Goal: Task Accomplishment & Management: Complete application form

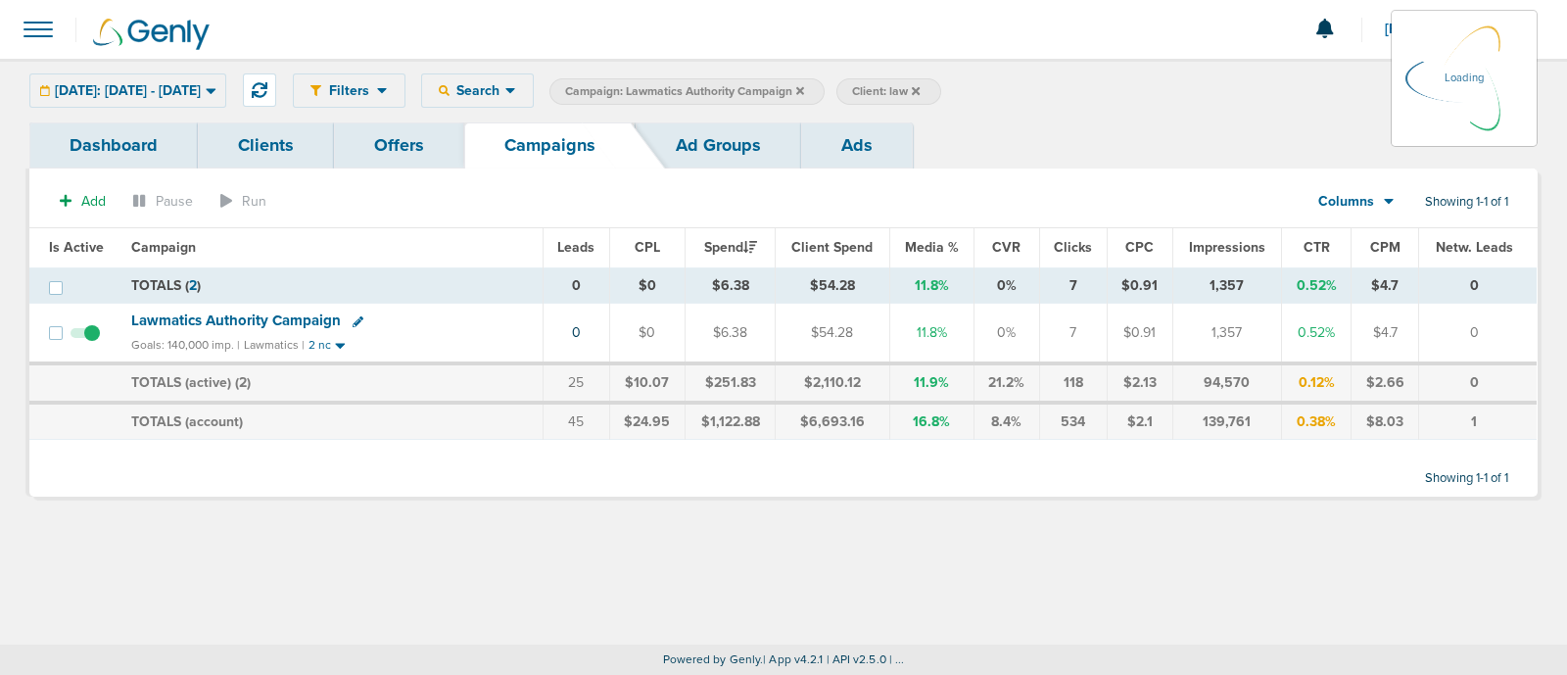
click at [804, 86] on icon at bounding box center [800, 91] width 8 height 12
click at [804, 88] on icon at bounding box center [800, 90] width 8 height 8
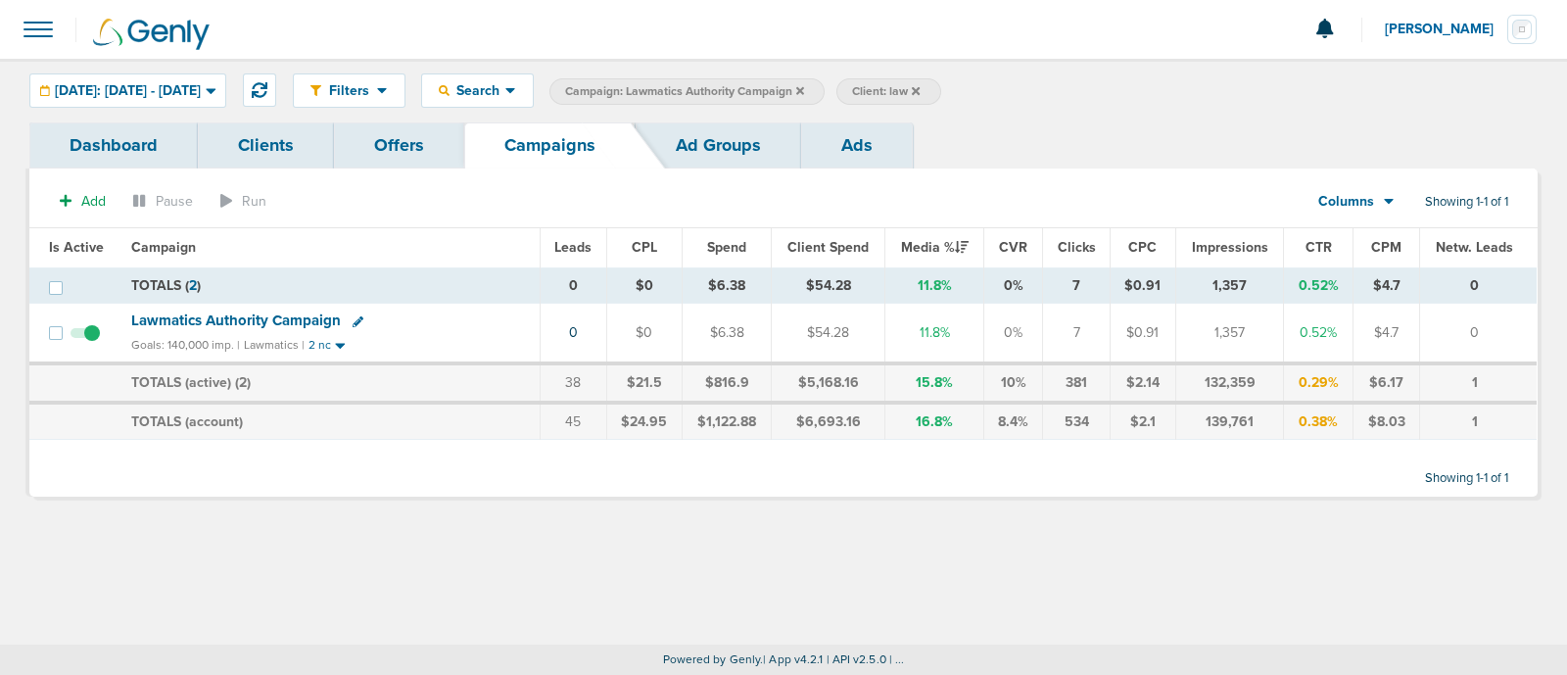
click at [804, 88] on icon at bounding box center [800, 90] width 8 height 8
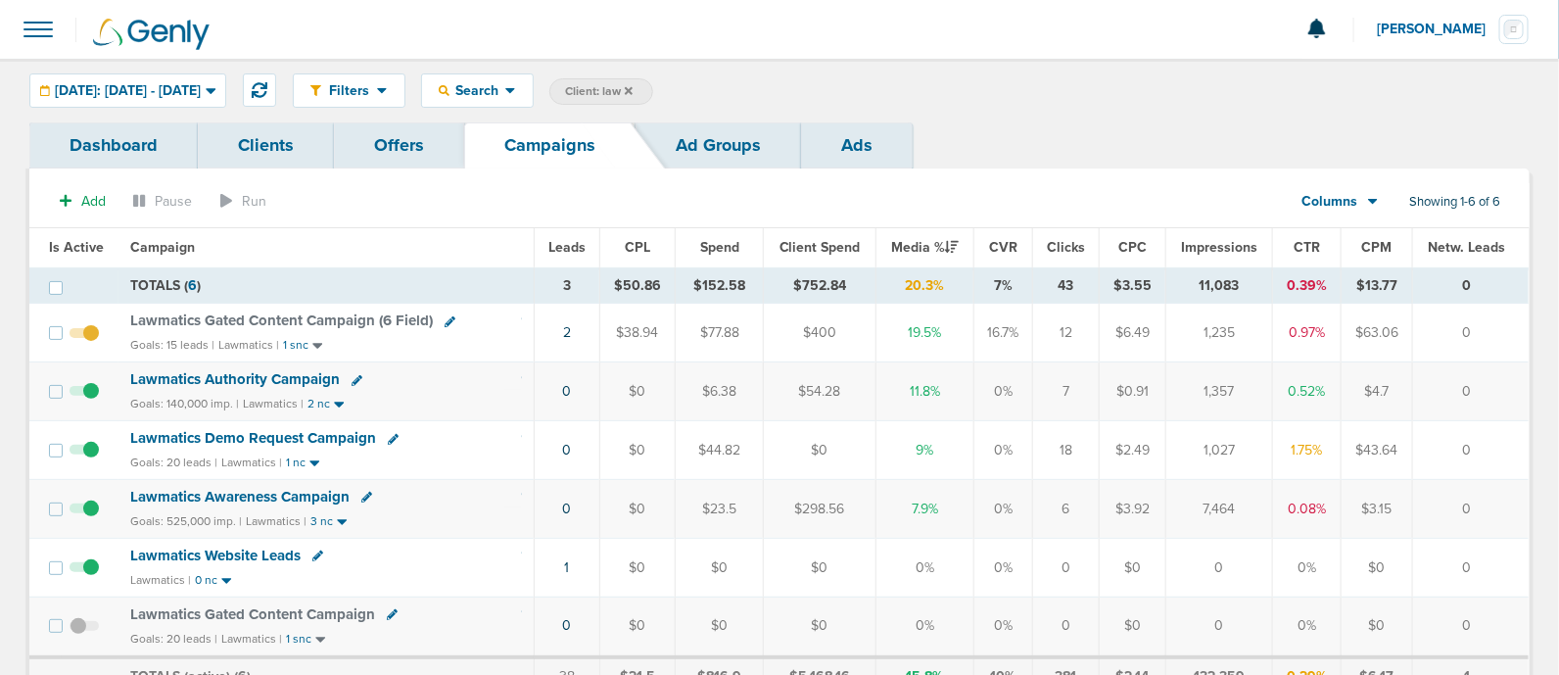
click at [632, 83] on span "Client: law" at bounding box center [599, 91] width 68 height 17
drag, startPoint x: 815, startPoint y: 89, endPoint x: 676, endPoint y: 85, distance: 139.1
click at [676, 85] on span "Client Campaign Offers Landing Page Ad Group Network Campaign Ad Ad Status Netw…" at bounding box center [720, 91] width 342 height 27
type input "nex"
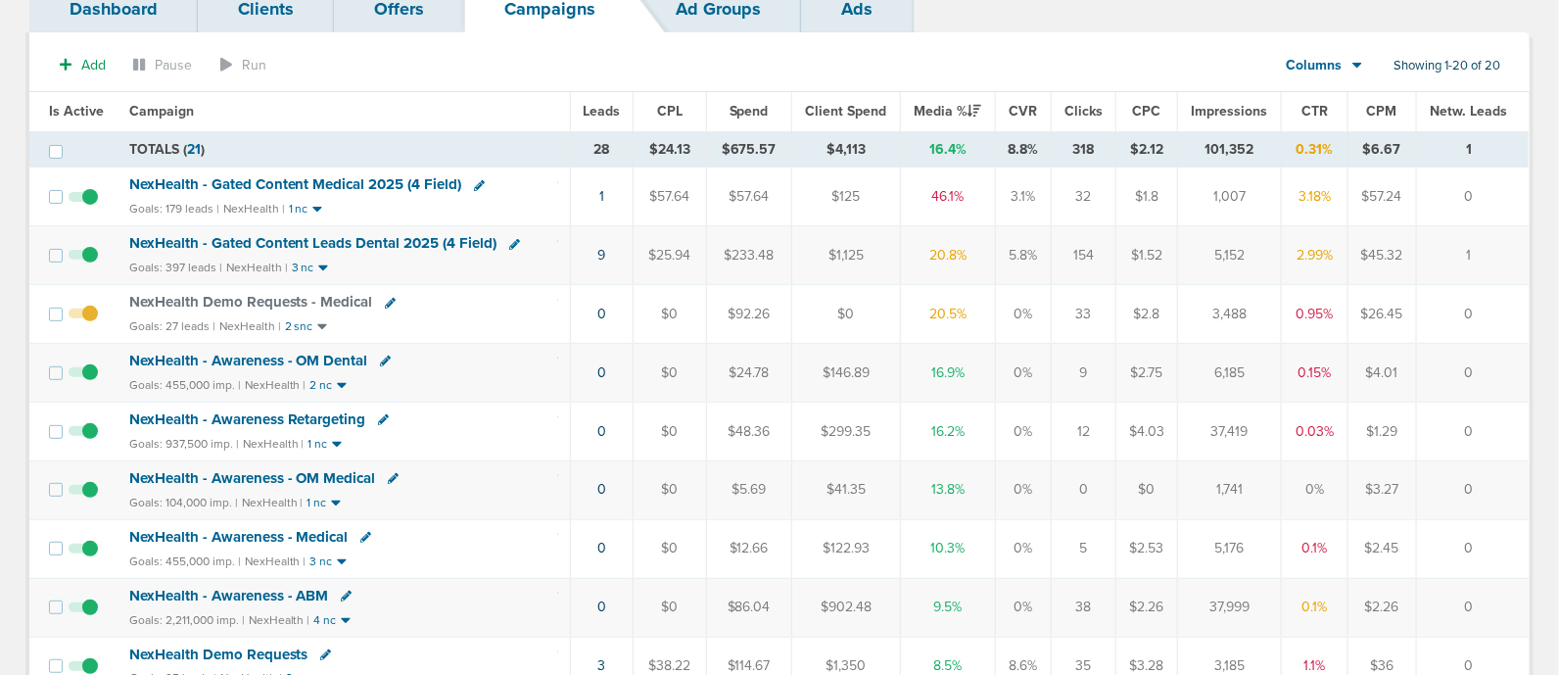
scroll to position [367, 0]
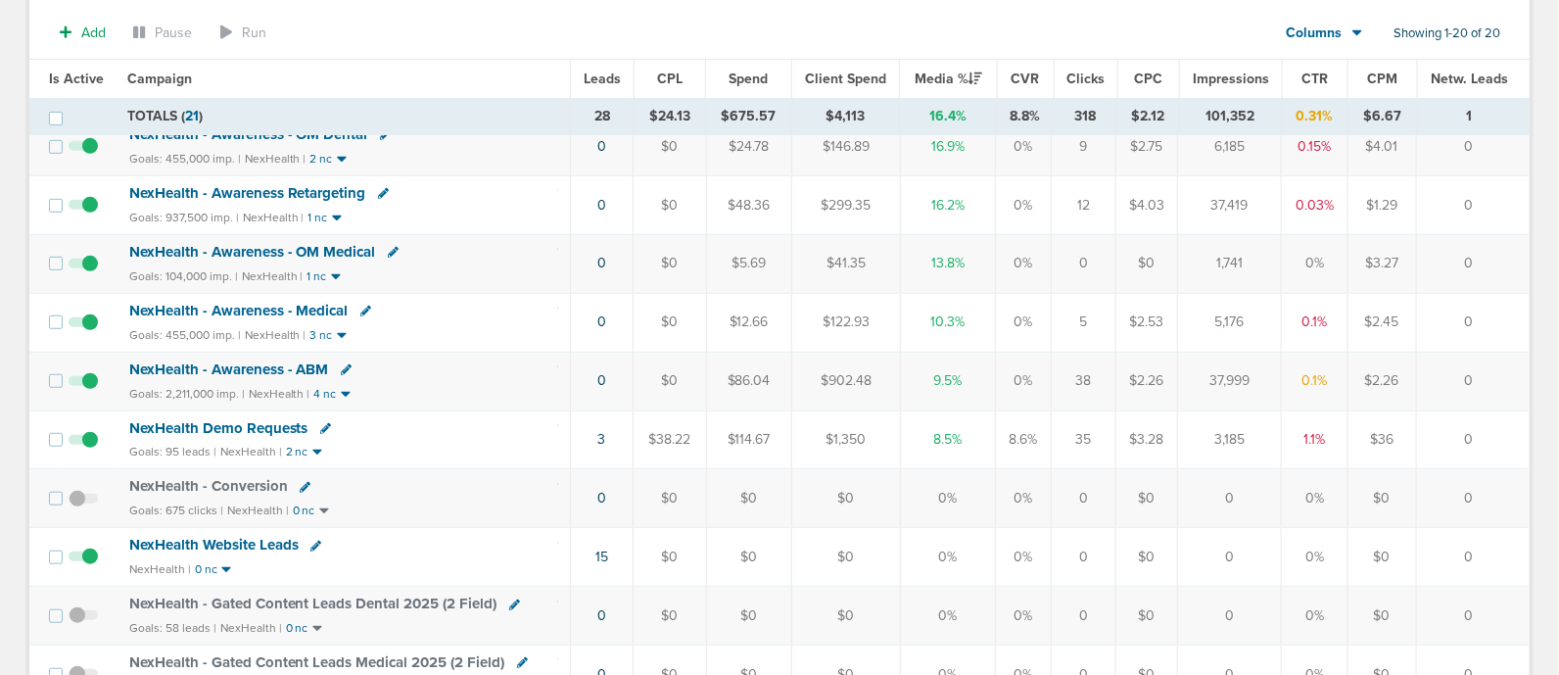
click at [262, 420] on span "NexHealth Demo Requests" at bounding box center [218, 428] width 179 height 18
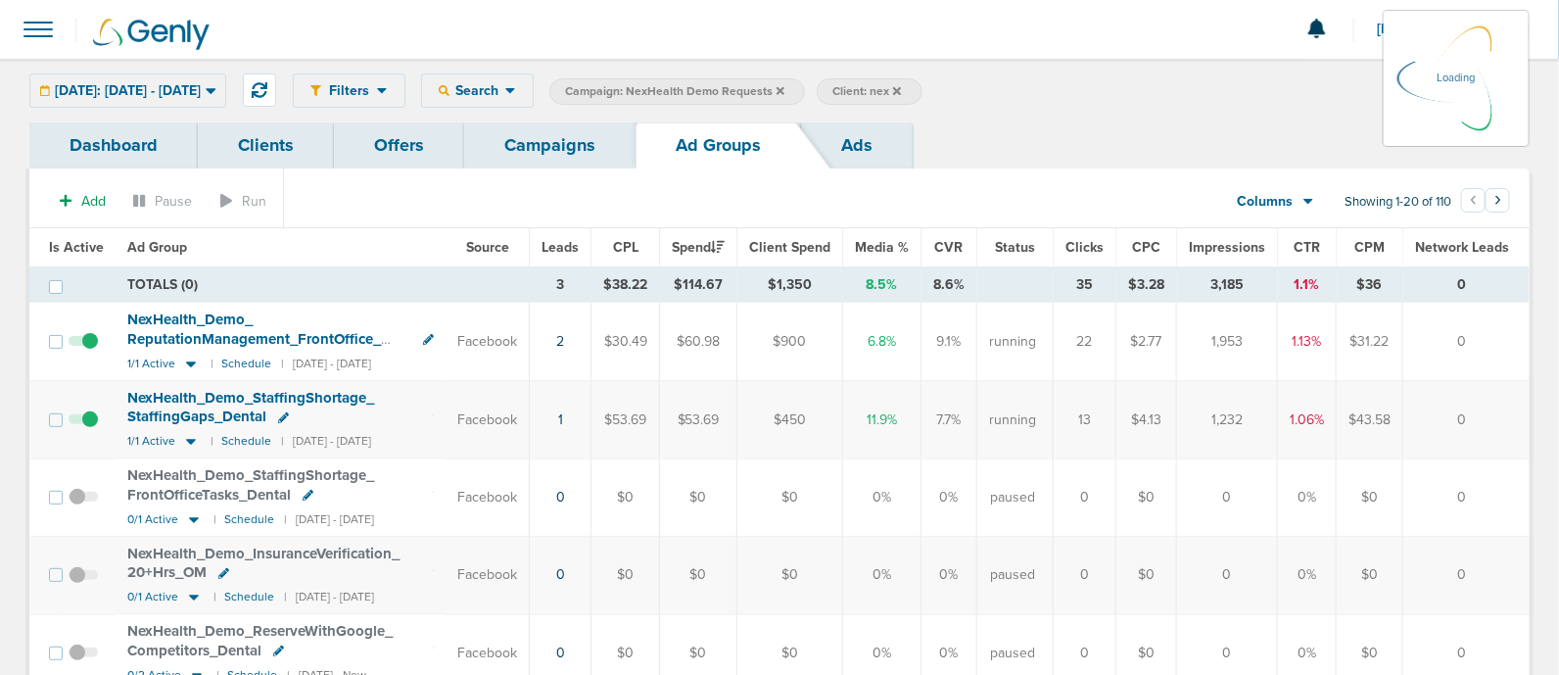
click at [585, 132] on link "Campaigns" at bounding box center [549, 145] width 171 height 46
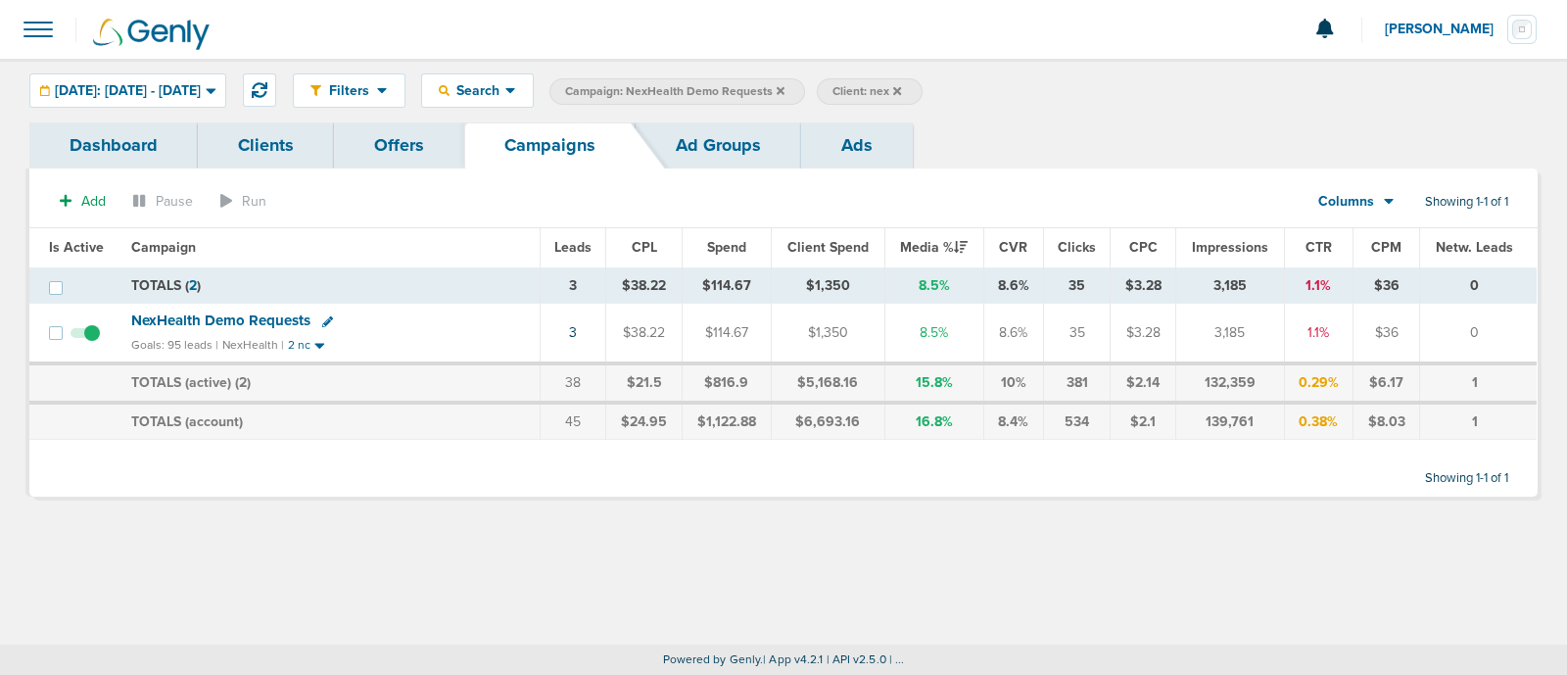
click at [245, 317] on span "NexHealth Demo Requests" at bounding box center [220, 320] width 179 height 18
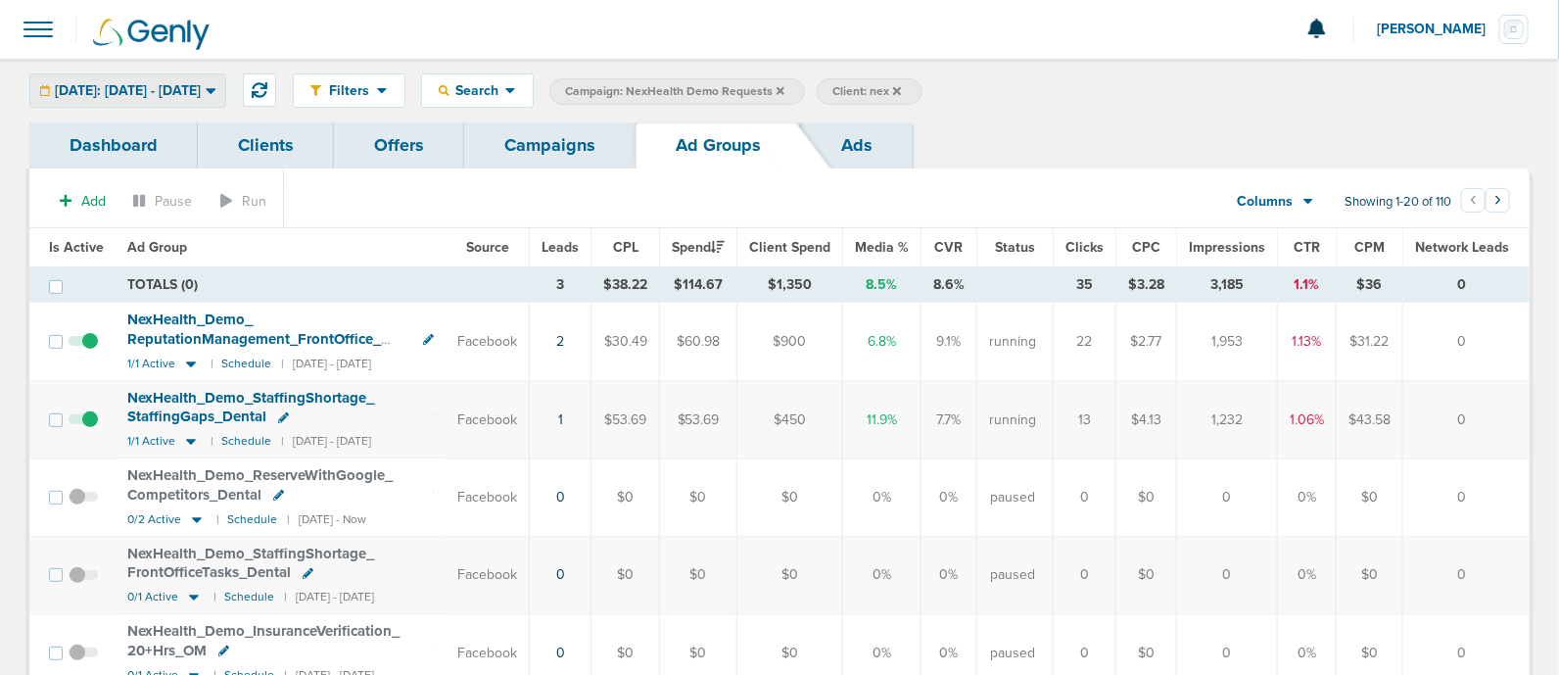
click at [203, 103] on div "[DATE]: [DATE] - [DATE]" at bounding box center [127, 90] width 195 height 32
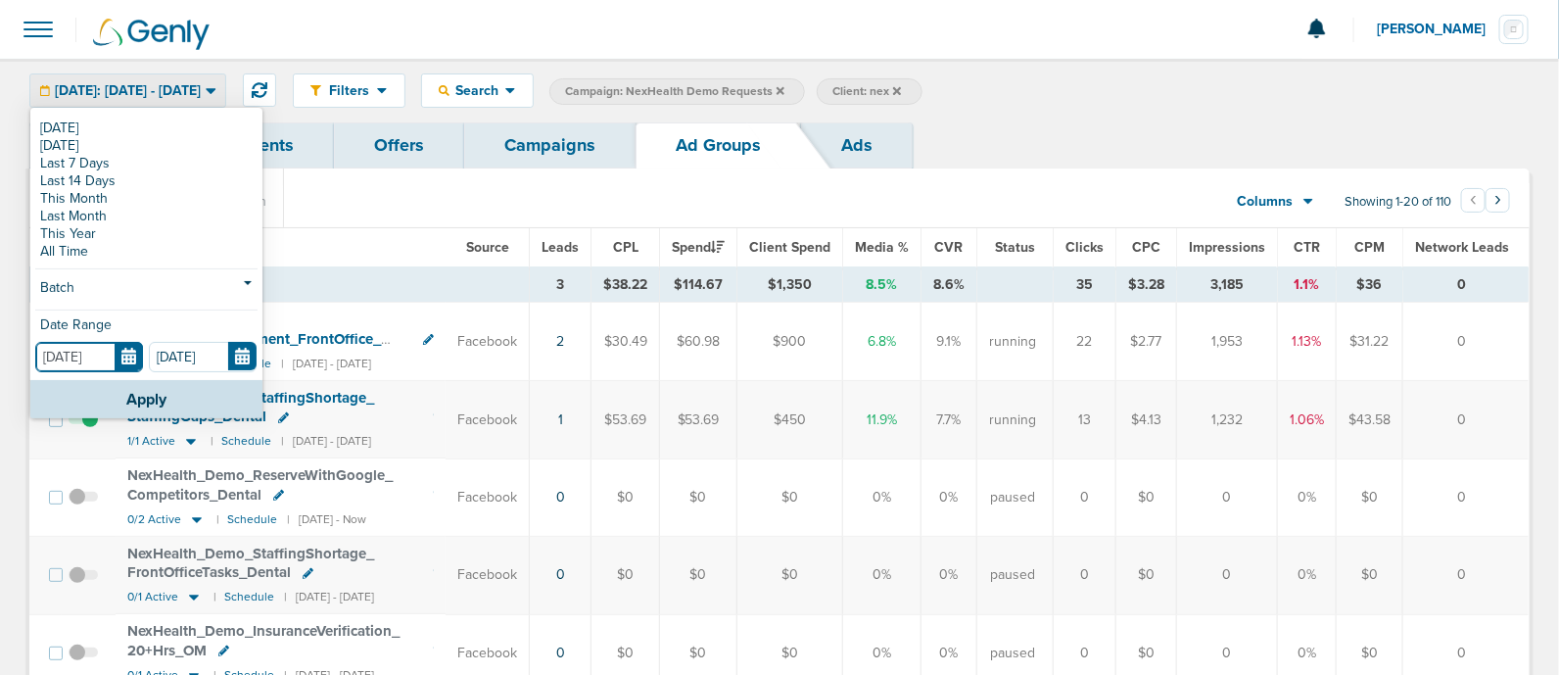
click at [128, 345] on input "[DATE]" at bounding box center [89, 357] width 108 height 30
click at [96, 160] on link "Last 7 Days" at bounding box center [146, 164] width 222 height 18
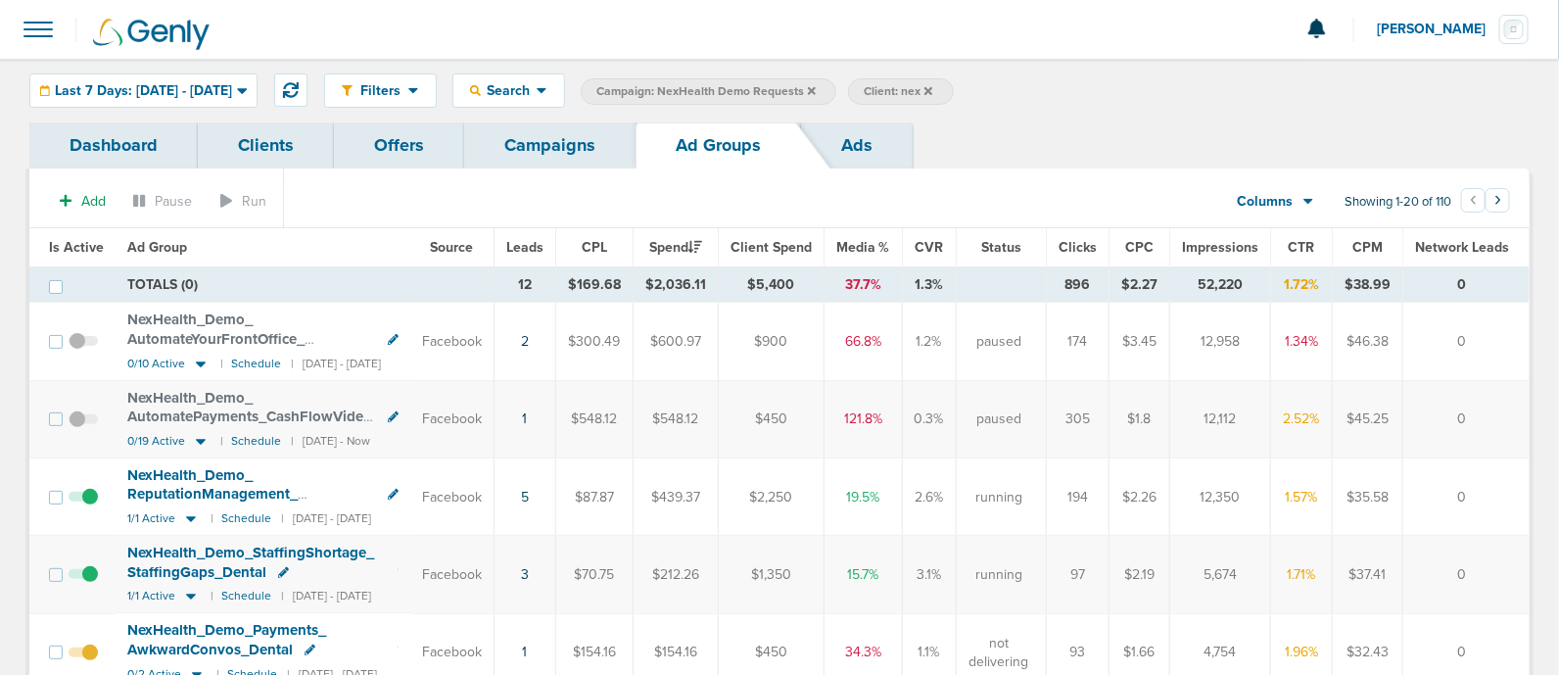
click at [553, 70] on div "Filters Active Only Settings Status Active Inactive Objectives MQL SQL Traffic …" at bounding box center [779, 91] width 1559 height 64
click at [537, 90] on span "Search" at bounding box center [509, 90] width 56 height 17
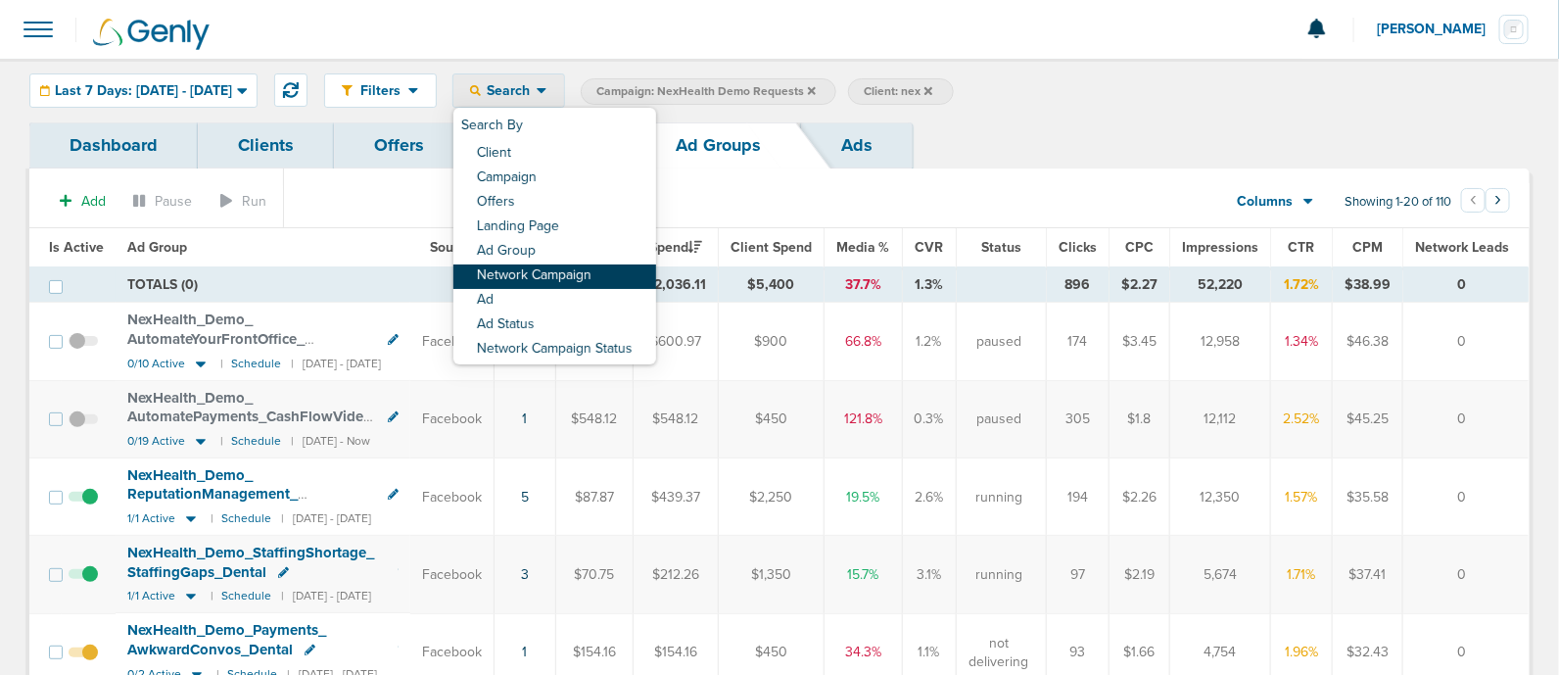
click at [628, 272] on link "Network Campaign" at bounding box center [554, 276] width 203 height 24
select select "netCmpName"
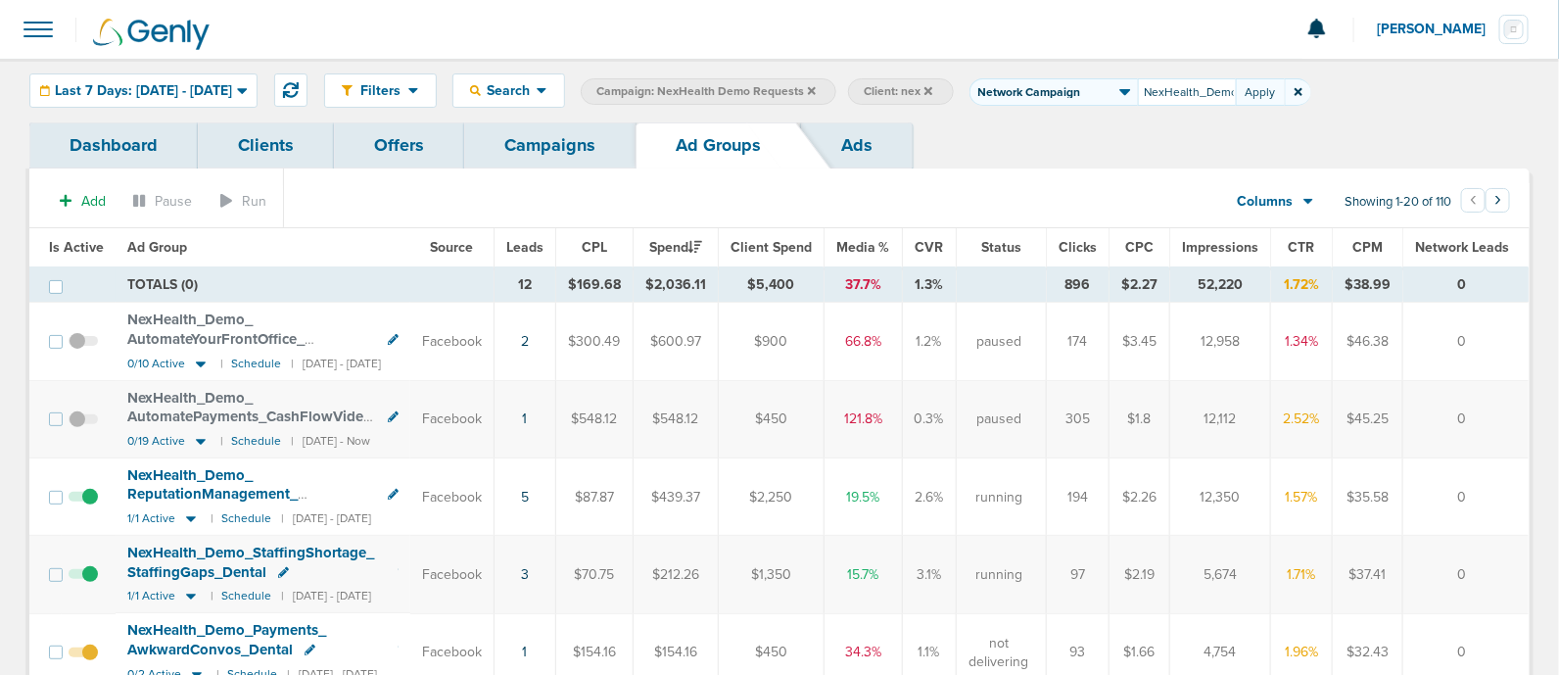
scroll to position [0, 413]
type input "NexHealth_Demo_DigitalForms_EliminatePaperwork_Dental_[DATE]?id=183&cmp_id=9658…"
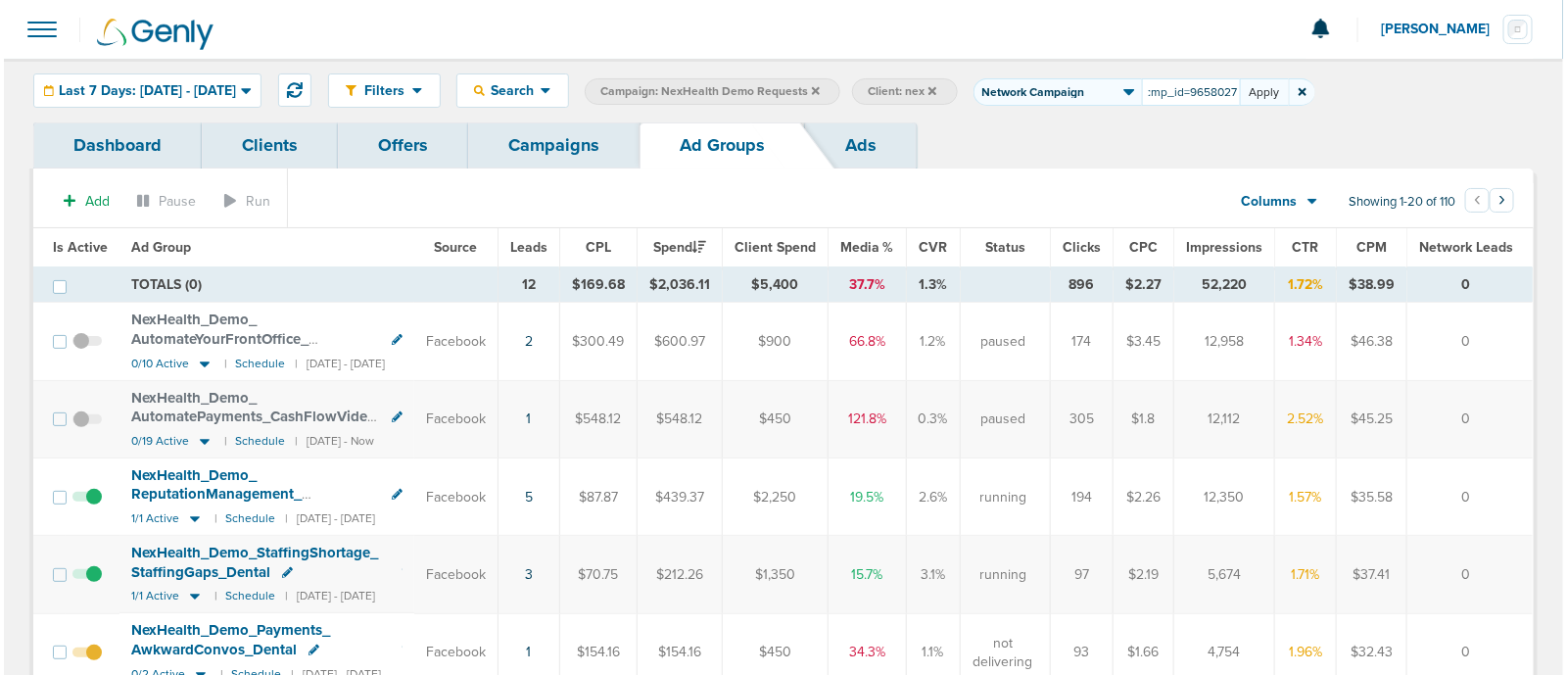
scroll to position [0, 0]
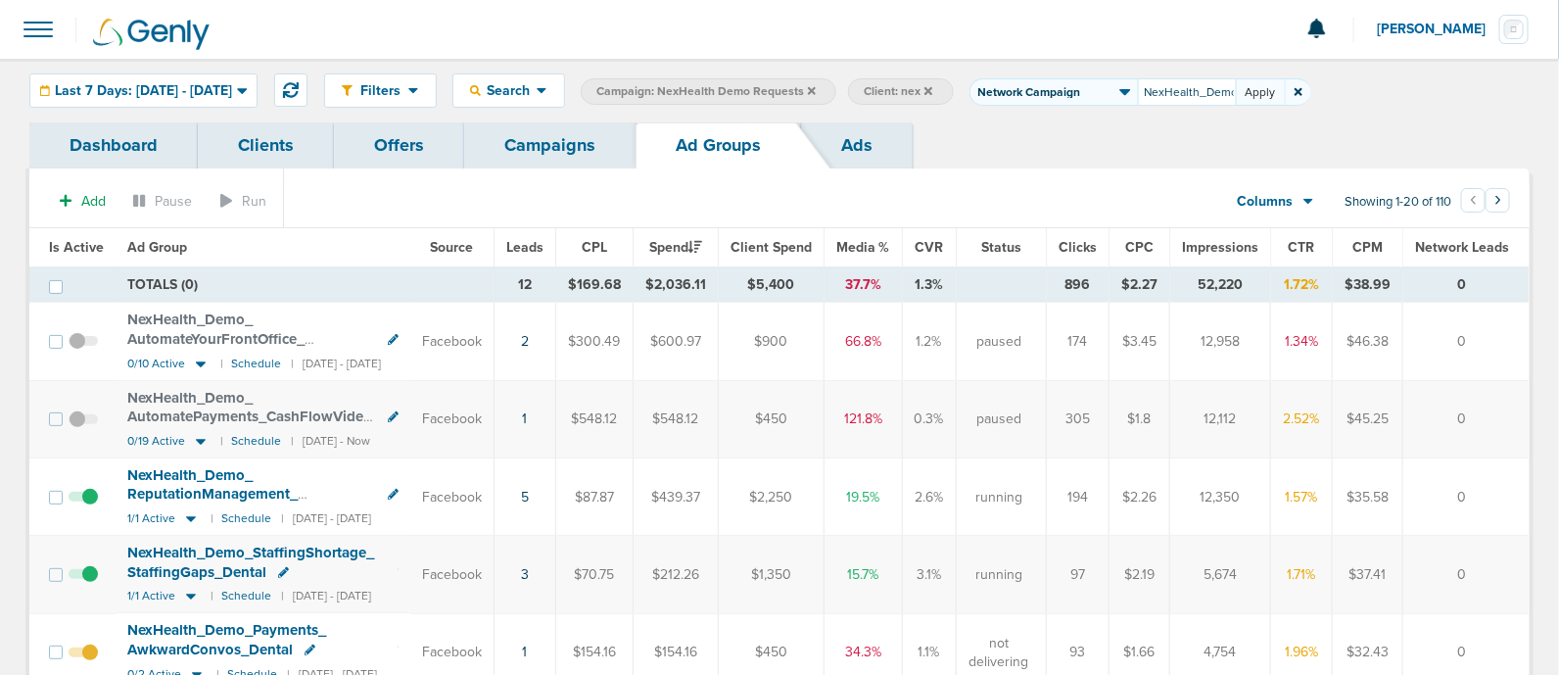
click at [1285, 86] on button "Apply" at bounding box center [1260, 91] width 49 height 27
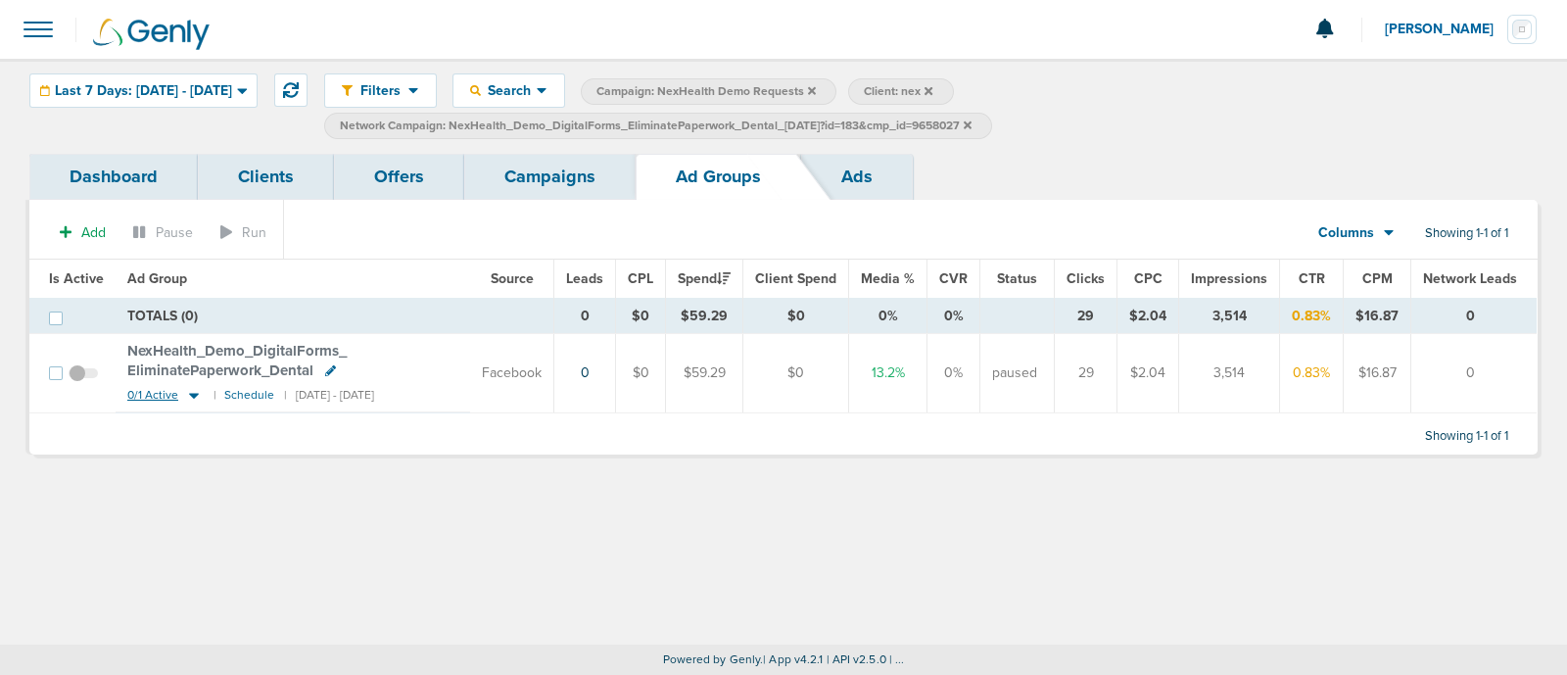
click at [190, 394] on icon at bounding box center [194, 396] width 10 height 6
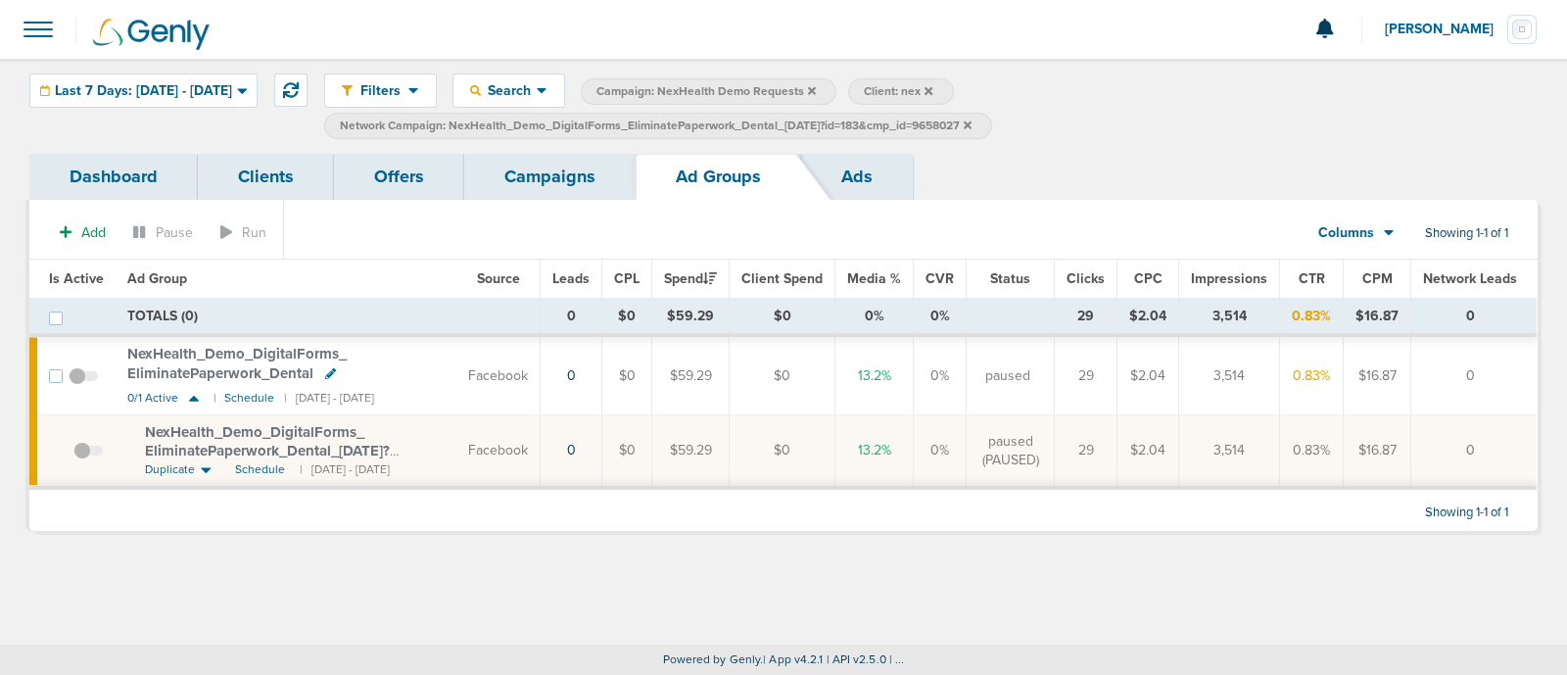
click at [891, 127] on span "Network Campaign: NexHealth_Demo_DigitalForms_EliminatePaperwork_Dental_[DATE]?…" at bounding box center [656, 125] width 632 height 17
select select "netCmpName"
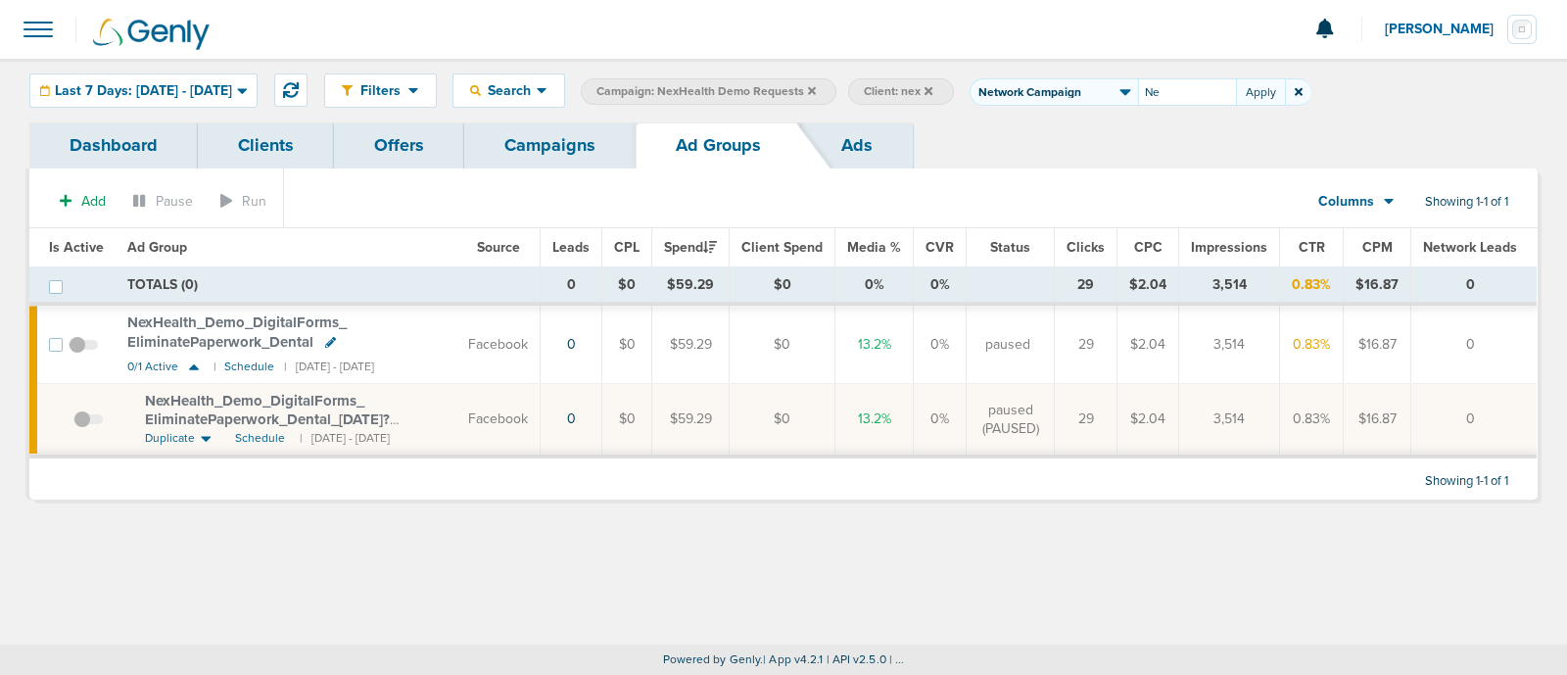
type input "N"
type input "NexHealth_Demo_ReputationManagement_FrontOffice_Dental_[DATE]?id=183&cmp_id=965…"
click at [1285, 88] on button "Apply" at bounding box center [1260, 91] width 49 height 27
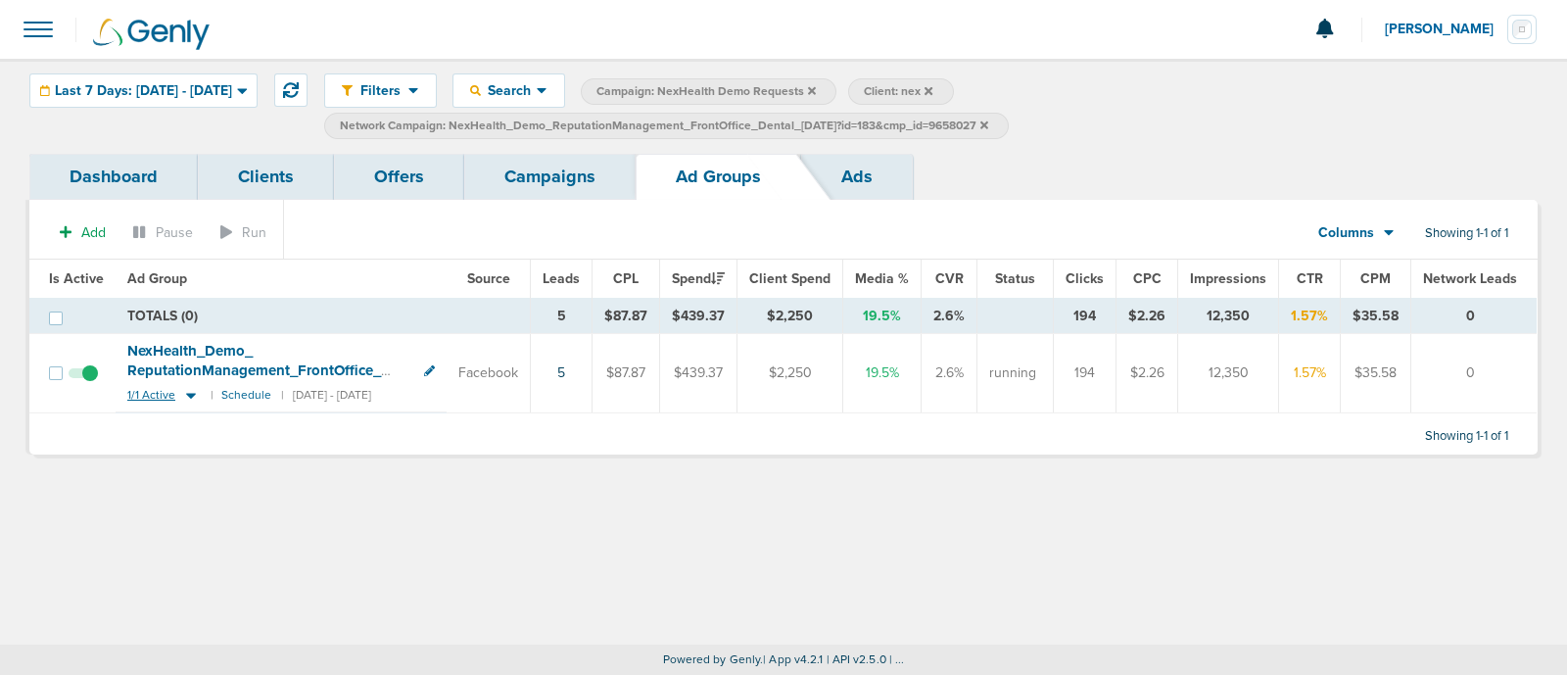
click at [187, 393] on icon at bounding box center [191, 396] width 10 height 6
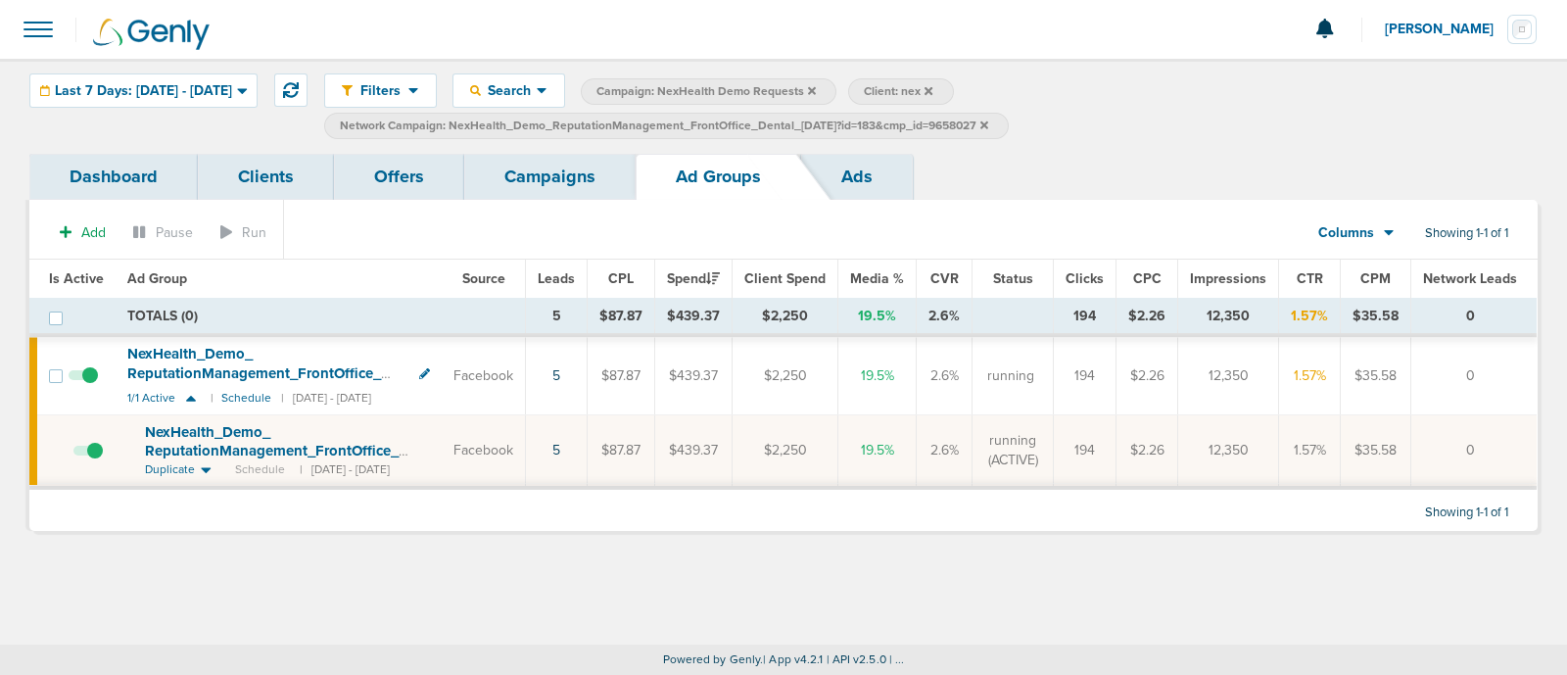
click at [840, 129] on span "Network Campaign: NexHealth_Demo_ReputationManagement_FrontOffice_Dental_[DATE]…" at bounding box center [664, 125] width 648 height 17
select select "netCmpName"
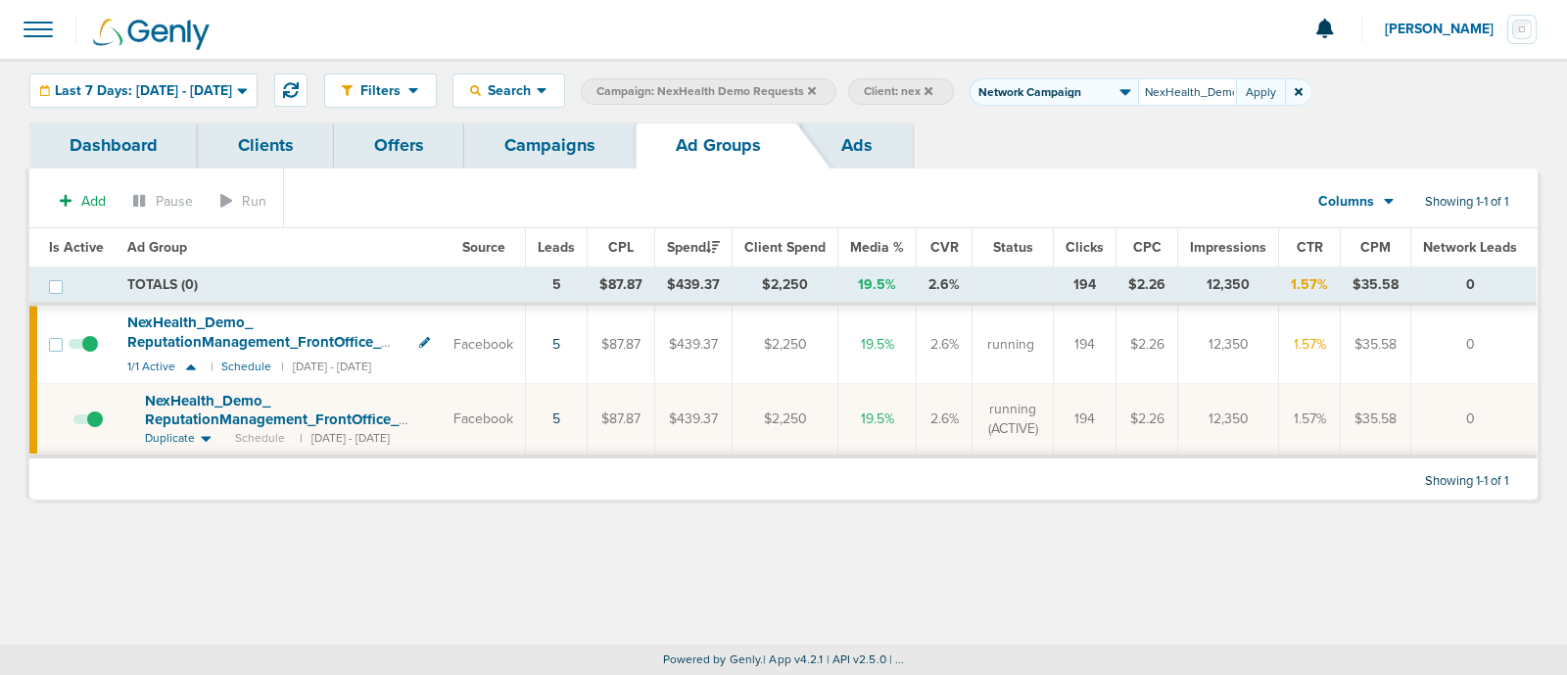
drag, startPoint x: 1284, startPoint y: 90, endPoint x: 1026, endPoint y: 110, distance: 258.2
click at [1029, 109] on div "Filters Active Only Settings Status Active Inactive Objectives MQL SQL Traffic …" at bounding box center [783, 91] width 1567 height 64
type input "7"
type input "NexHealth_Demo_StaffingShortage_StaffingGaps_Dental_[DATE]?id=183&cmp_id=9658027"
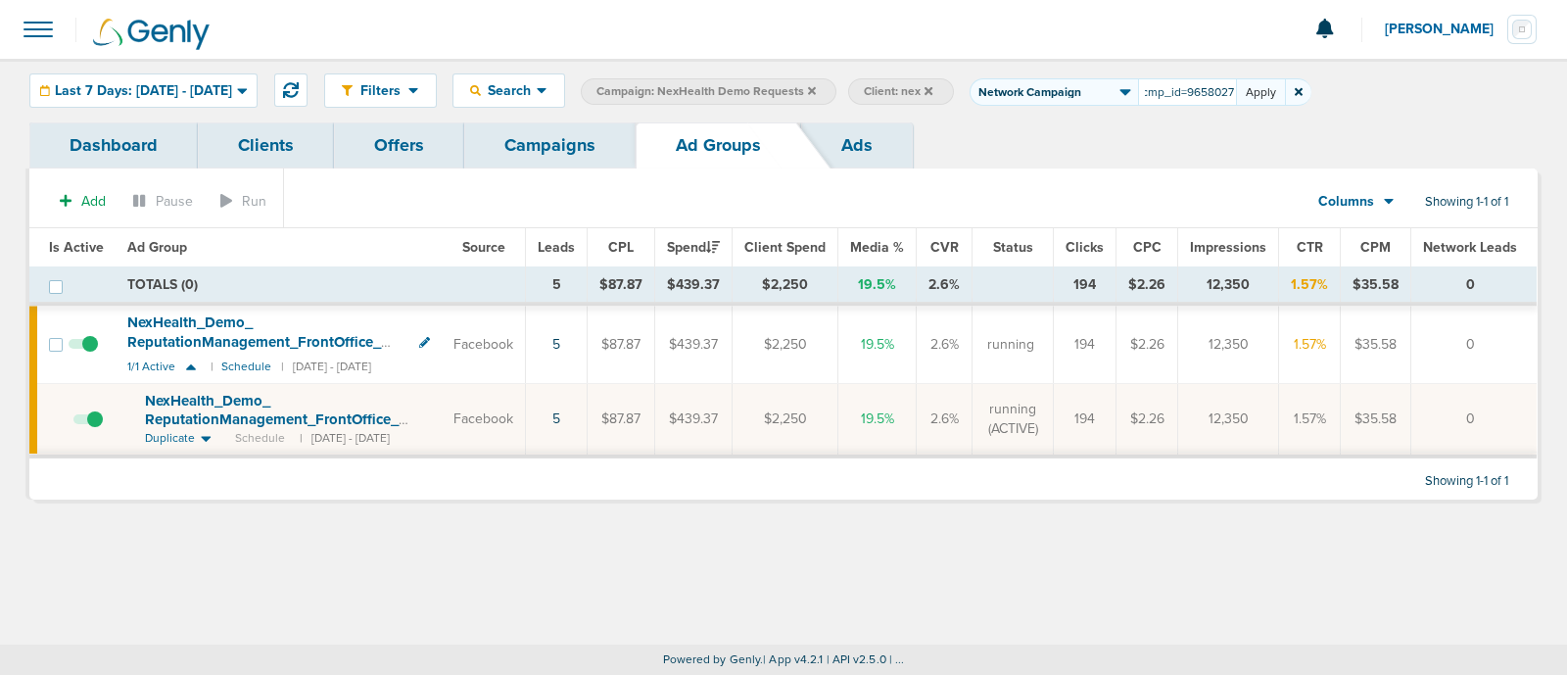
scroll to position [0, 0]
click at [1285, 90] on button "Apply" at bounding box center [1260, 91] width 49 height 27
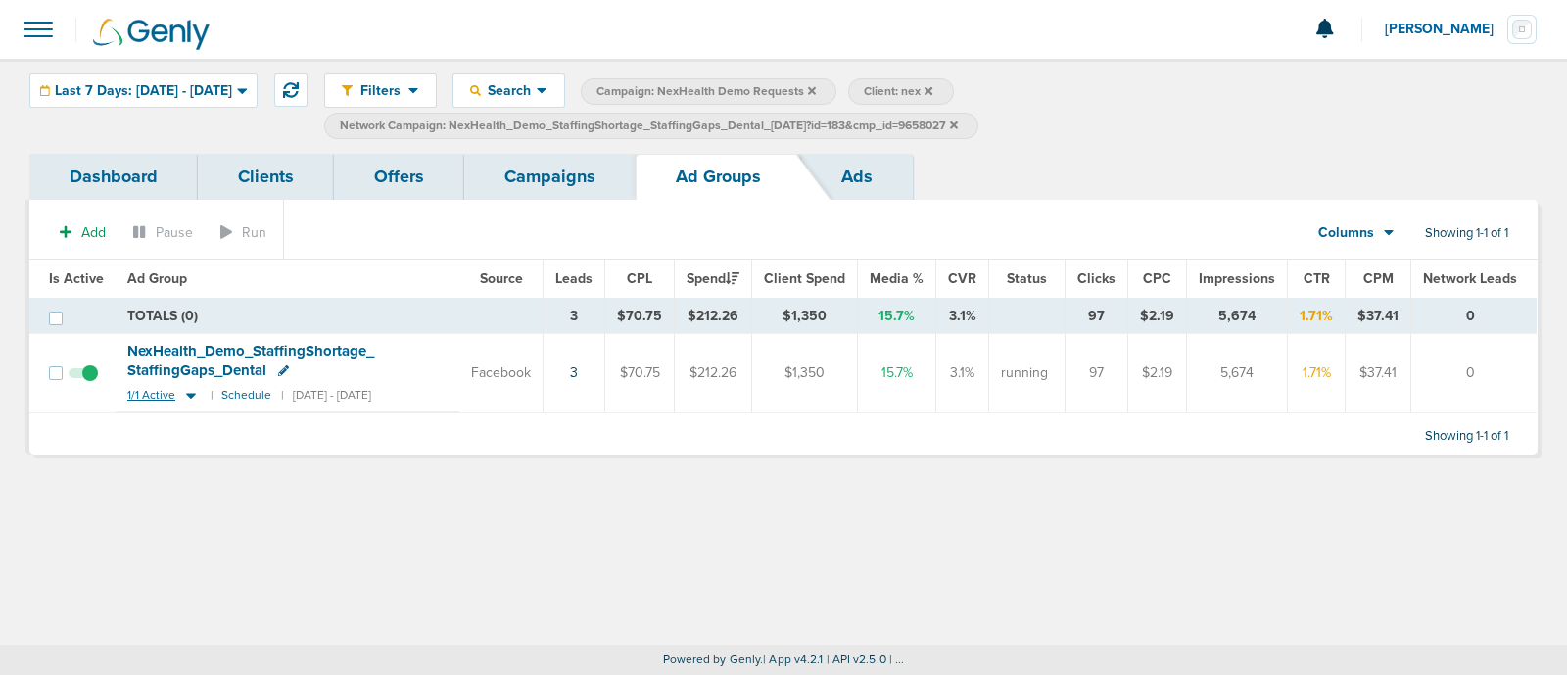
click at [186, 393] on icon at bounding box center [191, 396] width 10 height 6
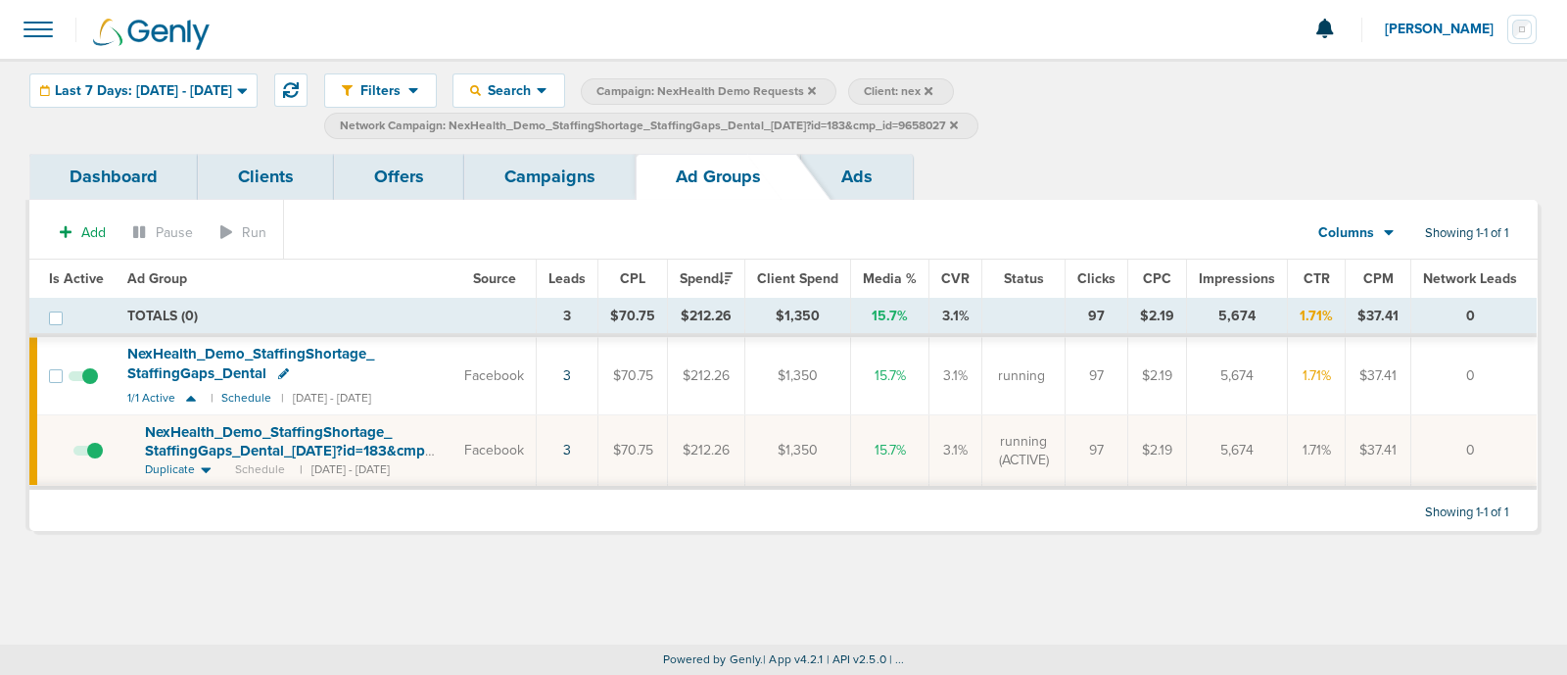
click at [734, 122] on span "Network Campaign: NexHealth_Demo_StaffingShortage_StaffingGaps_Dental_[DATE]?id…" at bounding box center [649, 125] width 618 height 17
select select "netCmpName"
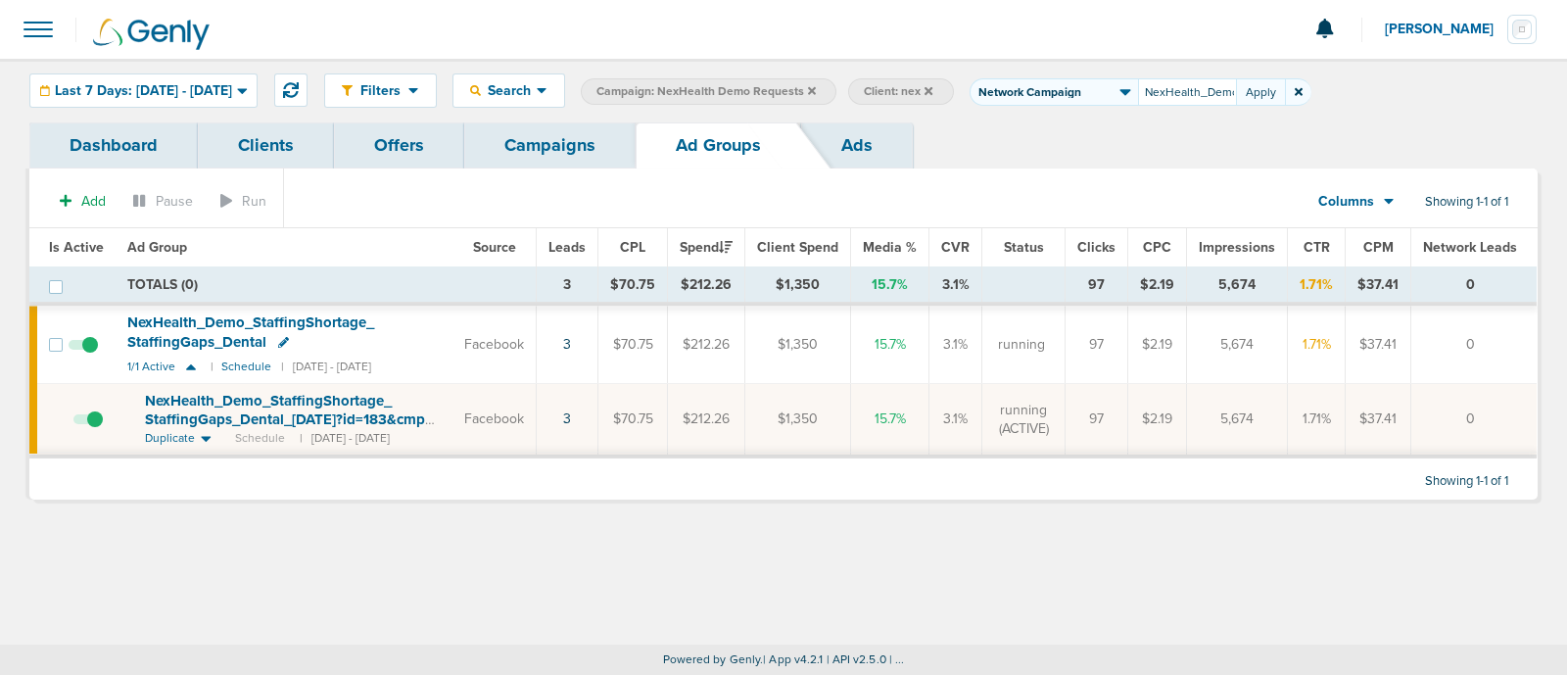
drag, startPoint x: 1287, startPoint y: 94, endPoint x: 1077, endPoint y: 95, distance: 209.5
click at [1077, 95] on span "Client Campaign Offers Landing Page Ad Group Network Campaign Ad Ad Status Netw…" at bounding box center [1140, 91] width 342 height 27
type input "NexHealth_Demo_AutomateYourFrontOffice_ModernizeYourPractice_Dental_[DATE]?id=1…"
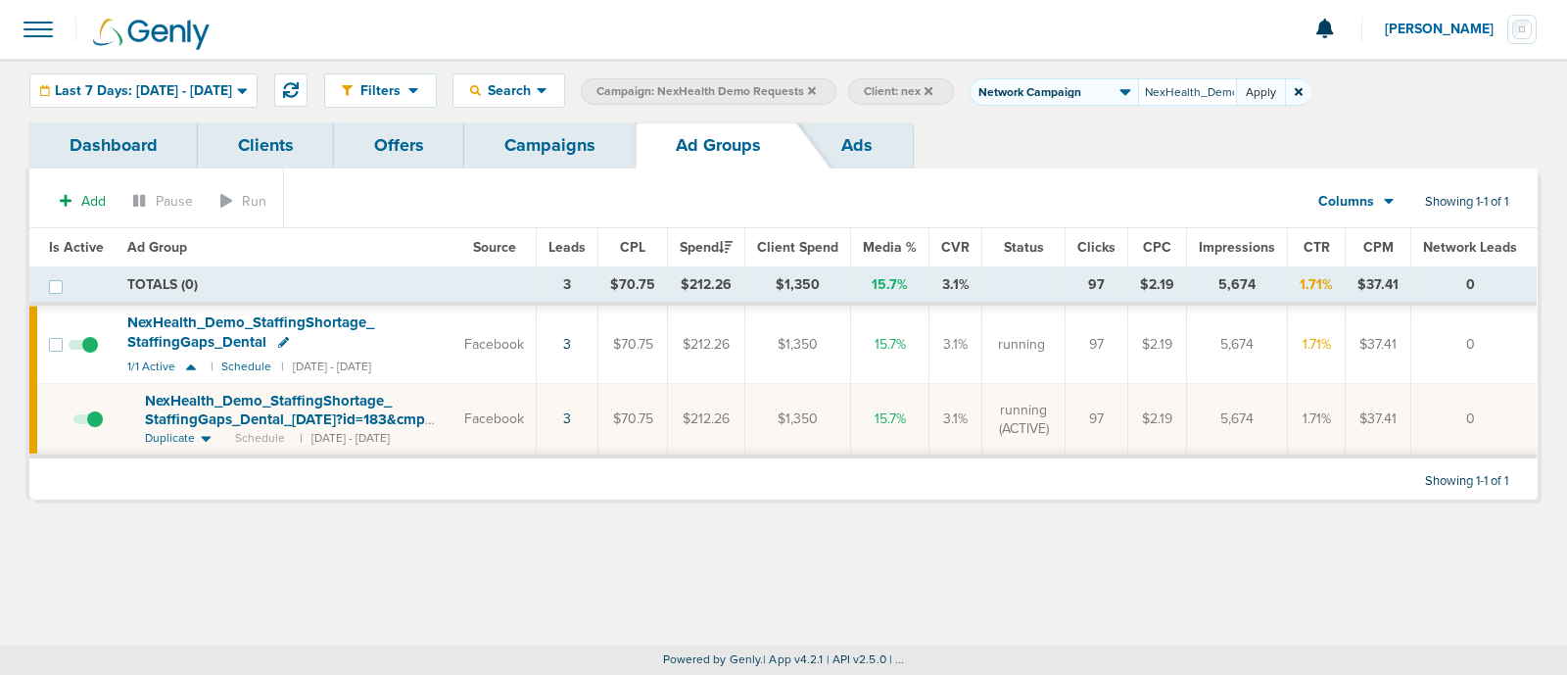
click at [1285, 95] on button "Apply" at bounding box center [1260, 91] width 49 height 27
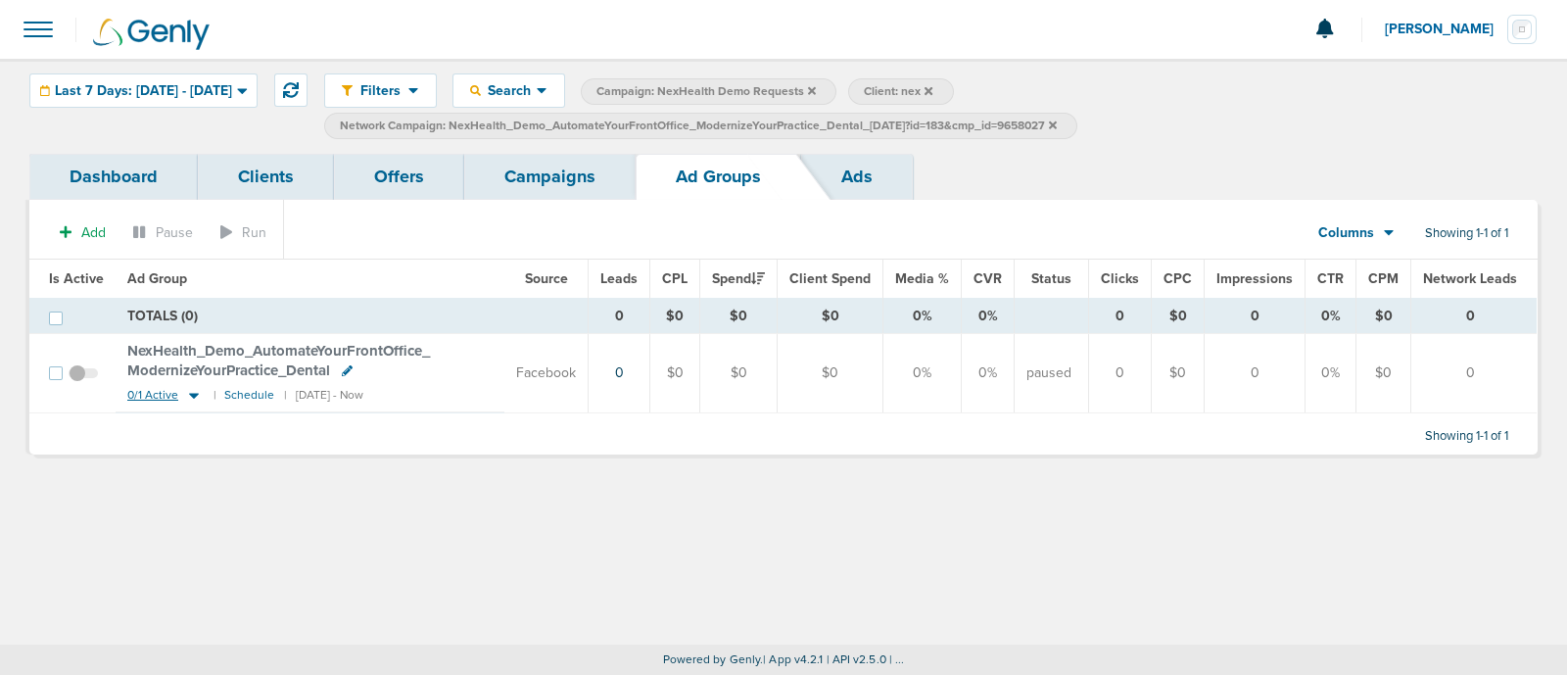
click at [189, 394] on icon at bounding box center [194, 396] width 10 height 6
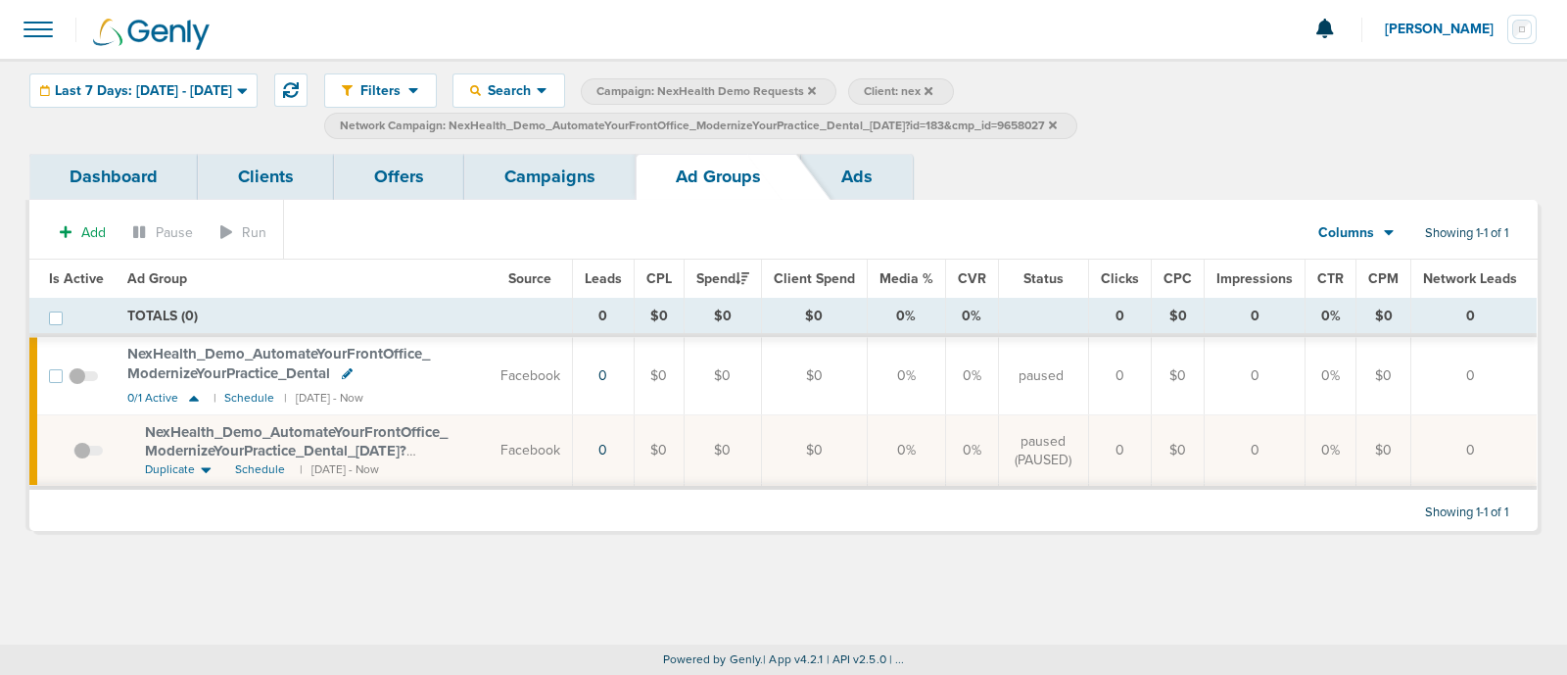
click at [960, 132] on span "Network Campaign: NexHealth_Demo_AutomateYourFrontOffice_ModernizeYourPractice_…" at bounding box center [698, 125] width 717 height 17
select select "netCmpName"
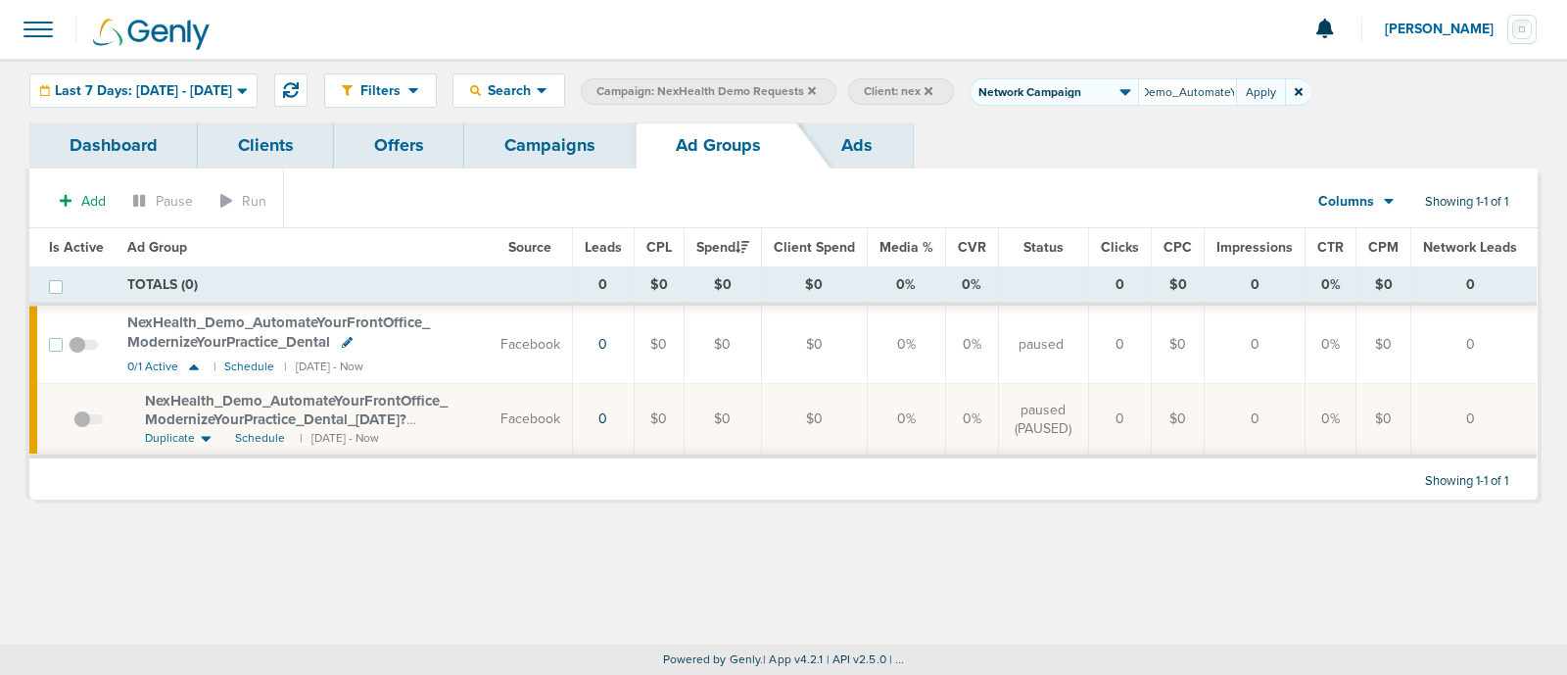
drag, startPoint x: 1283, startPoint y: 90, endPoint x: 1145, endPoint y: 100, distance: 138.4
click at [1145, 100] on span "Client Campaign Offers Landing Page Ad Group Network Campaign Ad Ad Status Netw…" at bounding box center [1140, 91] width 342 height 27
type input "7"
type input "NexHealth_Demo_Payments_AwkwardConvos_Dental_[DATE]?id=183&cmp_id=9658027"
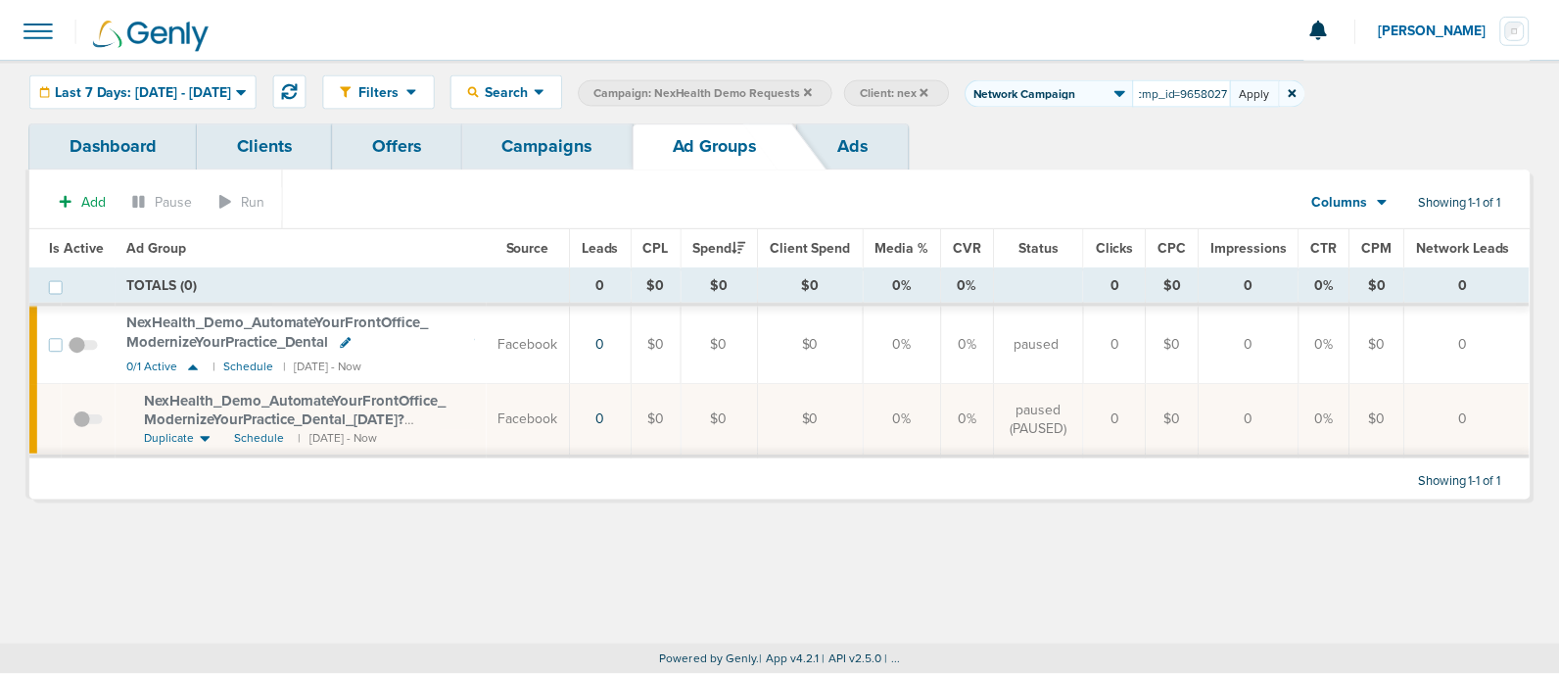
scroll to position [0, 0]
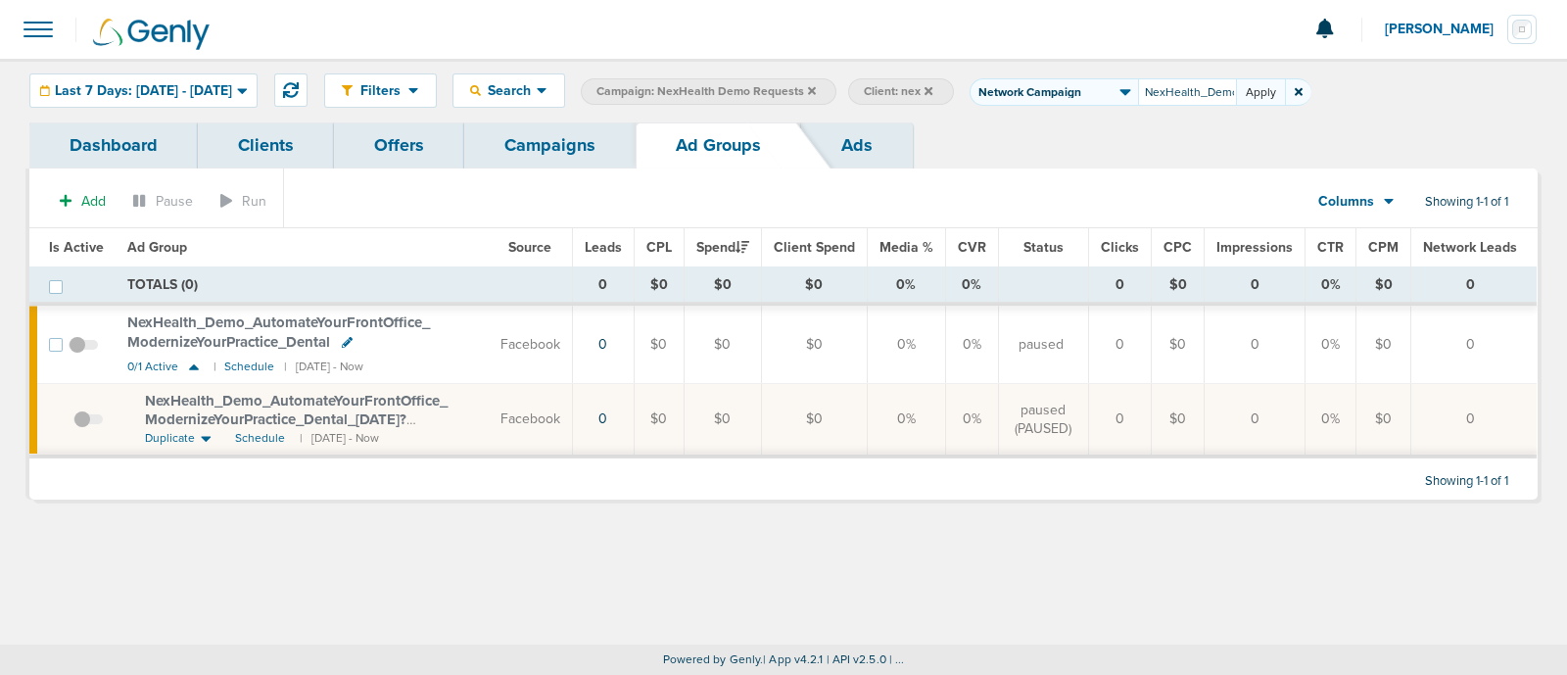
click at [1285, 80] on button "Apply" at bounding box center [1260, 91] width 49 height 27
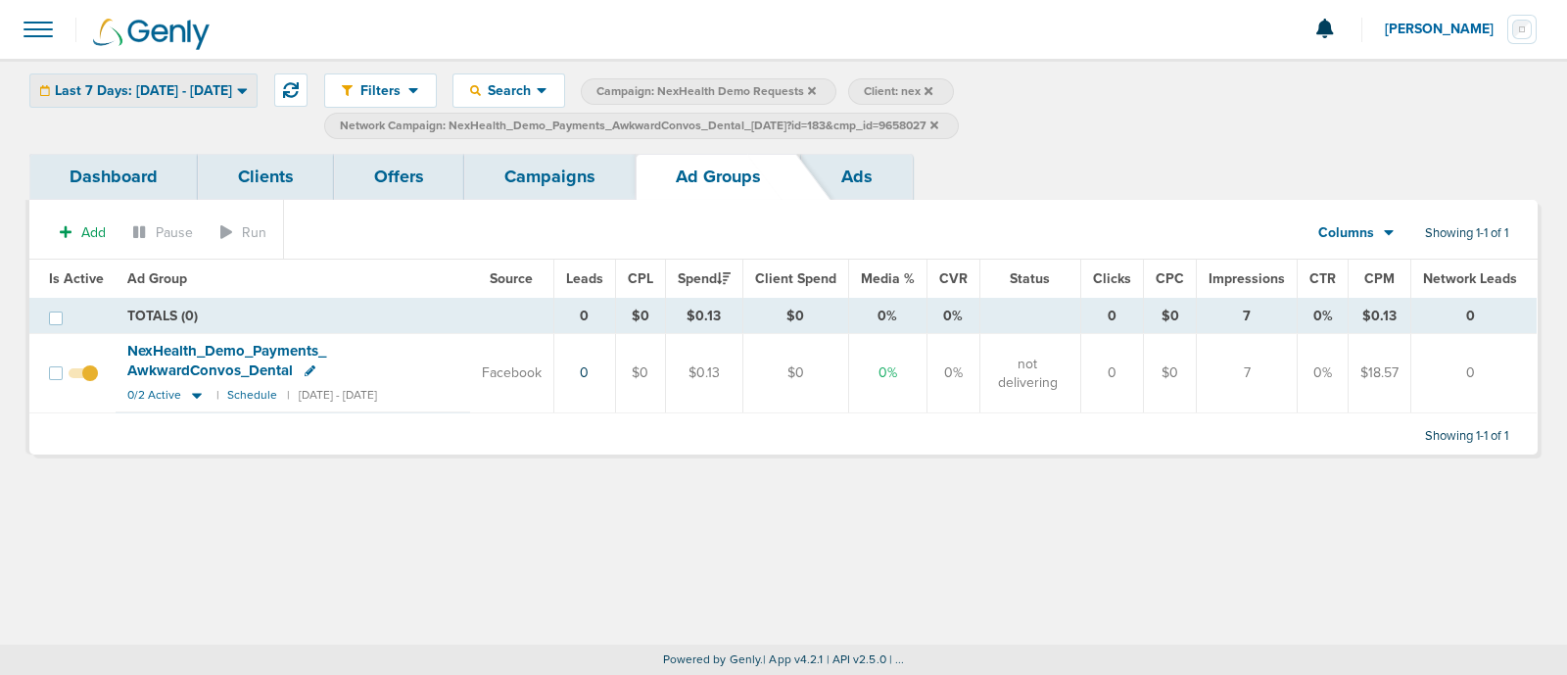
click at [230, 89] on span "Last 7 Days: [DATE] - [DATE]" at bounding box center [143, 91] width 177 height 14
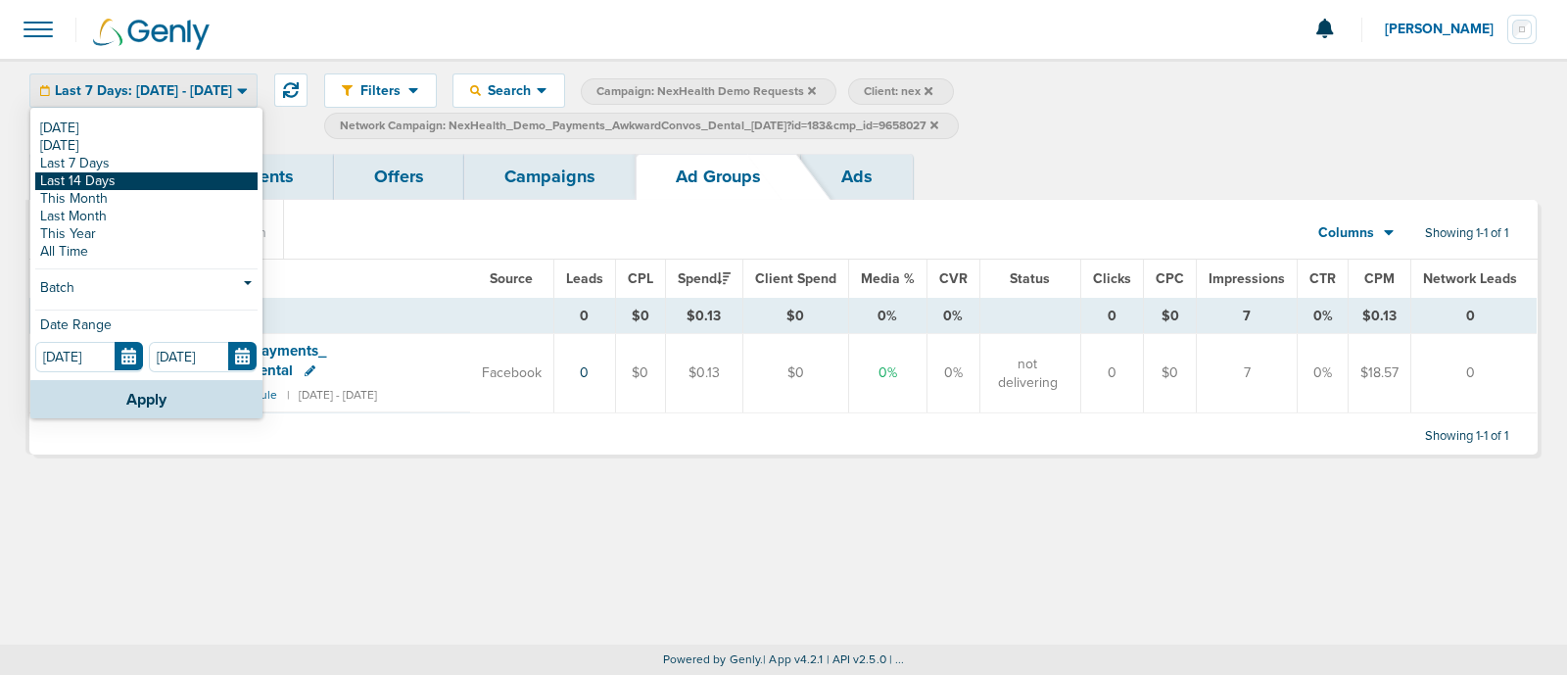
click at [137, 176] on link "Last 14 Days" at bounding box center [146, 181] width 222 height 18
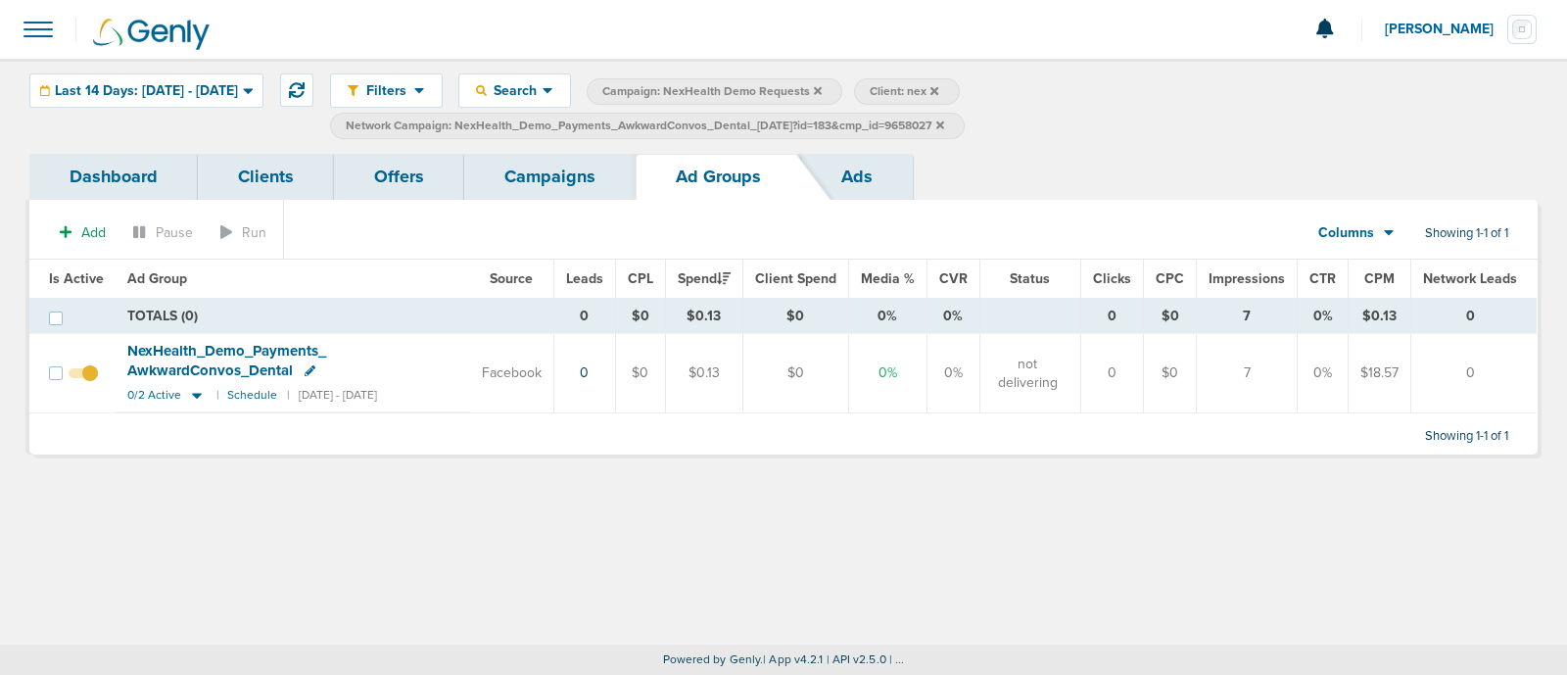
drag, startPoint x: 876, startPoint y: 501, endPoint x: 667, endPoint y: 507, distance: 209.6
click at [874, 503] on div "Filters Active Only Settings Status Active Inactive Objectives MQL SQL Traffic …" at bounding box center [783, 351] width 1567 height 585
click at [196, 391] on icon at bounding box center [197, 395] width 20 height 17
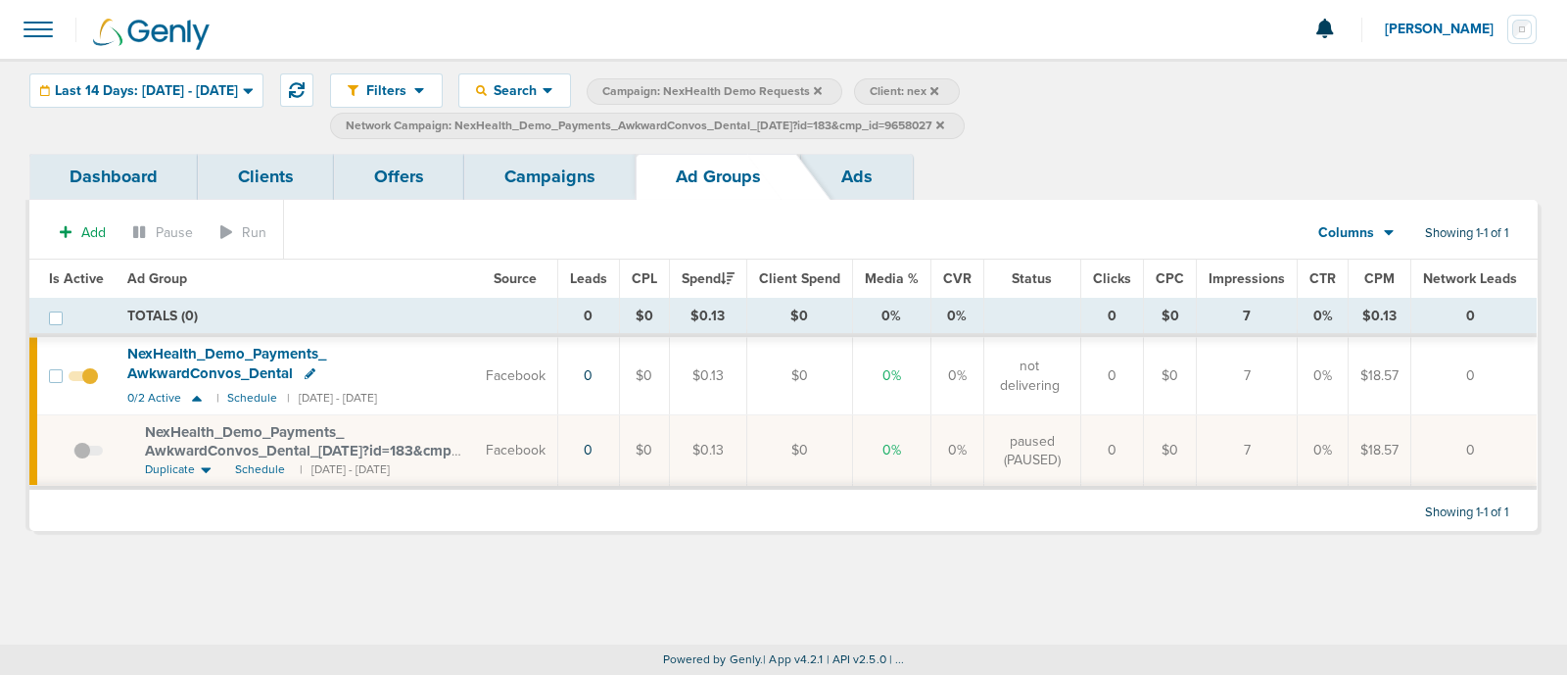
click at [944, 124] on icon at bounding box center [940, 124] width 8 height 8
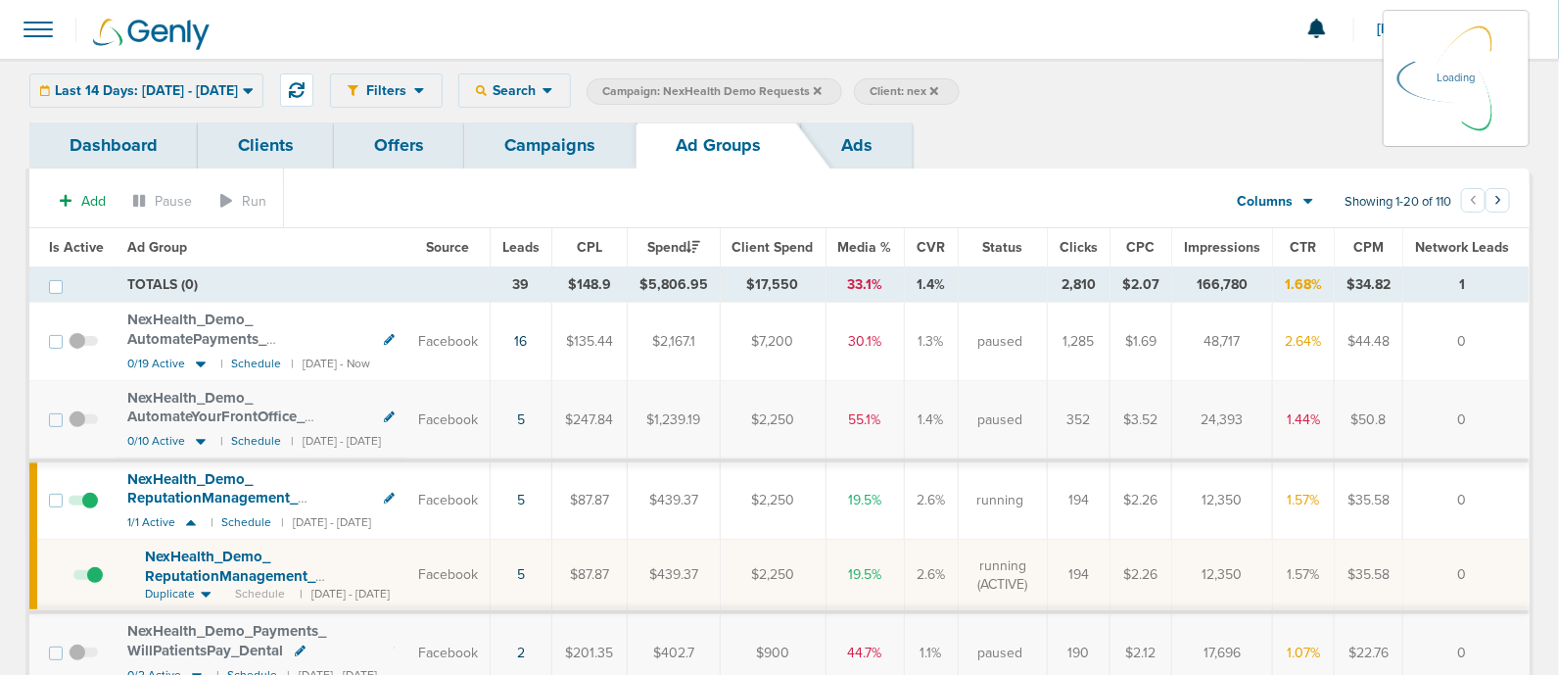
click at [597, 193] on section "Add Pause Run Columns Media Stats Sales Performance Custom Showing 1-20 of 110 …" at bounding box center [779, 205] width 1500 height 45
click at [539, 249] on span "Leads" at bounding box center [520, 247] width 37 height 17
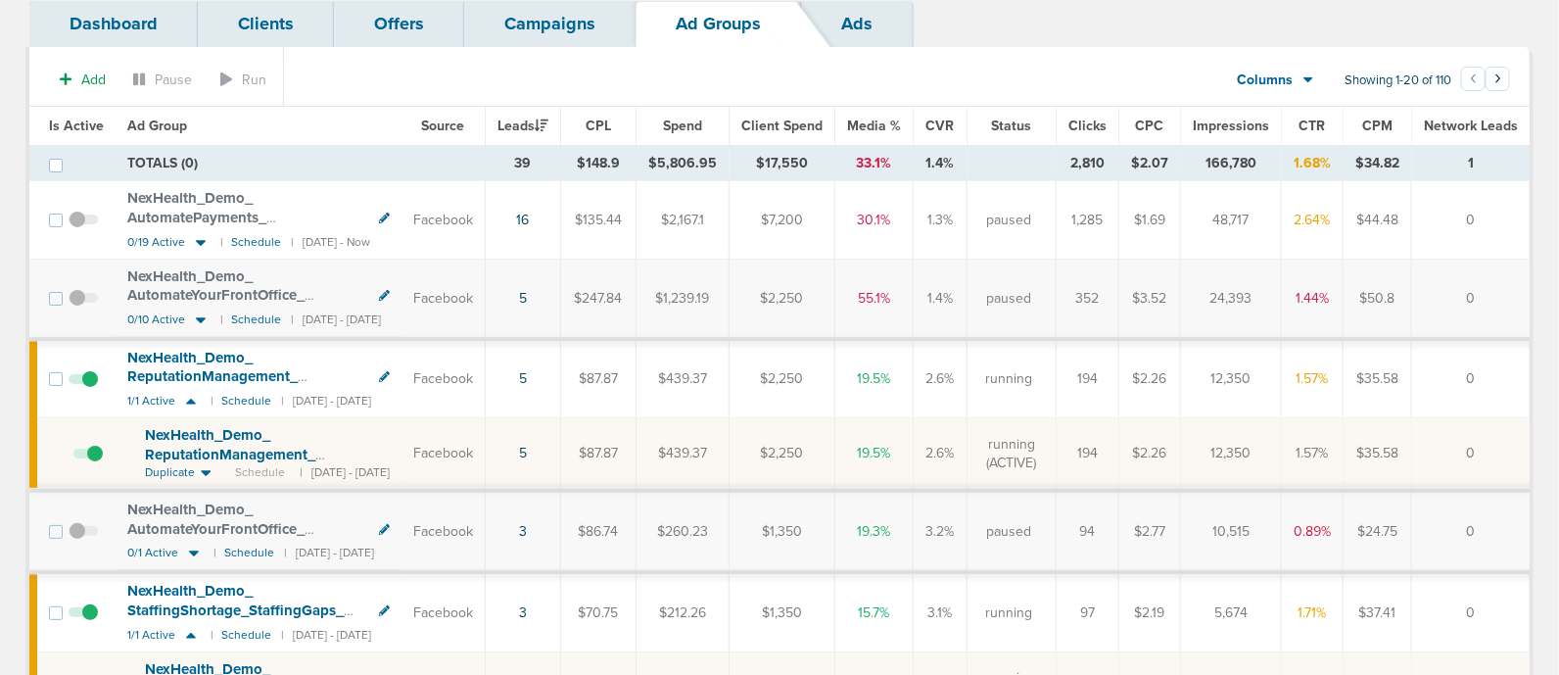
scroll to position [244, 0]
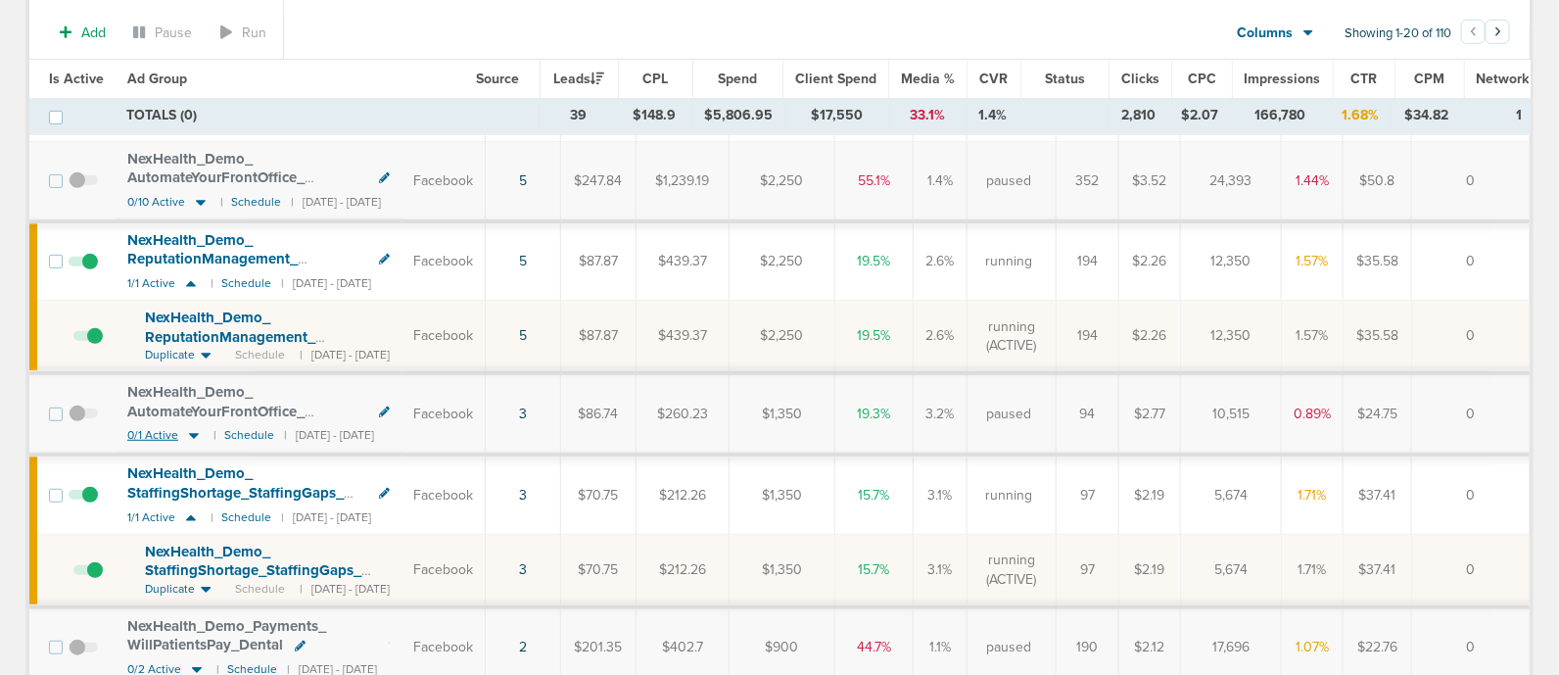
click at [189, 429] on icon at bounding box center [194, 435] width 20 height 17
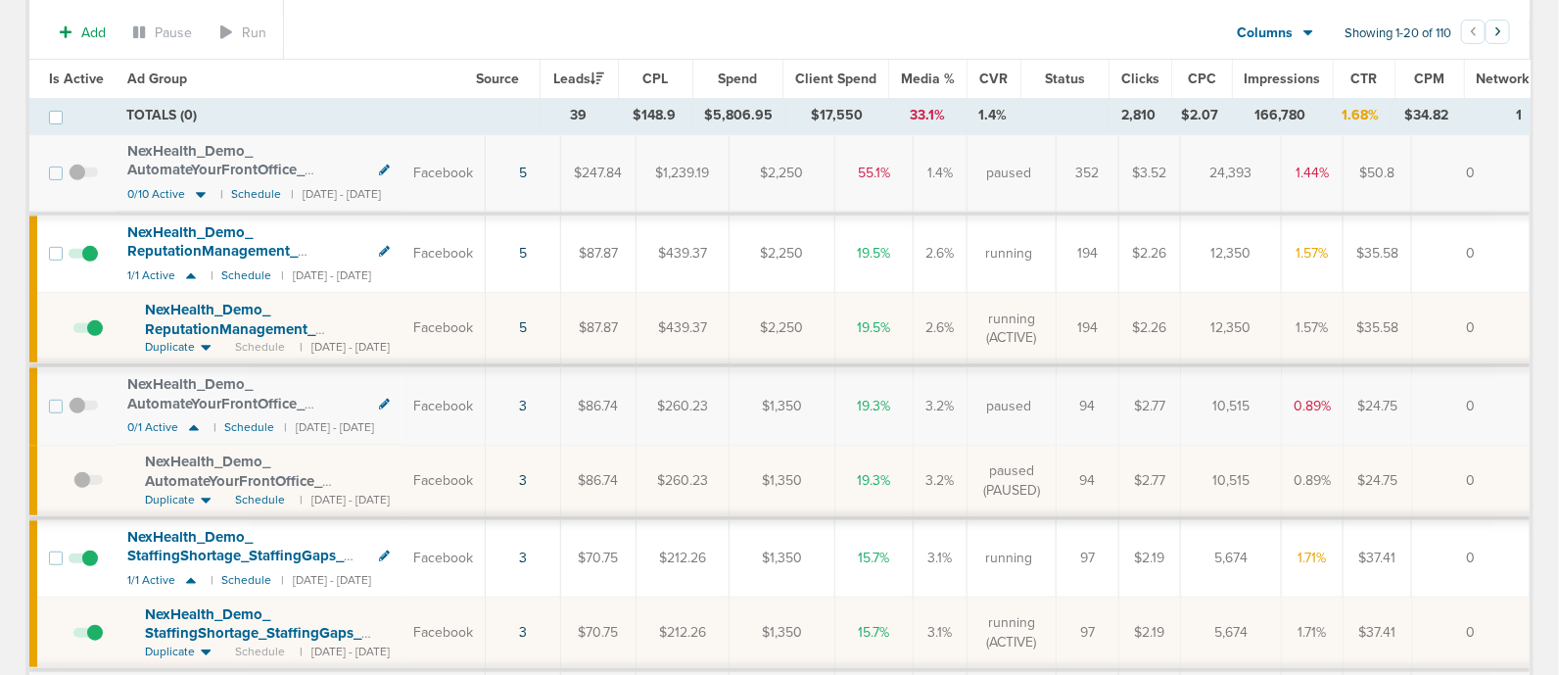
scroll to position [367, 0]
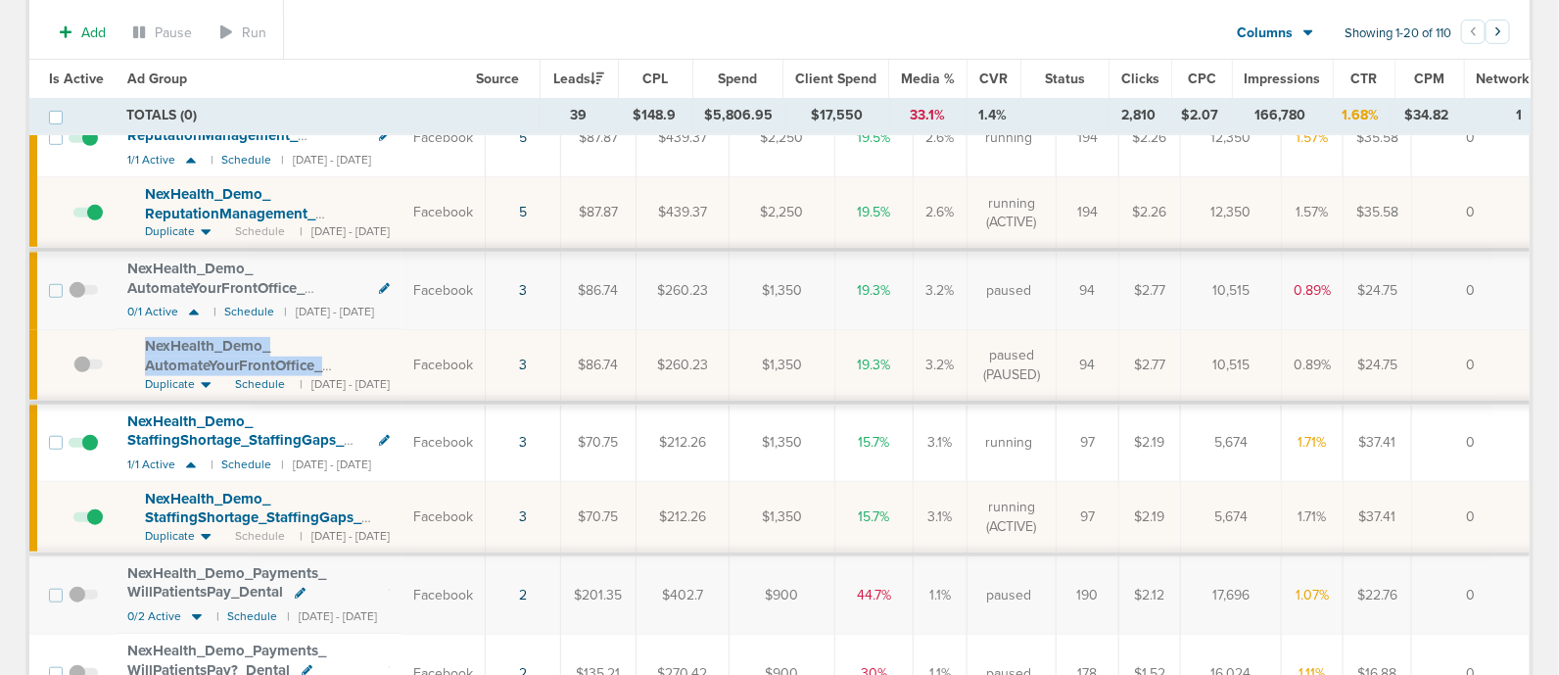
drag, startPoint x: 194, startPoint y: 338, endPoint x: 451, endPoint y: 367, distance: 259.2
click at [401, 367] on td "NexHealth_ Demo_ AutomateYourFrontOffice_ AutomateToday_ Dental_ [DATE]?id=183&…" at bounding box center [259, 365] width 286 height 72
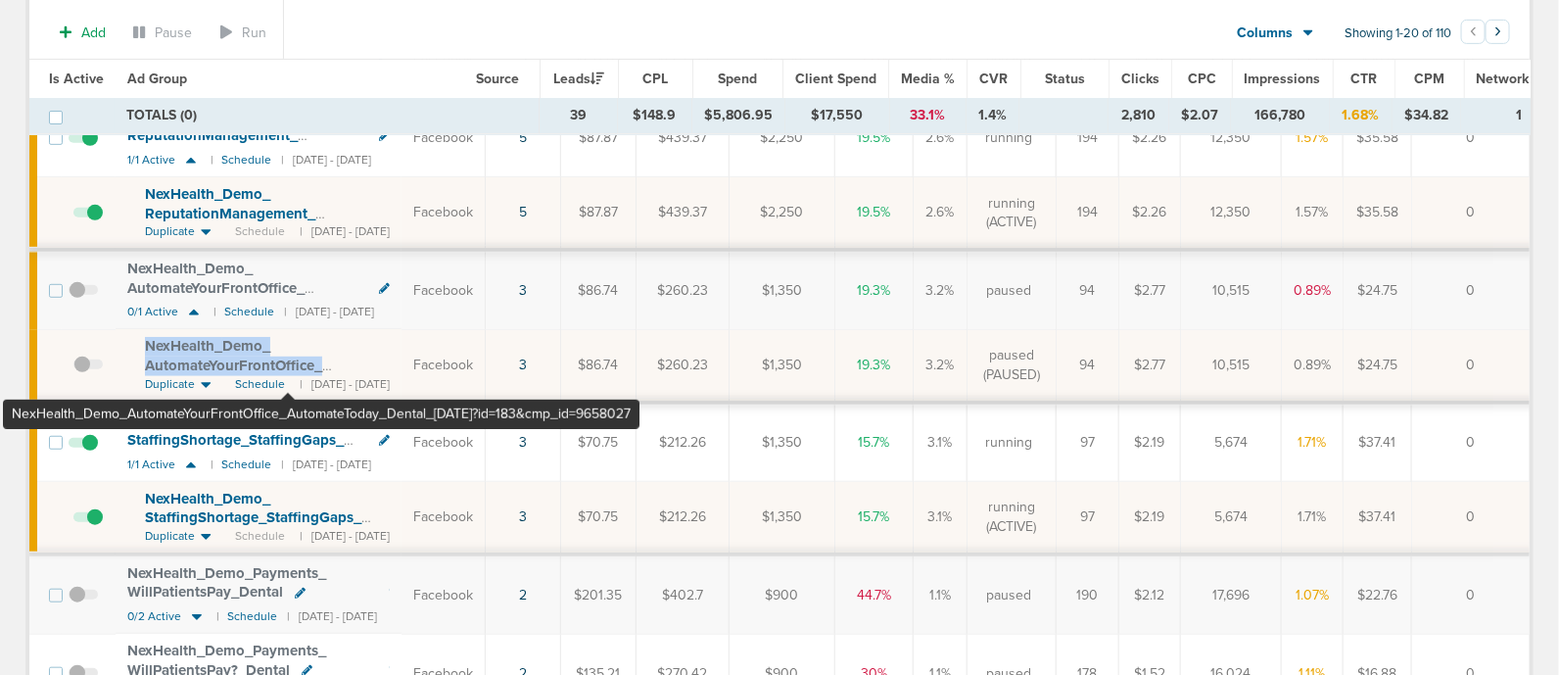
copy span "NexHealth_ Demo_ AutomateYourFrontOffice_ AutomateToday_"
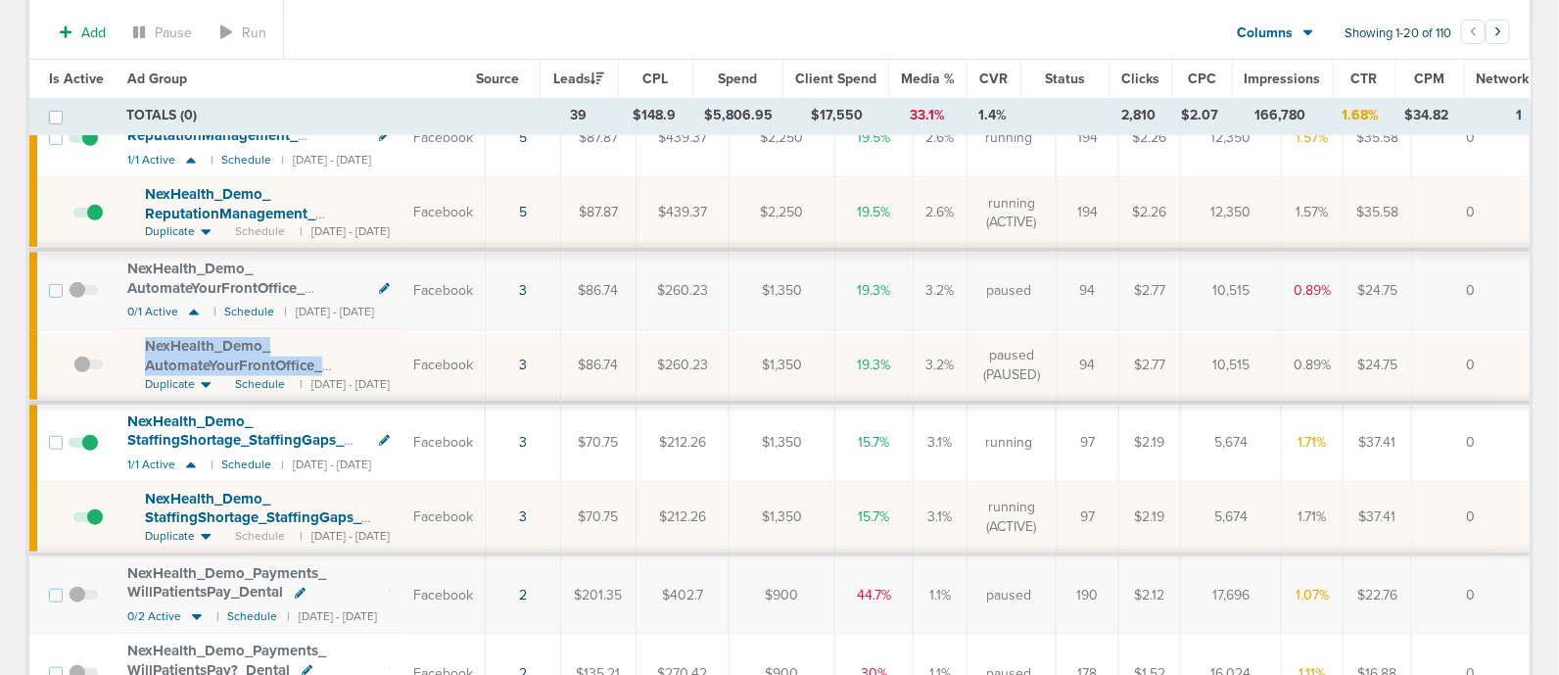
click at [259, 359] on span "NexHealth_ Demo_ AutomateYourFrontOffice_ AutomateToday_ Dental_ [DATE]?id=183&…" at bounding box center [253, 374] width 216 height 75
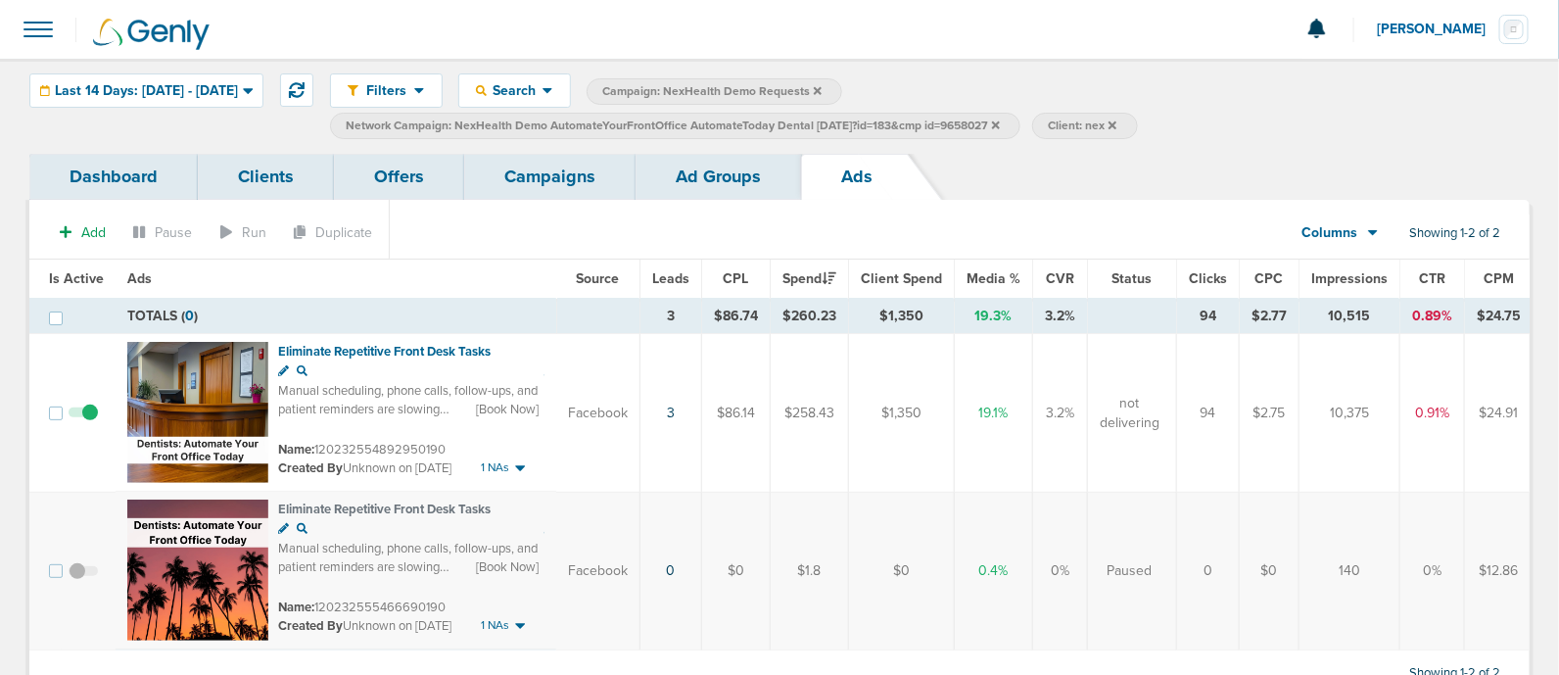
click at [670, 187] on link "Ad Groups" at bounding box center [717, 177] width 165 height 46
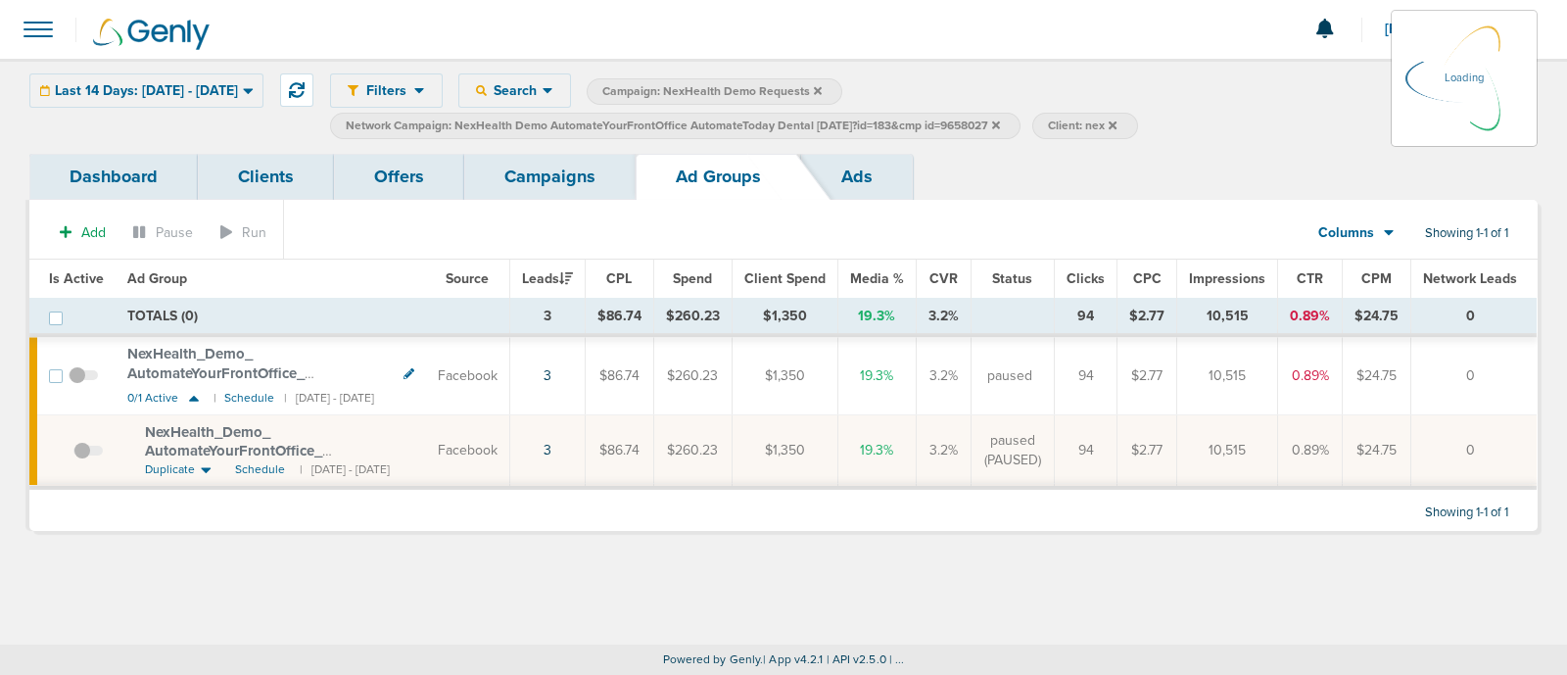
click at [524, 175] on link "Campaigns" at bounding box center [549, 177] width 171 height 46
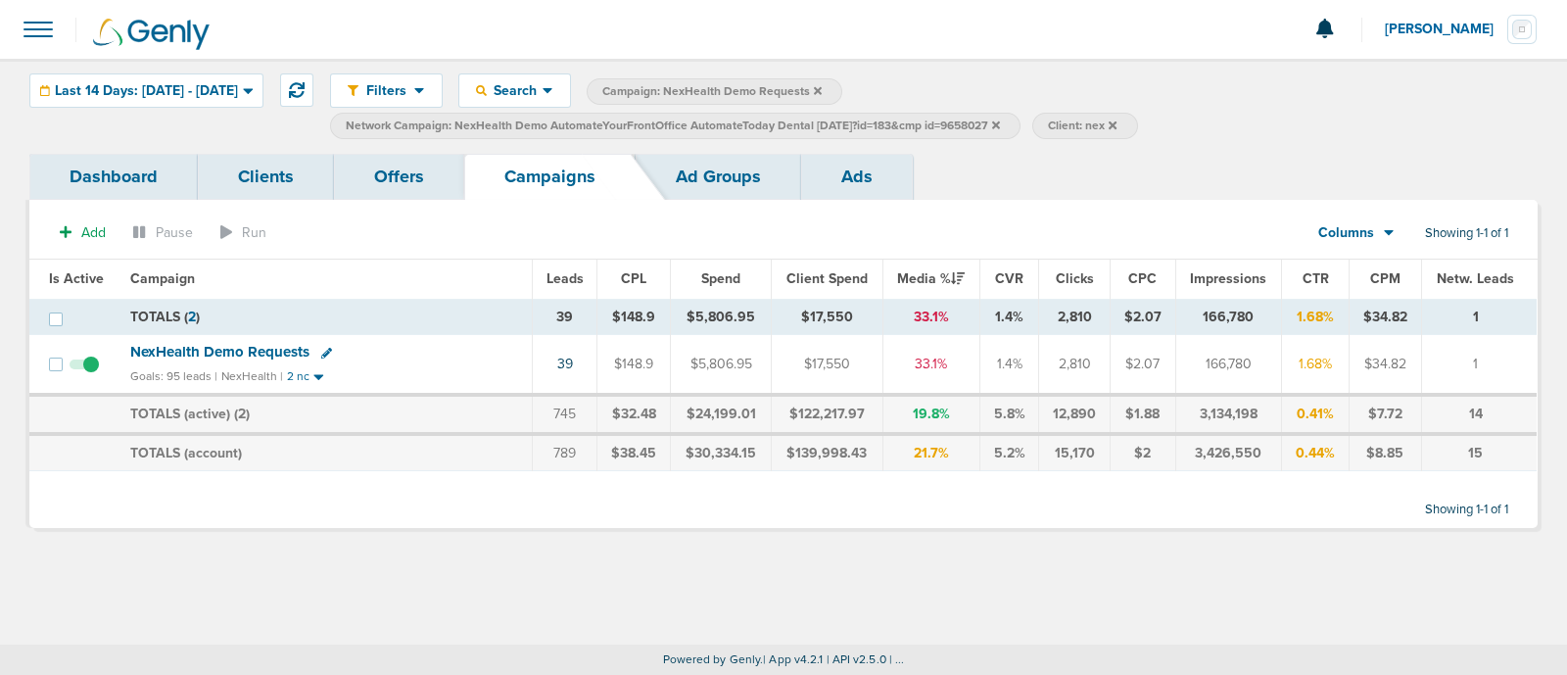
click at [248, 345] on span "NexHealth Demo Requests" at bounding box center [219, 352] width 179 height 18
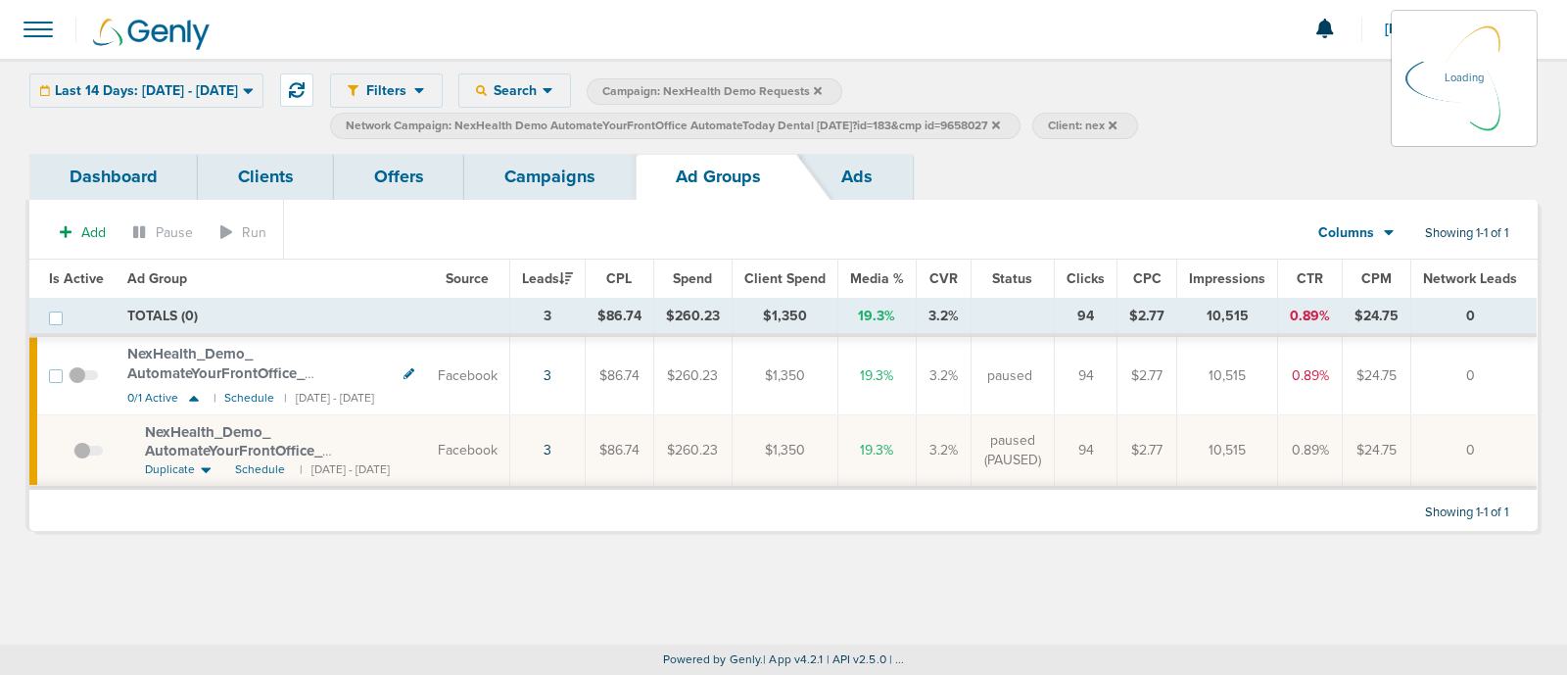
click at [1000, 121] on icon at bounding box center [996, 124] width 8 height 8
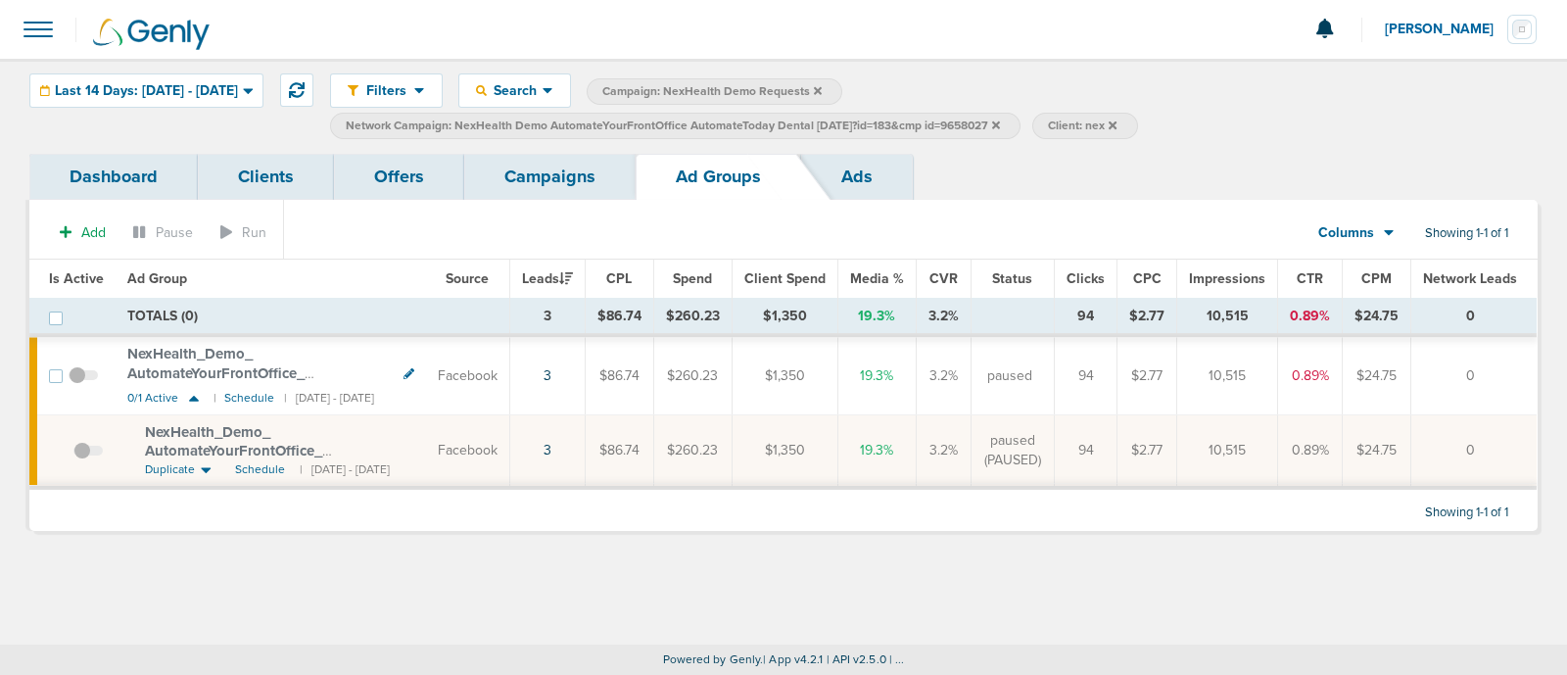
click at [1000, 122] on icon at bounding box center [996, 124] width 8 height 8
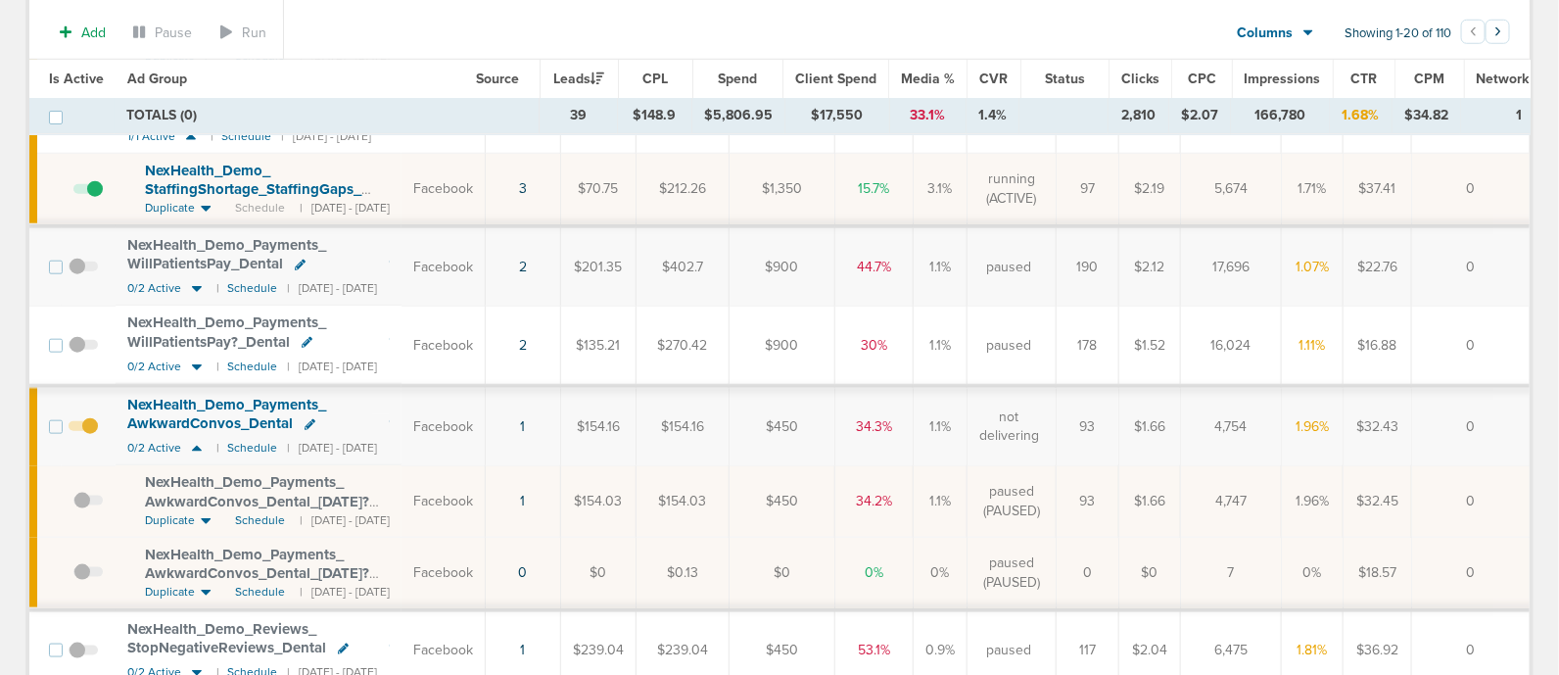
scroll to position [734, 0]
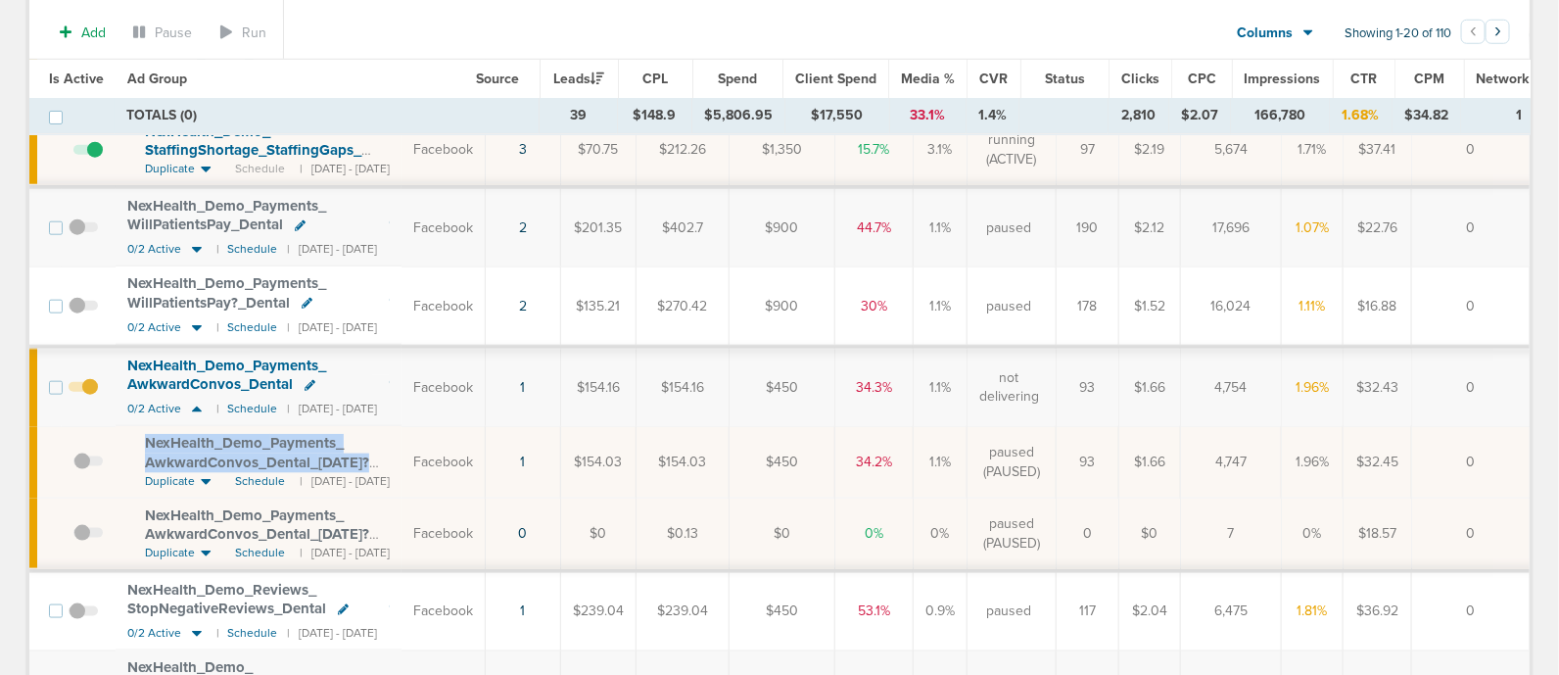
drag, startPoint x: 137, startPoint y: 433, endPoint x: 445, endPoint y: 466, distance: 310.2
click at [401, 466] on td "NexHealth_ Demo_ Payments_ AwkwardConvos_ Dental_ [DATE]?id=183&cmp_ id=9658027…" at bounding box center [259, 461] width 286 height 71
copy span "NexHealth_ Demo_ Payments_ AwkwardConvos_ Dental_ [DATE]?"
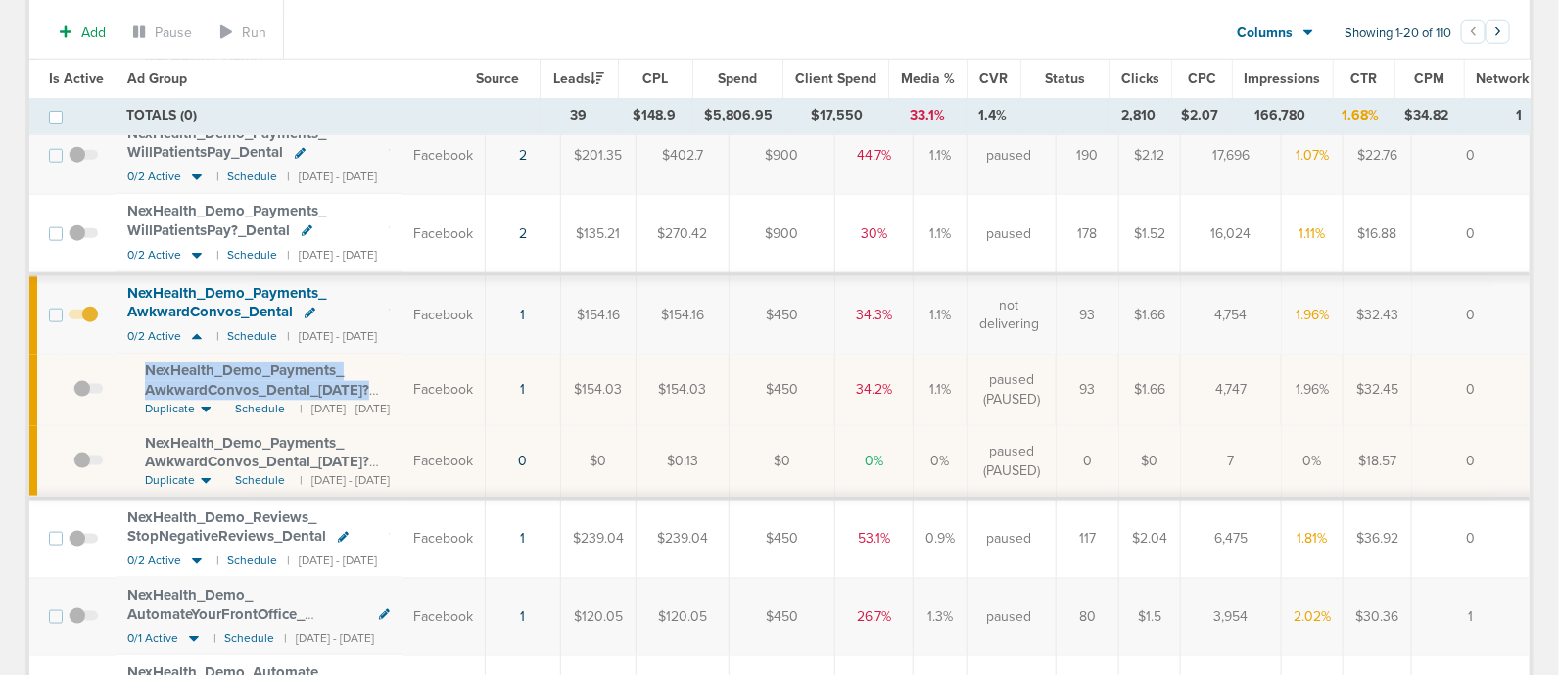
scroll to position [856, 0]
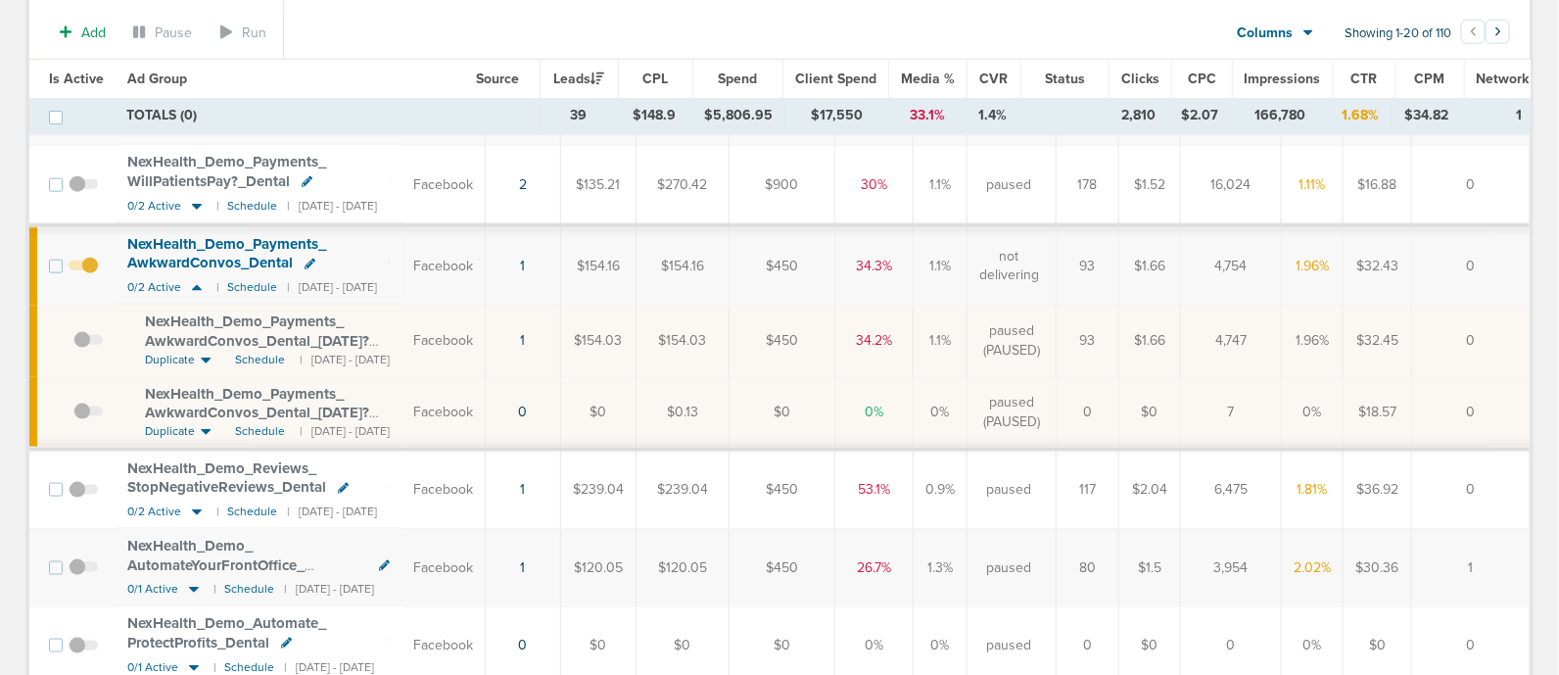
click at [390, 463] on div "NexHealth_ Demo_ Reviews_ StopNegativeReviews_ Dental" at bounding box center [258, 478] width 262 height 38
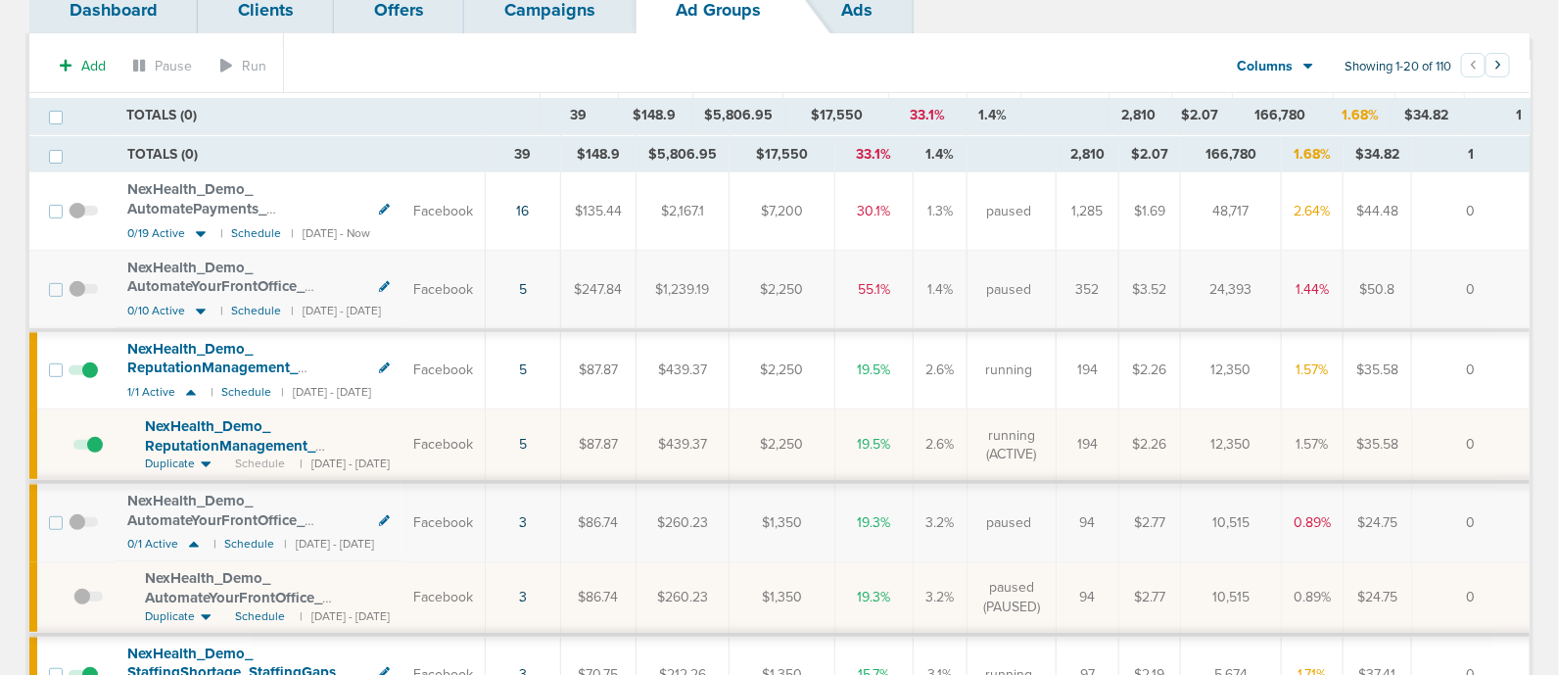
scroll to position [0, 0]
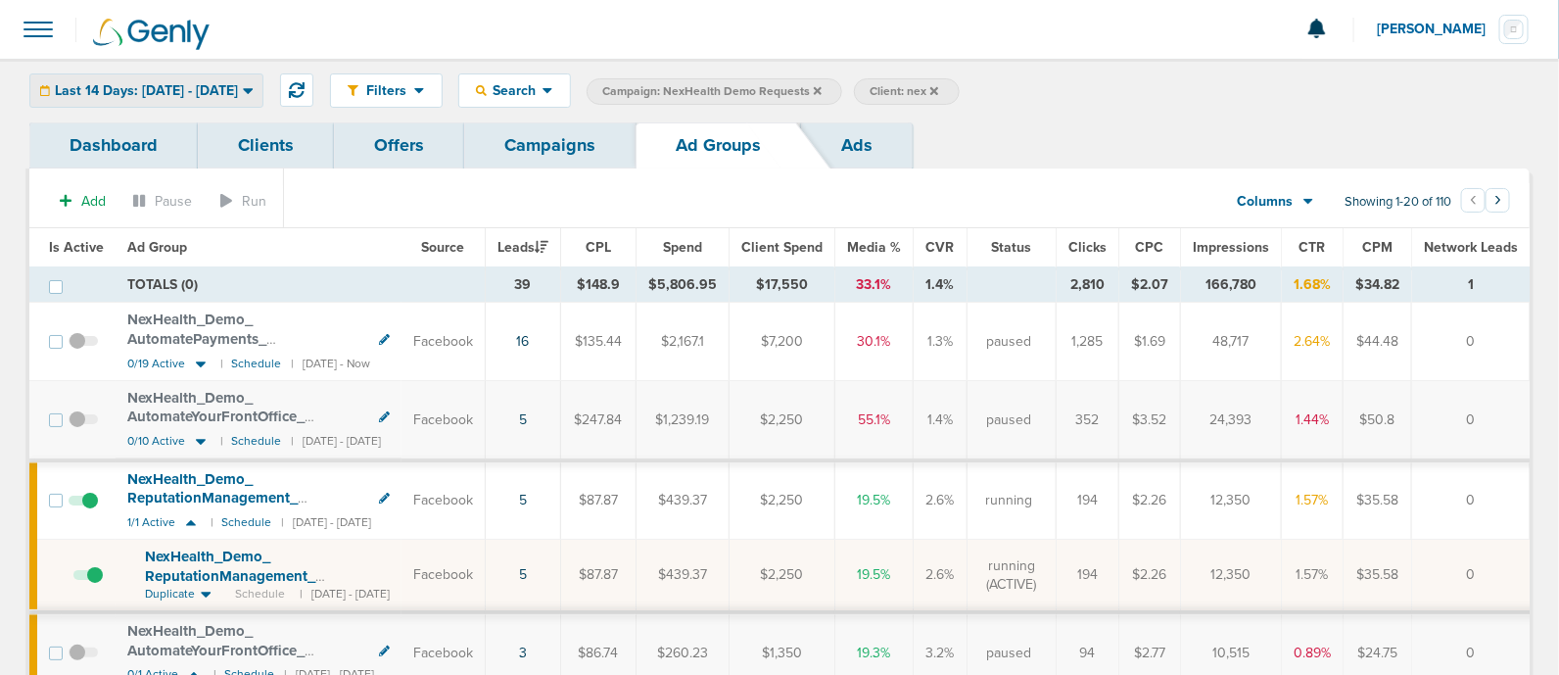
click at [238, 86] on span "Last 14 Days: [DATE] - [DATE]" at bounding box center [146, 91] width 183 height 14
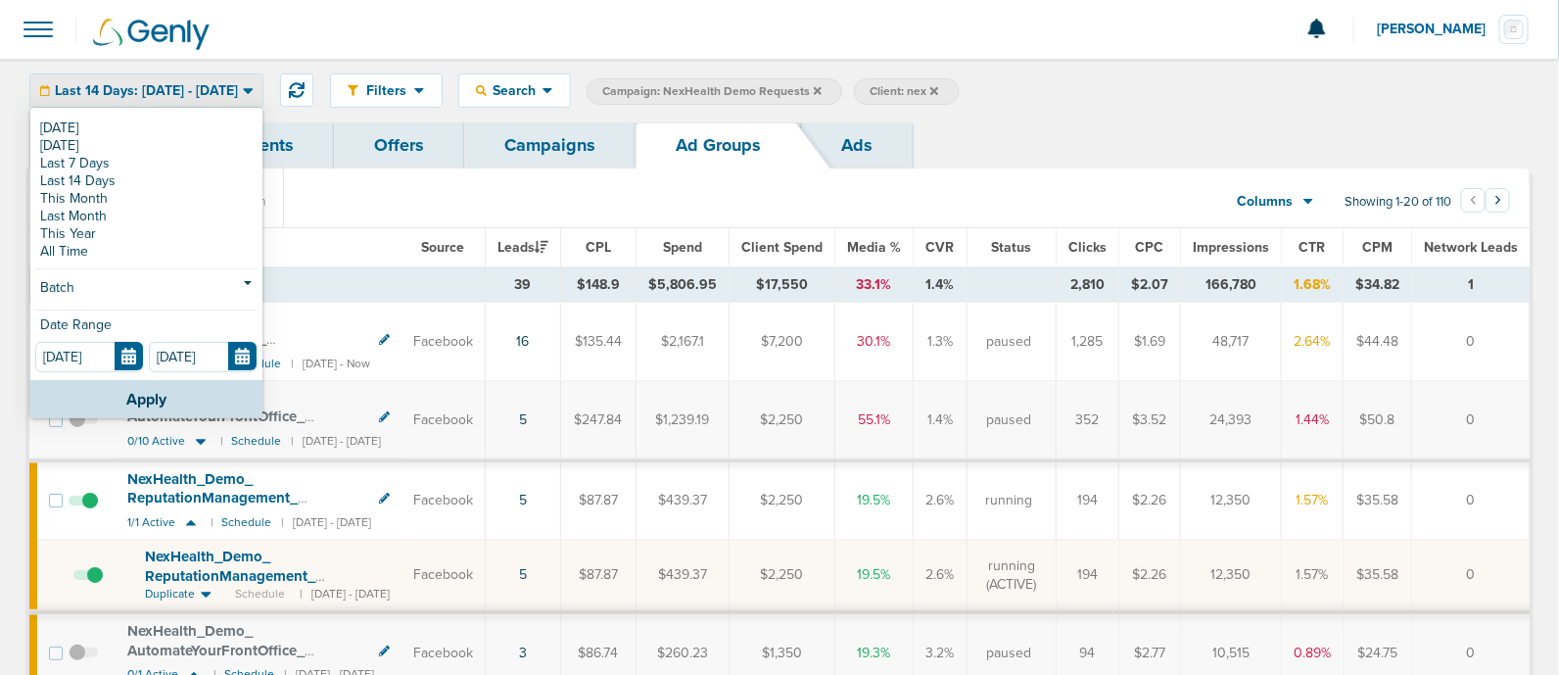
click at [415, 208] on section "Add Pause Run Columns Media Stats Sales Performance Custom Showing 1-20 of 110 …" at bounding box center [779, 205] width 1500 height 45
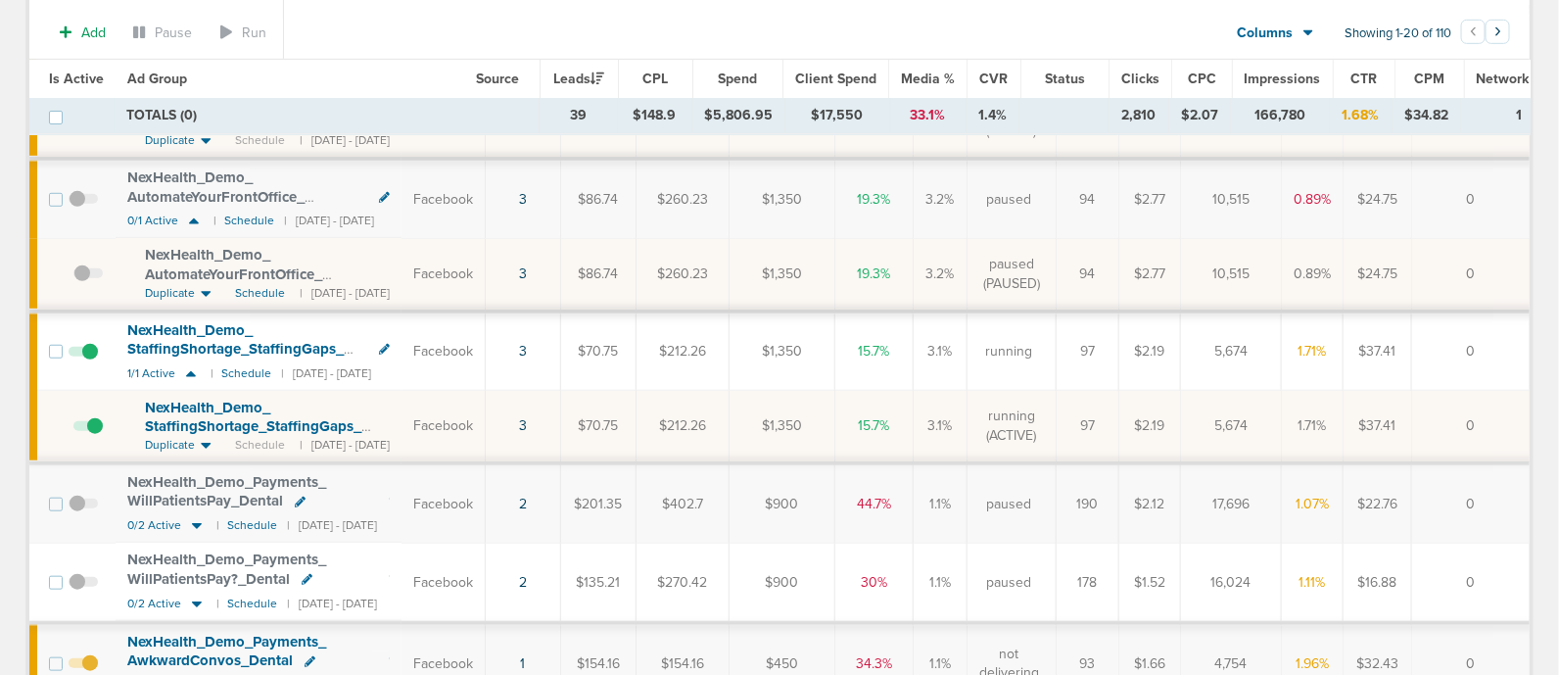
scroll to position [489, 0]
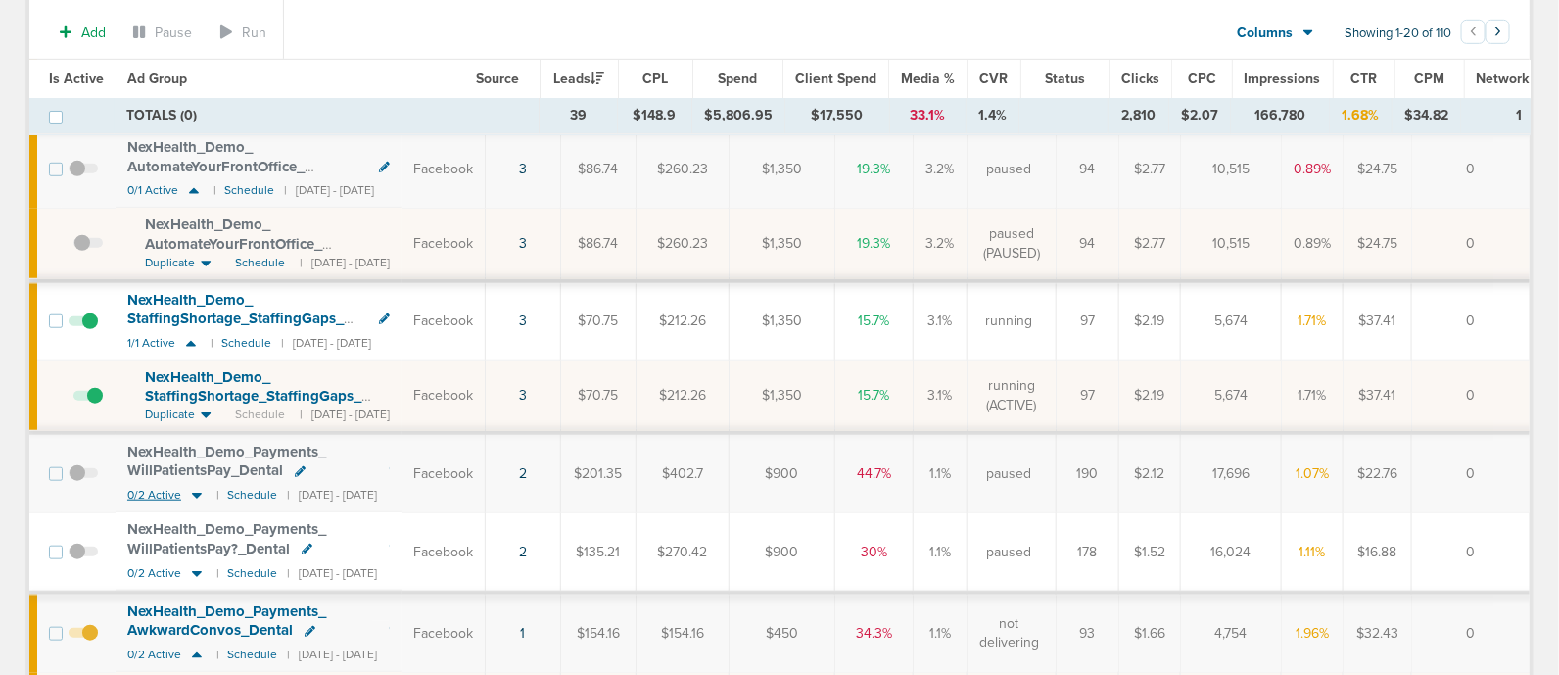
click at [193, 495] on icon at bounding box center [197, 495] width 20 height 17
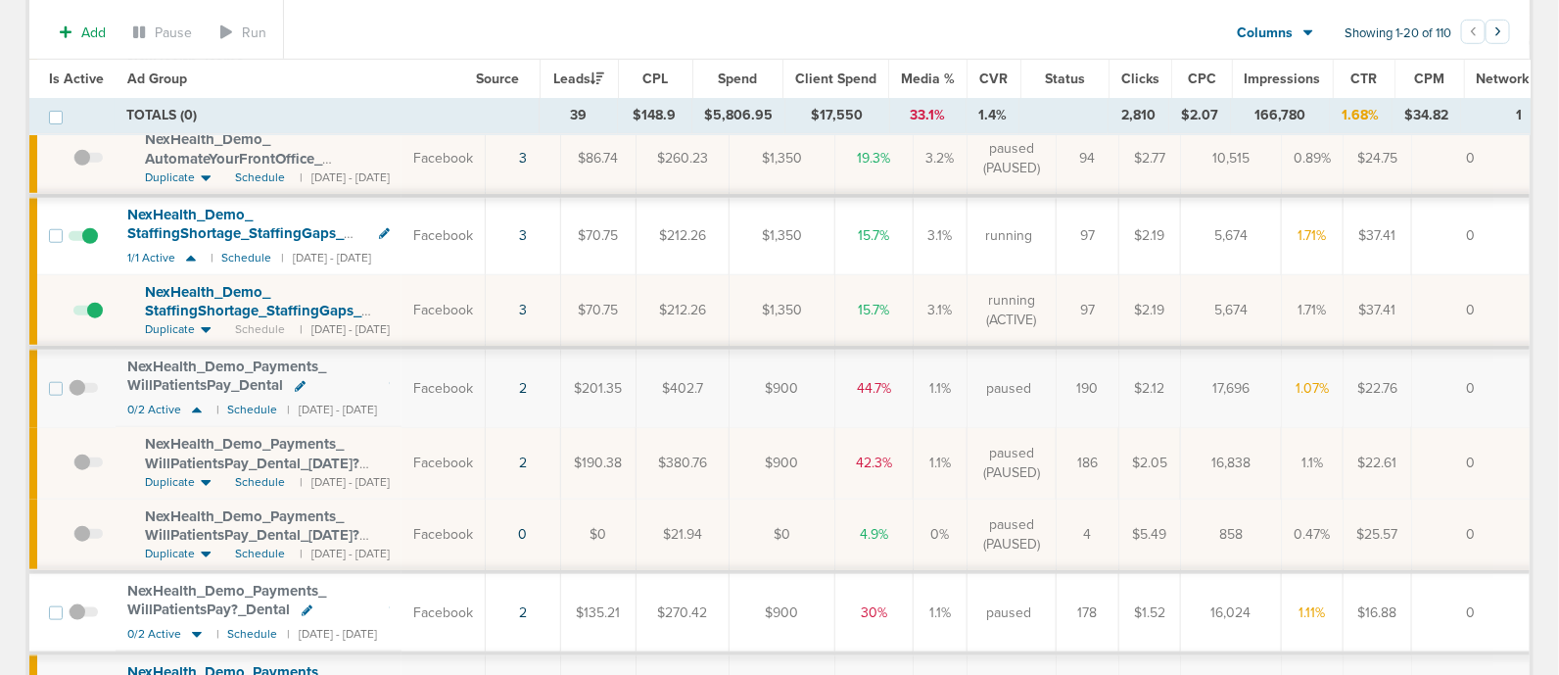
scroll to position [612, 0]
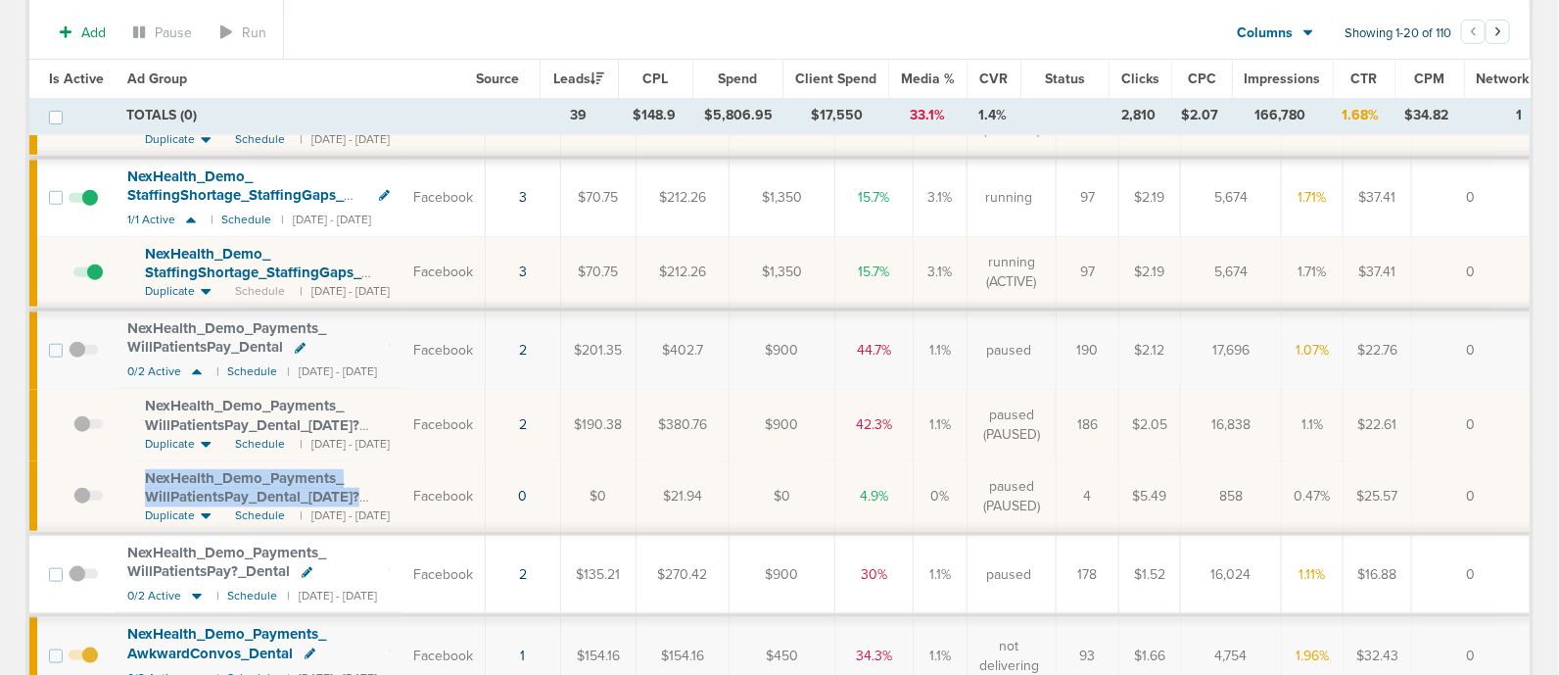
drag, startPoint x: 130, startPoint y: 466, endPoint x: 418, endPoint y: 496, distance: 289.4
click at [401, 496] on td "NexHealth_ Demo_ Payments_ WillPatientsPay_ Dental_ [DATE]?id=183&cmp_ id=96580…" at bounding box center [259, 496] width 286 height 73
click at [134, 394] on td "NexHealth_ Demo_ Payments_ WillPatientsPay_ Dental_ [DATE]?id=183&cmp_ id=96580…" at bounding box center [259, 424] width 286 height 71
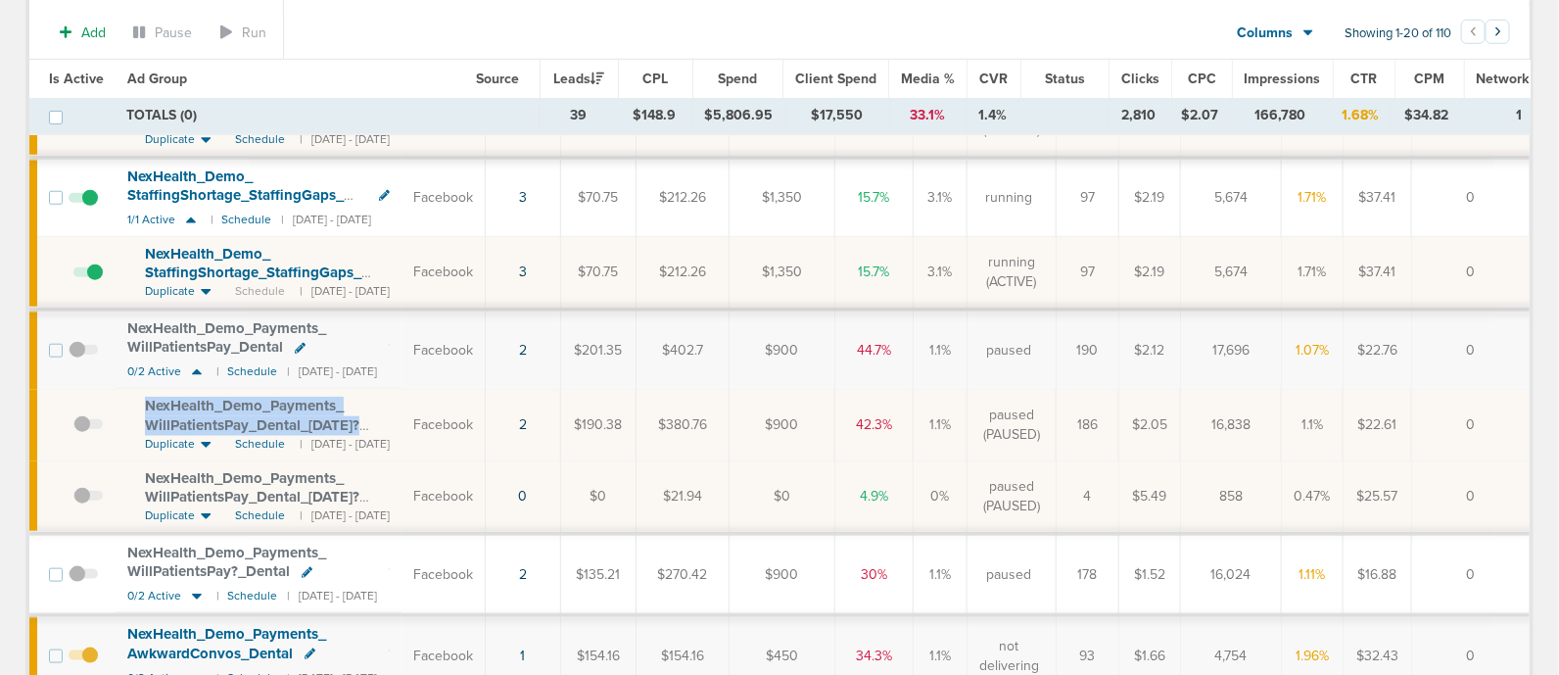
drag, startPoint x: 134, startPoint y: 393, endPoint x: 451, endPoint y: 405, distance: 317.5
click at [401, 405] on td "NexHealth_ Demo_ Payments_ WillPatientsPay_ Dental_ [DATE]?id=183&cmp_ id=96580…" at bounding box center [259, 424] width 286 height 71
copy span "NexHealth_ Demo_ Payments_ WillPatientsPay_ Dental_ [DATE]"
click at [390, 471] on div "NexHealth_ Demo_ Payments_ WillPatientsPay_ Dental_ [DATE]?id=183&cmp_ id=96580…" at bounding box center [267, 488] width 245 height 38
drag, startPoint x: 142, startPoint y: 392, endPoint x: 412, endPoint y: 424, distance: 272.2
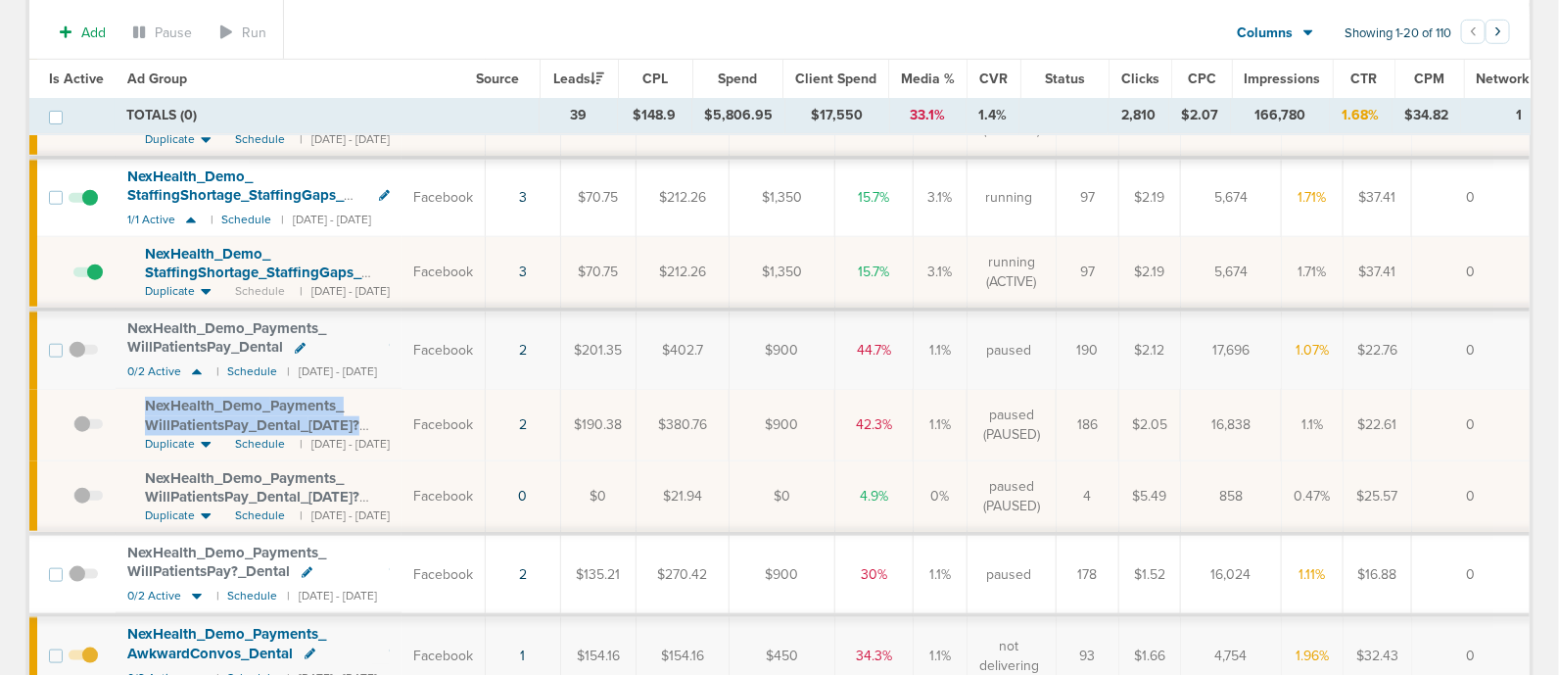
click at [401, 424] on td "NexHealth_ Demo_ Payments_ WillPatientsPay_ Dental_ [DATE]?id=183&cmp_ id=96580…" at bounding box center [259, 424] width 286 height 71
click at [325, 421] on span "NexHealth_ Demo_ Payments_ WillPatientsPay_ Dental_ [DATE]?id=183&cmp_ id=96580…" at bounding box center [252, 425] width 214 height 56
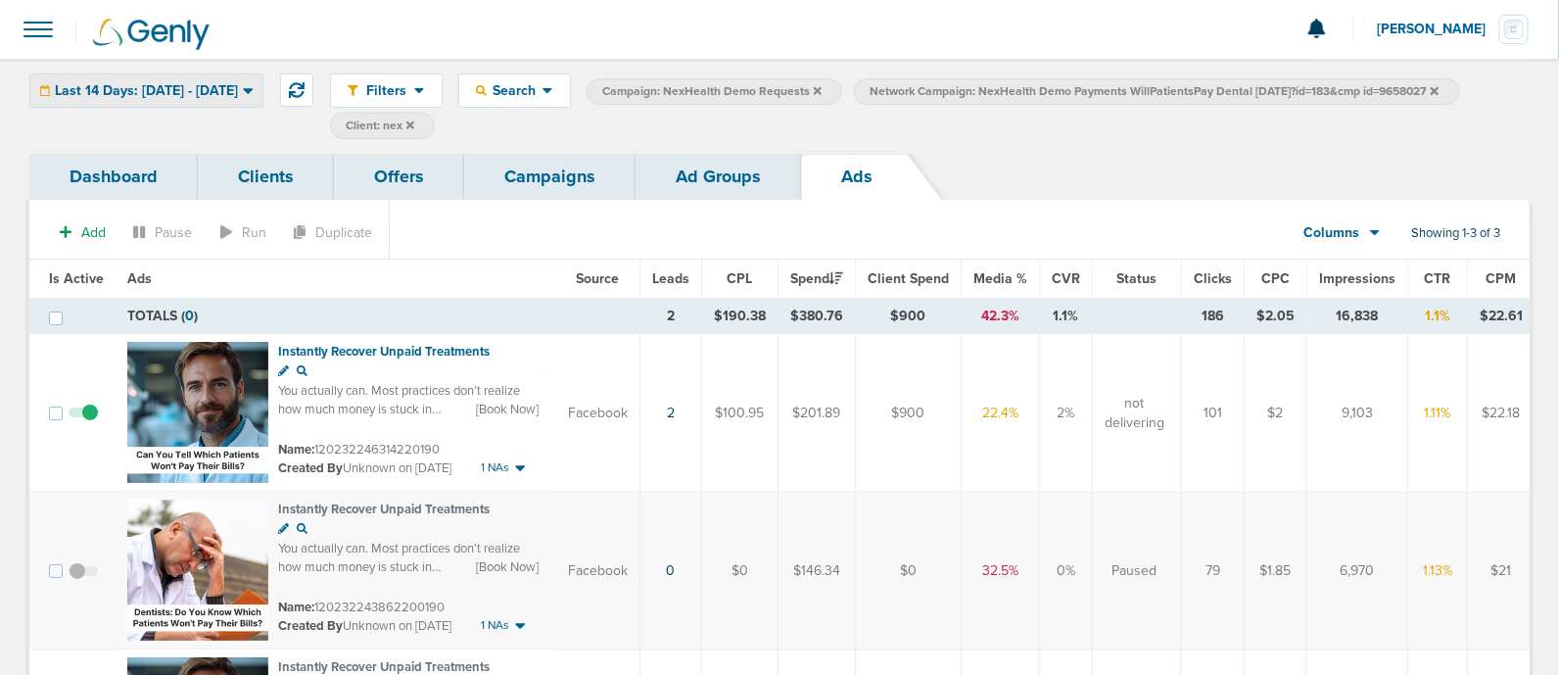
click at [219, 78] on div "Last 14 Days: [DATE] - [DATE]" at bounding box center [146, 90] width 232 height 32
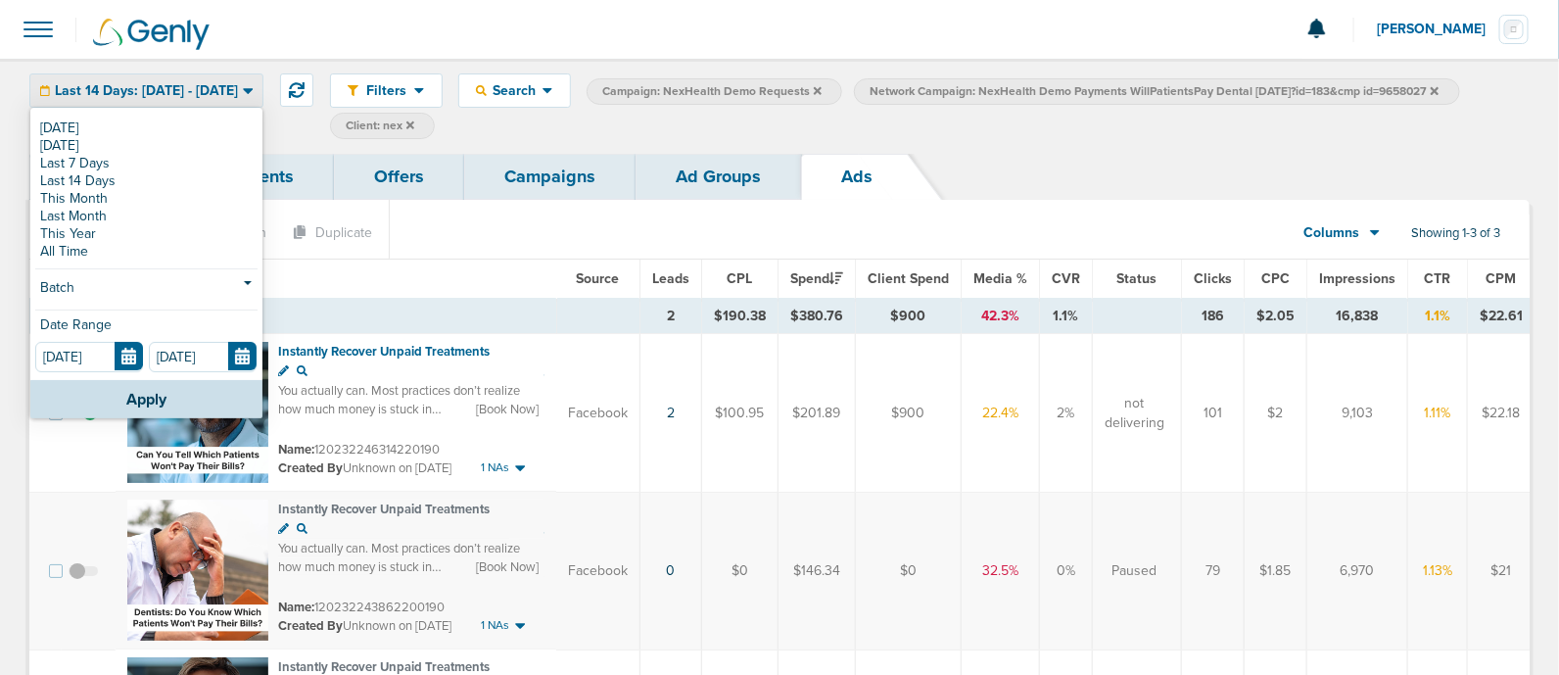
click at [117, 262] on div "[DATE] [DATE] Last 7 Days Last 14 Days This Month Last Month This Year All Time…" at bounding box center [146, 245] width 232 height 270
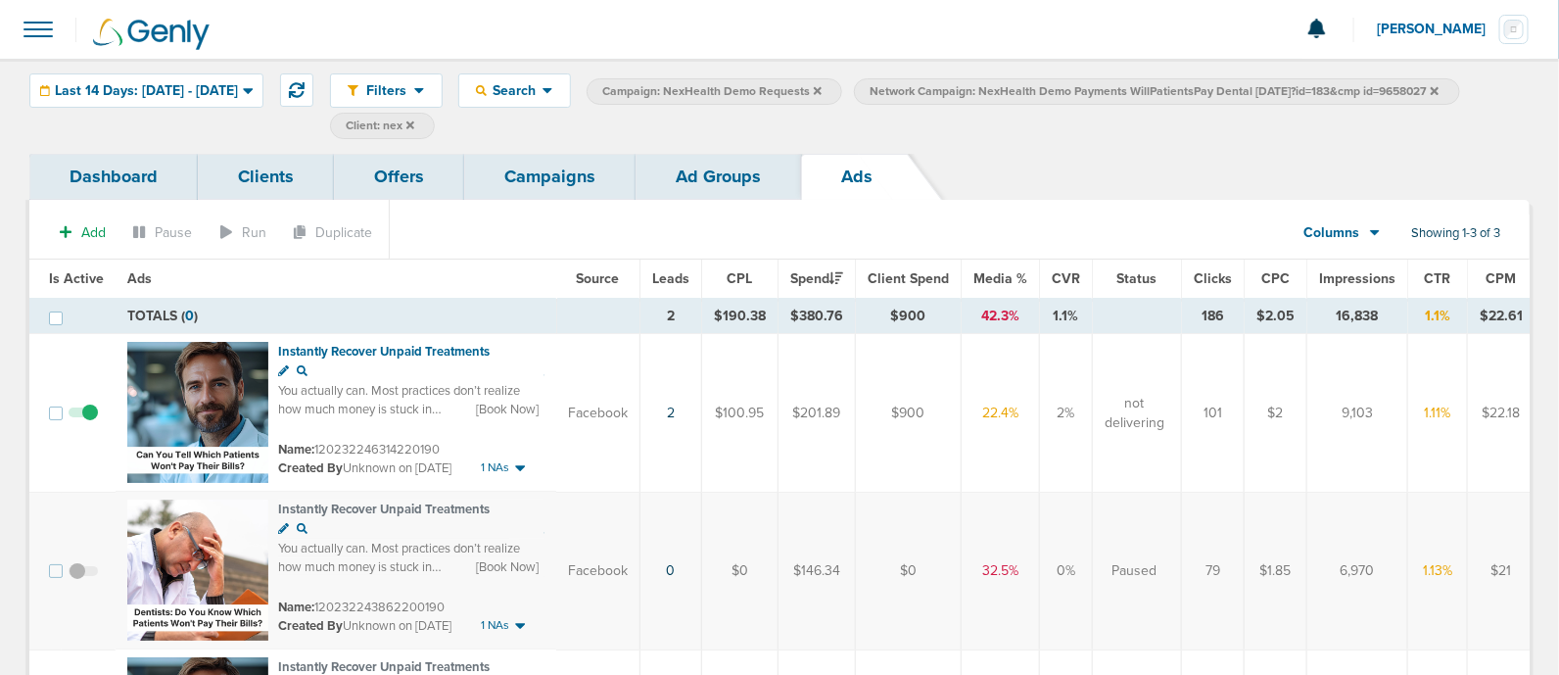
click at [152, 46] on img at bounding box center [151, 34] width 117 height 31
click at [136, 84] on span "Last 14 Days: [DATE] - [DATE]" at bounding box center [146, 91] width 183 height 14
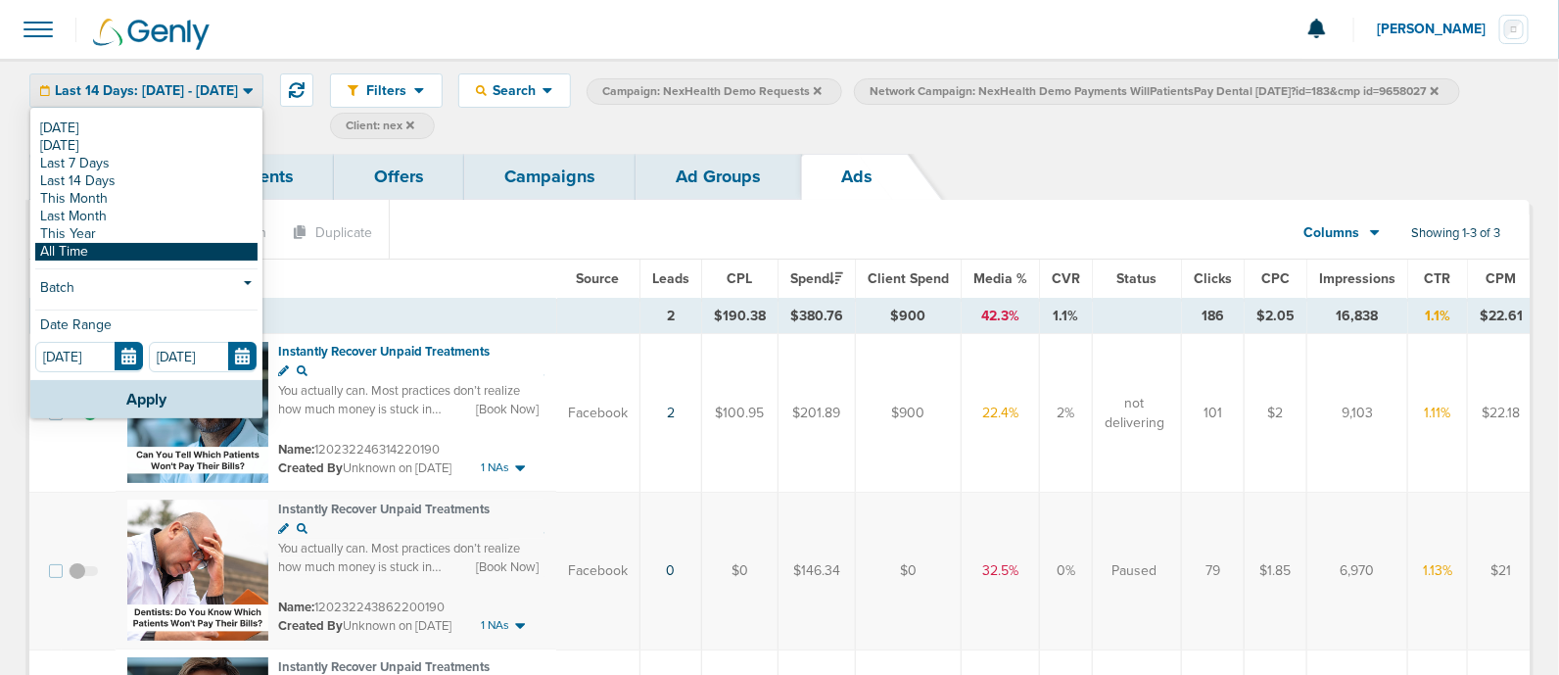
click at [88, 248] on link "All Time" at bounding box center [146, 252] width 222 height 18
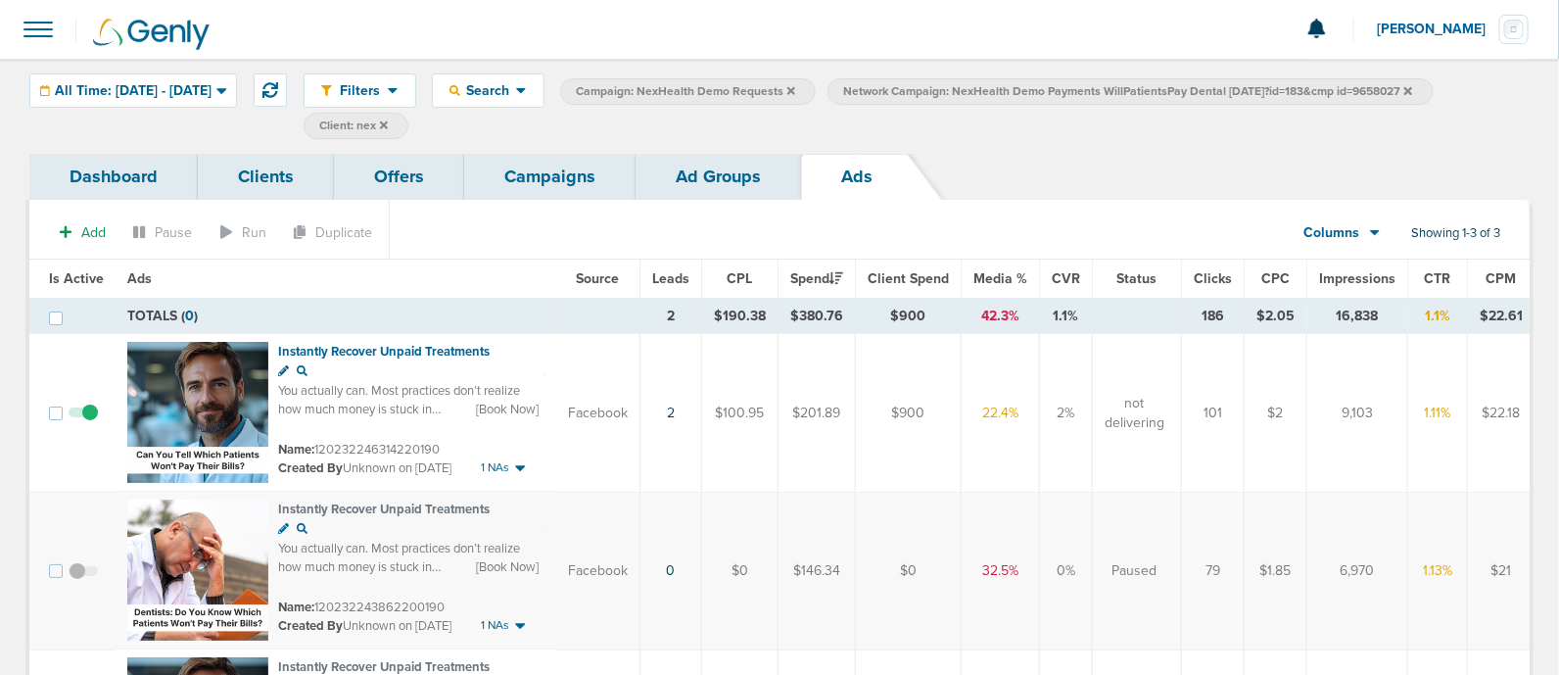
drag, startPoint x: 1004, startPoint y: 88, endPoint x: 1460, endPoint y: 97, distance: 456.3
click at [1412, 97] on span "Network Campaign: NexHealth Demo Payments WillPatientsPay Dental [DATE]?id=183&…" at bounding box center [1127, 91] width 569 height 17
copy span "NexHealth Demo Payments WillPatientsPay Dental [DATE]?id=183&cmp id=9658027"
click at [1412, 94] on icon at bounding box center [1408, 91] width 8 height 12
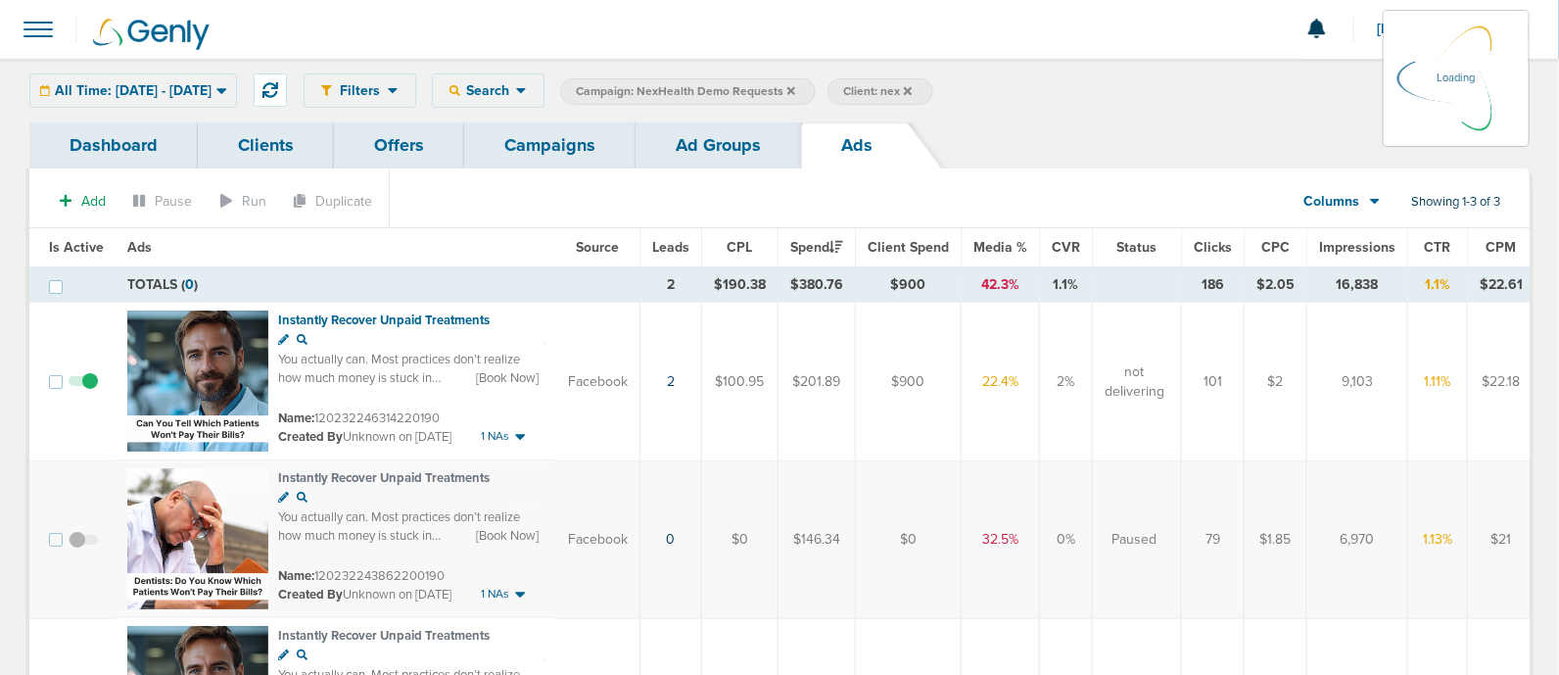
click at [795, 90] on icon at bounding box center [791, 90] width 8 height 8
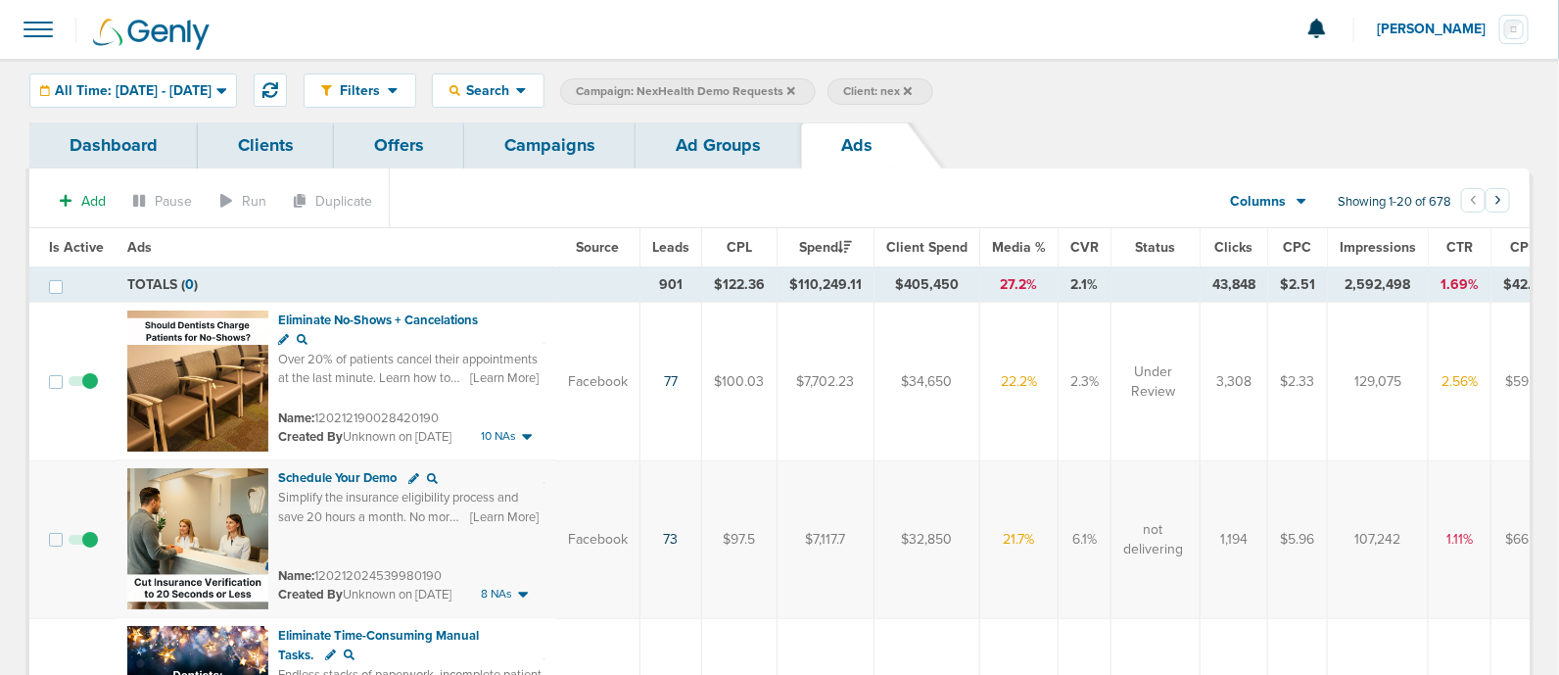
click at [795, 90] on icon at bounding box center [791, 90] width 8 height 8
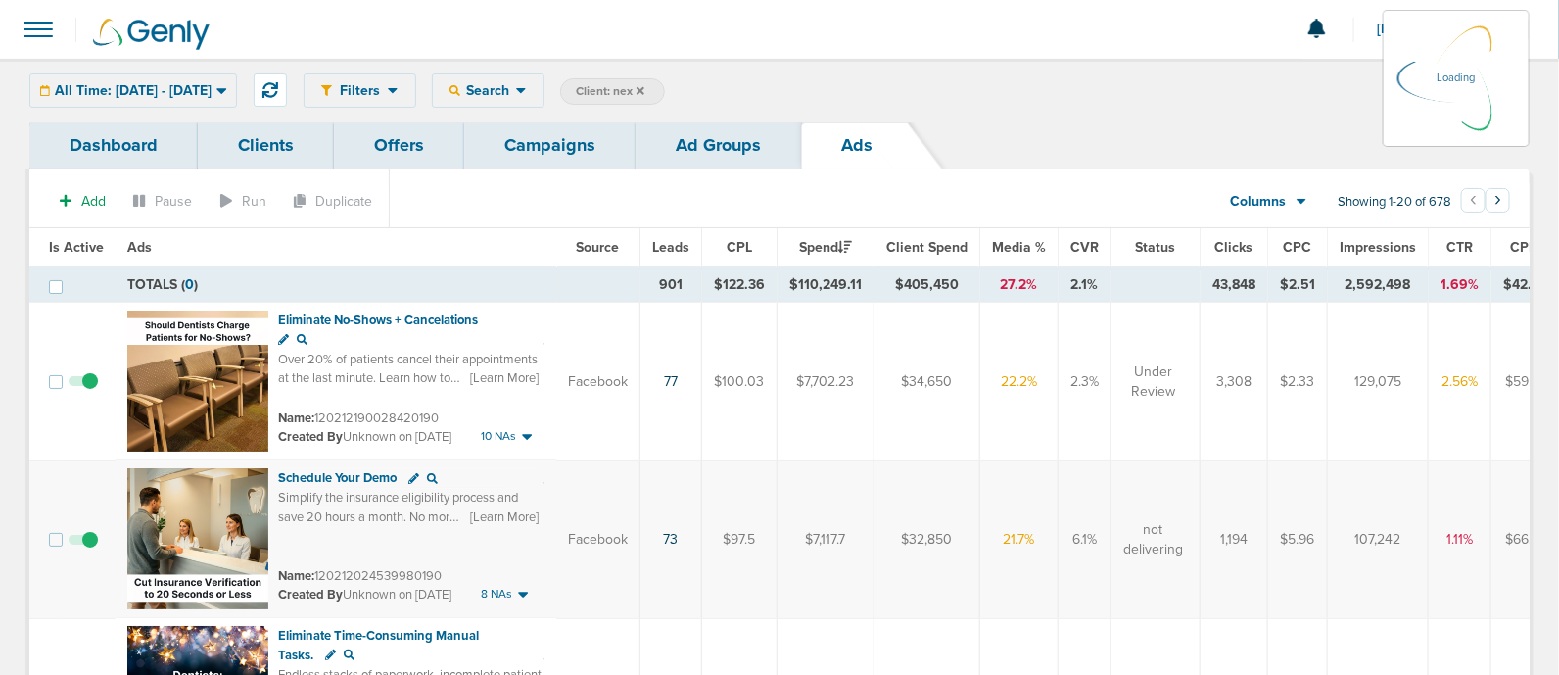
click at [616, 135] on link "Campaigns" at bounding box center [549, 145] width 171 height 46
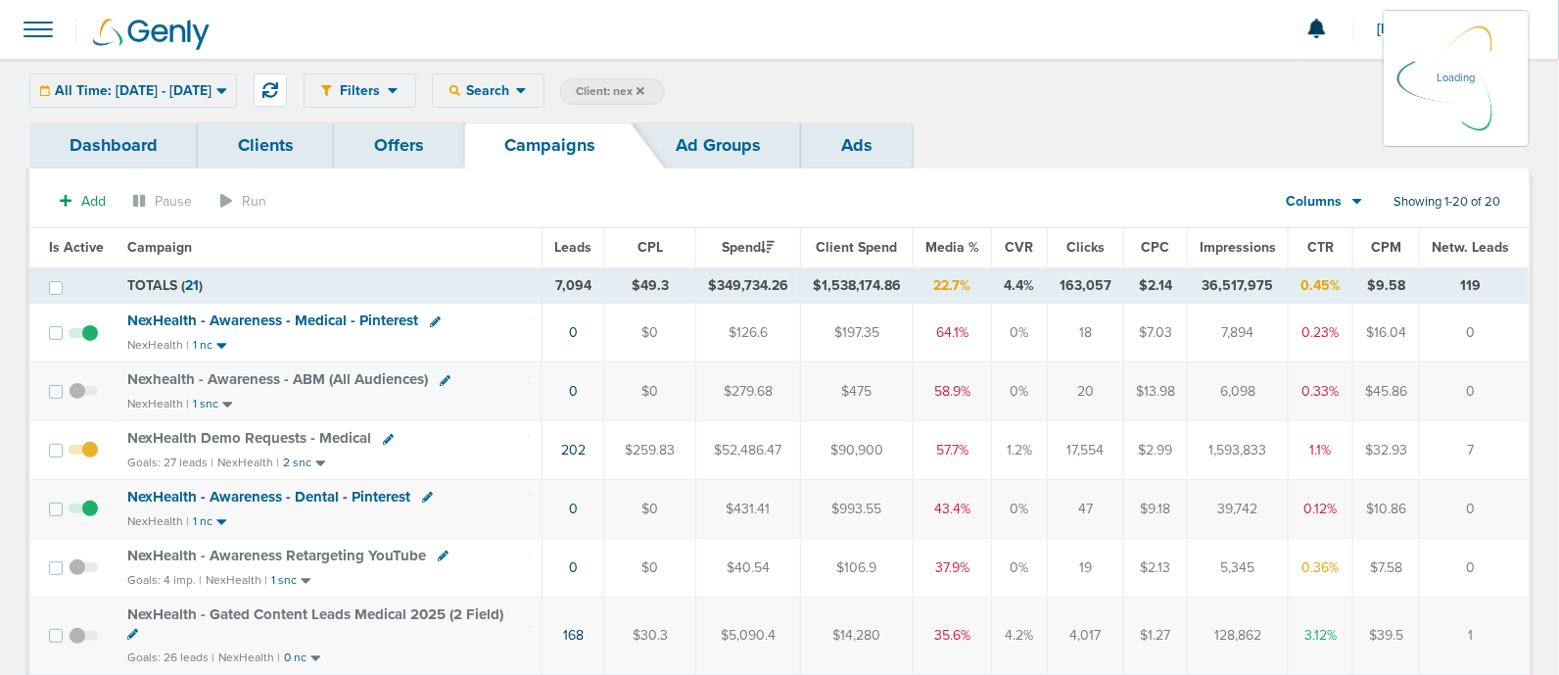
click at [270, 434] on span "NexHealth Demo Requests - Medical" at bounding box center [249, 438] width 244 height 18
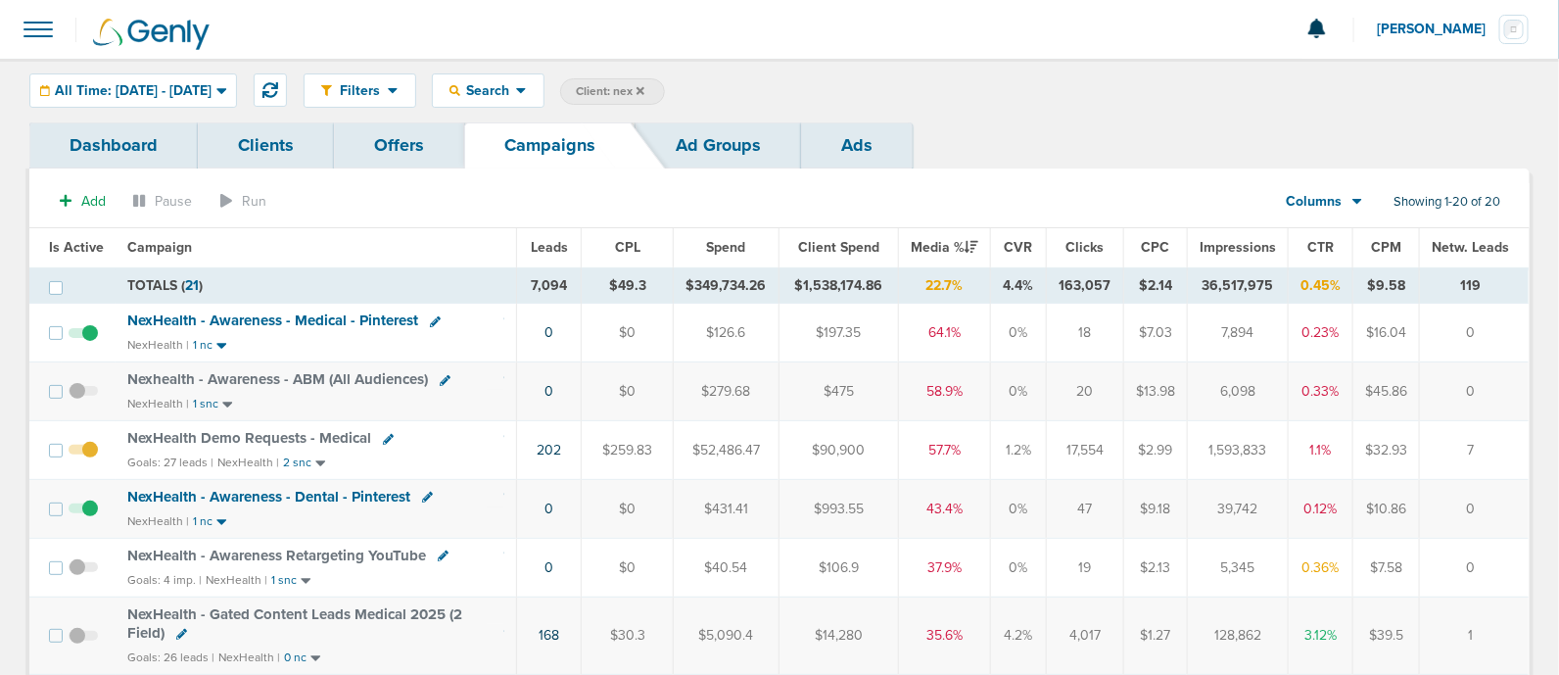
click at [268, 433] on span "NexHealth Demo Requests - Medical" at bounding box center [249, 438] width 244 height 18
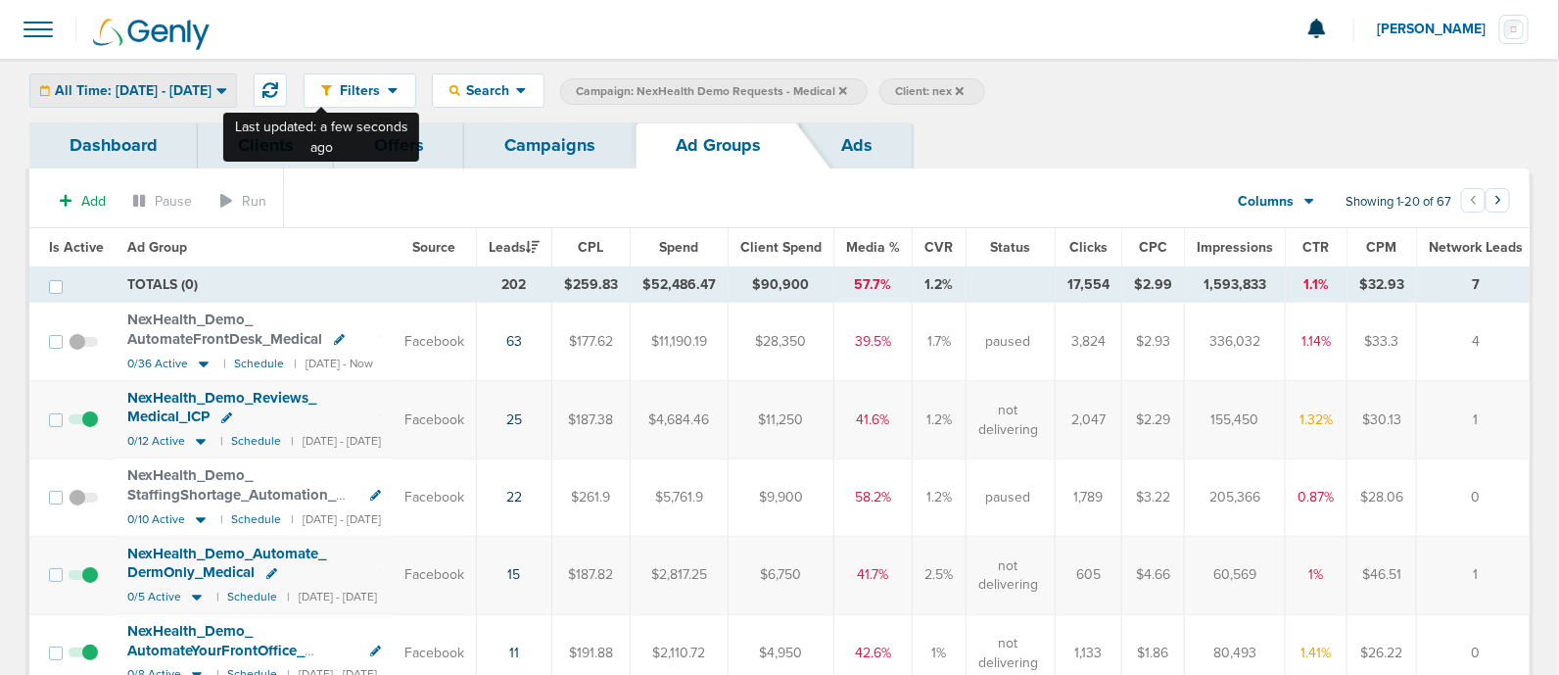
click at [236, 75] on div "All Time: [DATE] - [DATE]" at bounding box center [133, 90] width 206 height 32
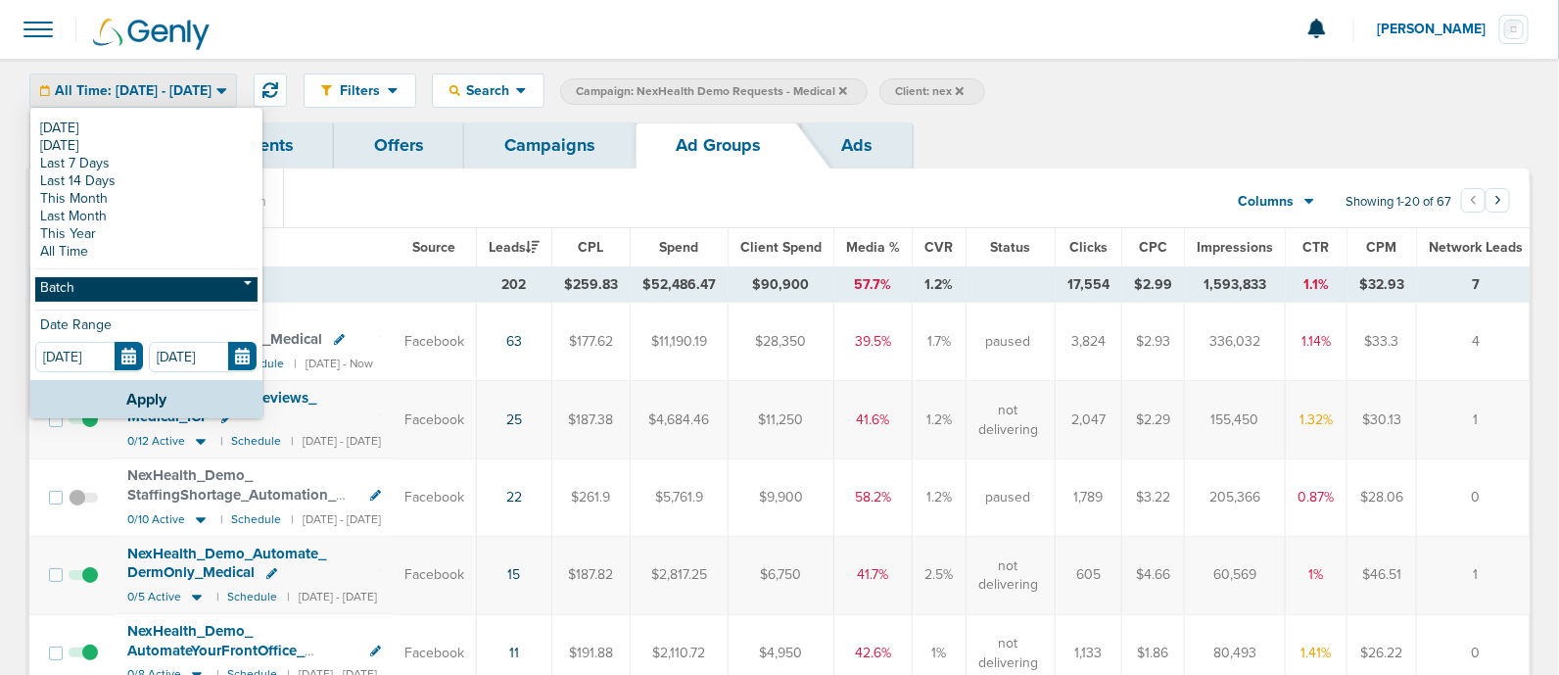
click at [110, 283] on link "Batch" at bounding box center [146, 289] width 222 height 24
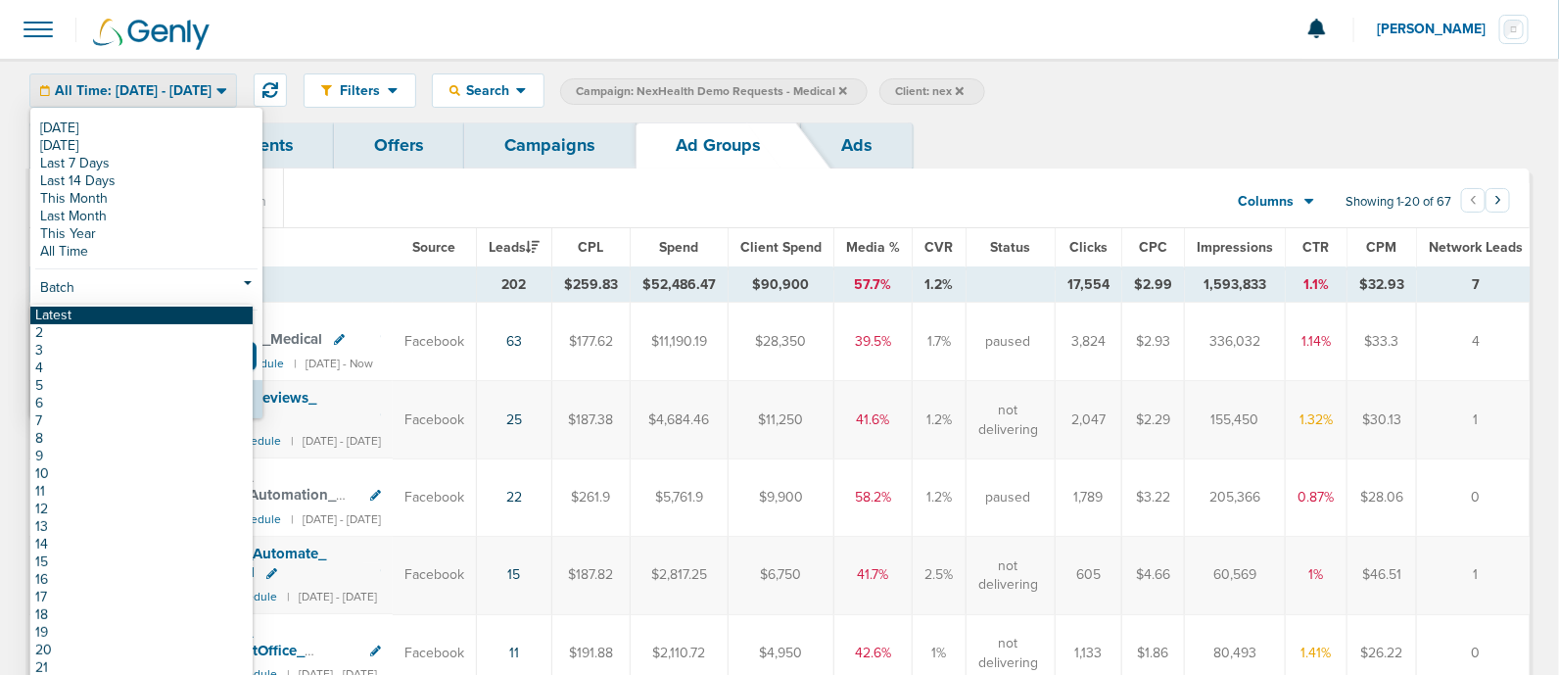
click at [94, 308] on link "Latest" at bounding box center [141, 315] width 222 height 18
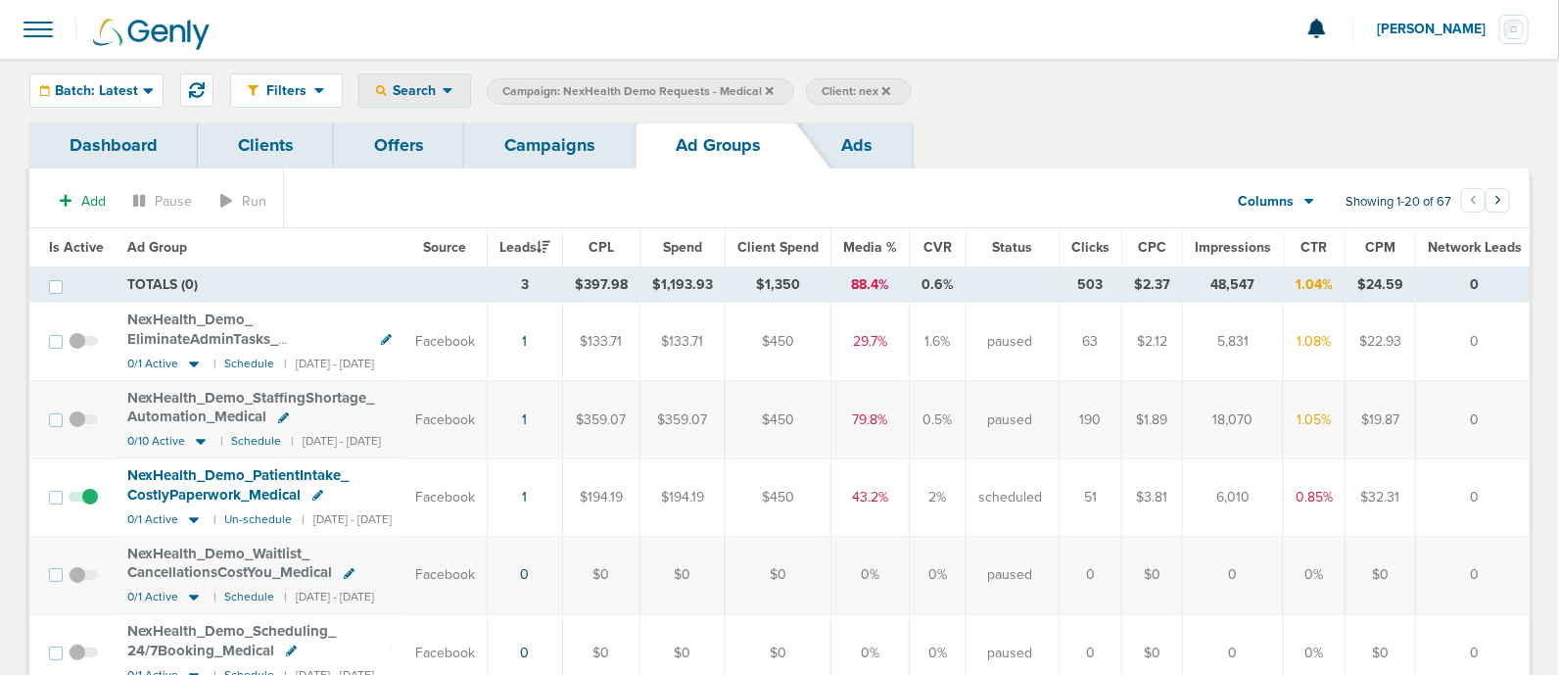
click at [392, 75] on div "Search" at bounding box center [414, 90] width 111 height 32
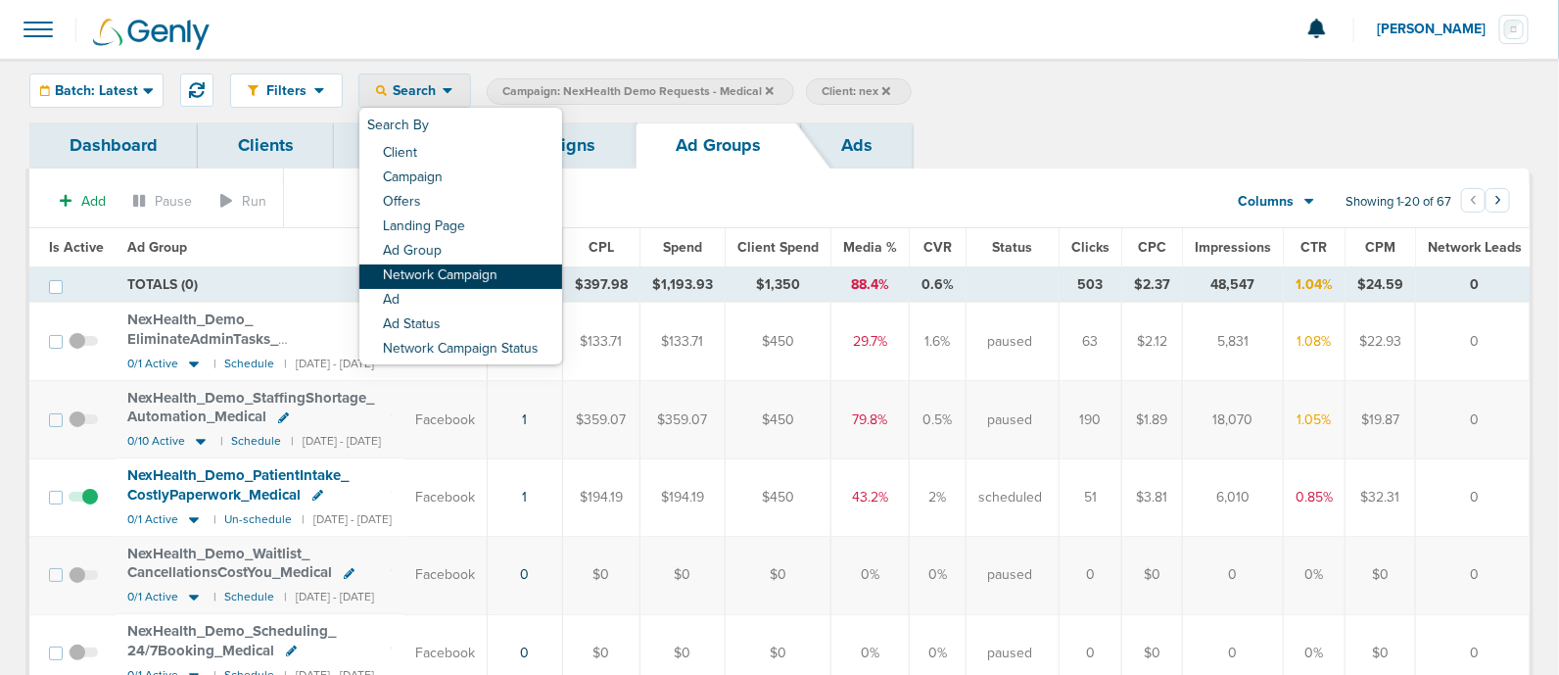
click at [485, 279] on link "Network Campaign" at bounding box center [460, 276] width 203 height 24
select select "netCmpName"
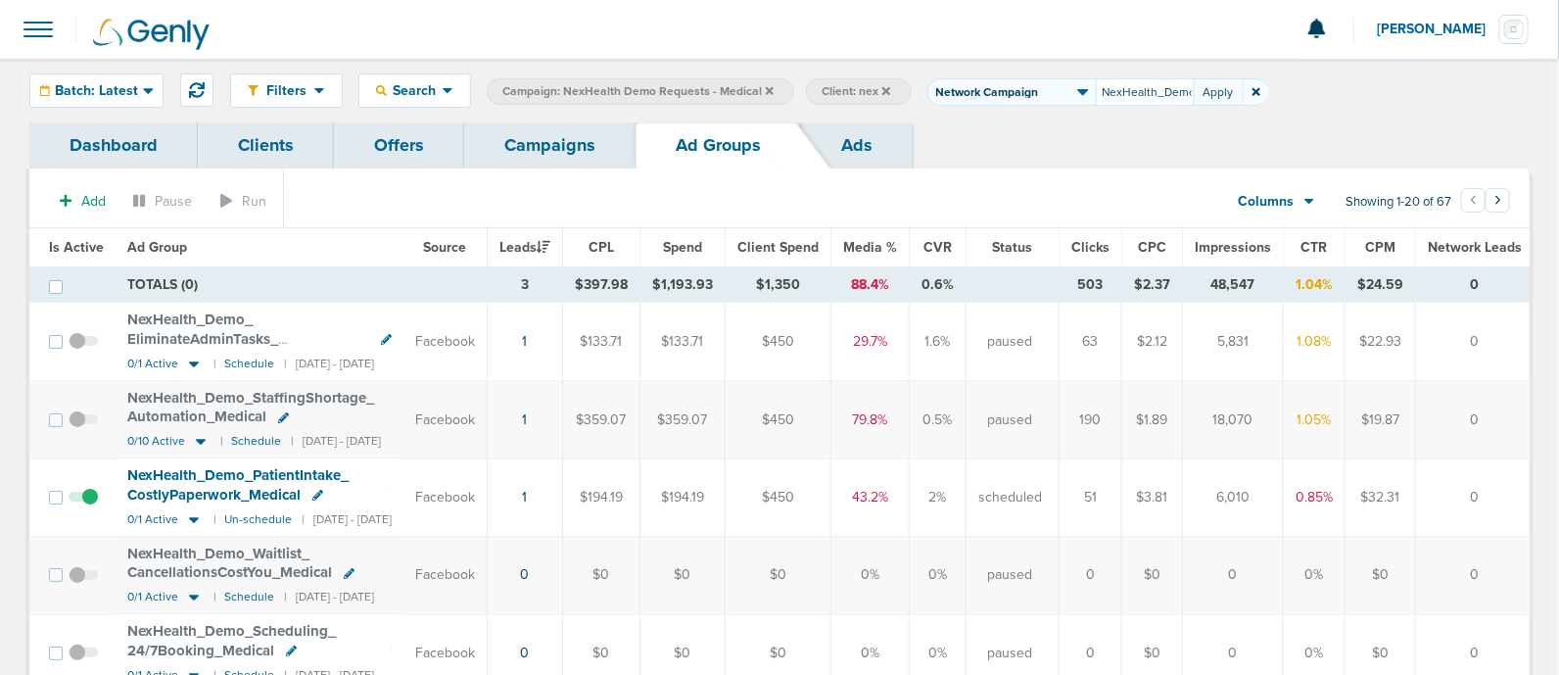
scroll to position [0, 445]
type input "NexHealth_Demo_HIPAACompliance_HIPAAPracticeAudit_Medical_[DATE]?id=183&cmp_id=…"
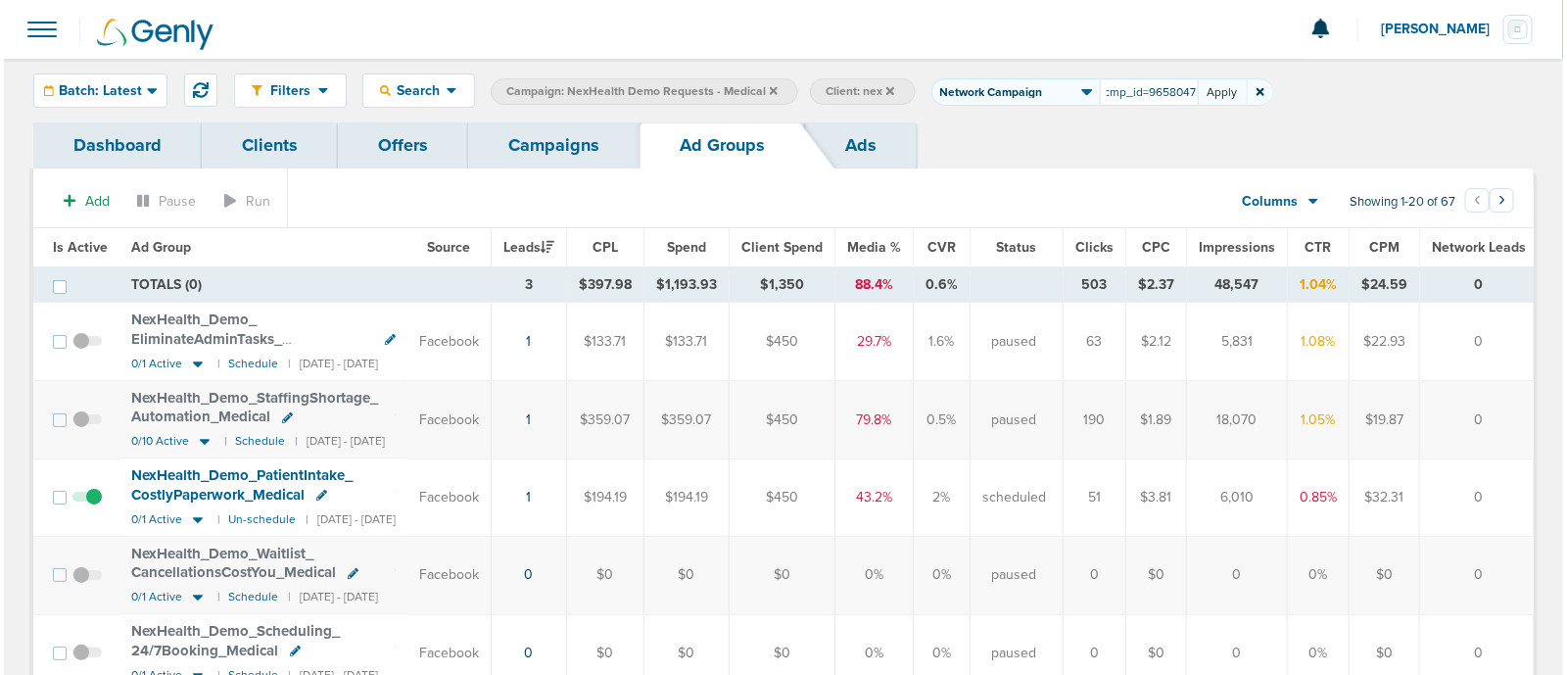
scroll to position [0, 0]
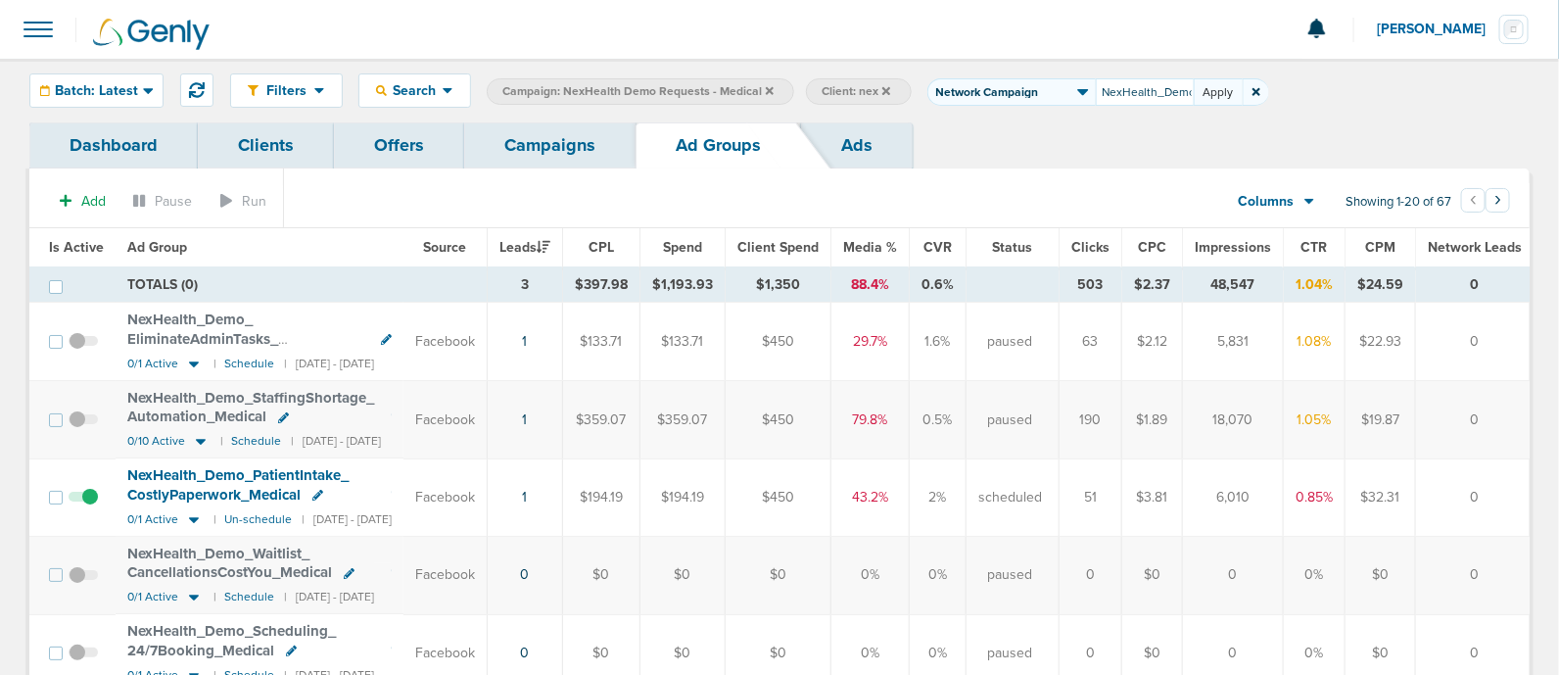
click at [1207, 102] on button "Apply" at bounding box center [1217, 91] width 49 height 27
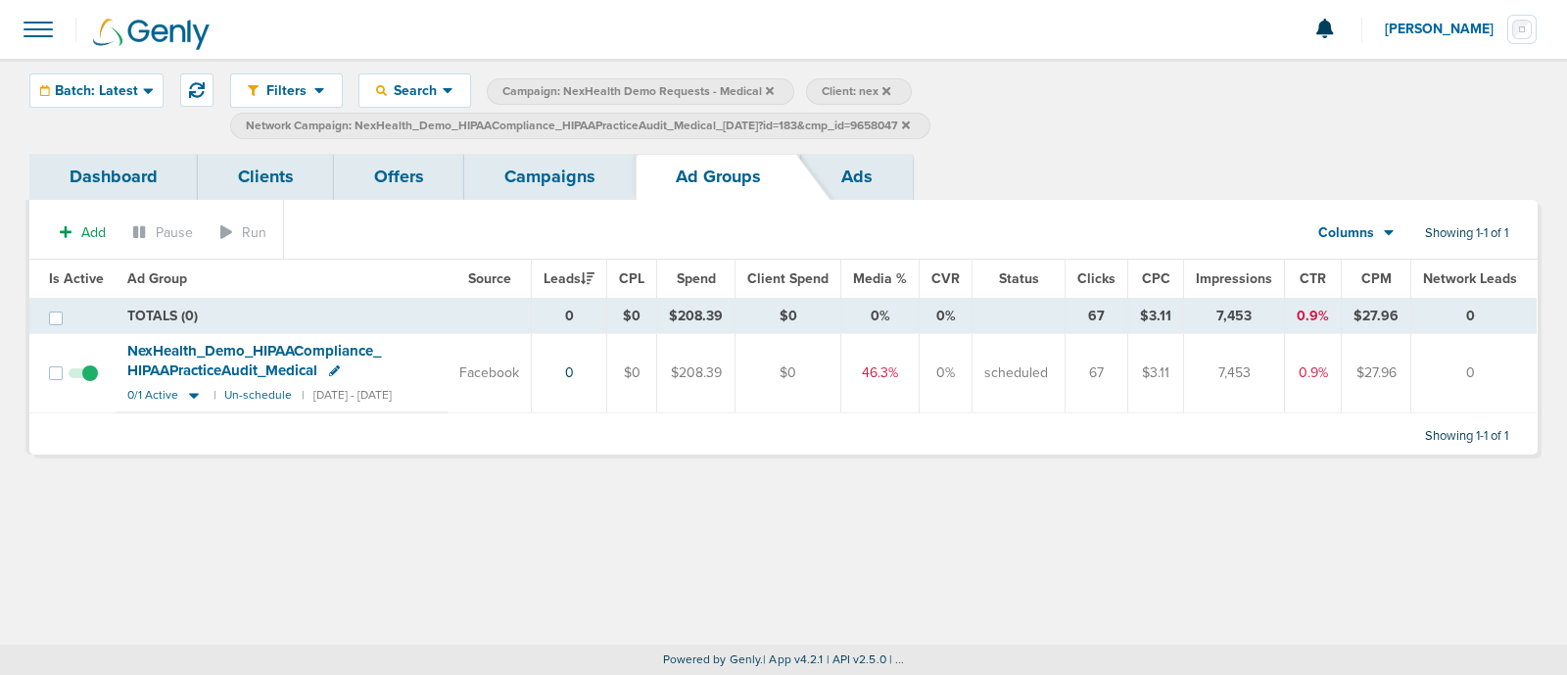
click at [753, 125] on span "Network Campaign: NexHealth_Demo_HIPAACompliance_HIPAAPracticeAudit_Medical_[DA…" at bounding box center [578, 125] width 664 height 17
select select "netCmpName"
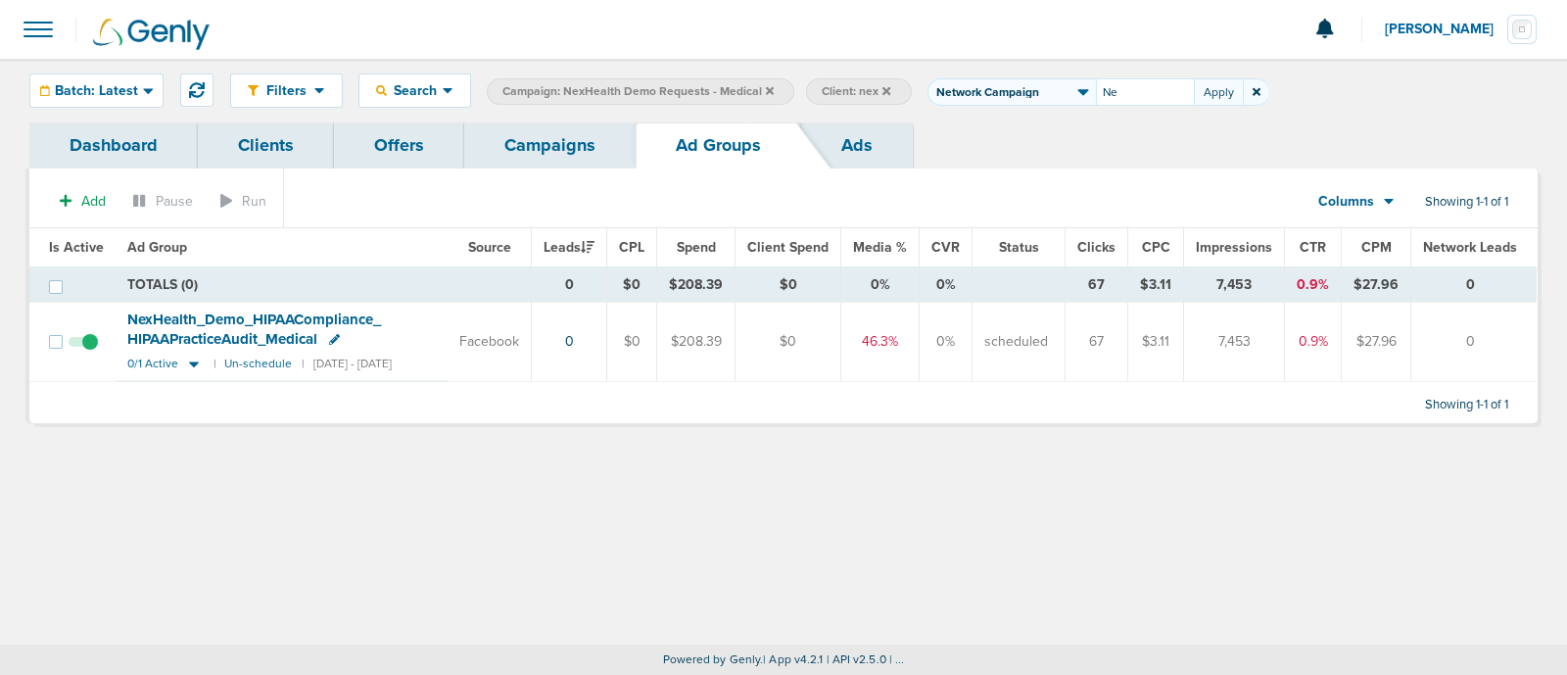
type input "N"
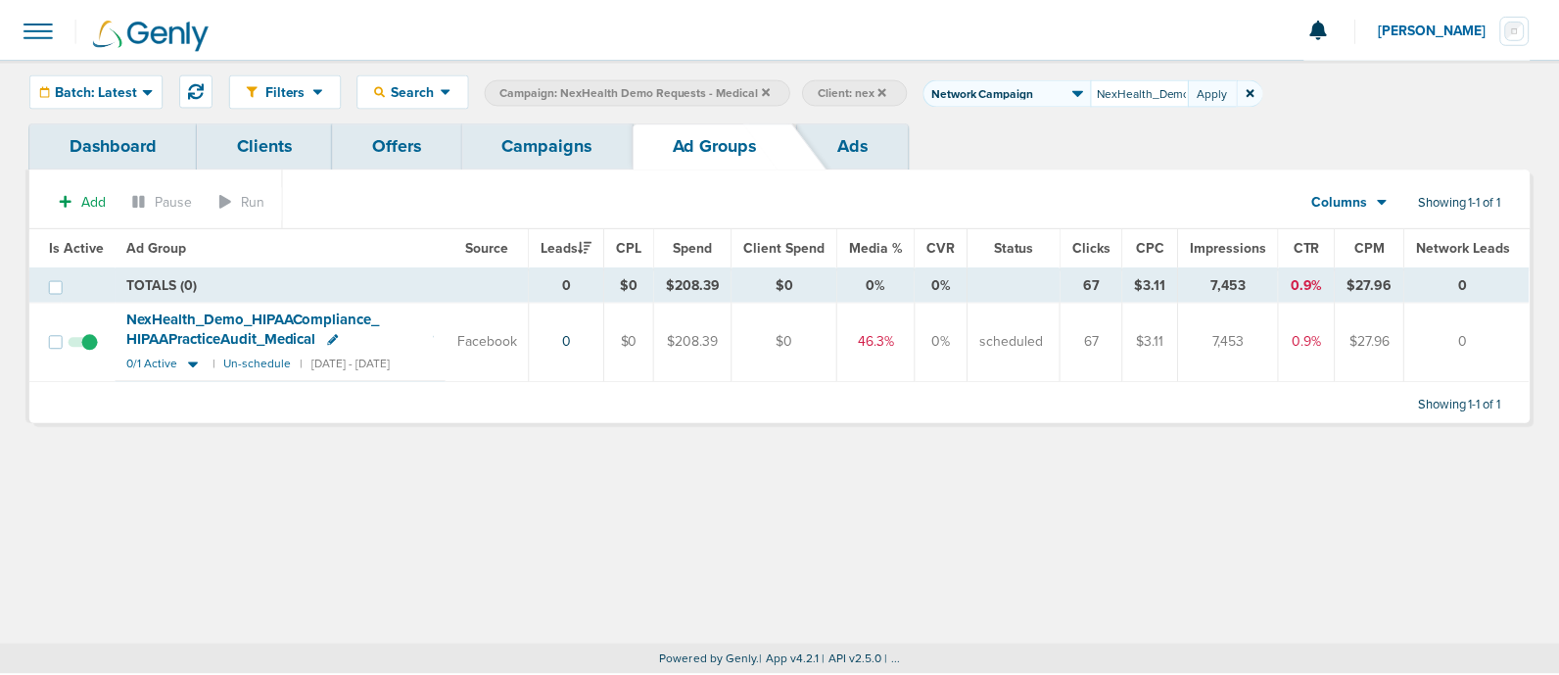
scroll to position [0, 430]
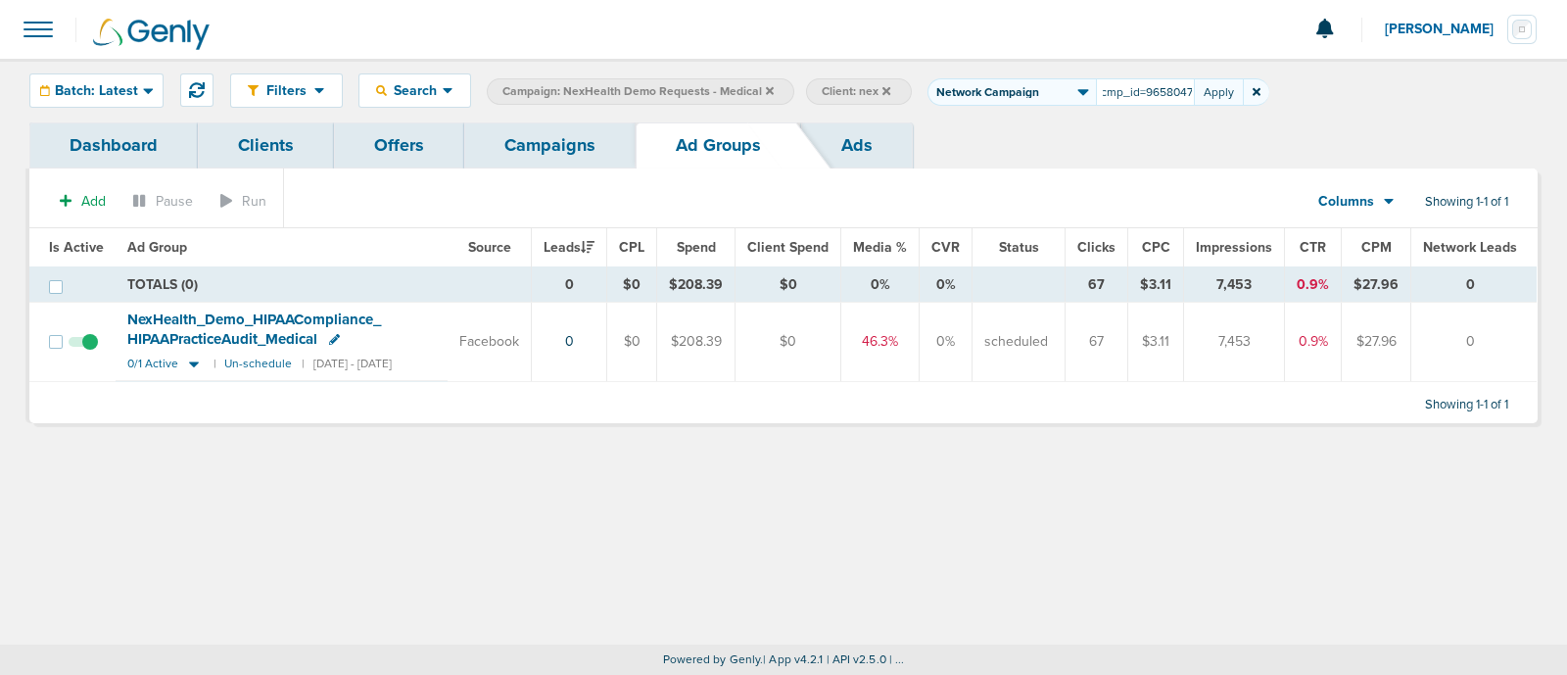
type input "NexHealth_Demo_EliminateAdminTasks_ManualAdmin_Medical_[DATE]?id=183&cmp_id=965…"
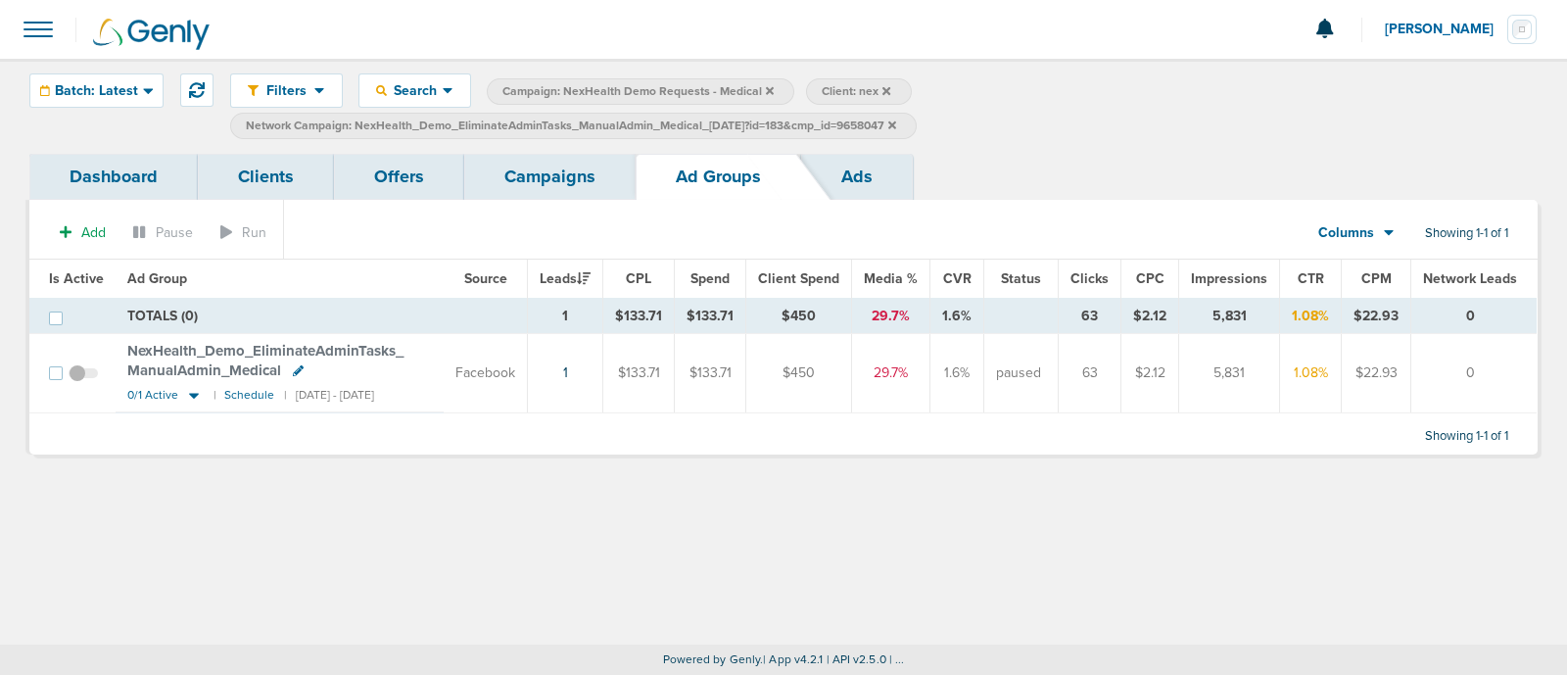
click at [1066, 530] on div "Filters Active Only Settings Status Active Inactive Objectives MQL SQL Traffic …" at bounding box center [783, 351] width 1567 height 585
click at [578, 171] on link "Campaigns" at bounding box center [549, 177] width 171 height 46
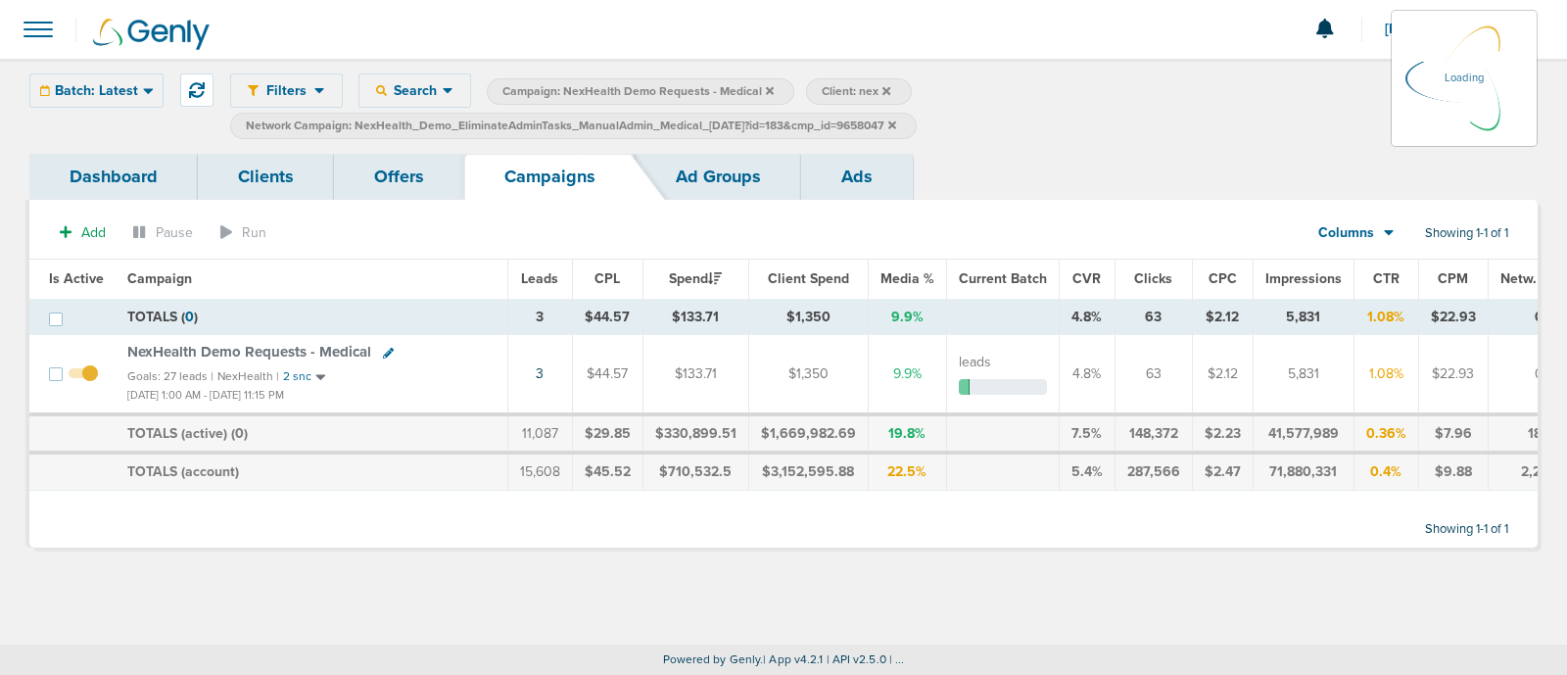
click at [896, 124] on icon at bounding box center [892, 124] width 8 height 8
click at [348, 345] on span "NexHealth Demo Requests - Medical" at bounding box center [249, 352] width 244 height 18
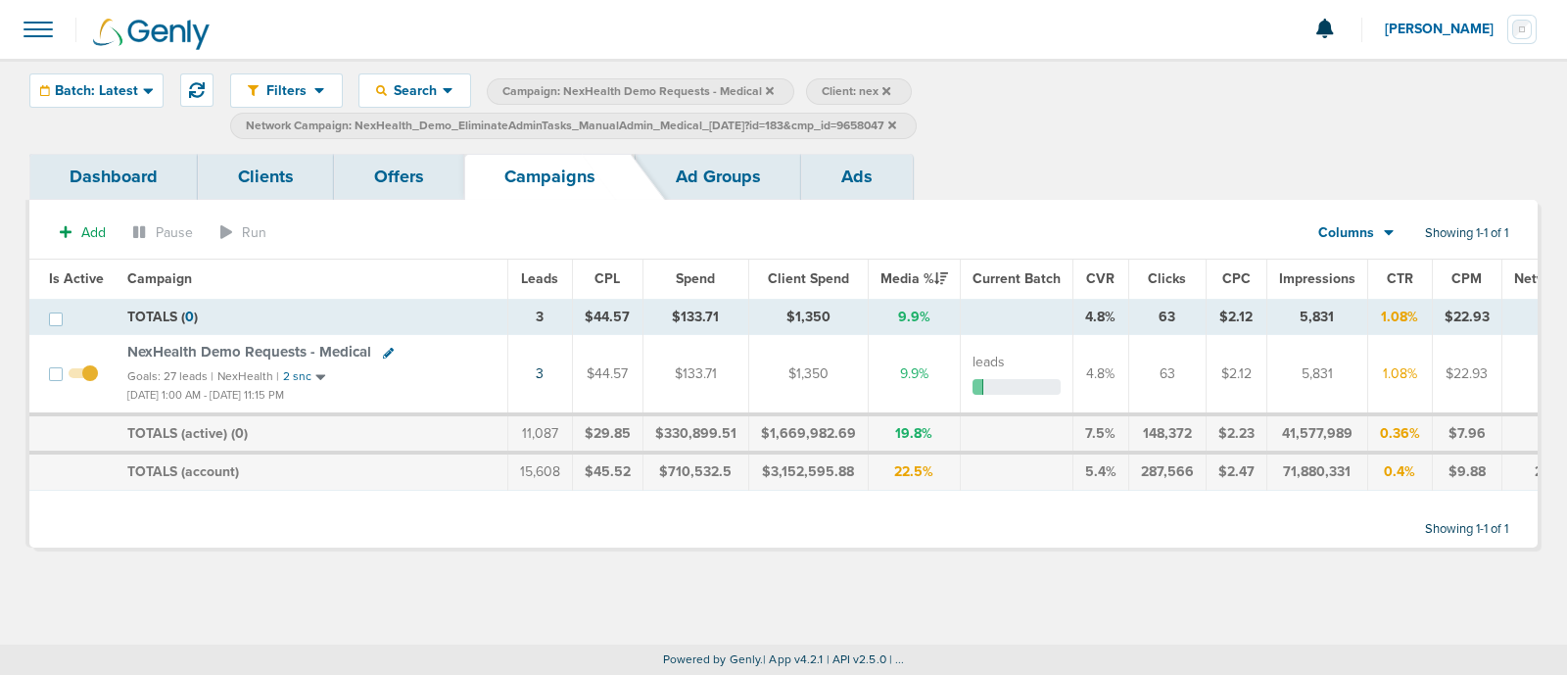
click at [896, 120] on icon at bounding box center [892, 124] width 8 height 8
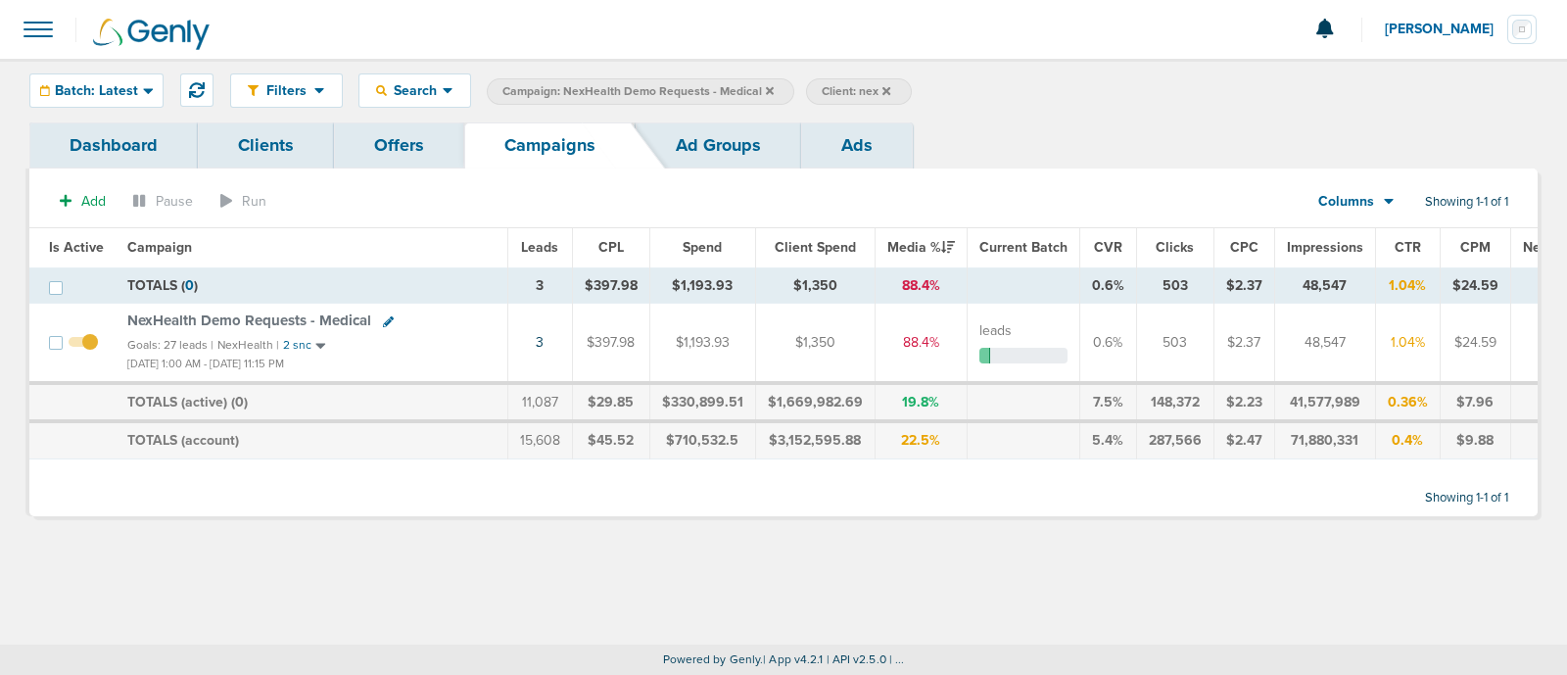
click at [329, 316] on span "NexHealth Demo Requests - Medical" at bounding box center [249, 320] width 244 height 18
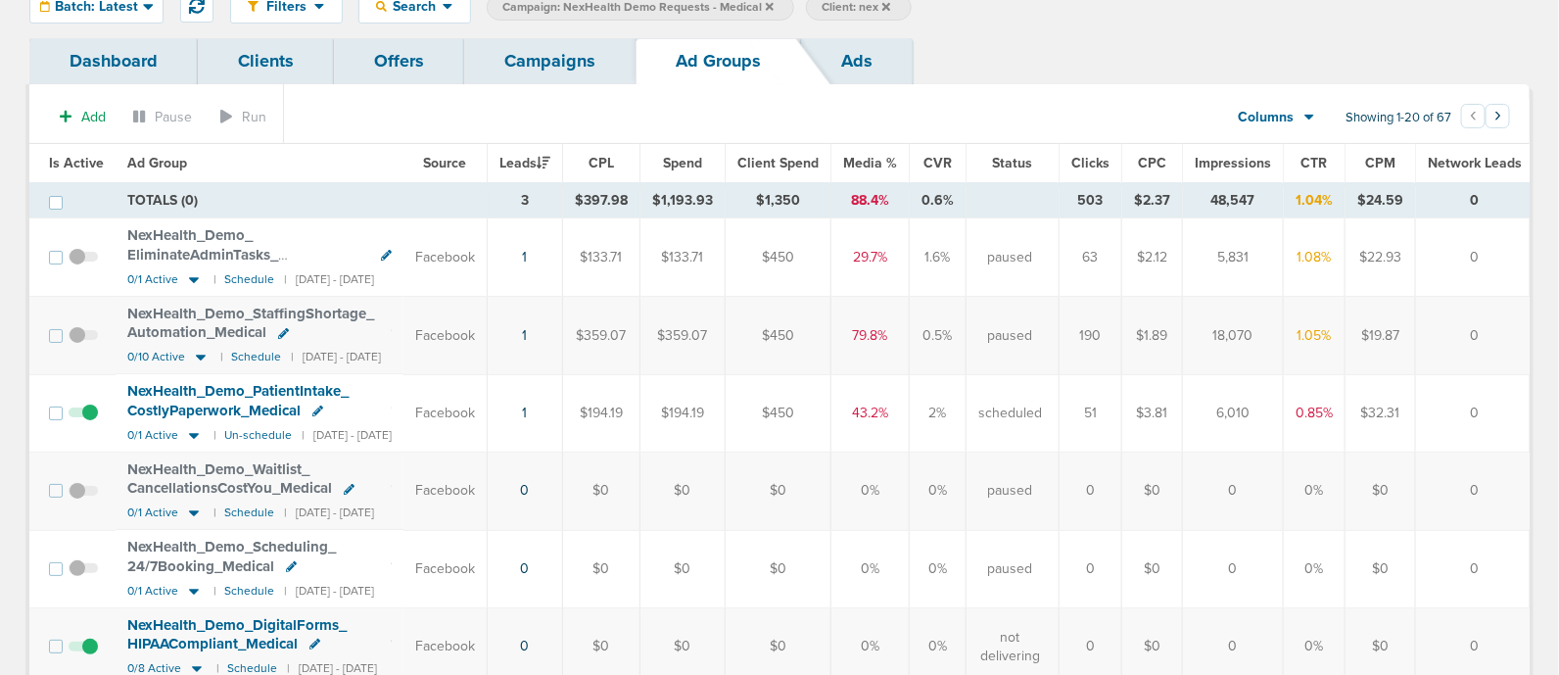
scroll to position [121, 0]
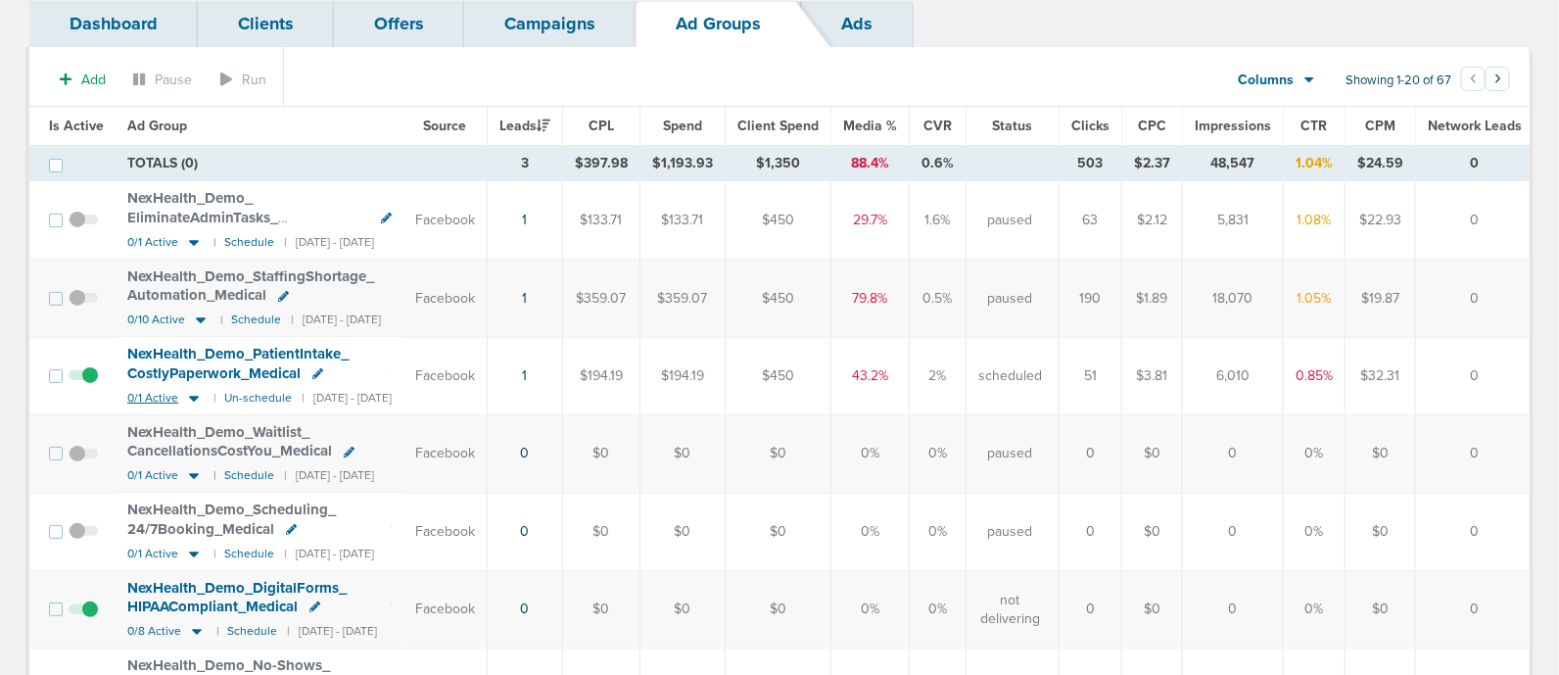
click at [191, 396] on icon at bounding box center [194, 399] width 10 height 6
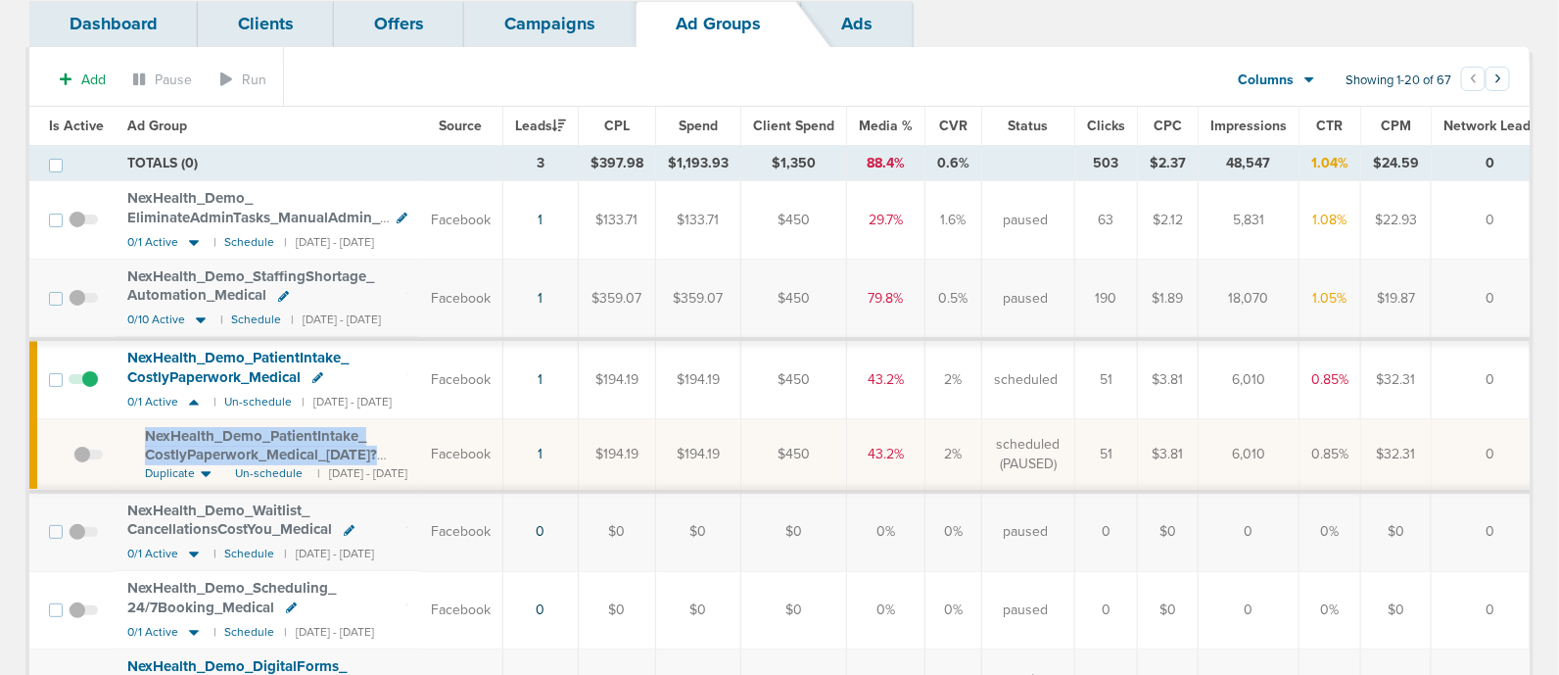
drag, startPoint x: 140, startPoint y: 427, endPoint x: 436, endPoint y: 451, distance: 296.7
click at [419, 451] on td "NexHealth_ Demo_ PatientIntake_ CostlyPaperwork_ Medical_ [DATE]?id=183&cmp_ id…" at bounding box center [268, 455] width 304 height 72
copy span "NexHealth_ Demo_ PatientIntake_ CostlyPaperwork_ Medical_ [DATE]?"
click at [447, 151] on td "TOTALS (0)" at bounding box center [310, 163] width 388 height 35
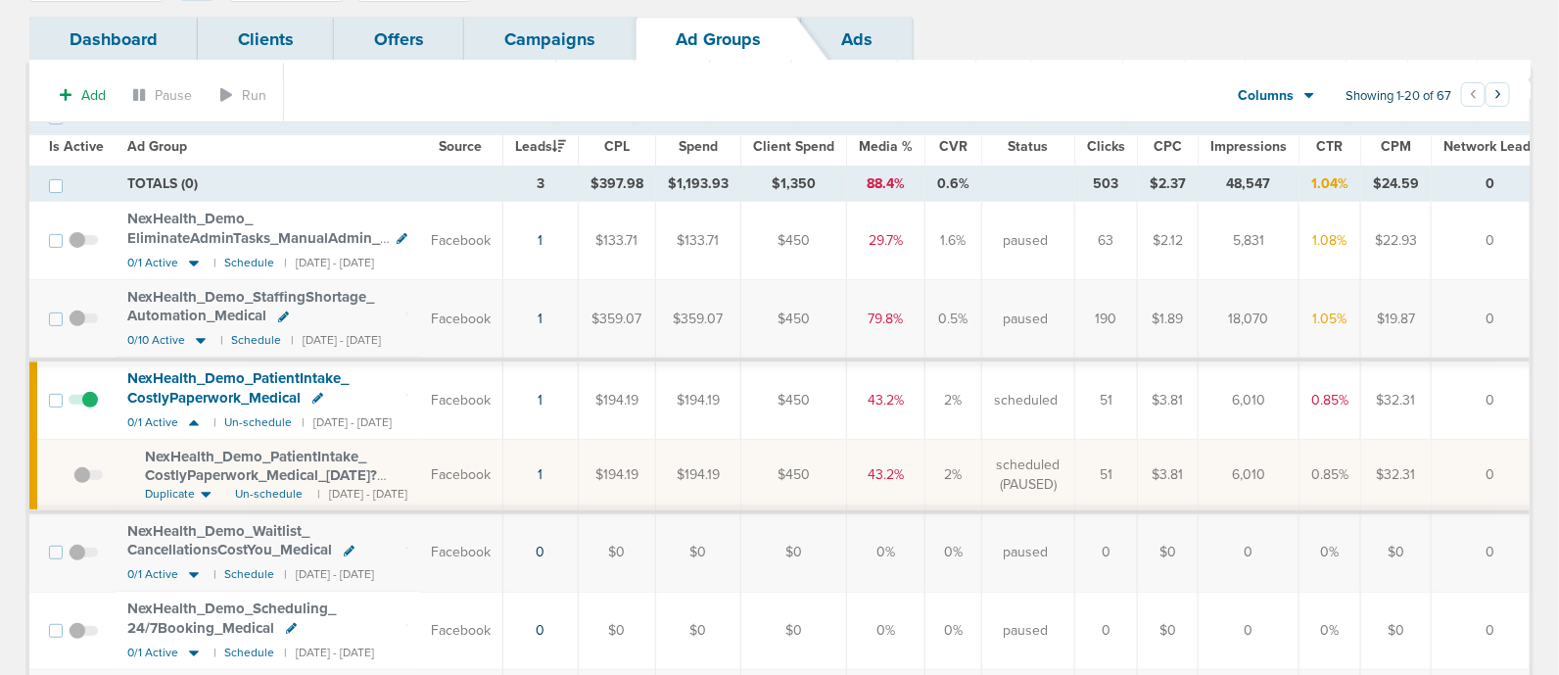
scroll to position [0, 0]
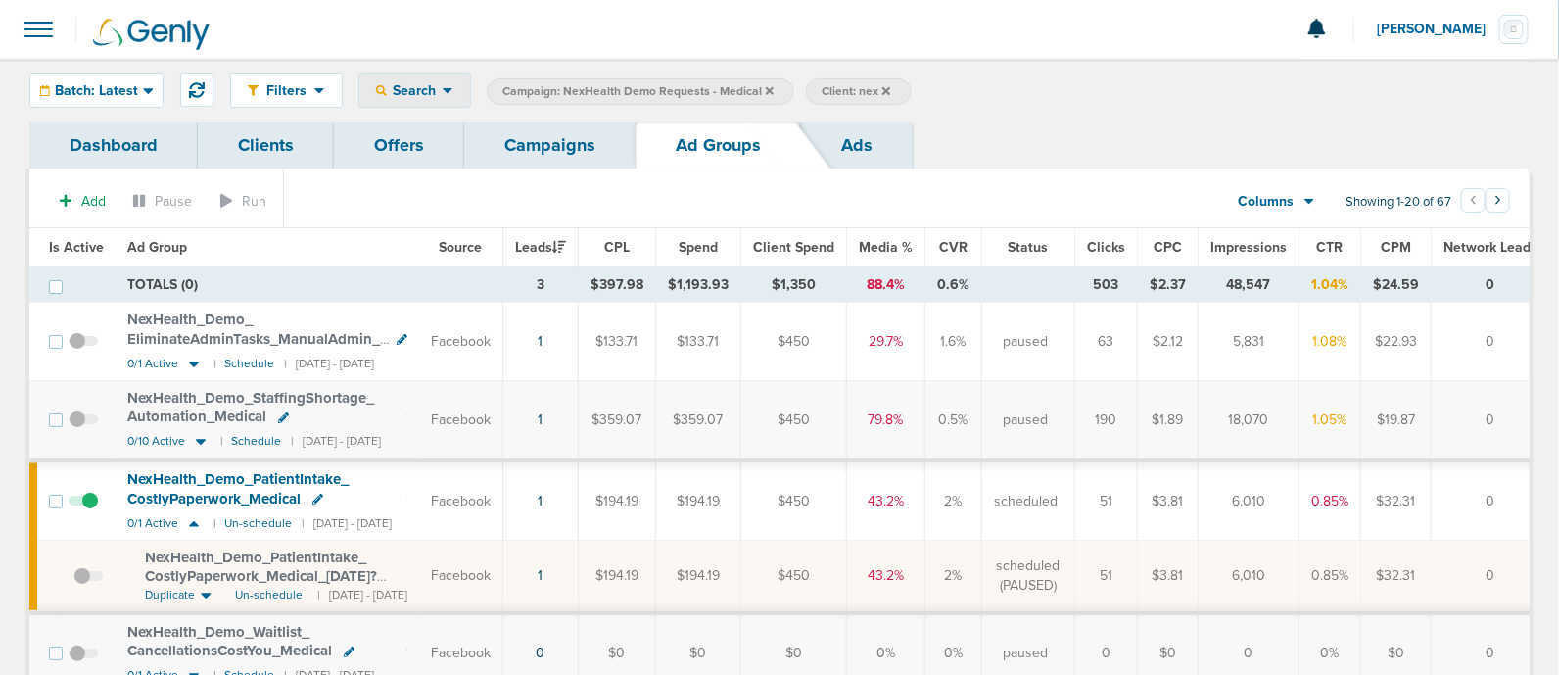
click at [433, 82] on span "Search" at bounding box center [415, 90] width 56 height 17
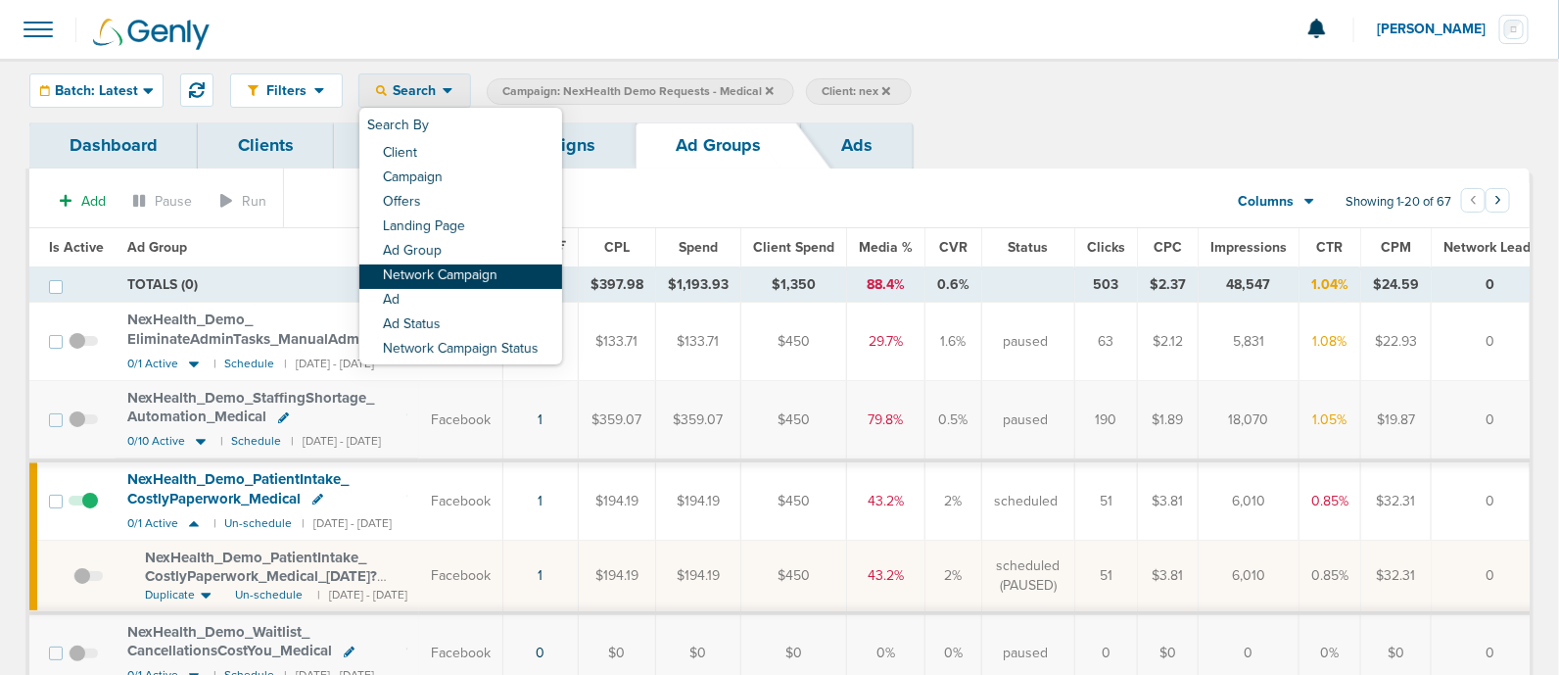
click at [463, 279] on link "Network Campaign" at bounding box center [460, 276] width 203 height 24
select select "netCmpName"
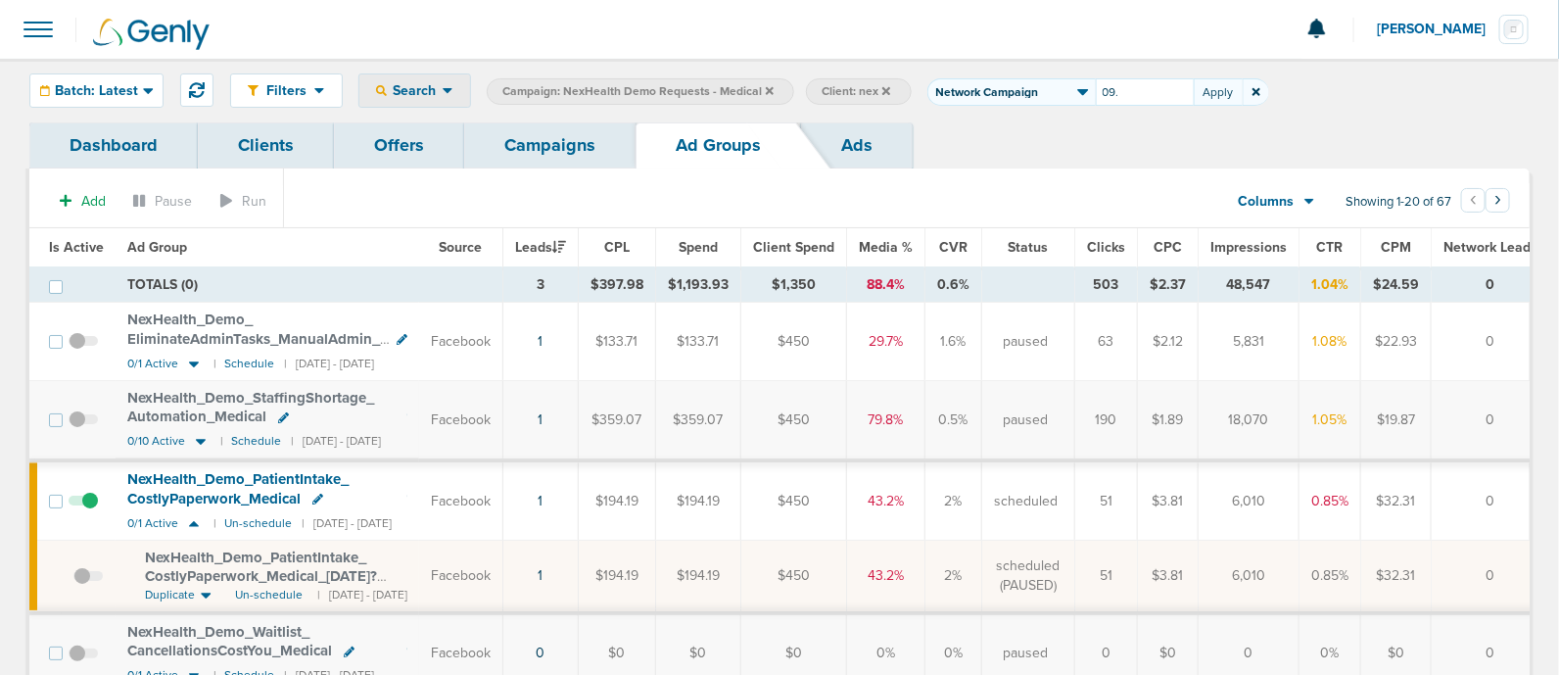
type input "09."
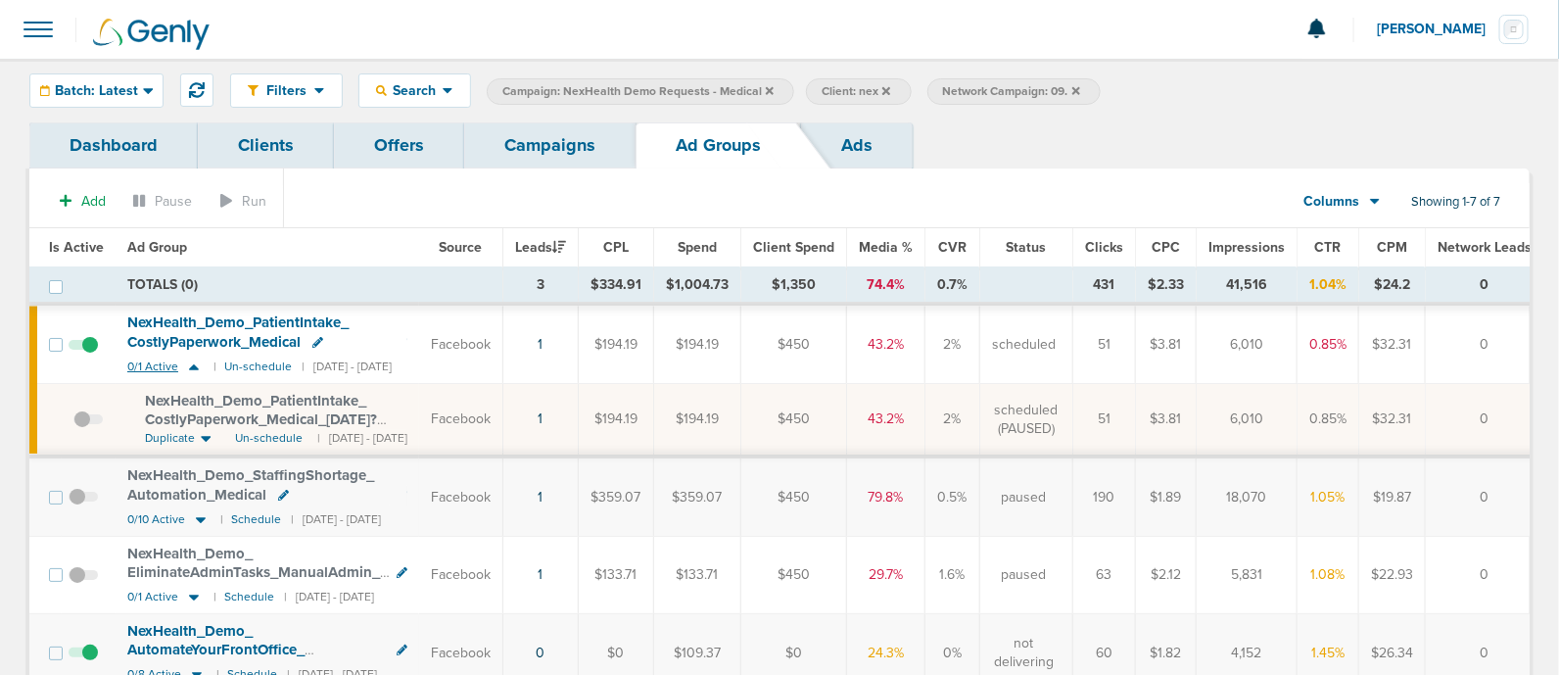
click at [188, 364] on icon at bounding box center [194, 366] width 20 height 17
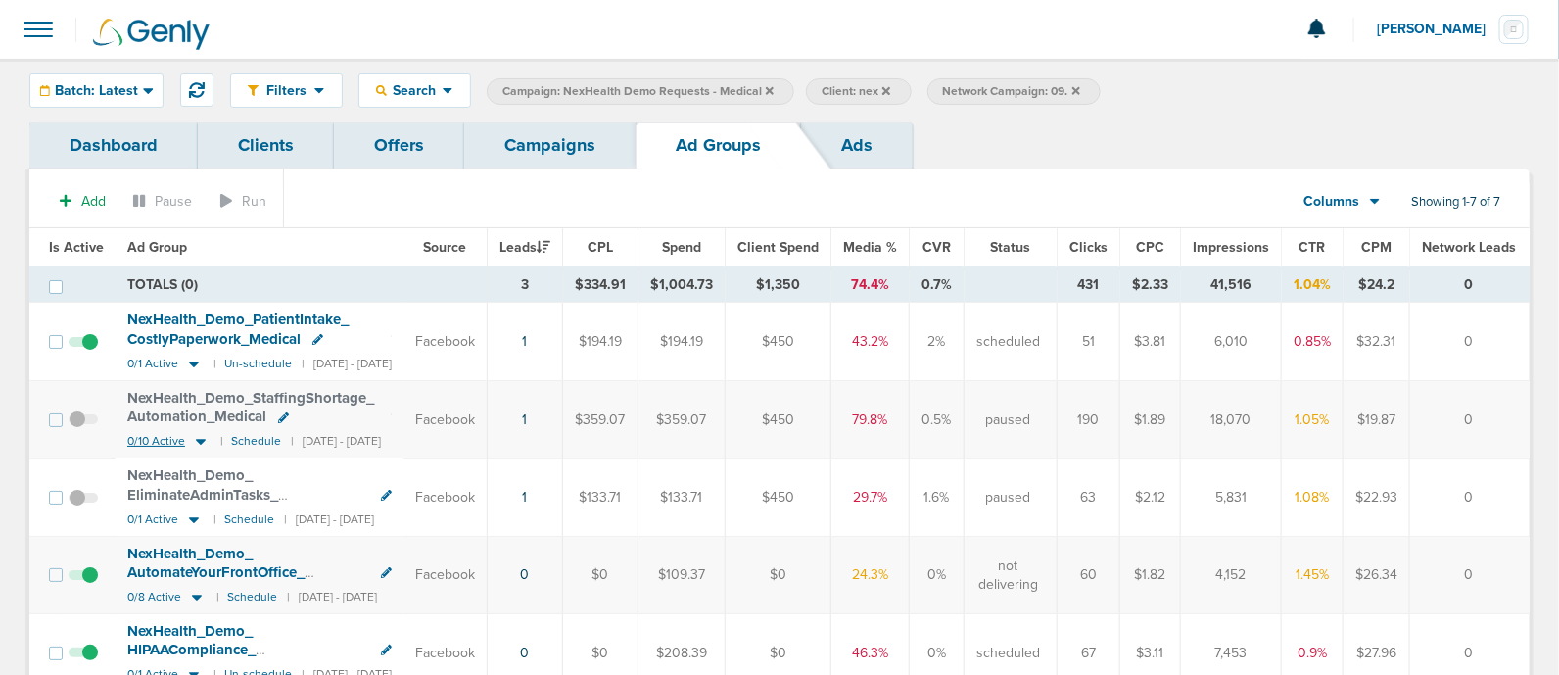
click at [199, 440] on icon at bounding box center [201, 443] width 10 height 6
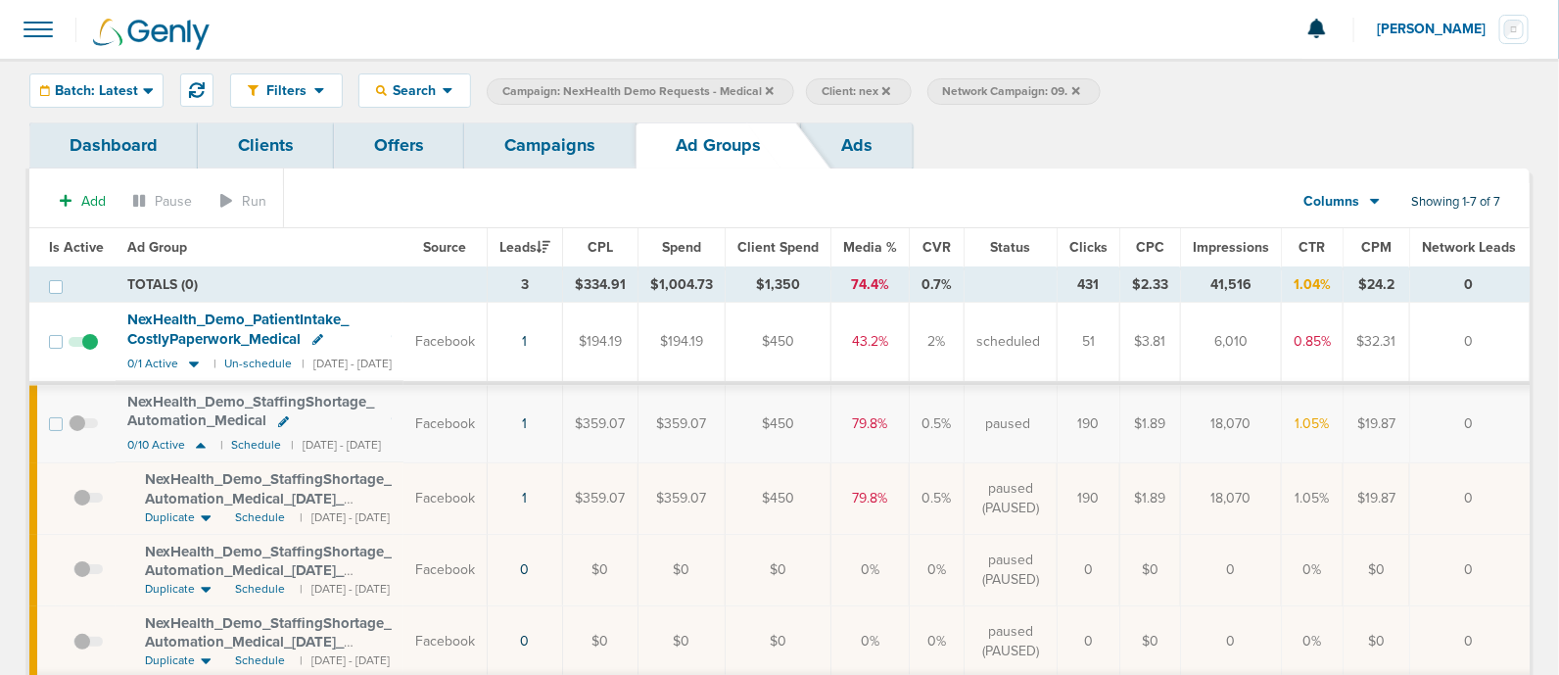
scroll to position [121, 0]
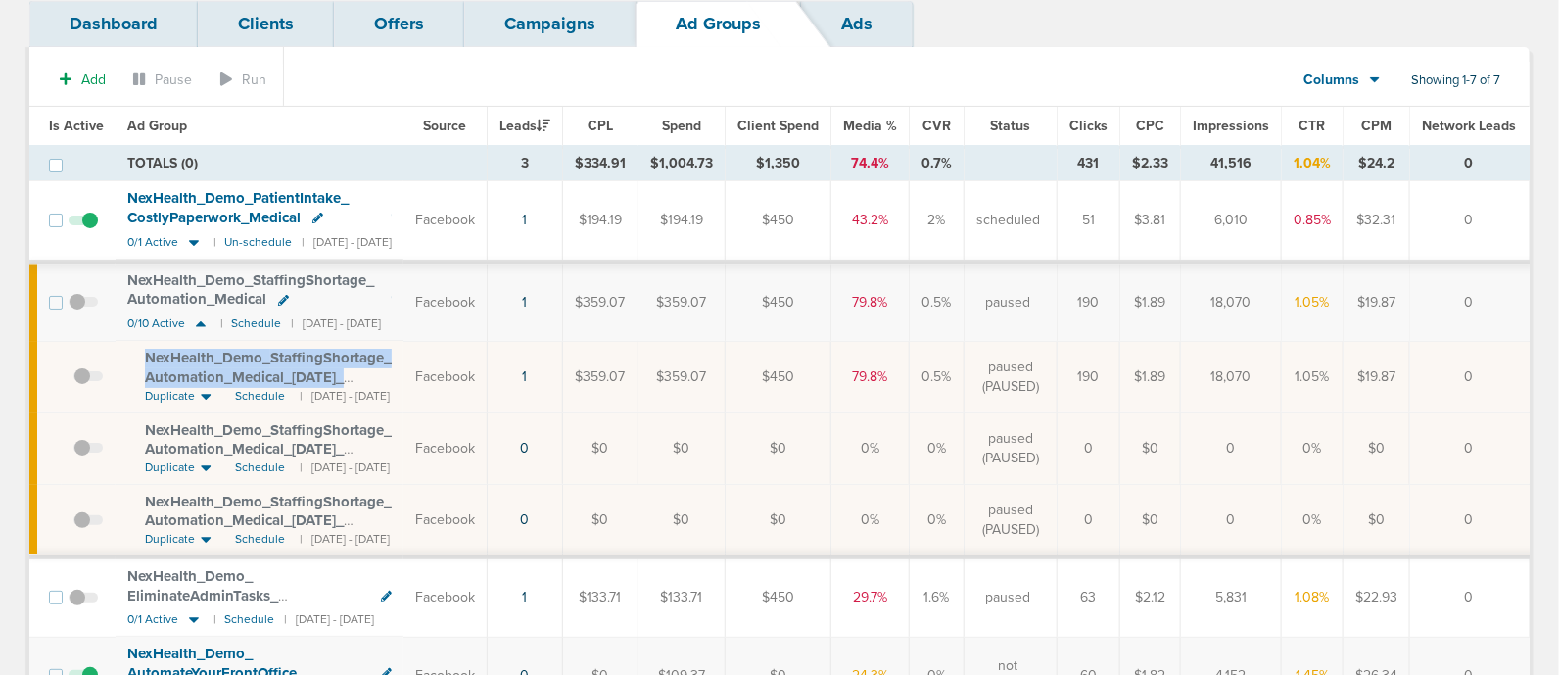
drag, startPoint x: 143, startPoint y: 350, endPoint x: 447, endPoint y: 376, distance: 305.6
click at [403, 376] on td "NexHealth_ Demo_ StaffingShortage_ Automation_ Medical_ [DATE]_ newImages?id=18…" at bounding box center [260, 376] width 288 height 71
copy span "NexHealth_ Demo_ StaffingShortage_ Automation_ Medical_ [DATE]_ newImages?"
click at [196, 320] on icon at bounding box center [201, 323] width 20 height 17
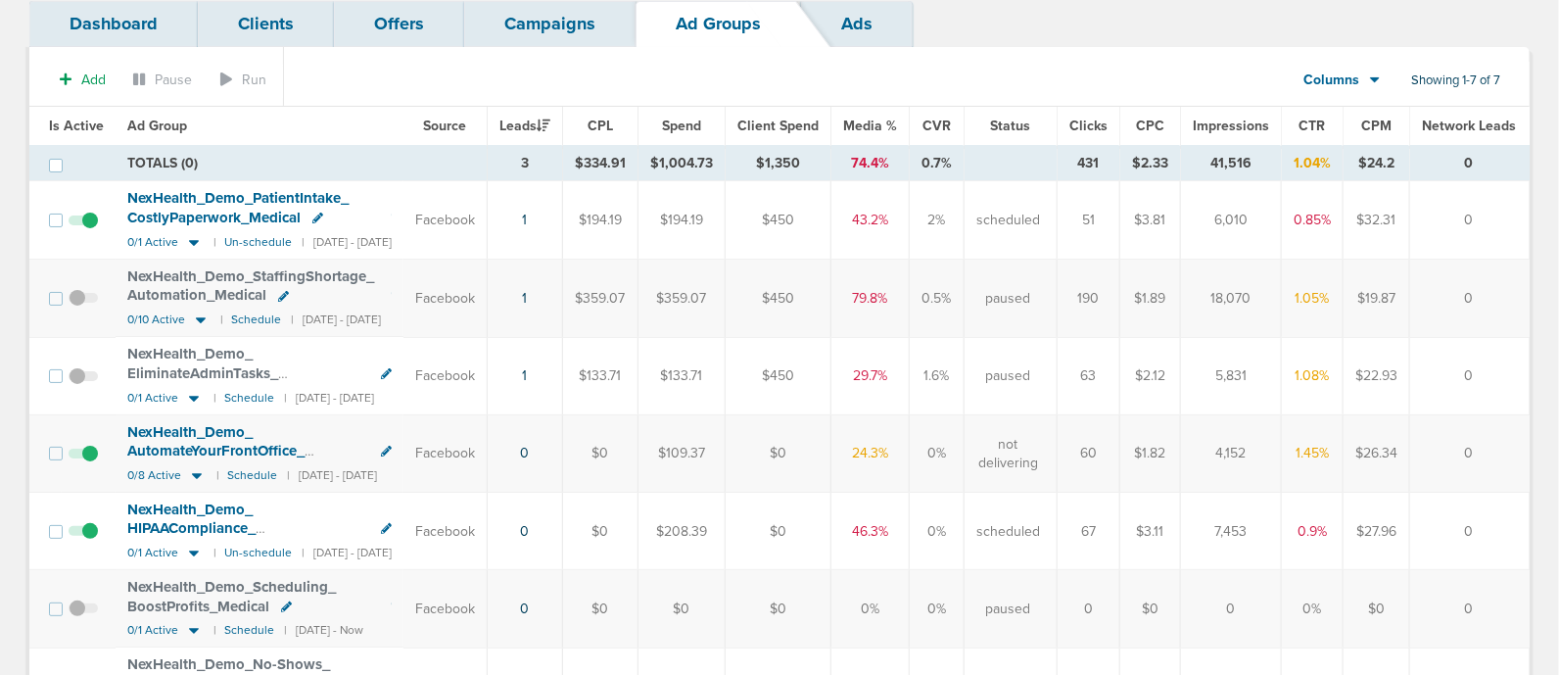
scroll to position [244, 0]
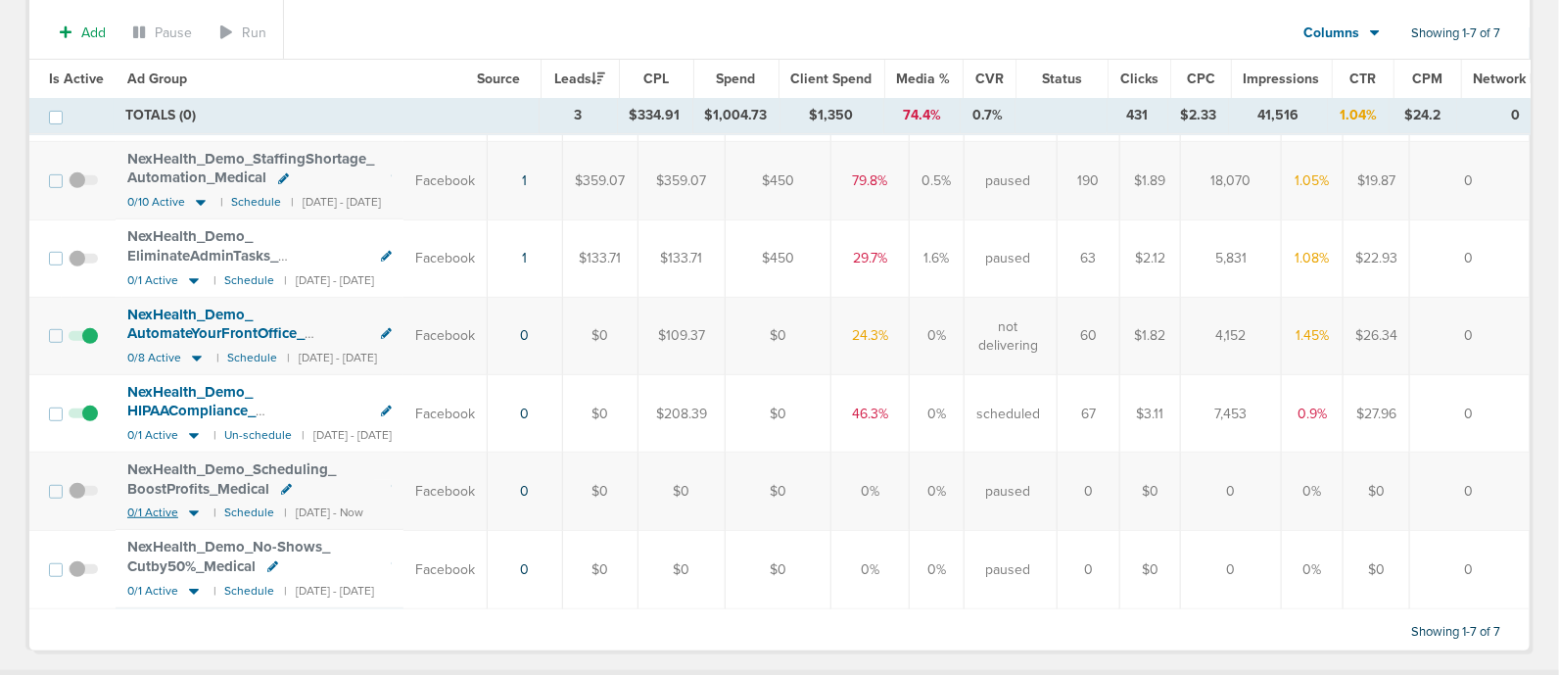
click at [194, 511] on icon at bounding box center [194, 512] width 20 height 17
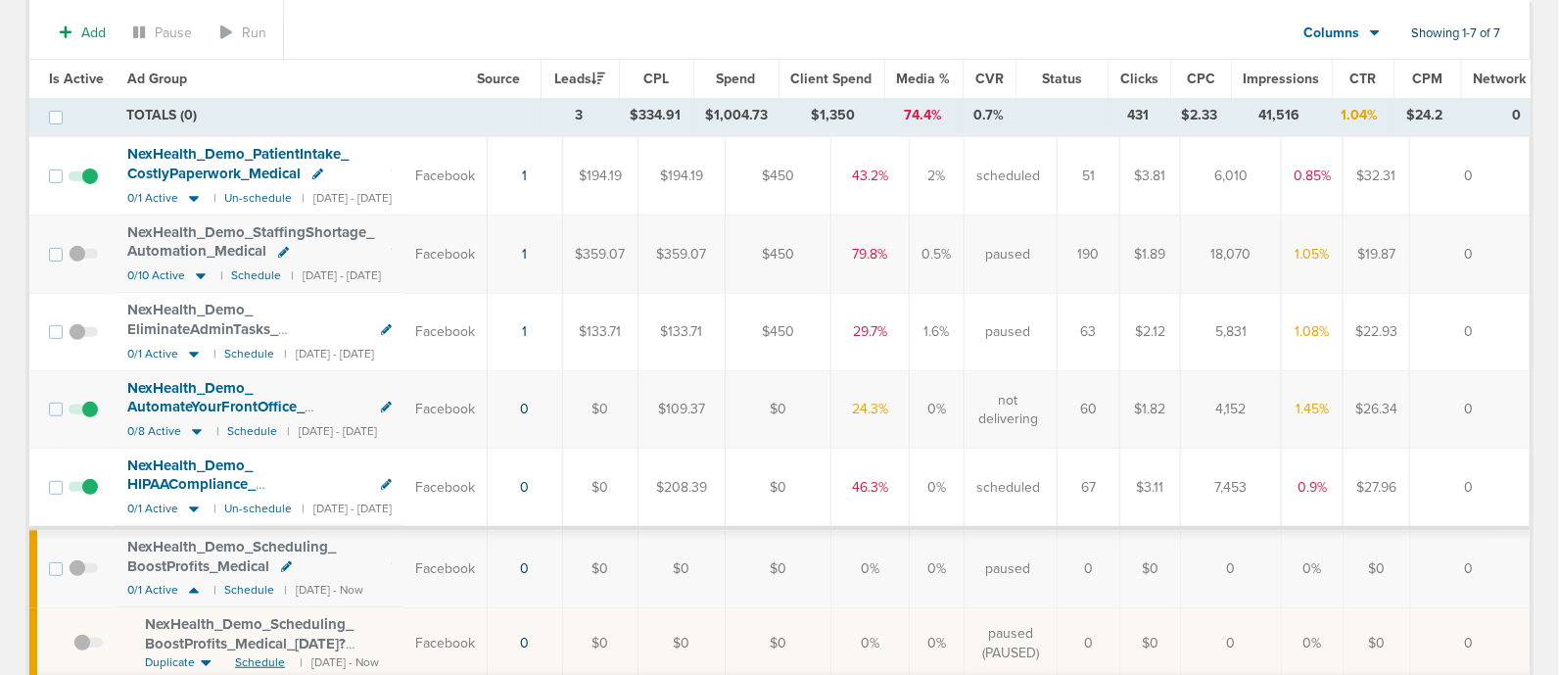
scroll to position [0, 0]
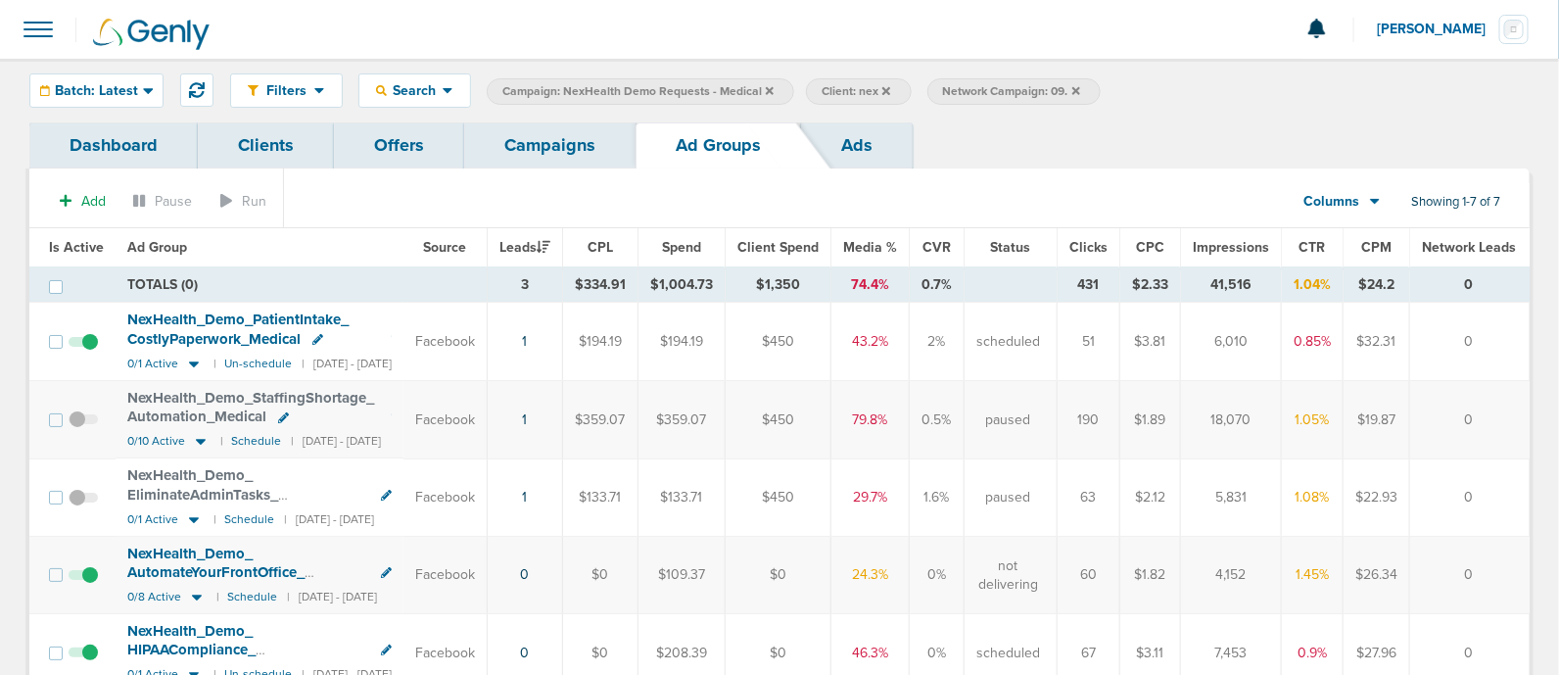
click at [554, 131] on link "Campaigns" at bounding box center [549, 145] width 171 height 46
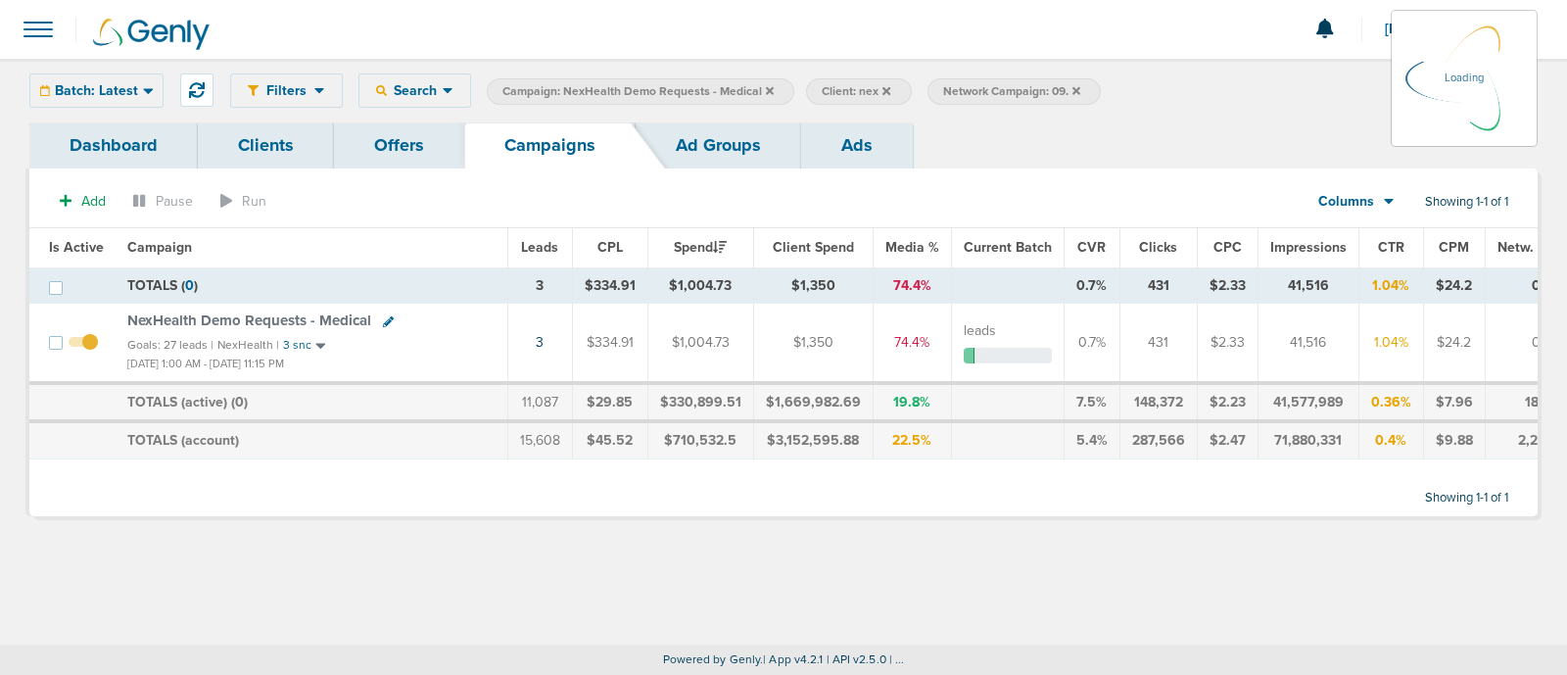
click at [769, 90] on label "Campaign: NexHealth Demo Requests - Medical" at bounding box center [640, 91] width 307 height 26
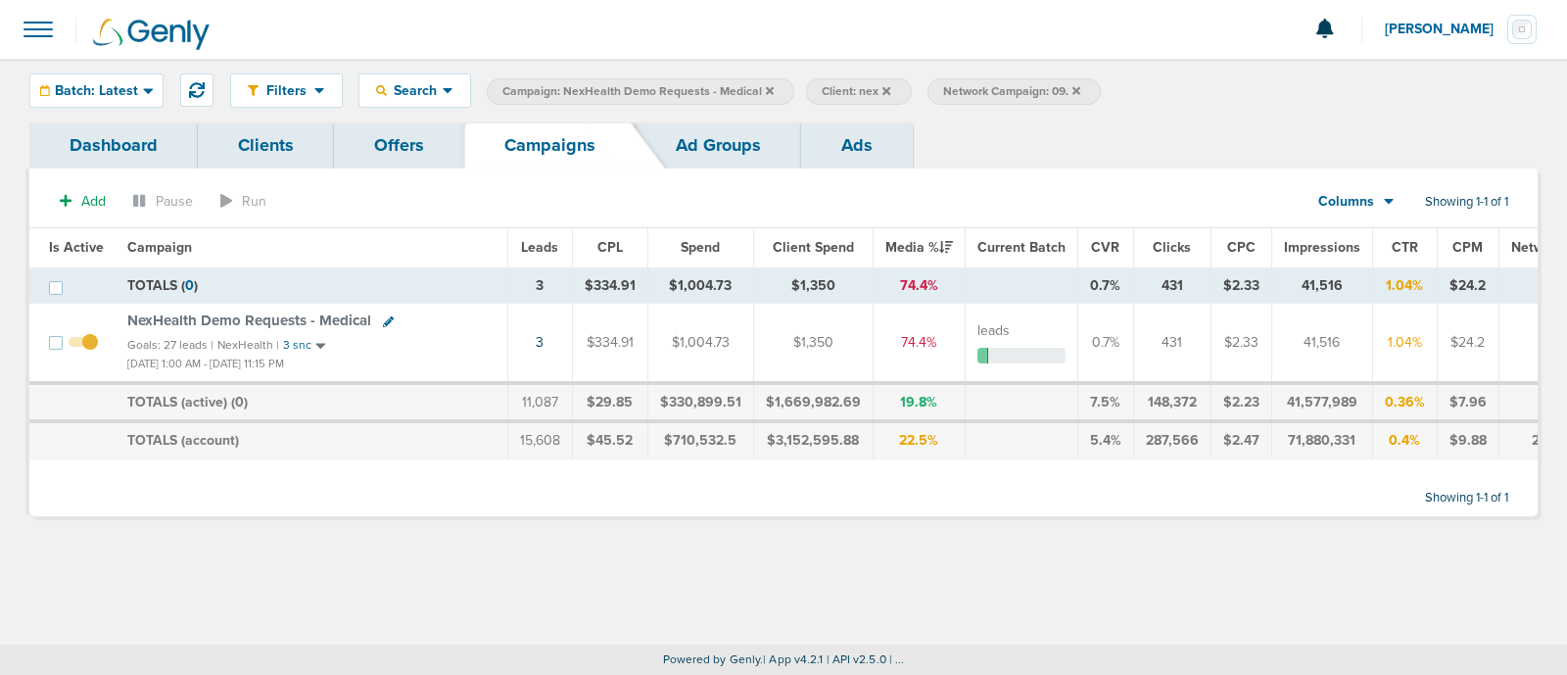
click at [766, 88] on icon at bounding box center [770, 91] width 8 height 12
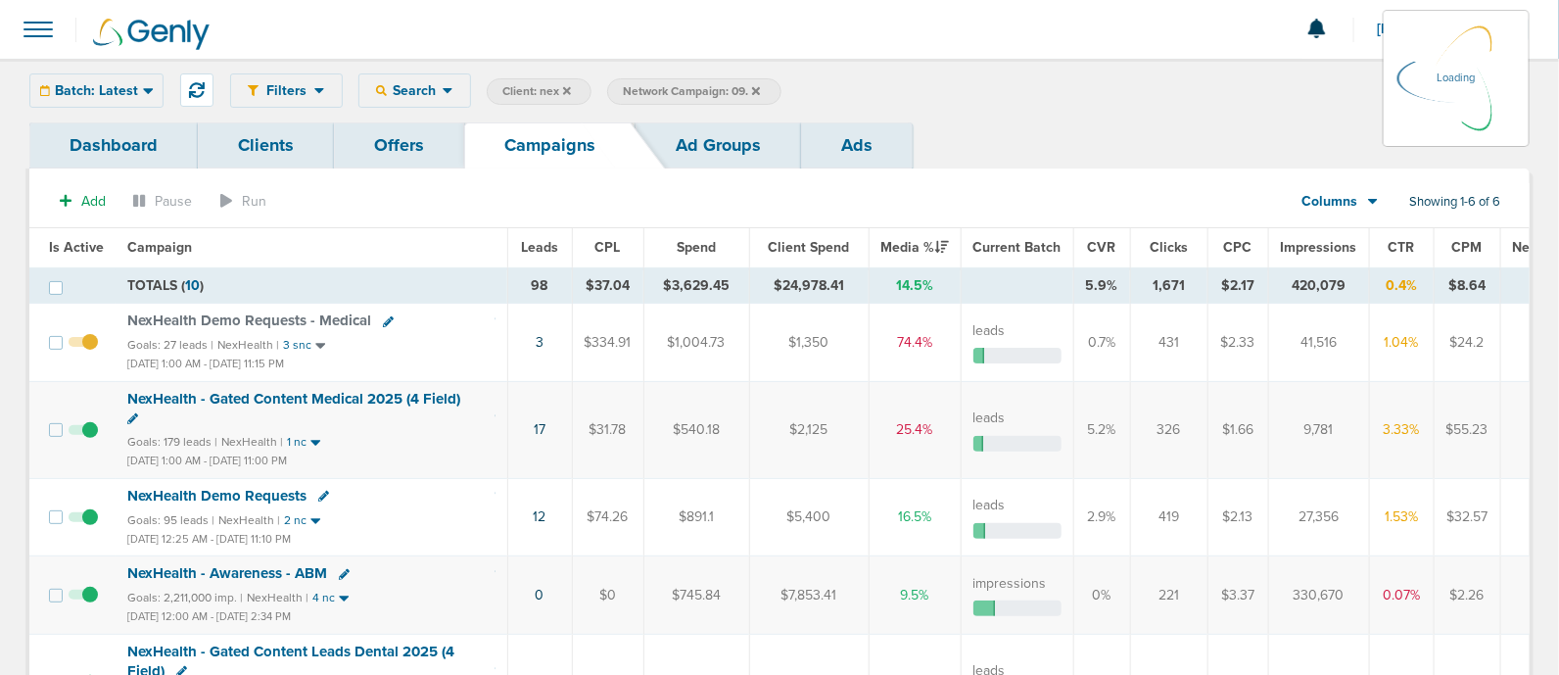
click at [764, 88] on label "Network Campaign: 09." at bounding box center [693, 91] width 173 height 26
click at [760, 89] on icon at bounding box center [756, 91] width 8 height 12
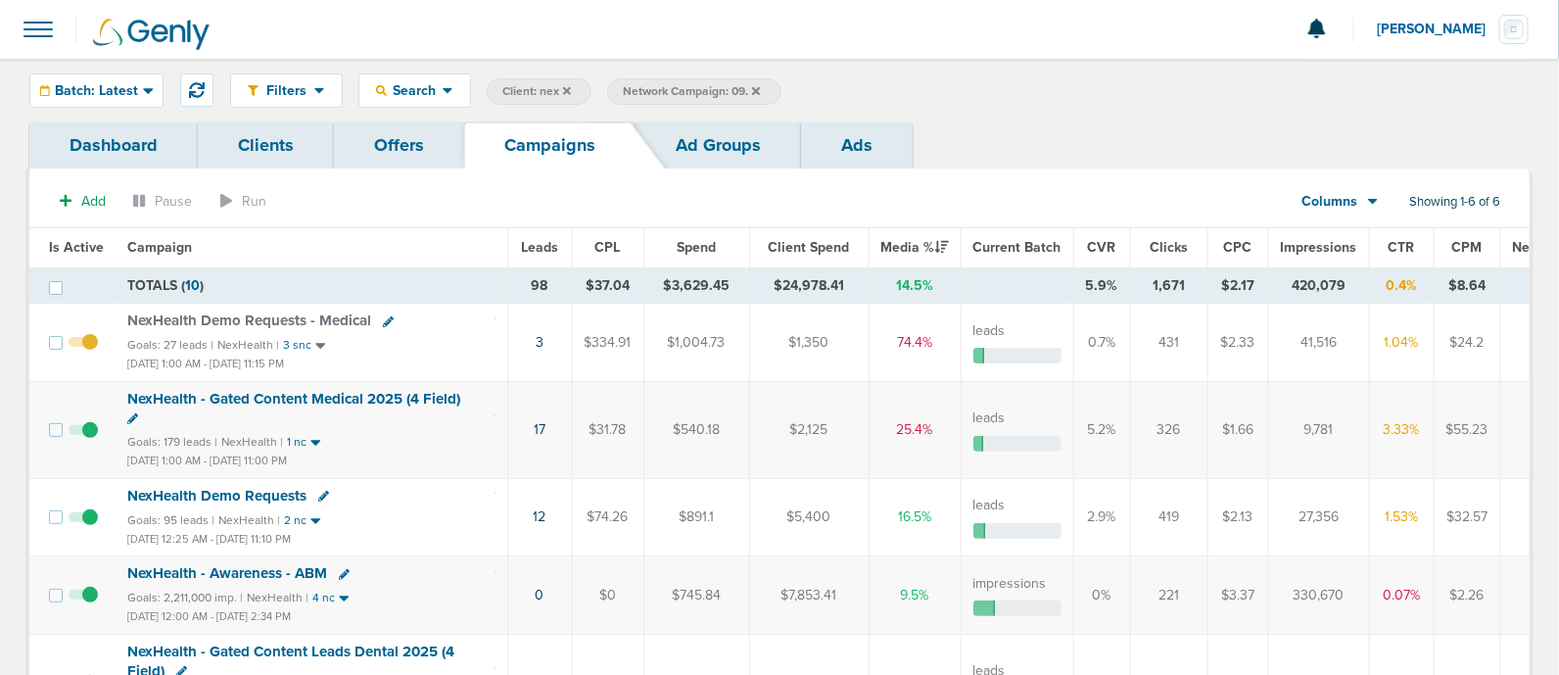
click at [945, 98] on div "Filters Active Only Settings Status Active Inactive Objectives MQL SQL Traffic …" at bounding box center [879, 90] width 1299 height 34
click at [759, 87] on icon at bounding box center [756, 91] width 8 height 12
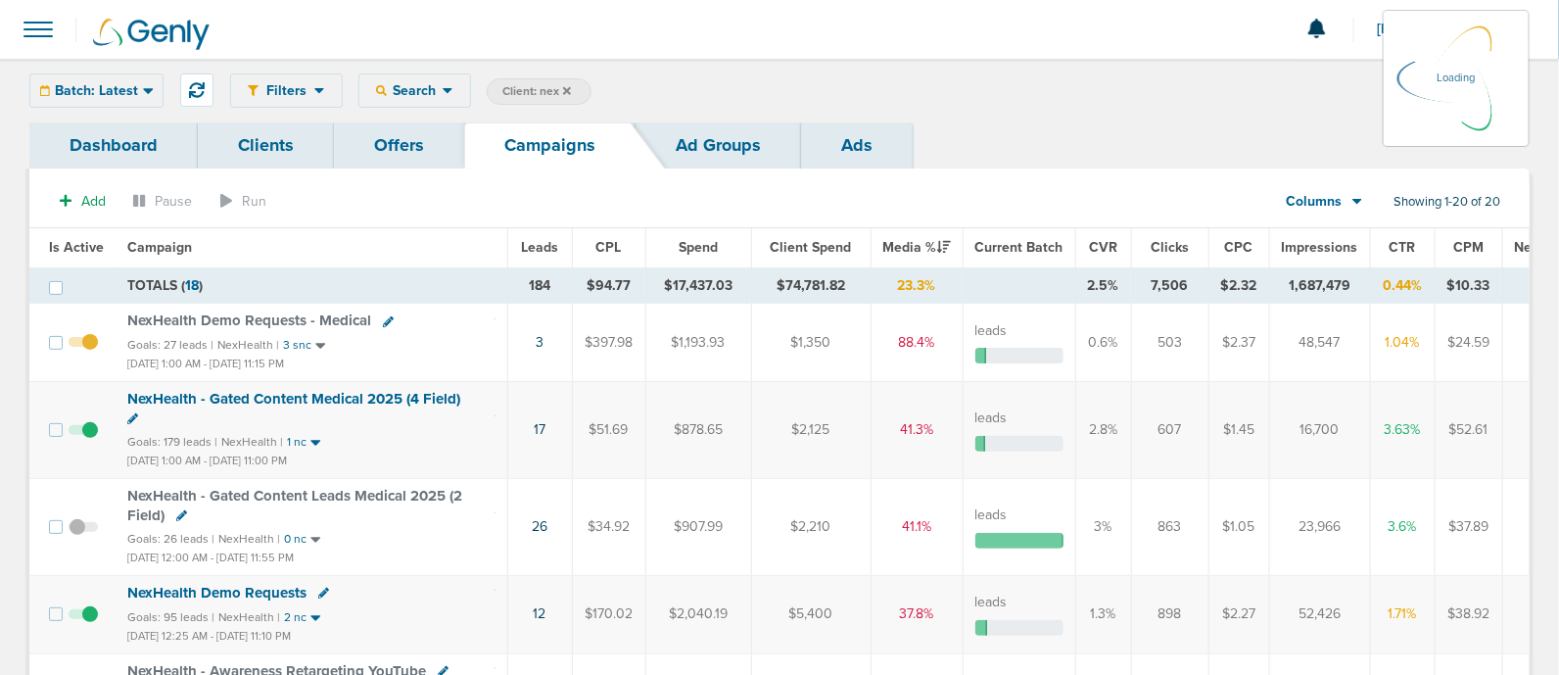
click at [566, 85] on icon at bounding box center [567, 91] width 8 height 12
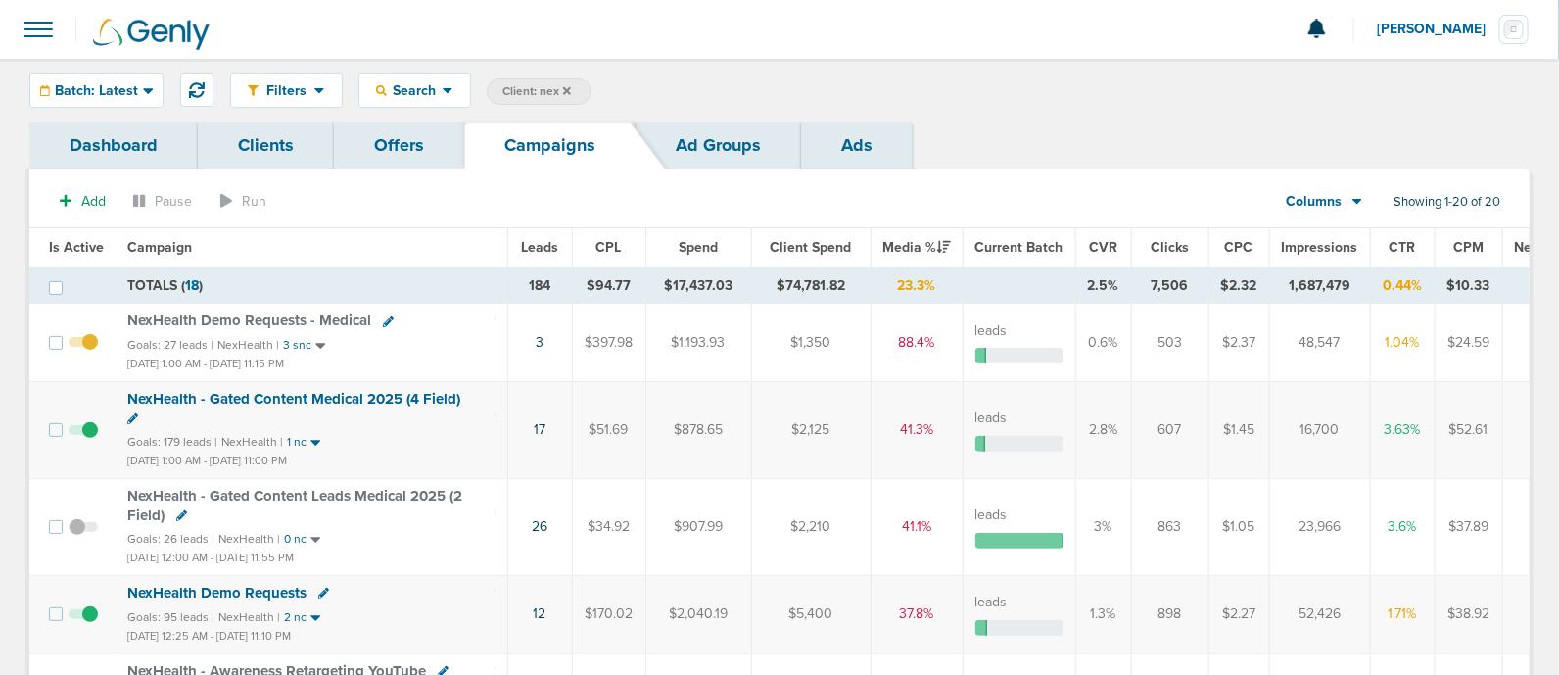
click at [565, 90] on icon at bounding box center [567, 90] width 8 height 8
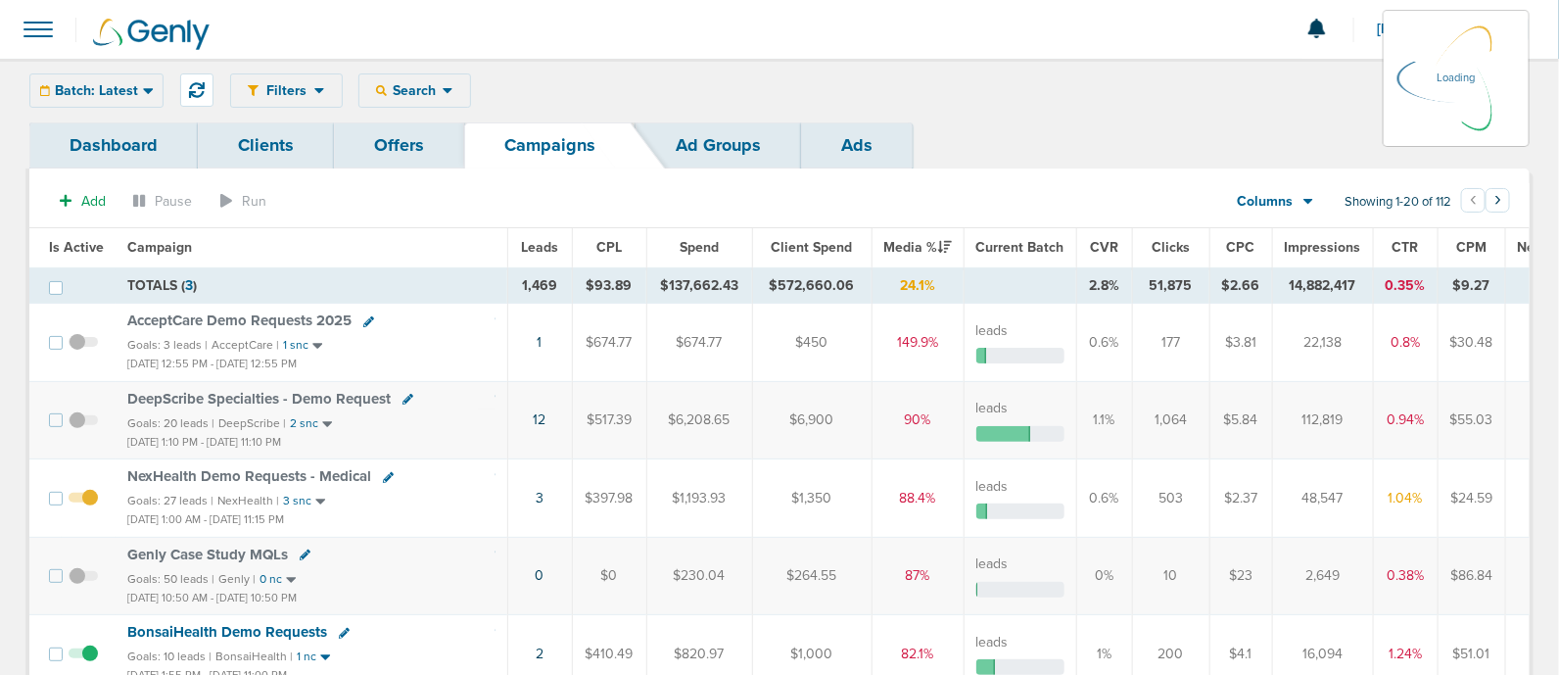
click at [108, 92] on div "Batch: Latest [DATE] [DATE] Last 7 Days Last 14 Days This Month Last Month This…" at bounding box center [96, 90] width 134 height 34
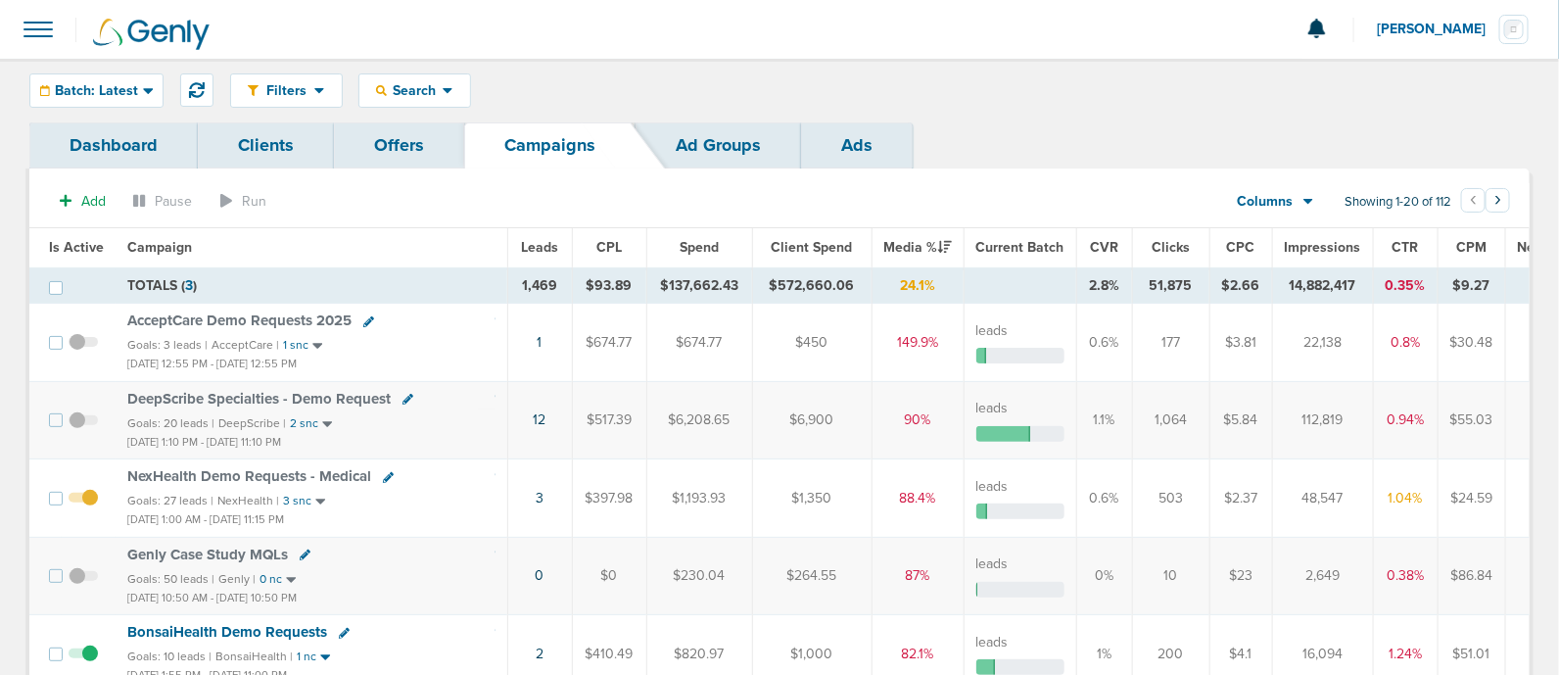
click at [612, 77] on div "Filters Active Only Settings Status Active Inactive Objectives MQL SQL Traffic …" at bounding box center [879, 90] width 1299 height 34
click at [129, 95] on span "Batch: Latest" at bounding box center [96, 91] width 83 height 14
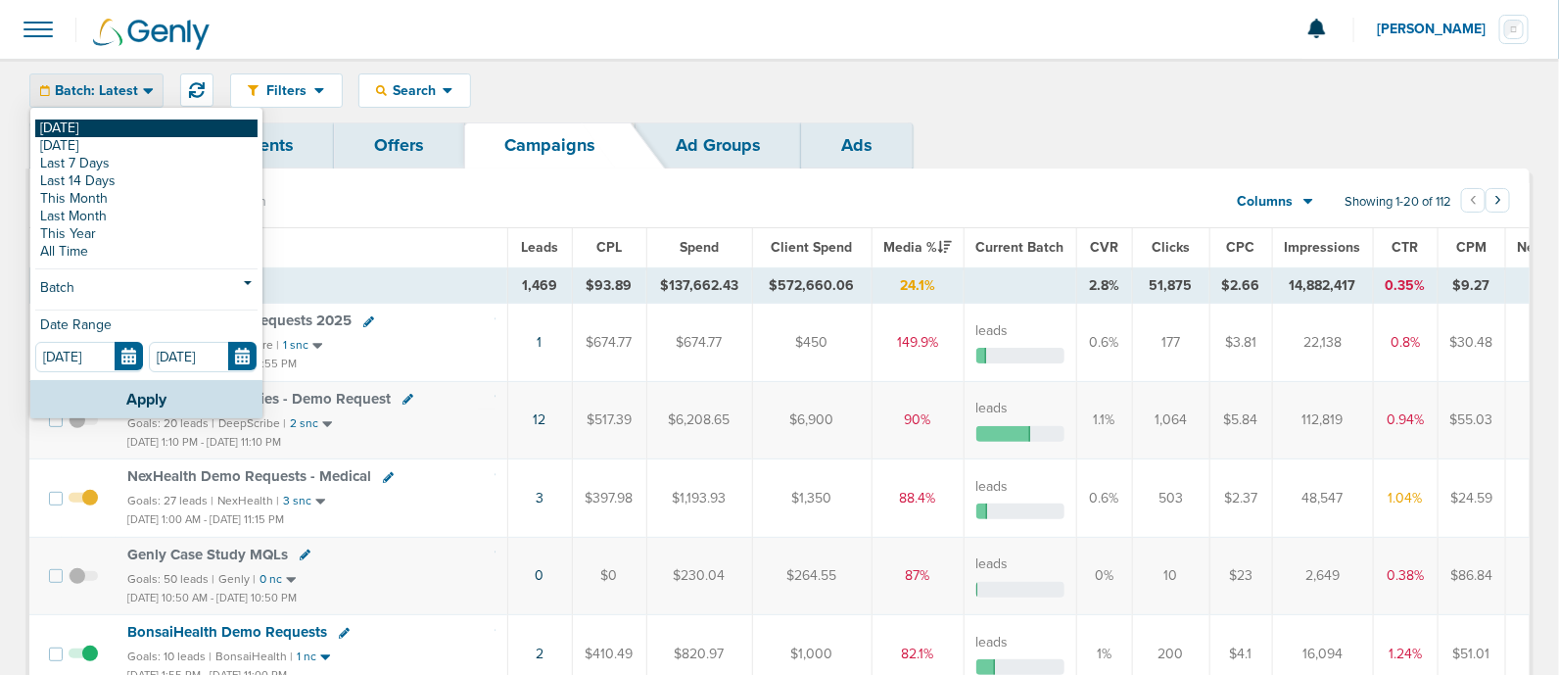
click at [96, 129] on link "[DATE]" at bounding box center [146, 128] width 222 height 18
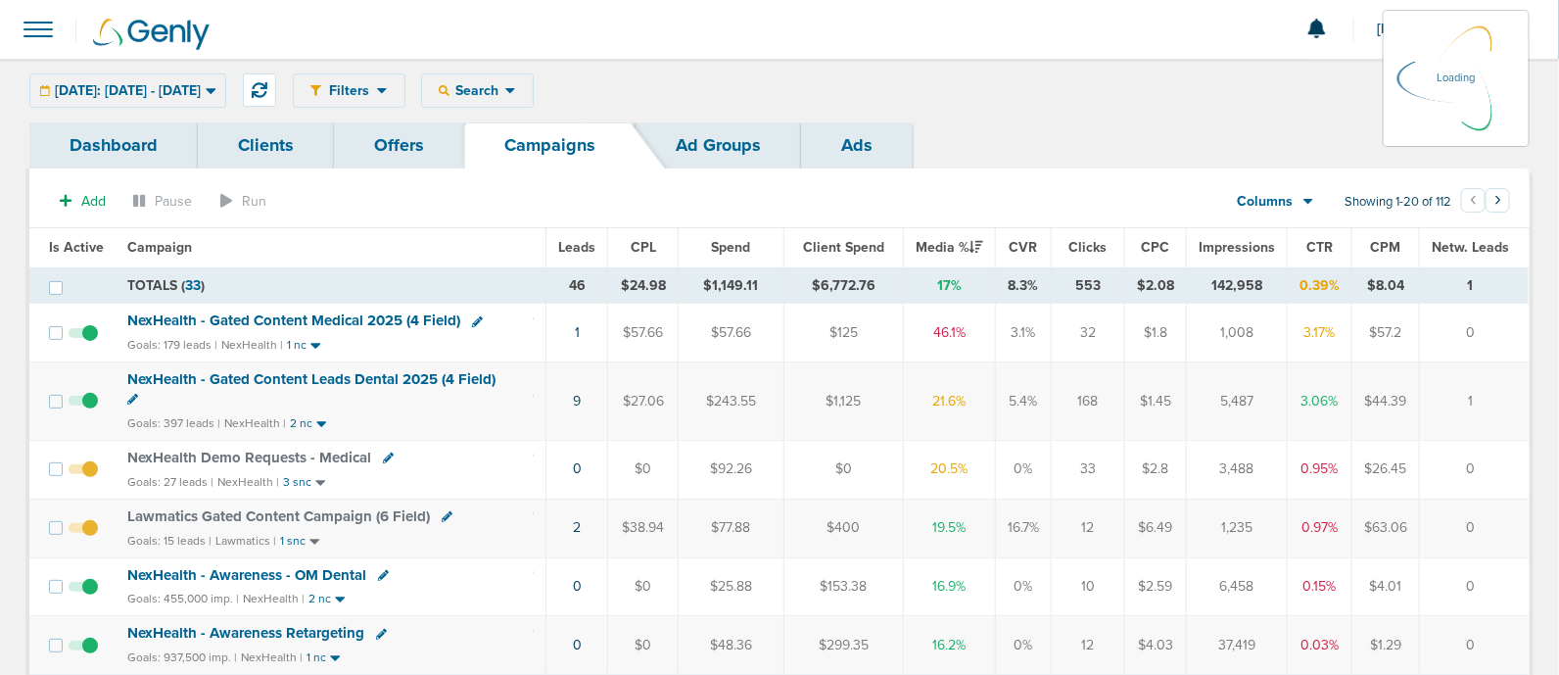
click at [1068, 94] on div "Filters Active Only Settings Status Active Inactive Objectives MQL SQL Traffic …" at bounding box center [911, 90] width 1237 height 34
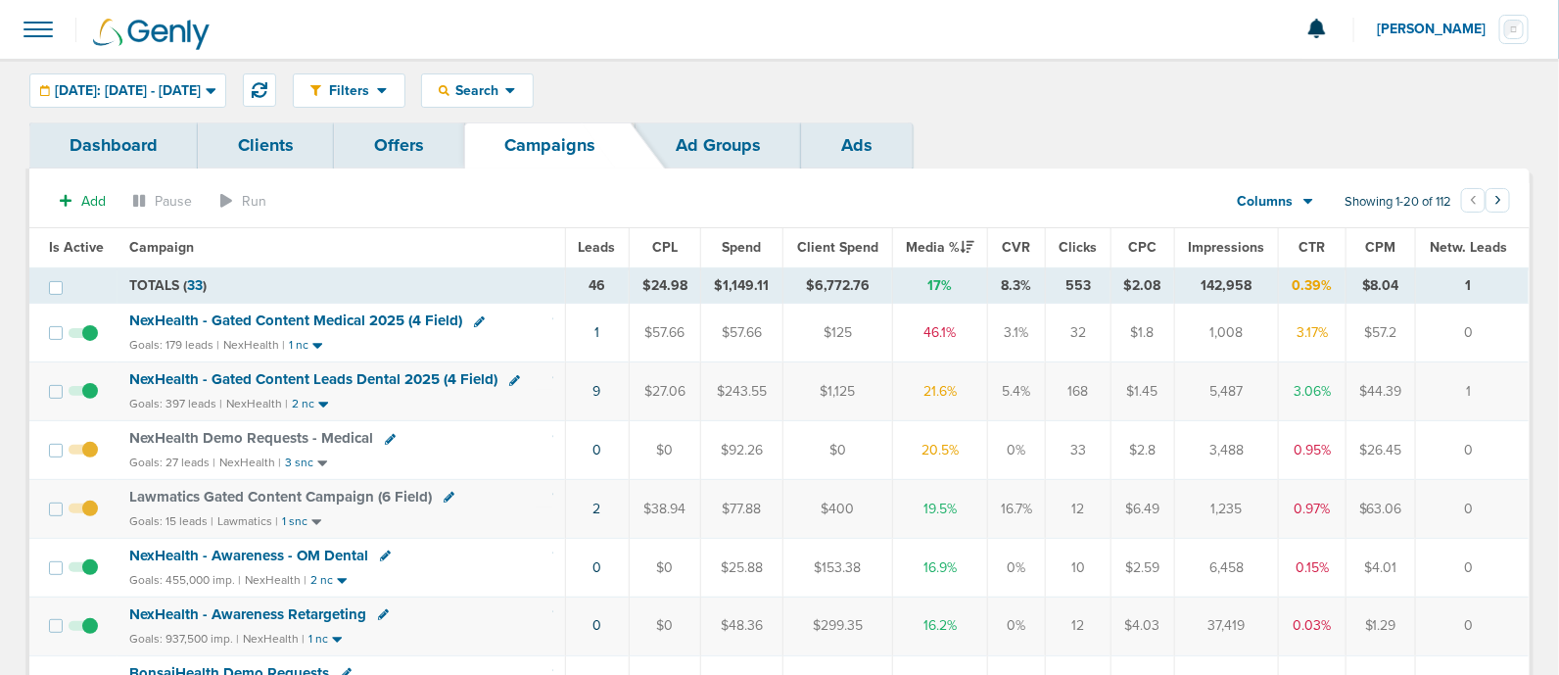
click at [293, 325] on span "NexHealth - Gated Content Medical 2025 (4 Field)" at bounding box center [295, 320] width 333 height 18
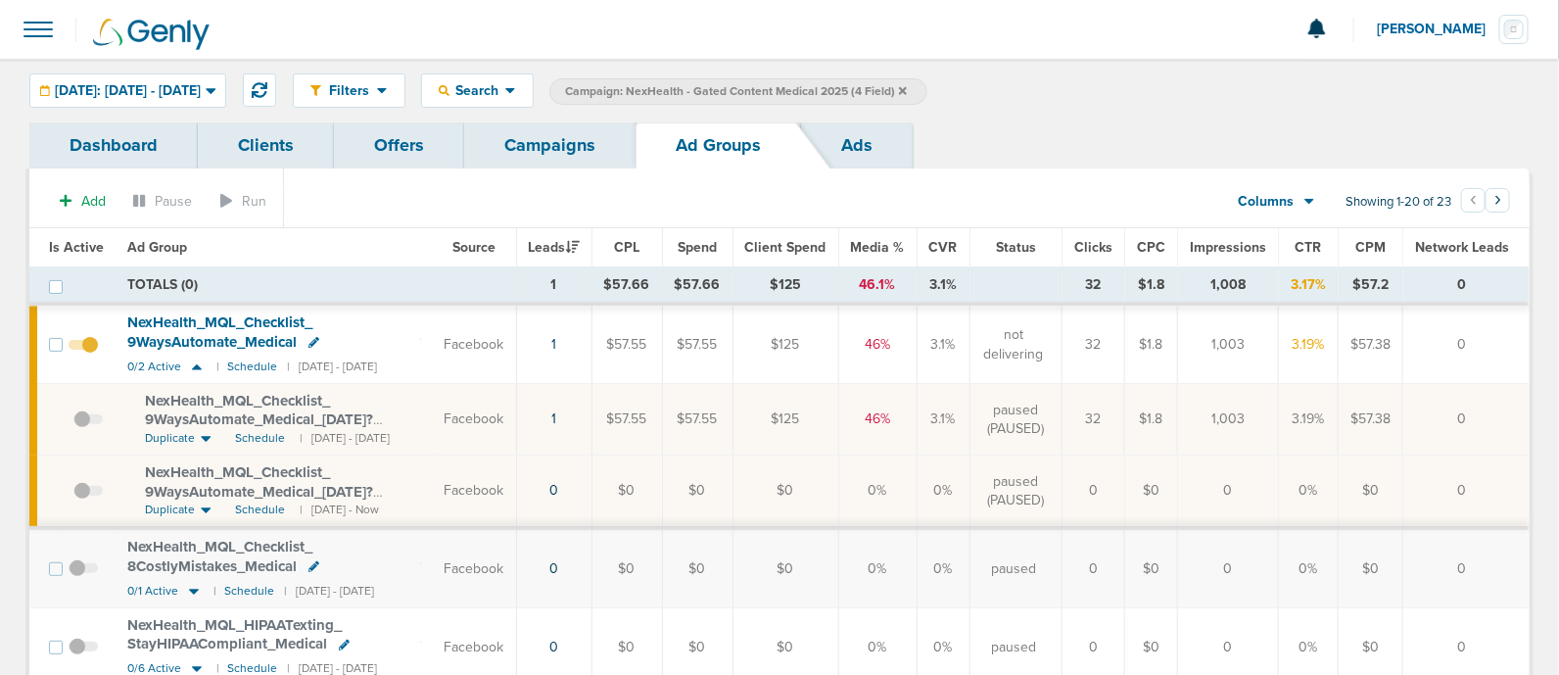
click at [81, 500] on span at bounding box center [87, 500] width 29 height 0
click at [73, 494] on input "checkbox" at bounding box center [73, 494] width 0 height 0
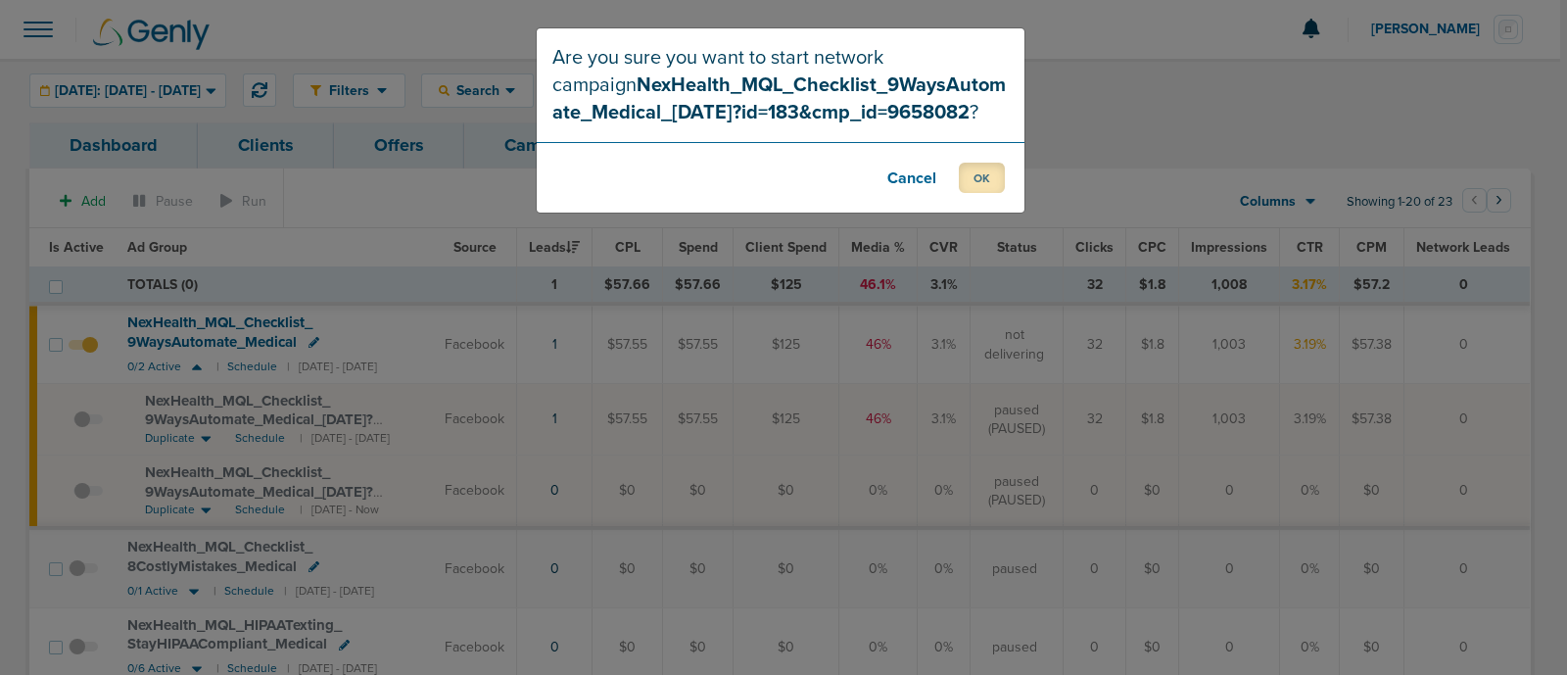
click at [1001, 170] on button "OK" at bounding box center [982, 178] width 46 height 30
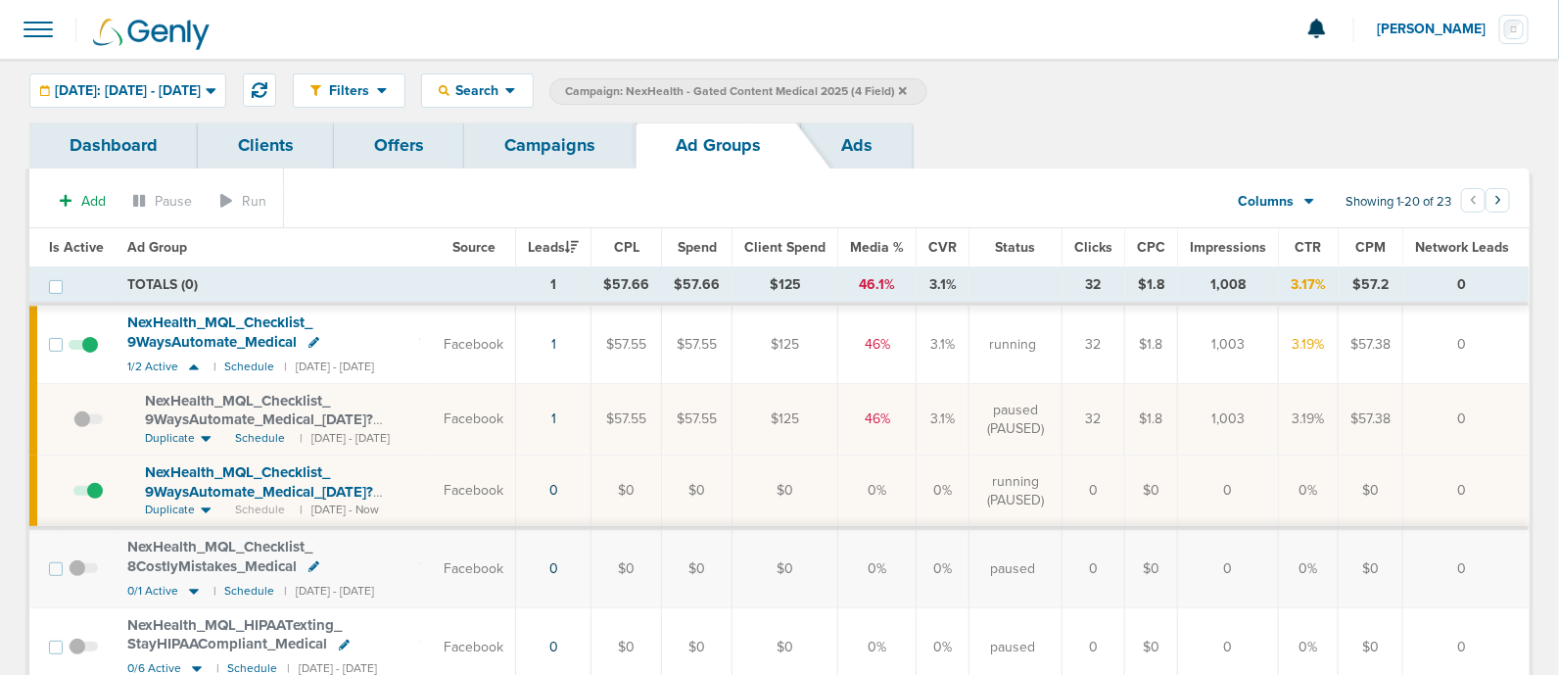
click at [553, 149] on link "Campaigns" at bounding box center [549, 145] width 171 height 46
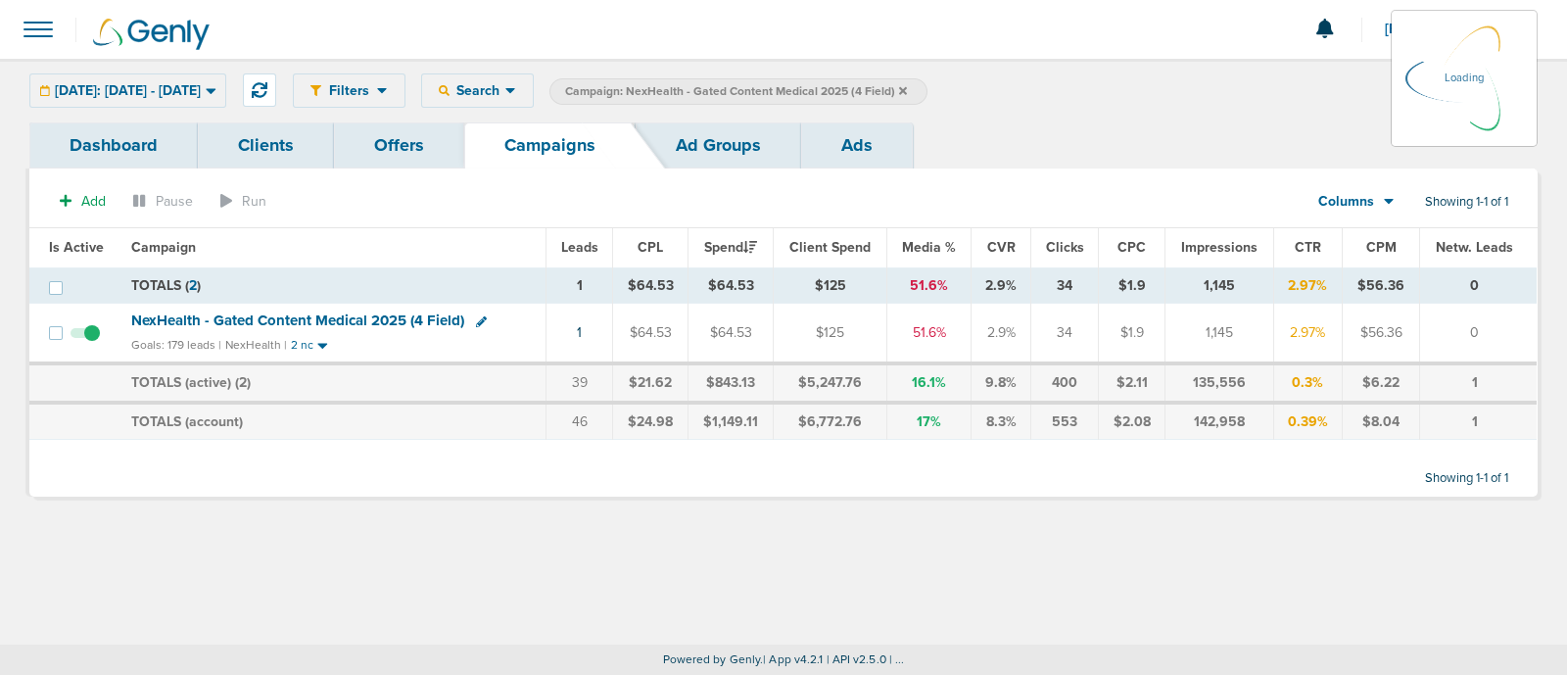
click at [907, 89] on icon at bounding box center [903, 90] width 8 height 8
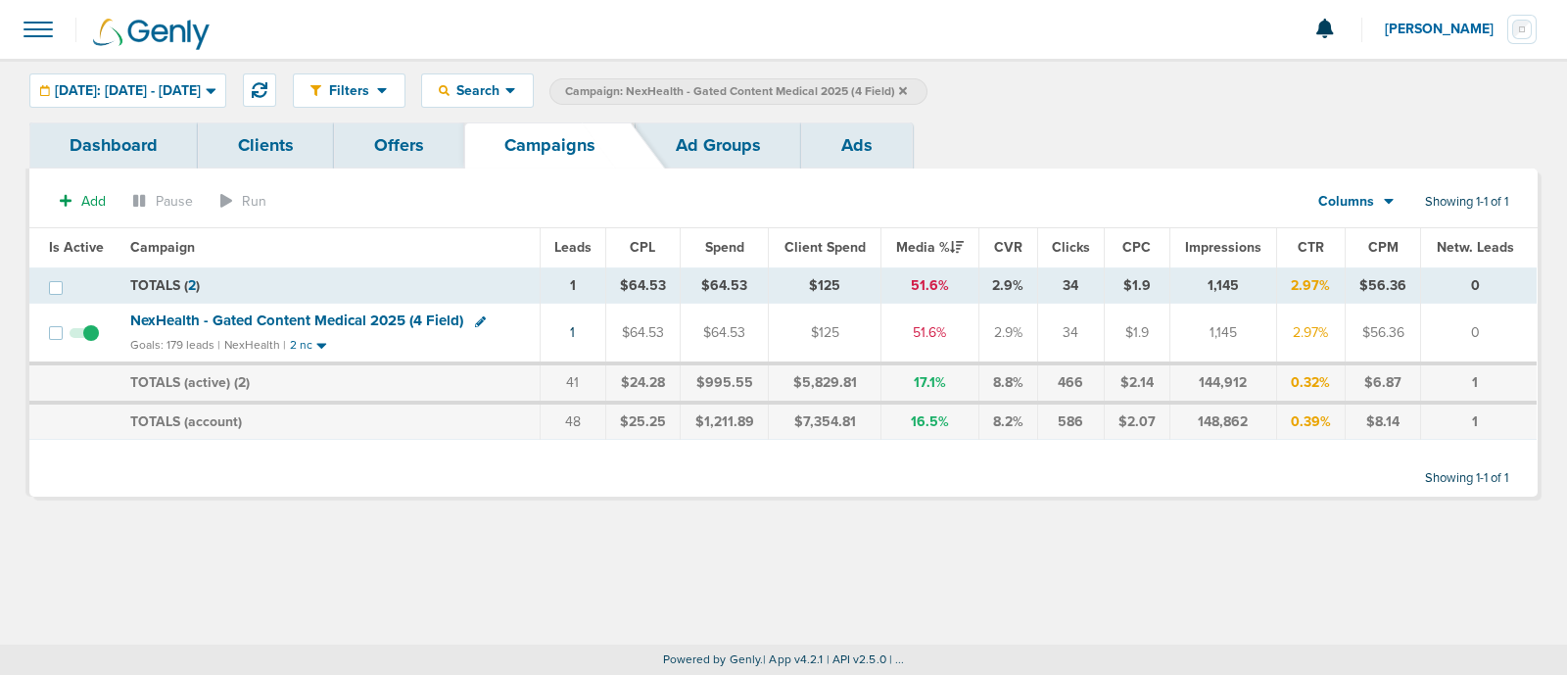
click at [243, 315] on span "NexHealth - Gated Content Medical 2025 (4 Field)" at bounding box center [296, 320] width 333 height 18
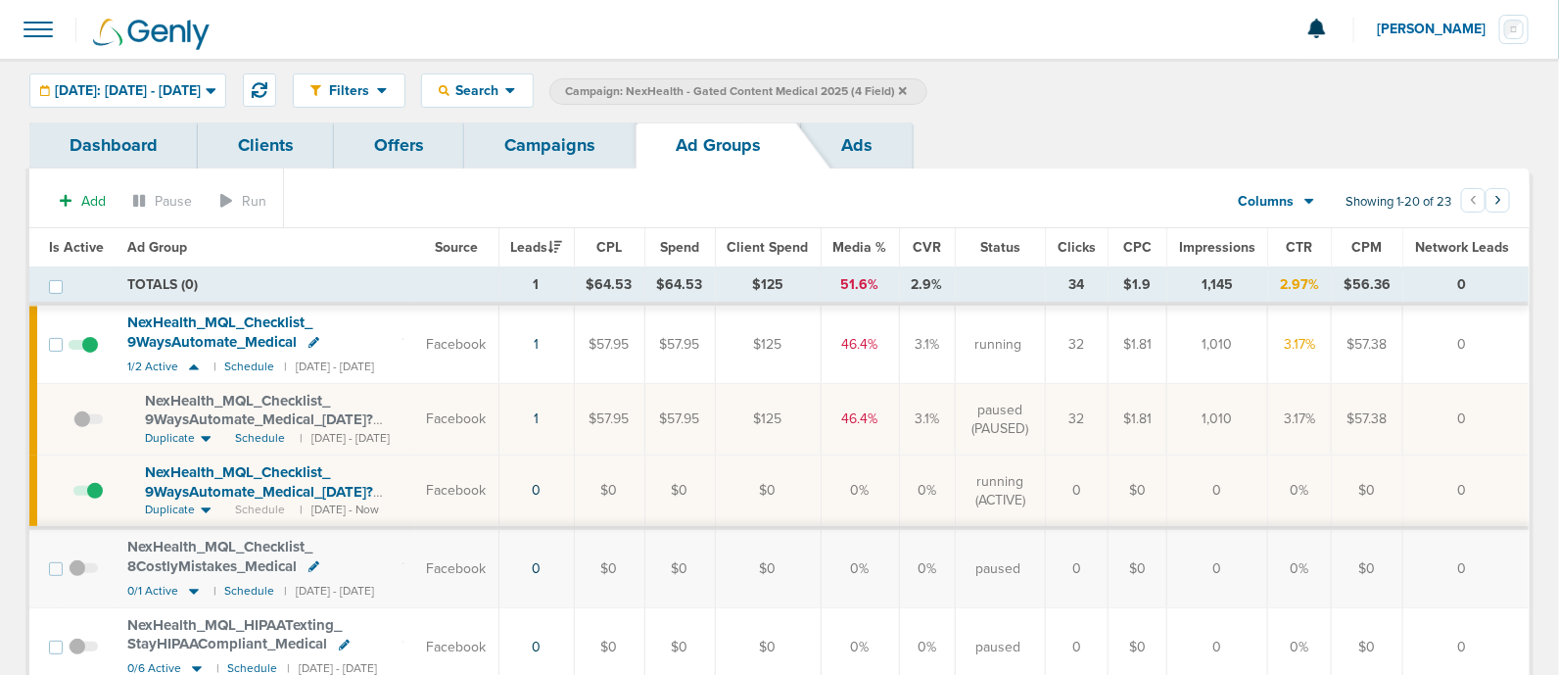
click at [896, 236] on th "Media %" at bounding box center [859, 247] width 78 height 39
click at [887, 247] on span "Media %" at bounding box center [860, 247] width 54 height 17
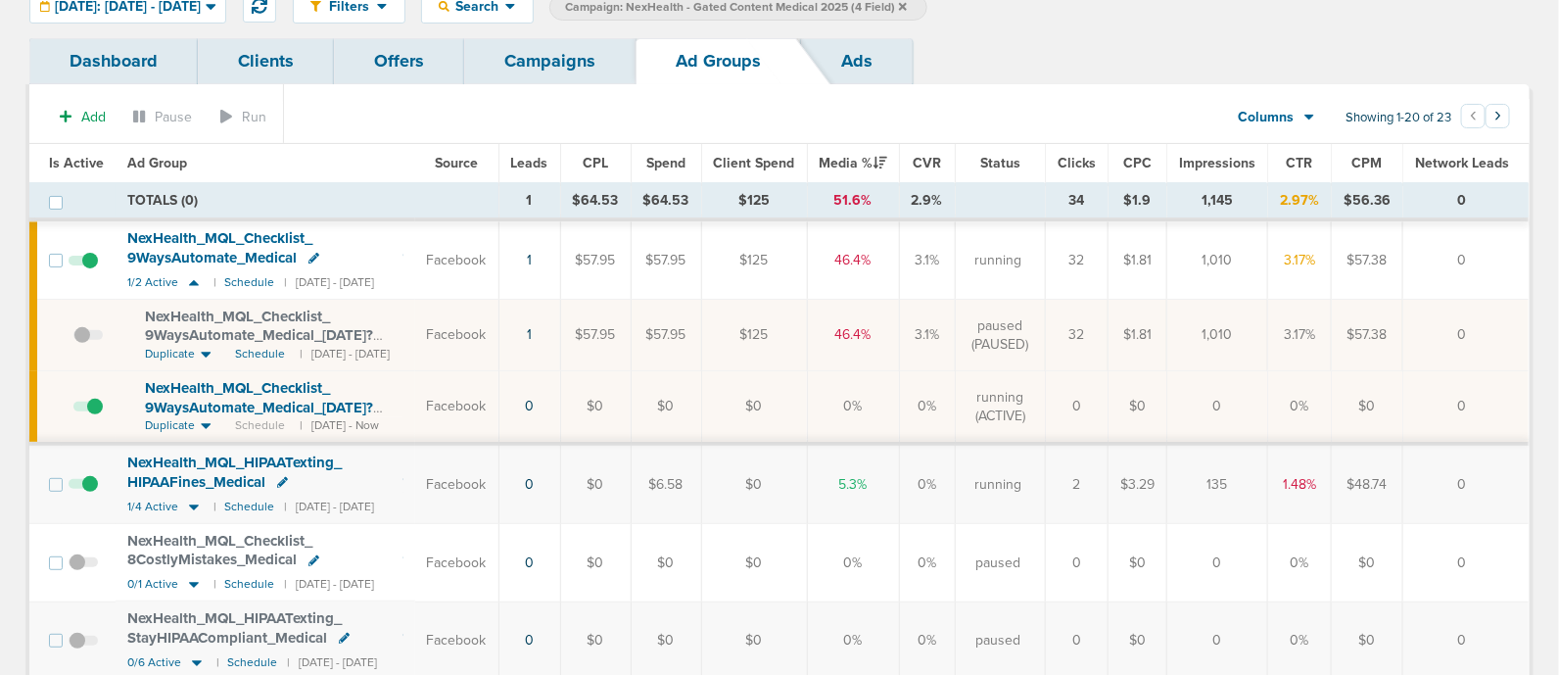
scroll to position [121, 0]
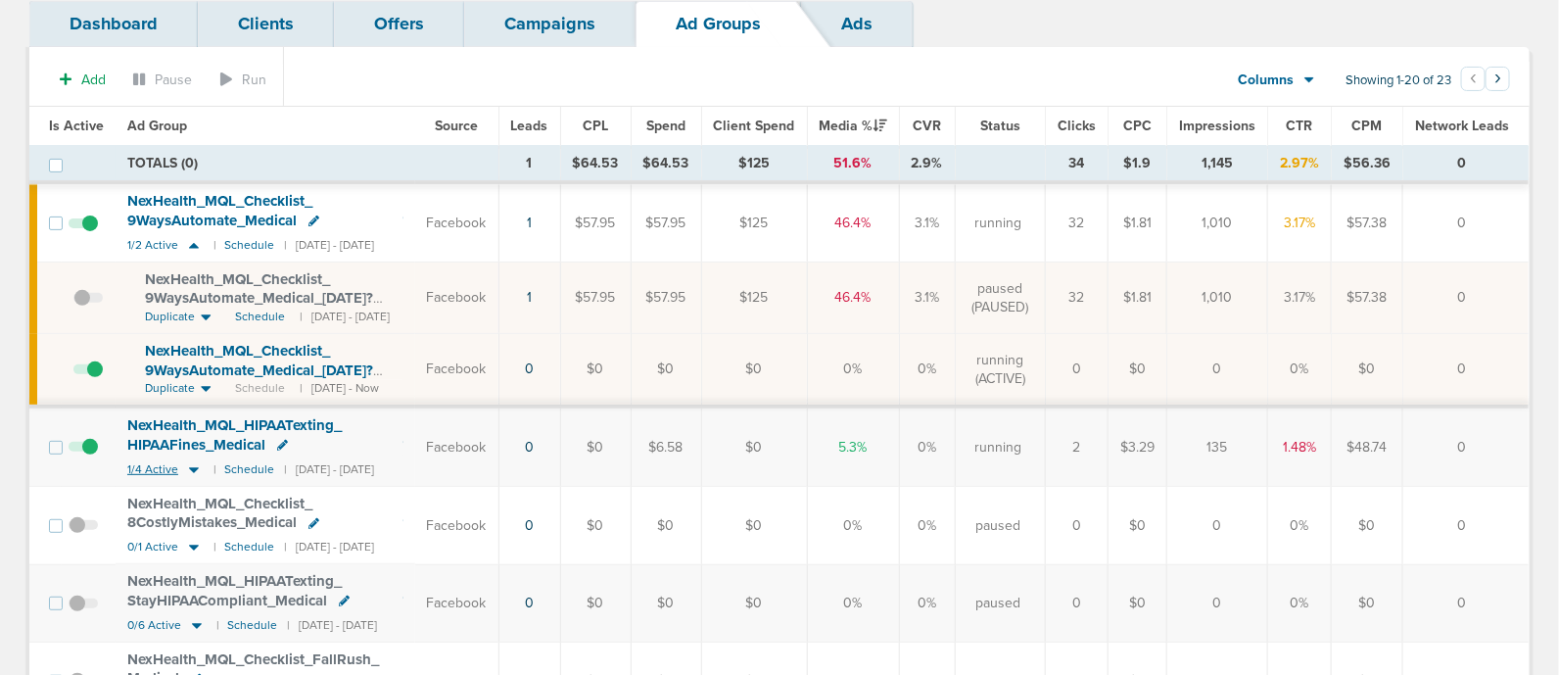
click at [190, 462] on icon at bounding box center [194, 469] width 20 height 17
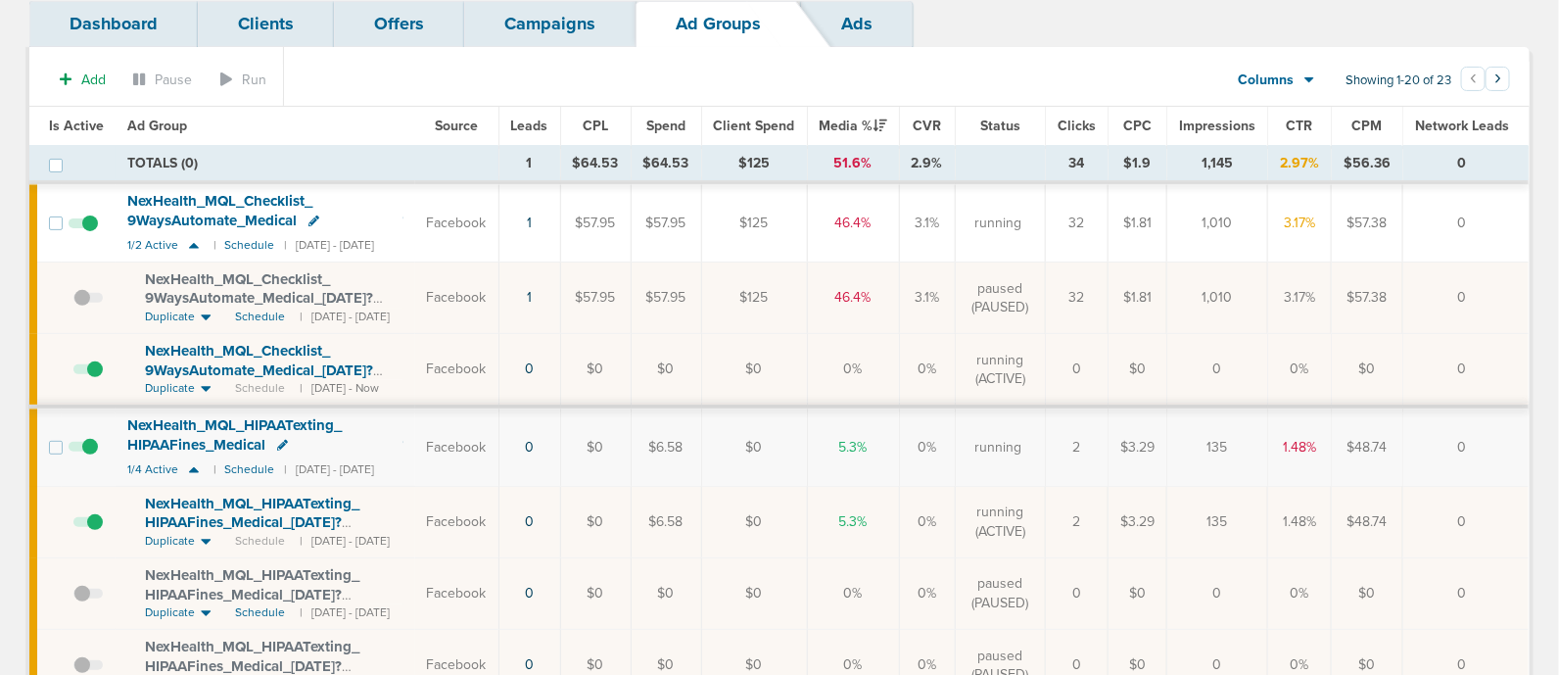
click at [283, 509] on span "NexHealth_ MQL_ HIPAATexting_ HIPAAFines_ Medical_ [DATE]?id=183&cmp_ id=9658082" at bounding box center [252, 522] width 214 height 56
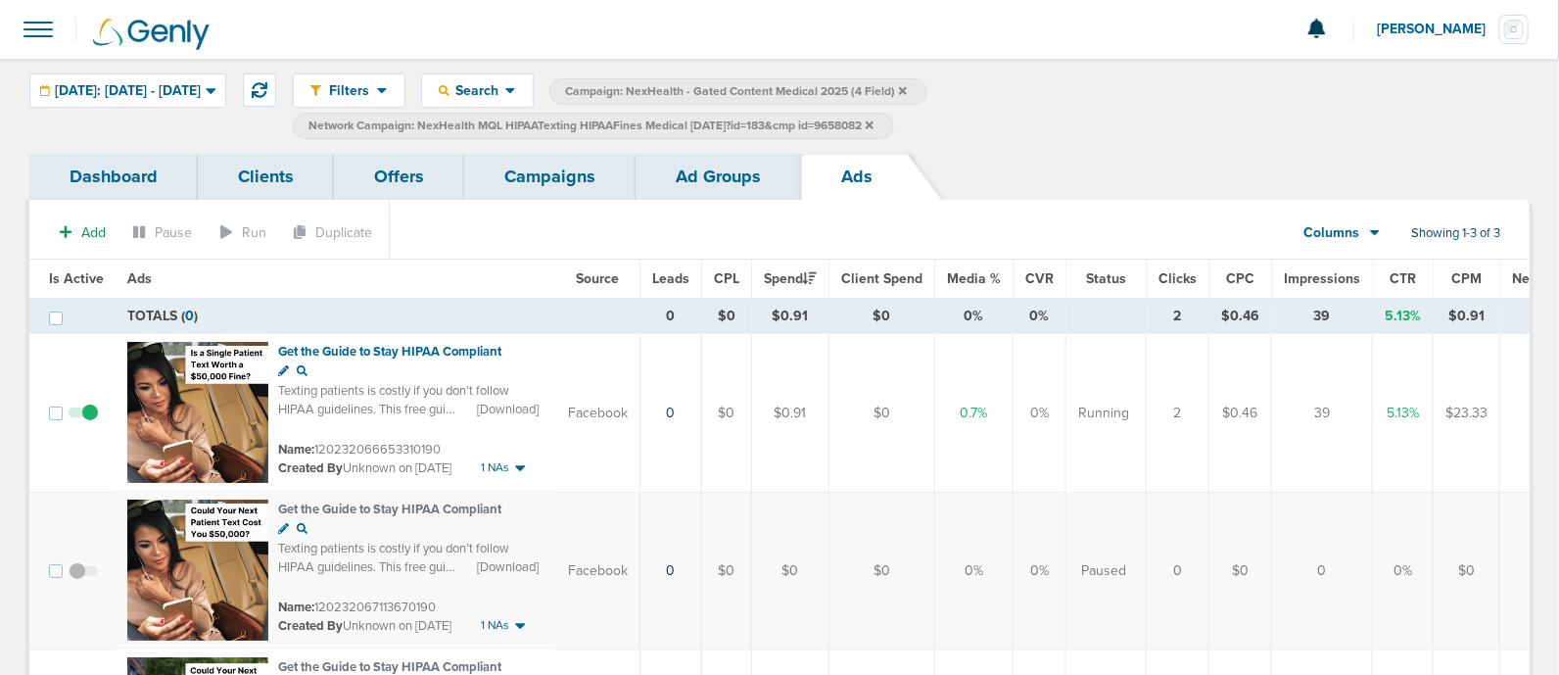
click at [718, 189] on link "Ad Groups" at bounding box center [717, 177] width 165 height 46
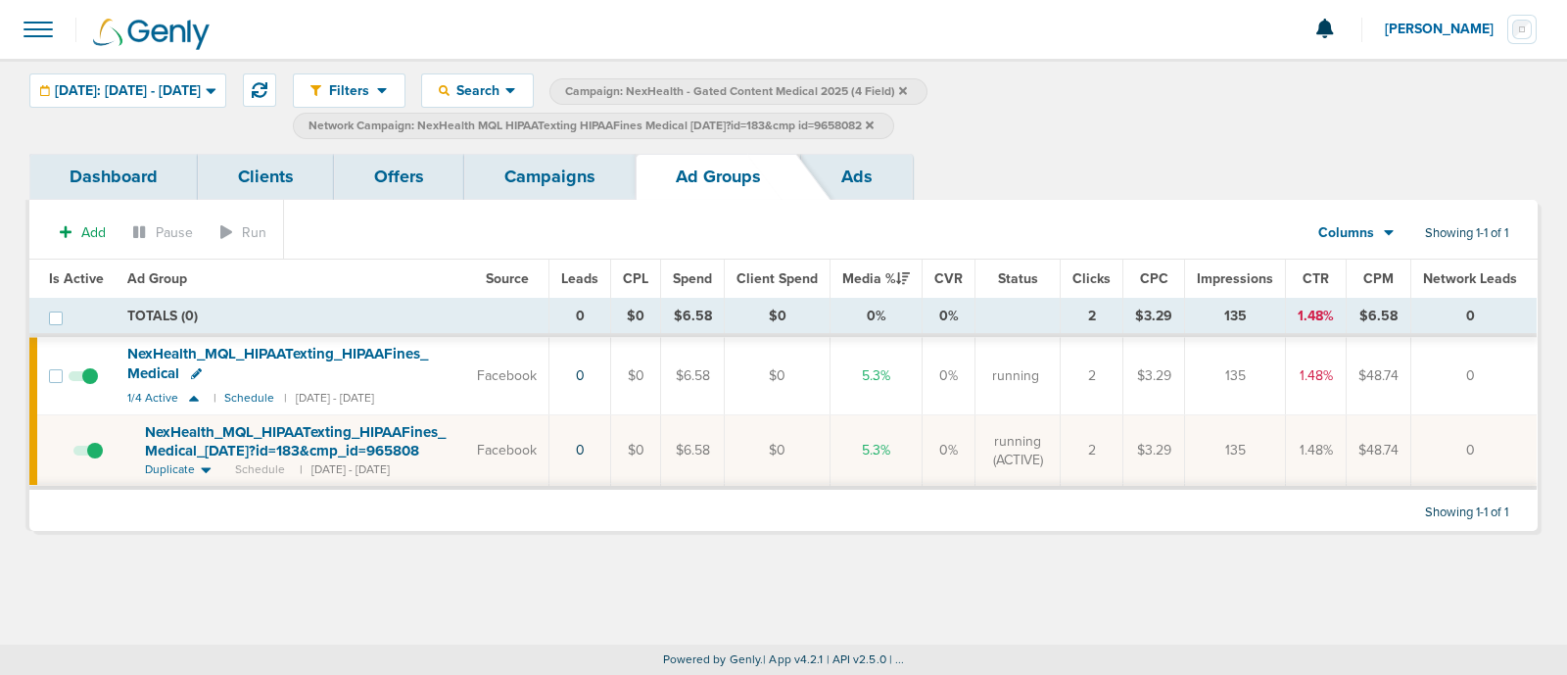
click at [524, 175] on link "Campaigns" at bounding box center [549, 177] width 171 height 46
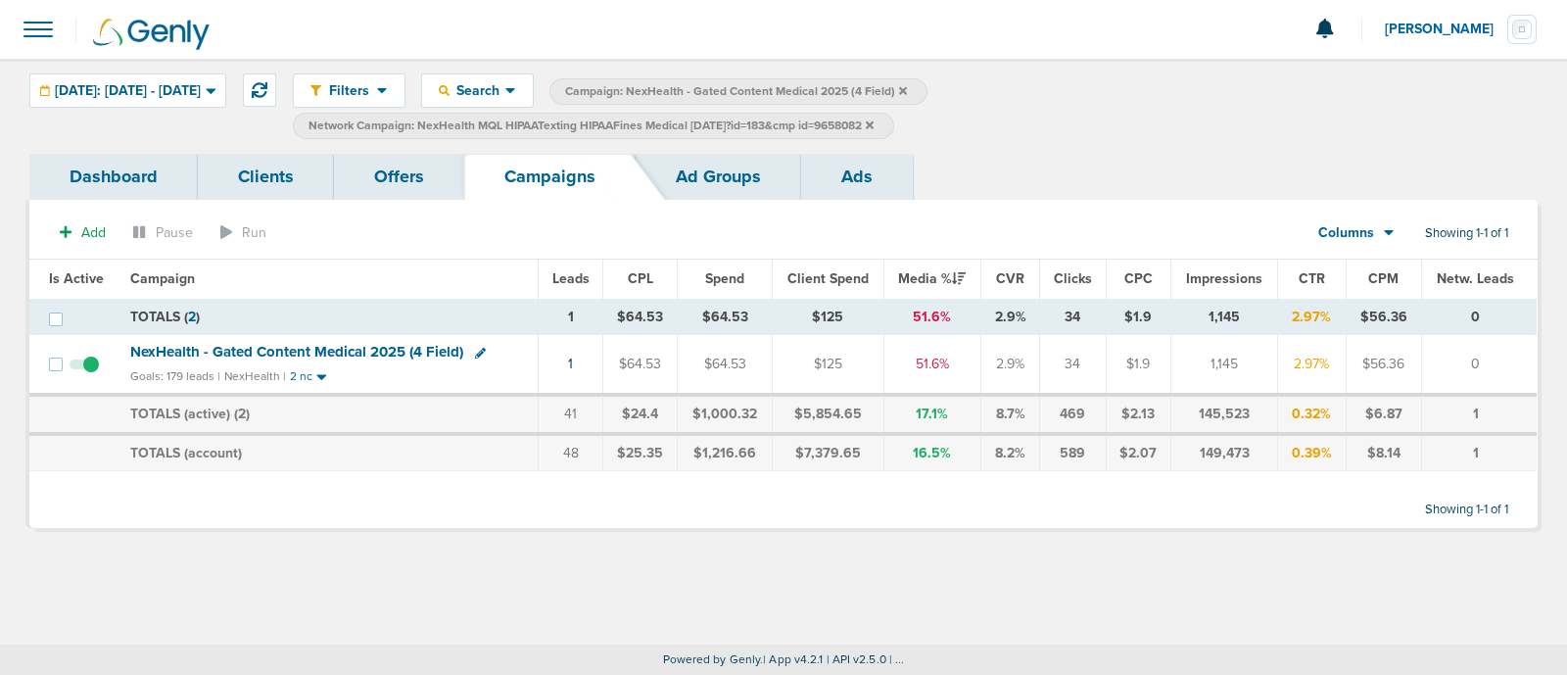
click at [873, 122] on icon at bounding box center [870, 124] width 8 height 8
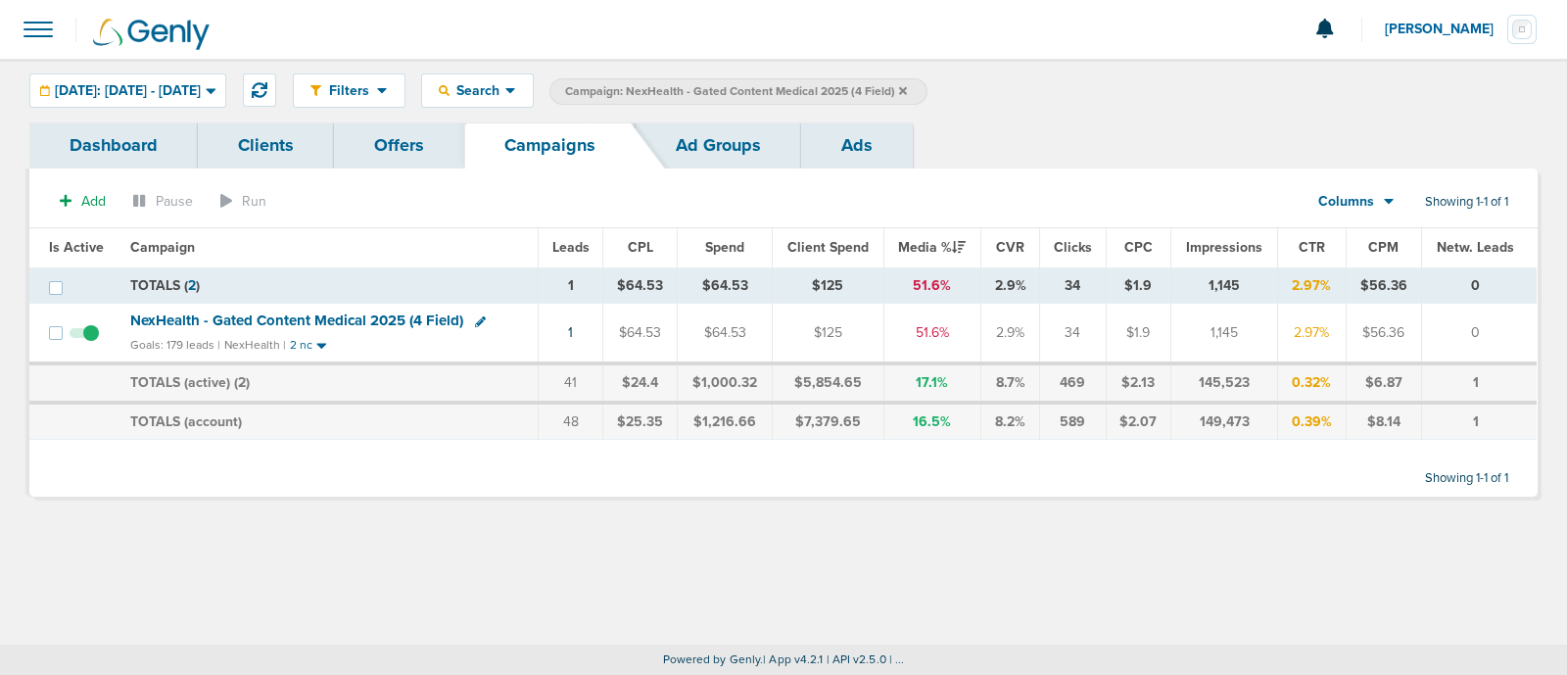
click at [907, 86] on icon at bounding box center [903, 90] width 8 height 8
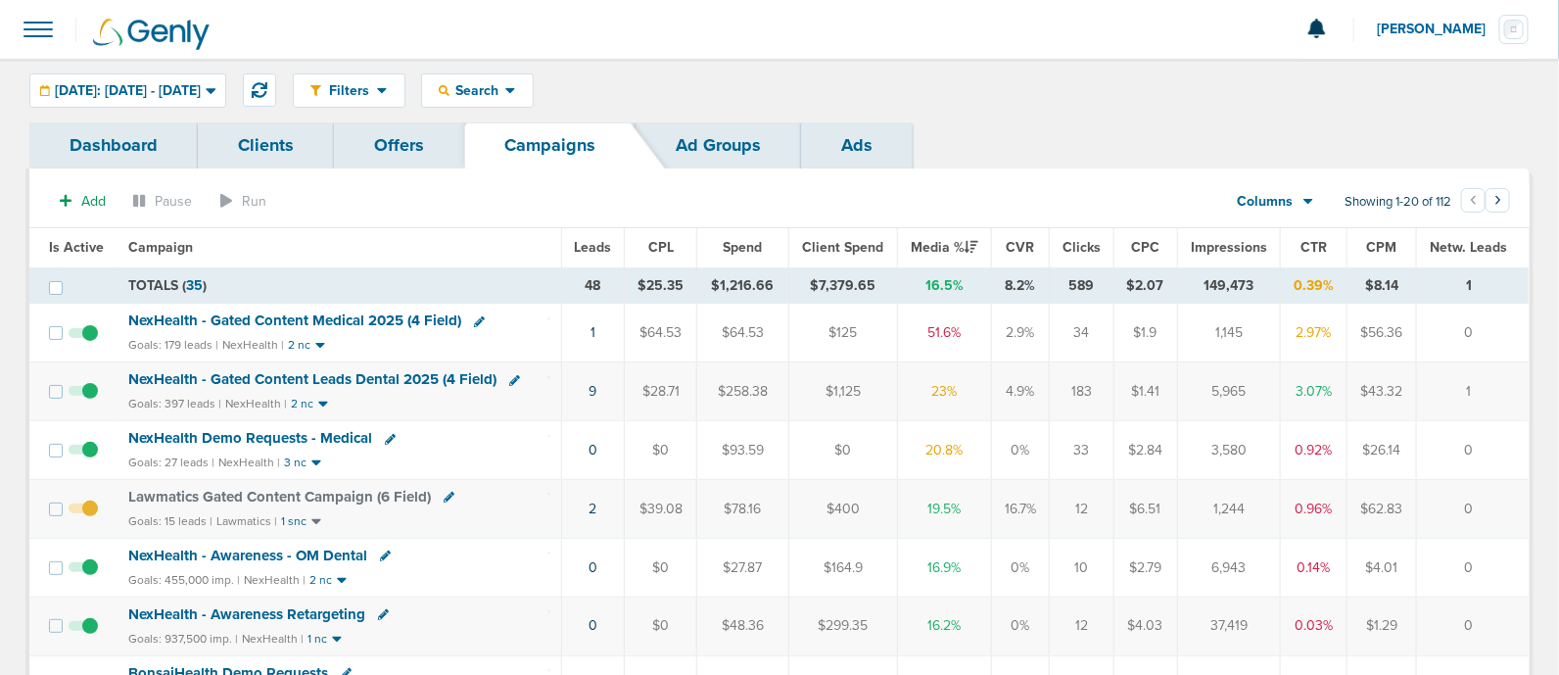
click at [590, 257] on th "Leads" at bounding box center [593, 247] width 64 height 39
click at [592, 247] on span "Leads" at bounding box center [593, 247] width 37 height 17
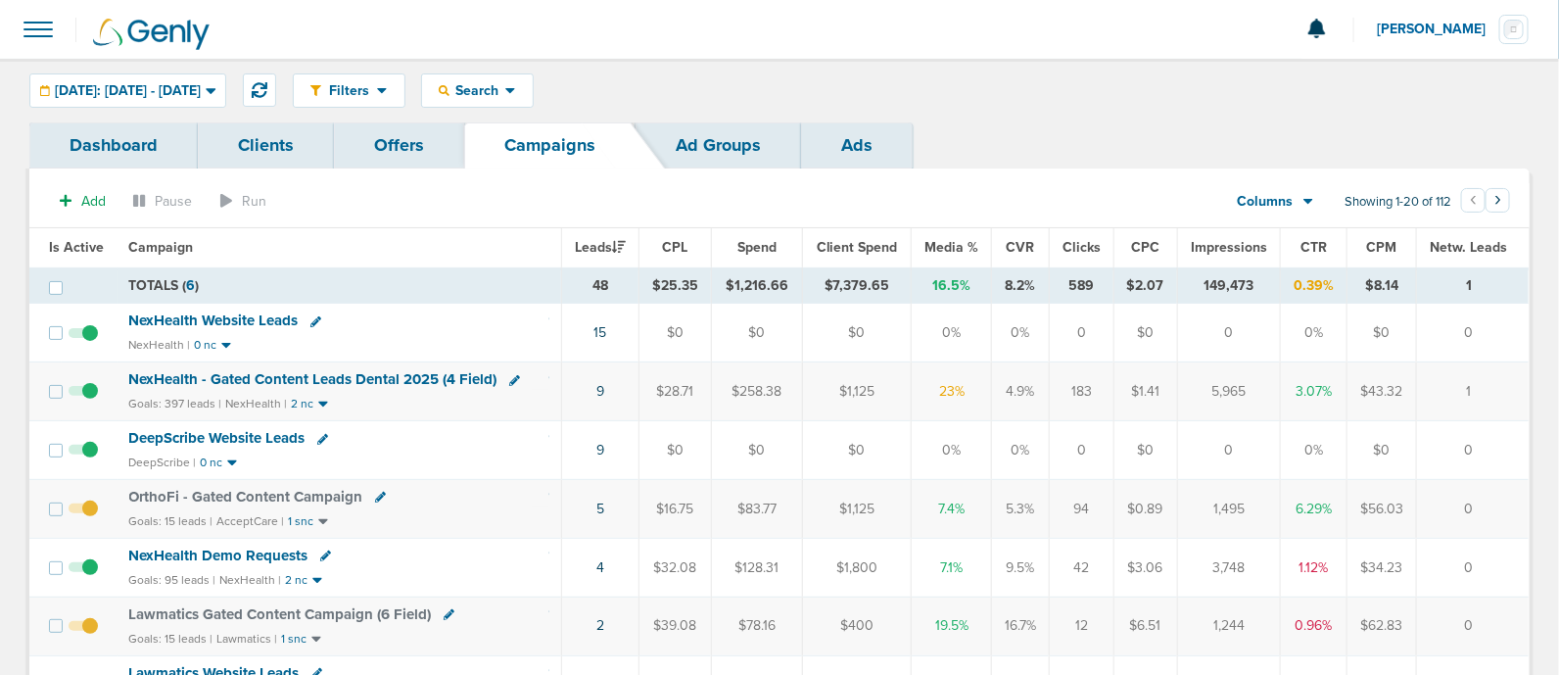
click at [597, 562] on td "4" at bounding box center [599, 567] width 77 height 59
click at [600, 562] on link "4" at bounding box center [600, 567] width 8 height 17
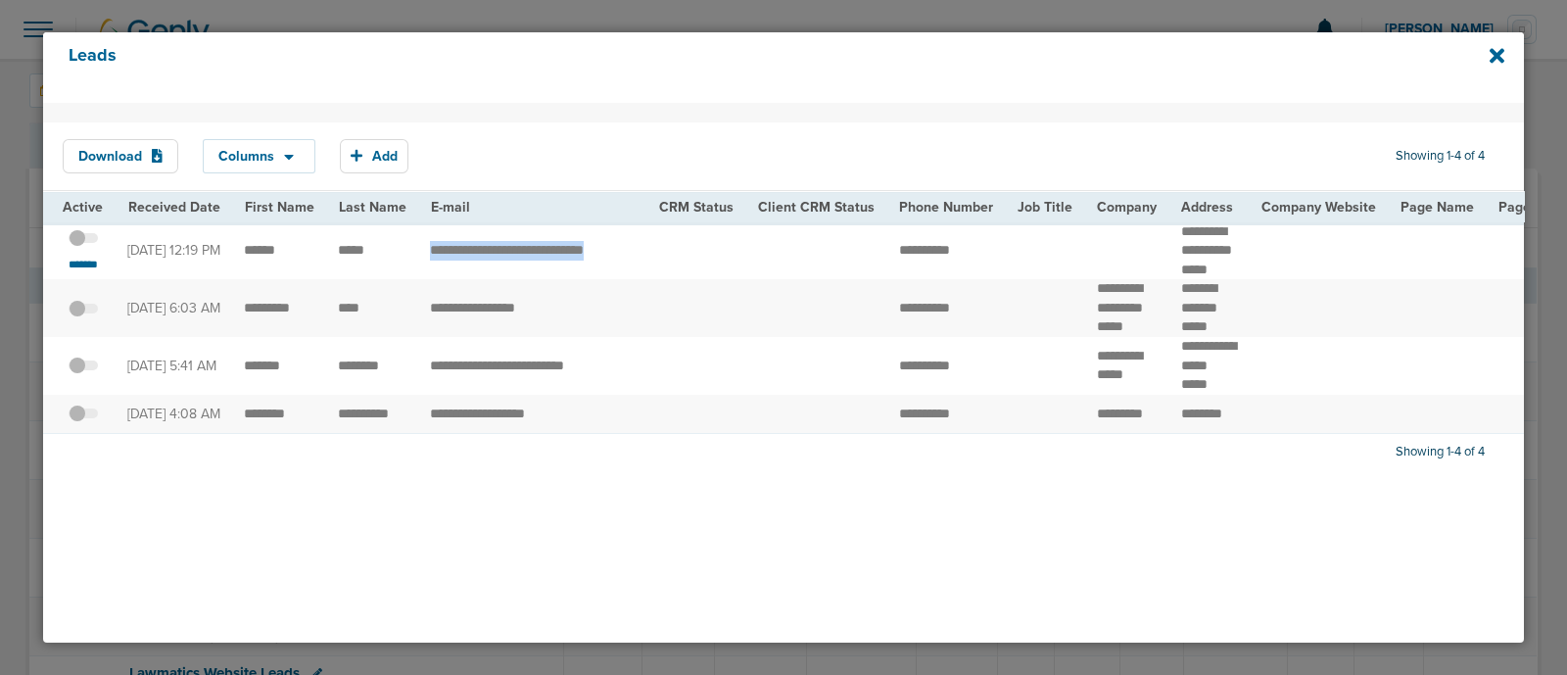
drag, startPoint x: 422, startPoint y: 254, endPoint x: 710, endPoint y: 254, distance: 287.8
copy tr "**********"
click at [887, 265] on td "**********" at bounding box center [946, 251] width 118 height 58
drag, startPoint x: 1079, startPoint y: 241, endPoint x: 1269, endPoint y: 292, distance: 196.6
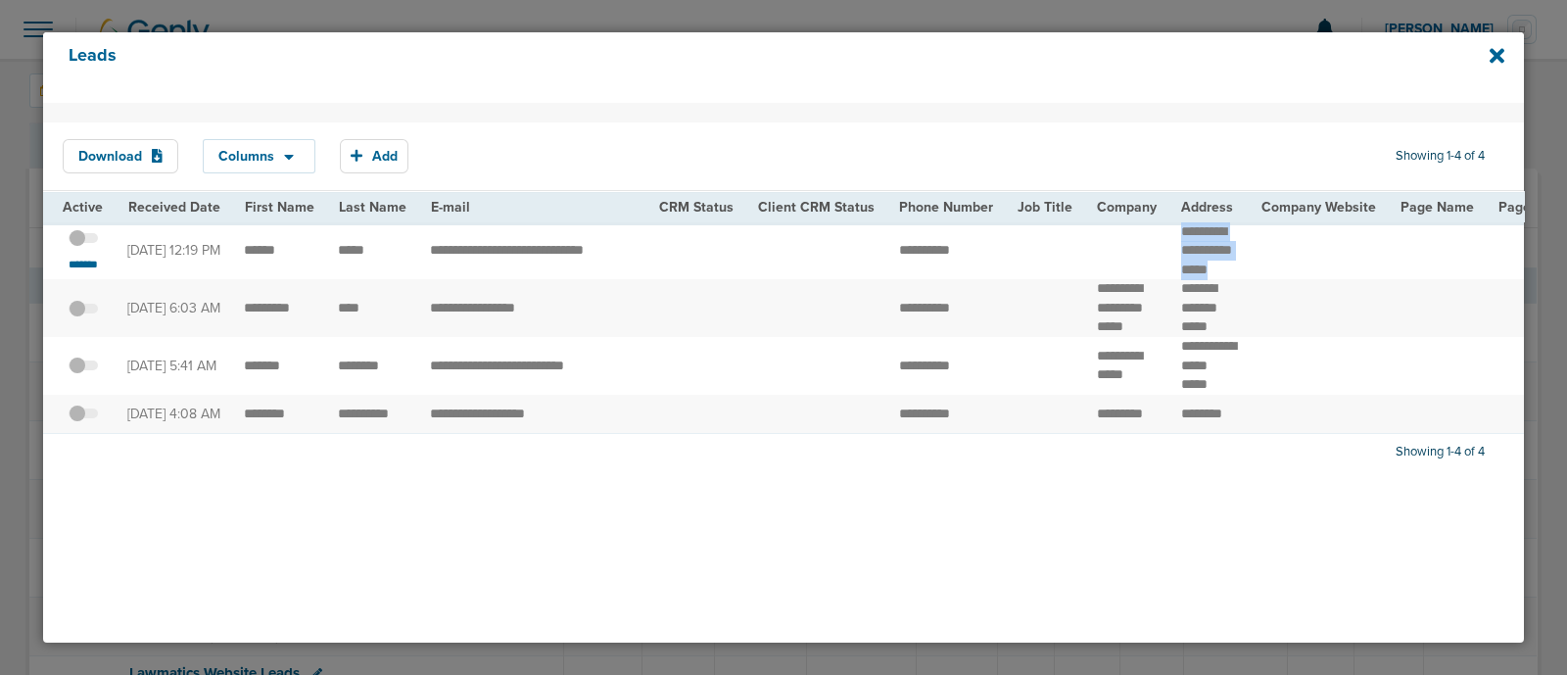
click at [1259, 280] on td at bounding box center [1317, 251] width 139 height 58
drag, startPoint x: 1204, startPoint y: 275, endPoint x: 1142, endPoint y: 223, distance: 81.4
click at [1102, 222] on td at bounding box center [1127, 251] width 84 height 58
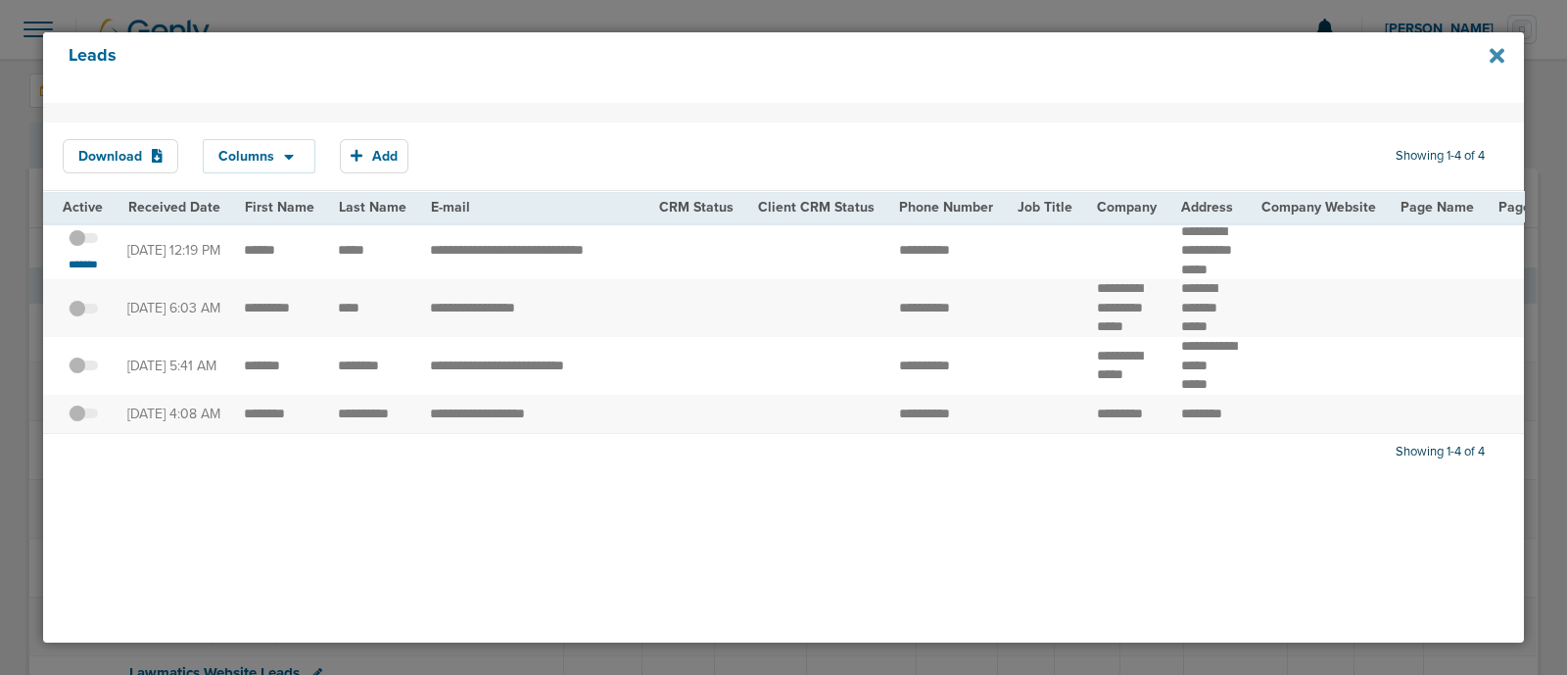
click at [1494, 66] on icon at bounding box center [1496, 56] width 15 height 22
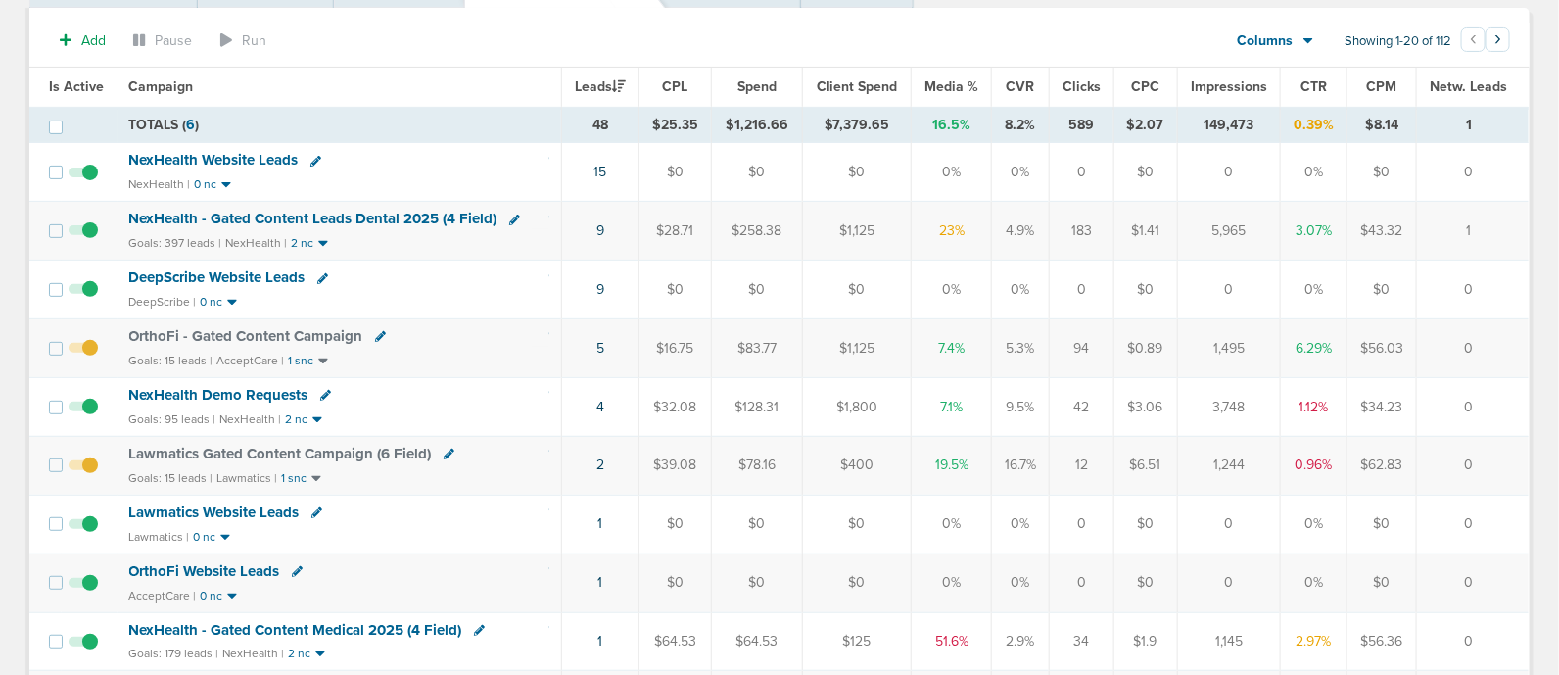
scroll to position [121, 0]
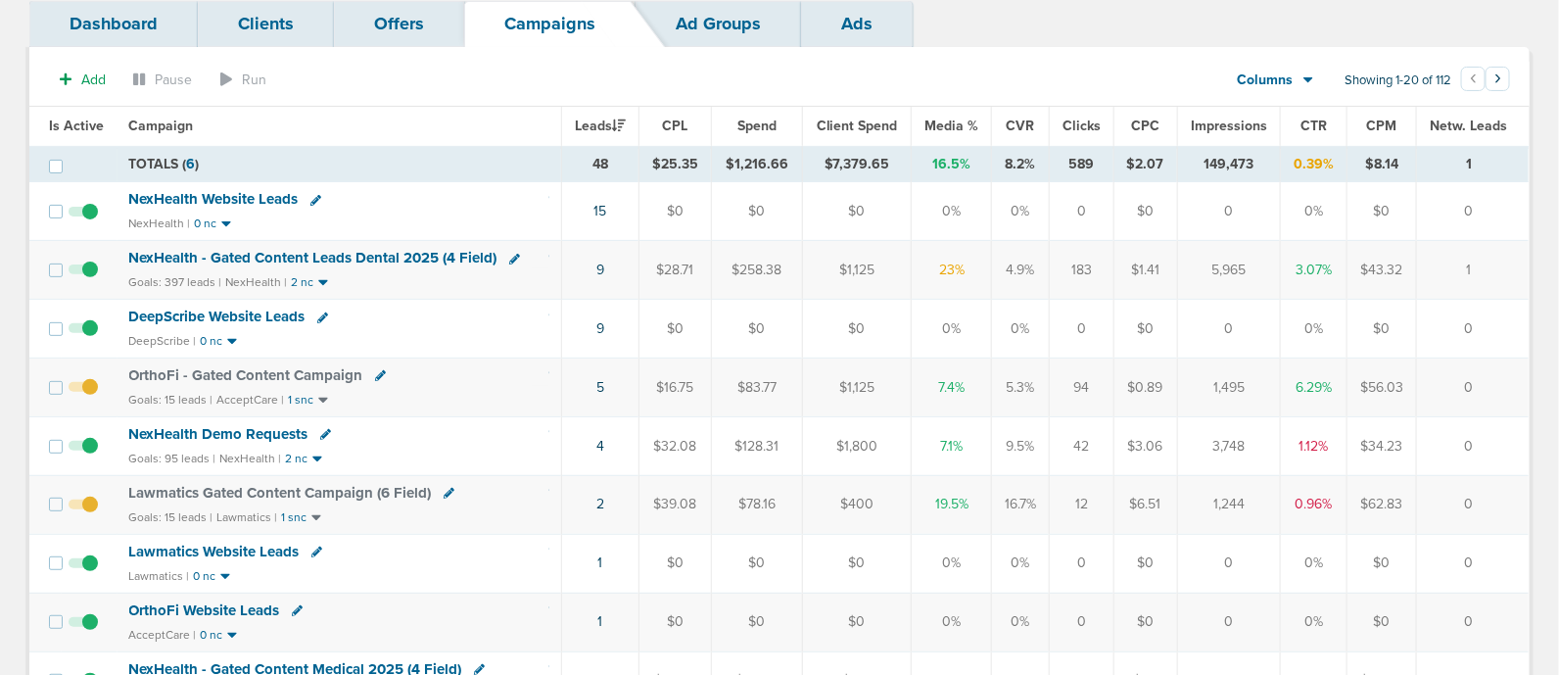
click at [252, 430] on span "NexHealth Demo Requests" at bounding box center [218, 434] width 179 height 18
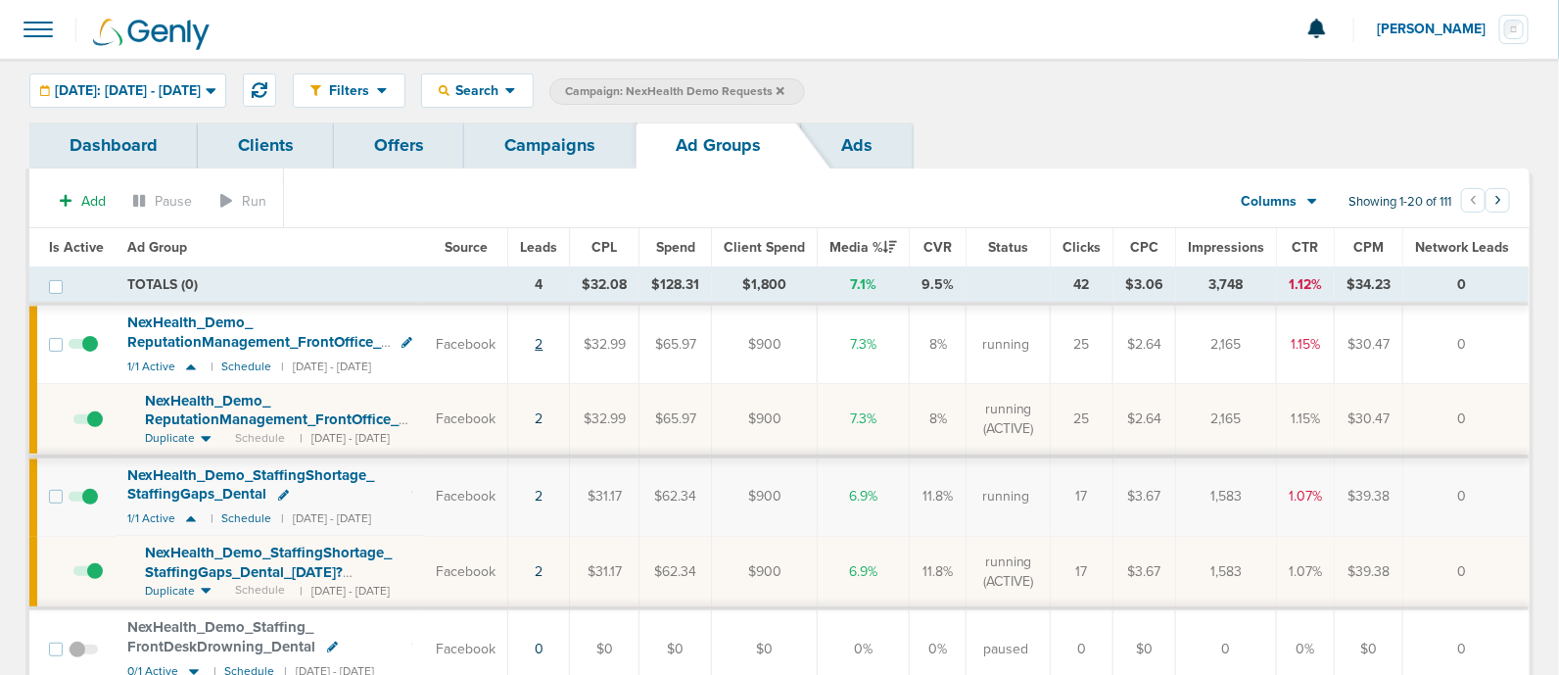
click at [542, 346] on link "2" at bounding box center [539, 344] width 8 height 17
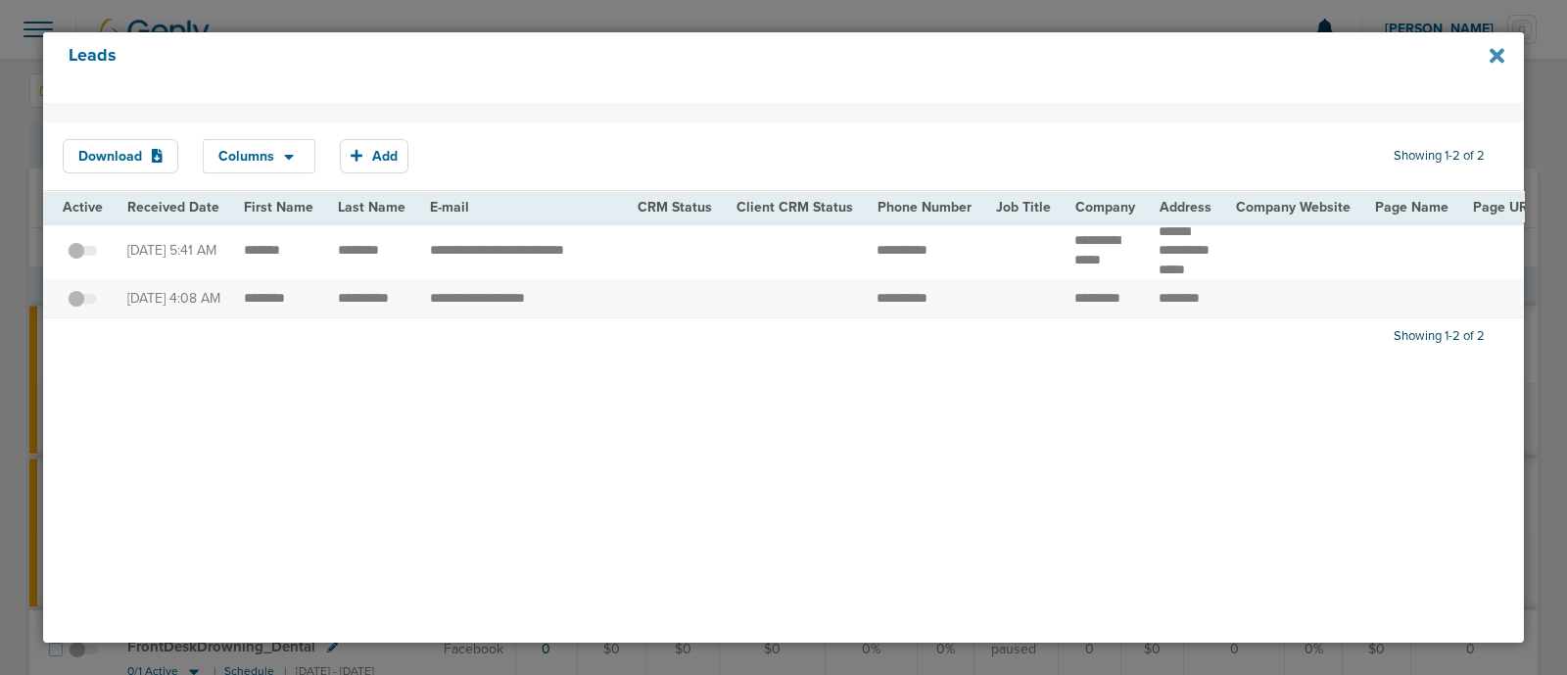
click at [1495, 59] on icon at bounding box center [1496, 55] width 15 height 15
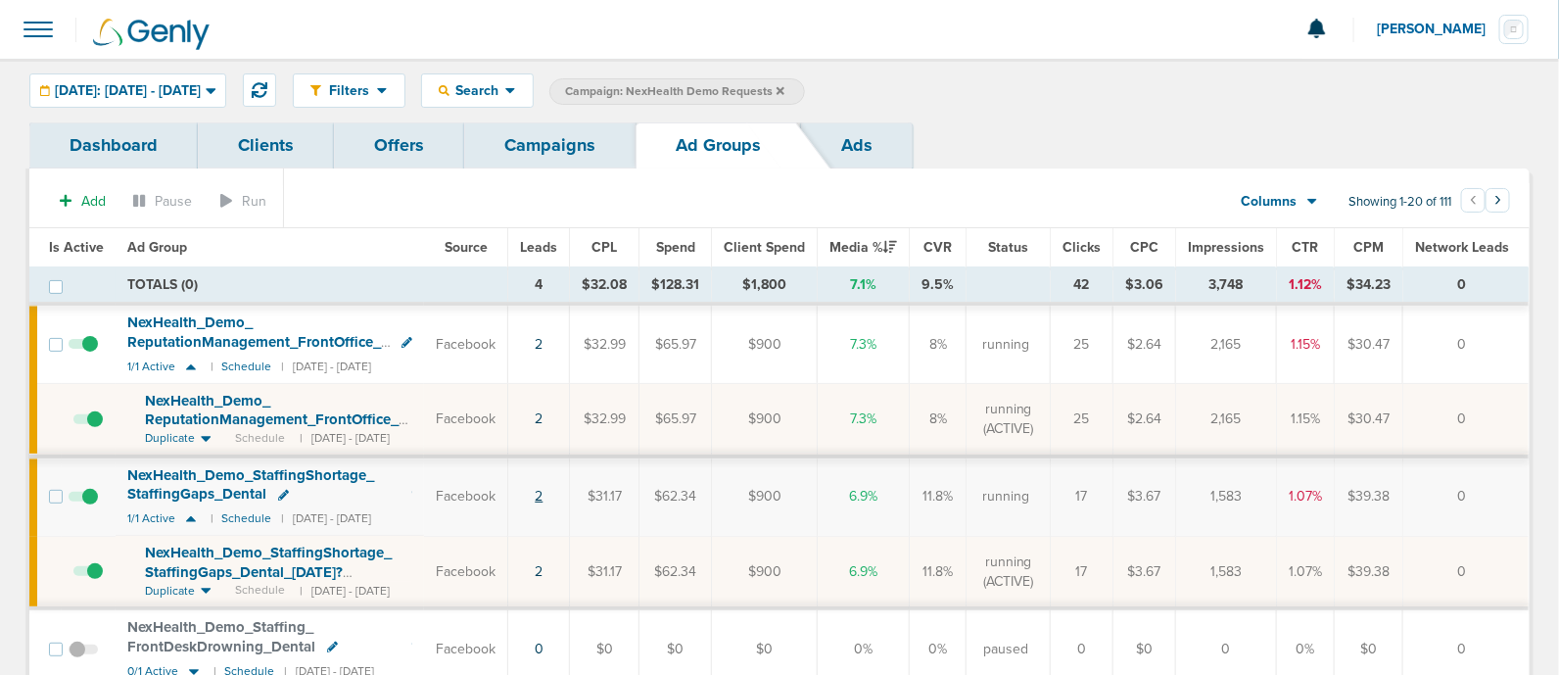
click at [542, 496] on link "2" at bounding box center [539, 496] width 8 height 17
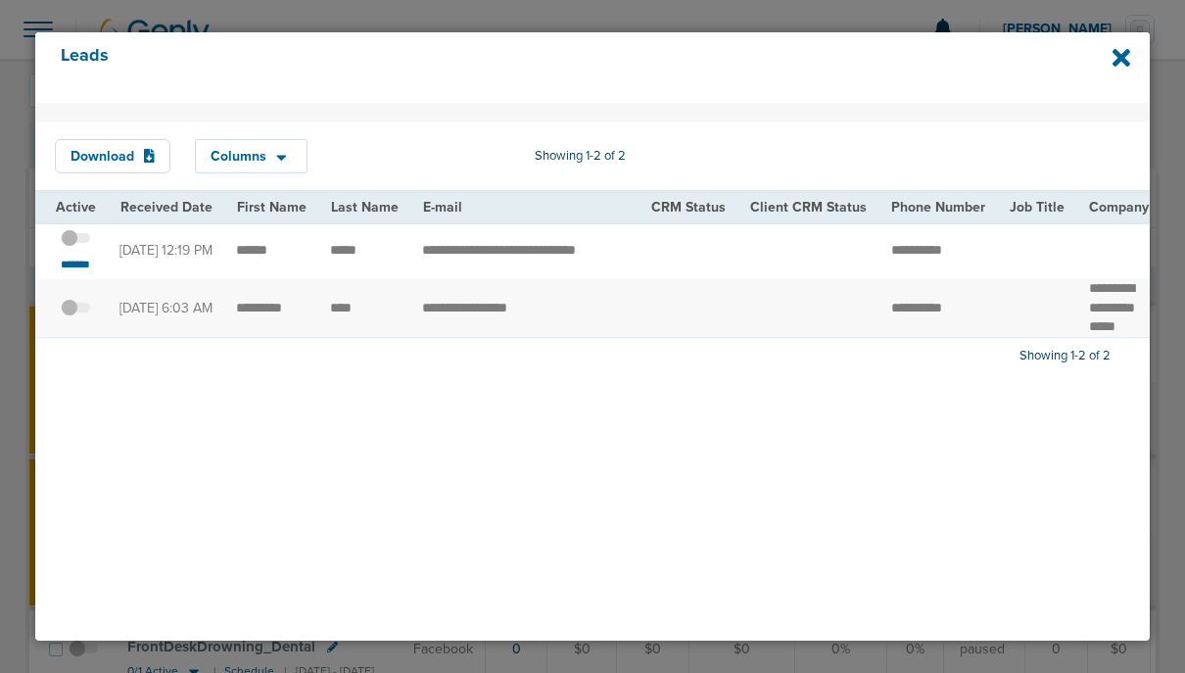
click at [349, 217] on th "Last Name" at bounding box center [364, 207] width 92 height 30
drag, startPoint x: 420, startPoint y: 254, endPoint x: 654, endPoint y: 252, distance: 234.0
copy tr "**********"
click at [217, 460] on div "Download Columns Save selections Reset to defaults Is Active Received Date Firs…" at bounding box center [592, 372] width 1114 height 538
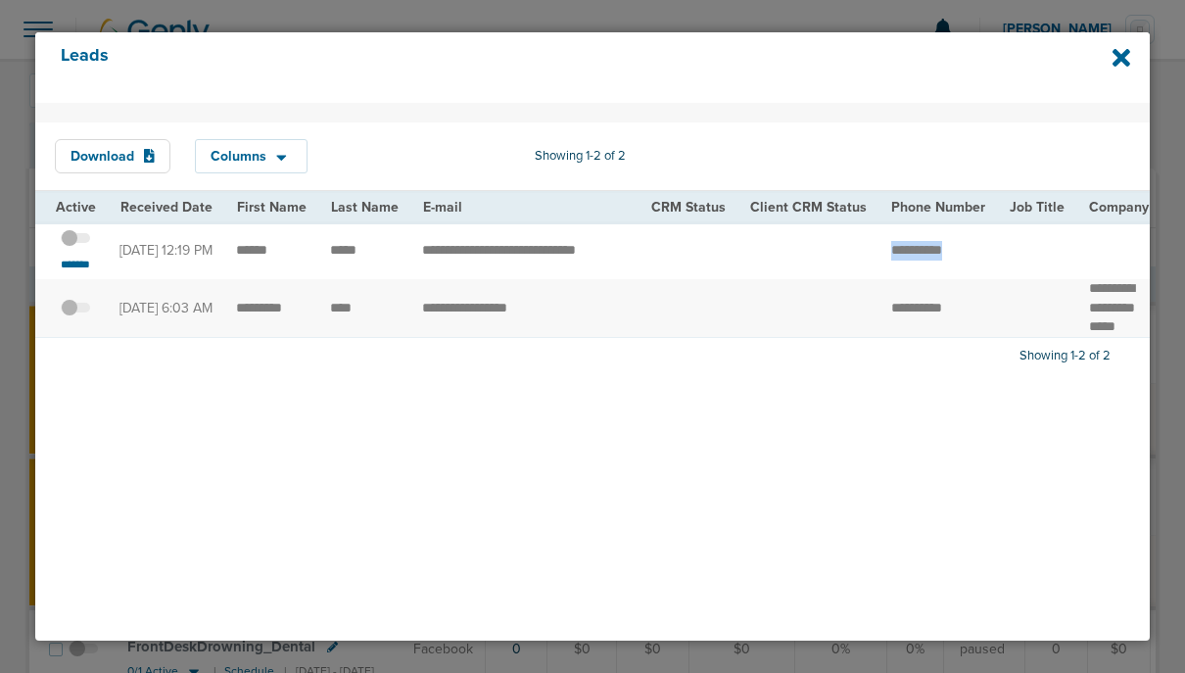
drag, startPoint x: 984, startPoint y: 261, endPoint x: 876, endPoint y: 257, distance: 107.8
copy tr
drag, startPoint x: 244, startPoint y: 16, endPoint x: 262, endPoint y: 2, distance: 23.1
click at [244, 16] on div at bounding box center [592, 336] width 1185 height 673
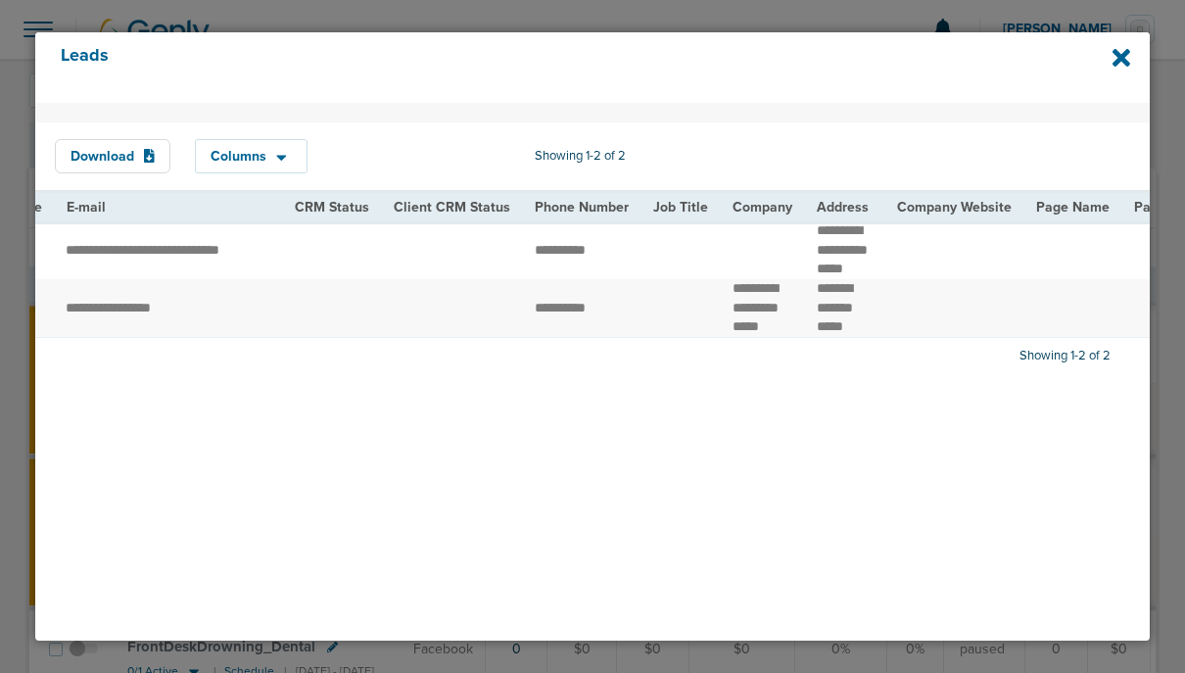
scroll to position [0, 483]
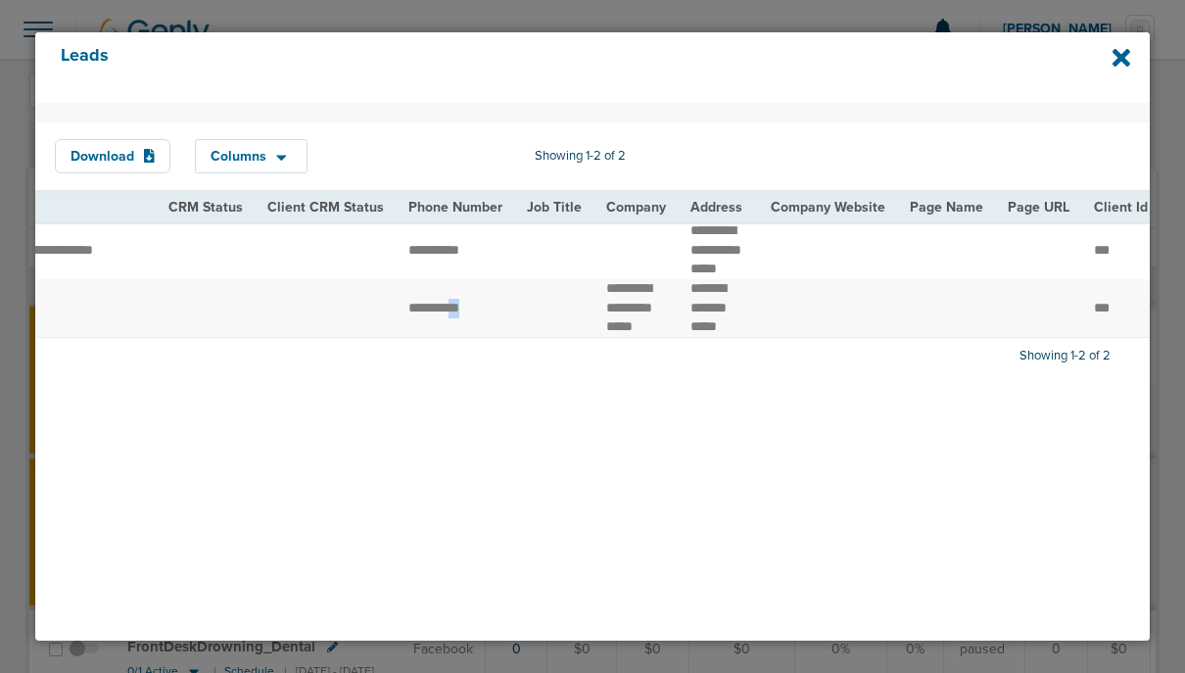
drag, startPoint x: 471, startPoint y: 354, endPoint x: 578, endPoint y: 354, distance: 106.7
click at [563, 417] on div "Download Columns Save selections Reset to defaults Is Active Received Date Firs…" at bounding box center [592, 372] width 1114 height 538
drag, startPoint x: 445, startPoint y: 364, endPoint x: 535, endPoint y: 360, distance: 89.2
click at [535, 360] on div "Download Columns Save selections Reset to defaults Is Active Received Date Firs…" at bounding box center [592, 372] width 1114 height 538
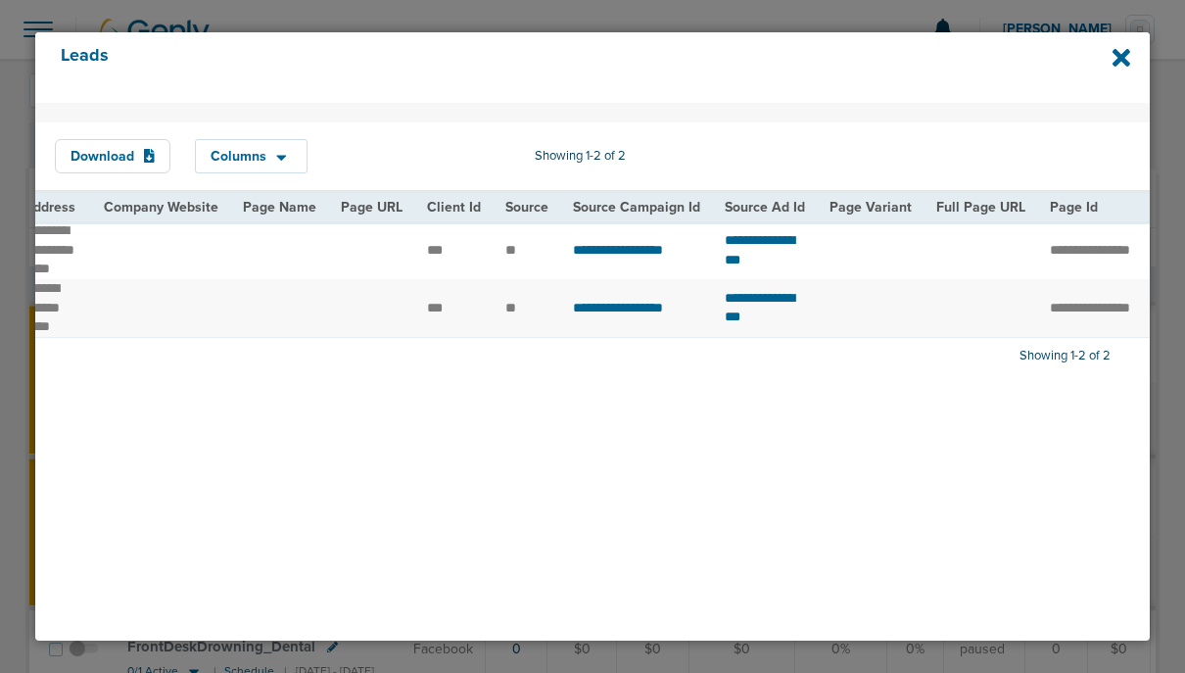
scroll to position [0, 1144]
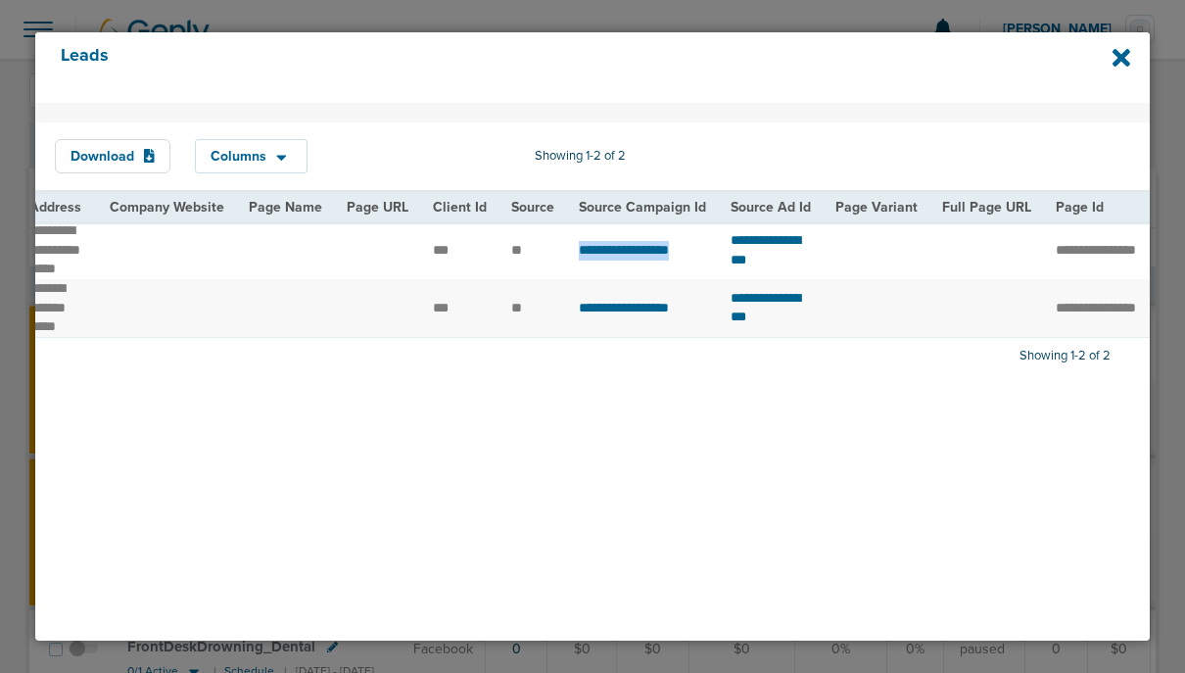
drag, startPoint x: 554, startPoint y: 261, endPoint x: 702, endPoint y: 261, distance: 147.8
click at [702, 261] on td "**********" at bounding box center [643, 250] width 152 height 58
copy span "**********"
click at [308, 443] on div "Download Columns Save selections Reset to defaults Is Active Received Date Firs…" at bounding box center [592, 372] width 1114 height 538
drag, startPoint x: 717, startPoint y: 256, endPoint x: 875, endPoint y: 261, distance: 158.7
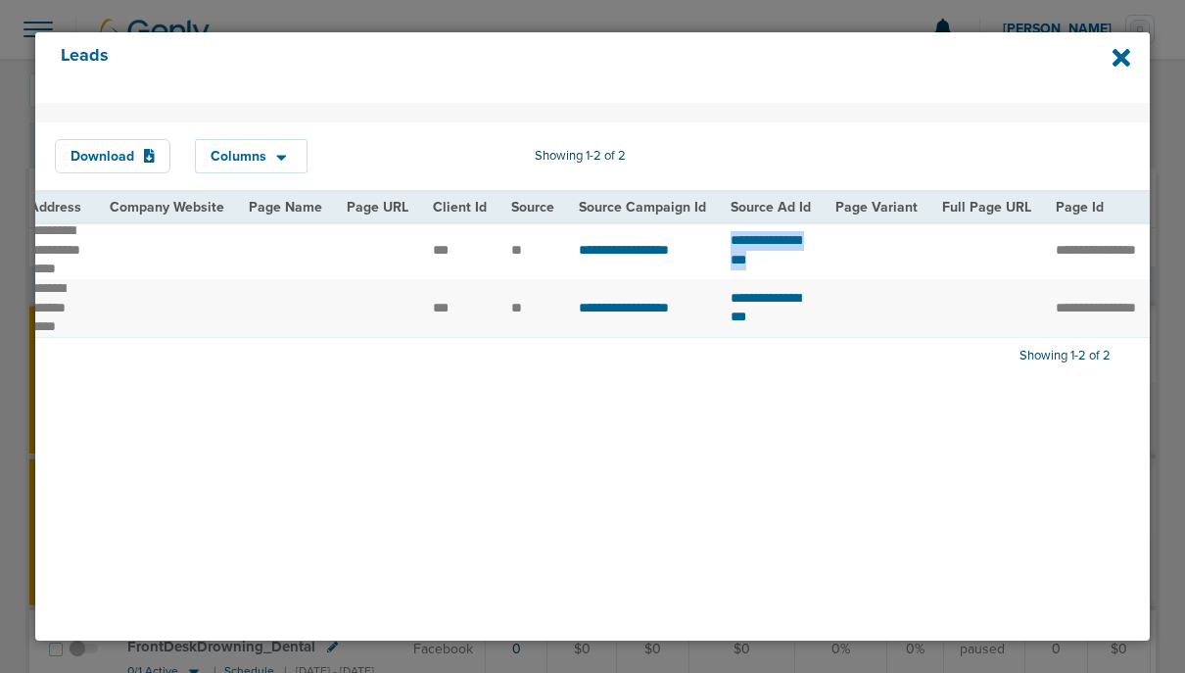
click at [875, 261] on tr "**********" at bounding box center [861, 250] width 3939 height 58
click at [247, 478] on div "Download Columns Save selections Reset to defaults Is Active Received Date Firs…" at bounding box center [592, 372] width 1114 height 538
click at [250, 489] on div "Download Columns Save selections Reset to defaults Is Active Received Date Firs…" at bounding box center [592, 372] width 1114 height 538
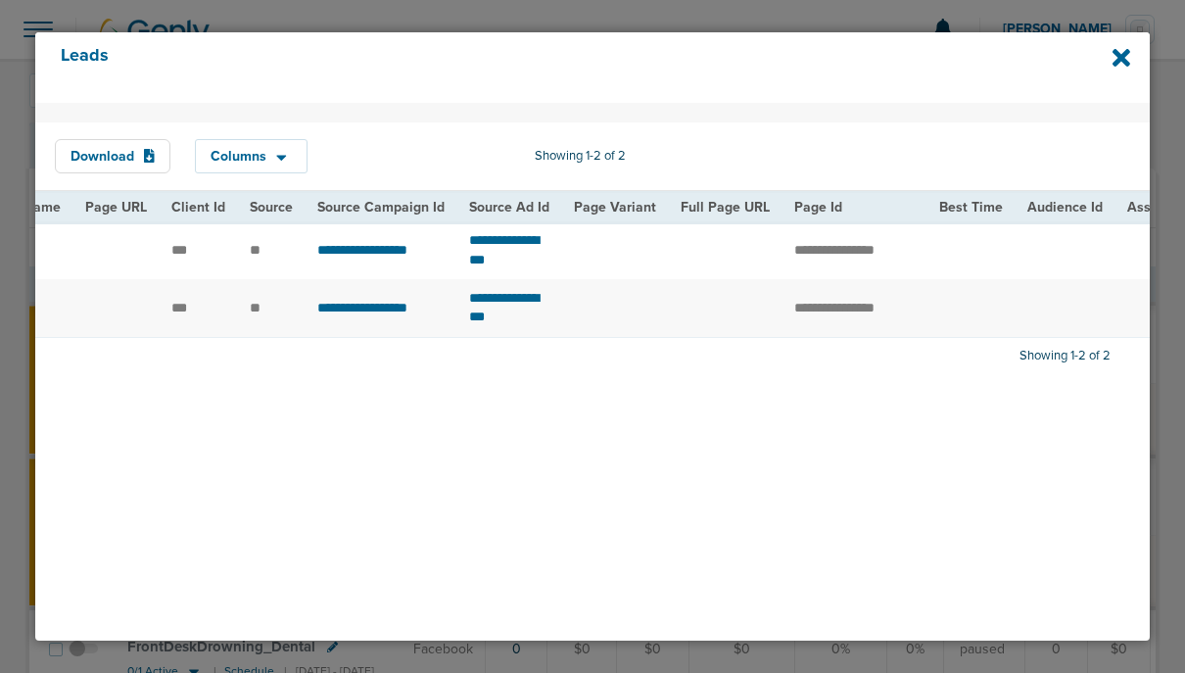
scroll to position [0, 1457]
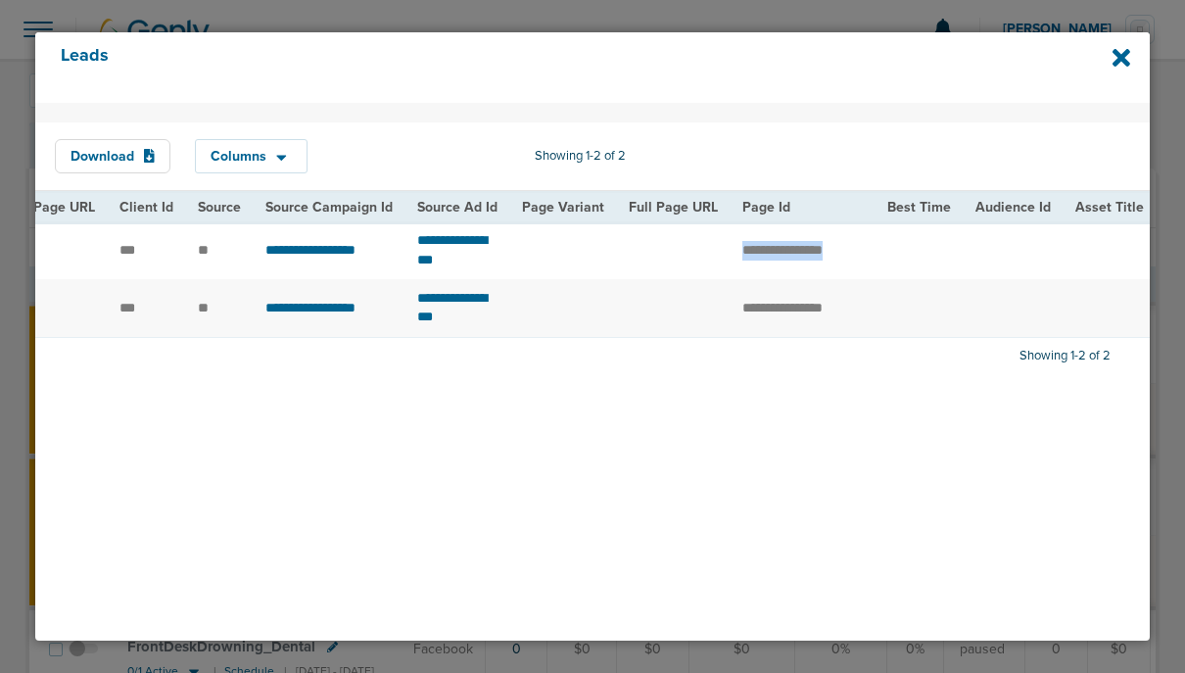
drag, startPoint x: 773, startPoint y: 259, endPoint x: 911, endPoint y: 268, distance: 137.4
click at [911, 268] on tr "**********" at bounding box center [547, 250] width 3939 height 58
click at [321, 475] on div "Download Columns Save selections Reset to defaults Is Active Received Date Firs…" at bounding box center [592, 372] width 1114 height 538
click at [312, 482] on div "Download Columns Save selections Reset to defaults Is Active Received Date Firs…" at bounding box center [592, 372] width 1114 height 538
drag, startPoint x: 674, startPoint y: 363, endPoint x: 874, endPoint y: 362, distance: 200.7
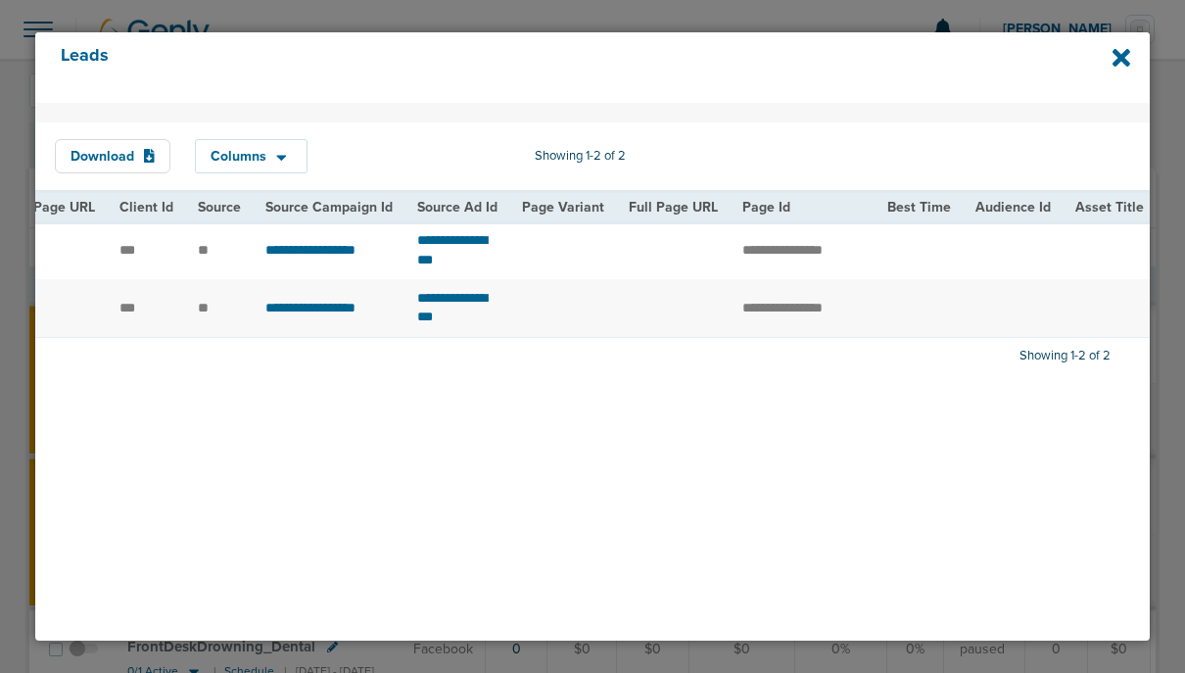
click at [874, 362] on div "Download Columns Save selections Reset to defaults Is Active Received Date Firs…" at bounding box center [592, 372] width 1114 height 538
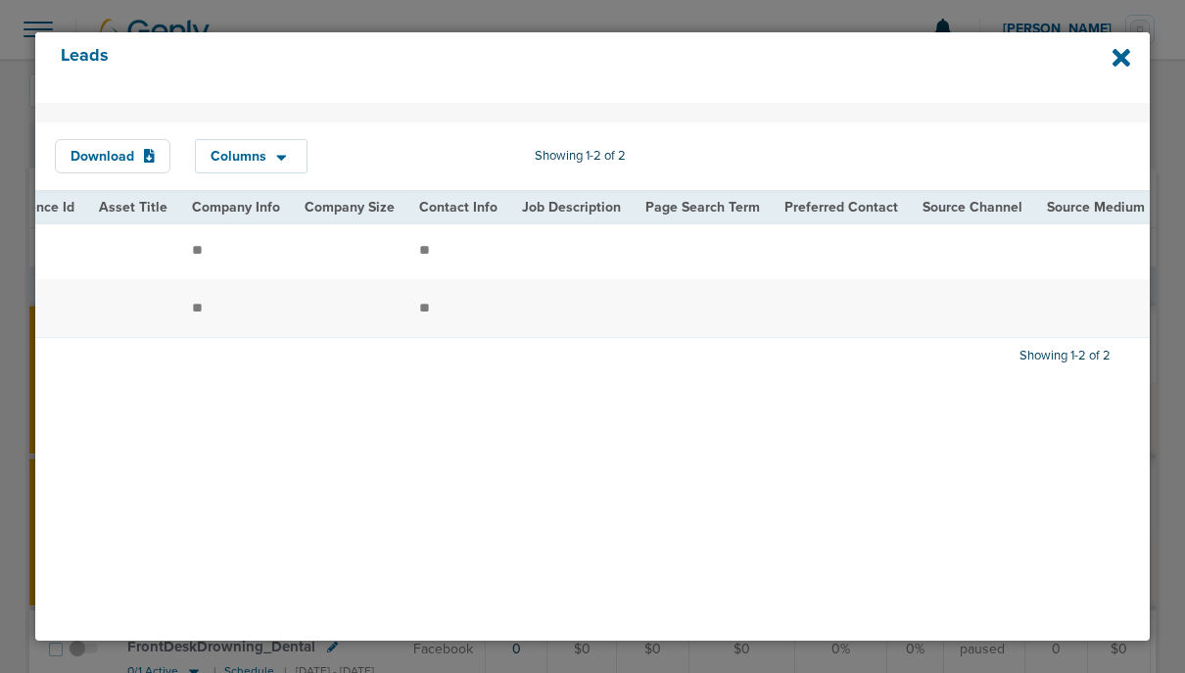
scroll to position [0, 2839]
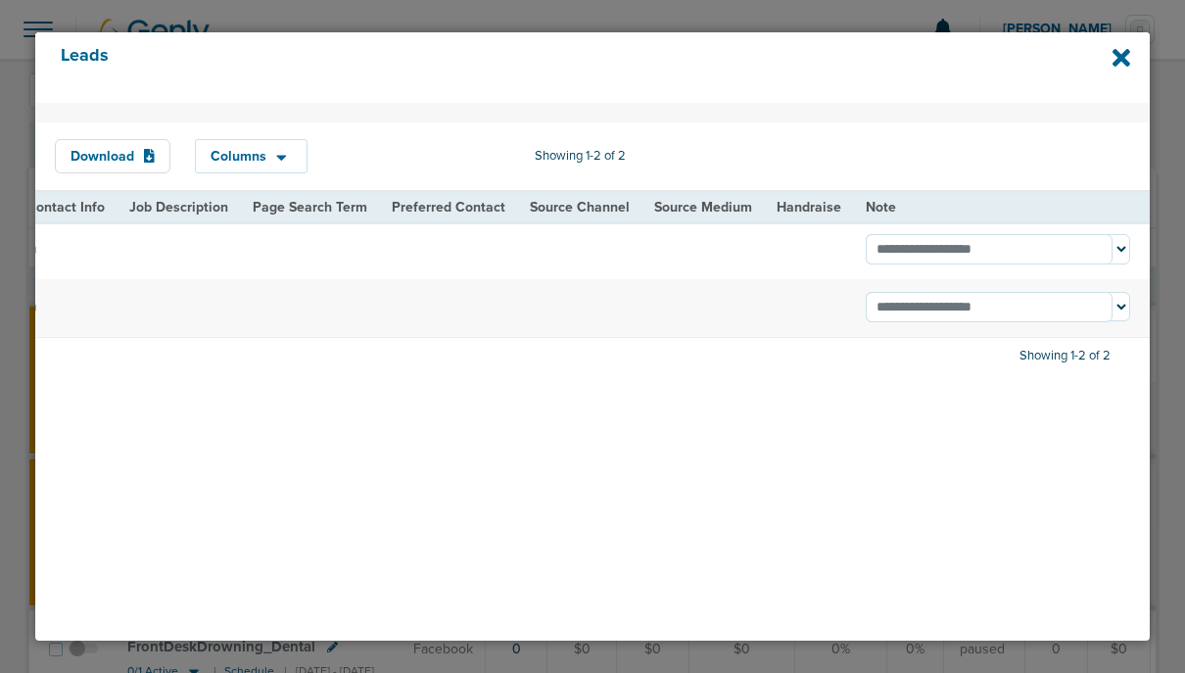
drag, startPoint x: 880, startPoint y: 364, endPoint x: 737, endPoint y: 377, distance: 143.5
click at [737, 377] on div "Download Columns Save selections Reset to defaults Is Active Received Date Firs…" at bounding box center [592, 372] width 1114 height 538
drag, startPoint x: 957, startPoint y: 363, endPoint x: 813, endPoint y: 371, distance: 144.1
click at [813, 371] on div "Download Columns Save selections Reset to defaults Is Active Received Date Firs…" at bounding box center [592, 372] width 1114 height 538
click at [184, 381] on div "Download Columns Save selections Reset to defaults Is Active Received Date Firs…" at bounding box center [592, 372] width 1114 height 538
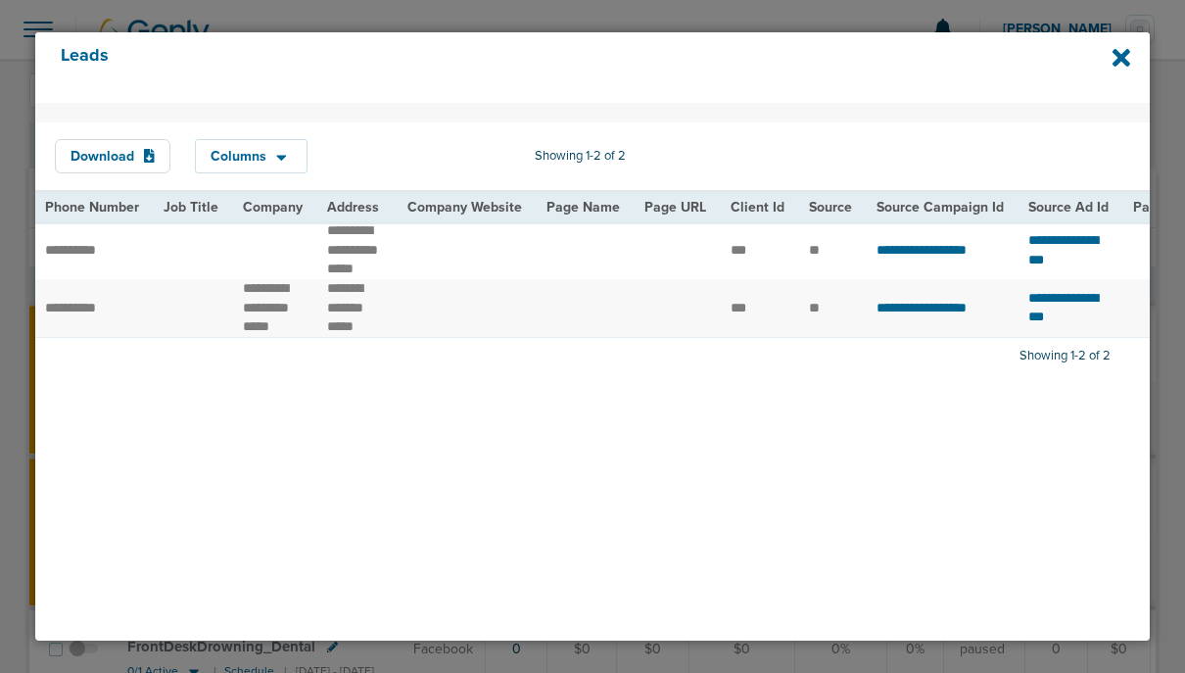
scroll to position [0, 749]
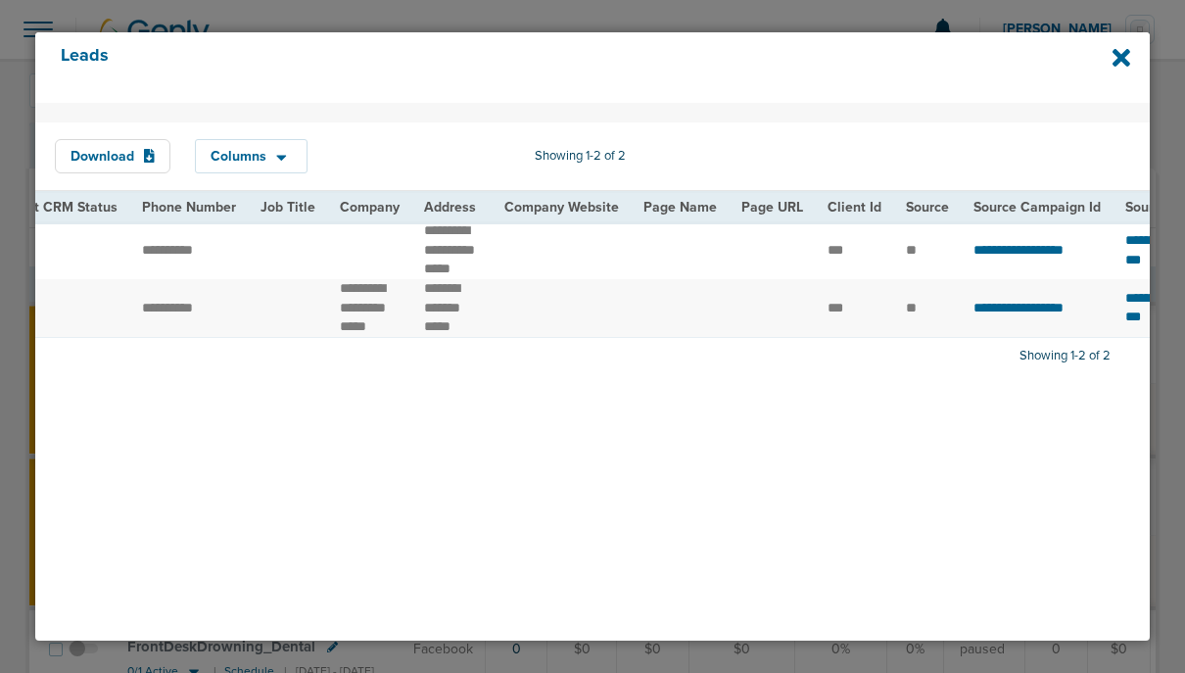
click at [249, 433] on div "Download Columns Save selections Reset to defaults Is Active Received Date Firs…" at bounding box center [592, 372] width 1114 height 538
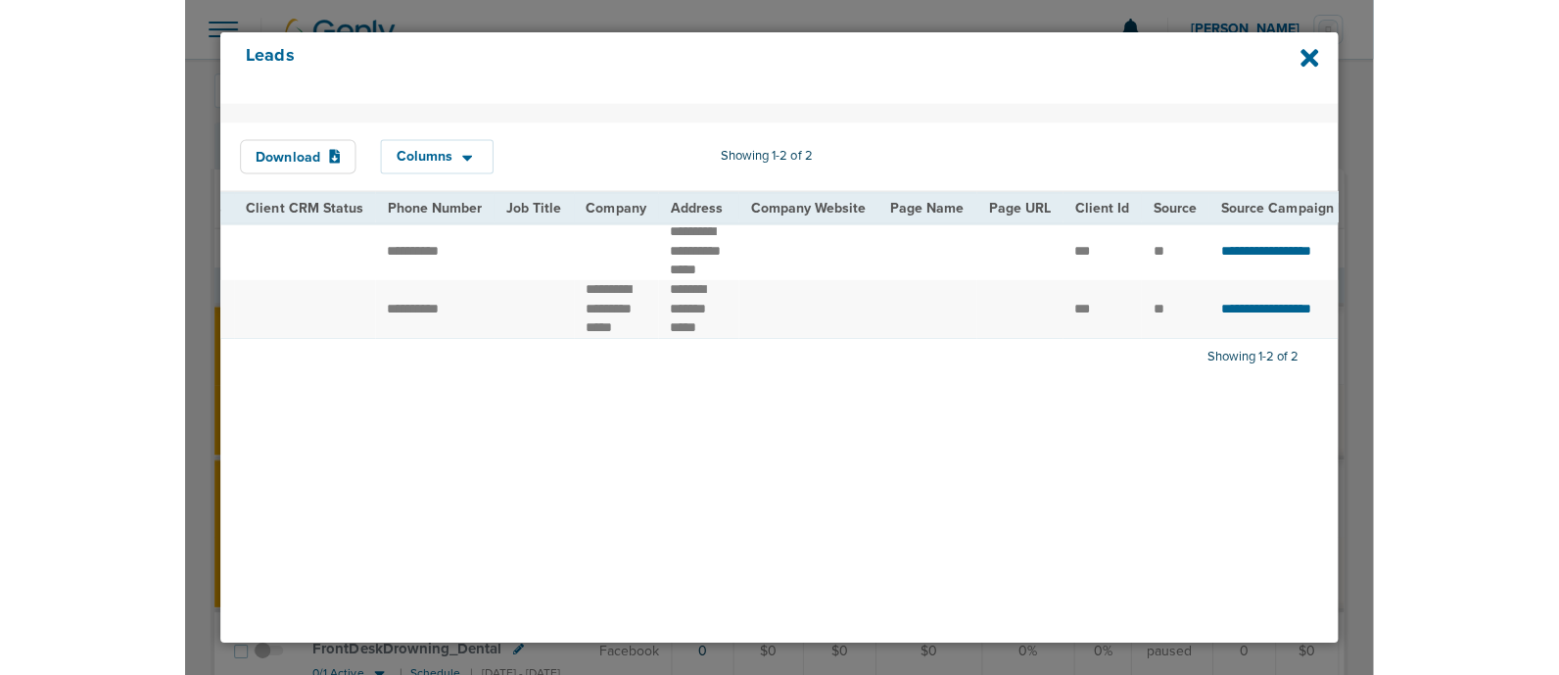
scroll to position [0, 686]
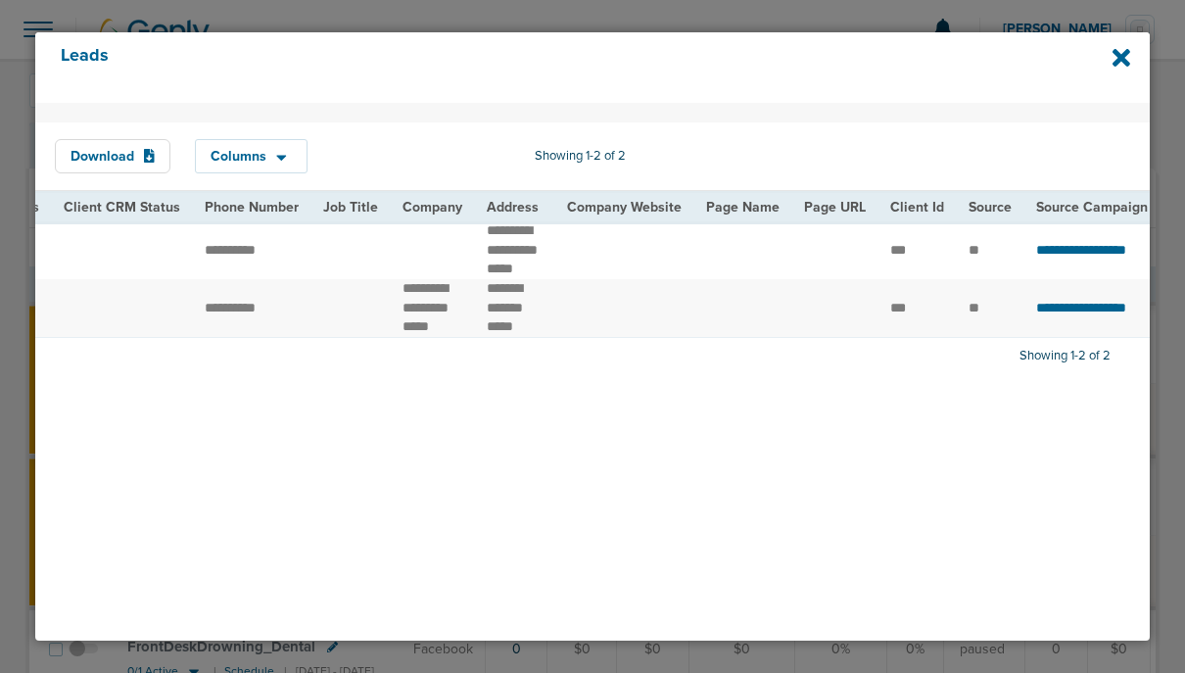
click at [255, 423] on div "Download Columns Save selections Reset to defaults Is Active Received Date Firs…" at bounding box center [592, 372] width 1114 height 538
drag, startPoint x: 452, startPoint y: 364, endPoint x: 480, endPoint y: 364, distance: 27.4
click at [480, 364] on div "Download Columns Save selections Reset to defaults Is Active Received Date Firs…" at bounding box center [592, 372] width 1114 height 538
click at [270, 413] on div "Download Columns Save selections Reset to defaults Is Active Received Date Firs…" at bounding box center [592, 372] width 1114 height 538
click at [1123, 60] on icon at bounding box center [1121, 58] width 18 height 18
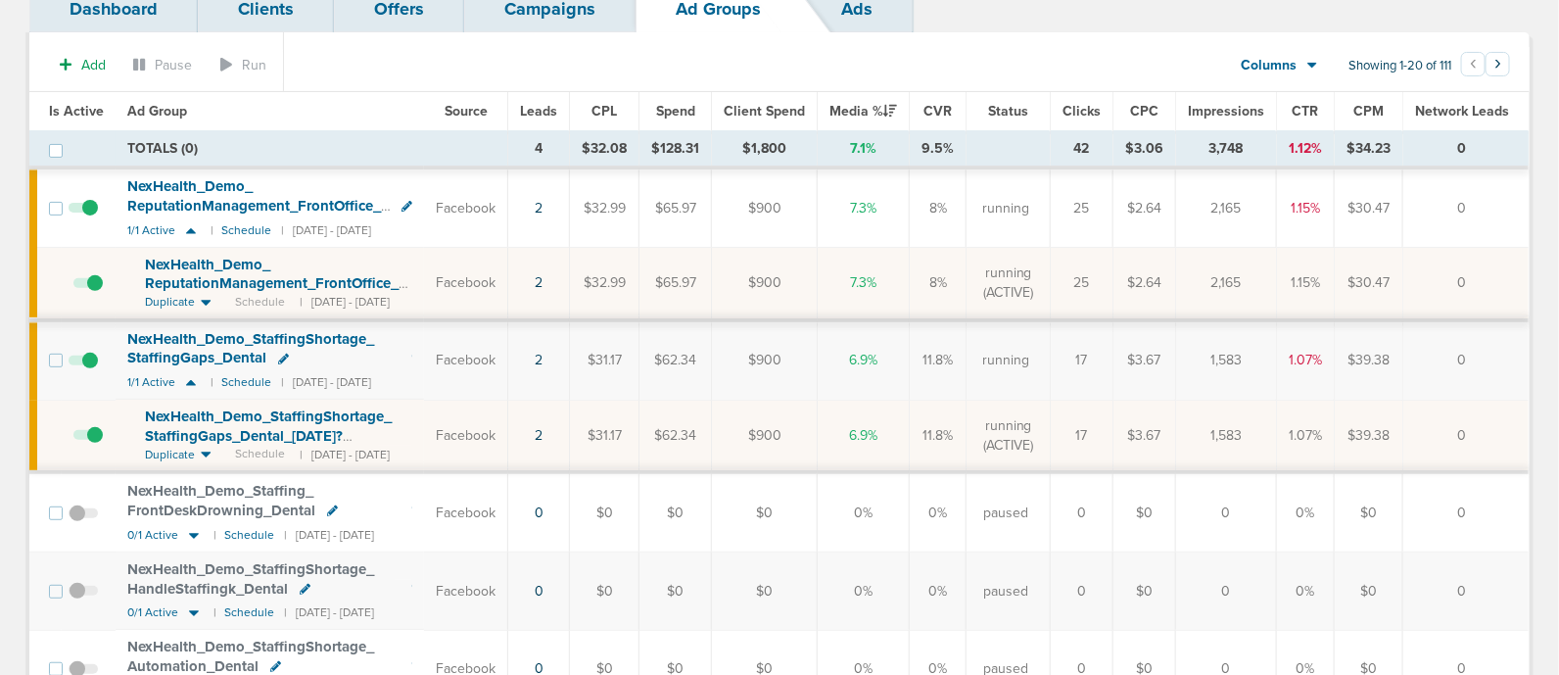
scroll to position [163, 0]
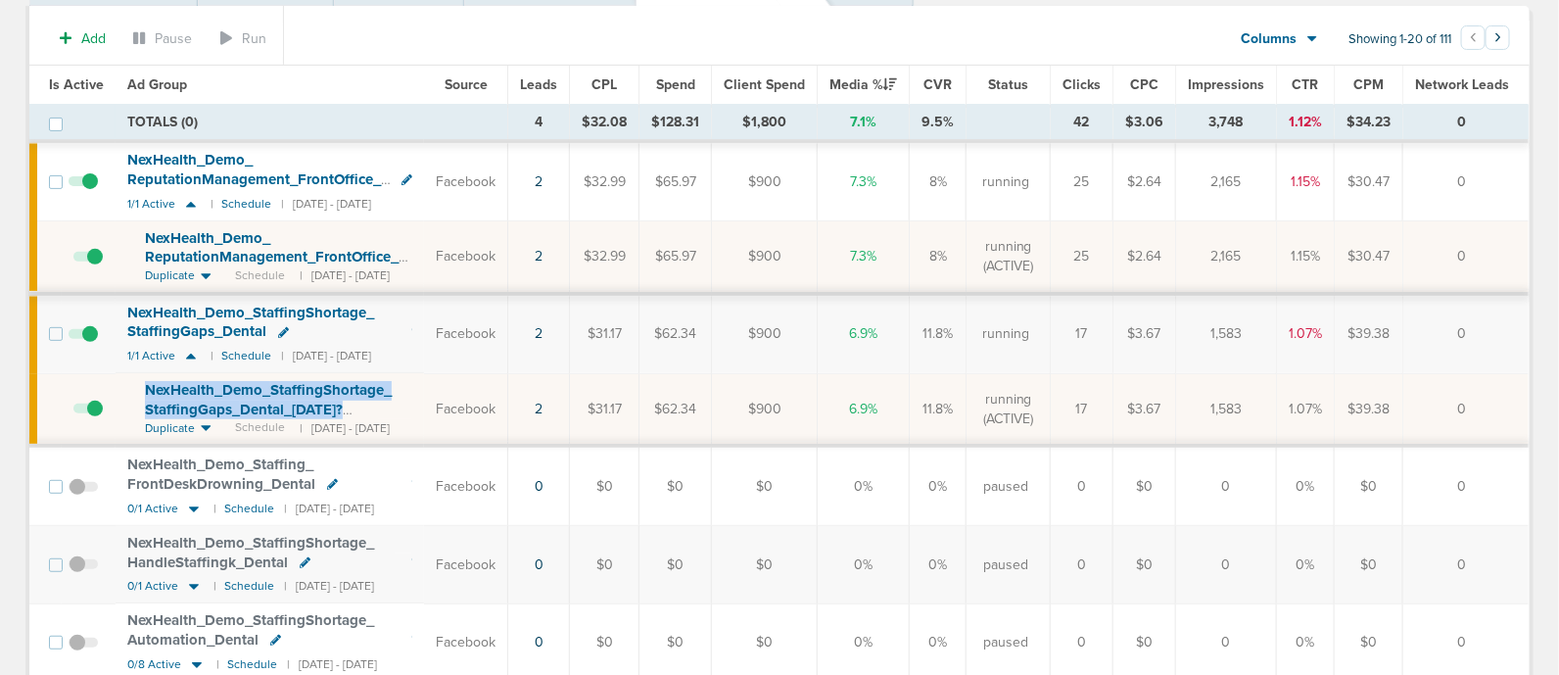
drag, startPoint x: 132, startPoint y: 382, endPoint x: 390, endPoint y: 409, distance: 259.0
click at [390, 409] on td "NexHealth_ Demo_ StaffingShortage_ StaffingGaps_ Dental_ [DATE]?id=183&cmp_ id=…" at bounding box center [270, 409] width 308 height 72
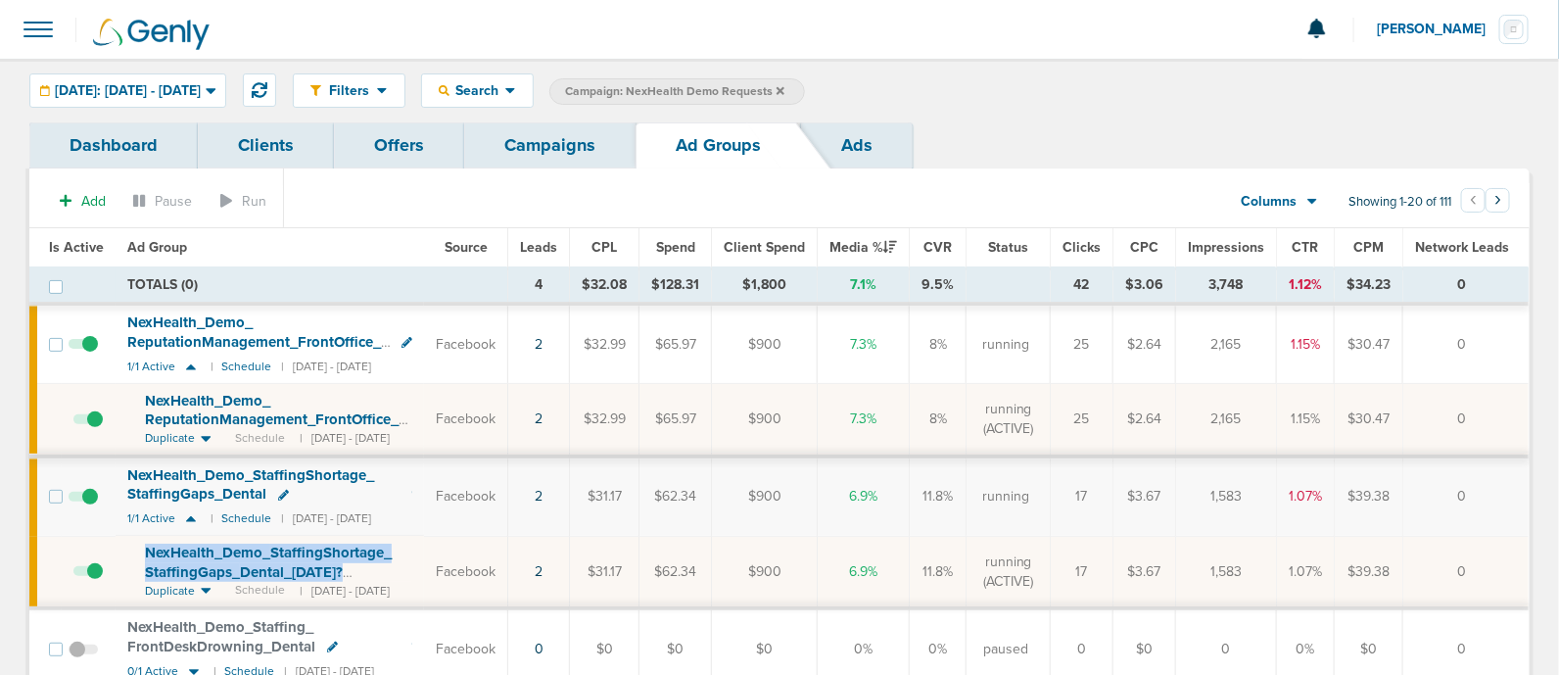
click at [538, 136] on link "Campaigns" at bounding box center [549, 145] width 171 height 46
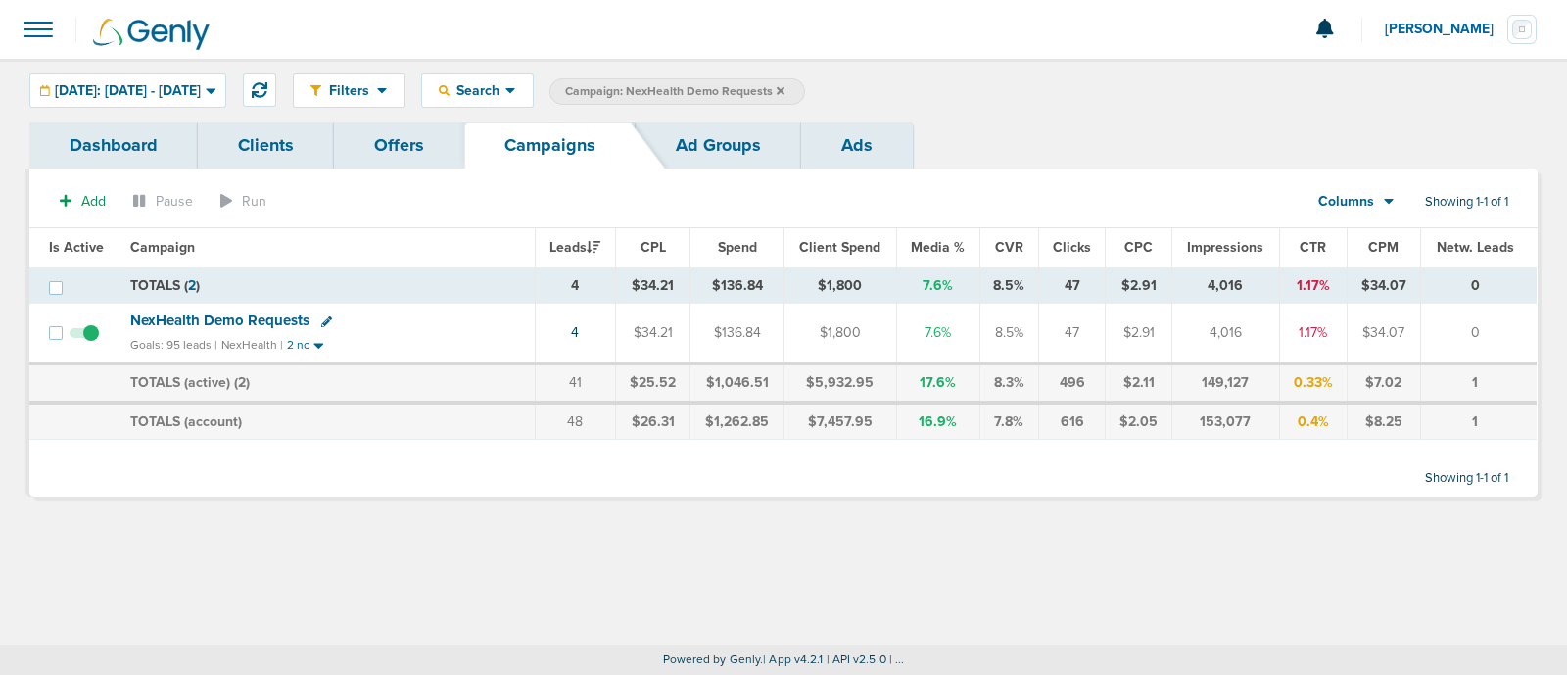
click at [784, 91] on icon at bounding box center [780, 90] width 8 height 8
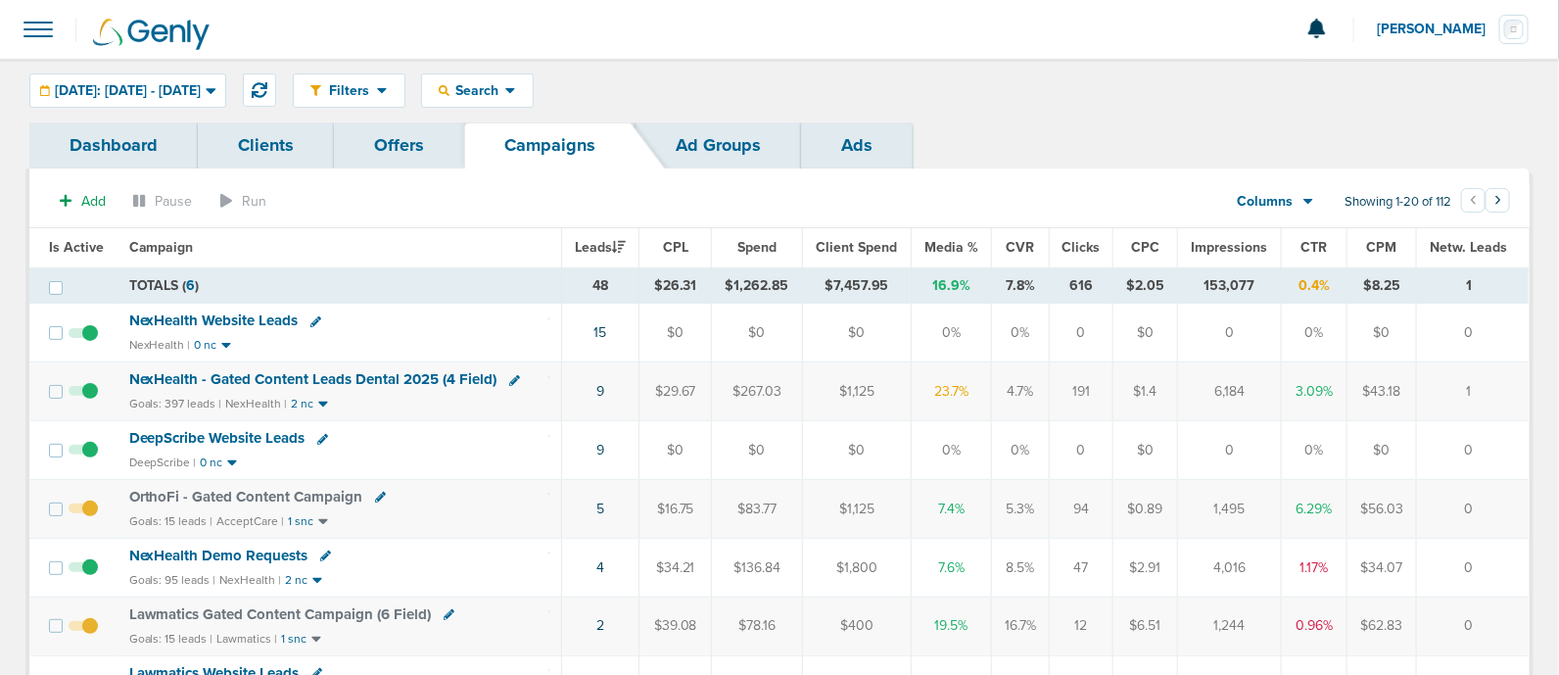
click at [940, 252] on span "Media %" at bounding box center [951, 247] width 54 height 17
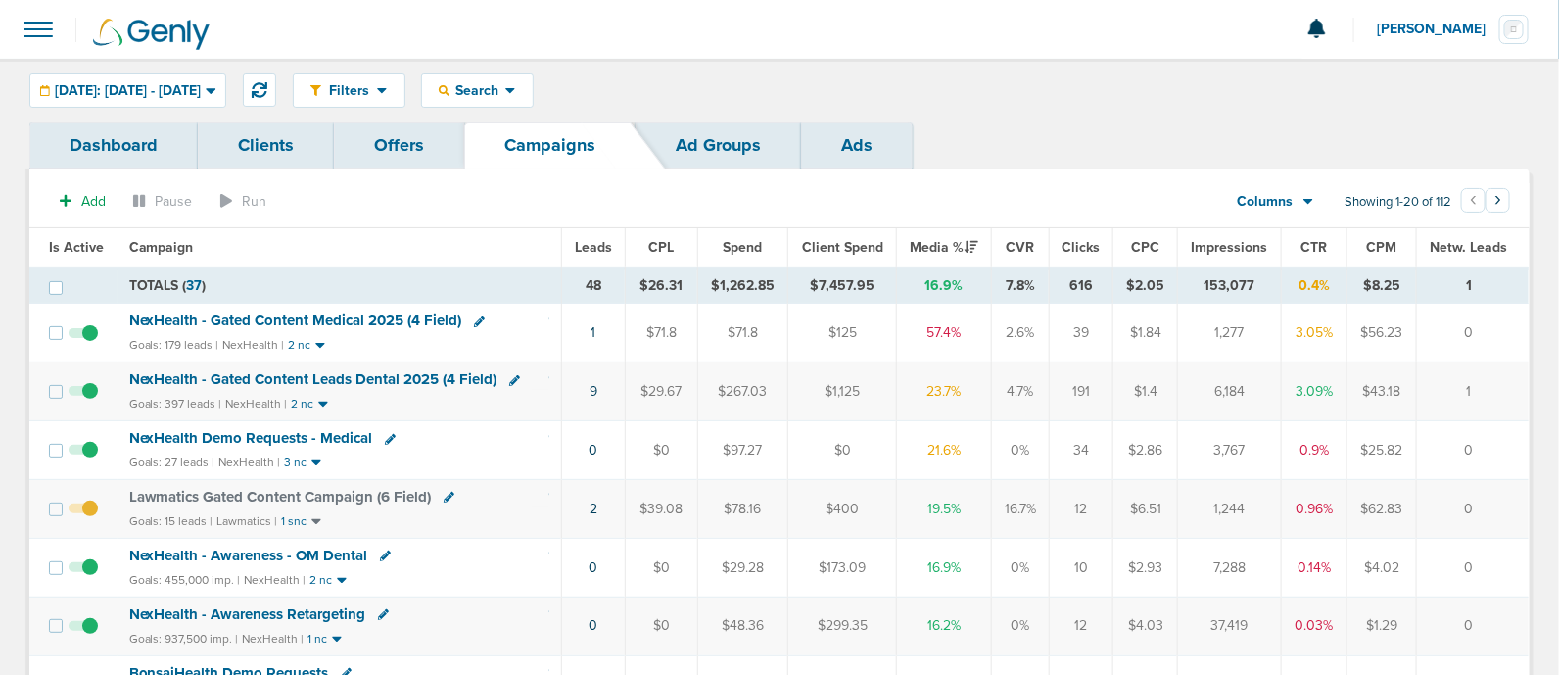
click at [382, 311] on span "NexHealth - Gated Content Medical 2025 (4 Field)" at bounding box center [295, 320] width 333 height 18
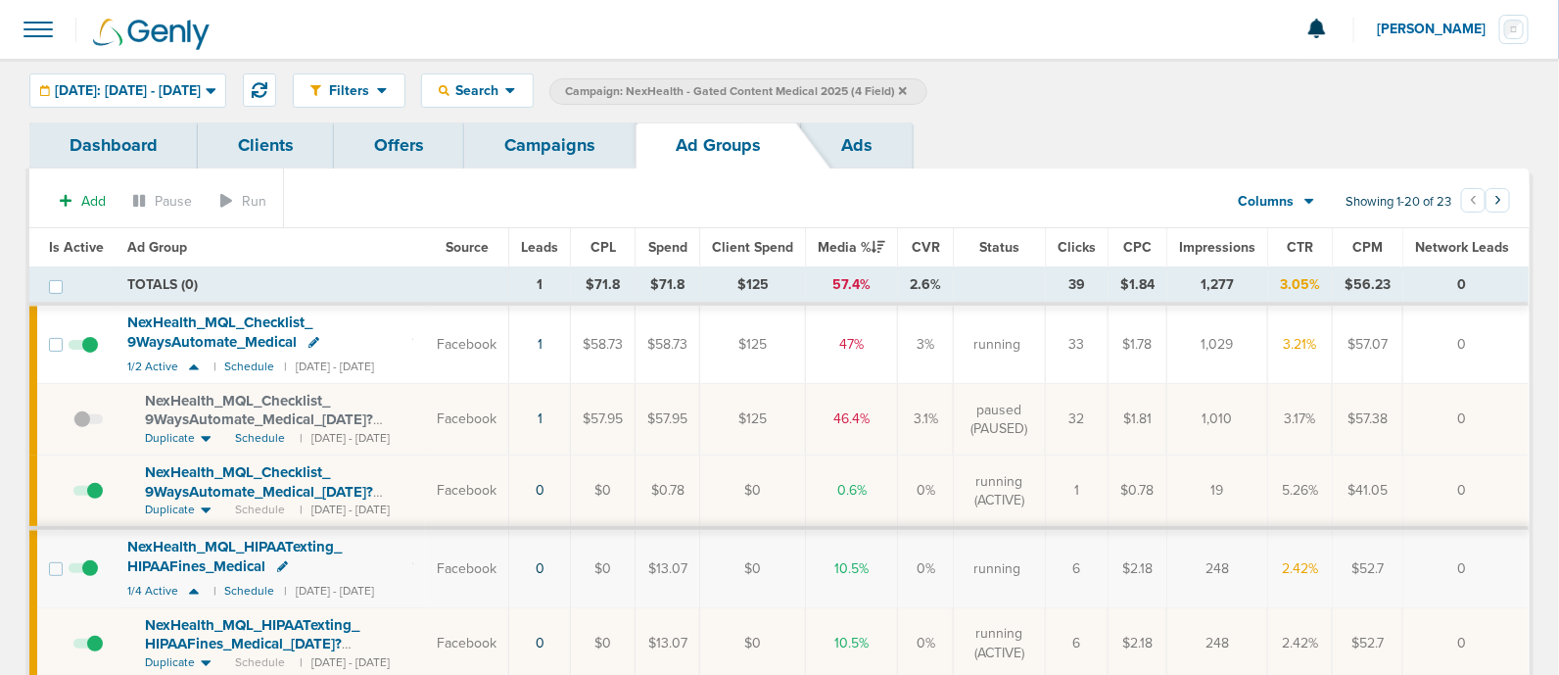
click at [584, 117] on div "Filters Active Only Settings Status Active Inactive Objectives MQL SQL Traffic …" at bounding box center [779, 91] width 1559 height 64
click at [509, 154] on link "Campaigns" at bounding box center [549, 145] width 171 height 46
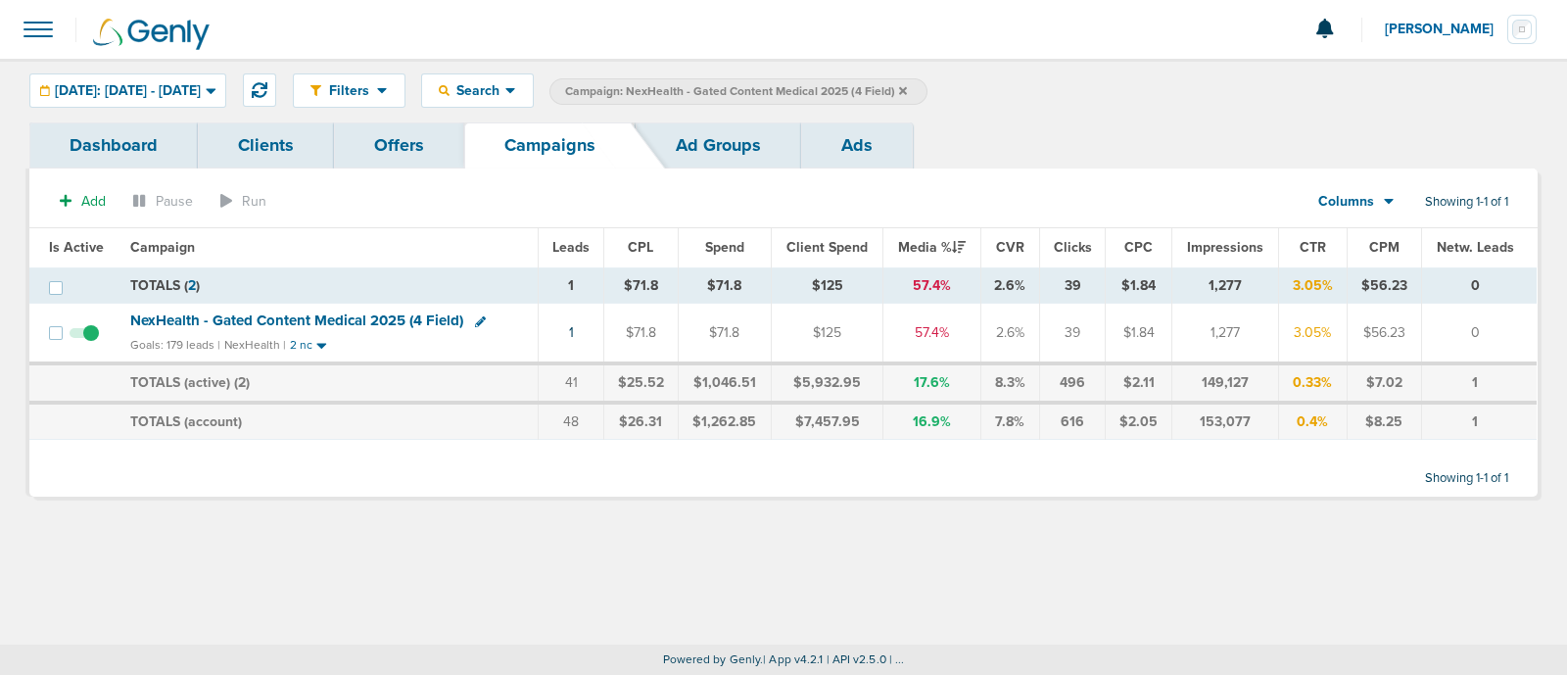
click at [927, 85] on label "Campaign: NexHealth - Gated Content Medical 2025 (4 Field)" at bounding box center [738, 91] width 378 height 26
click at [907, 89] on icon at bounding box center [903, 90] width 8 height 8
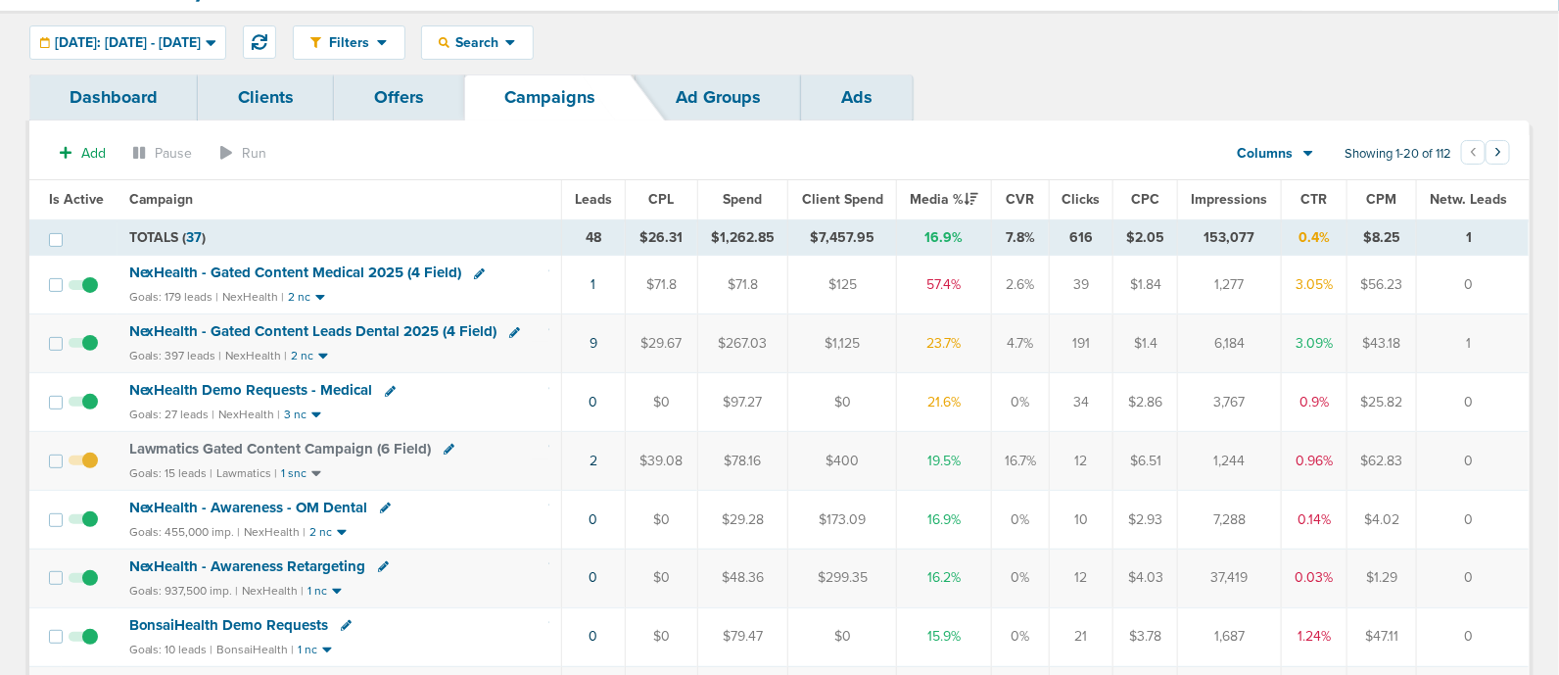
scroll to position [48, 0]
click at [391, 329] on span "NexHealth - Gated Content Leads Dental 2025 (4 Field)" at bounding box center [313, 331] width 368 height 18
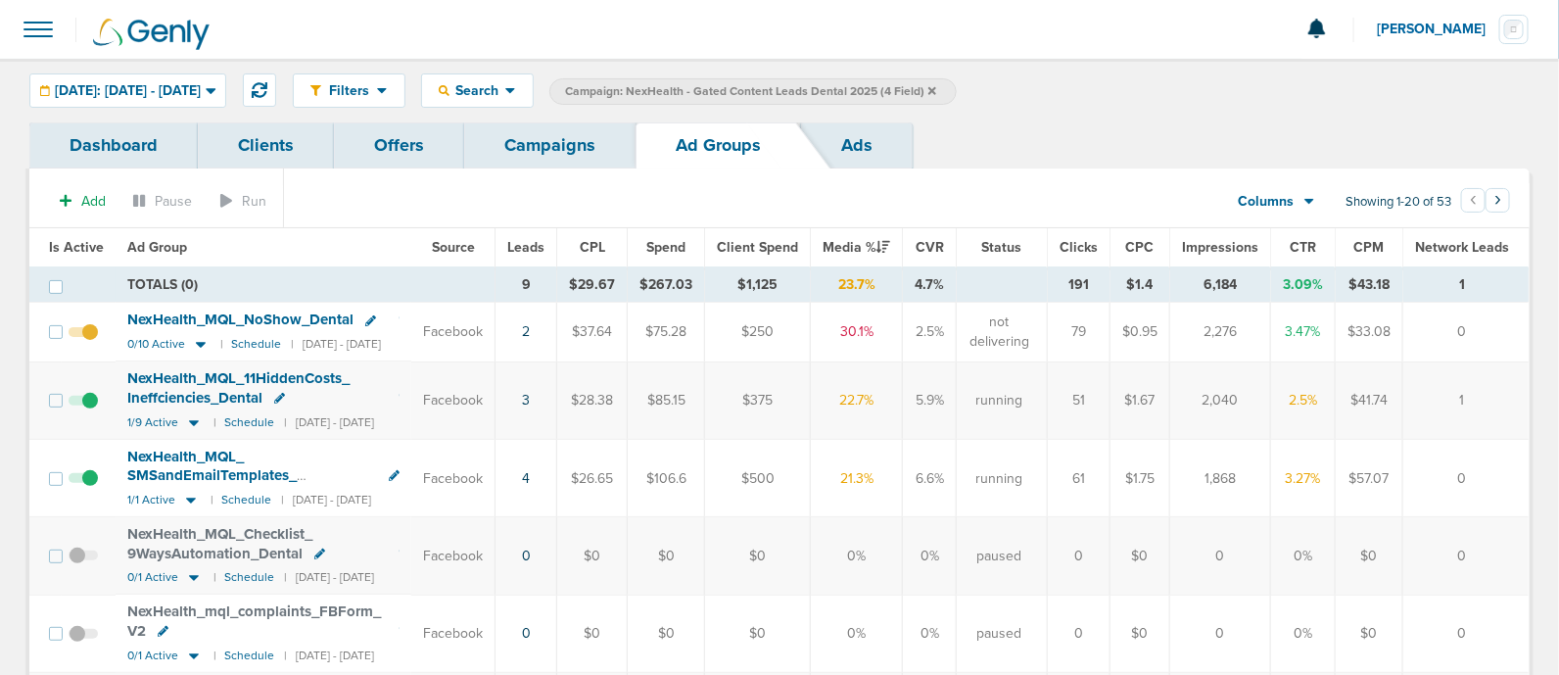
click at [553, 141] on link "Campaigns" at bounding box center [549, 145] width 171 height 46
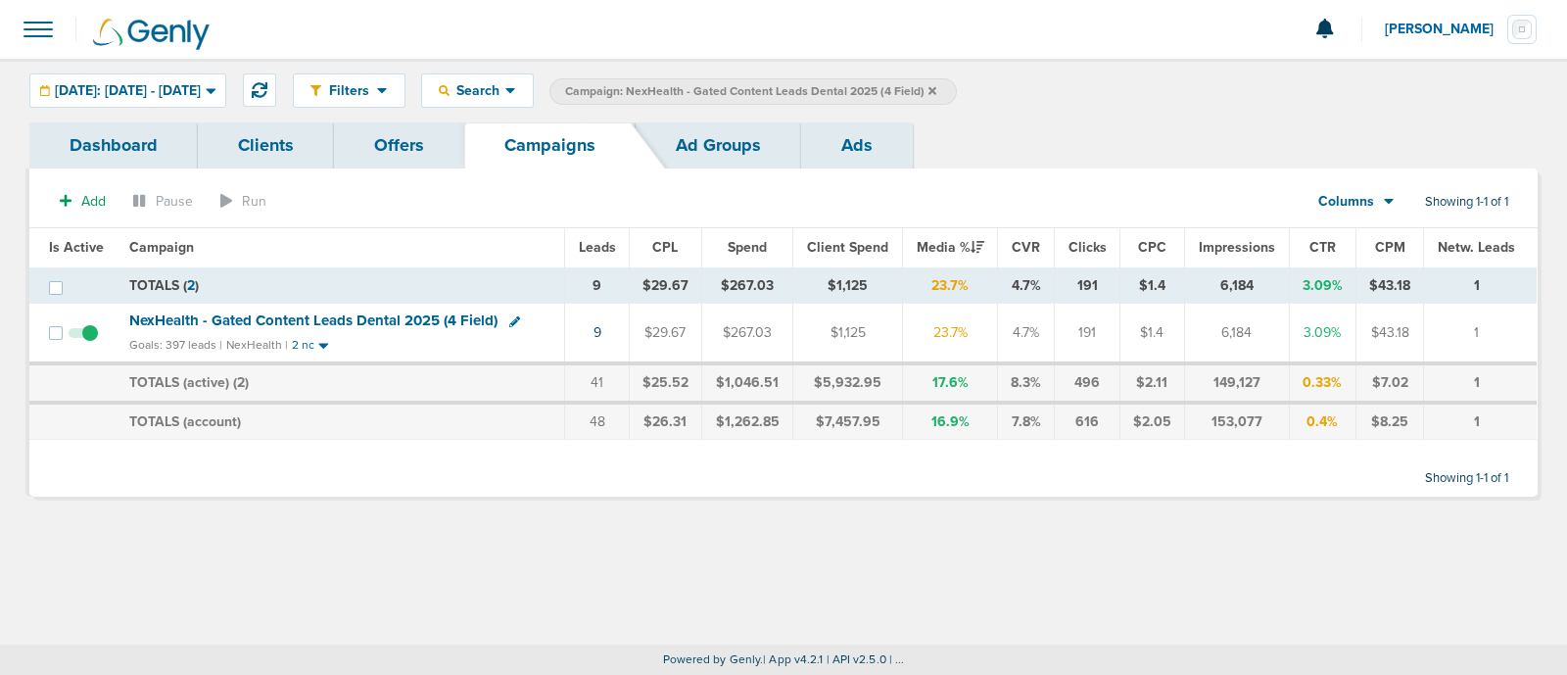
click at [936, 87] on icon at bounding box center [932, 91] width 8 height 12
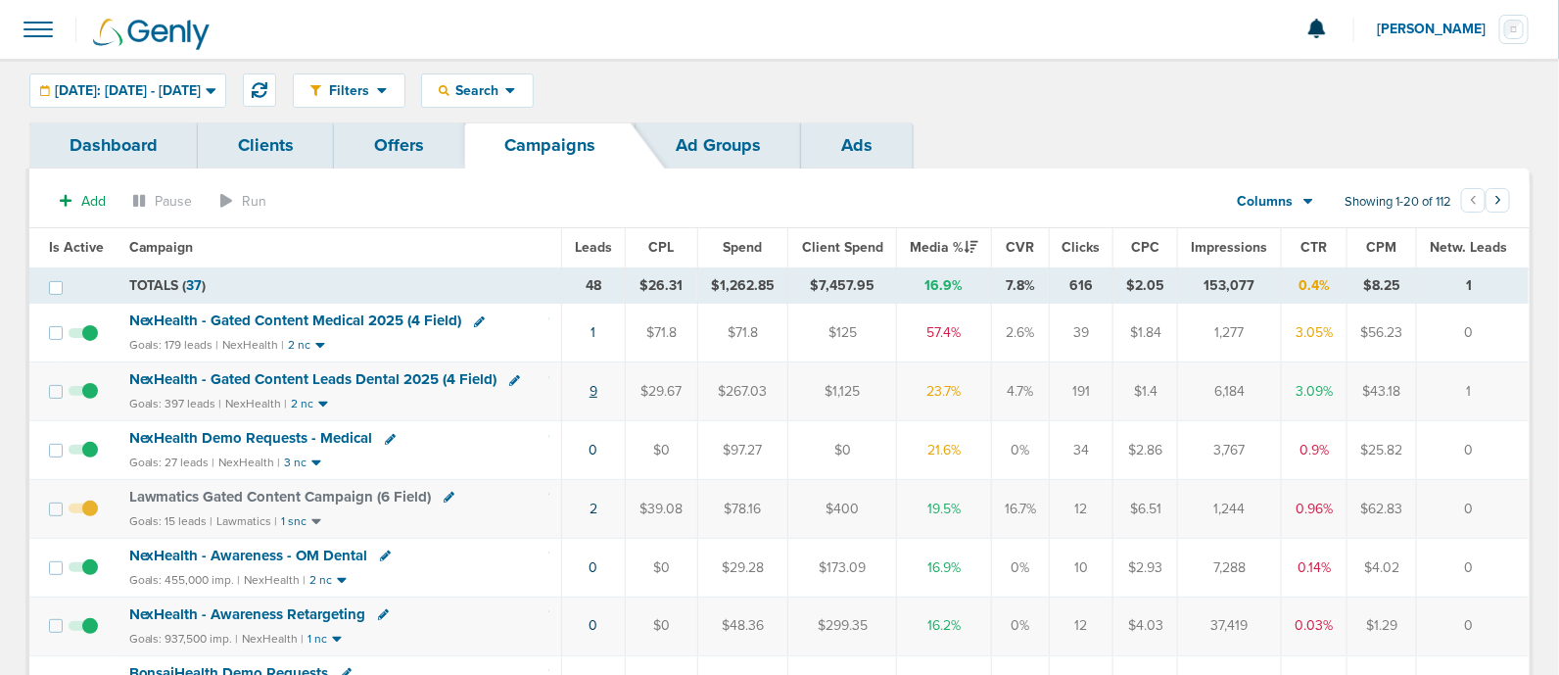
click at [592, 389] on link "9" at bounding box center [593, 391] width 8 height 17
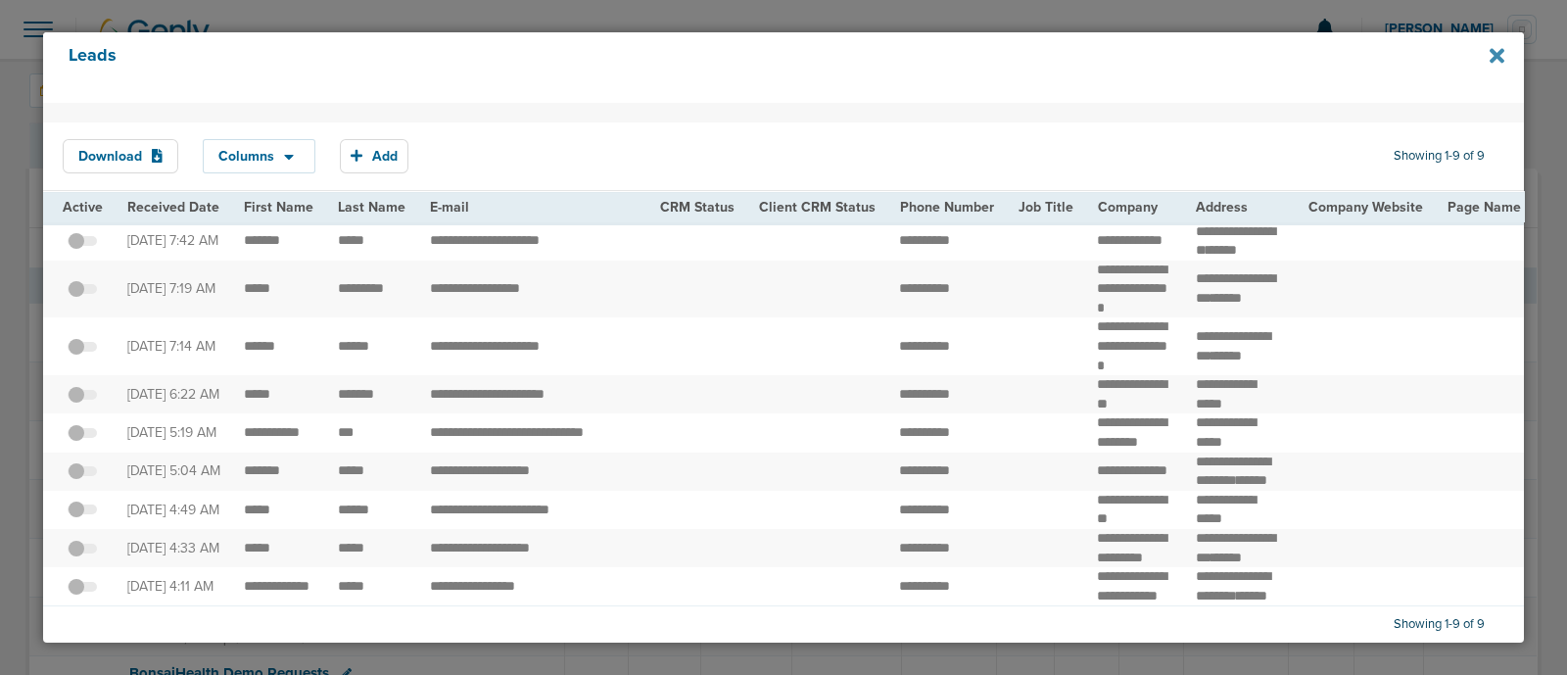
click at [1492, 51] on icon at bounding box center [1496, 55] width 15 height 15
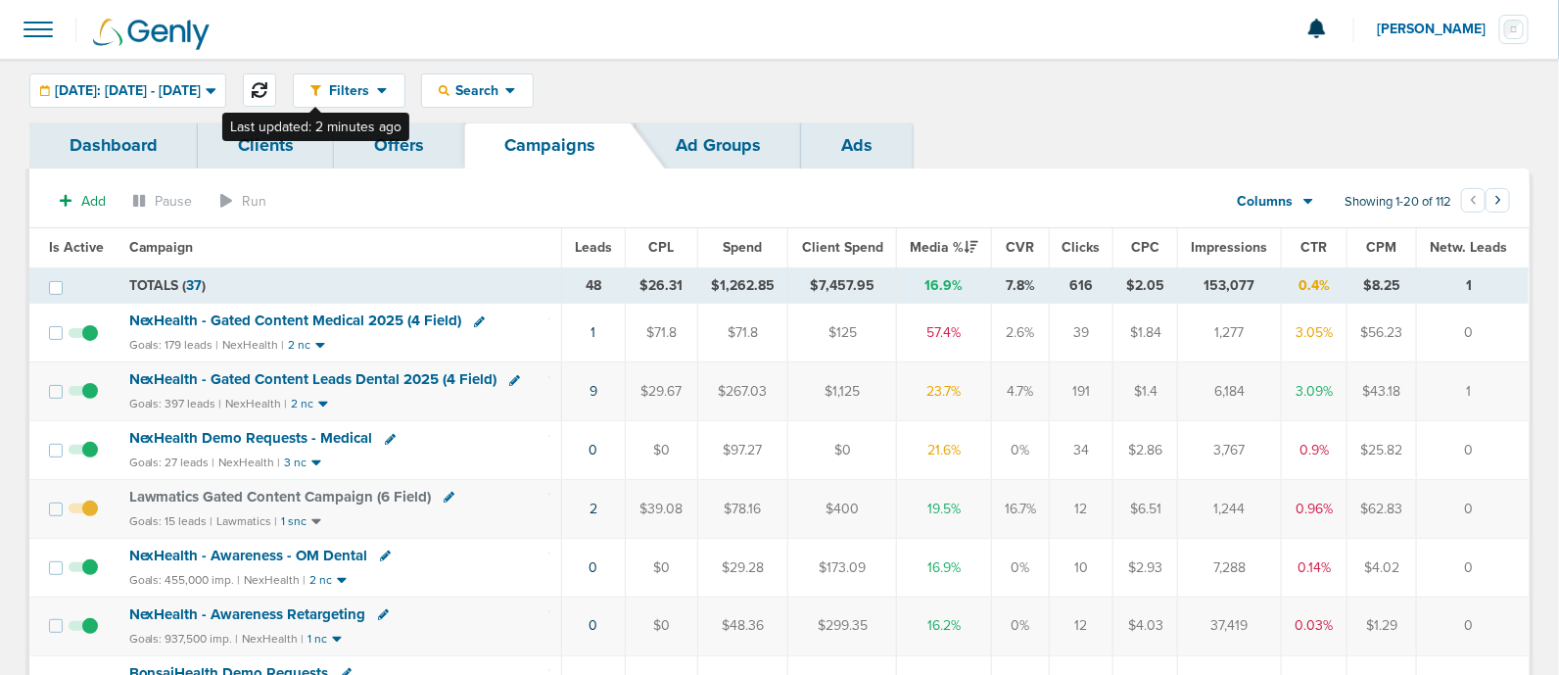
click at [267, 82] on icon at bounding box center [260, 90] width 16 height 16
click at [267, 89] on icon at bounding box center [260, 90] width 16 height 16
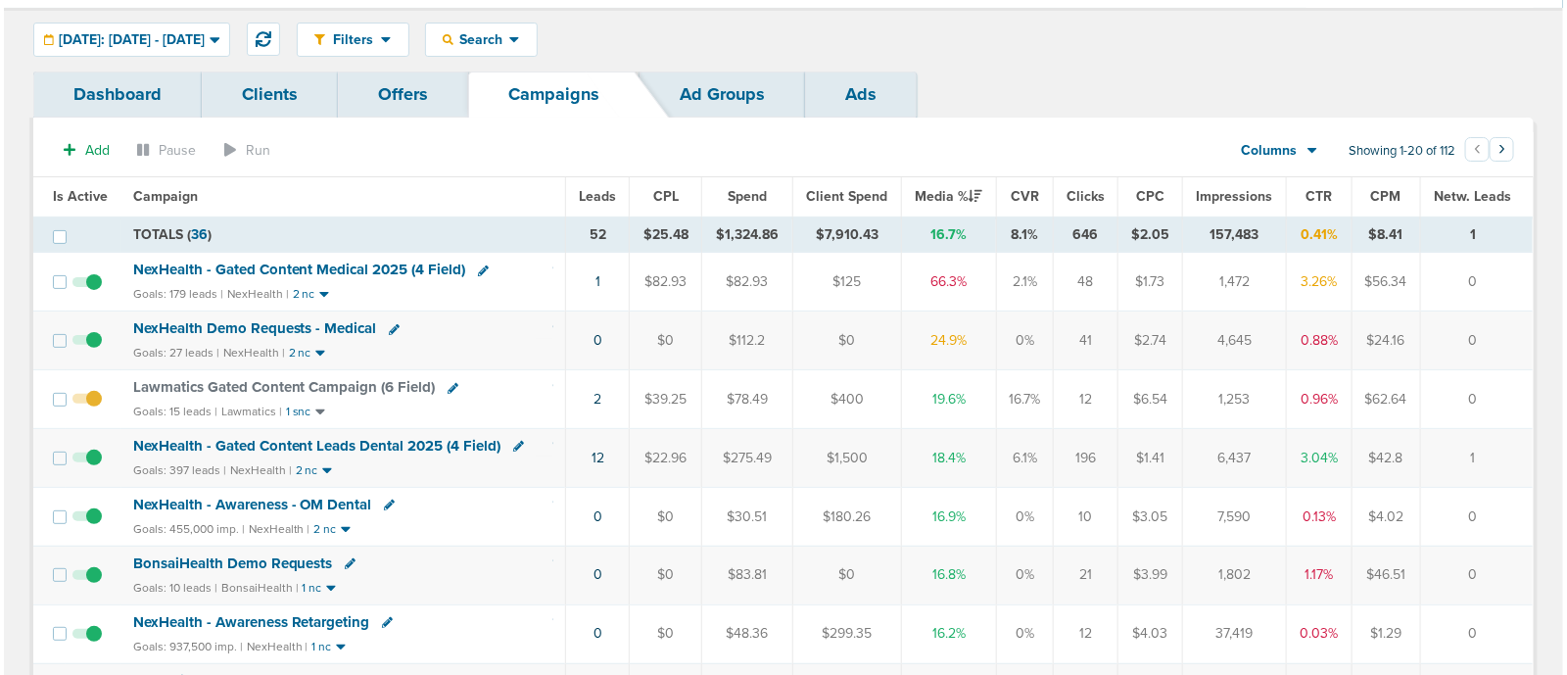
scroll to position [55, 0]
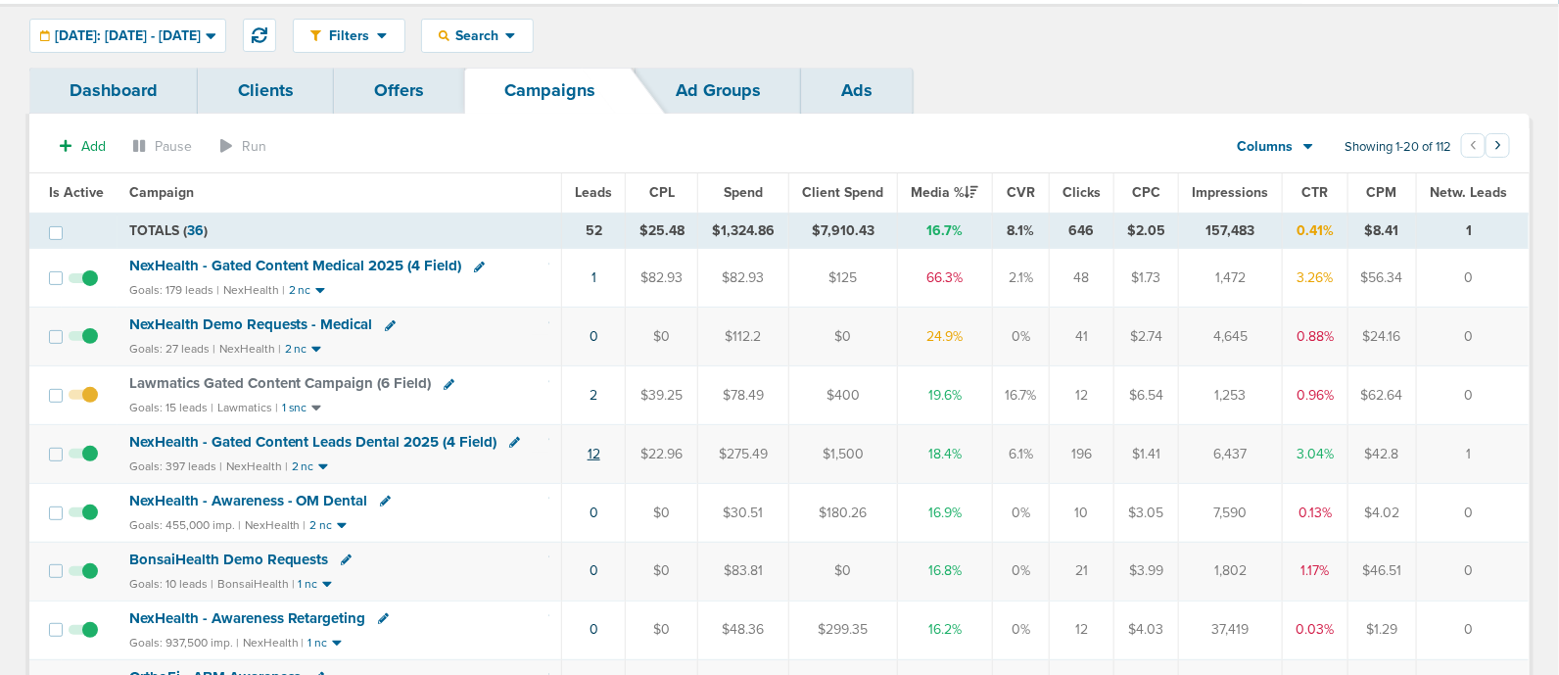
click at [589, 449] on link "12" at bounding box center [593, 453] width 13 height 17
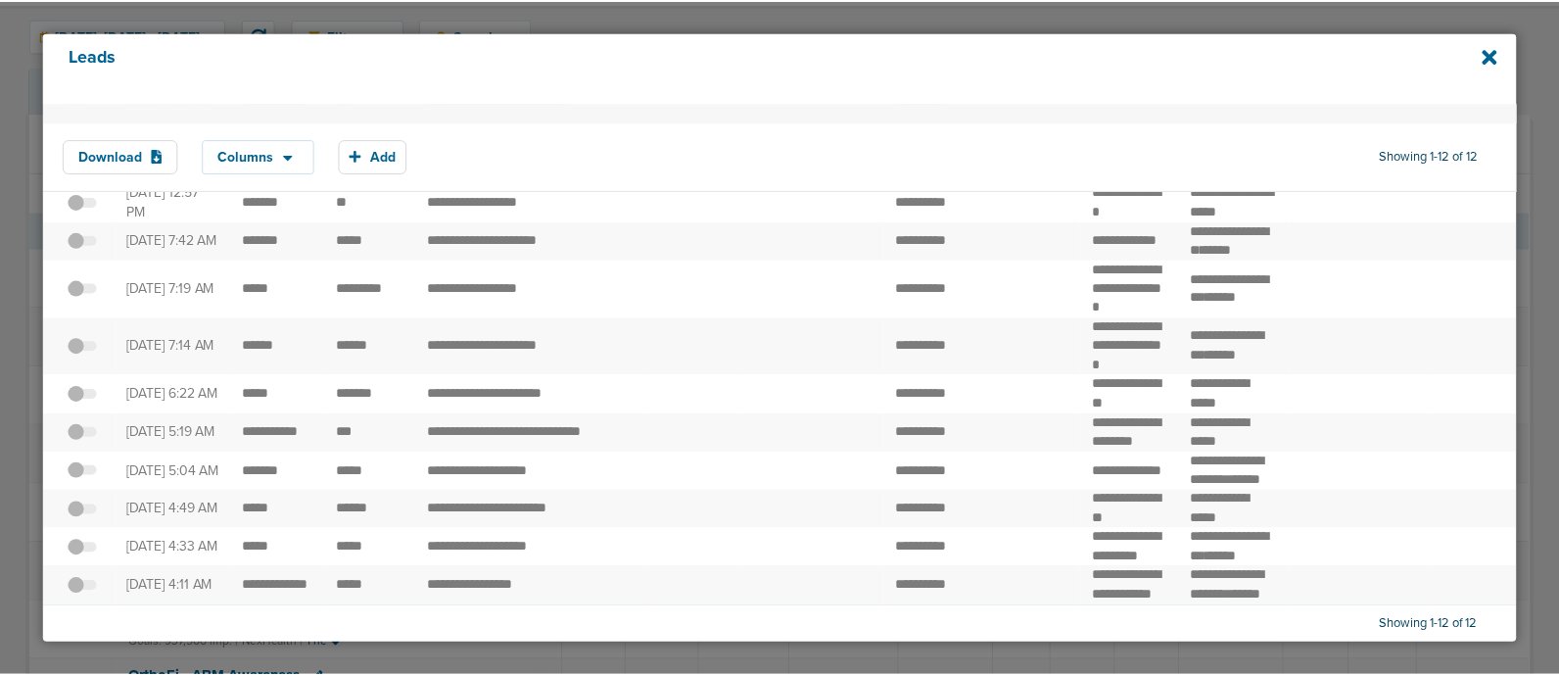
scroll to position [0, 0]
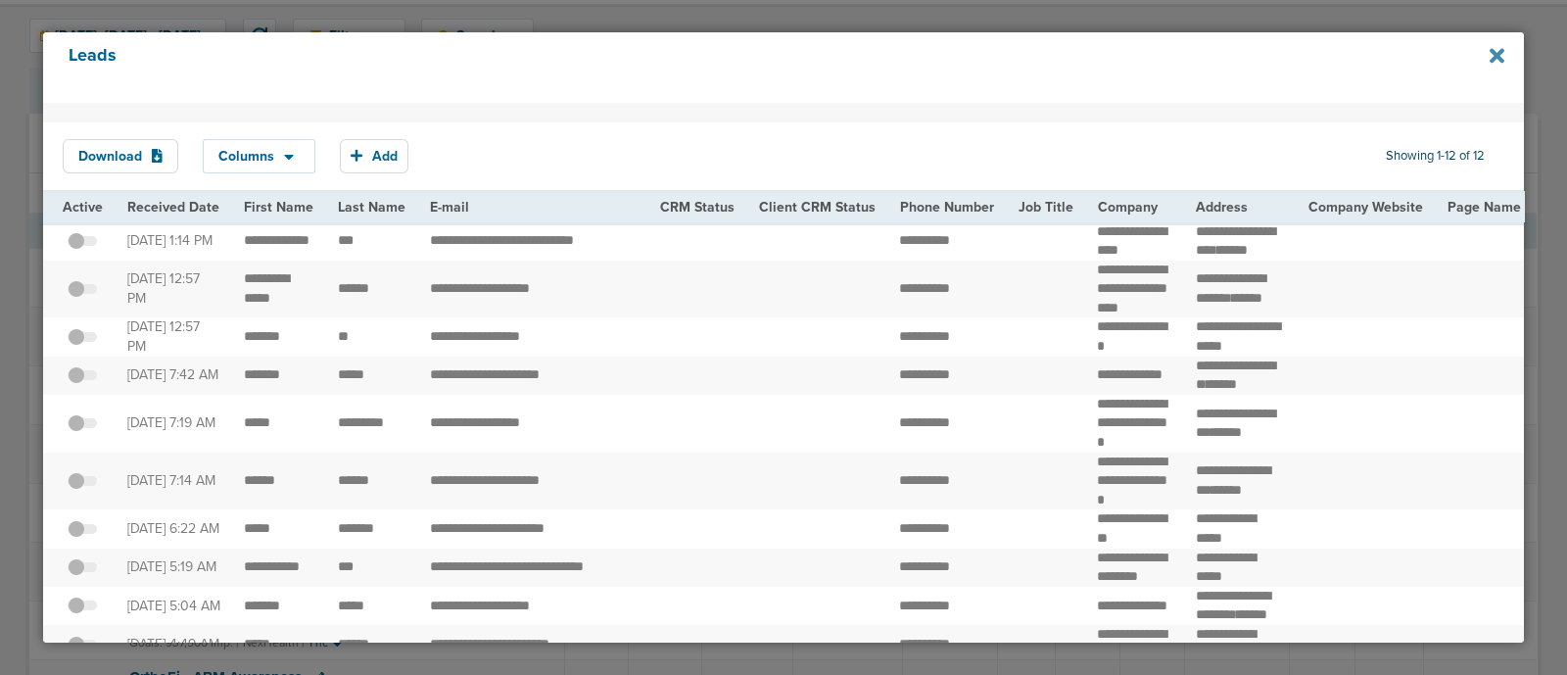
click at [1494, 56] on icon at bounding box center [1496, 55] width 15 height 15
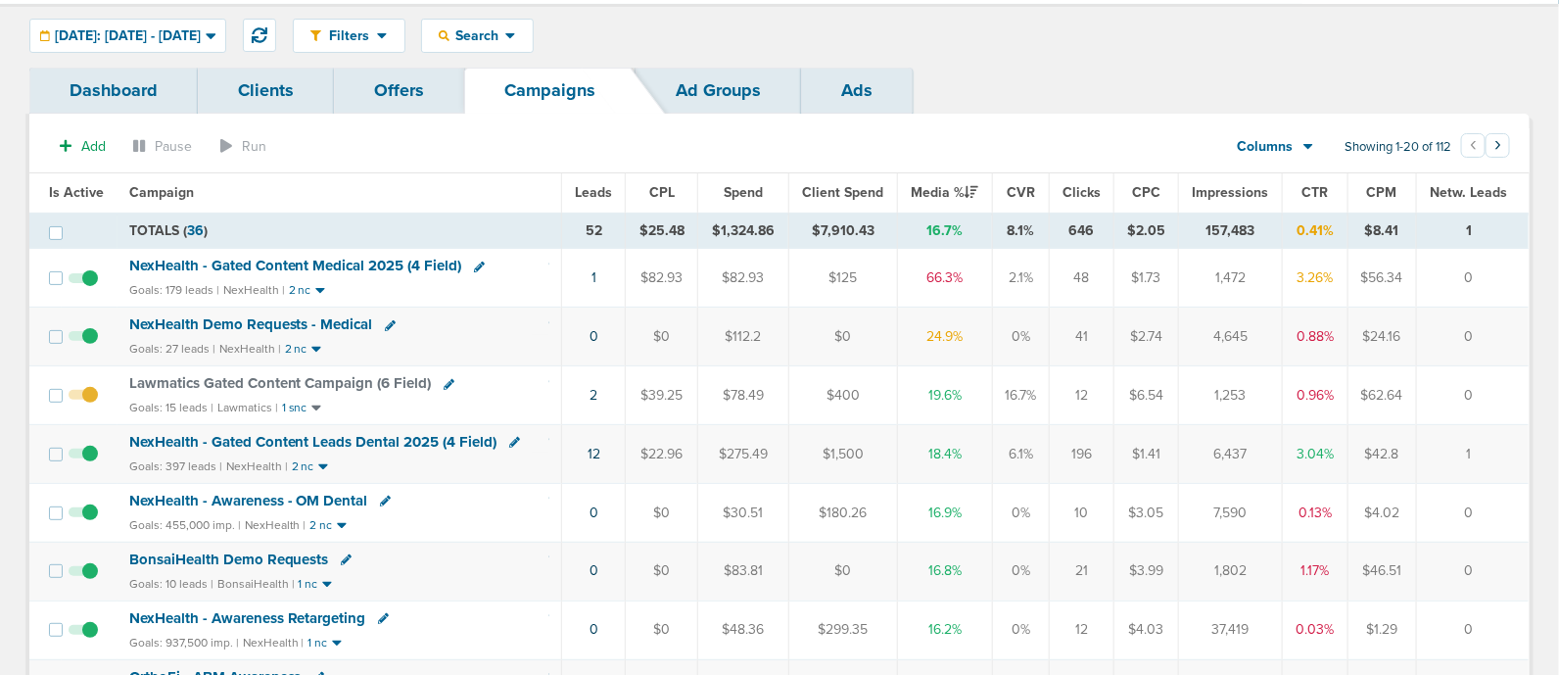
click at [364, 258] on span "NexHealth - Gated Content Medical 2025 (4 Field)" at bounding box center [295, 266] width 333 height 18
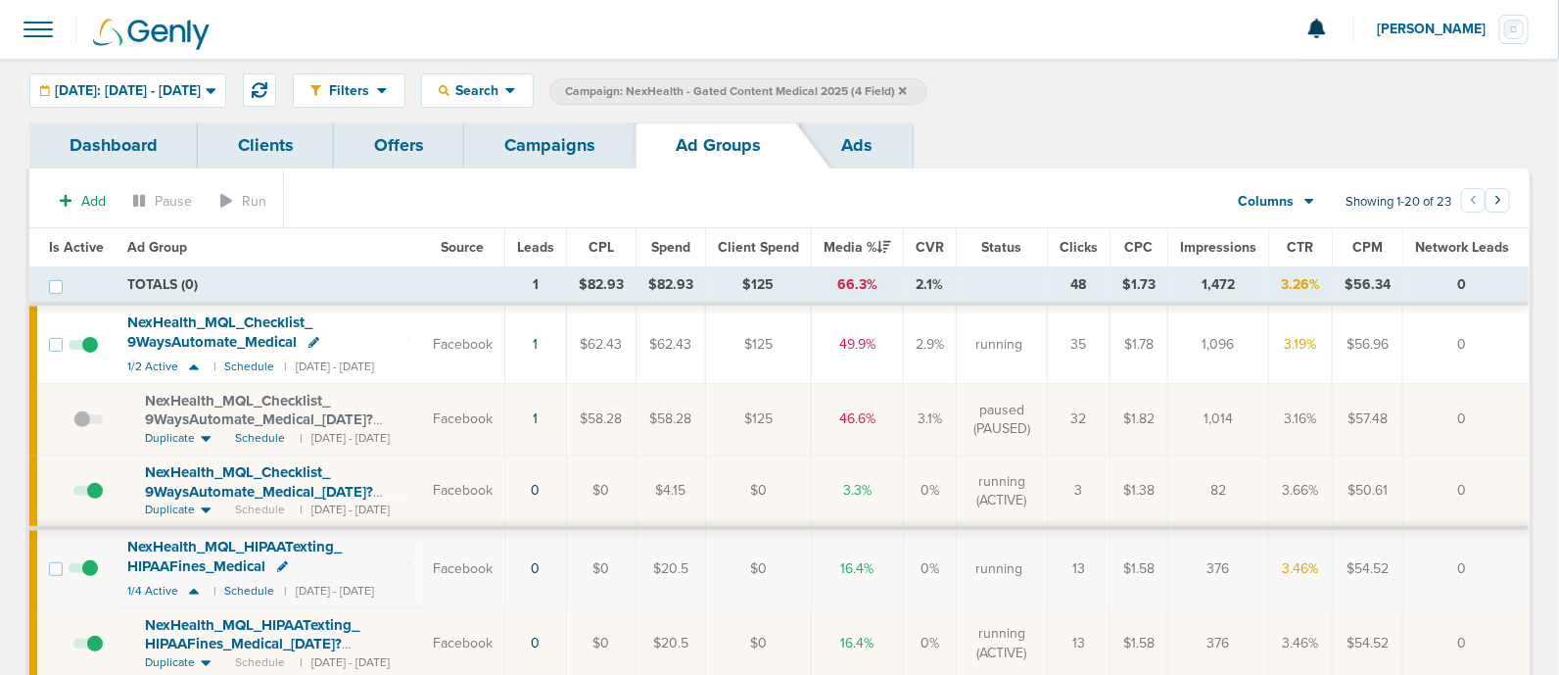
click at [509, 152] on link "Campaigns" at bounding box center [549, 145] width 171 height 46
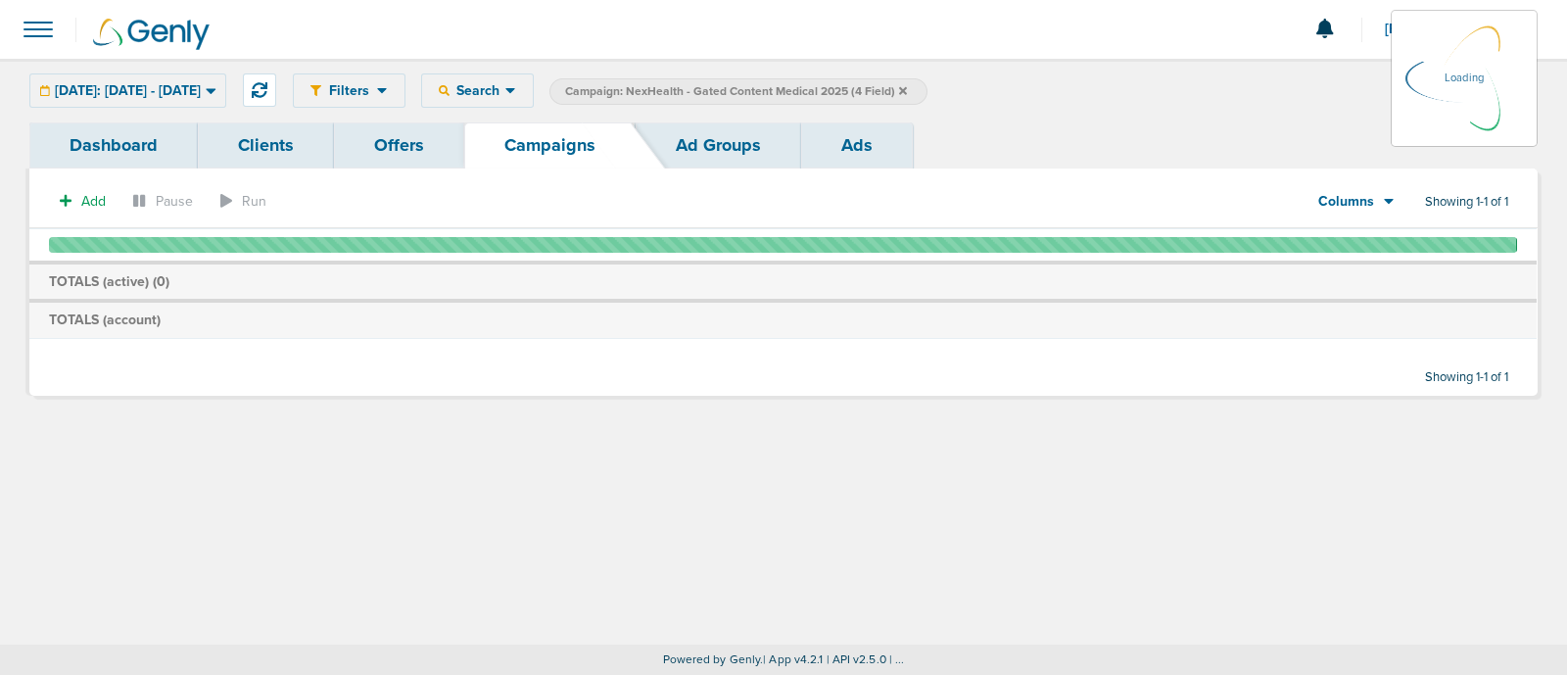
click at [907, 86] on icon at bounding box center [903, 90] width 8 height 8
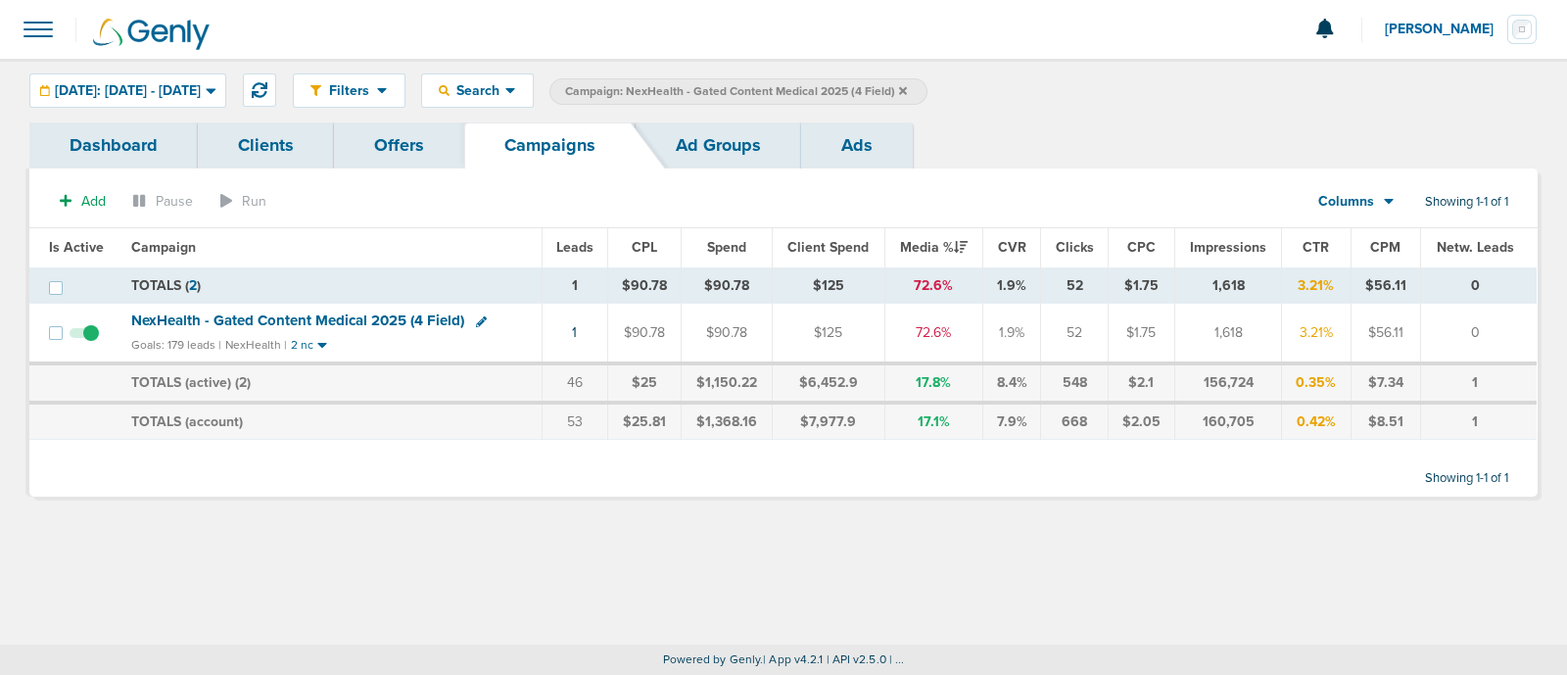
click at [907, 85] on icon at bounding box center [903, 91] width 8 height 12
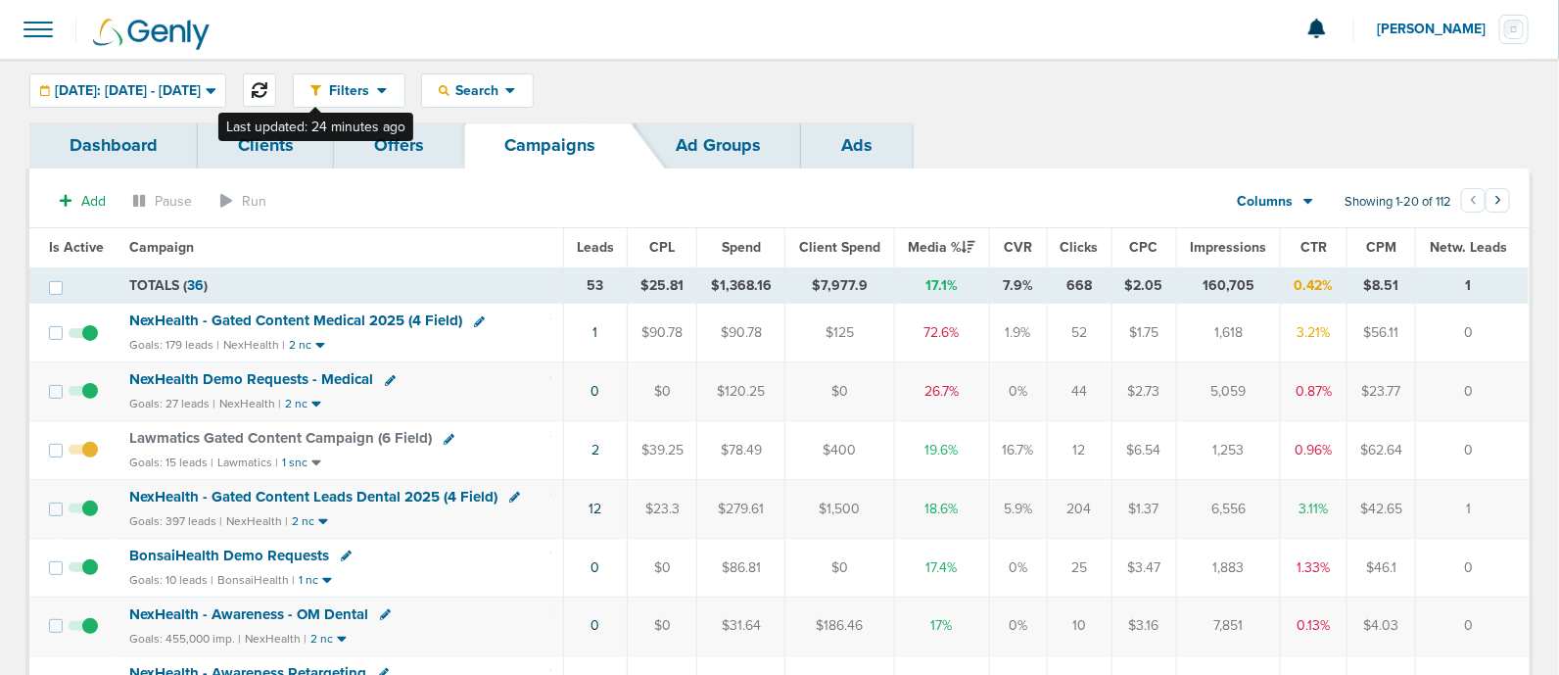
click at [267, 85] on icon at bounding box center [260, 90] width 16 height 16
click at [362, 311] on span "NexHealth - Gated Content Medical 2025 (4 Field)" at bounding box center [295, 320] width 333 height 18
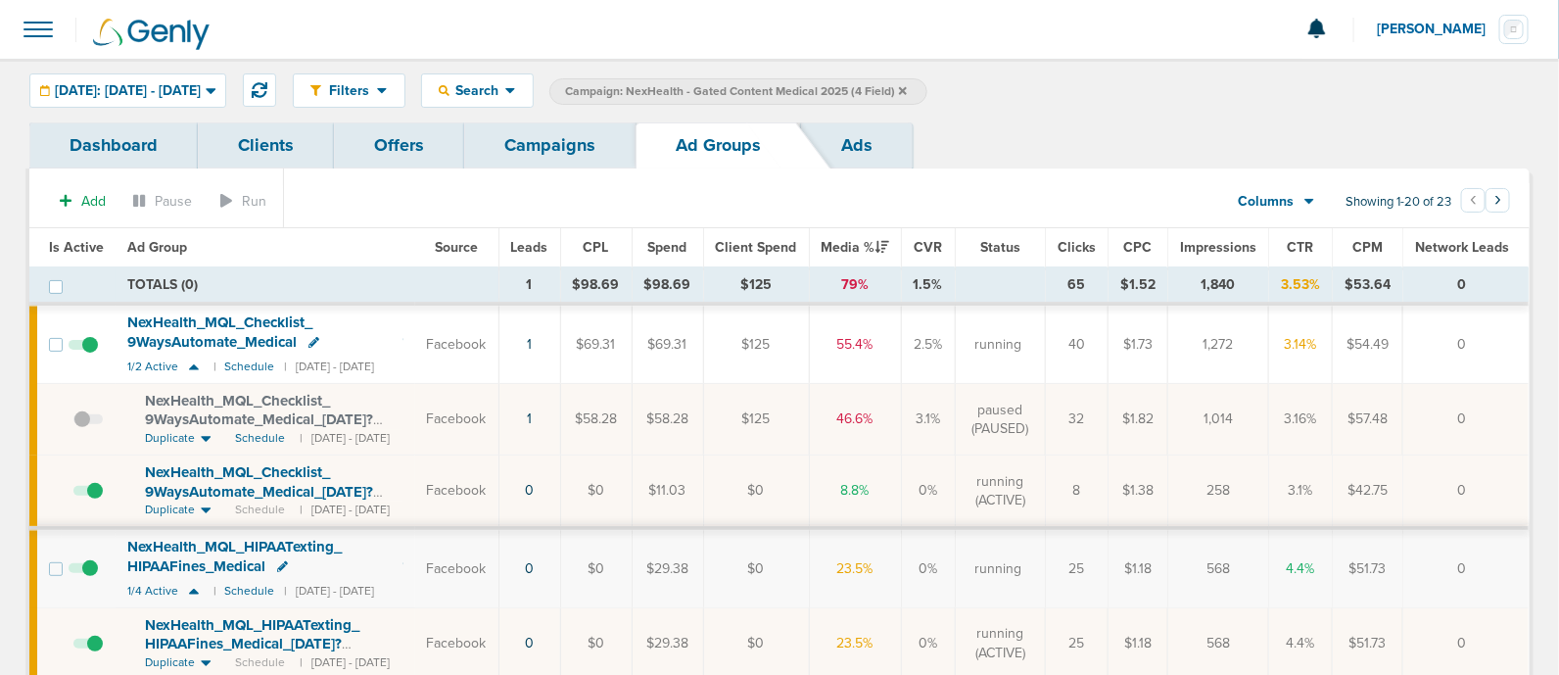
click at [575, 137] on link "Campaigns" at bounding box center [549, 145] width 171 height 46
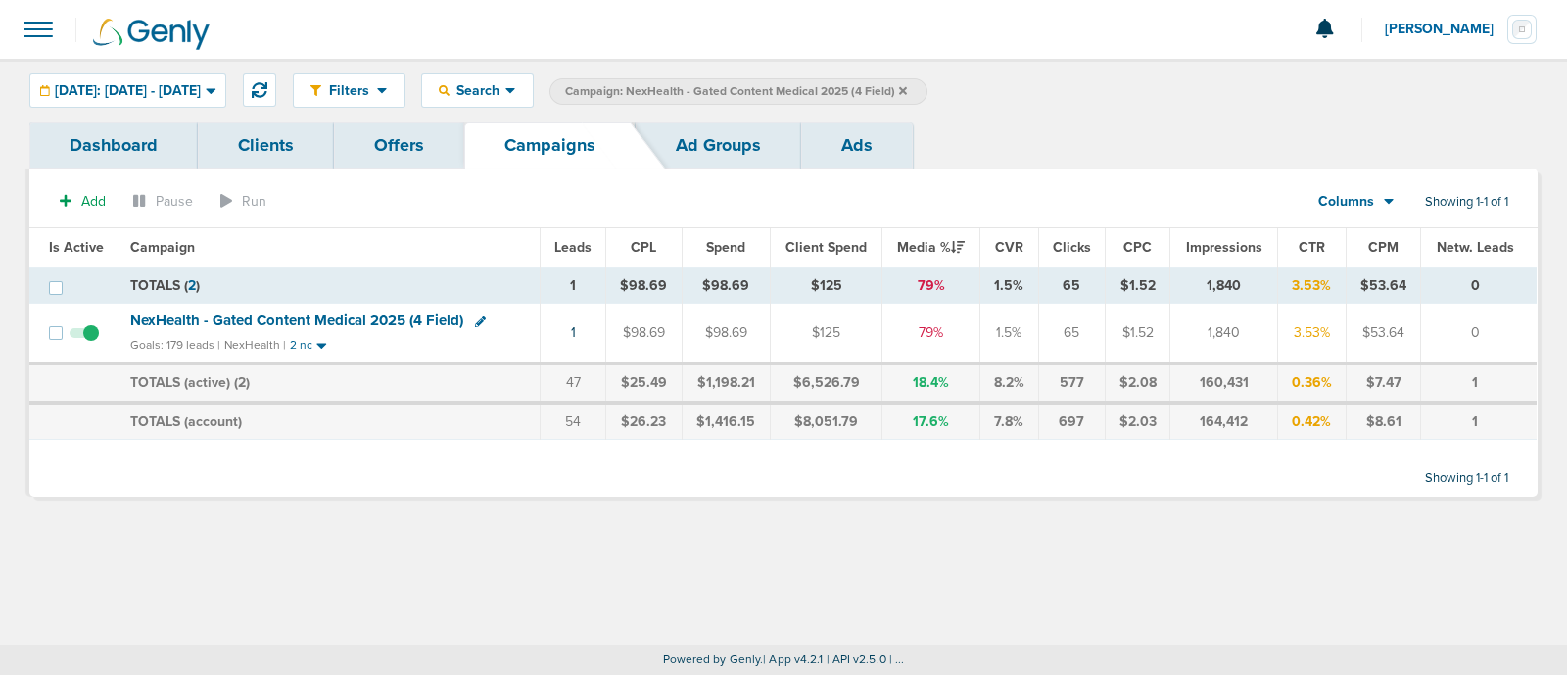
click at [907, 89] on icon at bounding box center [903, 90] width 8 height 8
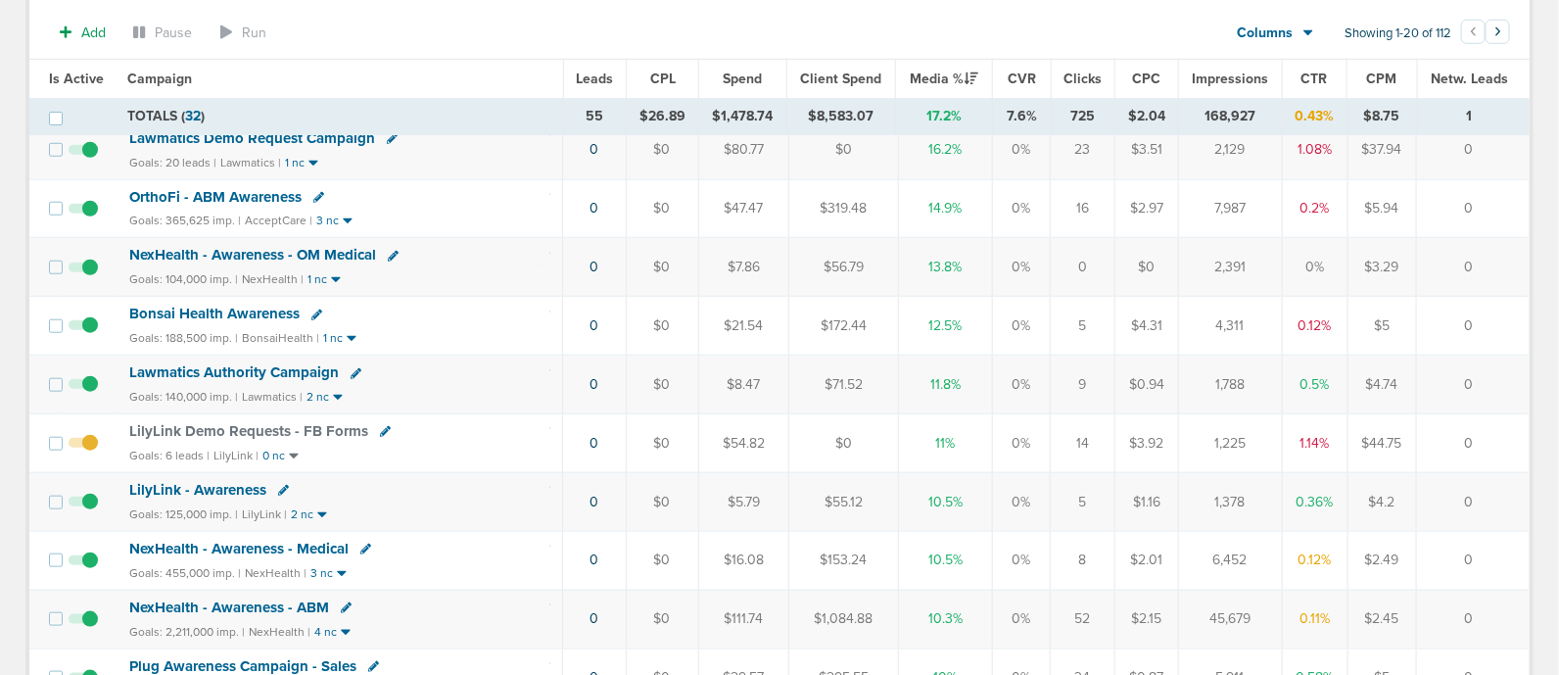
scroll to position [641, 0]
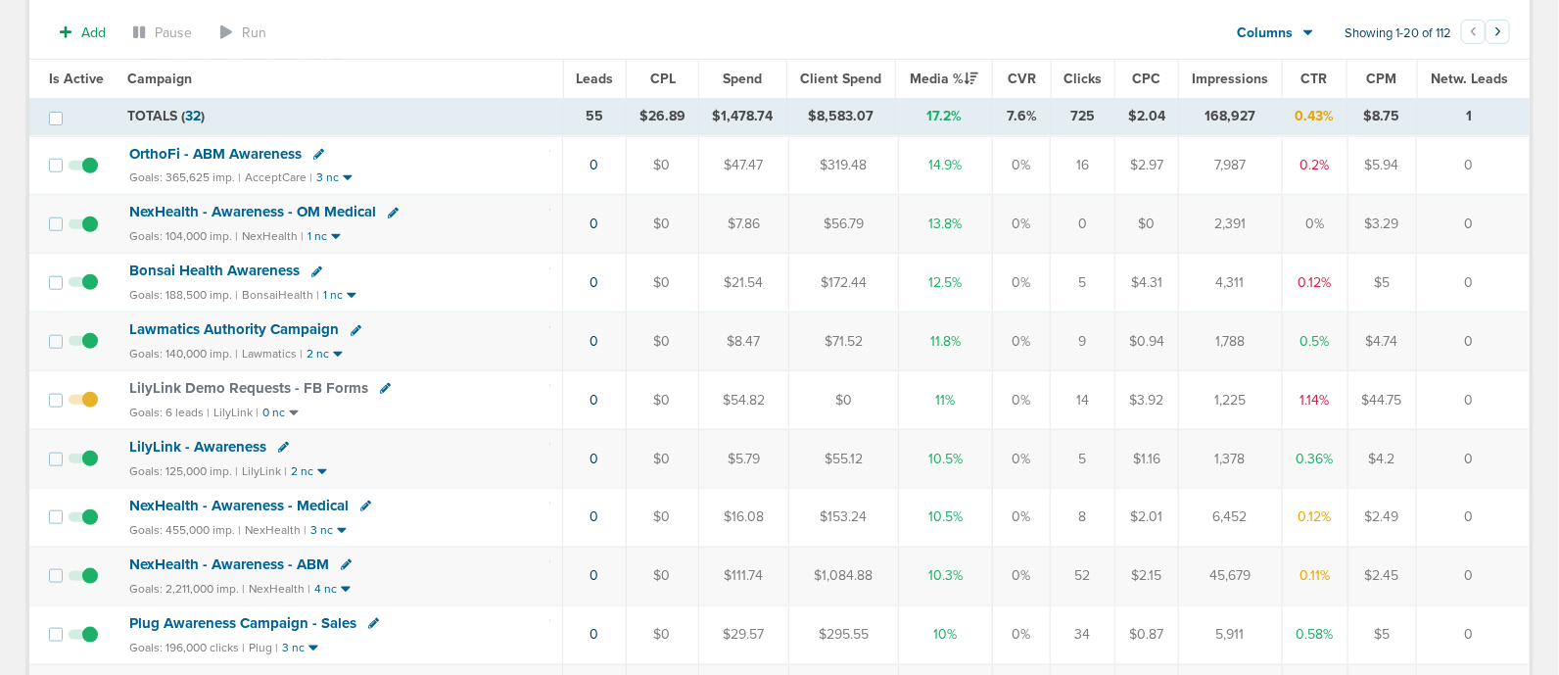
click at [269, 555] on span "NexHealth - Awareness - ABM" at bounding box center [229, 564] width 200 height 18
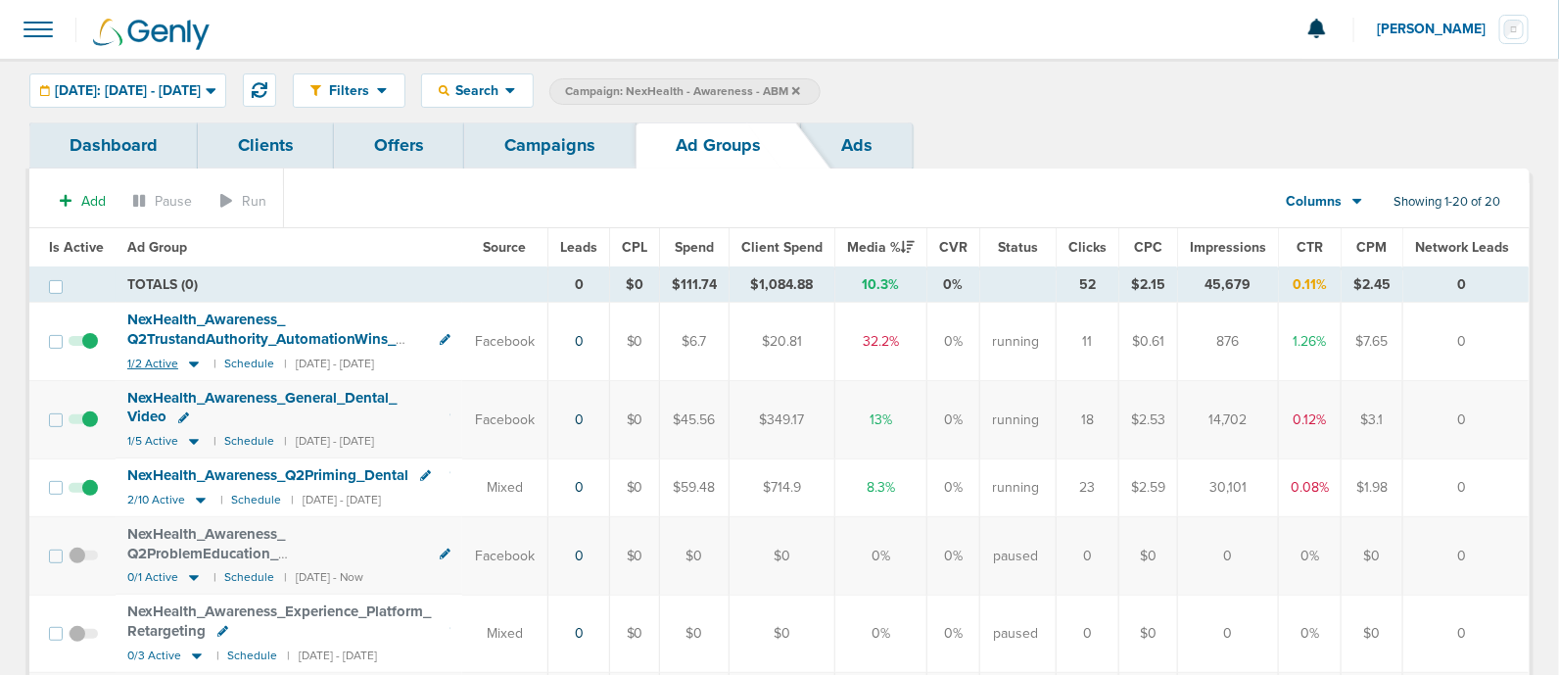
click at [189, 361] on icon at bounding box center [194, 364] width 10 height 6
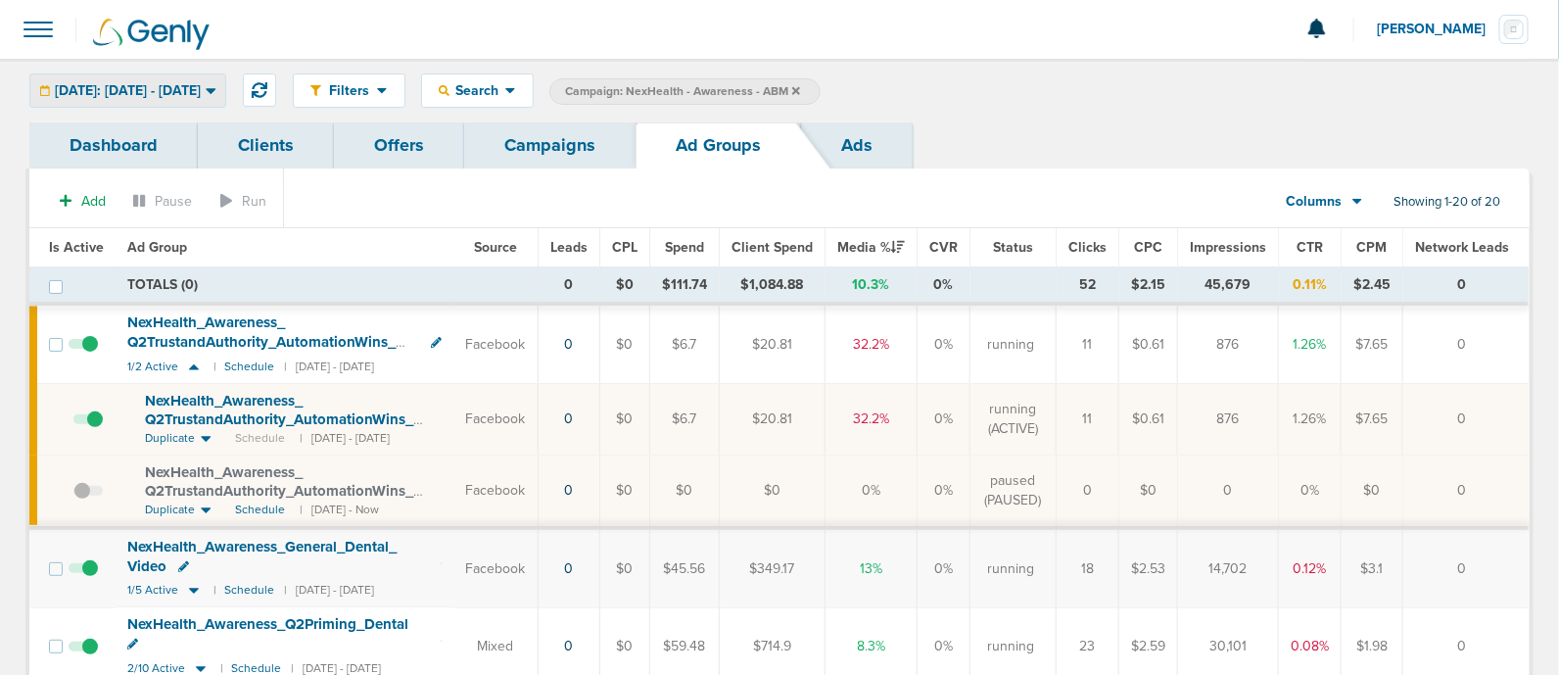
click at [201, 90] on span "[DATE]: [DATE] - [DATE]" at bounding box center [128, 91] width 146 height 14
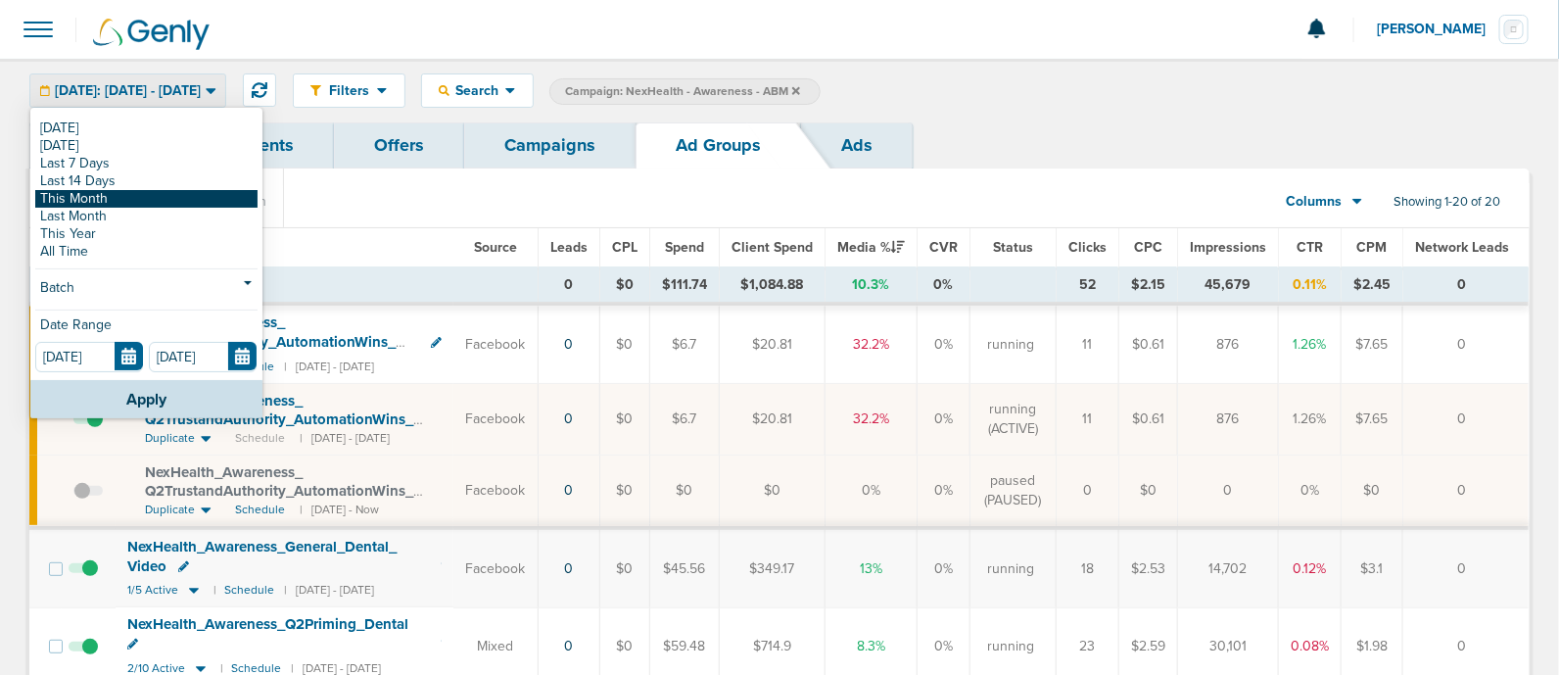
click at [131, 195] on link "This Month" at bounding box center [146, 199] width 222 height 18
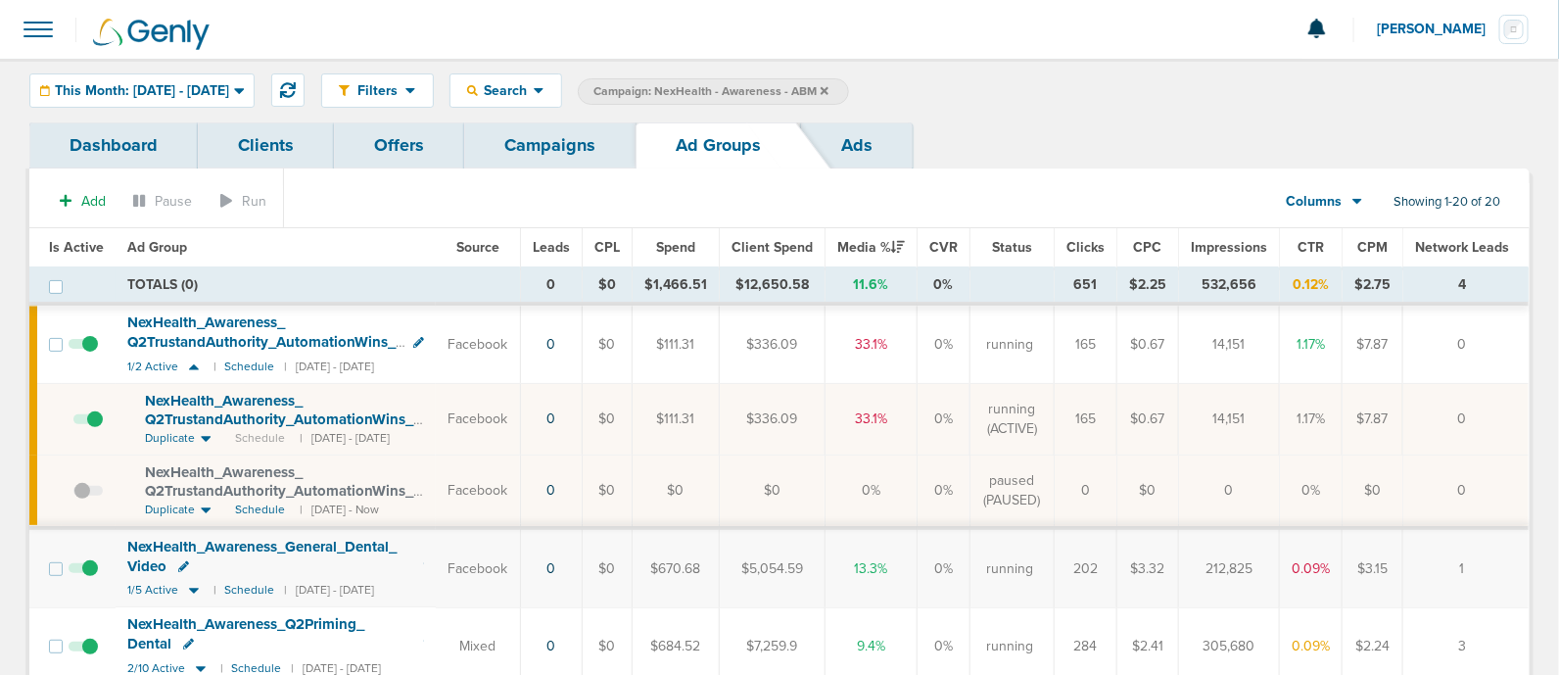
click at [533, 144] on link "Campaigns" at bounding box center [549, 145] width 171 height 46
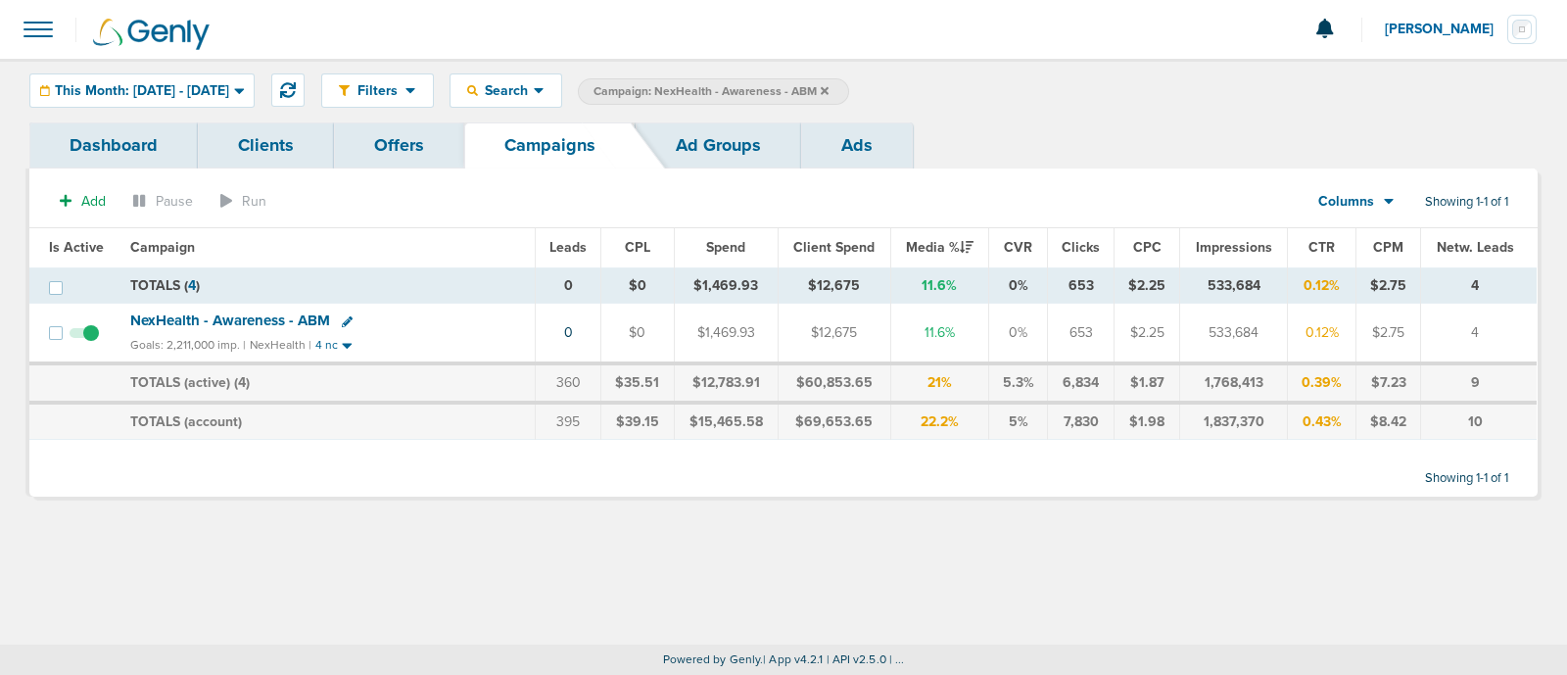
click at [828, 88] on icon at bounding box center [824, 90] width 8 height 8
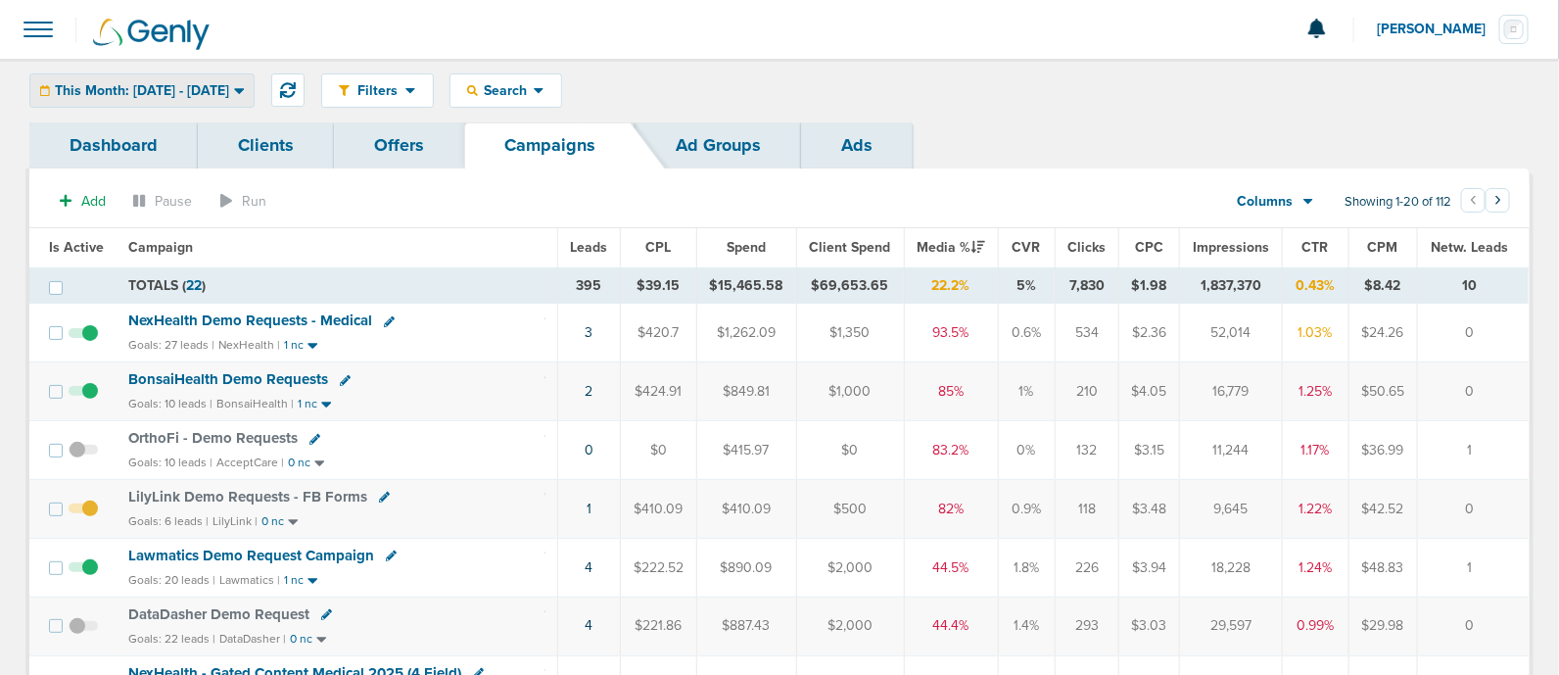
click at [178, 77] on div "This Month: [DATE] - [DATE]" at bounding box center [141, 90] width 223 height 32
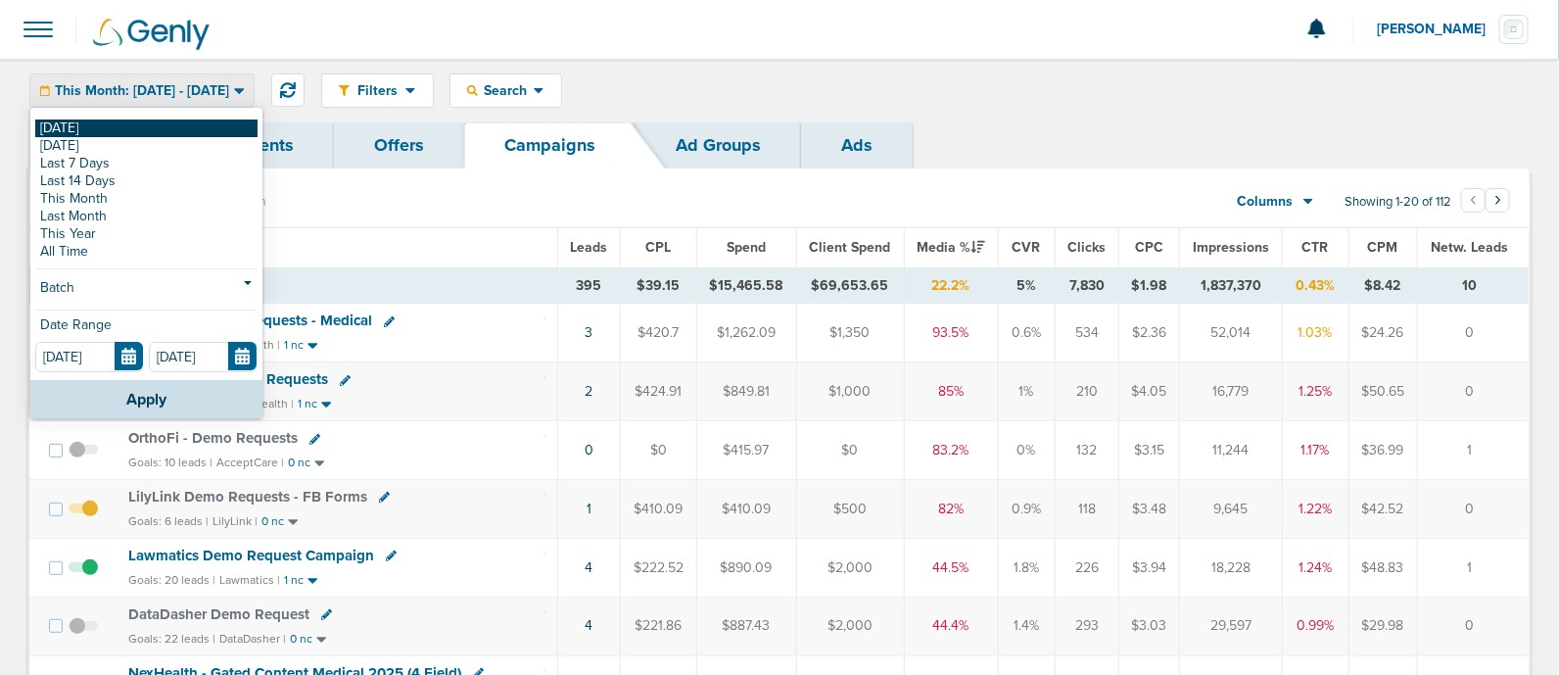
click at [70, 126] on link "[DATE]" at bounding box center [146, 128] width 222 height 18
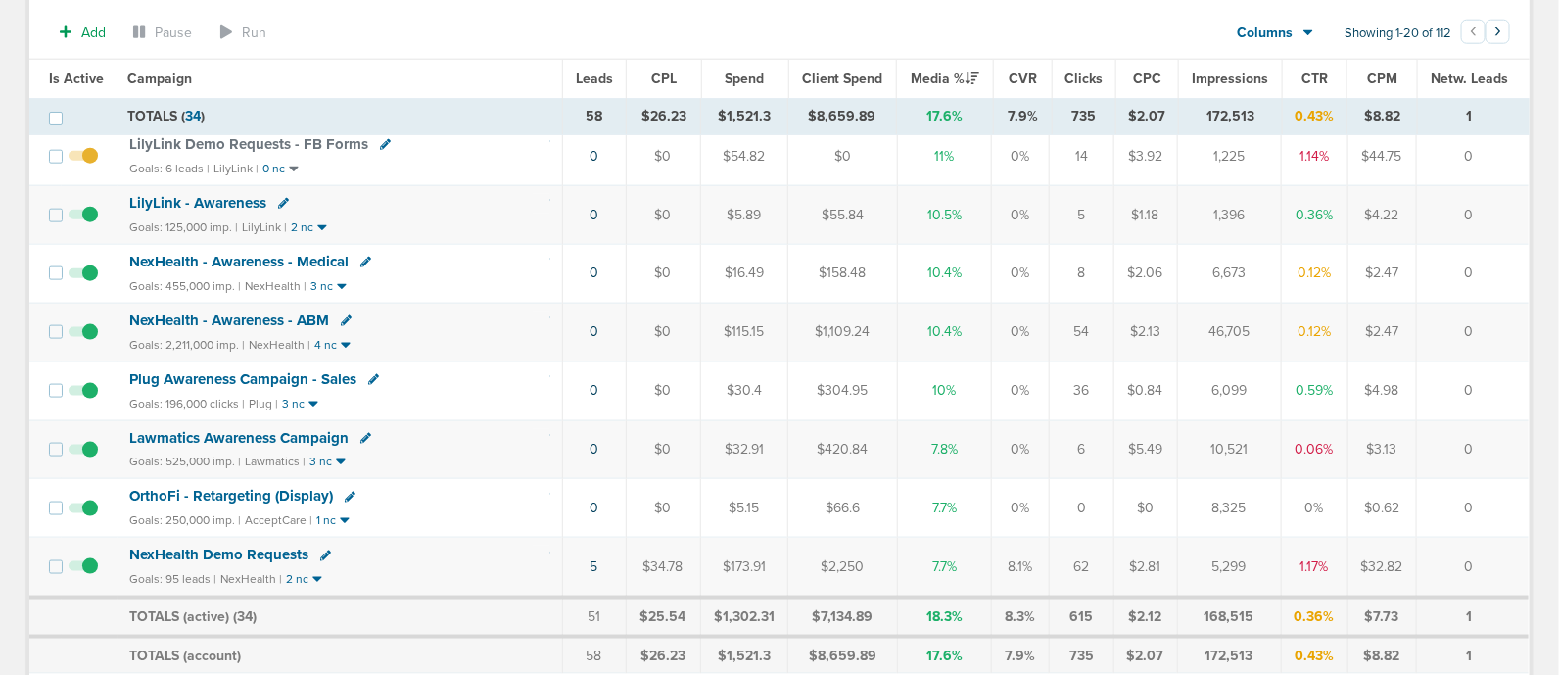
scroll to position [921, 0]
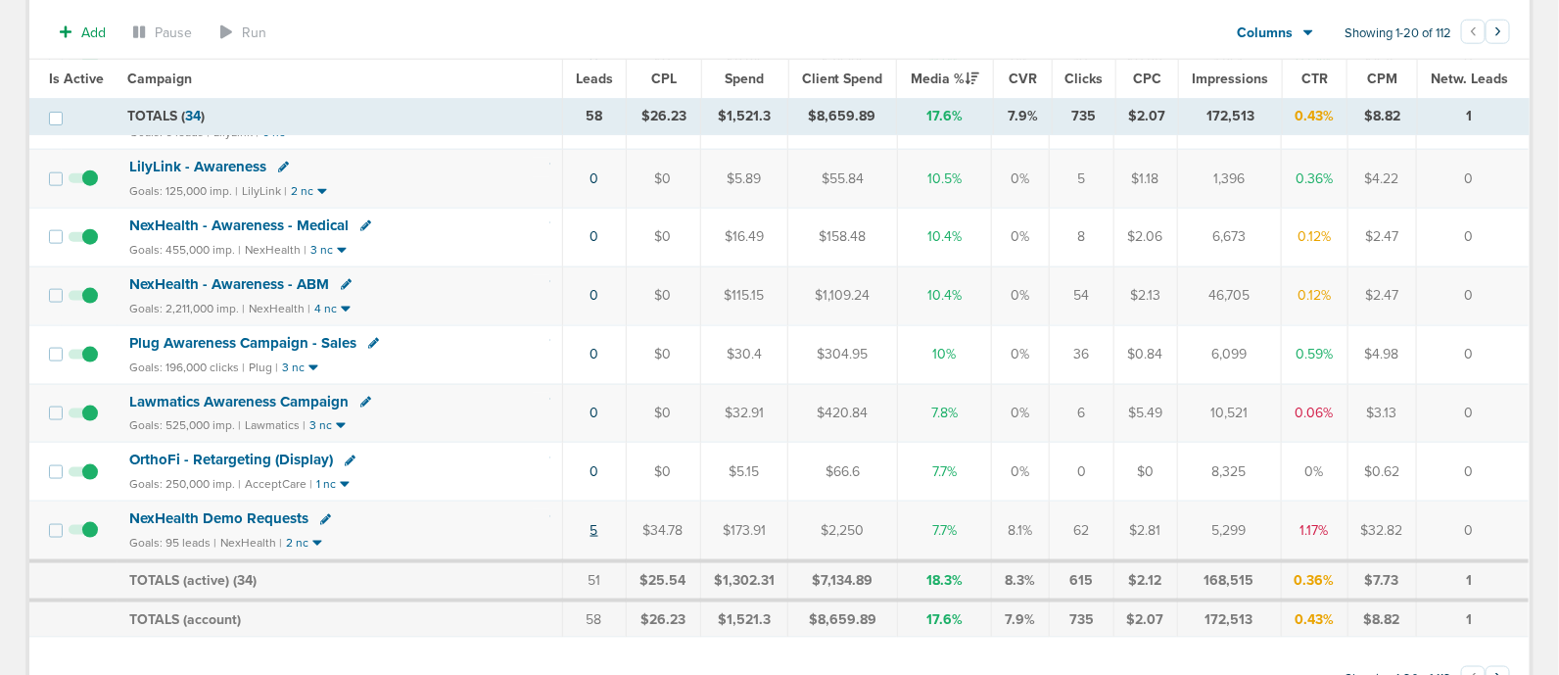
click at [592, 522] on link "5" at bounding box center [594, 530] width 8 height 17
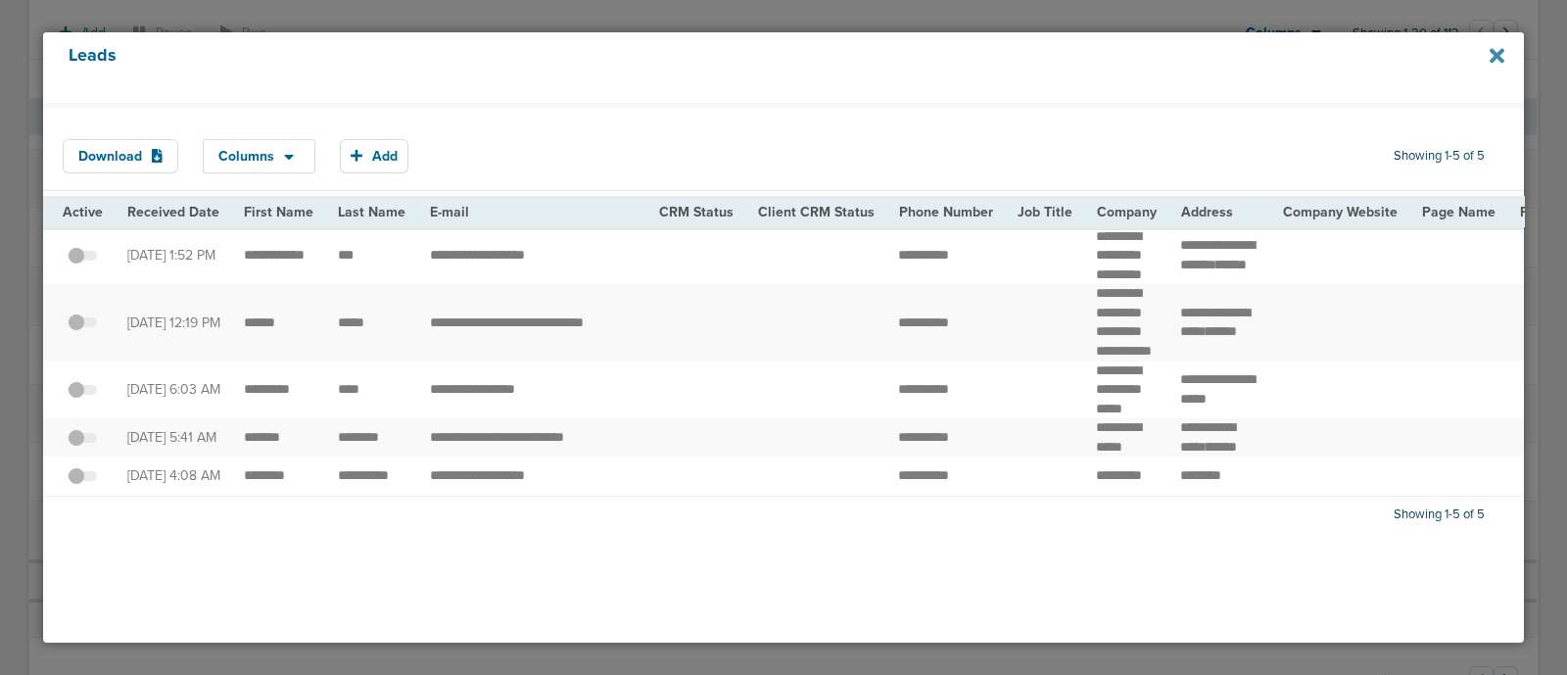
click at [1493, 56] on icon at bounding box center [1496, 55] width 15 height 15
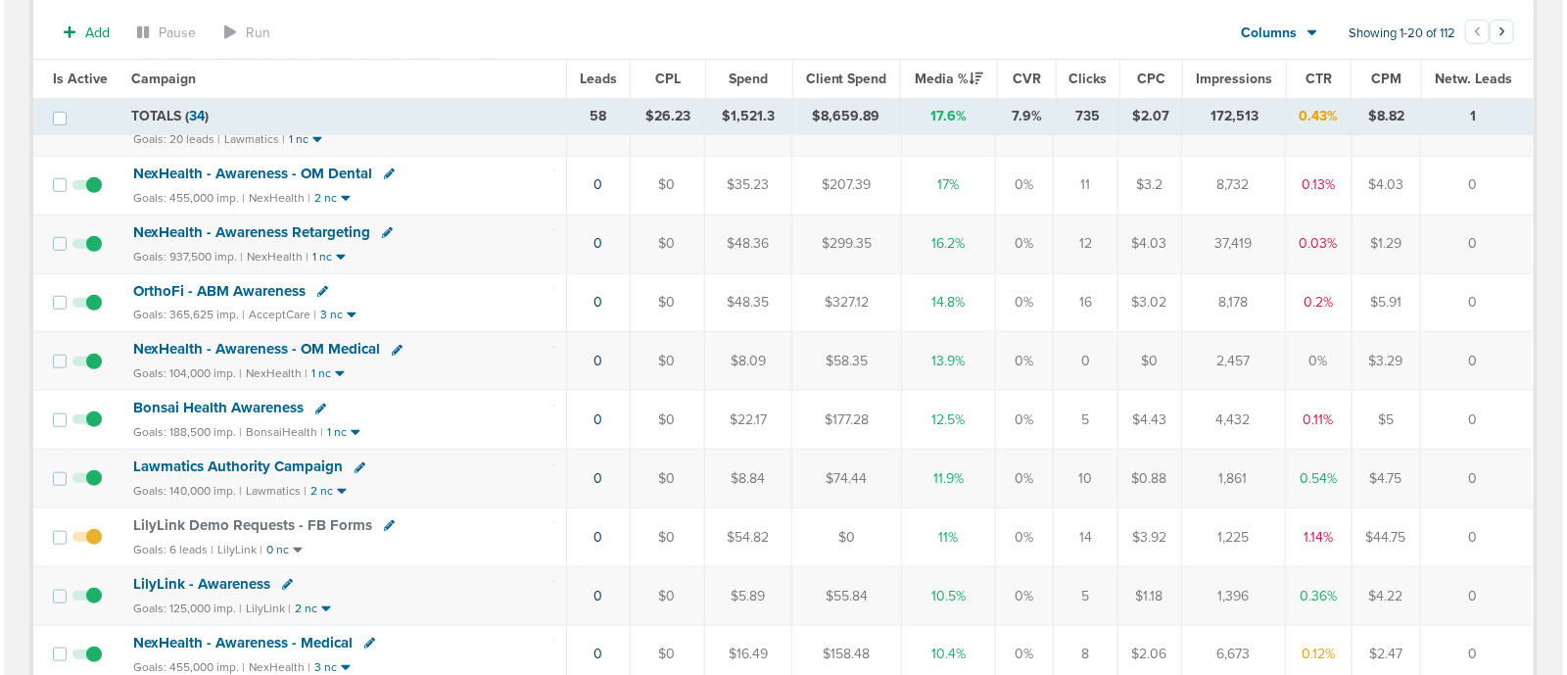
scroll to position [0, 0]
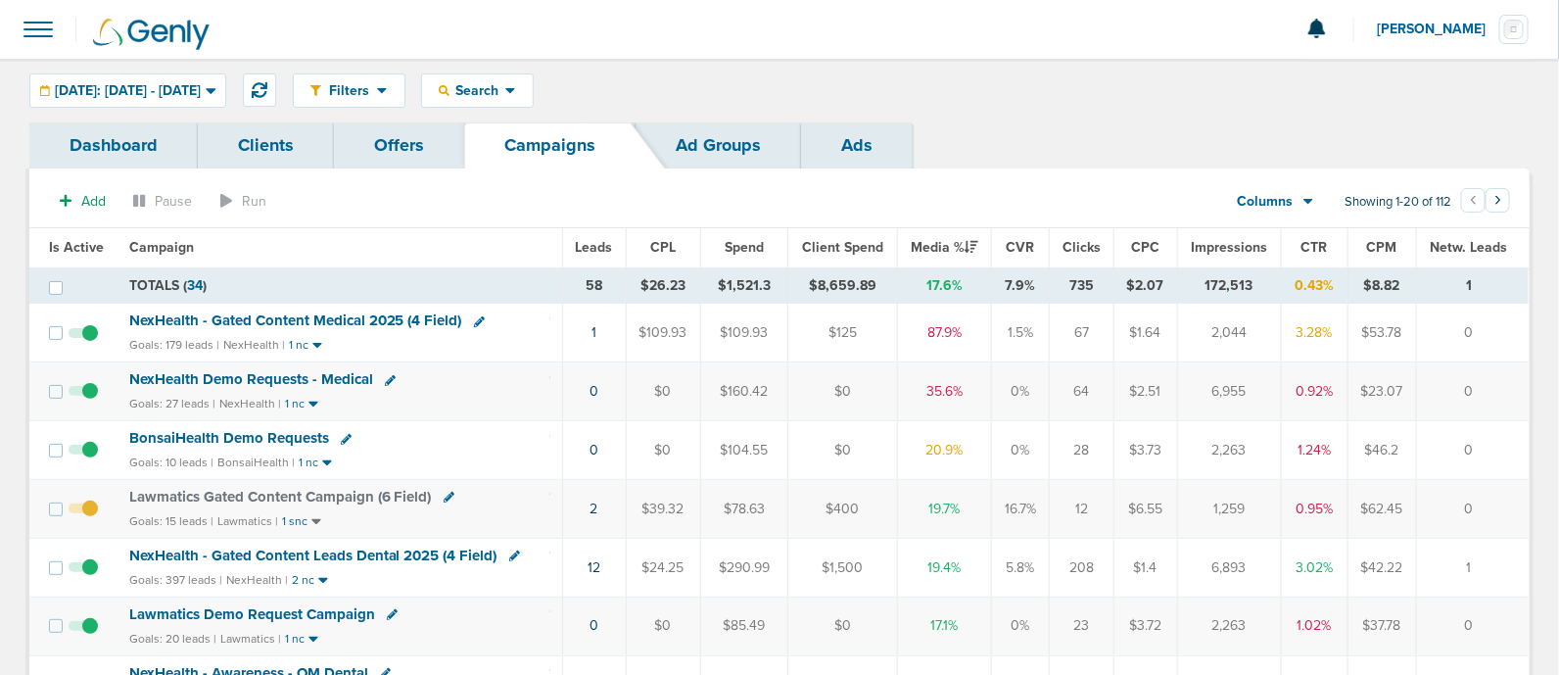
click at [449, 494] on icon at bounding box center [449, 496] width 11 height 11
select select
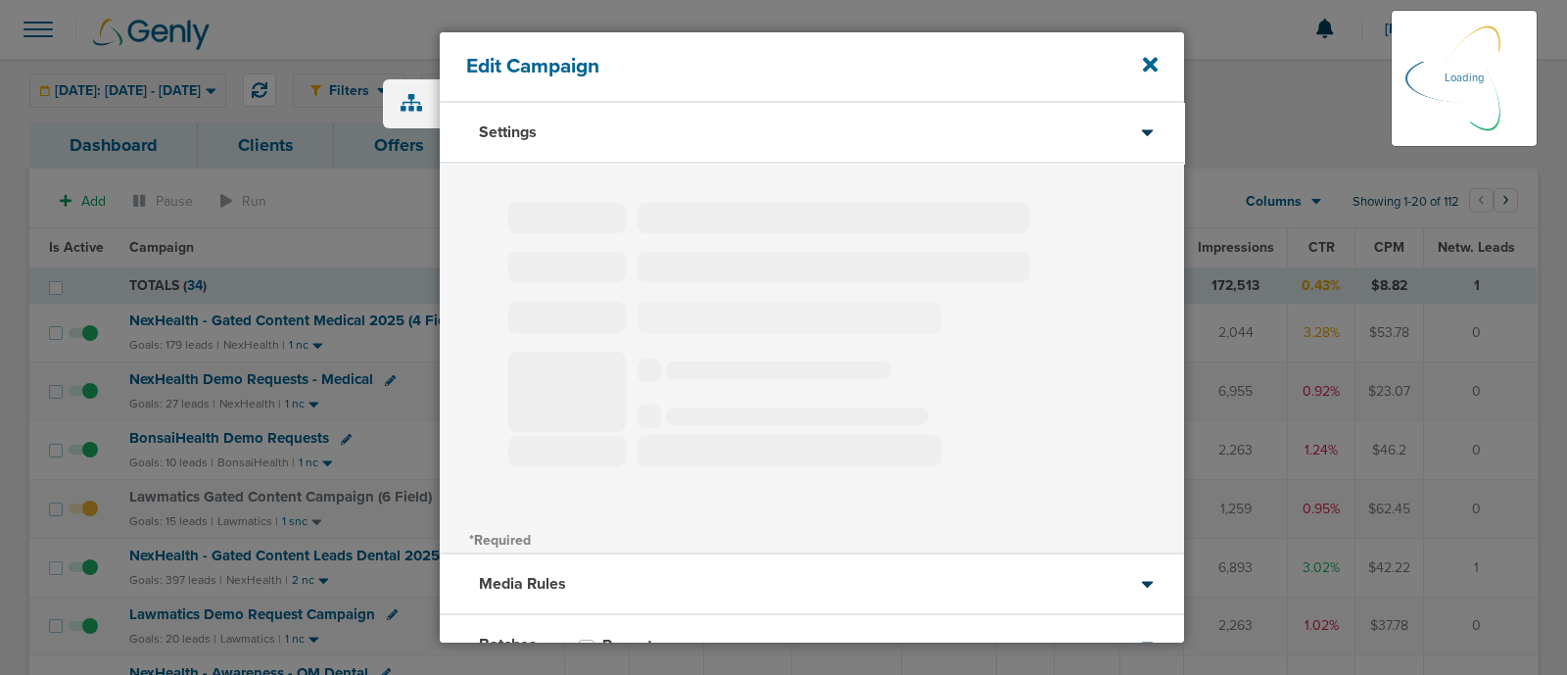
type input "Lawmatics Gated Content Campaign (6 Field)"
select select "Leads"
radio input "true"
select select "readOnly"
select select "1"
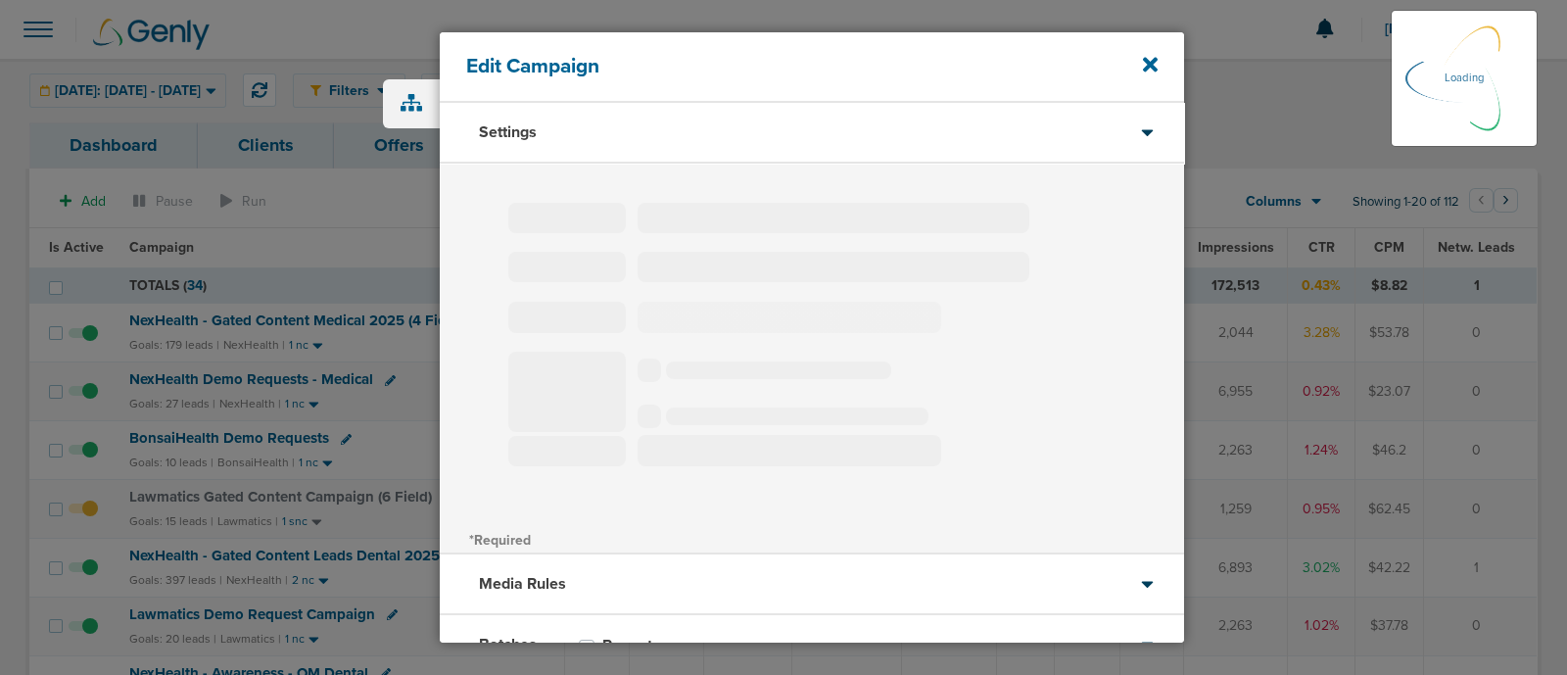
select select "3"
select select "4"
select select "6"
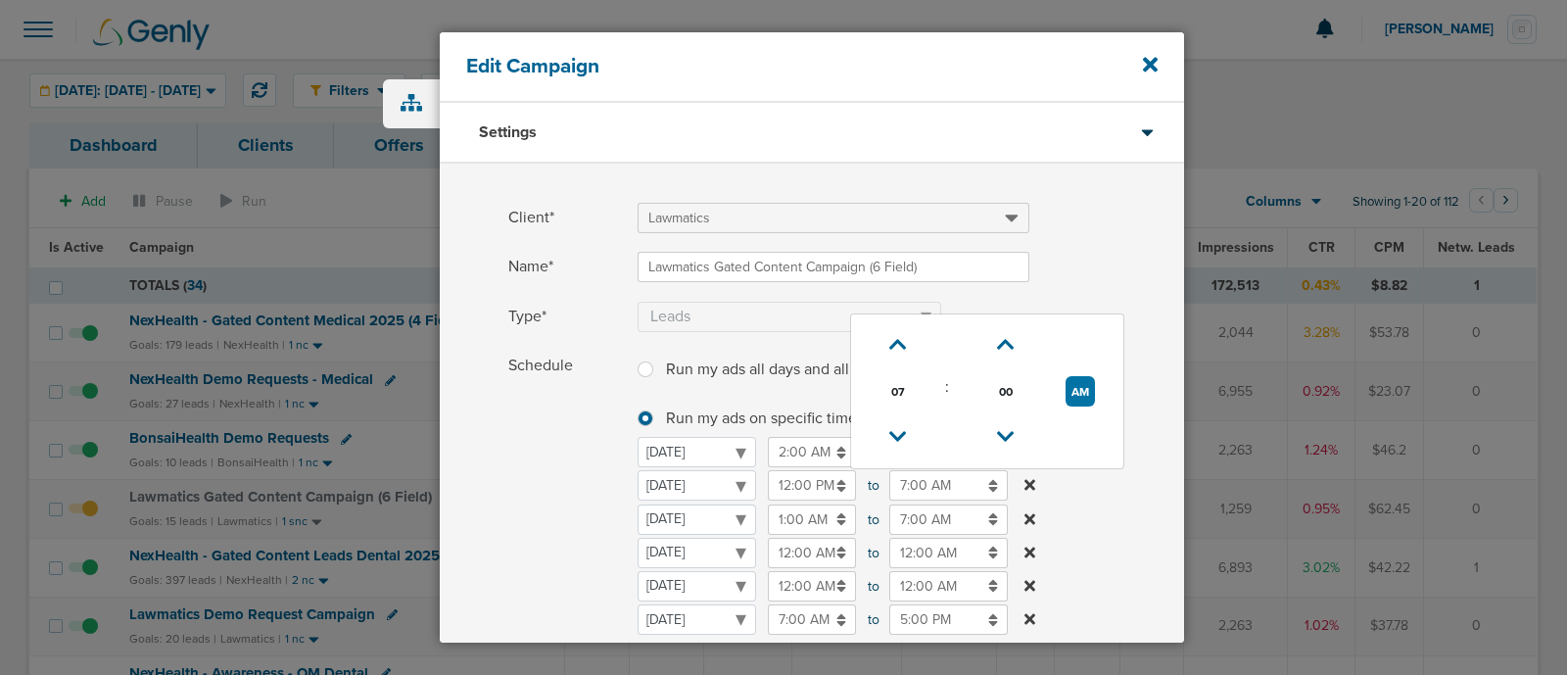
click at [934, 484] on input "7:00 AM" at bounding box center [948, 485] width 118 height 30
click at [1072, 397] on button "AM" at bounding box center [1079, 391] width 29 height 30
type input "7:00 PM"
click at [1109, 576] on label "Schedule Run my ads all days and all hours Run my ads all days and all hours Ru…" at bounding box center [846, 522] width 676 height 343
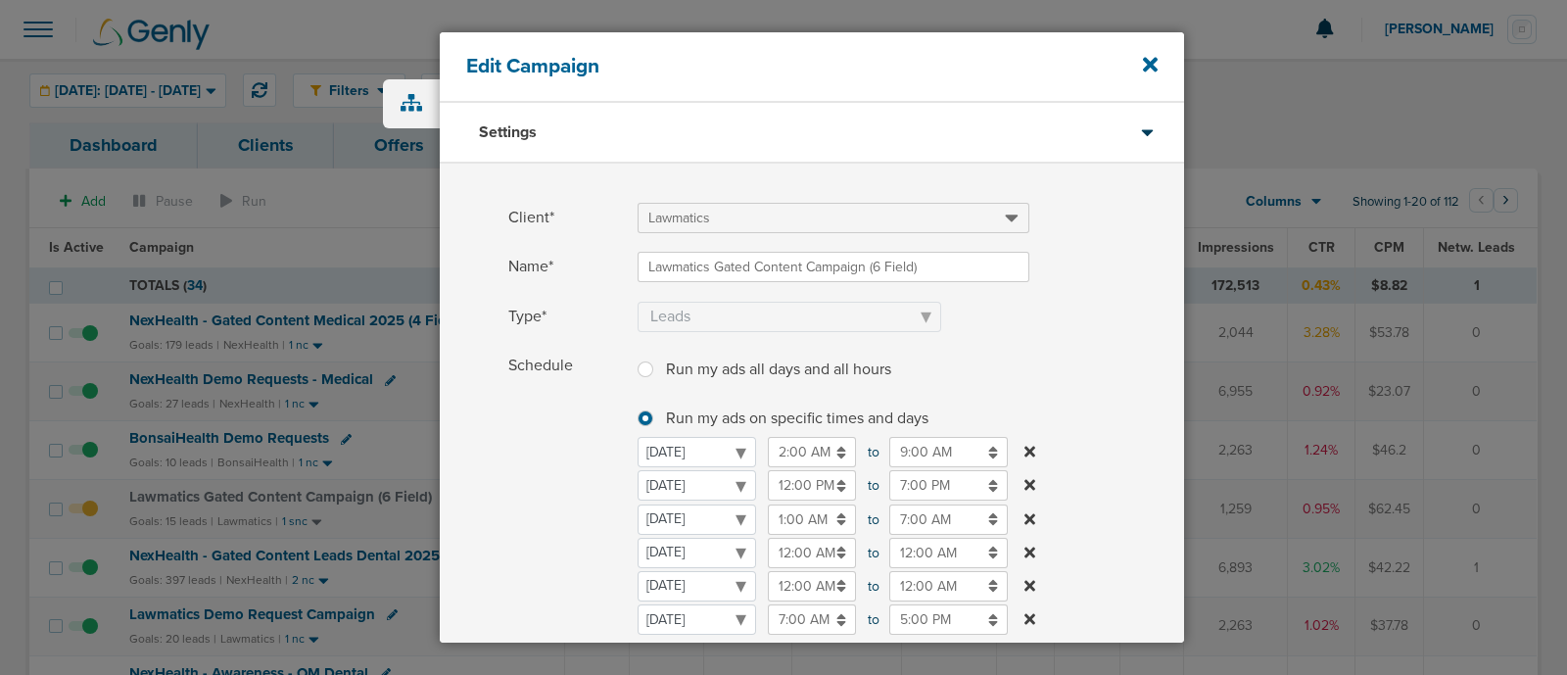
scroll to position [434, 0]
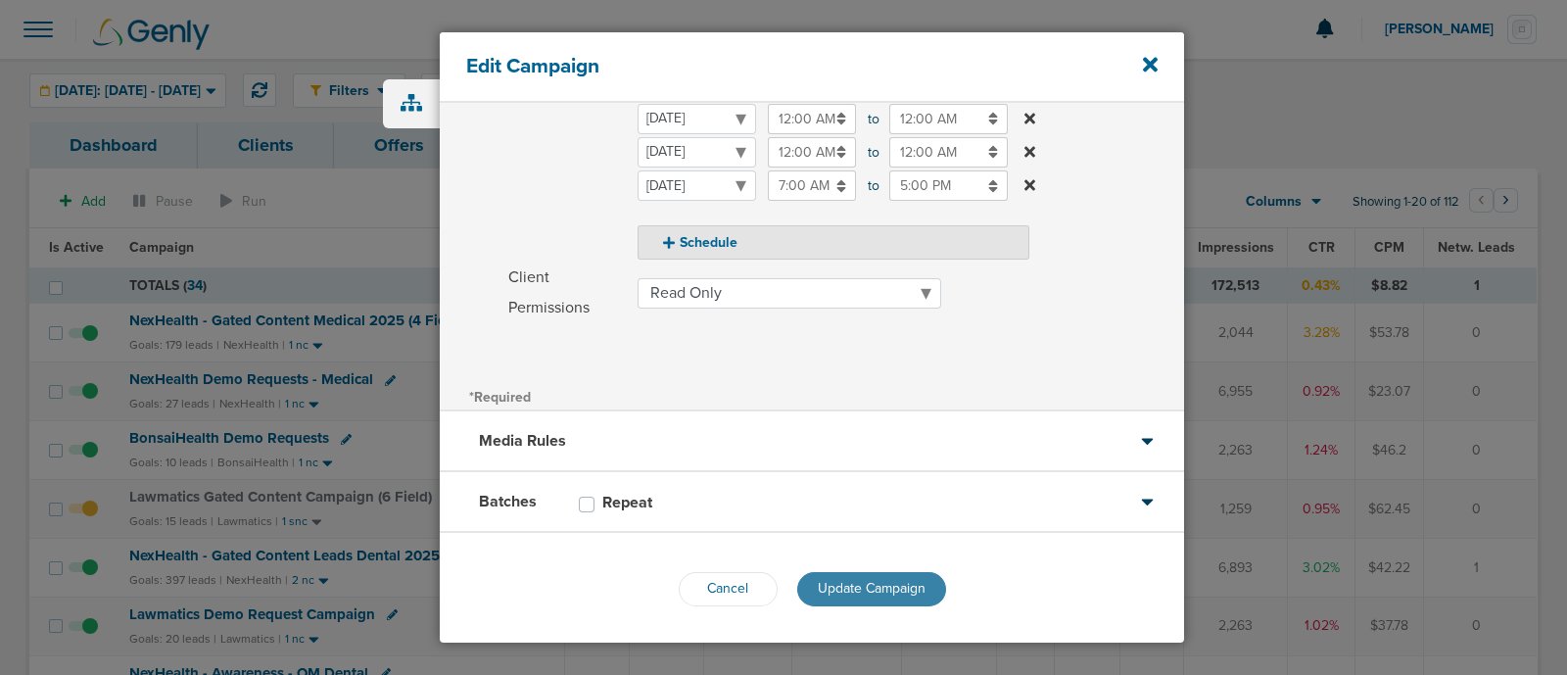
click at [847, 585] on span "Update Campaign" at bounding box center [872, 588] width 108 height 17
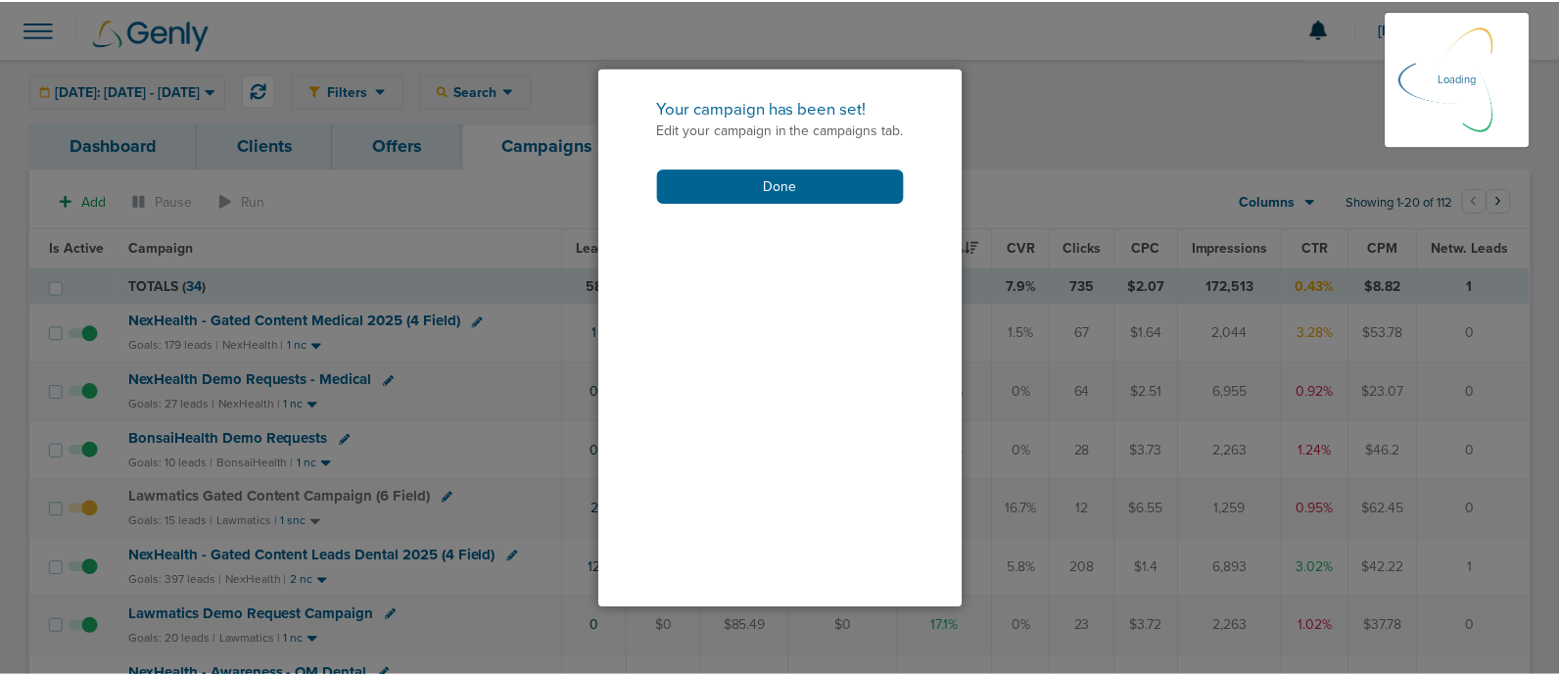
scroll to position [373, 0]
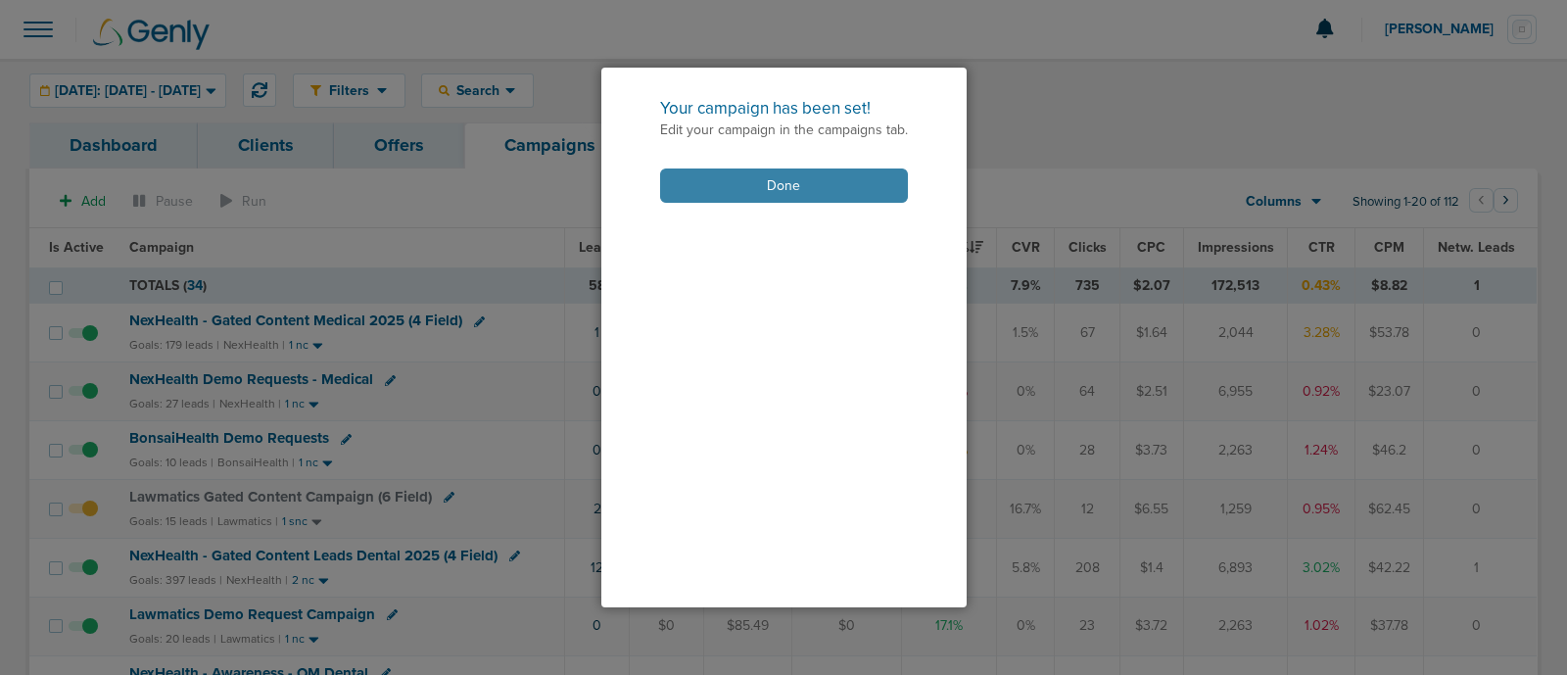
click at [818, 185] on button "Done" at bounding box center [784, 185] width 248 height 34
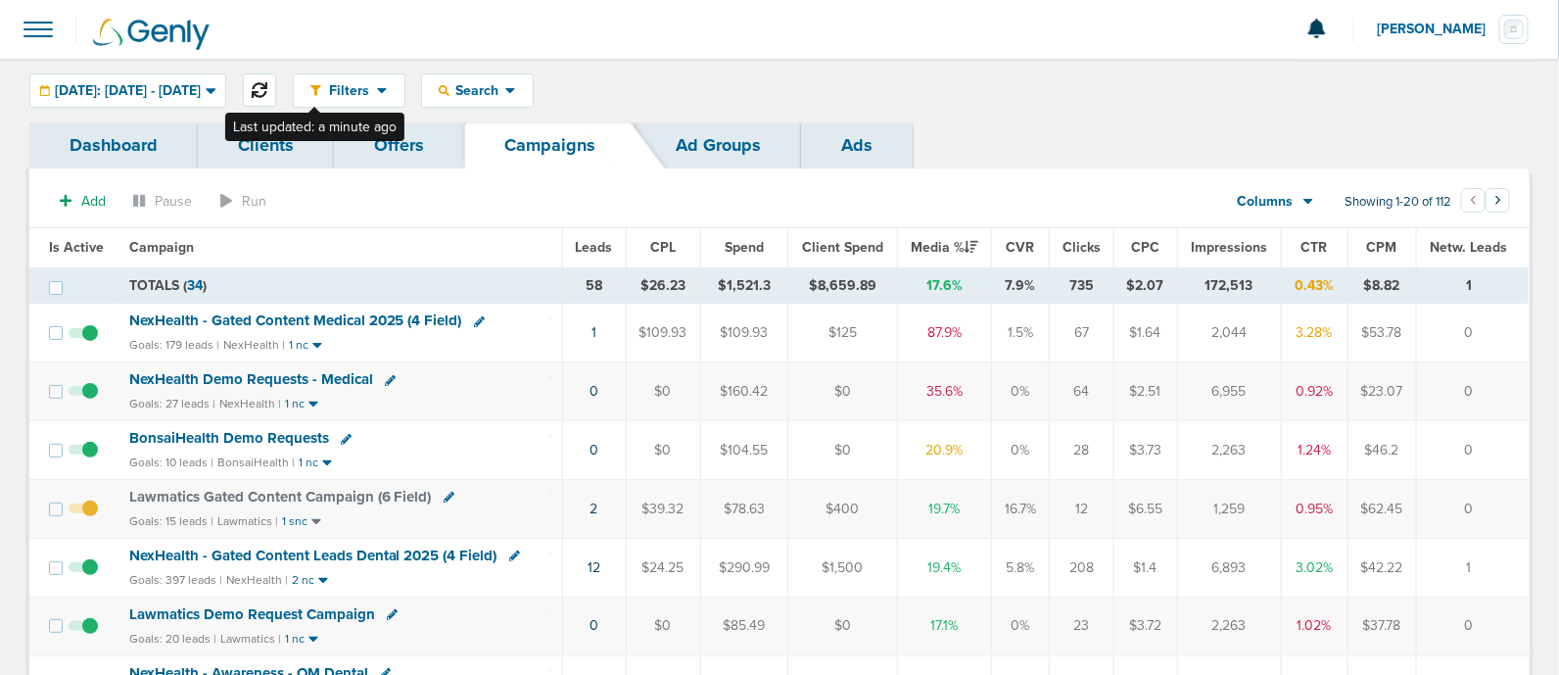
click at [267, 95] on icon at bounding box center [260, 90] width 16 height 16
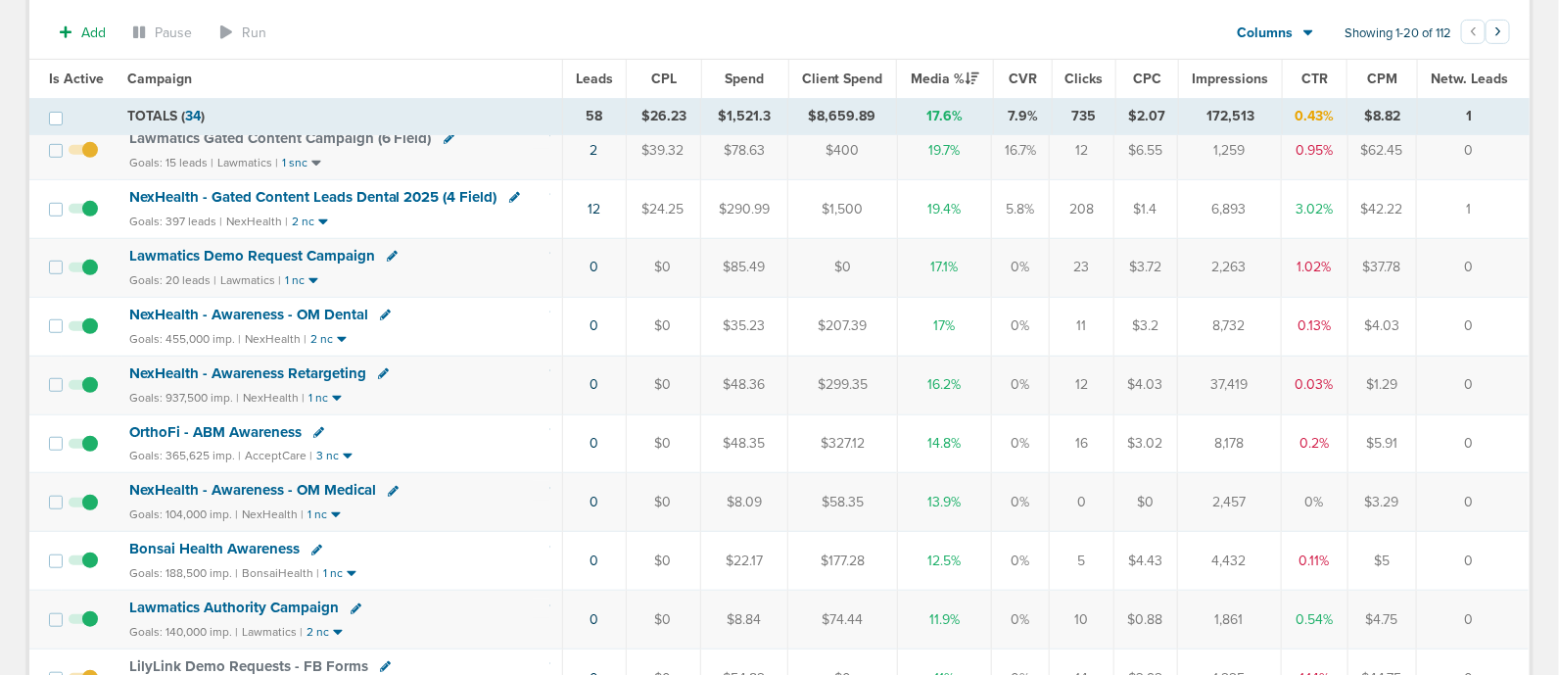
scroll to position [364, 0]
click at [295, 286] on td "Lawmatics Demo Request Campaign Goals: 20 leads | Lawmatics | 1 nc" at bounding box center [339, 266] width 445 height 59
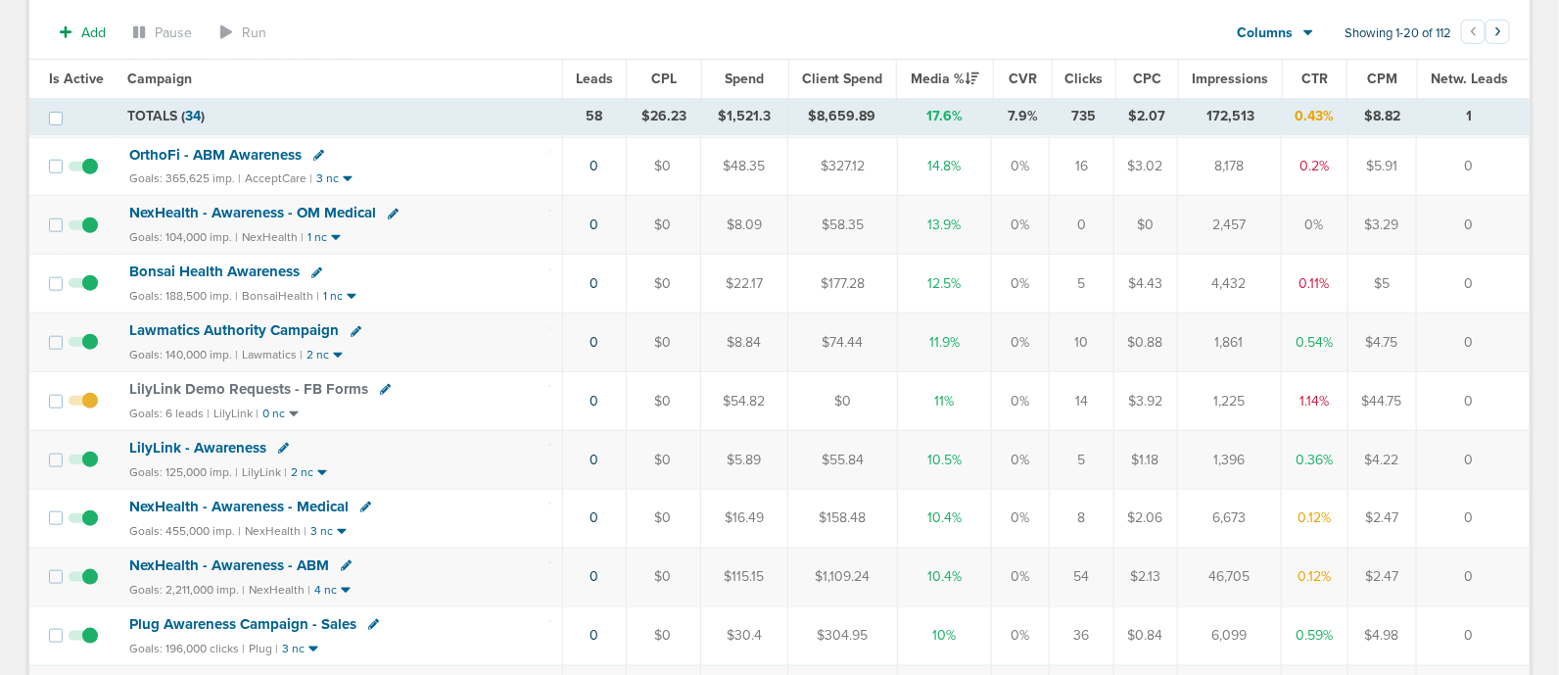
scroll to position [641, 0]
click at [230, 555] on span "NexHealth - Awareness - ABM" at bounding box center [229, 564] width 200 height 18
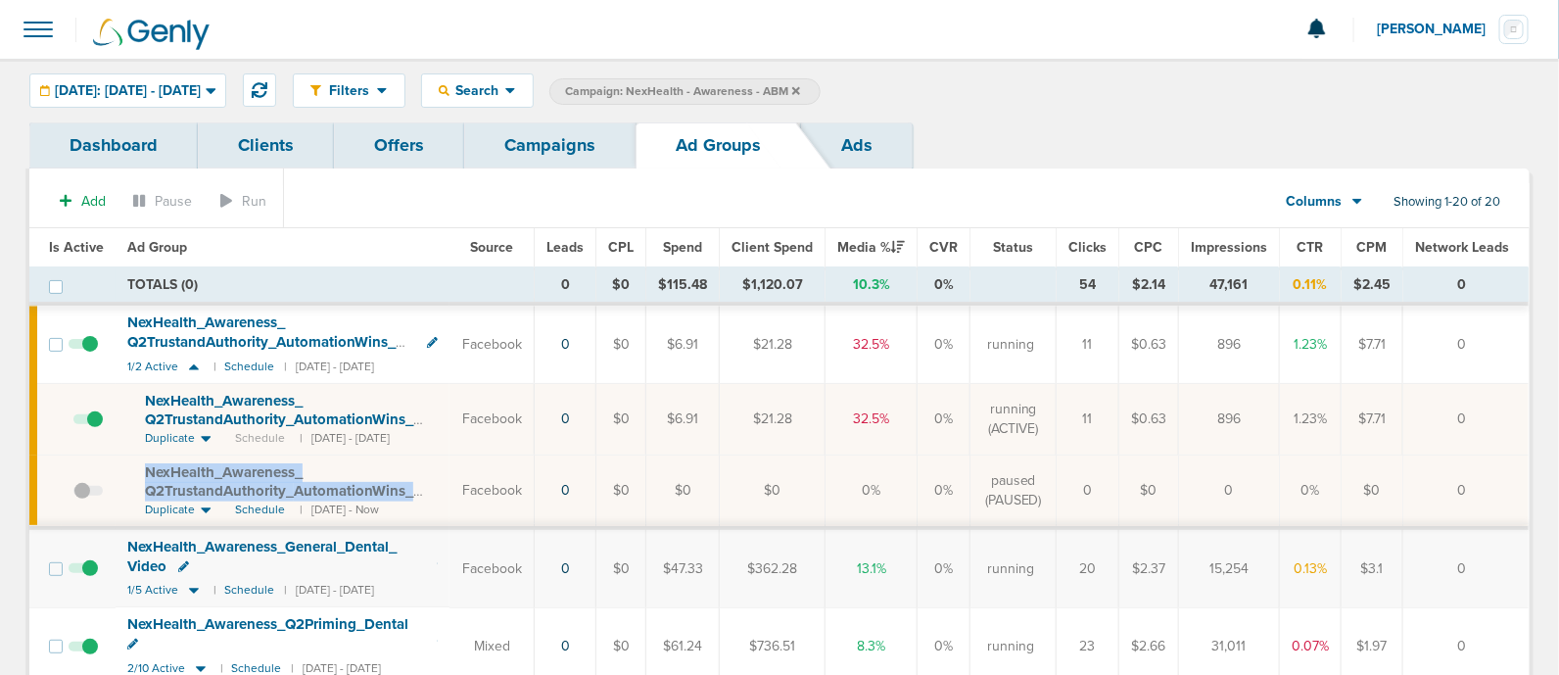
drag, startPoint x: 131, startPoint y: 461, endPoint x: 436, endPoint y: 486, distance: 305.5
click at [436, 486] on td "NexHealth_ Awareness_ Q2TrustandAuthority_ AutomationWins_ Dental_ [DATE]_ traf…" at bounding box center [283, 490] width 334 height 73
click at [562, 156] on link "Campaigns" at bounding box center [549, 145] width 171 height 46
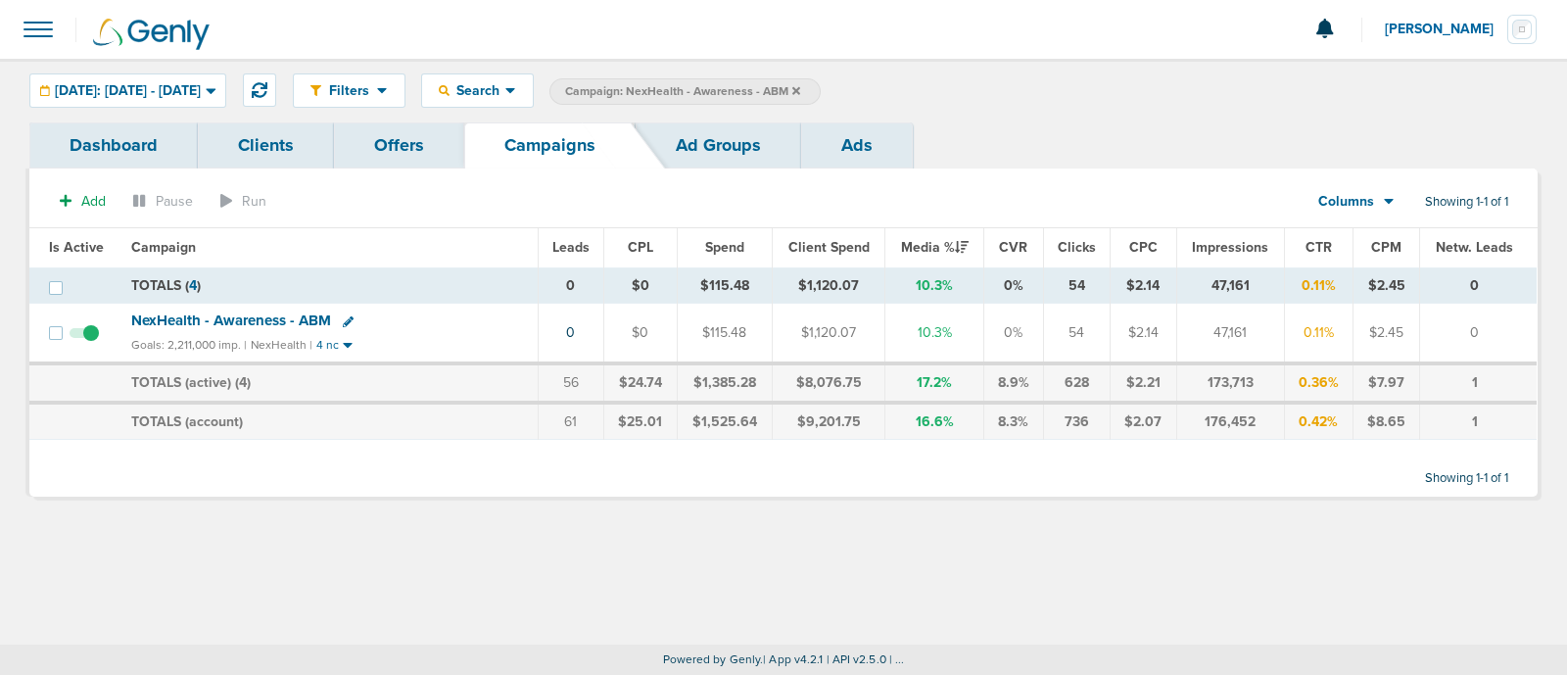
click at [800, 87] on icon at bounding box center [796, 90] width 8 height 8
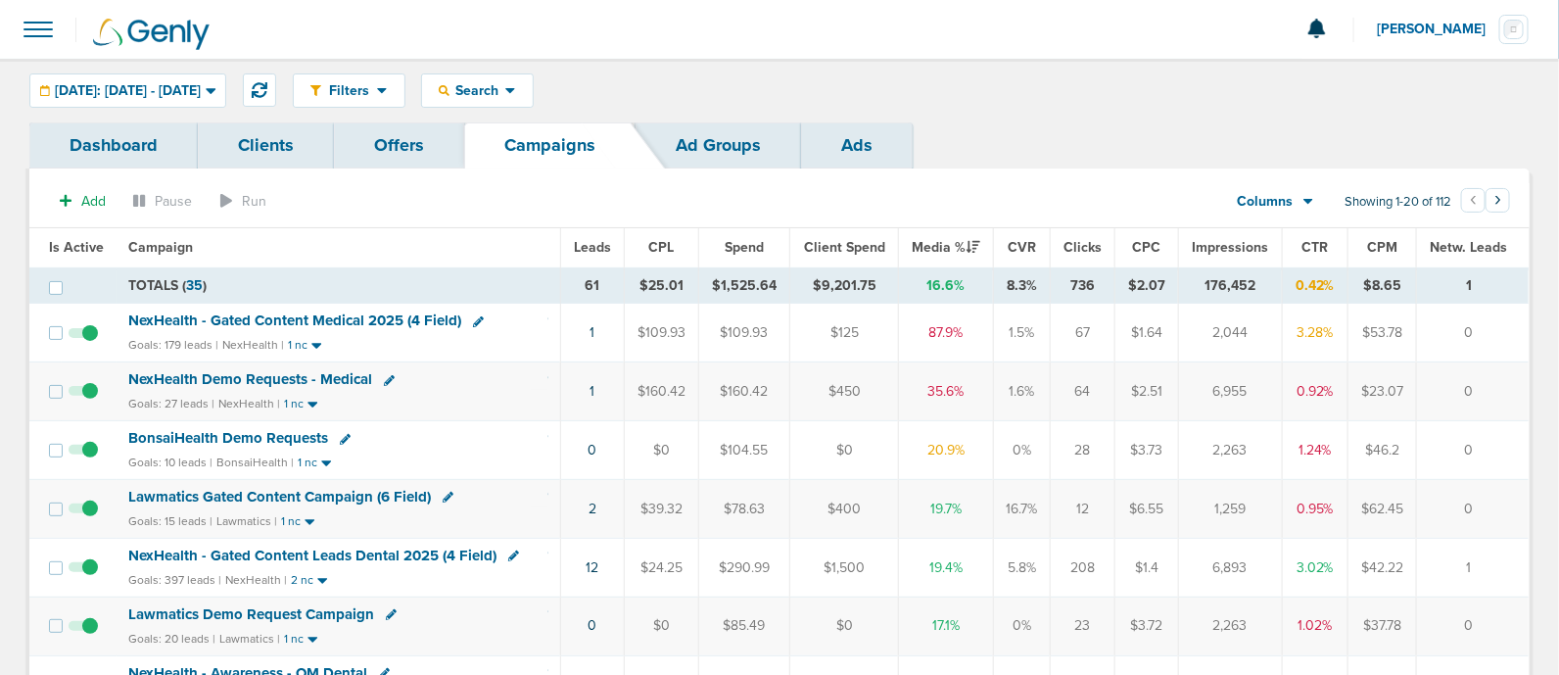
click at [397, 314] on span "NexHealth - Gated Content Medical 2025 (4 Field)" at bounding box center [294, 320] width 333 height 18
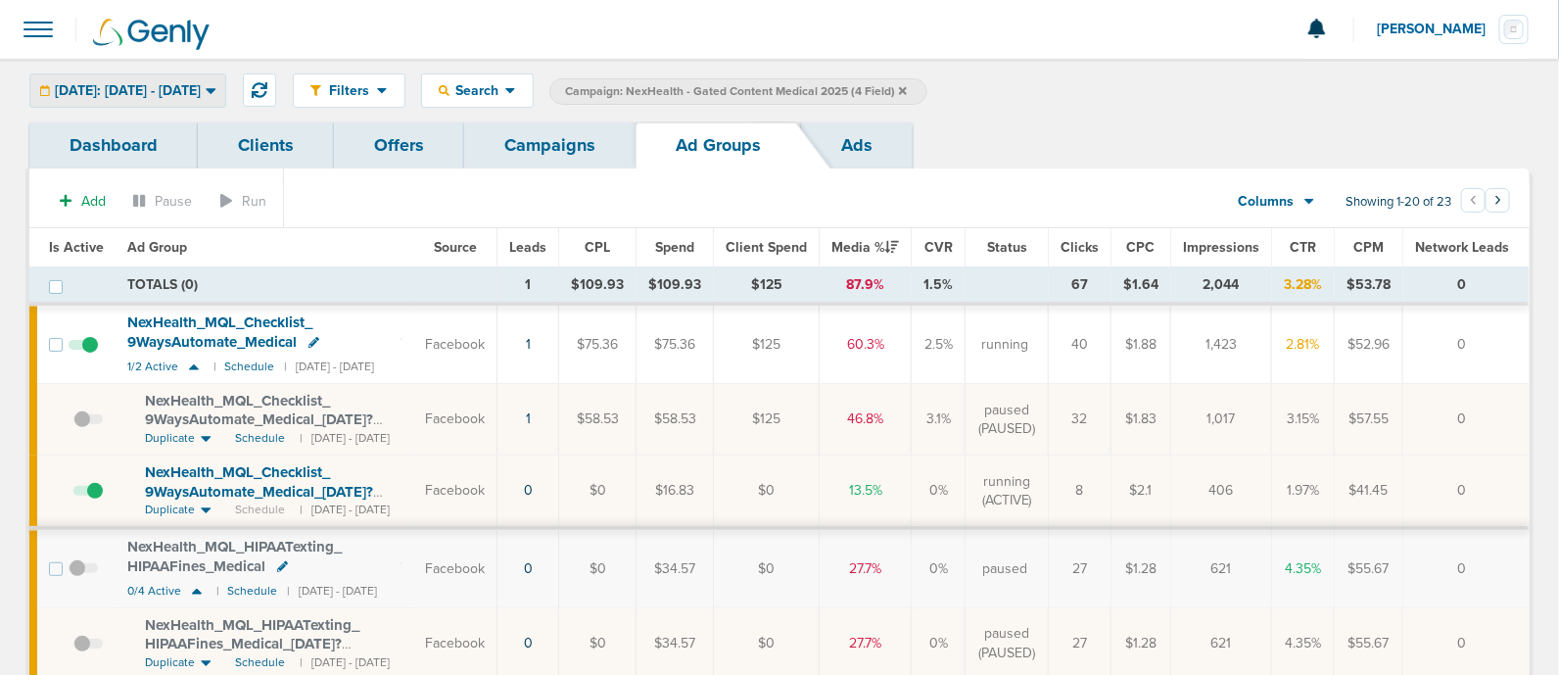
click at [225, 95] on div "[DATE]: [DATE] - [DATE]" at bounding box center [127, 90] width 195 height 32
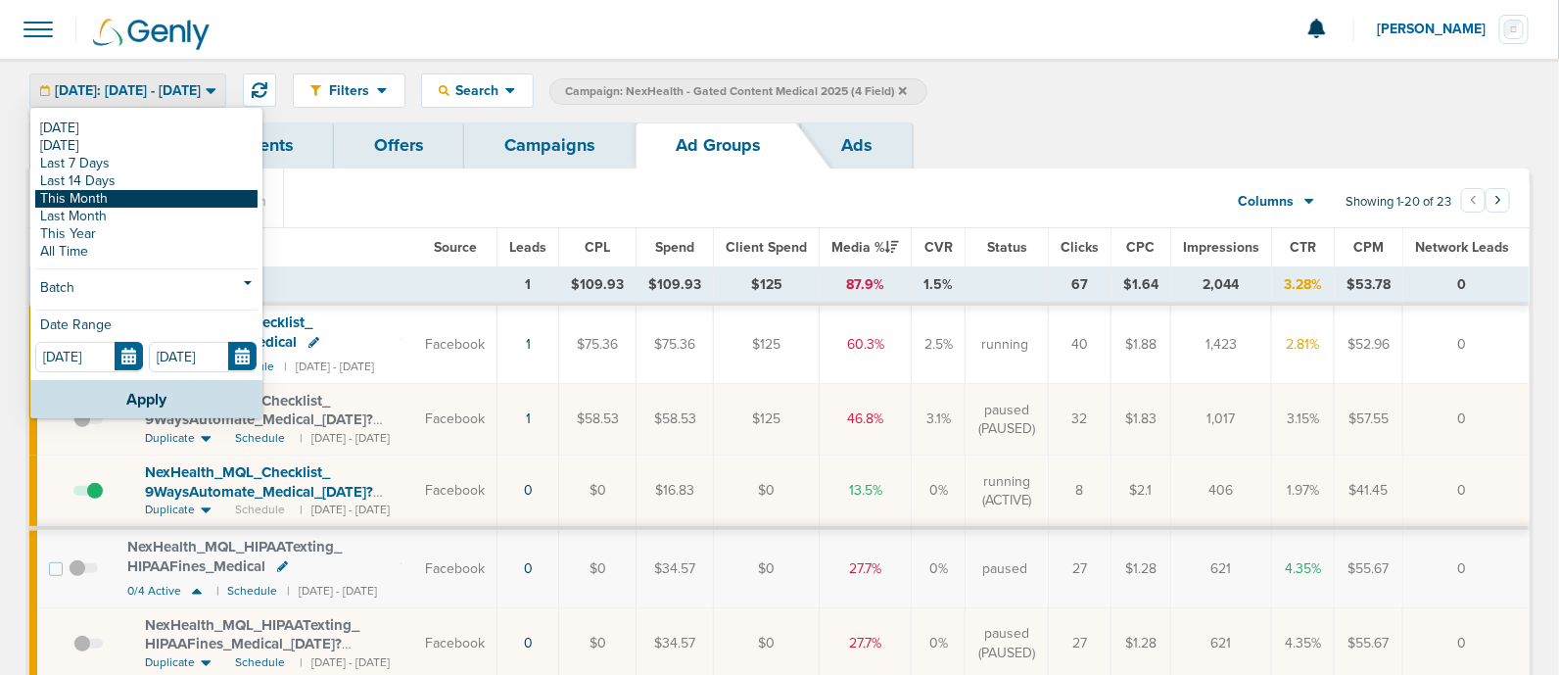
click at [103, 197] on link "This Month" at bounding box center [146, 199] width 222 height 18
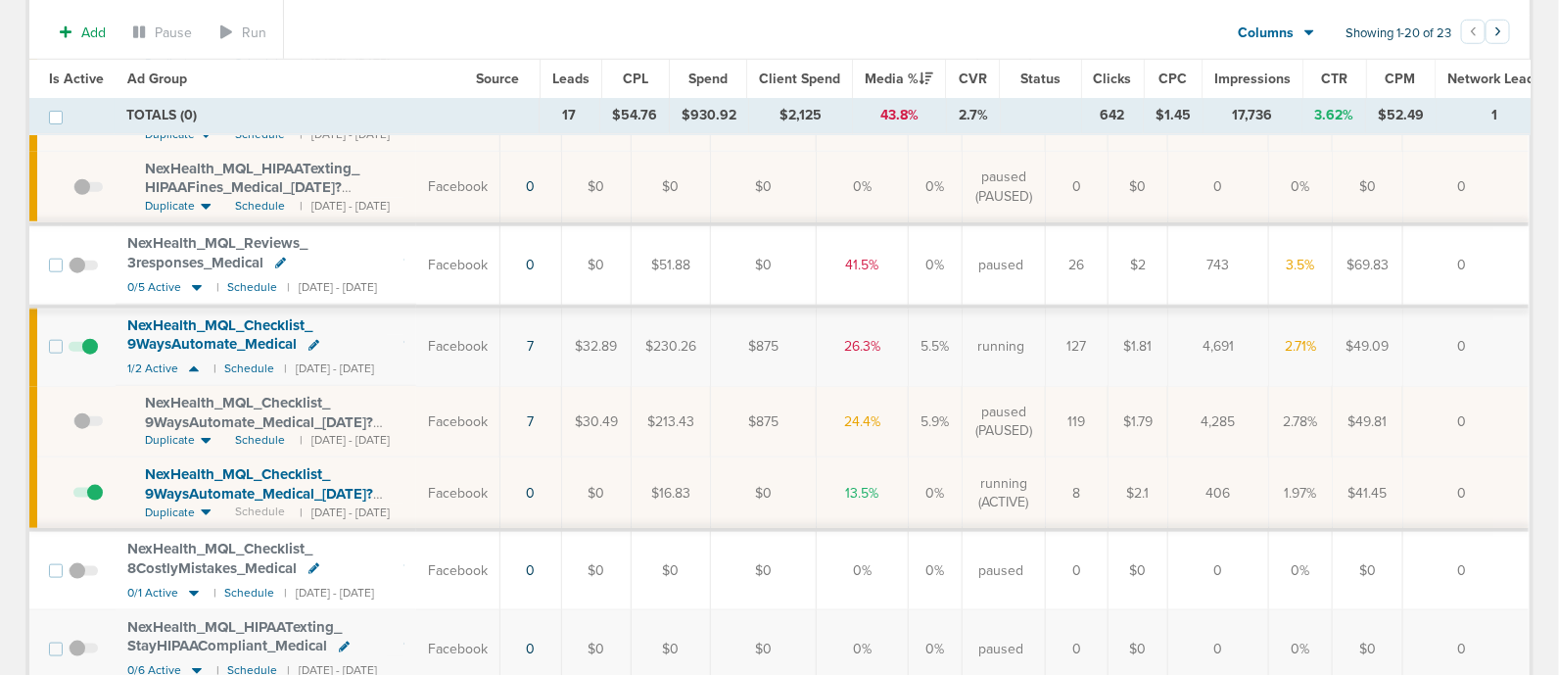
scroll to position [687, 0]
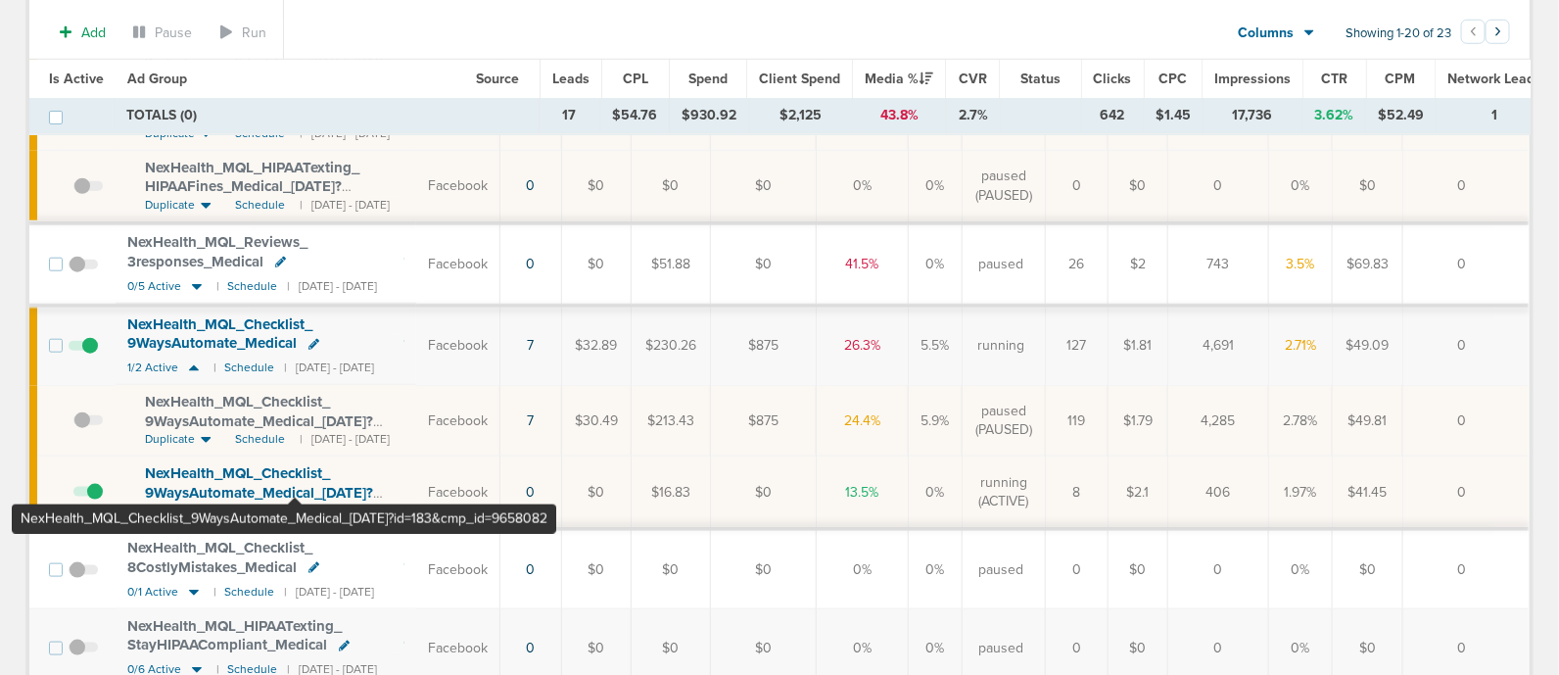
drag, startPoint x: 294, startPoint y: 447, endPoint x: 231, endPoint y: 459, distance: 63.8
click at [231, 464] on span "NexHealth_ MQL_ Checklist_ 9WaysAutomate_ Medical_ [DATE]?id=183&cmp_ id=9658082" at bounding box center [259, 492] width 228 height 56
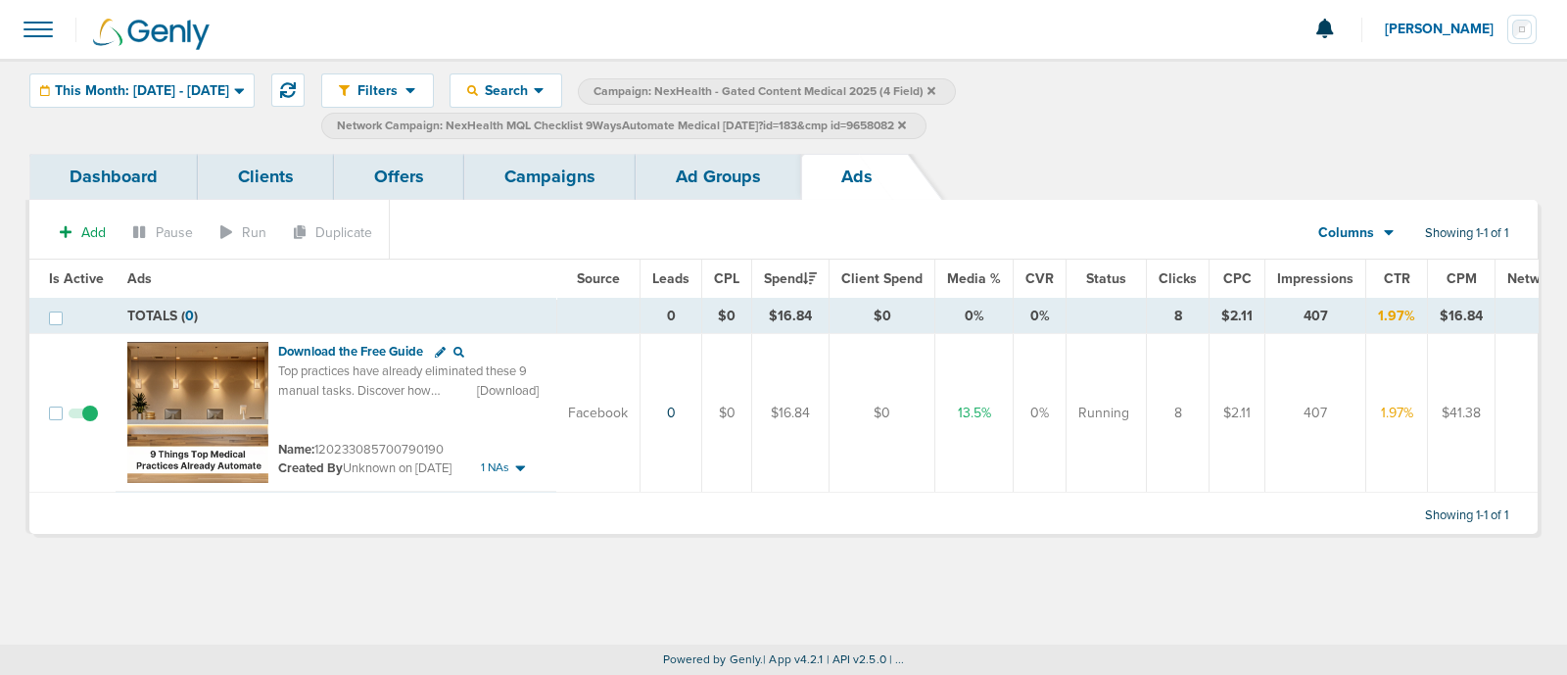
click at [720, 183] on link "Ad Groups" at bounding box center [717, 177] width 165 height 46
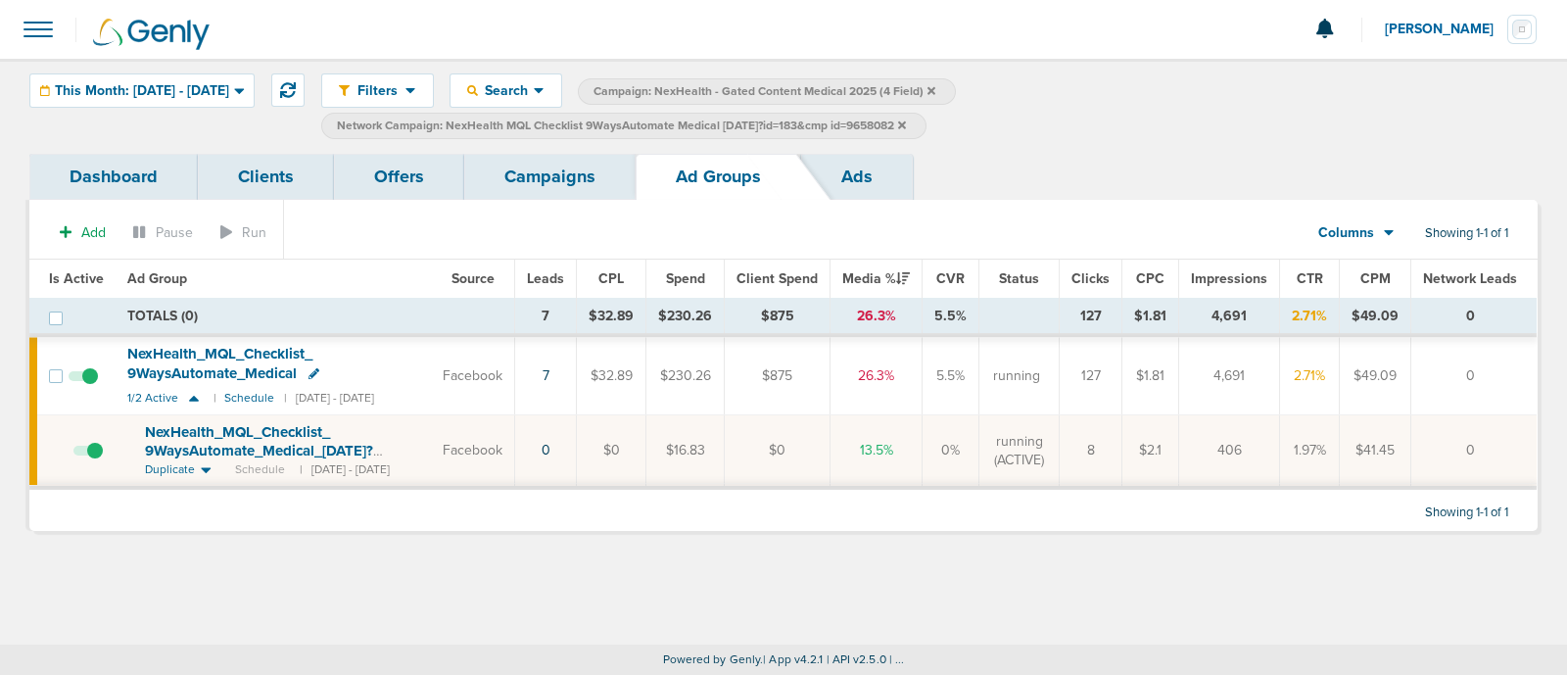
click at [558, 171] on link "Campaigns" at bounding box center [549, 177] width 171 height 46
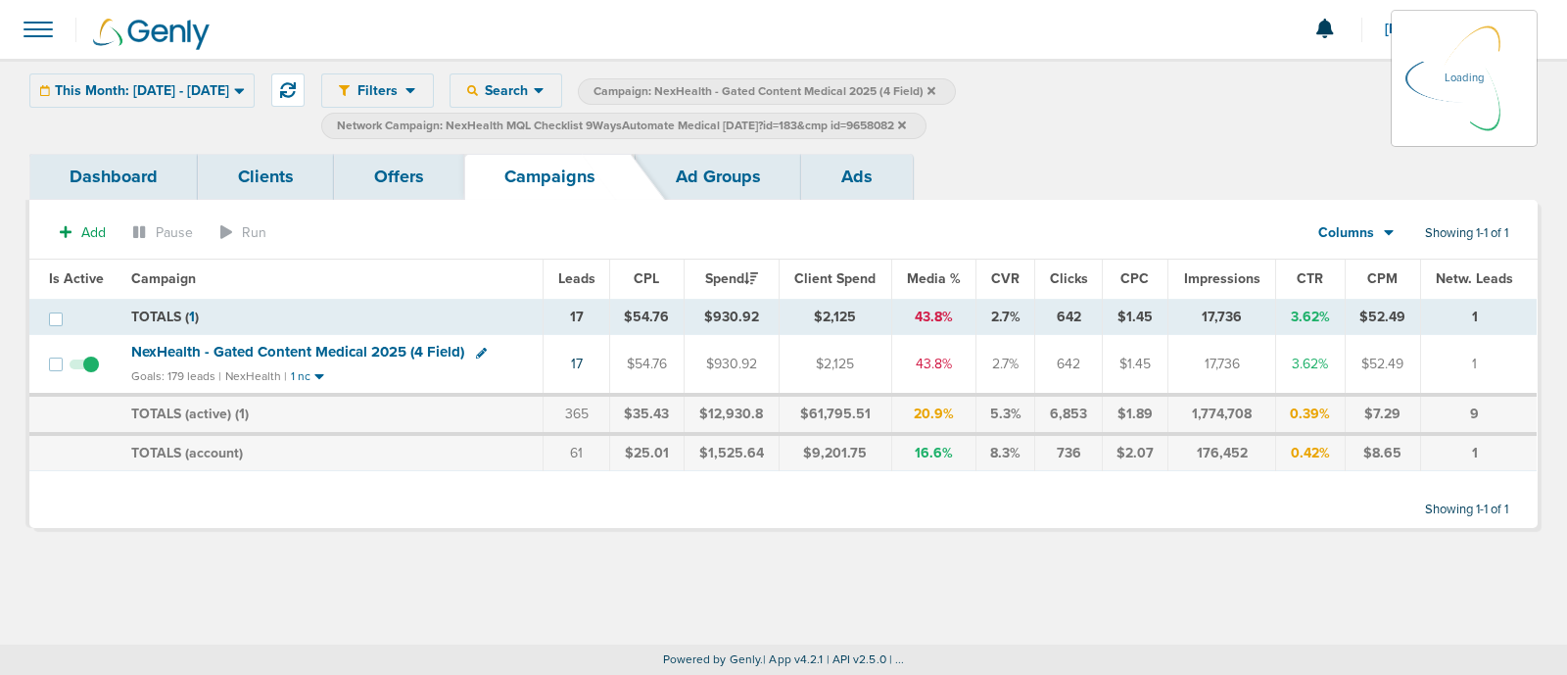
click at [906, 125] on icon at bounding box center [902, 124] width 8 height 8
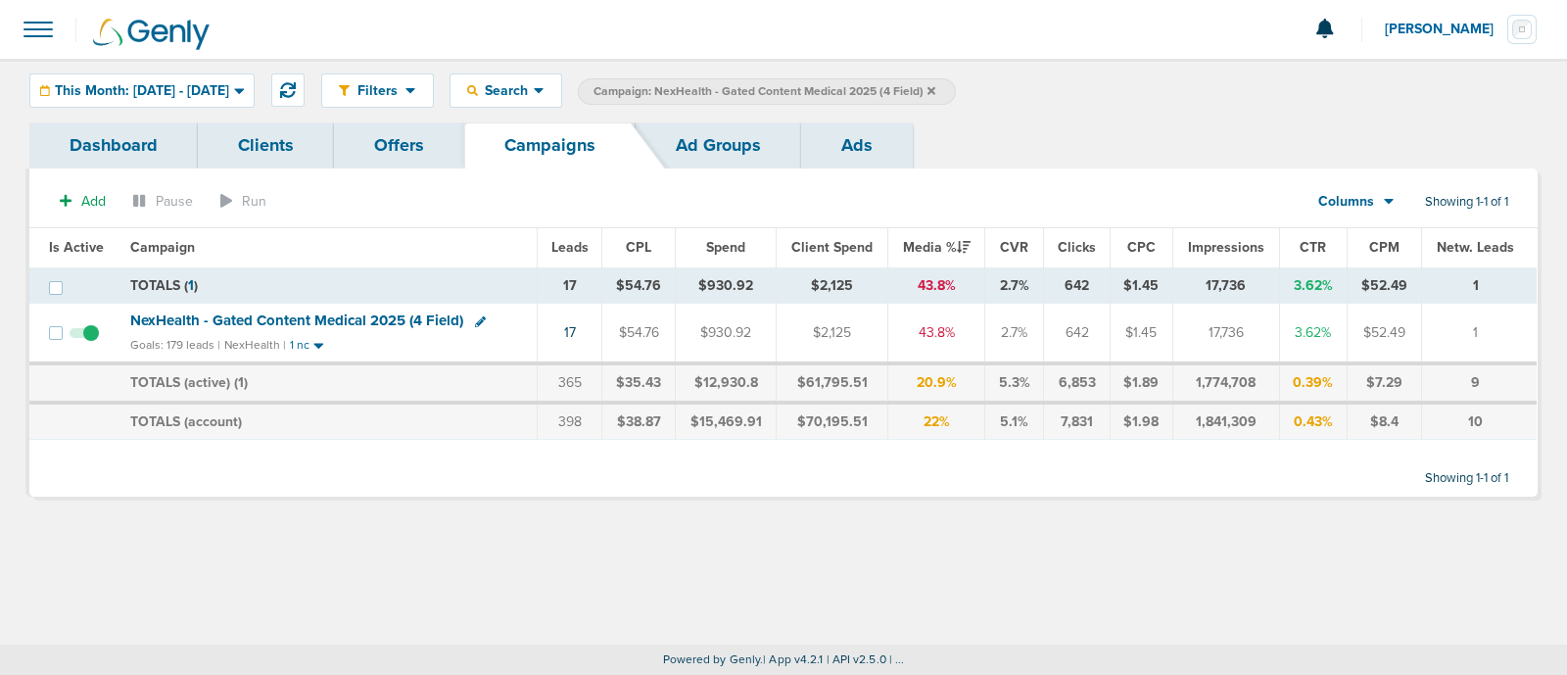
click at [387, 502] on div "Dashboard Clients Offers Campaigns Ad Groups Ads Add Pause Run Columns Media St…" at bounding box center [783, 319] width 1537 height 394
click at [372, 315] on span "NexHealth - Gated Content Medical 2025 (4 Field)" at bounding box center [296, 320] width 333 height 18
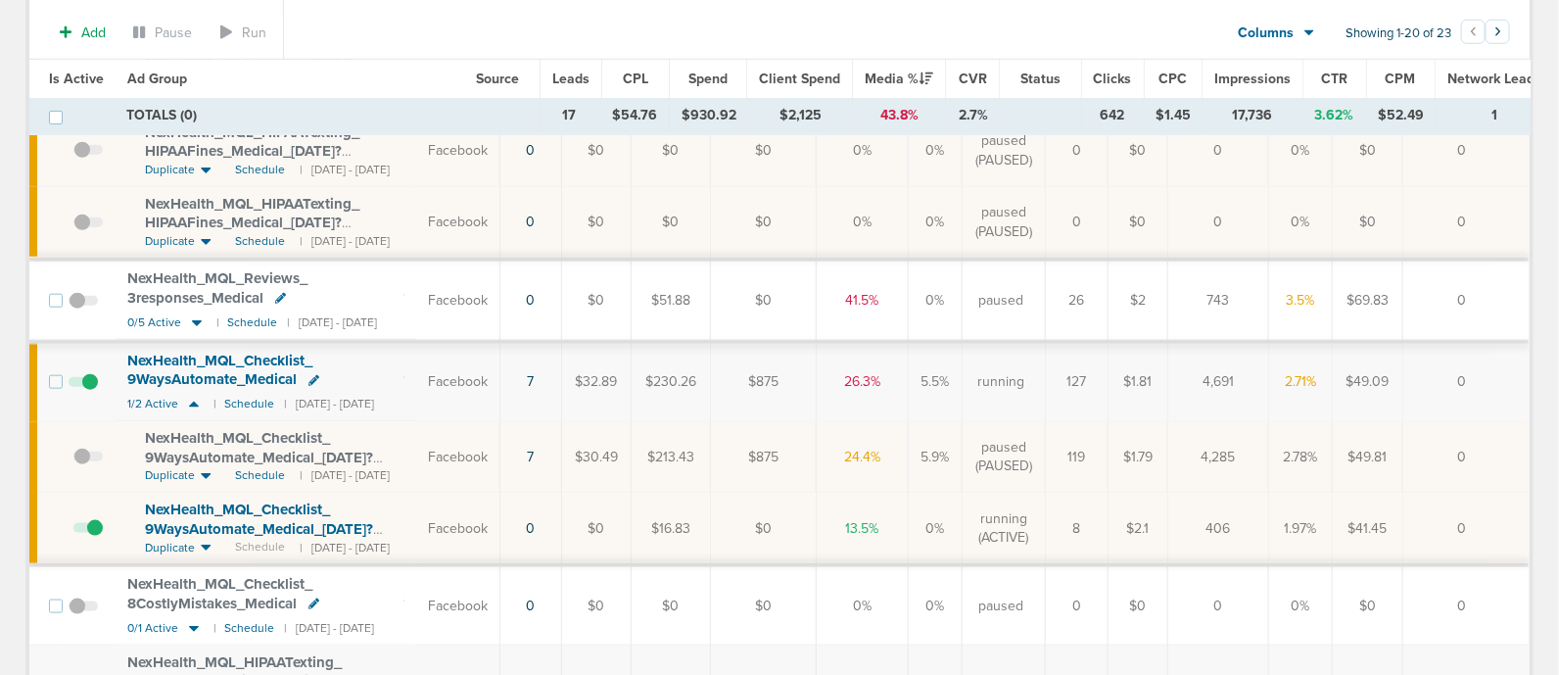
scroll to position [656, 0]
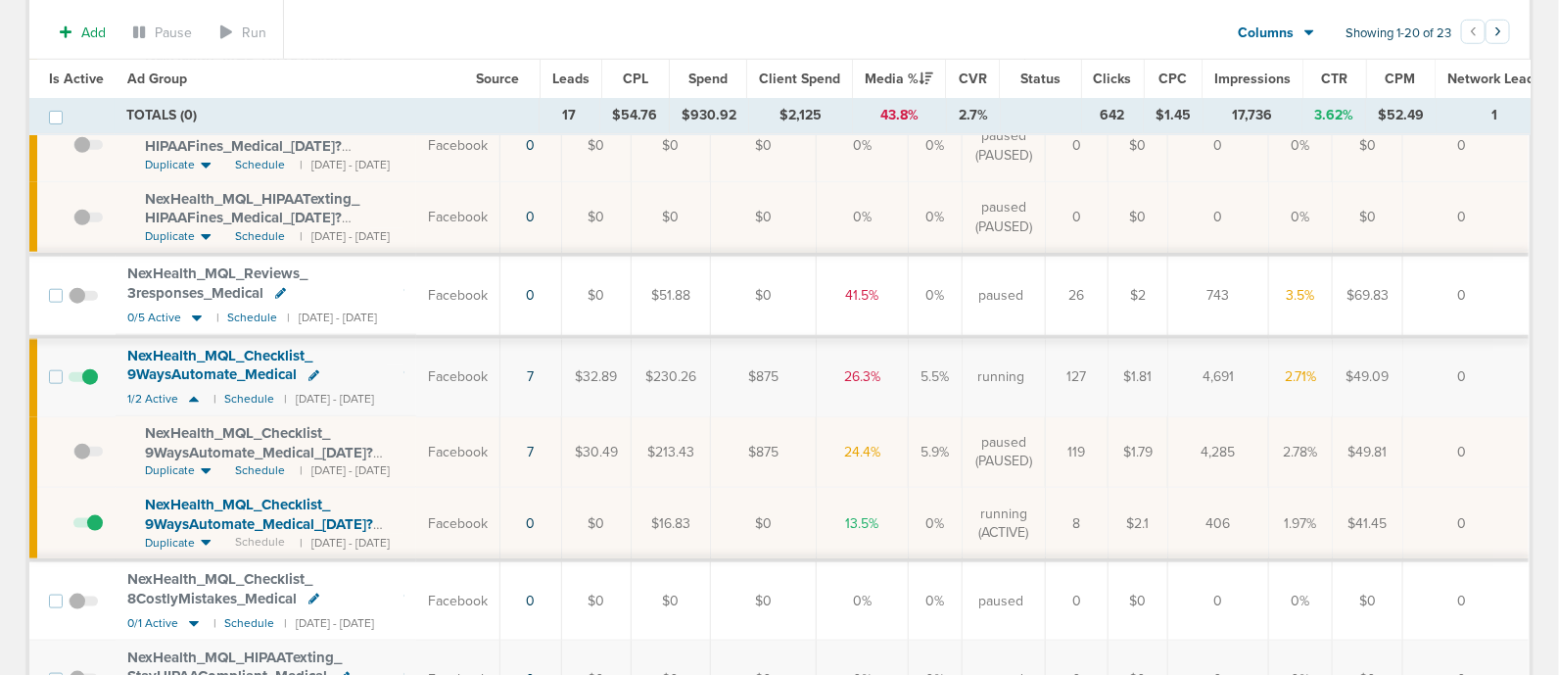
click at [93, 533] on span at bounding box center [87, 533] width 29 height 0
click at [73, 528] on input "checkbox" at bounding box center [73, 528] width 0 height 0
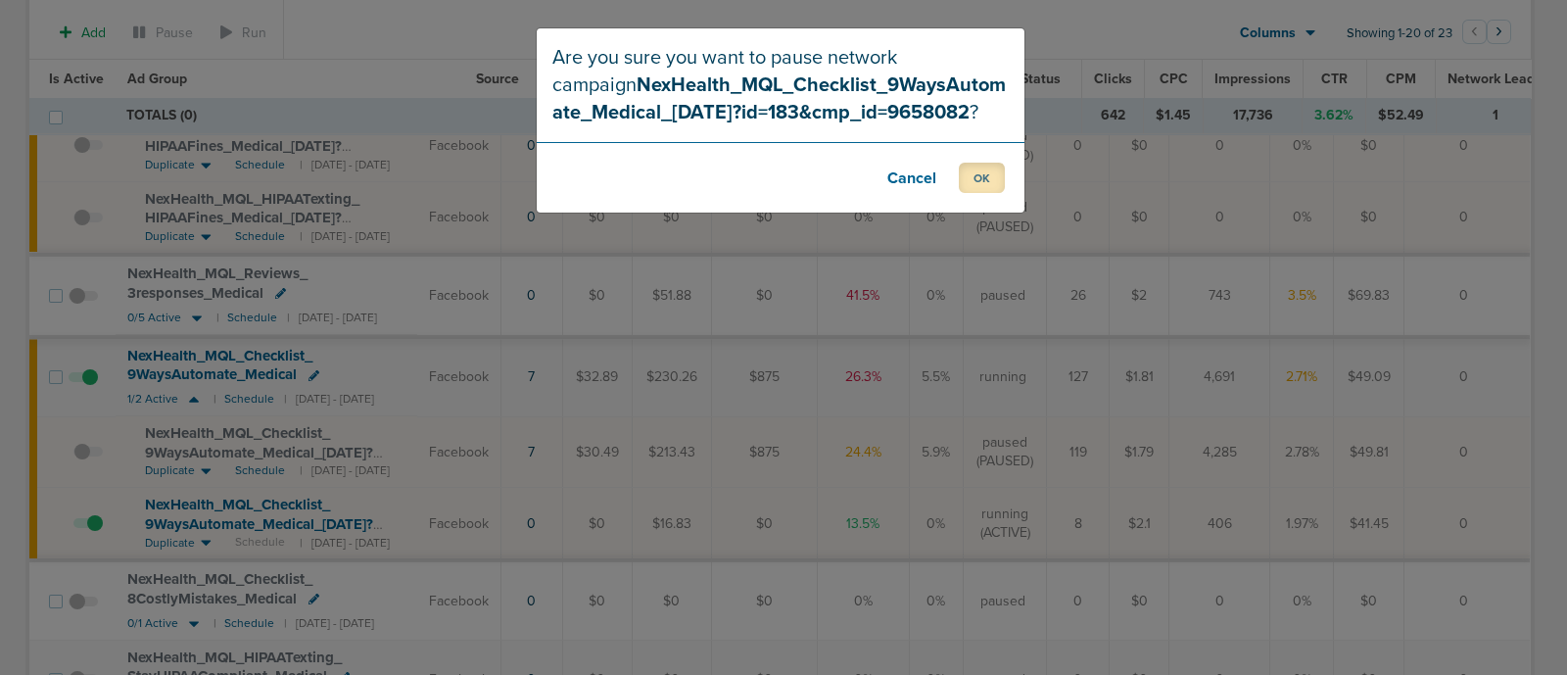
click at [989, 174] on button "OK" at bounding box center [982, 178] width 46 height 30
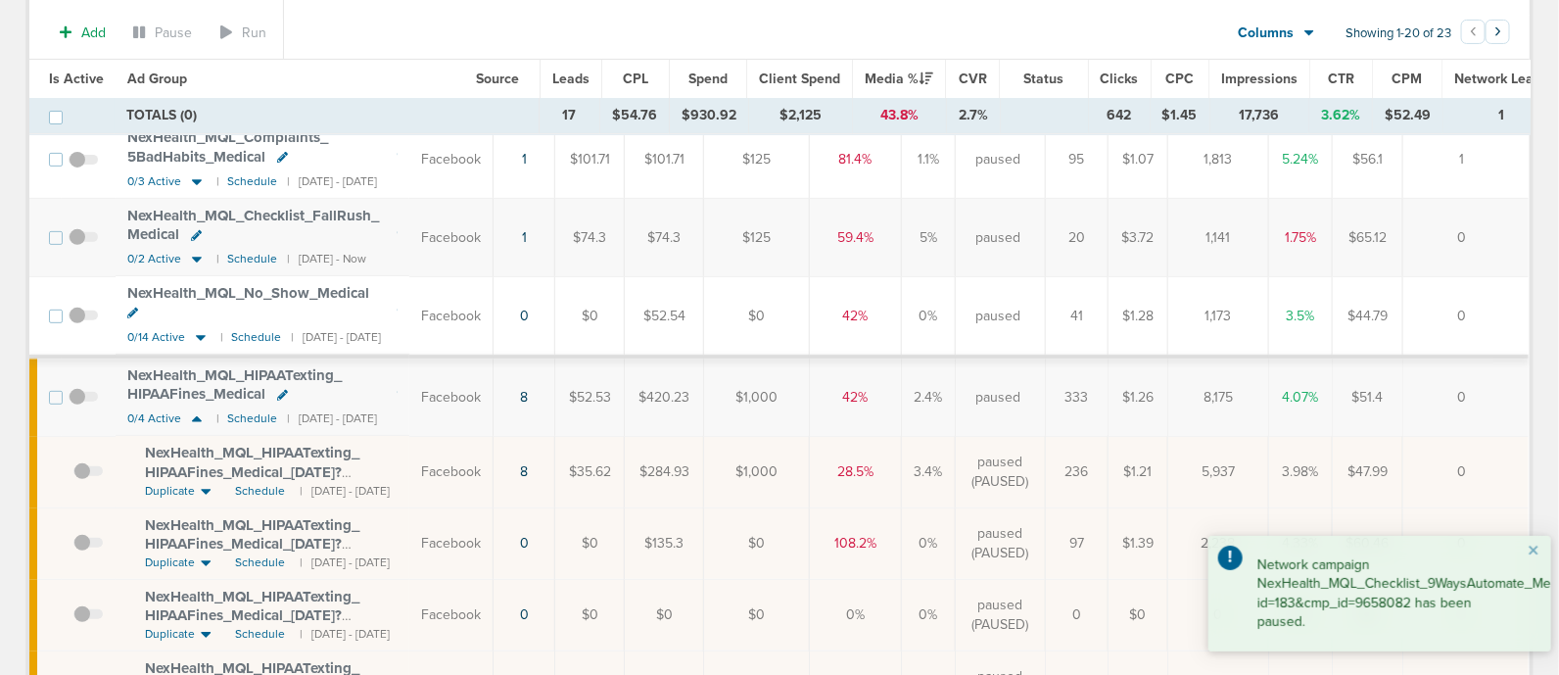
scroll to position [0, 0]
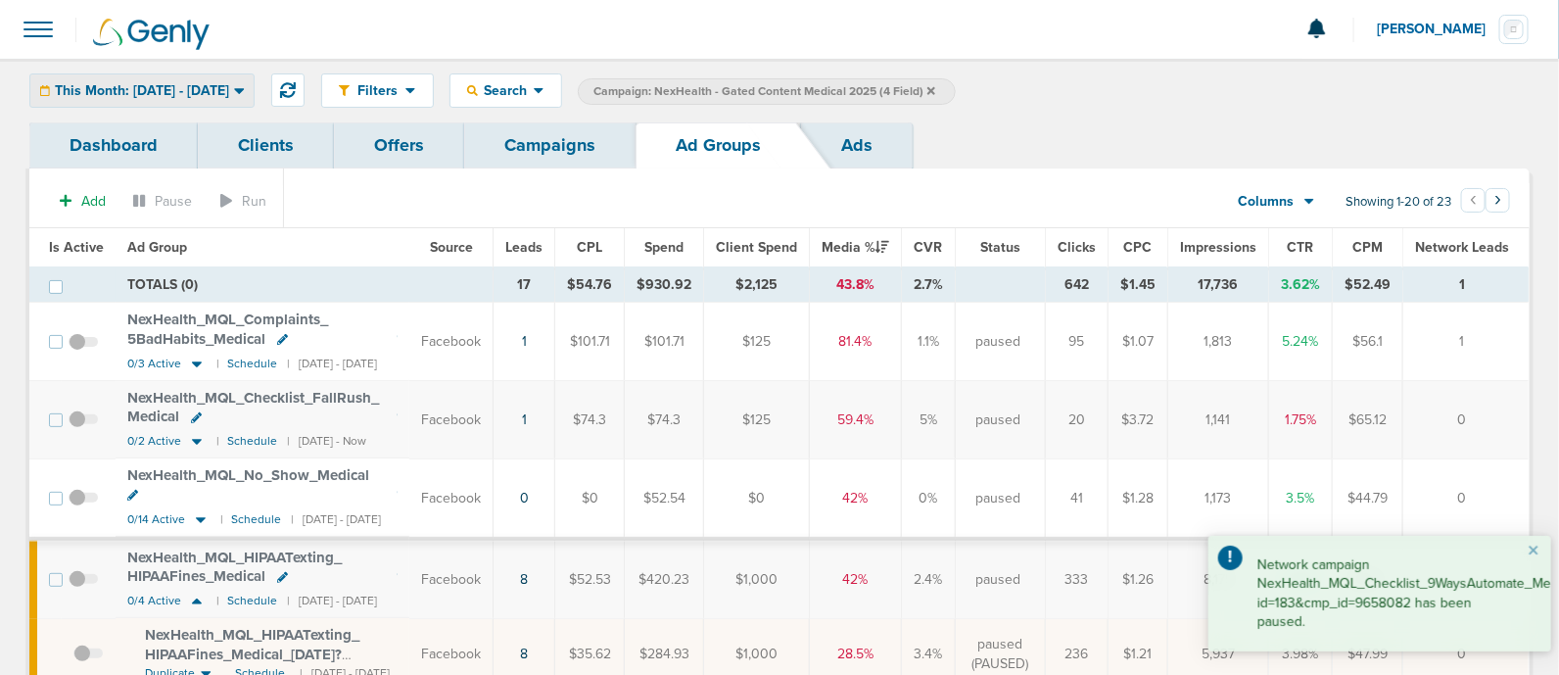
click at [163, 78] on div "This Month: [DATE] - [DATE]" at bounding box center [141, 90] width 223 height 32
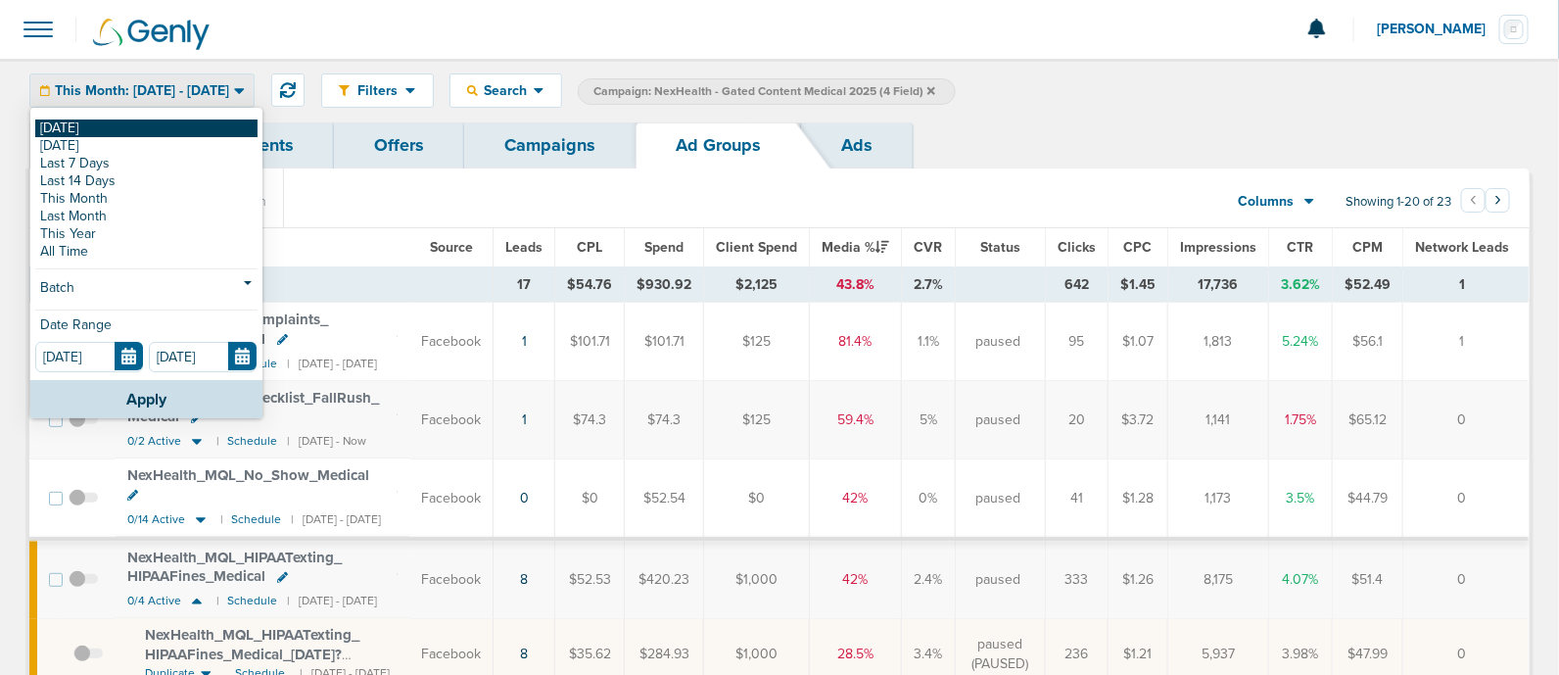
click at [88, 125] on link "[DATE]" at bounding box center [146, 128] width 222 height 18
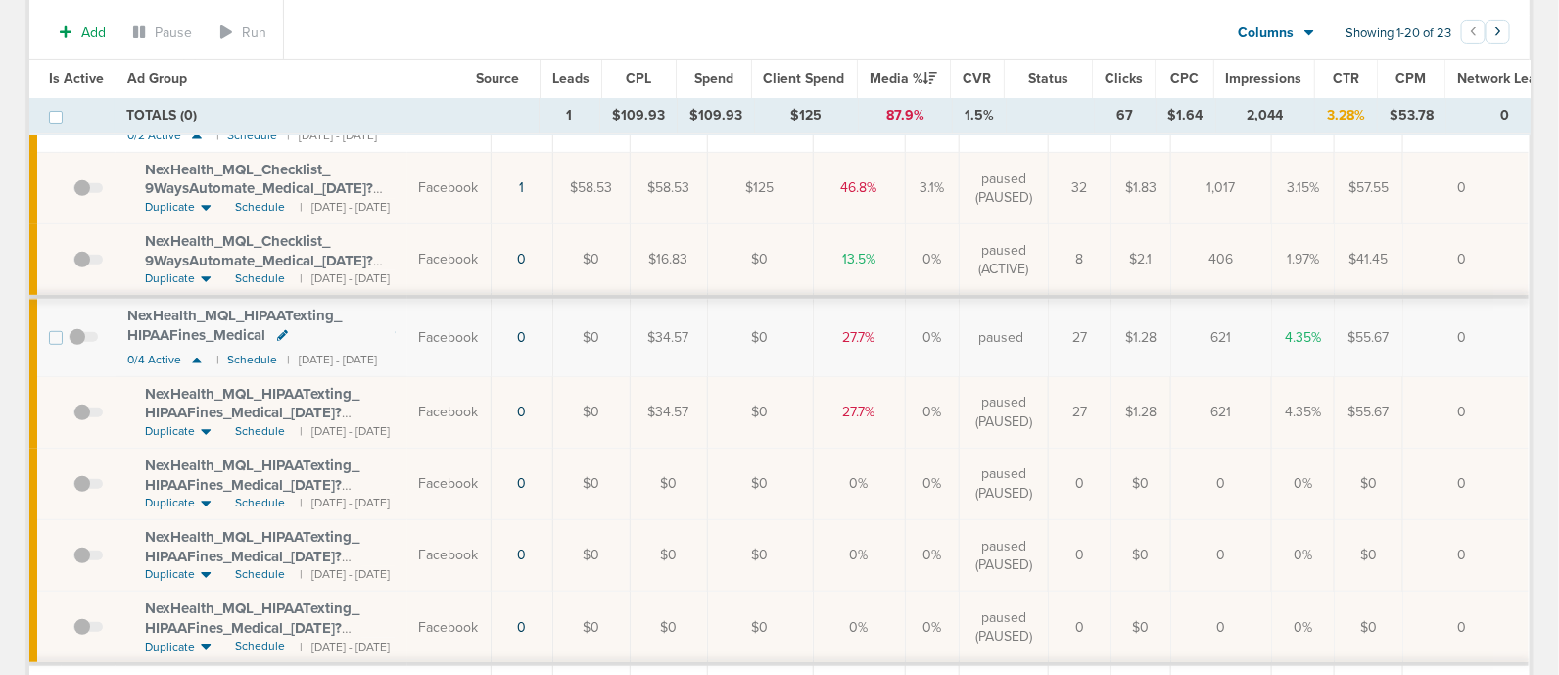
scroll to position [354, 0]
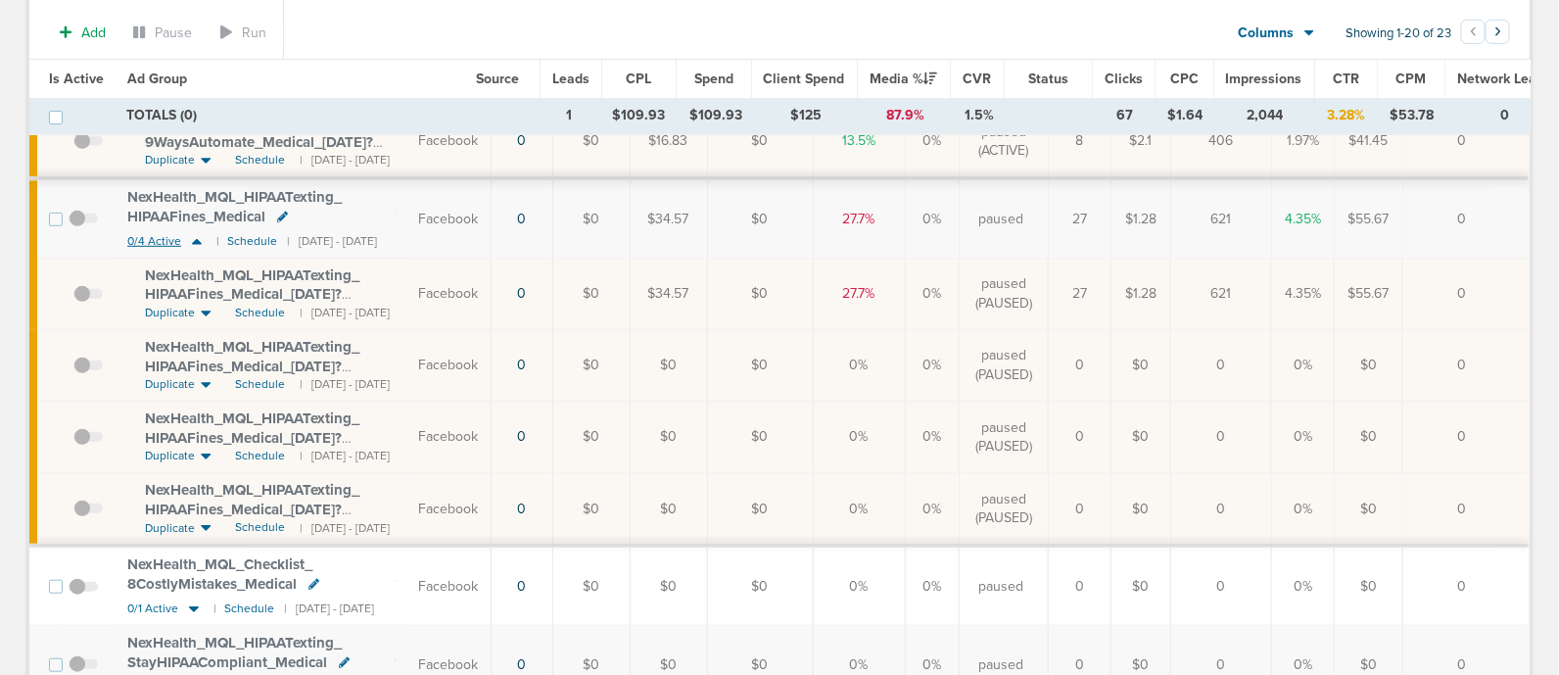
click at [192, 239] on icon at bounding box center [197, 242] width 10 height 6
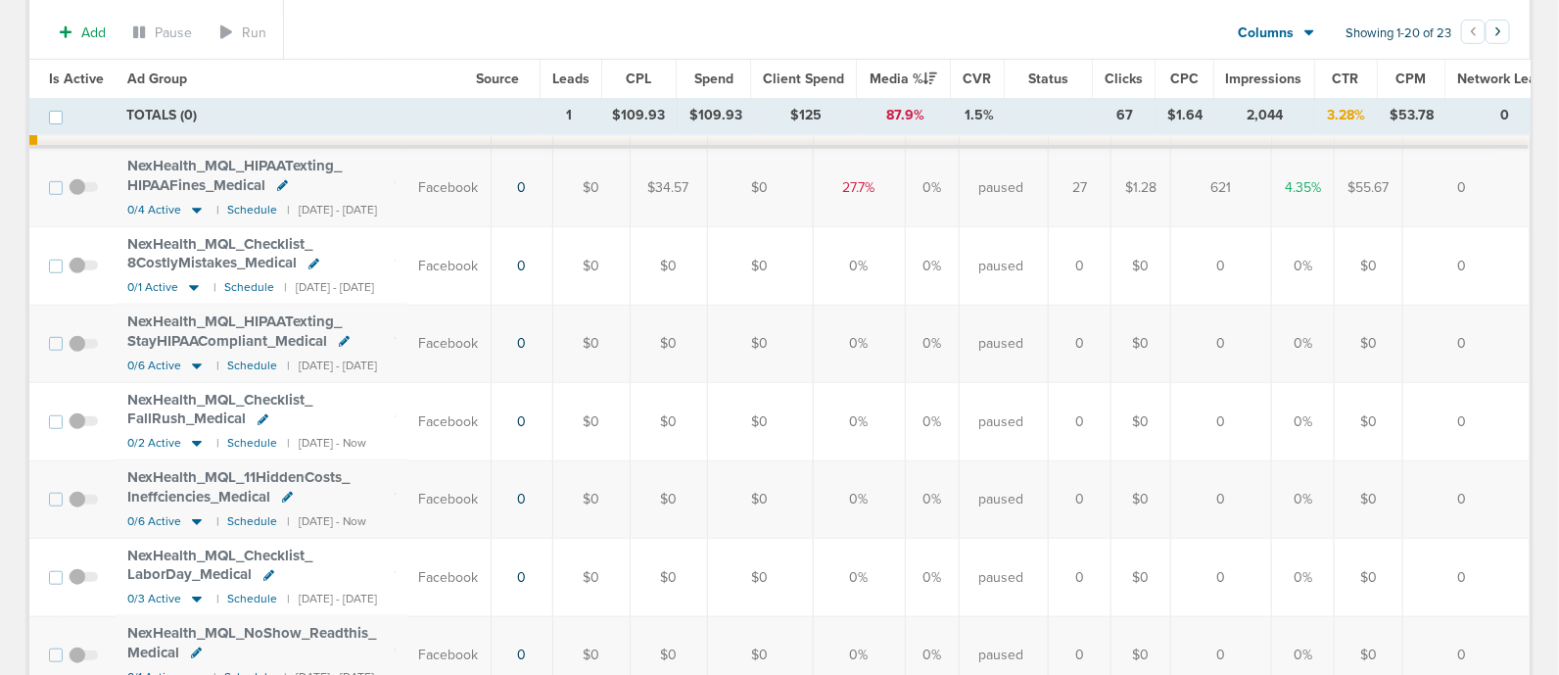
scroll to position [0, 0]
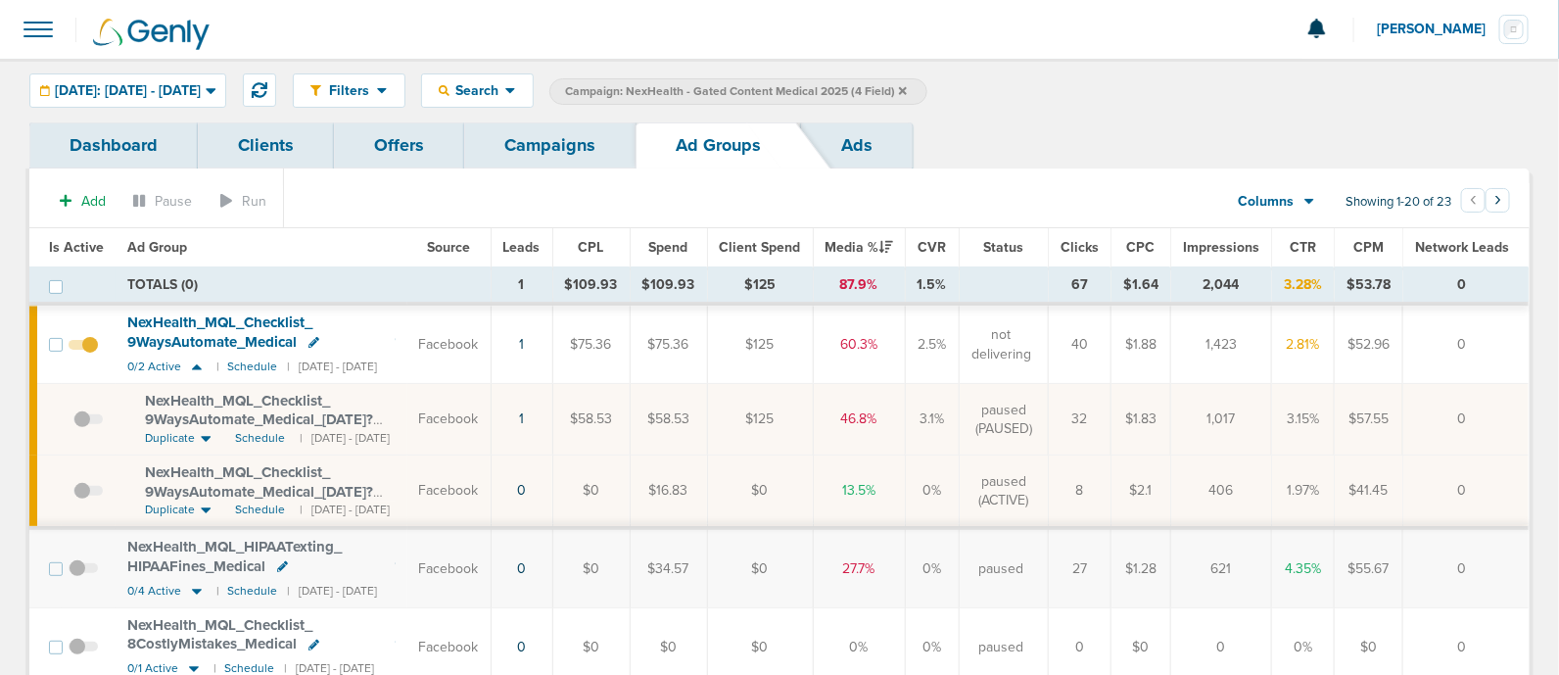
click at [283, 410] on span "NexHealth_ MQL_ Checklist_ 9WaysAutomate_ Medical_ [DATE]?id=183&cmp_ id=9658082" at bounding box center [259, 420] width 228 height 56
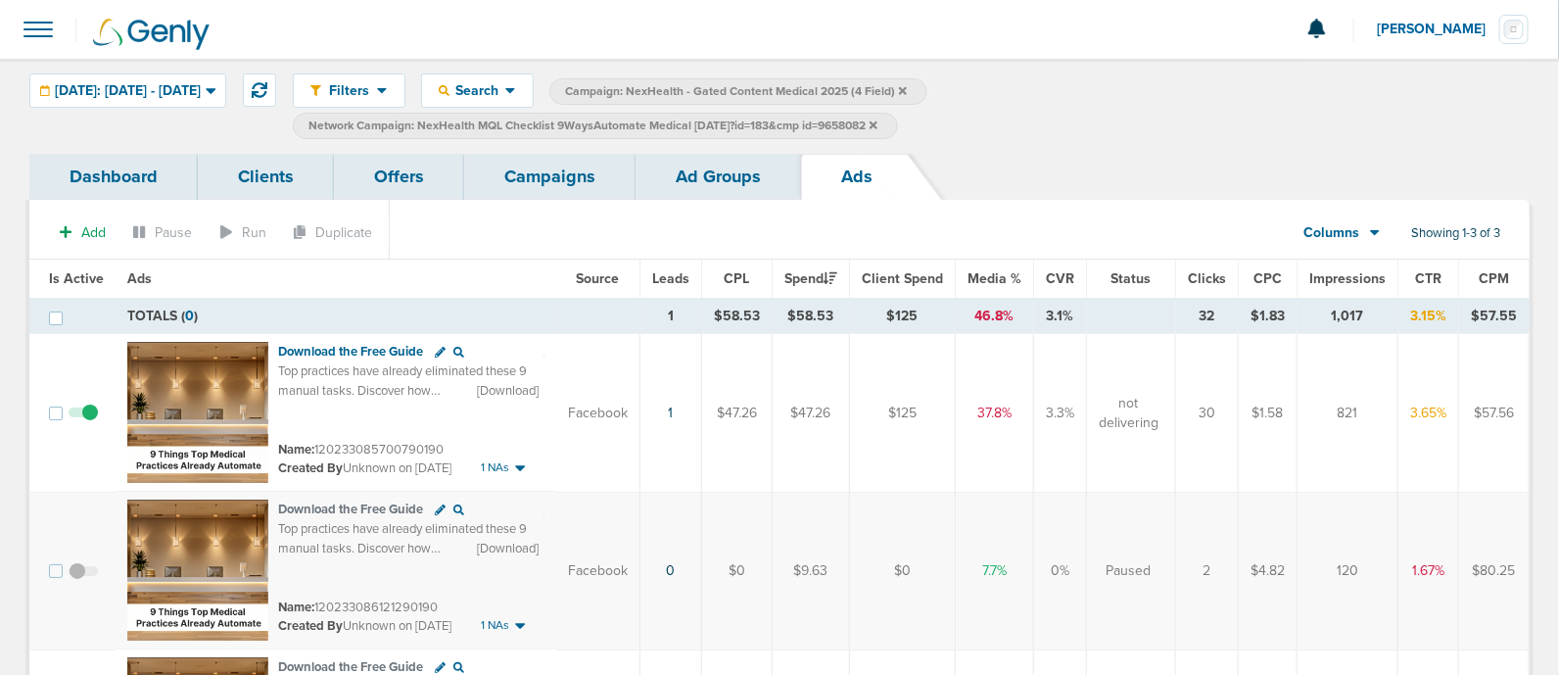
drag, startPoint x: 472, startPoint y: 124, endPoint x: 936, endPoint y: 129, distance: 464.1
click at [877, 129] on span "Network Campaign: NexHealth MQL Checklist 9WaysAutomate Medical [DATE]?id=183&c…" at bounding box center [592, 125] width 569 height 17
click at [729, 183] on link "Ad Groups" at bounding box center [717, 177] width 165 height 46
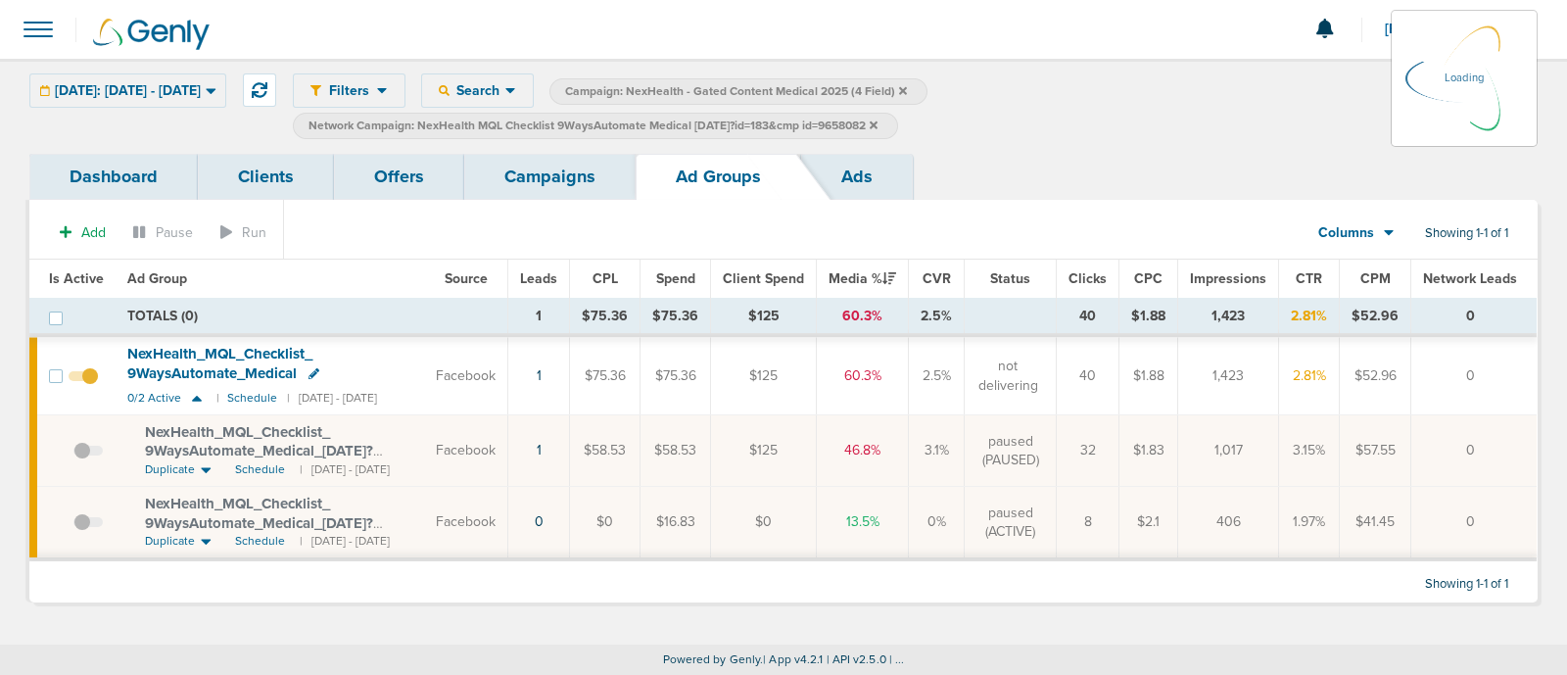
click at [568, 179] on link "Campaigns" at bounding box center [549, 177] width 171 height 46
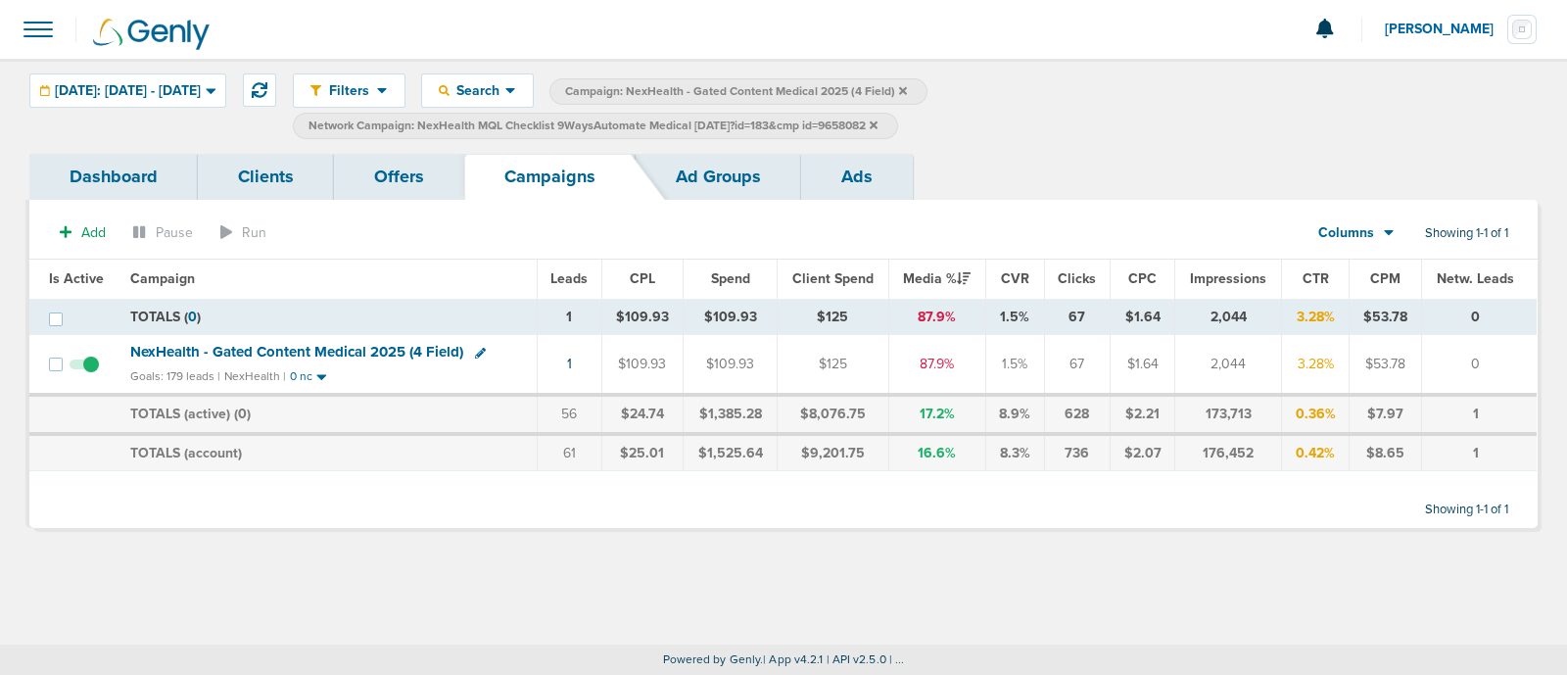
click at [313, 350] on span "NexHealth - Gated Content Medical 2025 (4 Field)" at bounding box center [296, 352] width 333 height 18
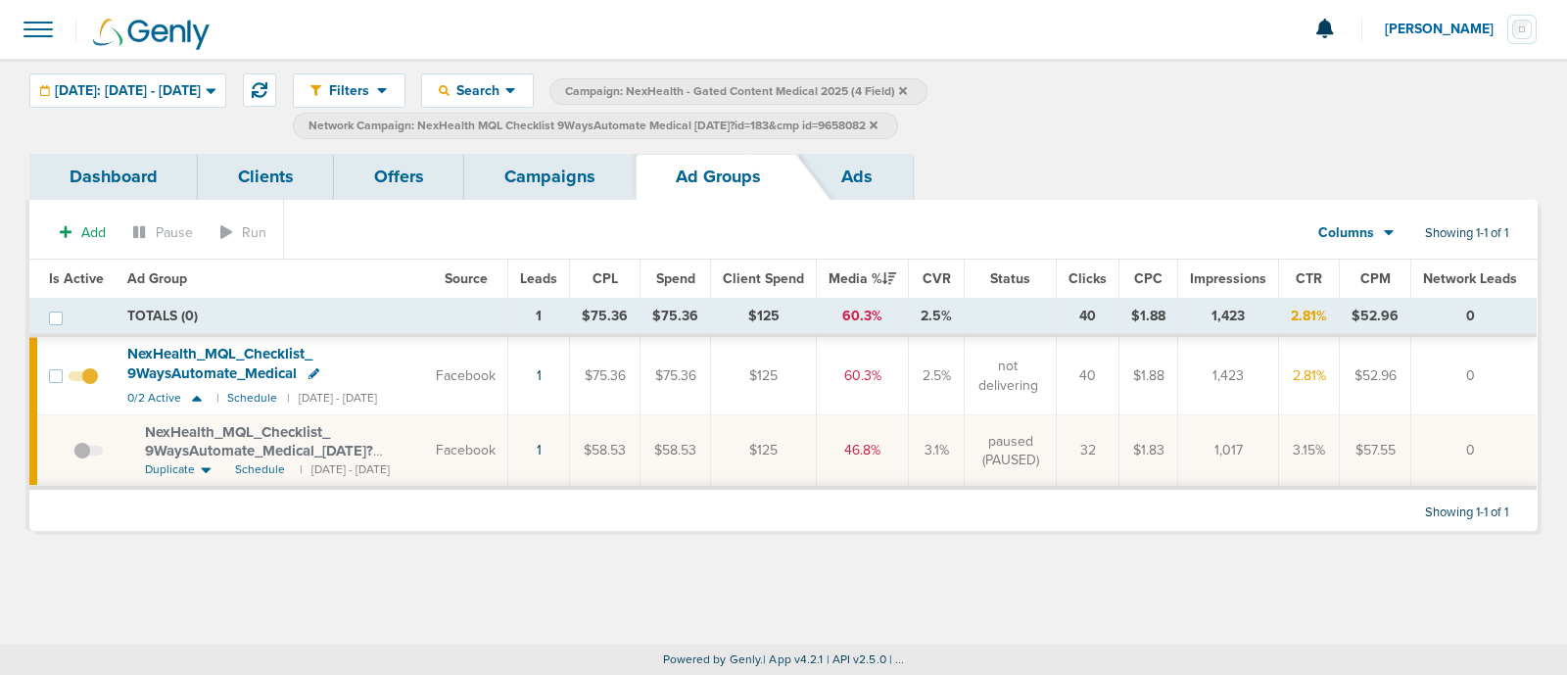
click at [877, 119] on icon at bounding box center [873, 125] width 8 height 12
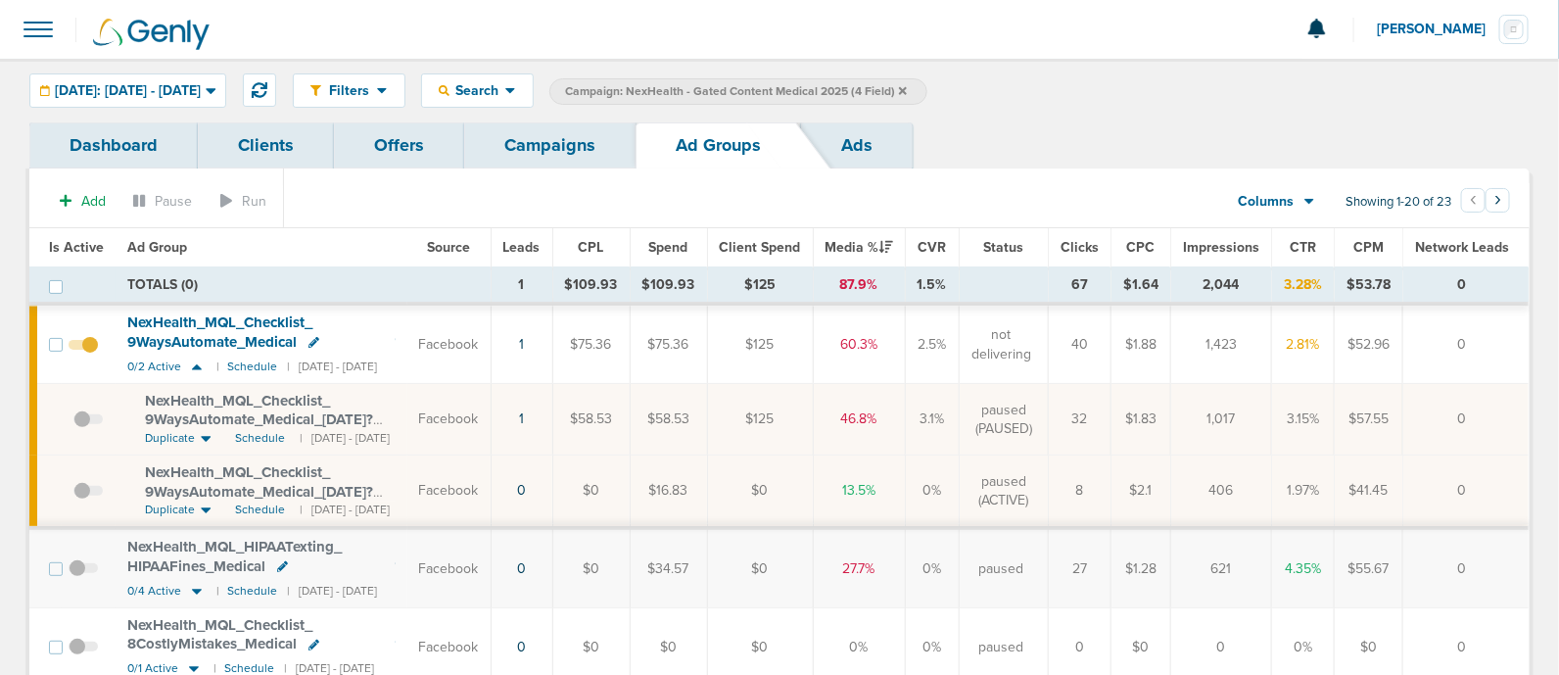
click at [90, 500] on span at bounding box center [87, 500] width 29 height 0
click at [73, 494] on input "checkbox" at bounding box center [73, 494] width 0 height 0
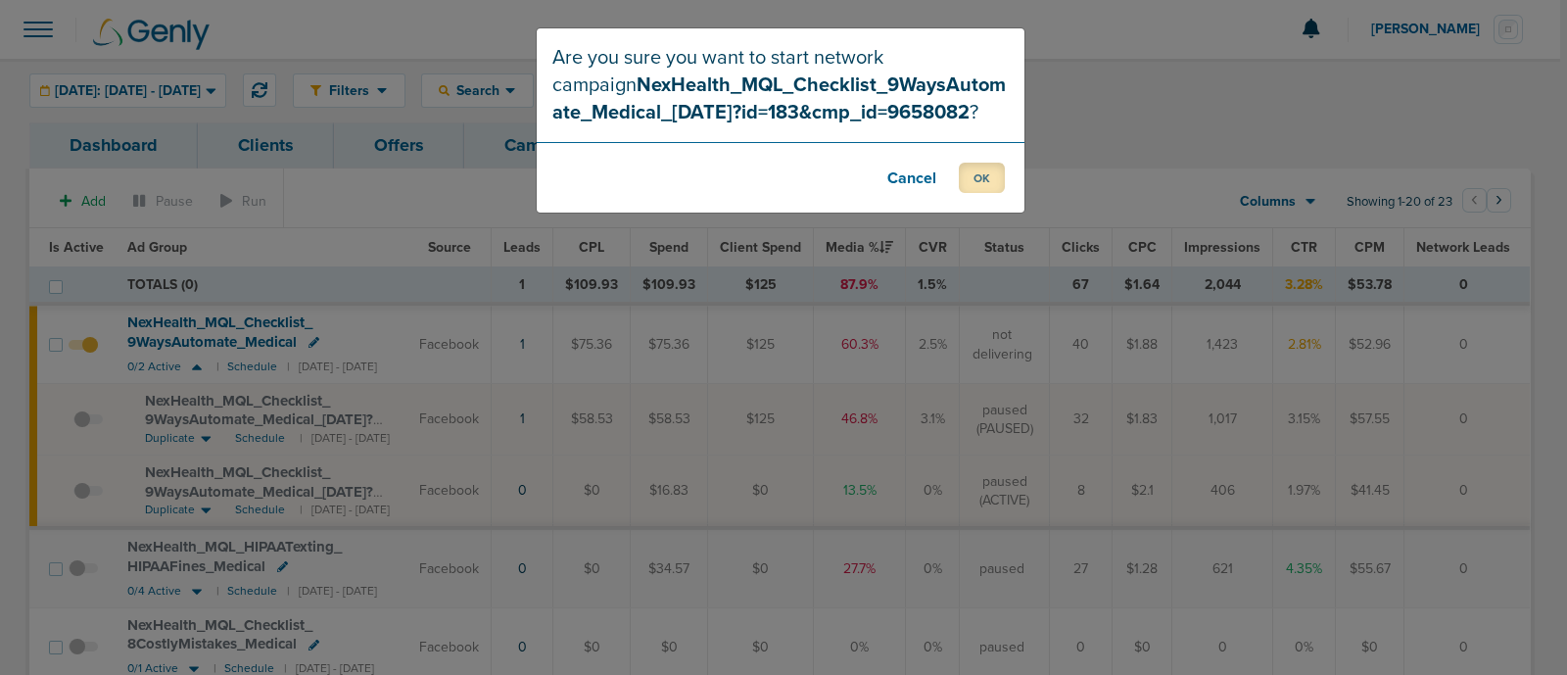
click at [979, 176] on button "OK" at bounding box center [982, 178] width 46 height 30
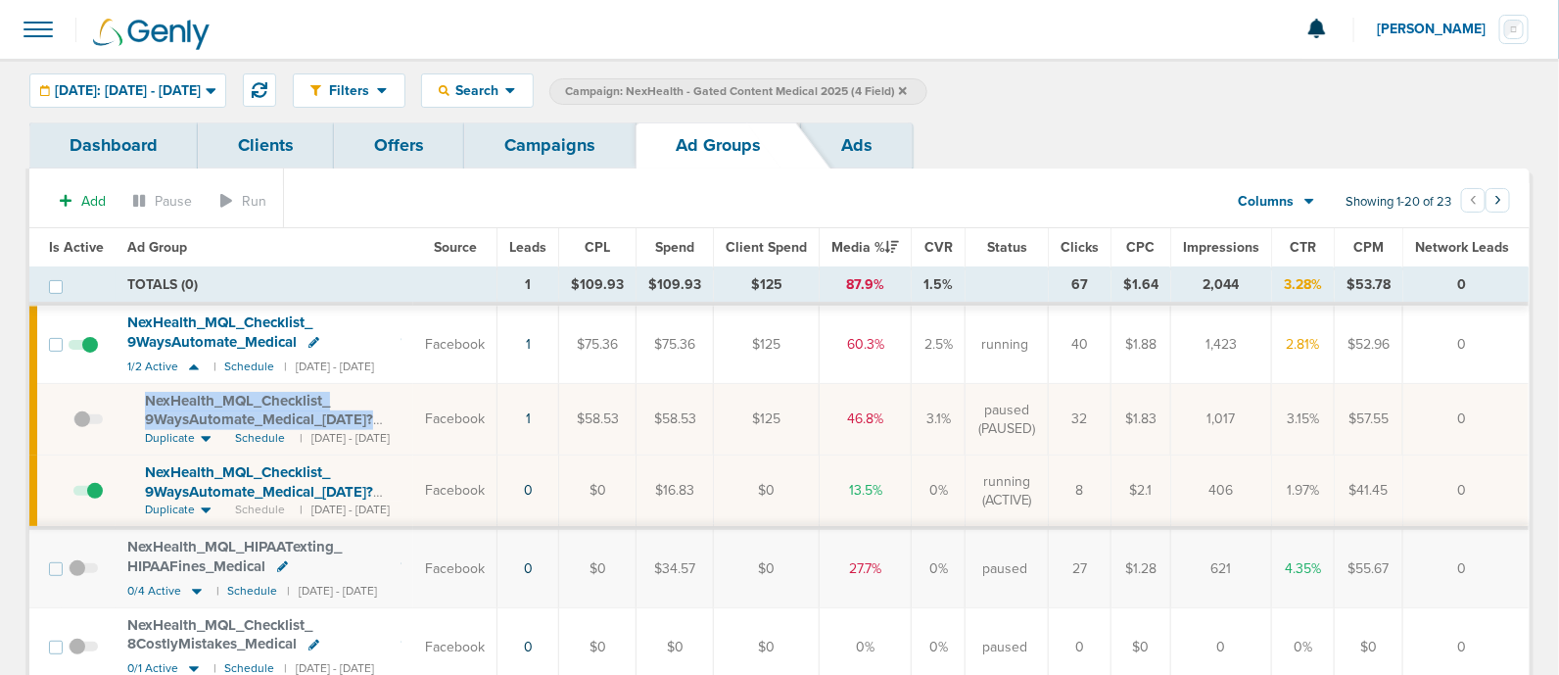
drag, startPoint x: 142, startPoint y: 393, endPoint x: 411, endPoint y: 421, distance: 270.7
click at [411, 421] on td "NexHealth_ MQL_ Checklist_ 9WaysAutomate_ Medical_ [DATE]?id=183&cmp_ id=965808…" at bounding box center [265, 419] width 298 height 71
click at [269, 408] on span "NexHealth_ MQL_ Checklist_ 9WaysAutomate_ Medical_ [DATE]?id=183&cmp_ id=9658082" at bounding box center [259, 420] width 228 height 56
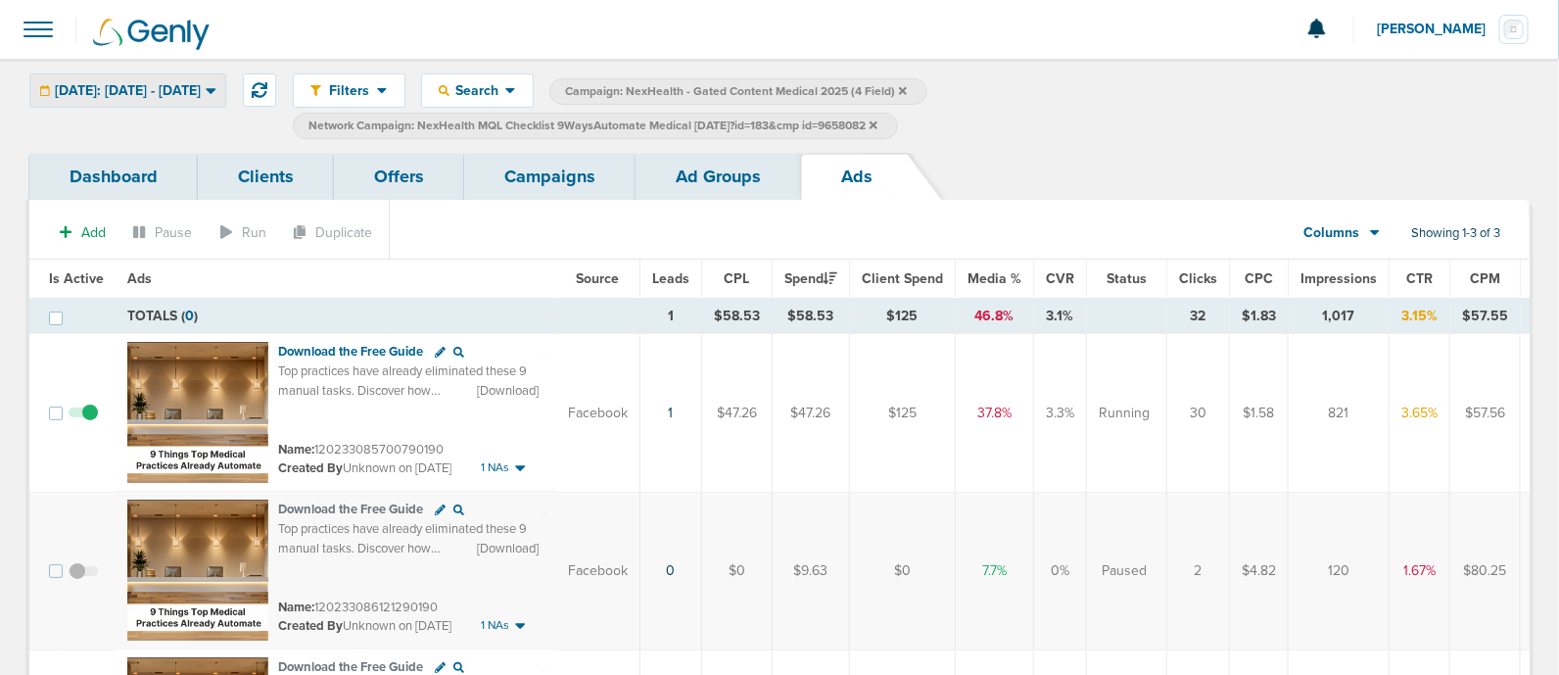
click at [215, 90] on icon at bounding box center [211, 91] width 10 height 6
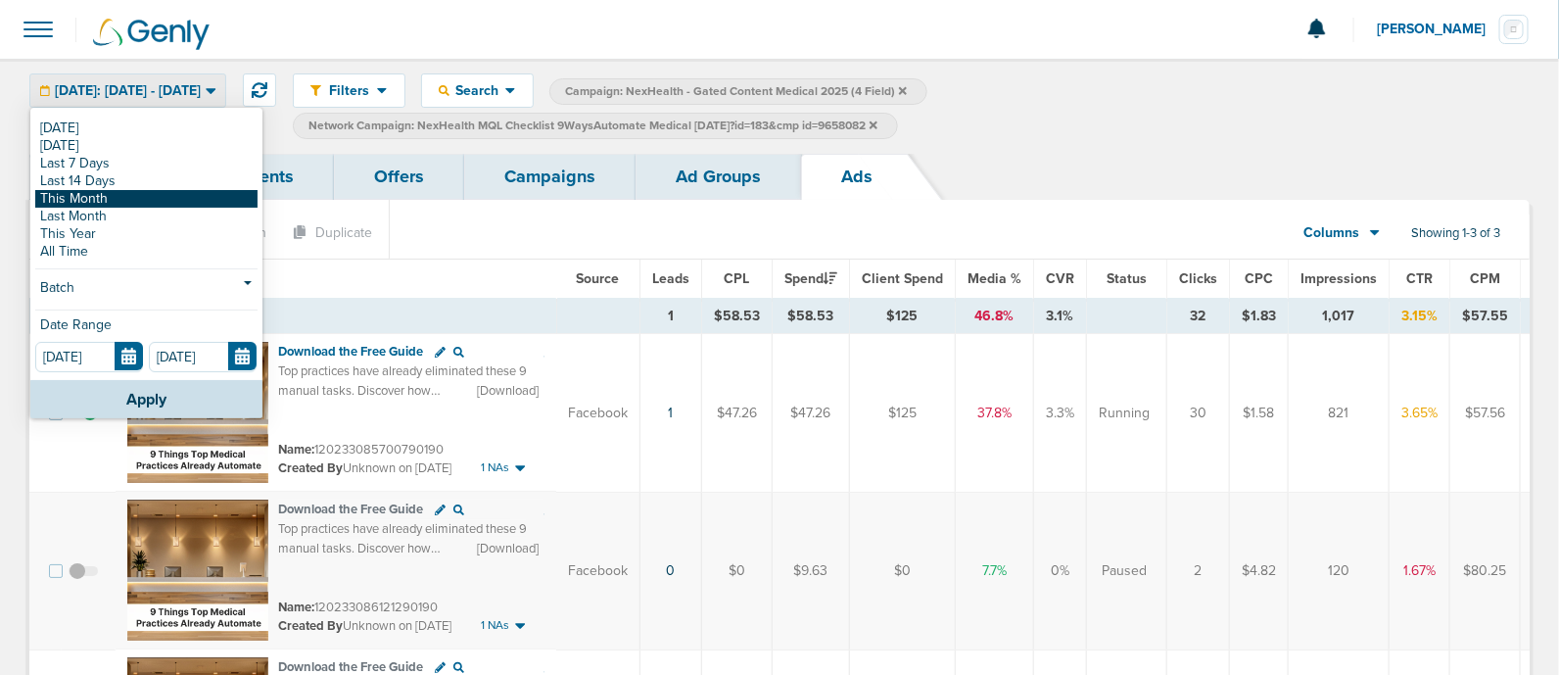
click at [89, 193] on link "This Month" at bounding box center [146, 199] width 222 height 18
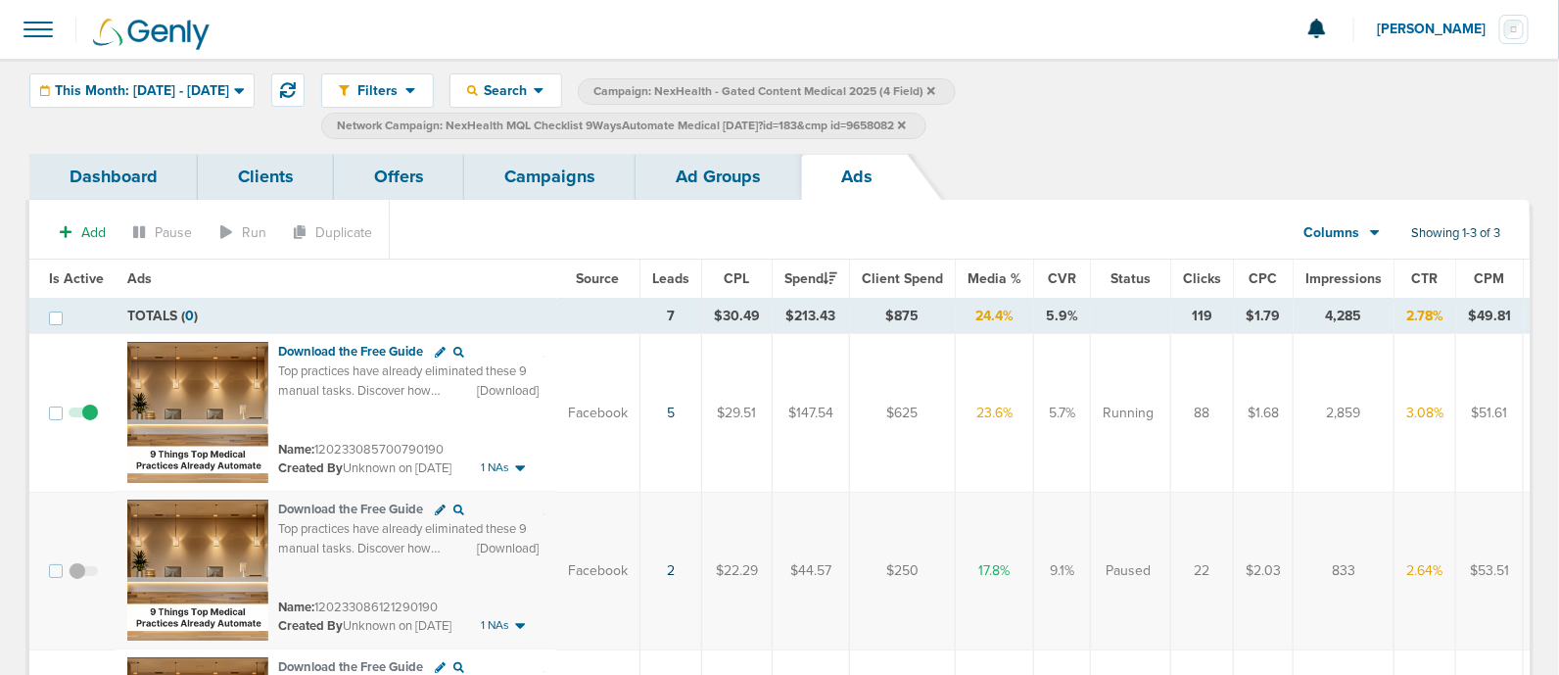
click at [543, 172] on link "Campaigns" at bounding box center [549, 177] width 171 height 46
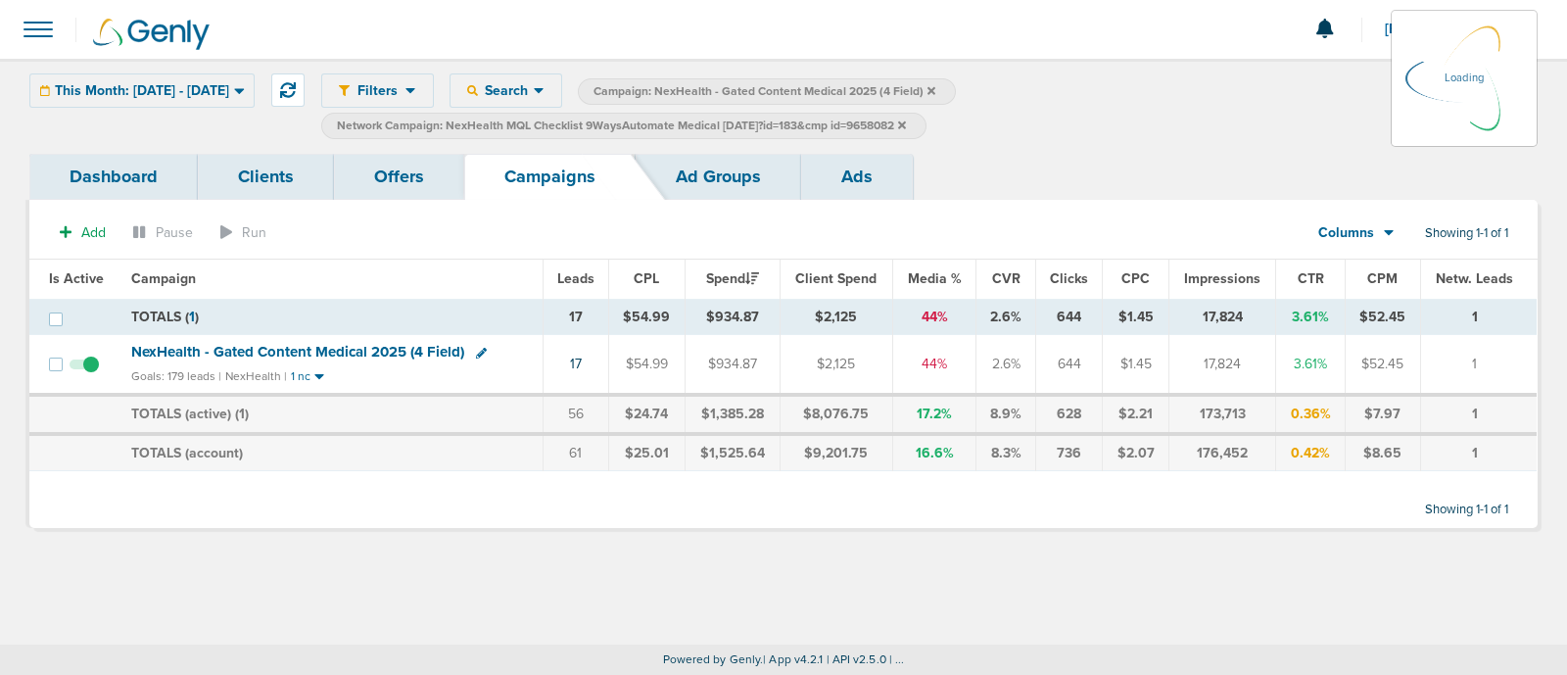
click at [926, 123] on label "Network Campaign: NexHealth MQL Checklist 9WaysAutomate Medical [DATE]?id=183&c…" at bounding box center [623, 126] width 605 height 26
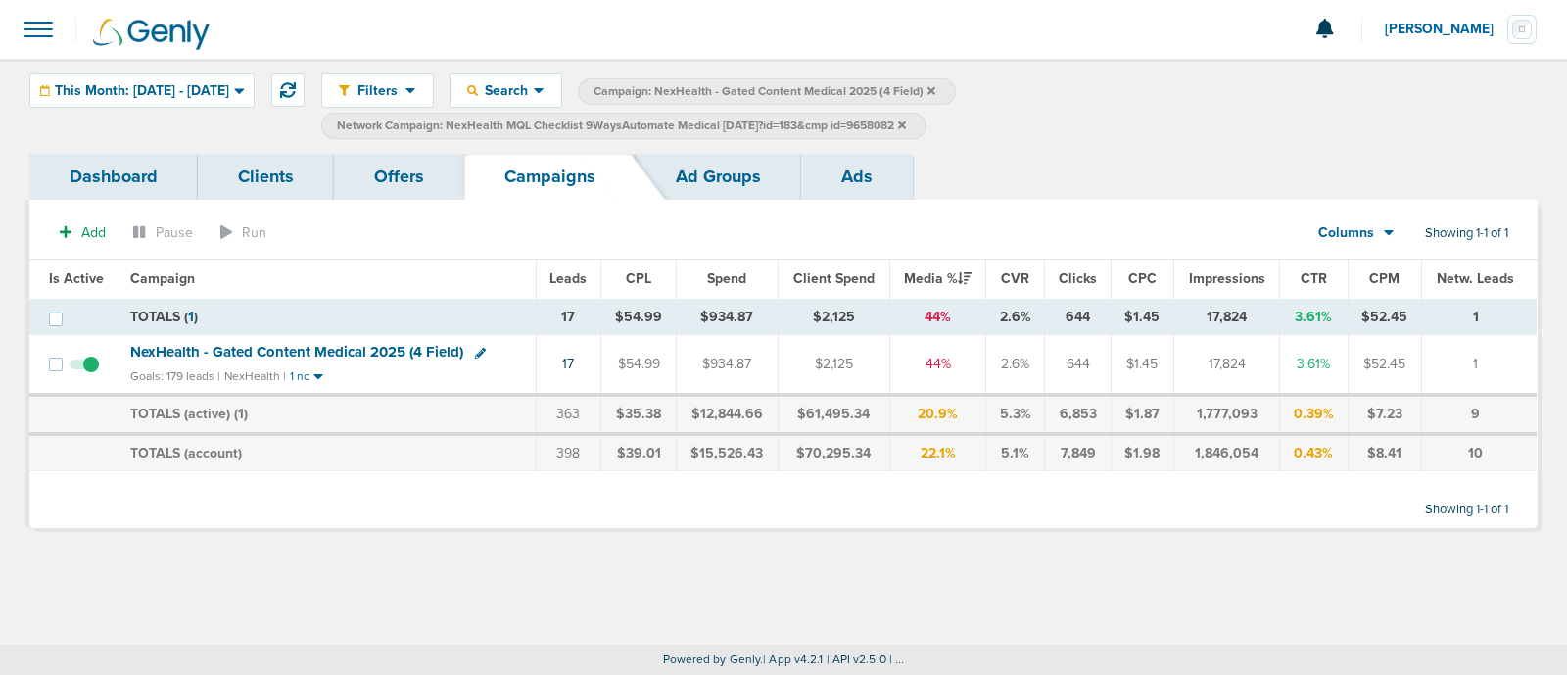
click at [906, 123] on icon at bounding box center [902, 124] width 8 height 8
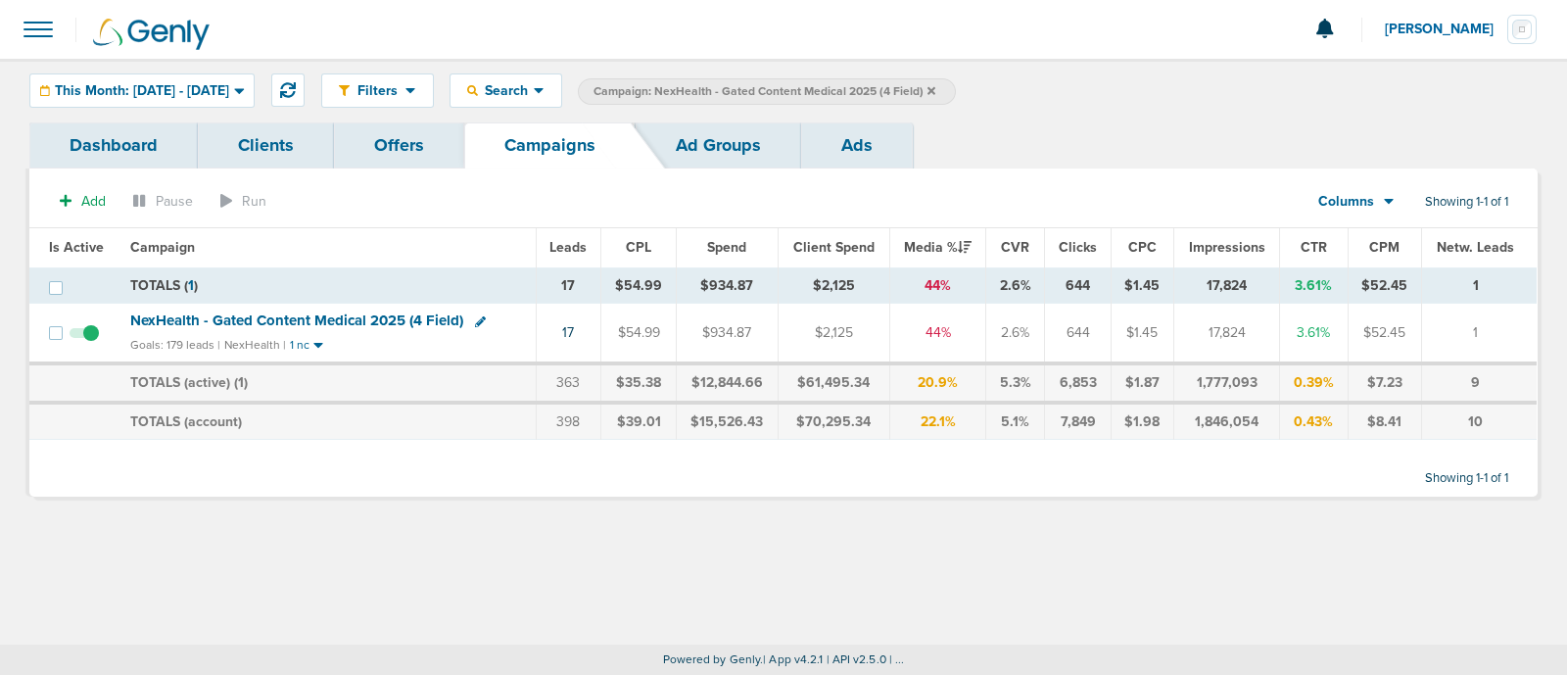
click at [371, 312] on span "NexHealth - Gated Content Medical 2025 (4 Field)" at bounding box center [296, 320] width 333 height 18
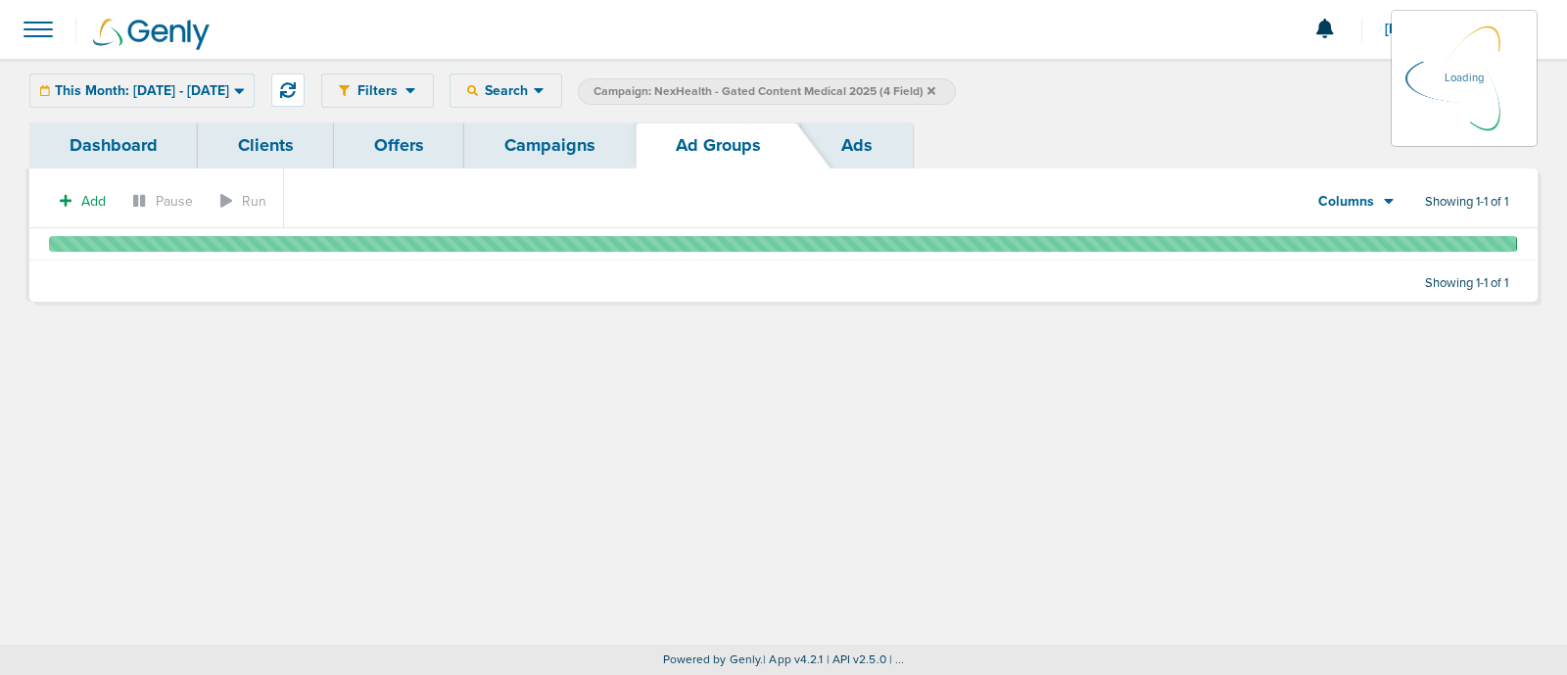
click at [849, 135] on link "Ads" at bounding box center [857, 145] width 112 height 46
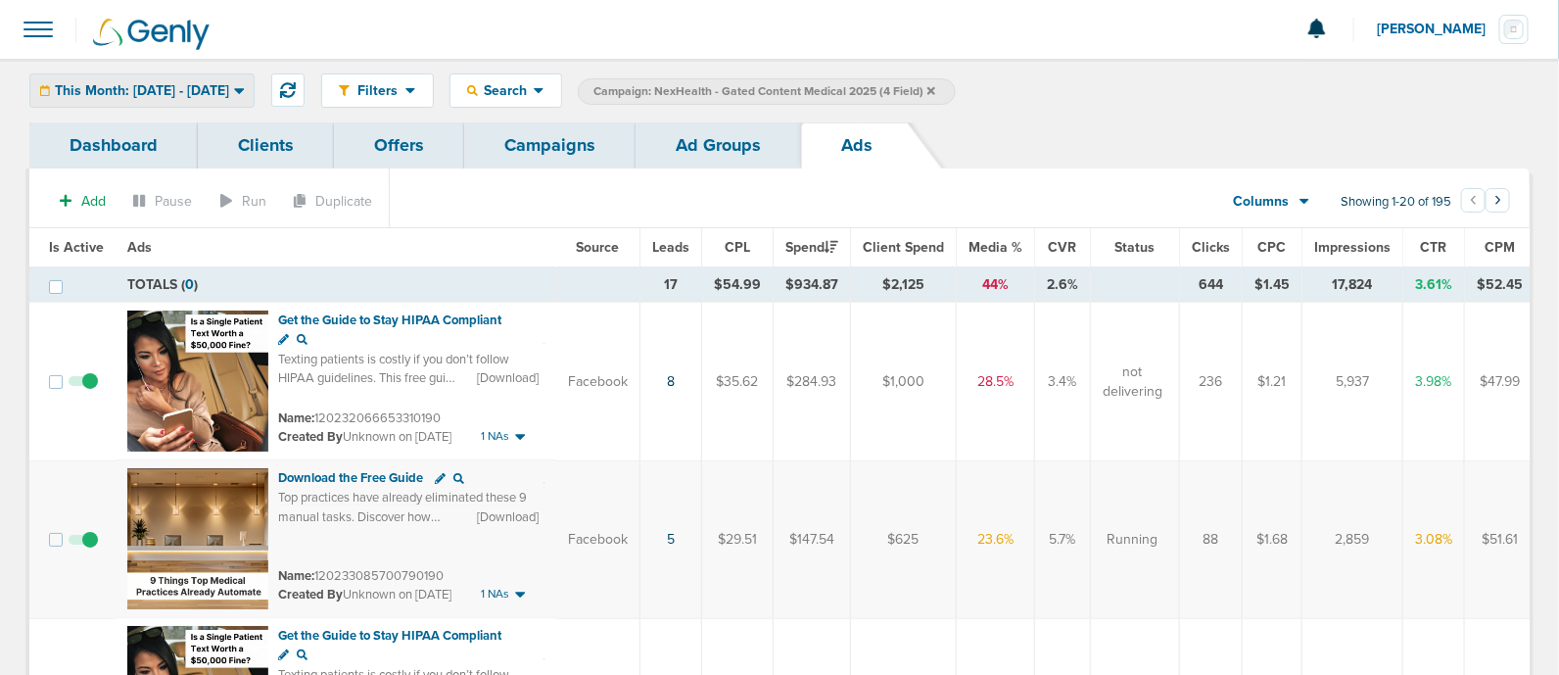
click at [195, 98] on span "This Month: [DATE] - [DATE]" at bounding box center [142, 91] width 174 height 14
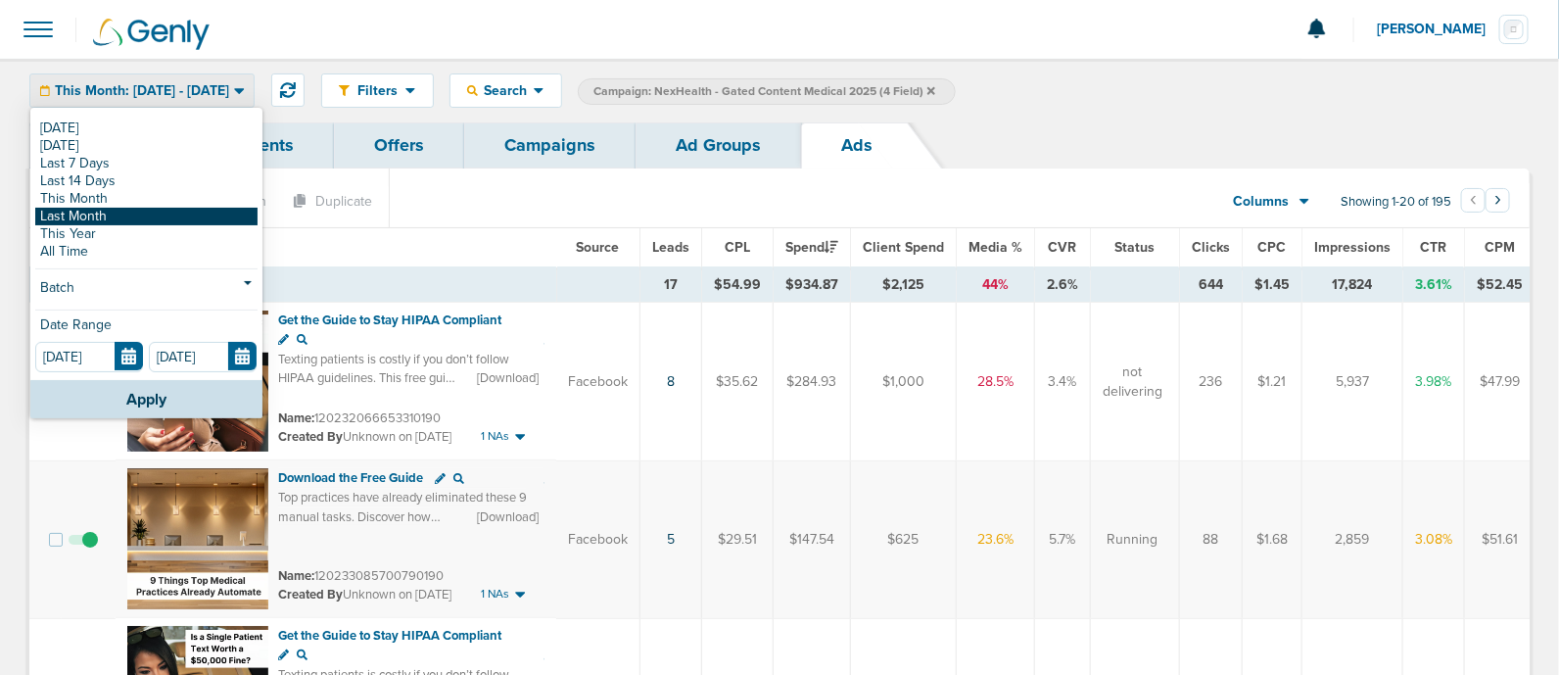
click at [146, 217] on link "Last Month" at bounding box center [146, 217] width 222 height 18
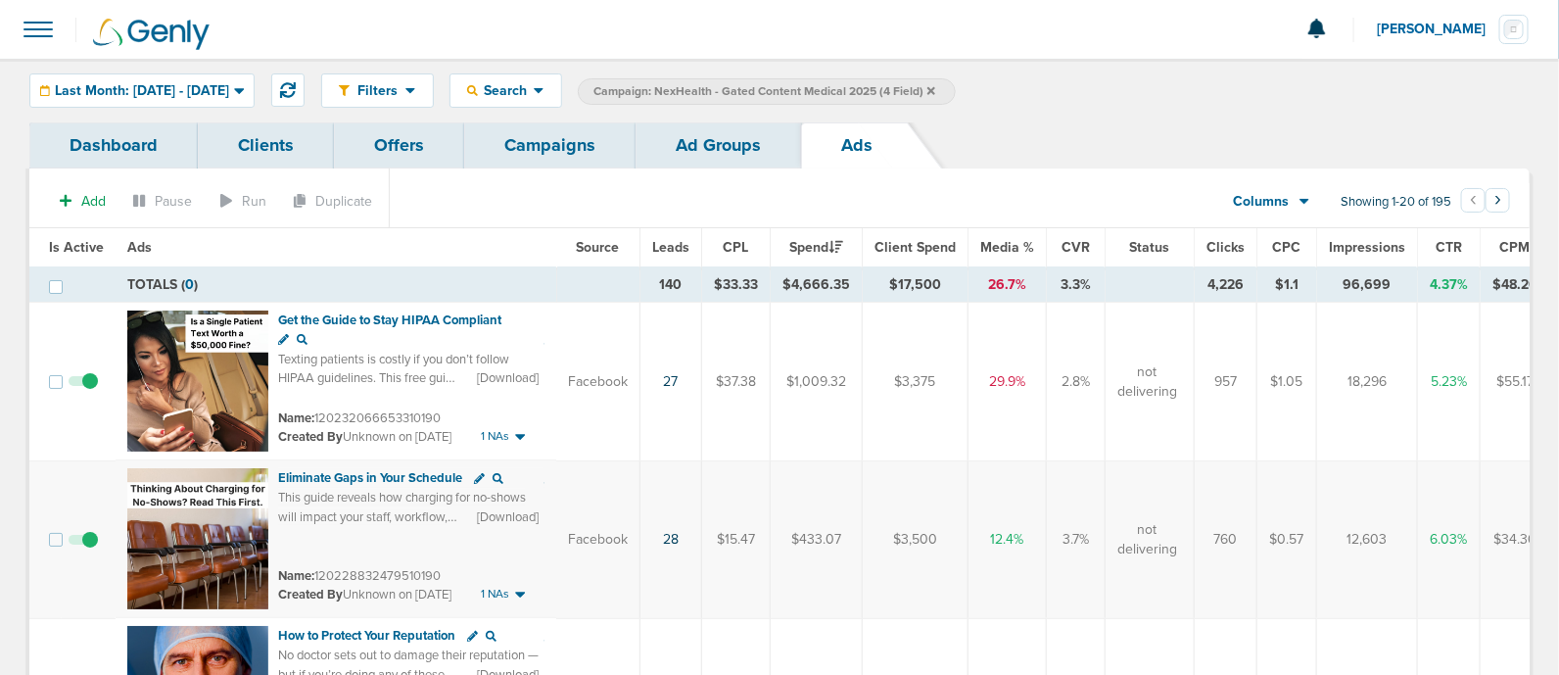
click at [681, 247] on span "Leads" at bounding box center [670, 247] width 37 height 17
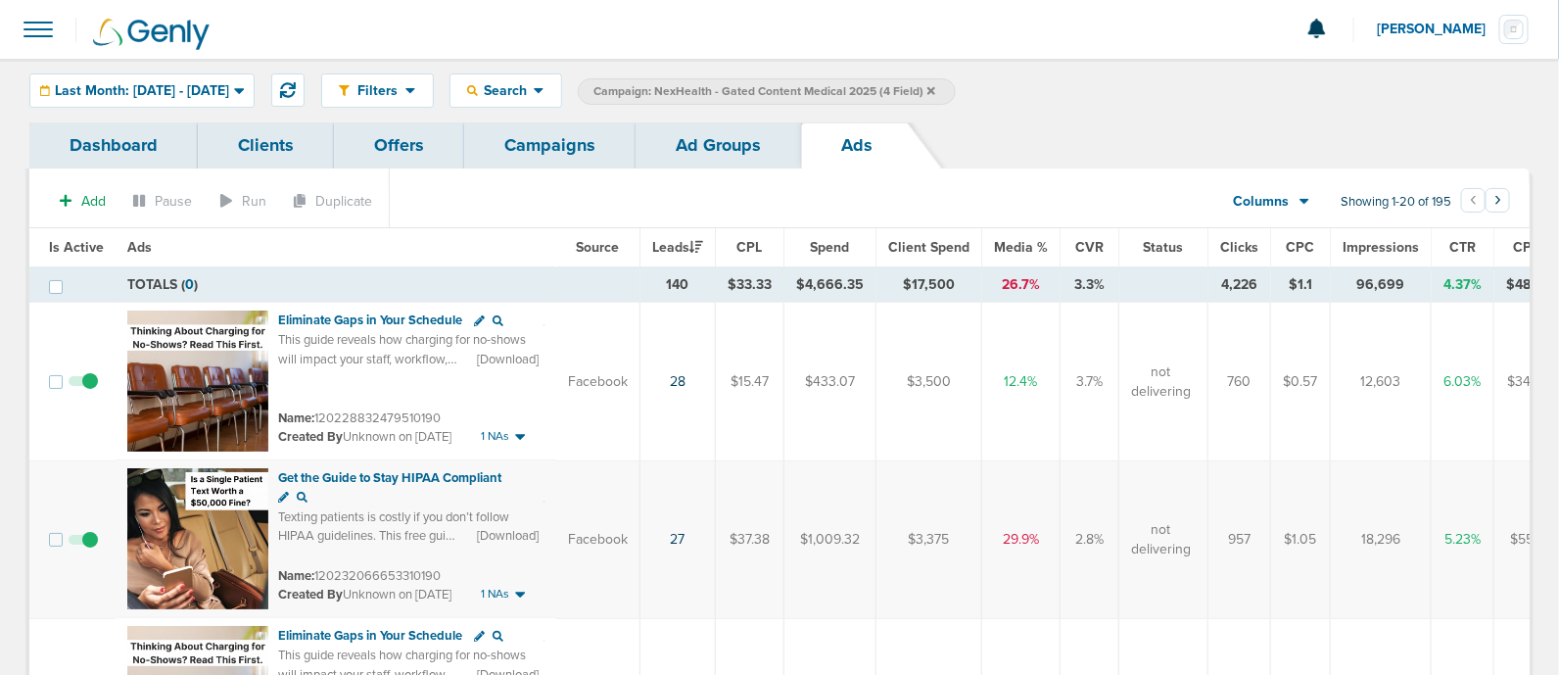
click at [245, 110] on div "Filters Active Only Settings Status Active Inactive Objectives MQL SQL Traffic …" at bounding box center [779, 91] width 1559 height 64
click at [244, 105] on div "Last Month: [DATE] - [DATE]" at bounding box center [141, 90] width 223 height 32
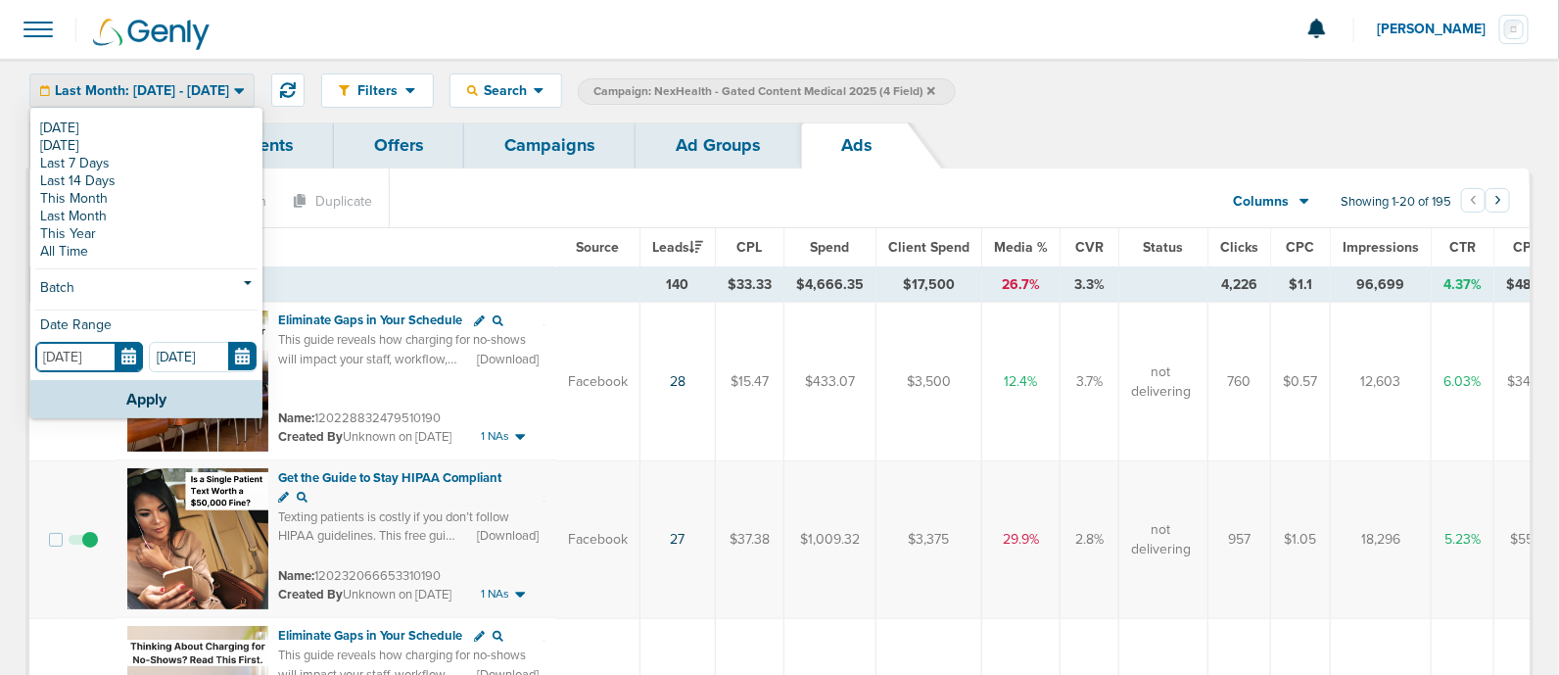
click at [130, 354] on input "[DATE]" at bounding box center [89, 357] width 108 height 30
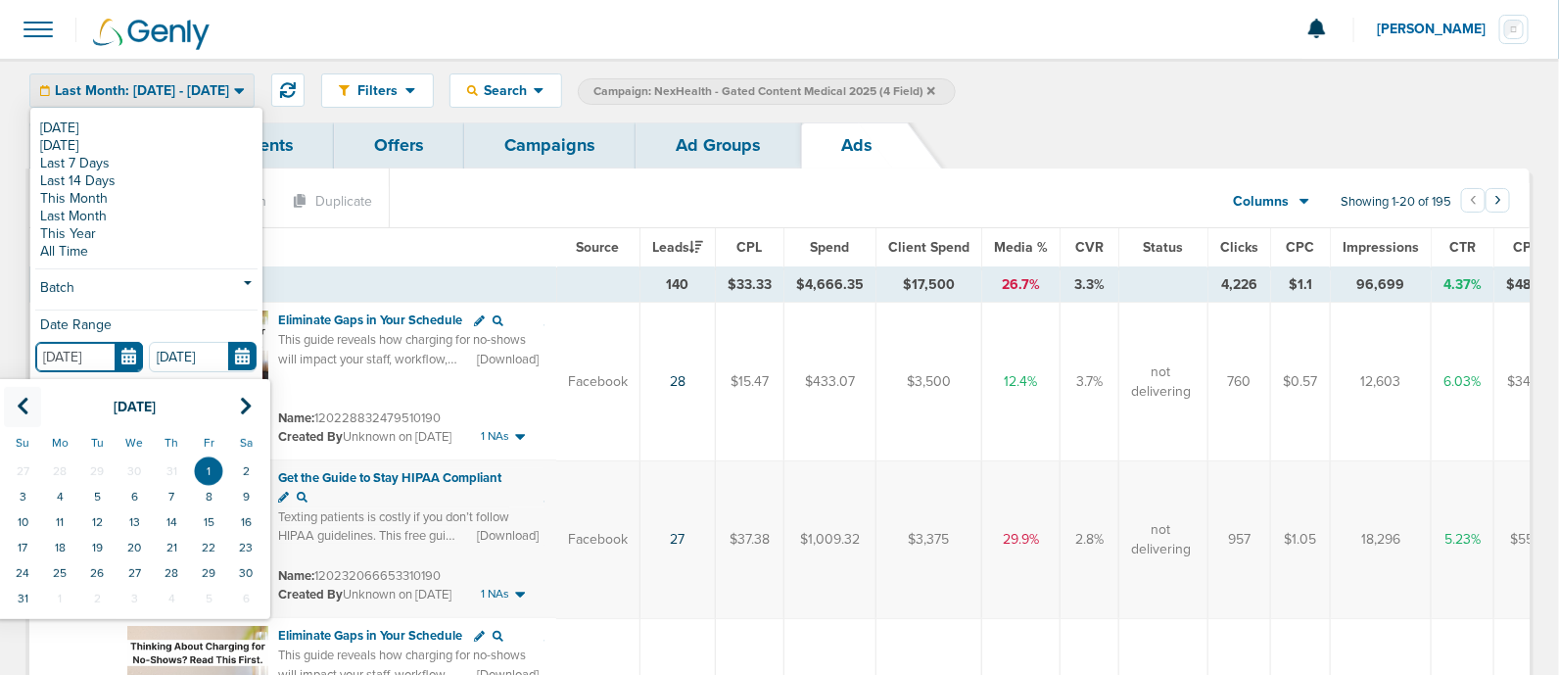
click at [19, 391] on th at bounding box center [22, 407] width 37 height 40
click at [102, 469] on td "1" at bounding box center [96, 470] width 37 height 25
type input "[DATE]"
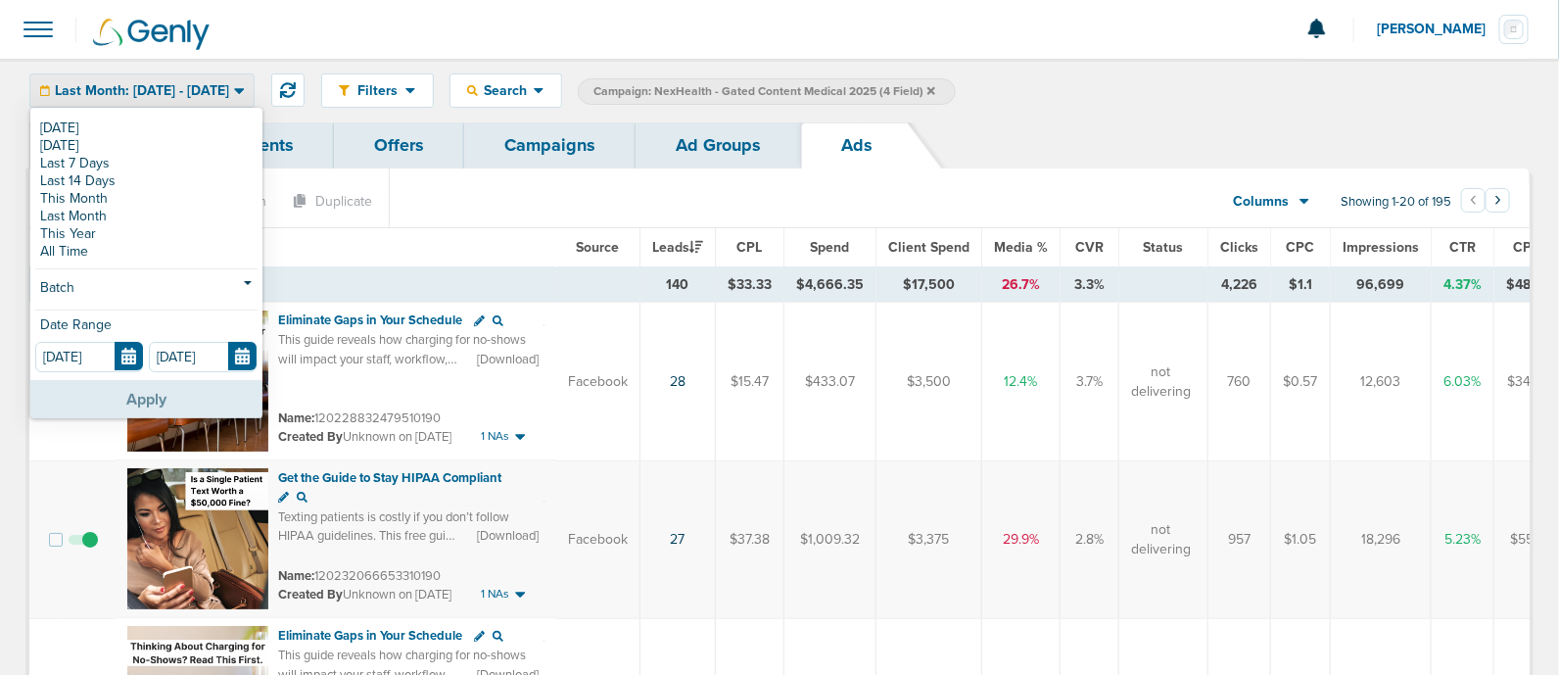
click at [177, 399] on button "Apply" at bounding box center [146, 399] width 232 height 38
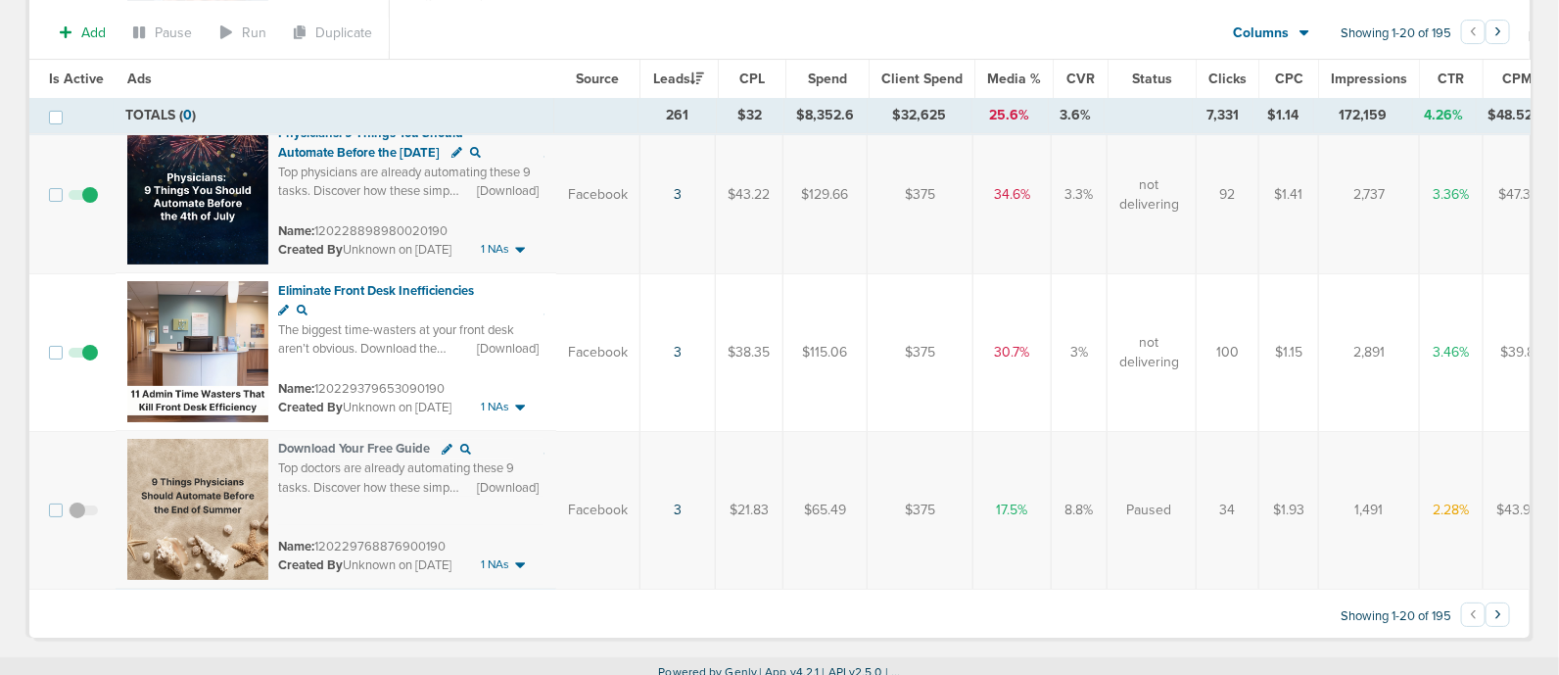
scroll to position [2887, 0]
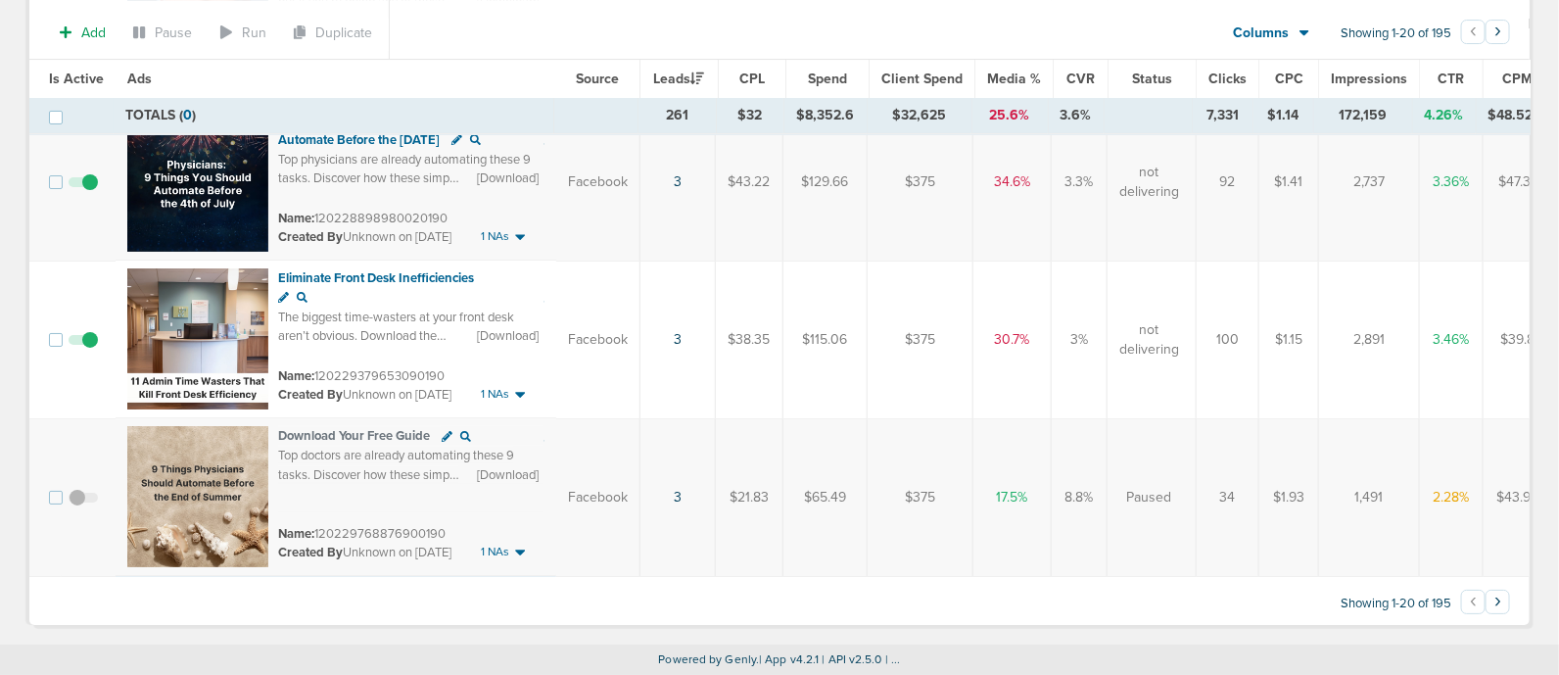
click at [1498, 612] on button "›" at bounding box center [1497, 601] width 24 height 24
click at [1502, 602] on button "›" at bounding box center [1497, 601] width 24 height 24
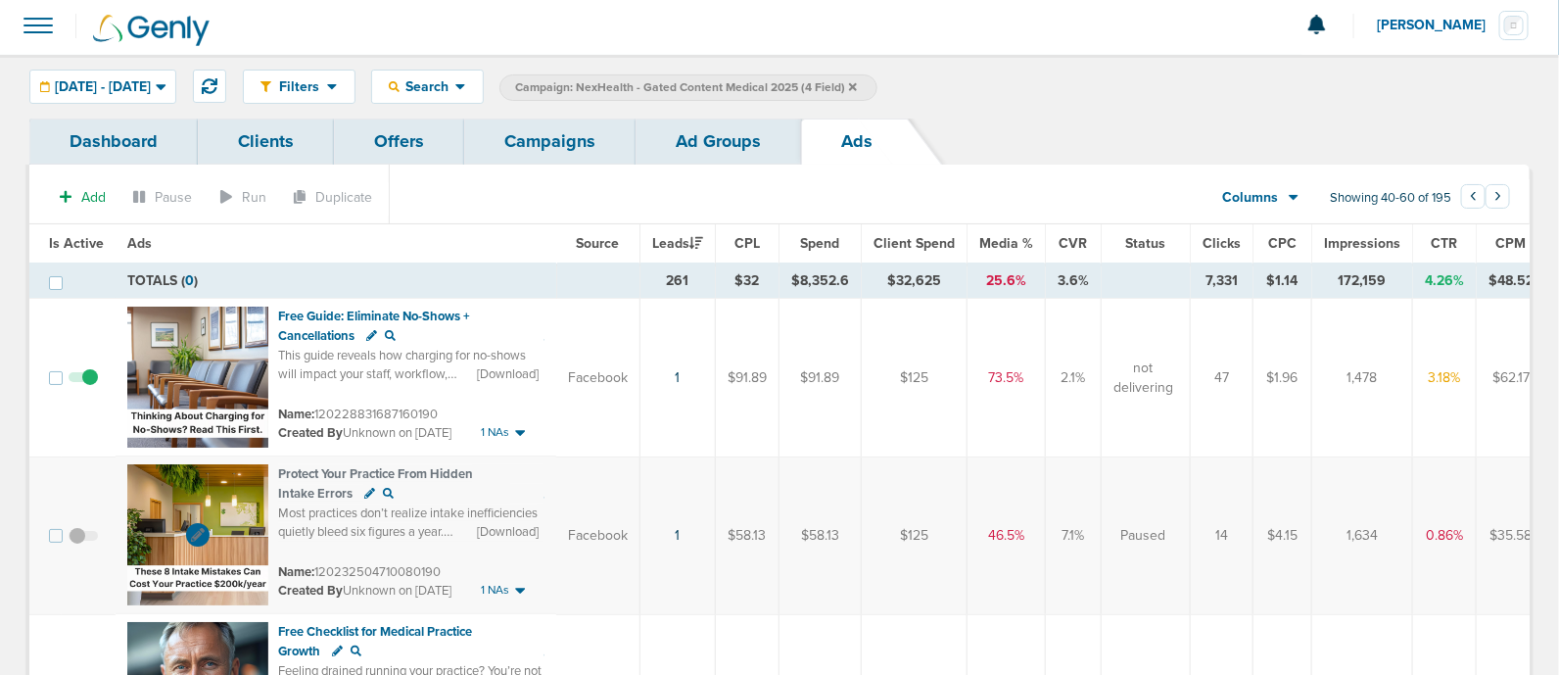
scroll to position [0, 0]
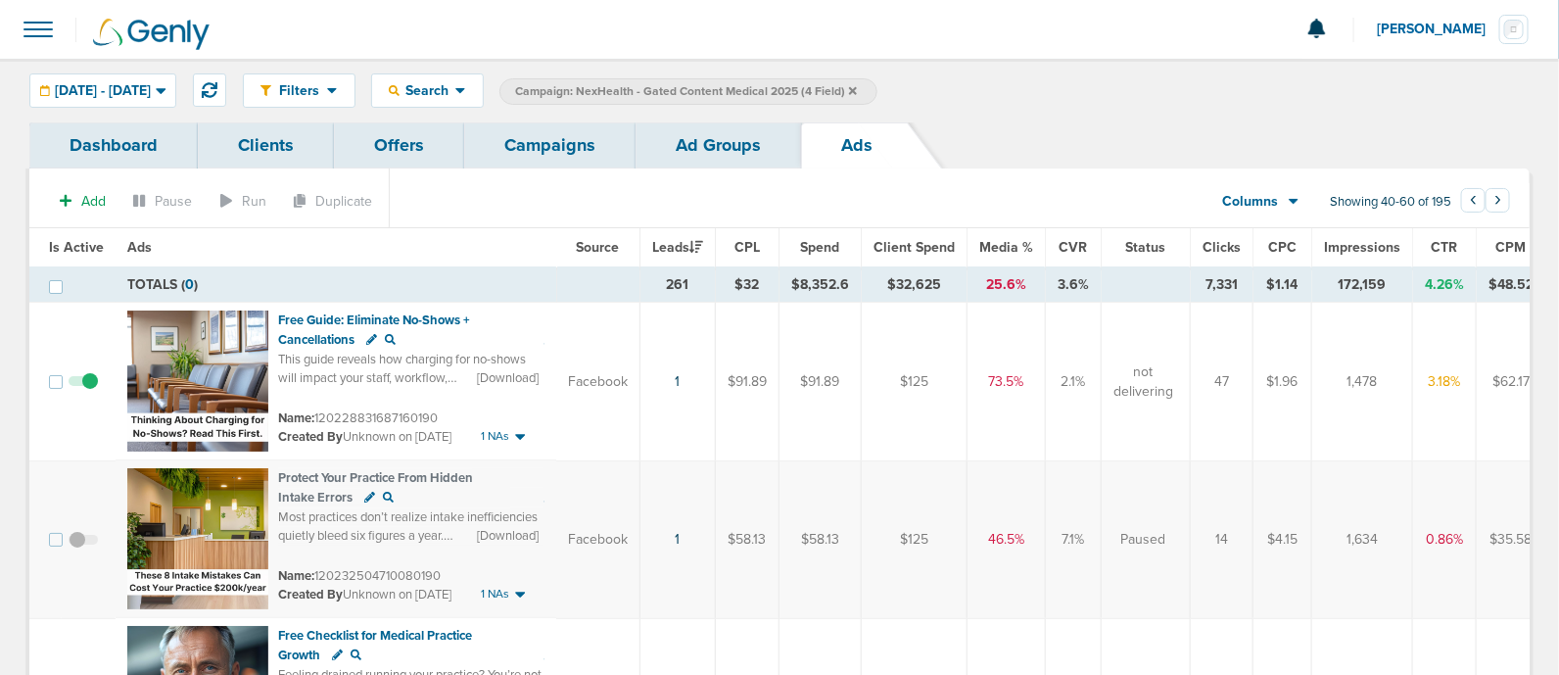
click at [666, 248] on span "Leads" at bounding box center [677, 247] width 51 height 17
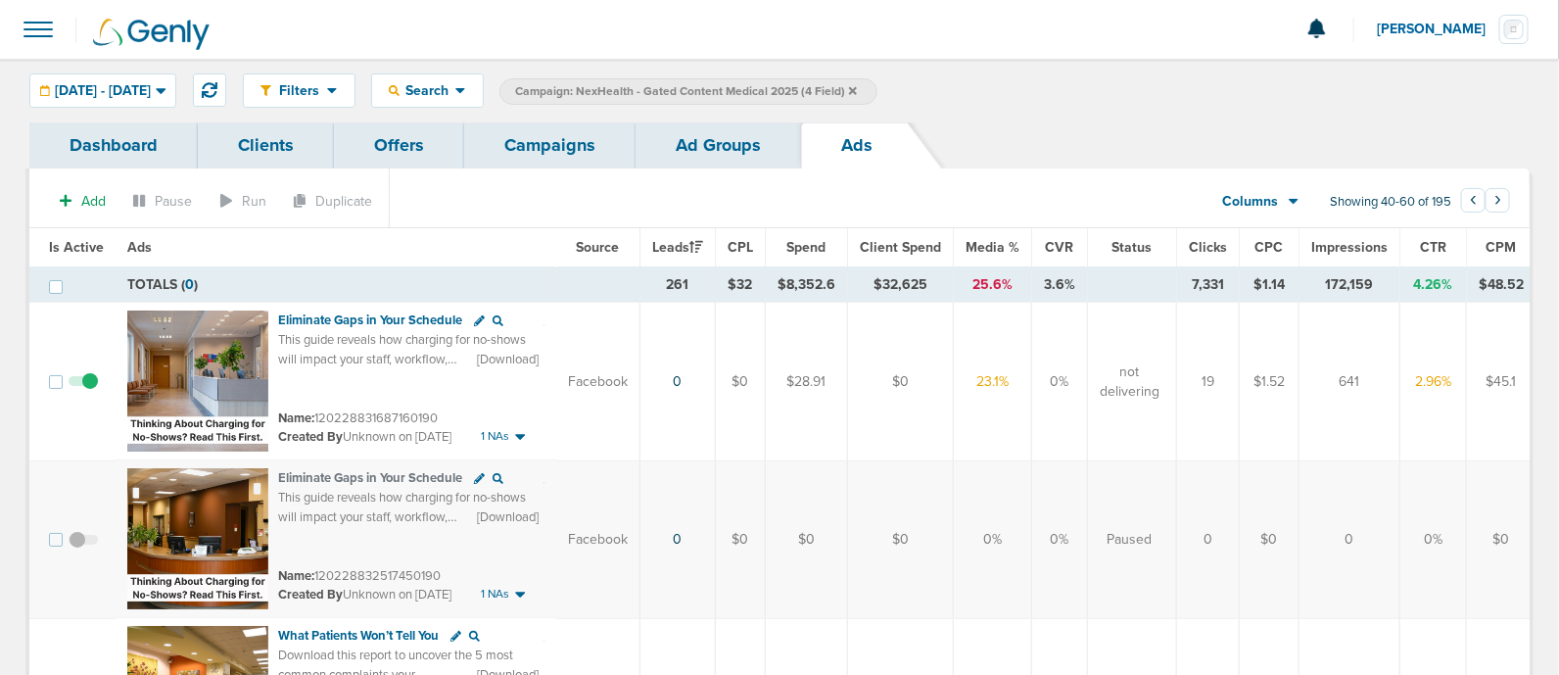
click at [667, 246] on span "Leads" at bounding box center [677, 247] width 51 height 17
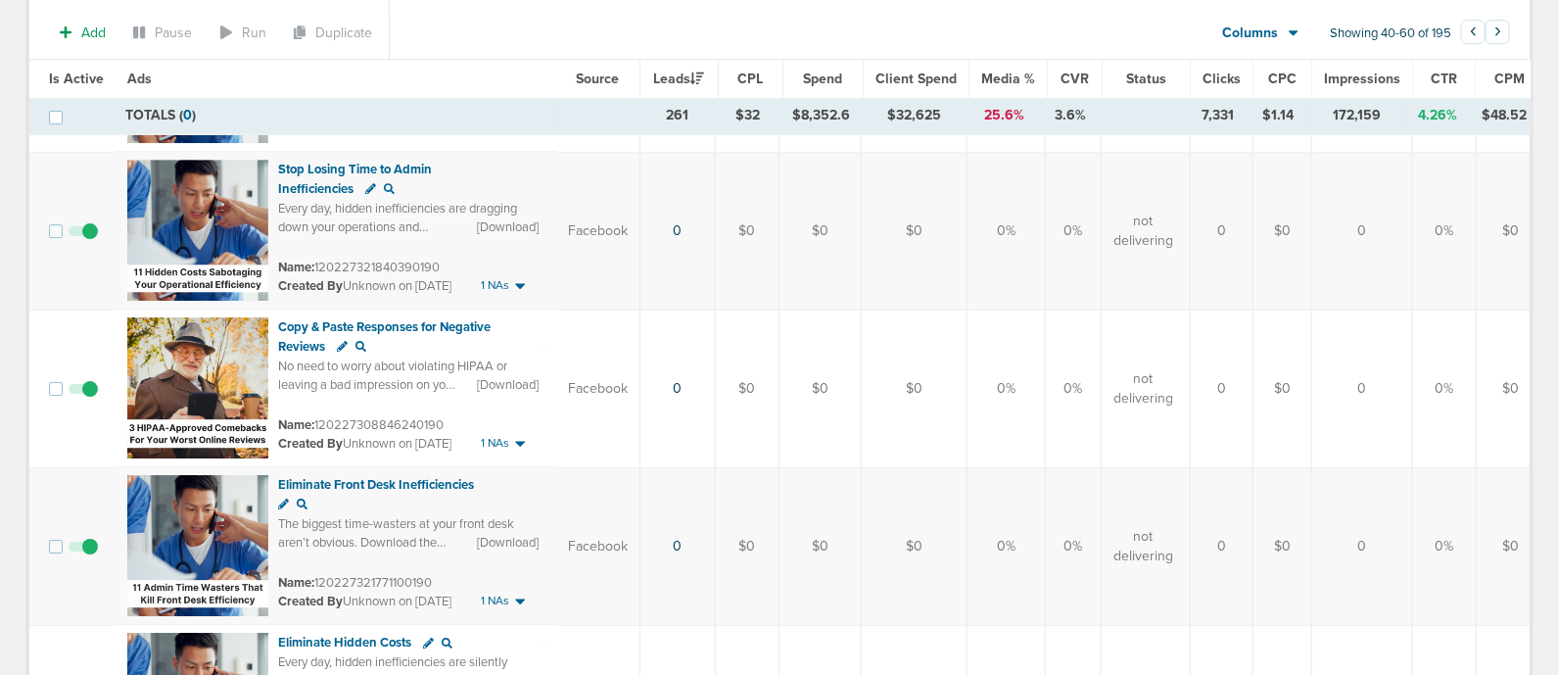
scroll to position [2887, 0]
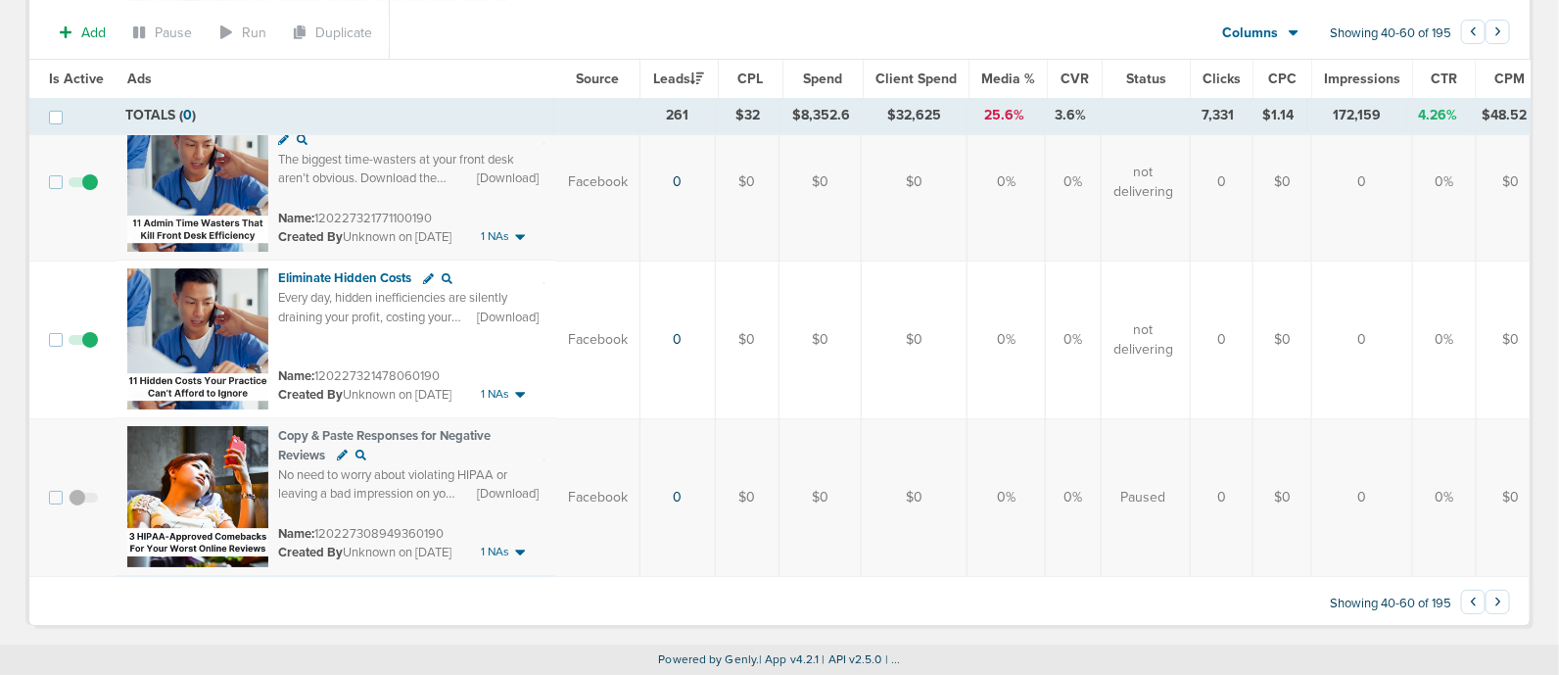
click at [1472, 599] on button "‹" at bounding box center [1473, 601] width 24 height 24
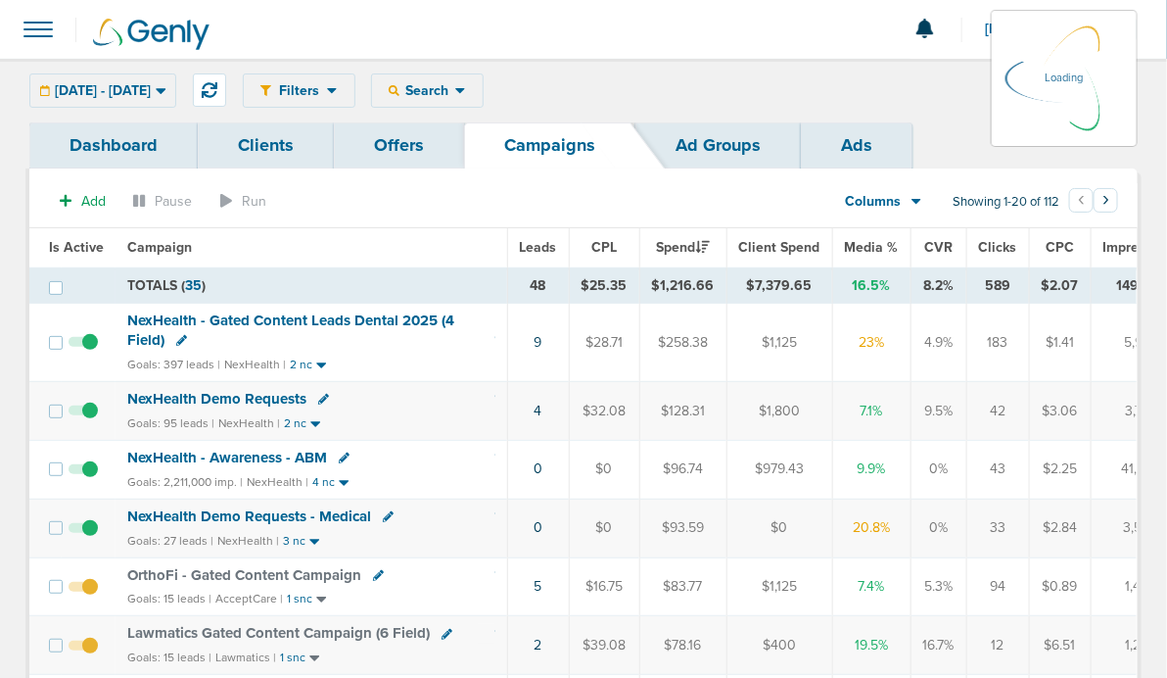
click at [42, 22] on span at bounding box center [38, 29] width 43 height 43
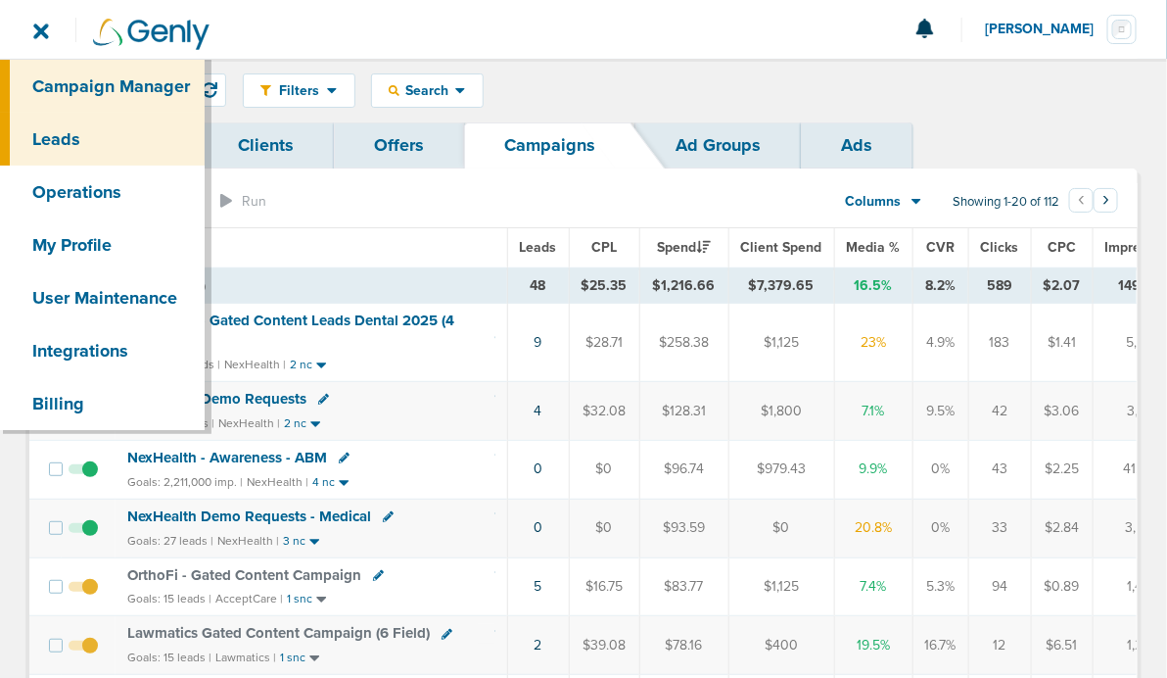
click at [84, 124] on link "Leads" at bounding box center [102, 139] width 205 height 53
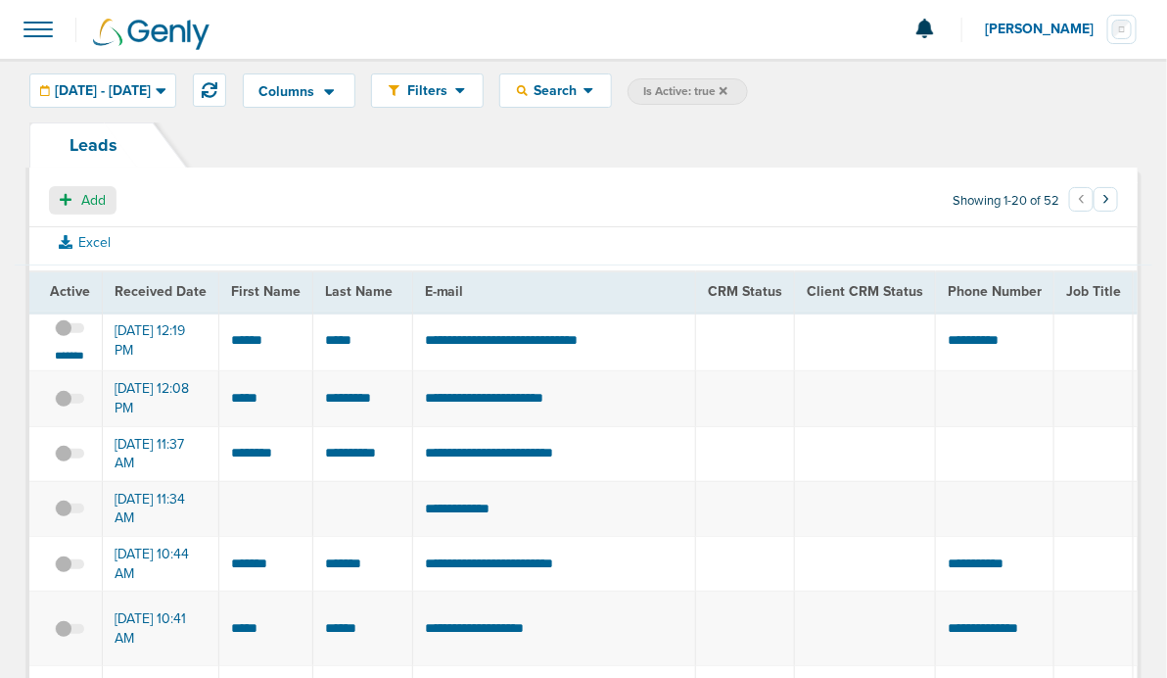
click at [87, 203] on span "Add" at bounding box center [93, 200] width 24 height 17
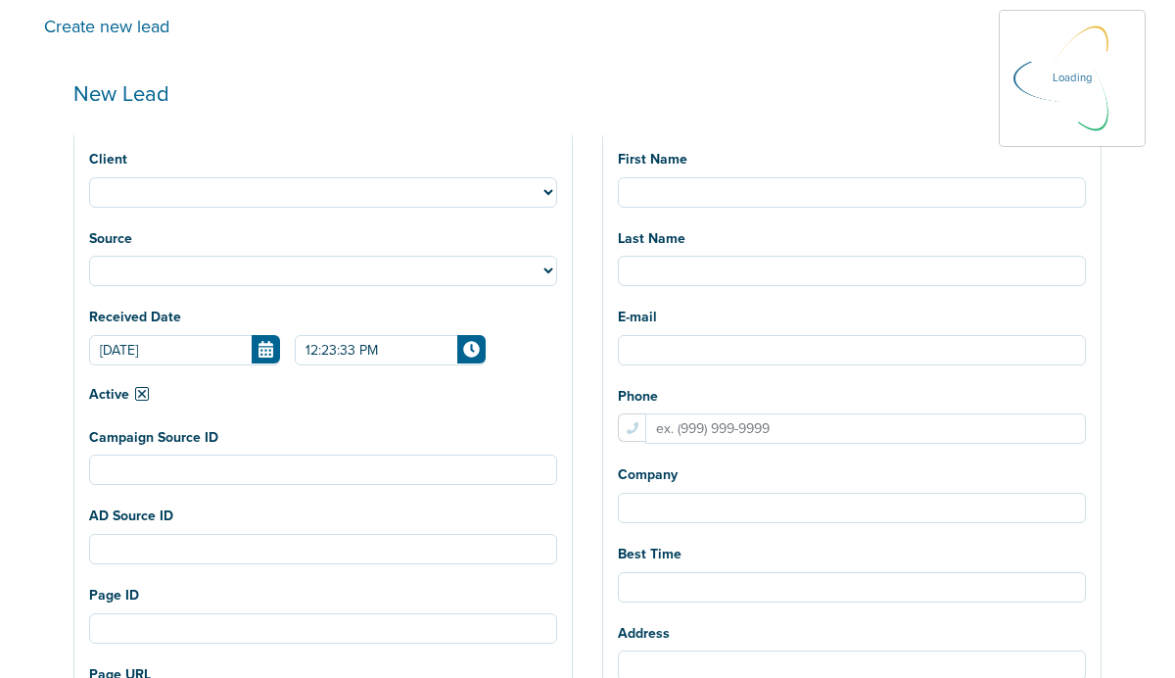
select select
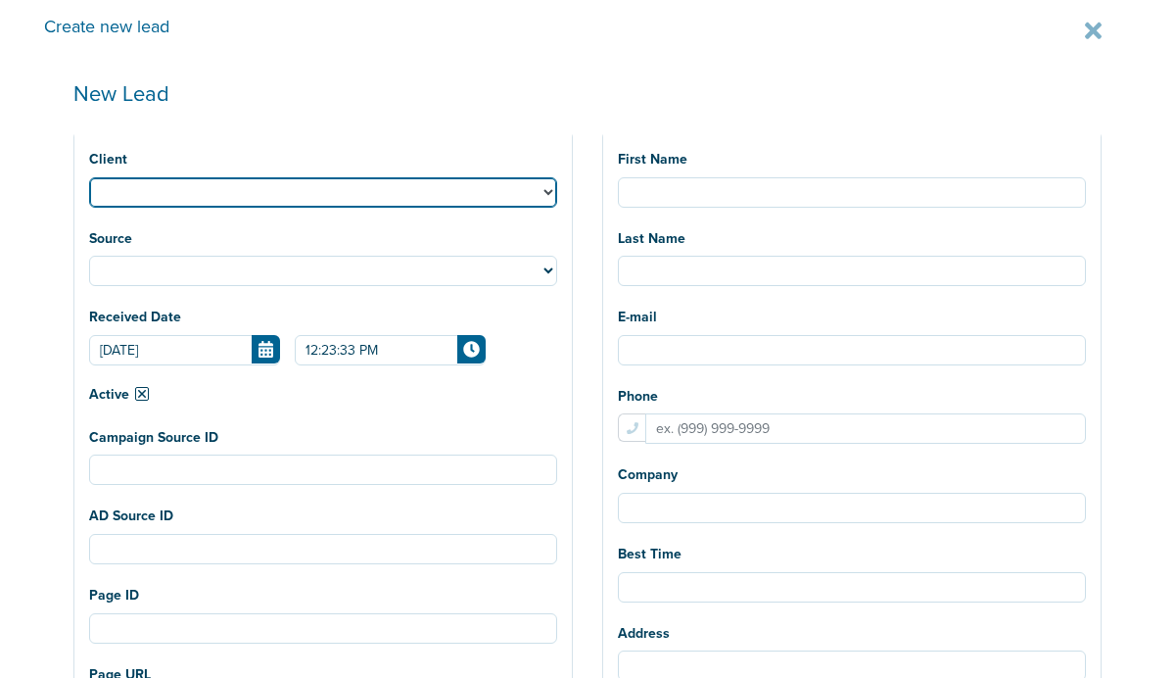
click at [197, 195] on select "NexHealth Lawmatics AcceptCare BonsaiHealth LilyLink Plug OrthoFi DeepScribe Ge…" at bounding box center [323, 192] width 468 height 30
select select "183"
click at [89, 177] on select "NexHealth Lawmatics AcceptCare BonsaiHealth LilyLink Plug OrthoFi DeepScribe Ge…" at bounding box center [323, 192] width 468 height 30
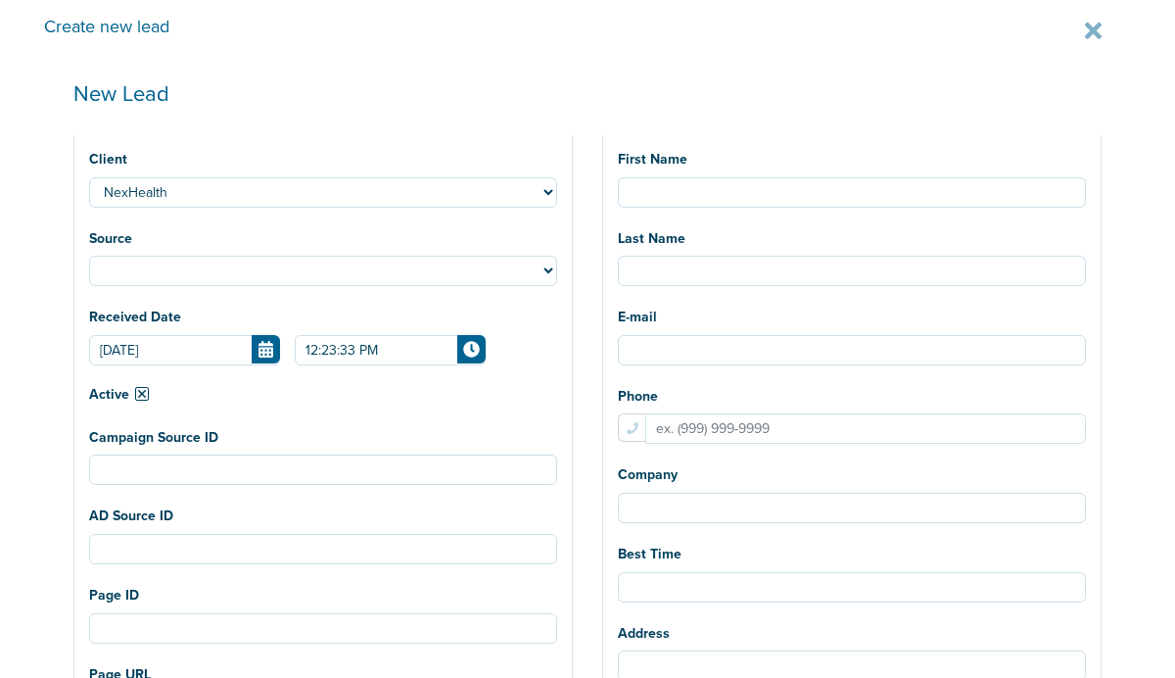
click at [186, 287] on div "Client NexHealth Lawmatics AcceptCare BonsaiHealth LilyLink Plug OrthoFi DeepSc…" at bounding box center [322, 462] width 497 height 677
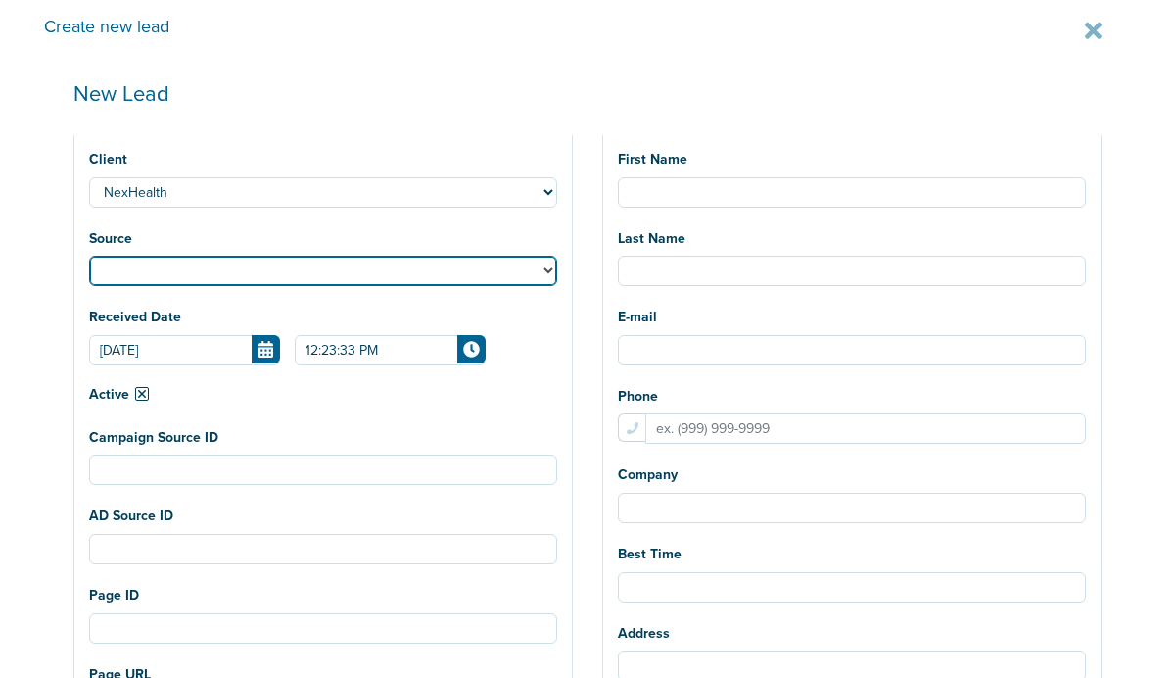
drag, startPoint x: 186, startPoint y: 278, endPoint x: 182, endPoint y: 264, distance: 14.3
click at [186, 278] on select "Facebook Twitter Yahoo Gemini Google AdWords Outbrain Taboola Pinterest" at bounding box center [323, 271] width 468 height 30
select select "fb"
click at [89, 257] on select "Facebook Twitter Yahoo Gemini Google AdWords Outbrain Taboola Pinterest" at bounding box center [323, 271] width 468 height 30
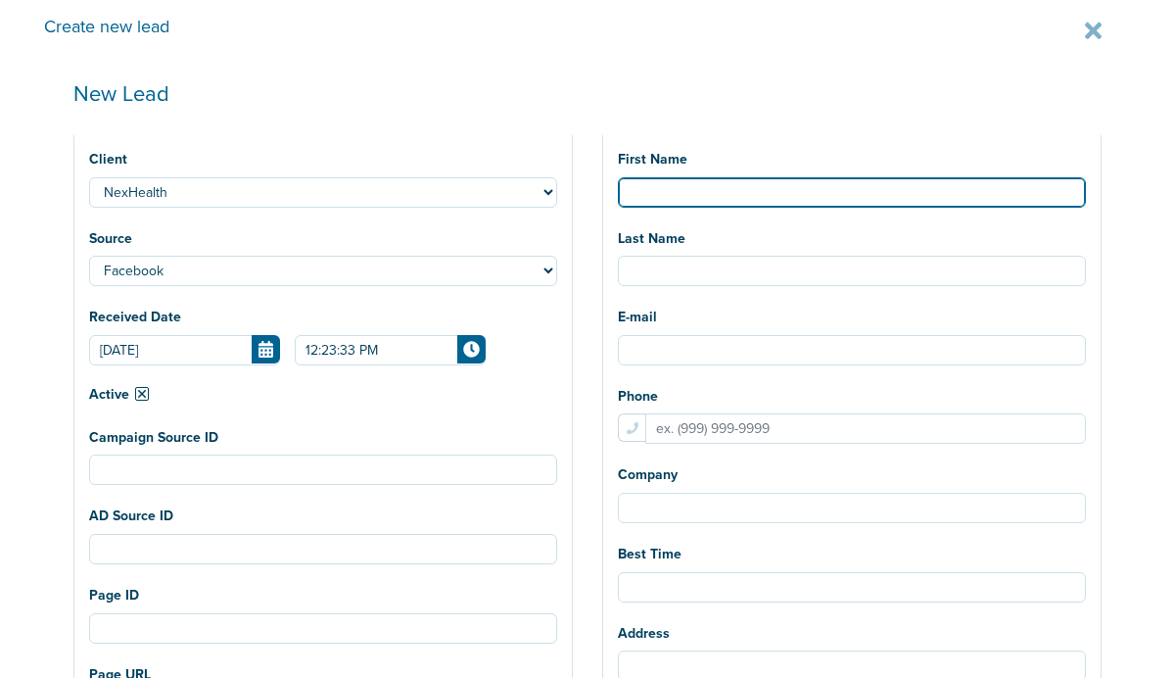
click at [785, 185] on input "First Name" at bounding box center [852, 192] width 468 height 30
type input "Sabine"
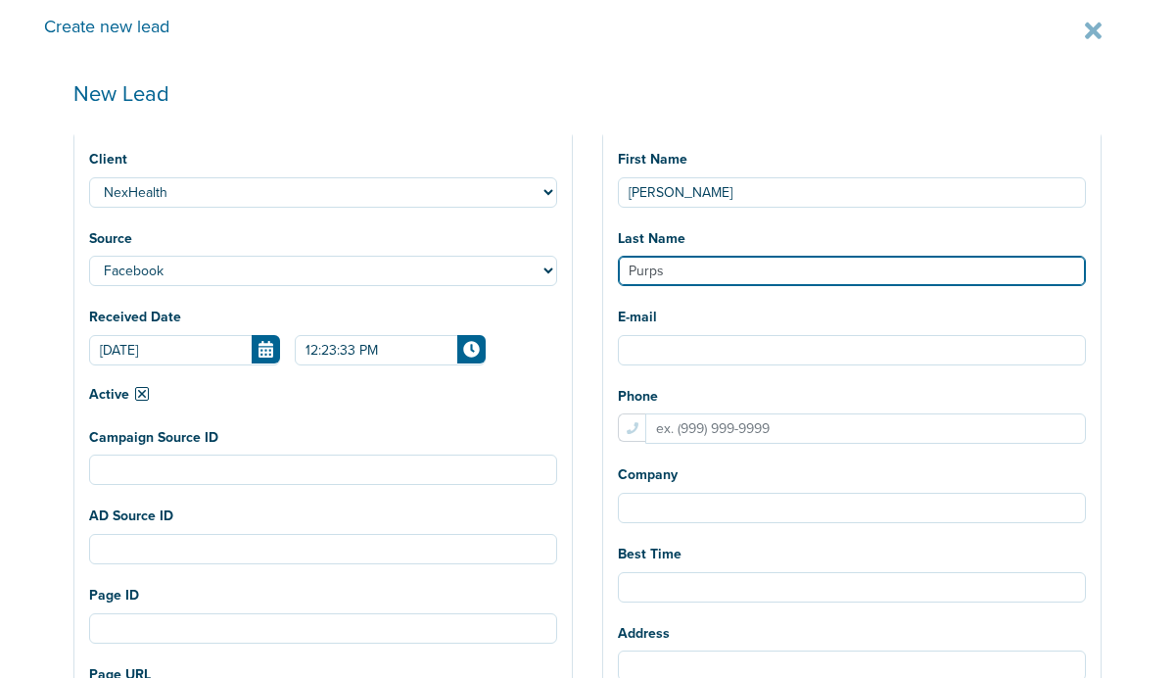
type input "Purps"
click at [879, 275] on input "Purps" at bounding box center [852, 271] width 468 height 30
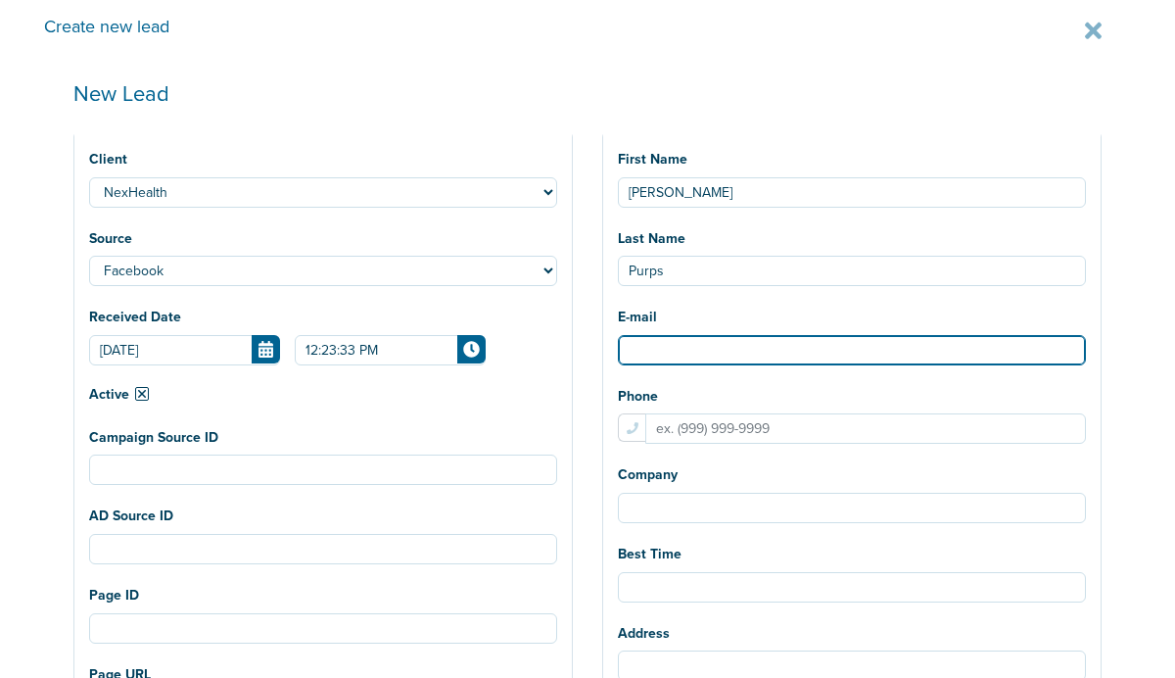
click at [808, 352] on input "E-mail" at bounding box center [852, 350] width 468 height 30
paste input "admin@sandiegofinedentistry.com"
click at [763, 354] on input "admin@sandiegofinedentistry.com" at bounding box center [852, 350] width 468 height 30
click at [945, 360] on input "admin@sandiegofinedentistry.com" at bounding box center [852, 350] width 468 height 30
drag, startPoint x: 762, startPoint y: 350, endPoint x: 824, endPoint y: 400, distance: 80.7
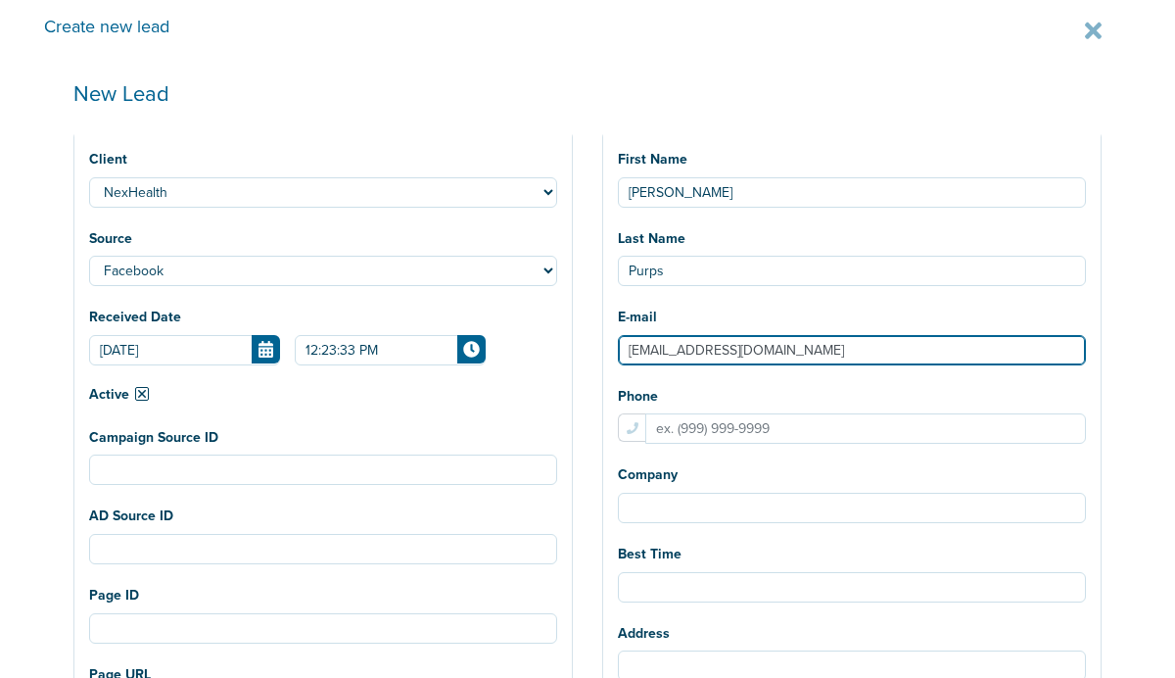
click at [772, 361] on input "admin@sandiegofinedentistry.com" at bounding box center [852, 350] width 468 height 30
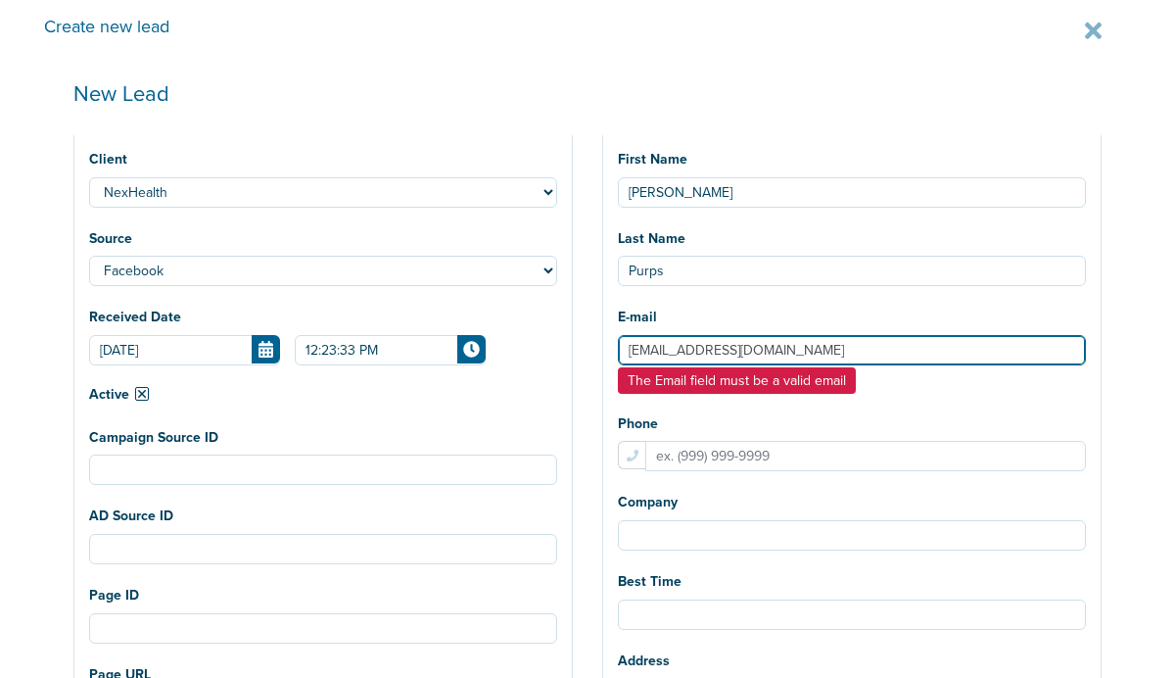
drag, startPoint x: 984, startPoint y: 338, endPoint x: 986, endPoint y: 350, distance: 11.9
click at [986, 348] on input "admin@sandiegofinedentistry.com" at bounding box center [852, 350] width 468 height 30
click at [655, 354] on input "admin@sandiegofinedentistry.com" at bounding box center [852, 350] width 468 height 30
type input "admin@sandiegofinedentistry.com"
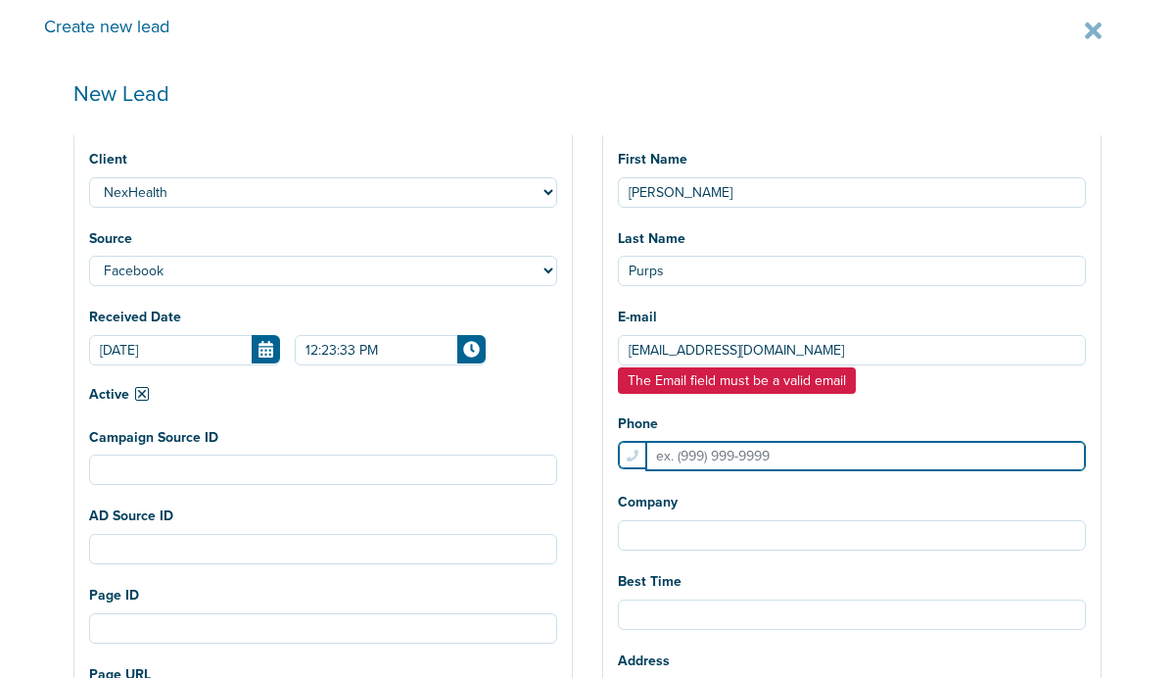
click at [744, 455] on input "Phone" at bounding box center [865, 456] width 441 height 30
paste input "6192956500"
type input "6192956500"
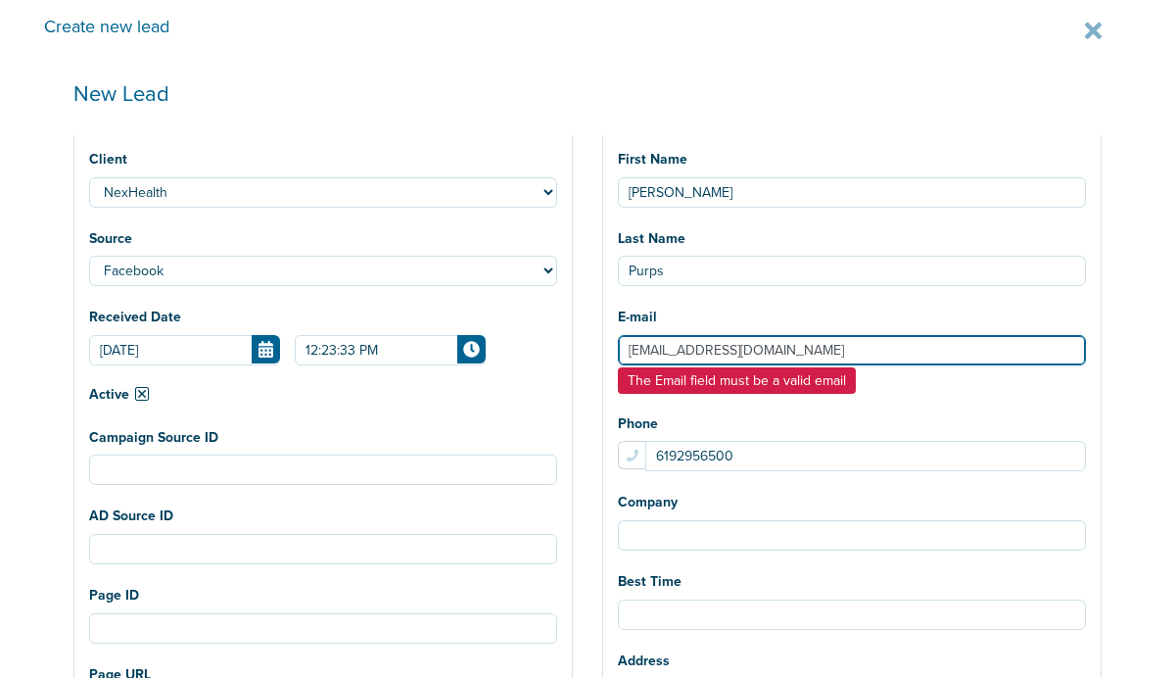
click at [1038, 342] on input "admin@sandiegofinedentistry.com" at bounding box center [852, 350] width 468 height 30
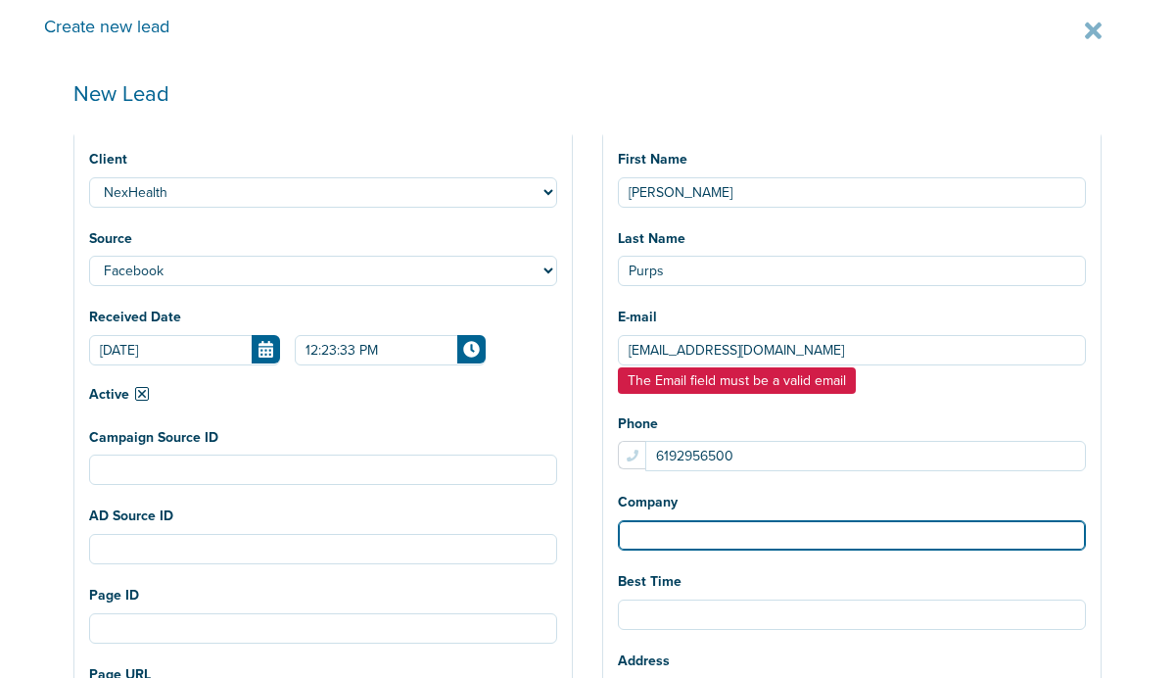
click at [743, 545] on input "Company" at bounding box center [852, 535] width 468 height 30
type input "Fine Dentistry"
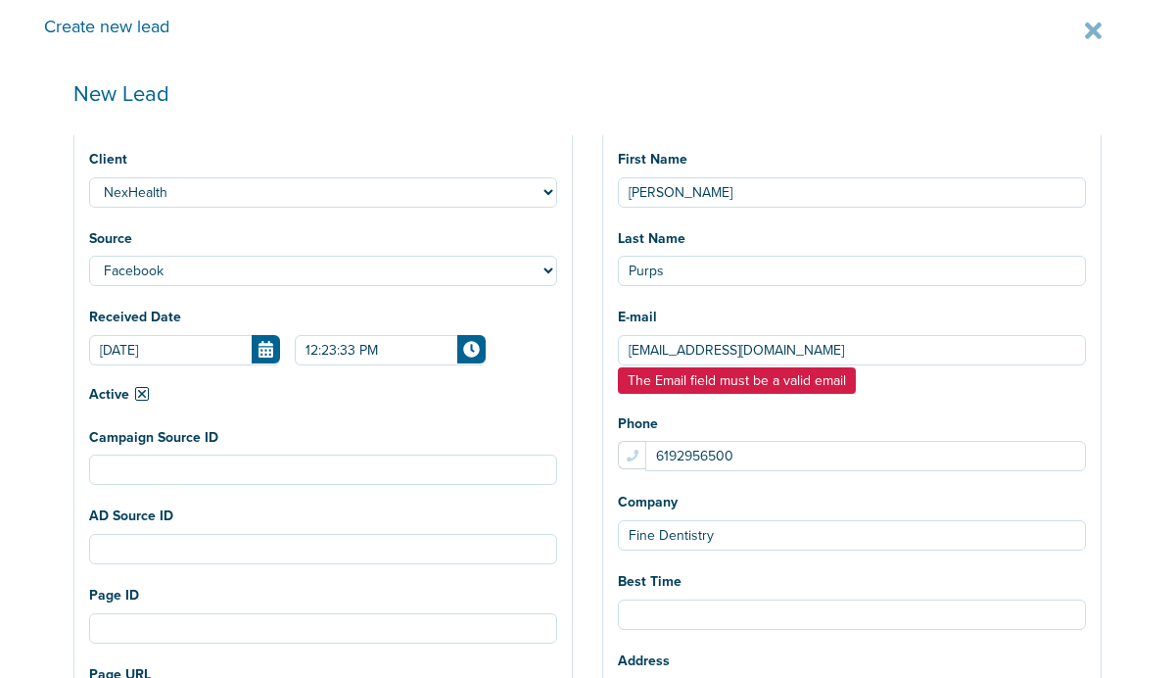
click at [1126, 247] on div "Create new lead New Lead Client NexHealth Lawmatics AcceptCare BonsaiHealth Lil…" at bounding box center [587, 339] width 1175 height 678
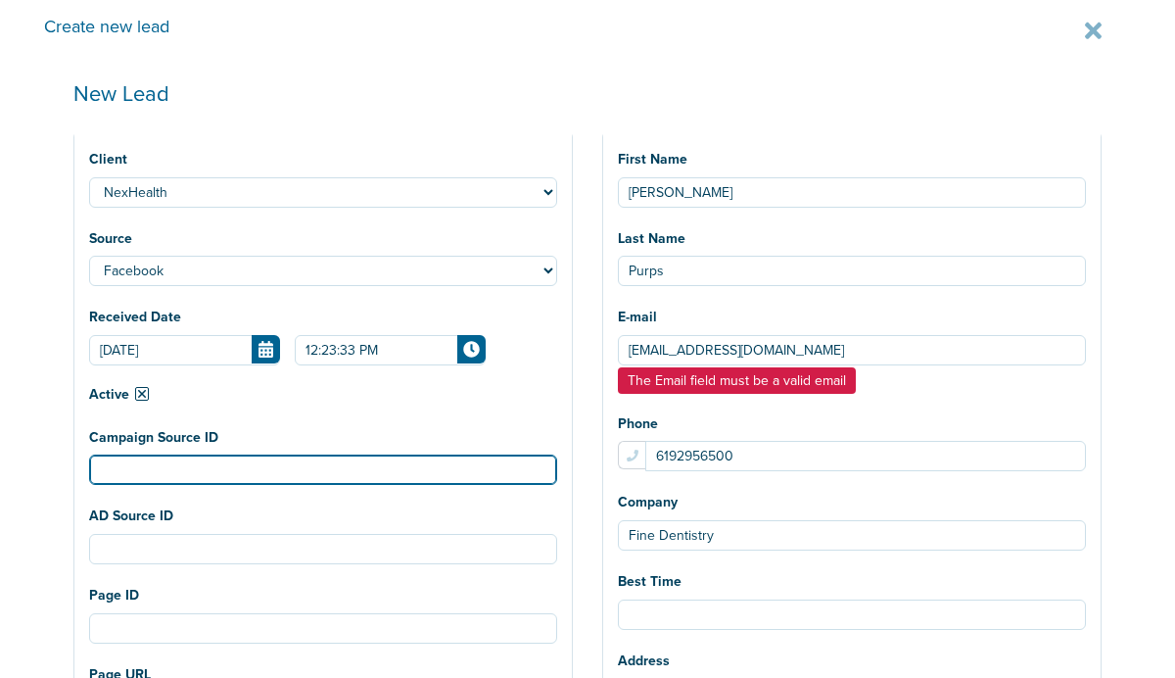
click at [257, 467] on input "Campaign Source ID" at bounding box center [323, 469] width 468 height 30
paste input "120232988587370190"
type input "120232988587370190"
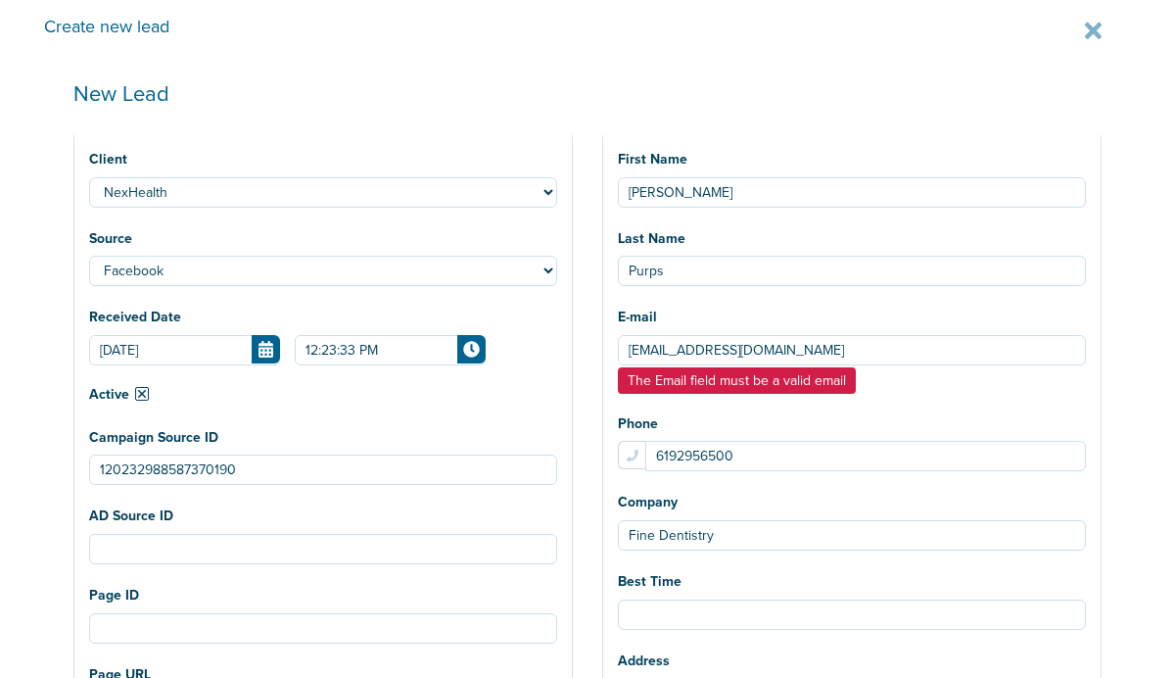
click at [1054, 408] on div "Phone 6192956500" at bounding box center [852, 440] width 468 height 64
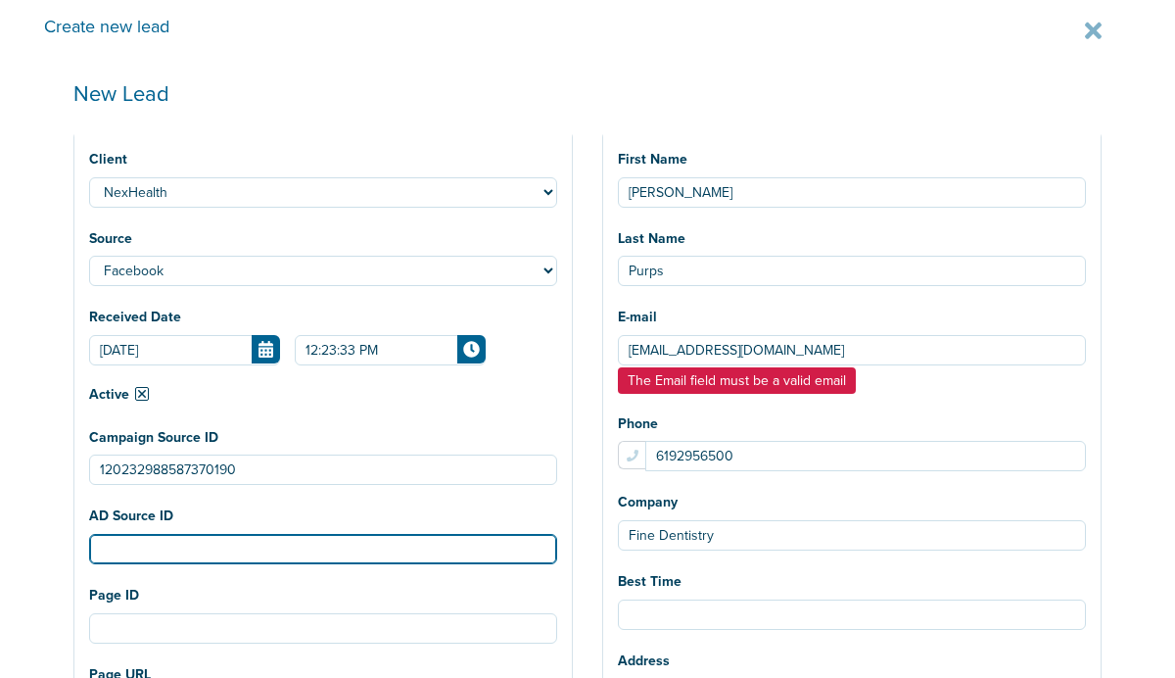
click at [265, 552] on input "AD Source ID" at bounding box center [323, 549] width 468 height 30
paste input "120232989535380190"
type input "120232989535380190"
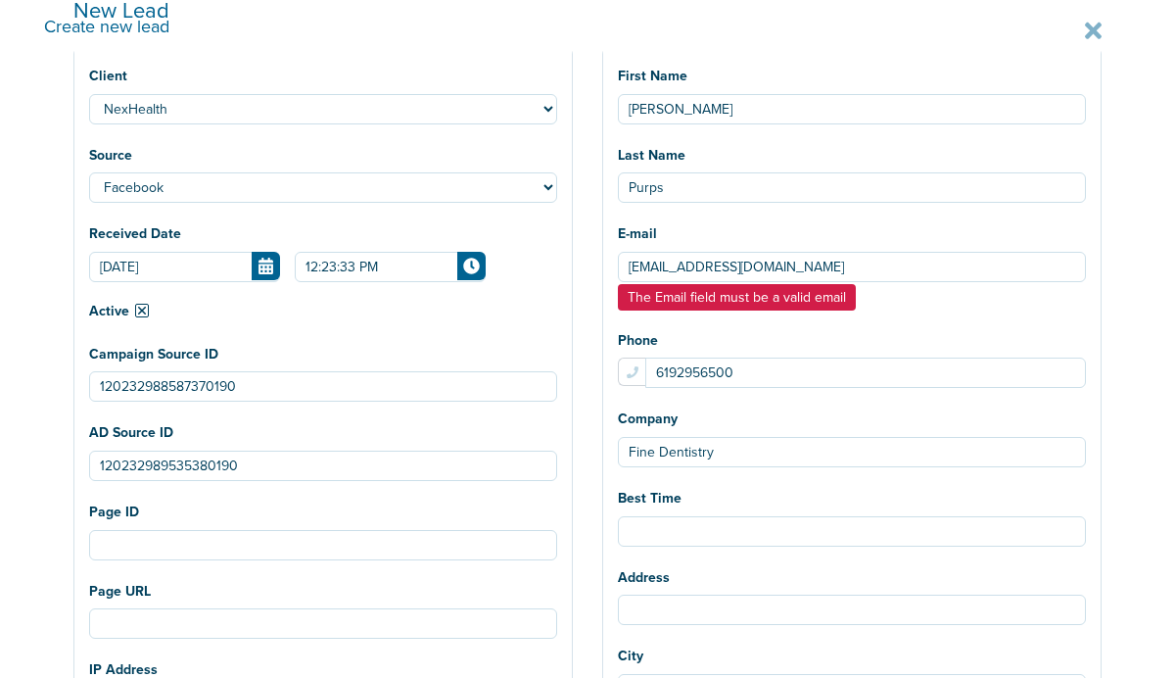
scroll to position [121, 0]
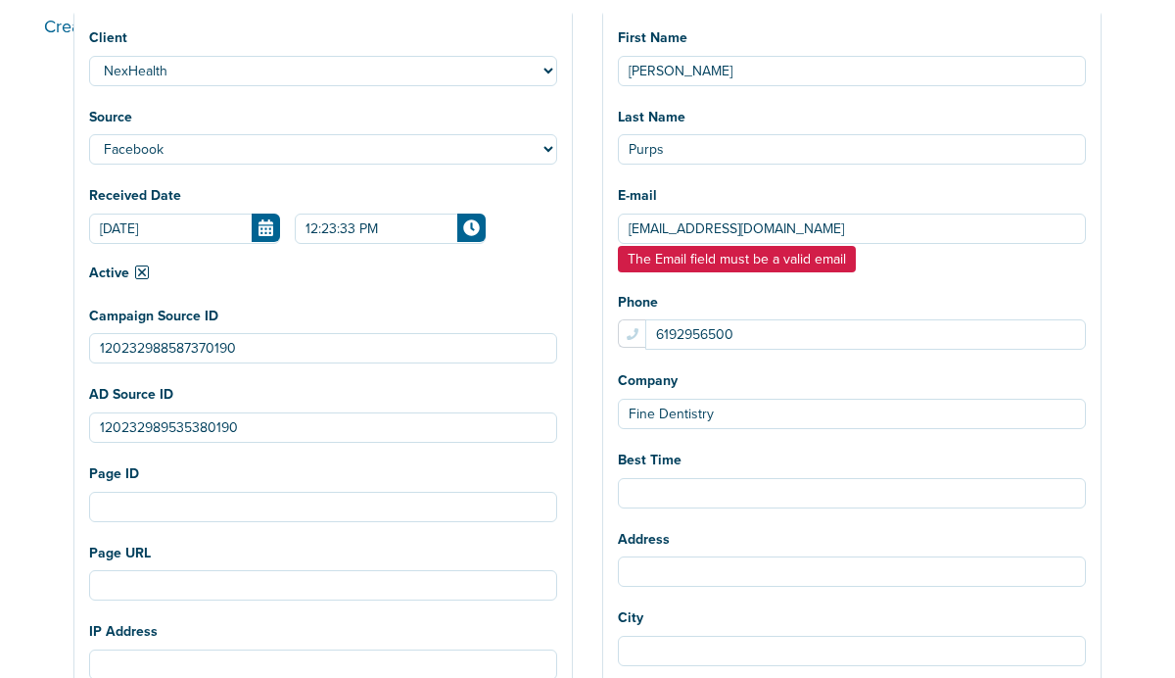
click at [1138, 347] on div "Create new lead New Lead Client NexHealth Lawmatics AcceptCare BonsaiHealth Lil…" at bounding box center [587, 339] width 1175 height 678
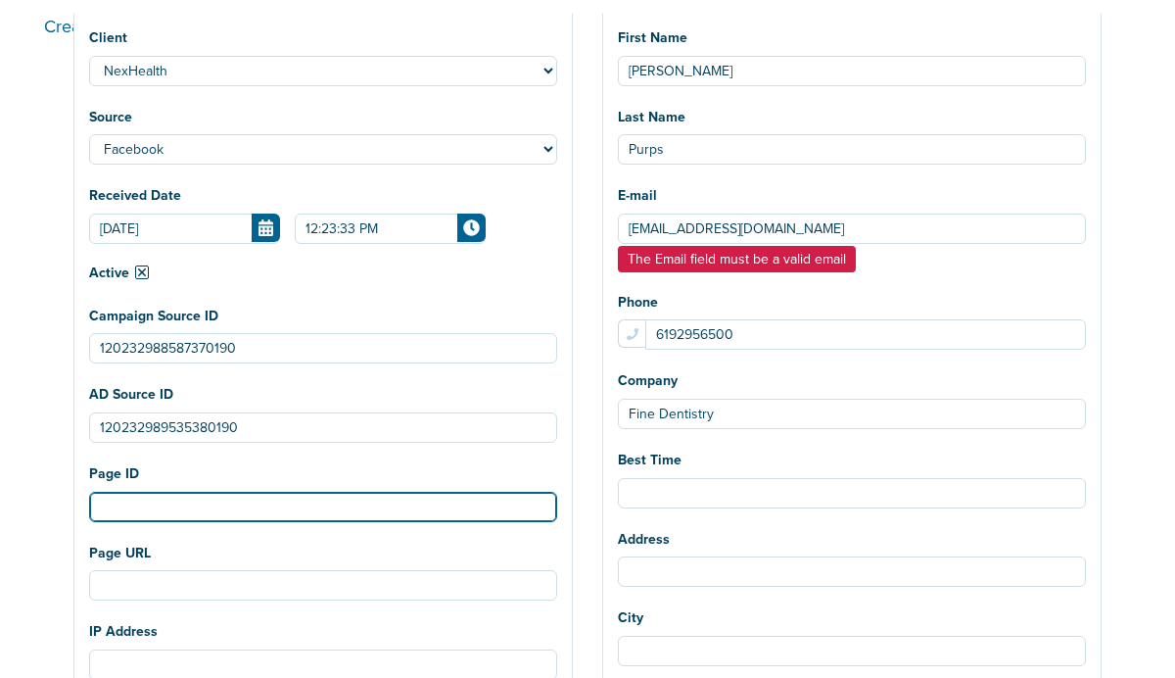
click at [247, 512] on input "Page ID" at bounding box center [323, 506] width 468 height 30
paste input "1082607690684163"
type input "1082607690684163"
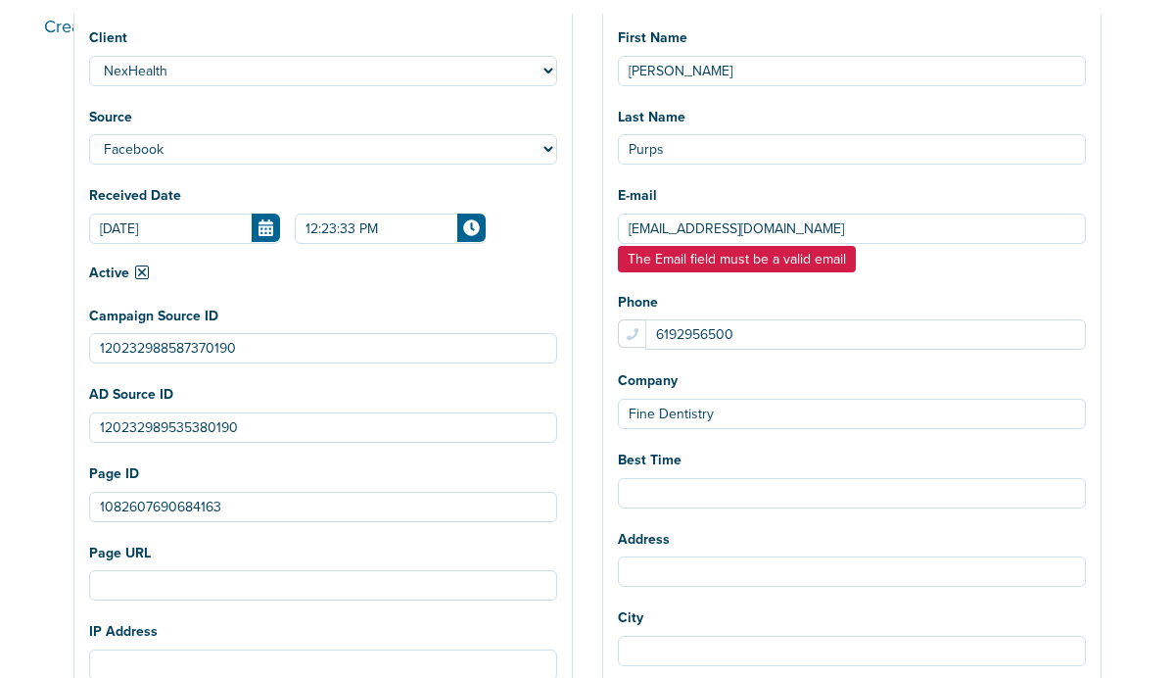
click at [974, 250] on div "The Email field must be a valid email" at bounding box center [852, 257] width 468 height 27
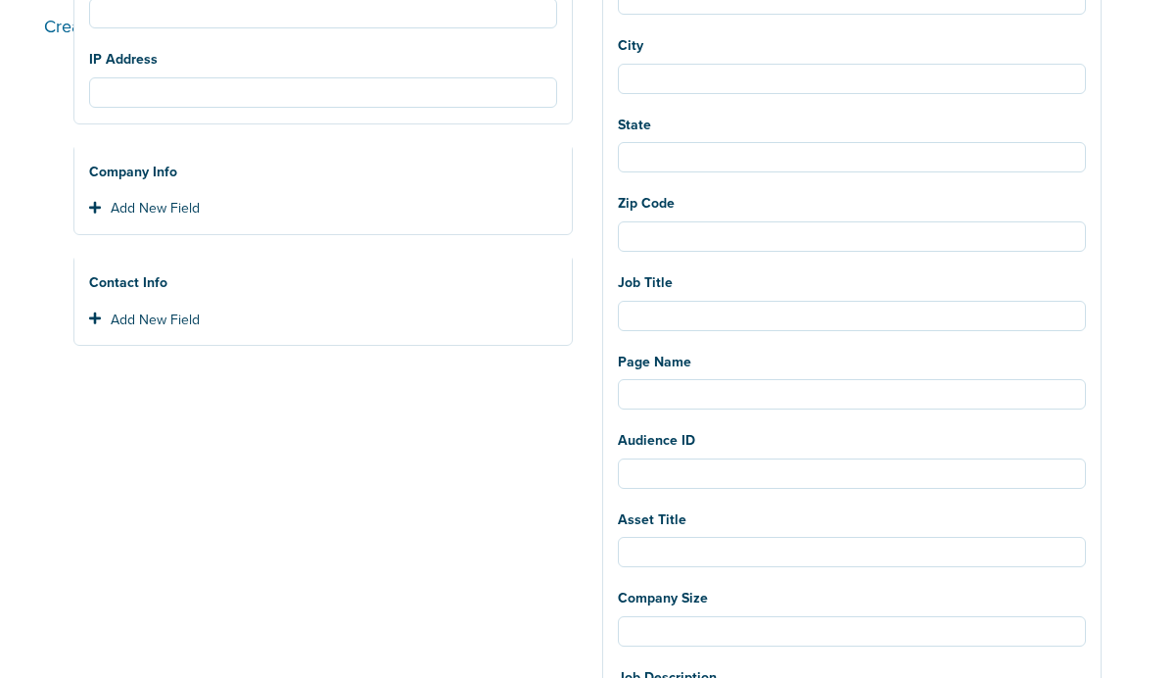
scroll to position [734, 0]
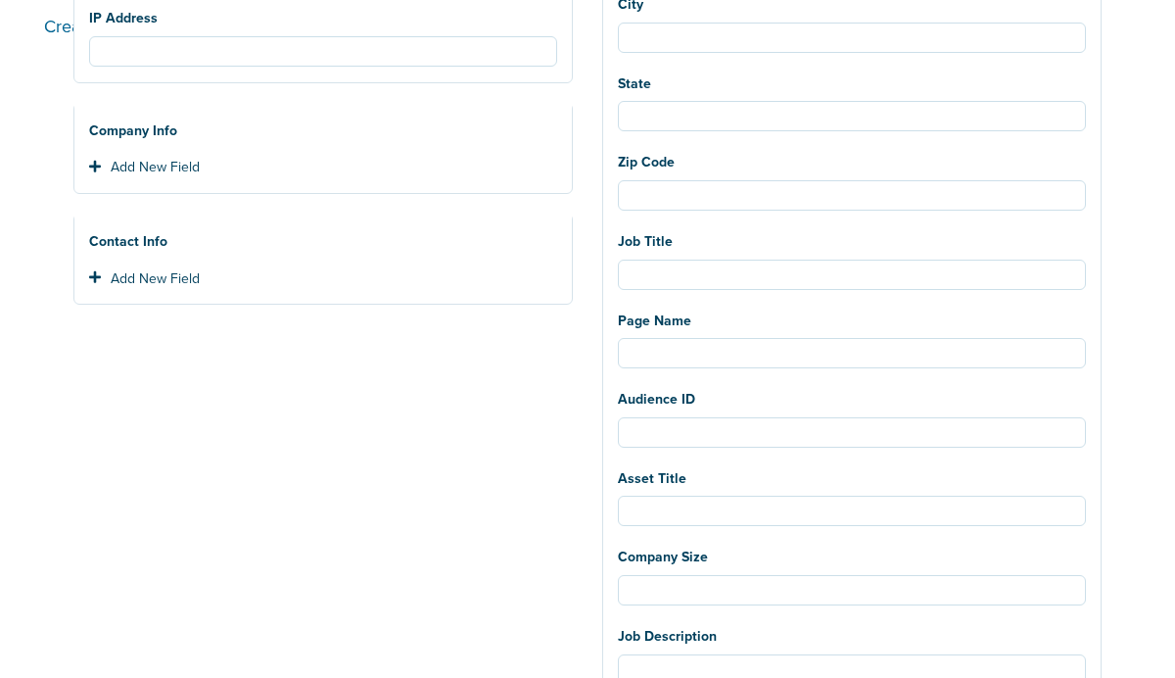
click at [1119, 245] on div "New Lead Client NexHealth Lawmatics AcceptCare BonsaiHealth LilyLink Plug Ortho…" at bounding box center [587, 322] width 1087 height 1999
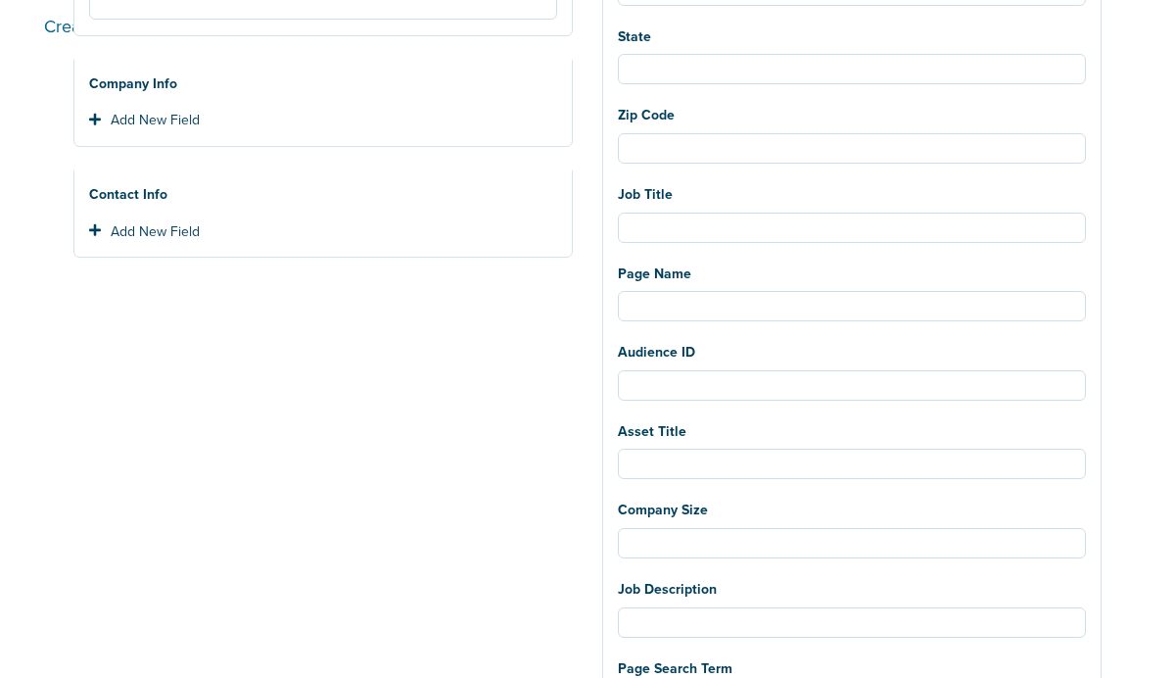
scroll to position [414, 0]
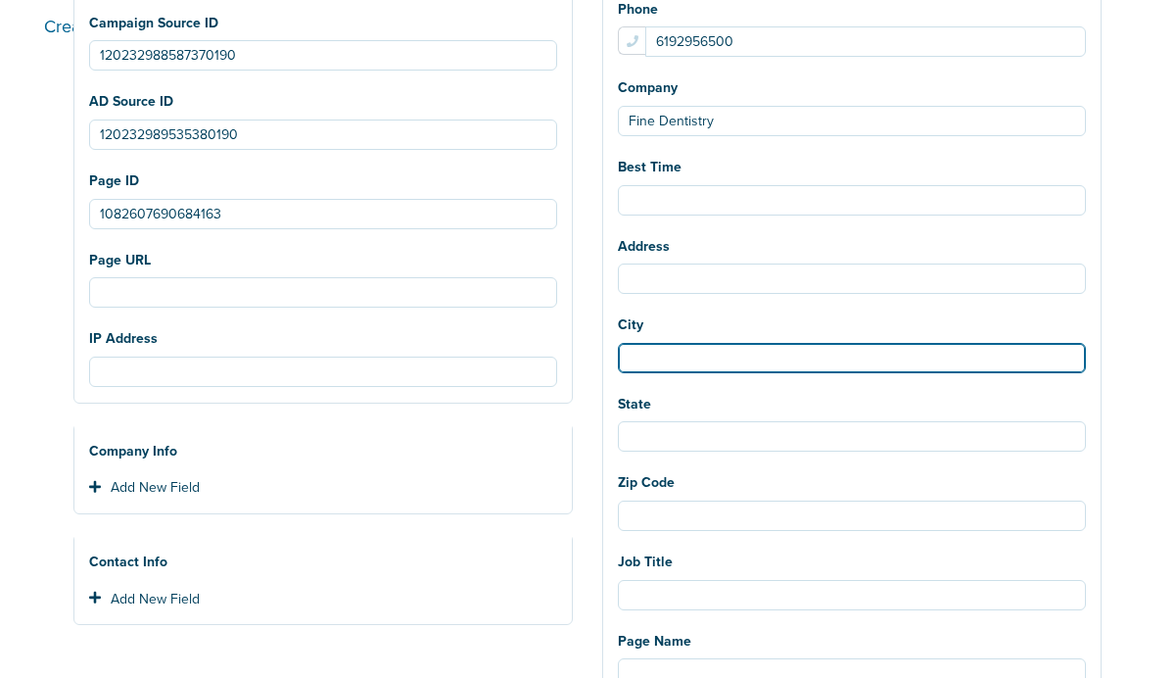
click at [696, 364] on input "City" at bounding box center [852, 358] width 468 height 30
type input "San Diego"
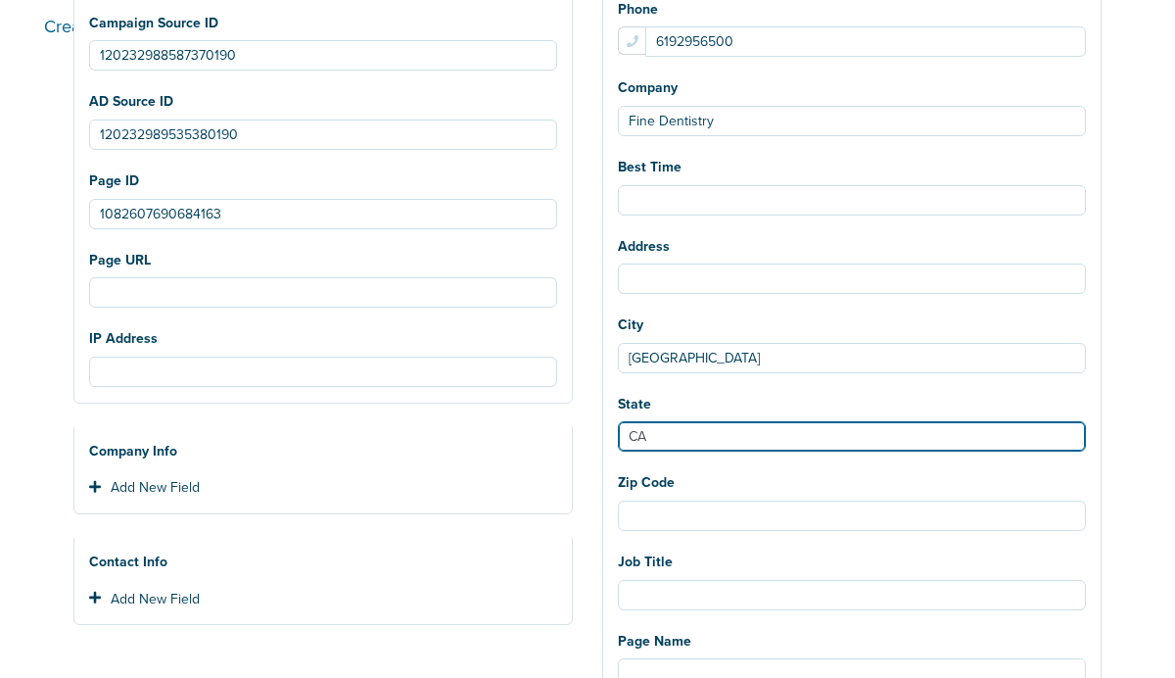
type input "CA"
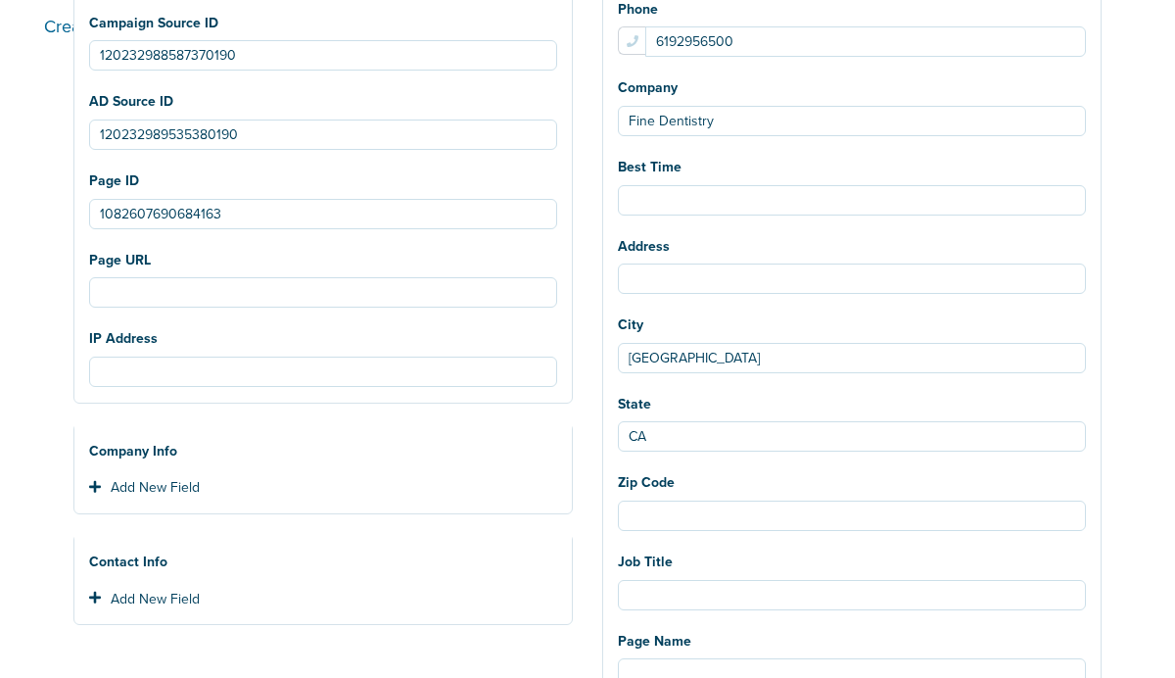
click at [915, 324] on div "City San Diego" at bounding box center [852, 341] width 468 height 64
click at [703, 494] on div "Zip Code" at bounding box center [852, 499] width 468 height 64
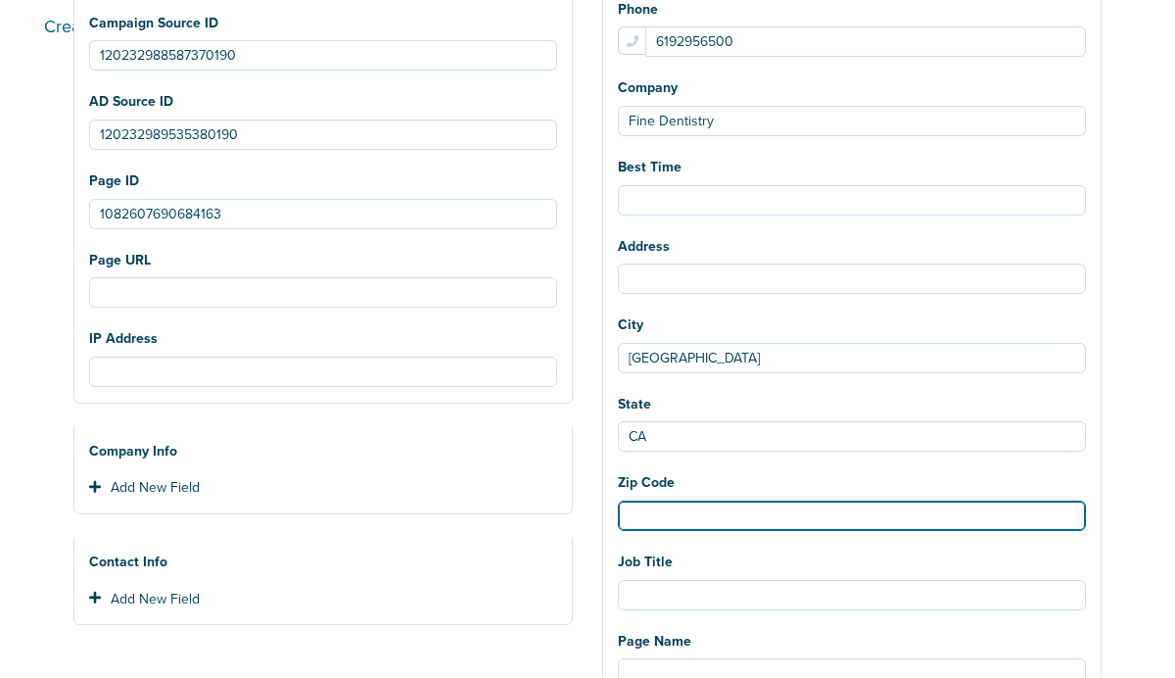
click at [679, 518] on input "Zip Code" at bounding box center [852, 515] width 468 height 30
type input "92112"
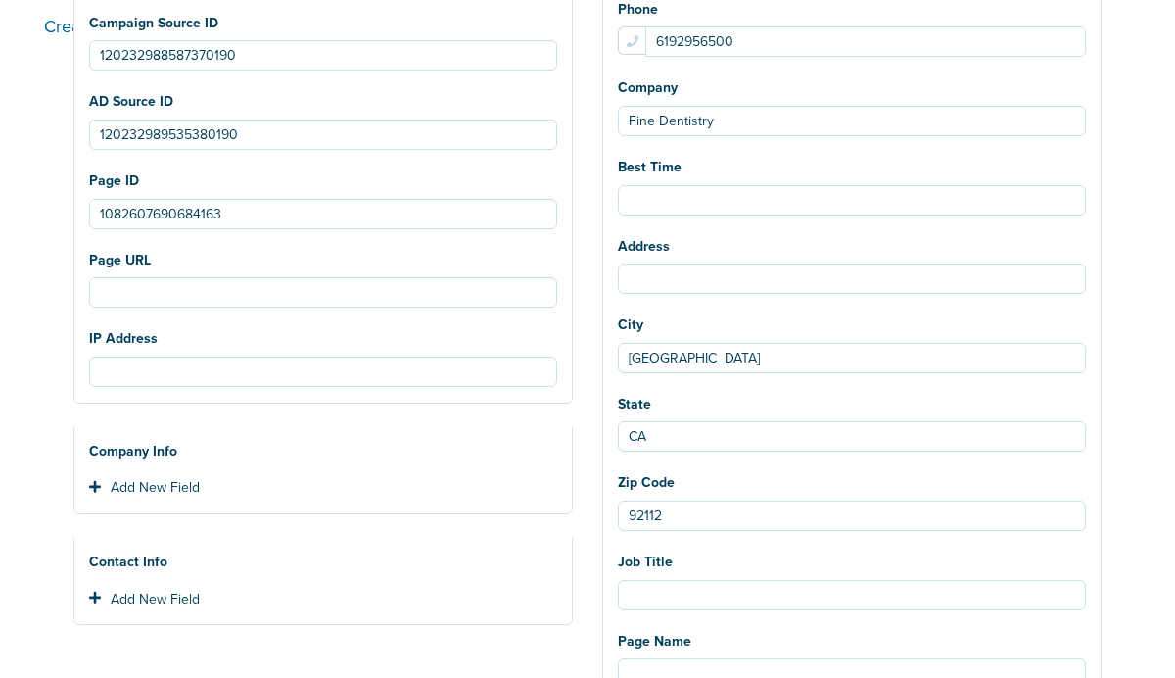
click at [1121, 434] on div "New Lead Client NexHealth Lawmatics AcceptCare BonsaiHealth LilyLink Plug Ortho…" at bounding box center [587, 643] width 1087 height 1999
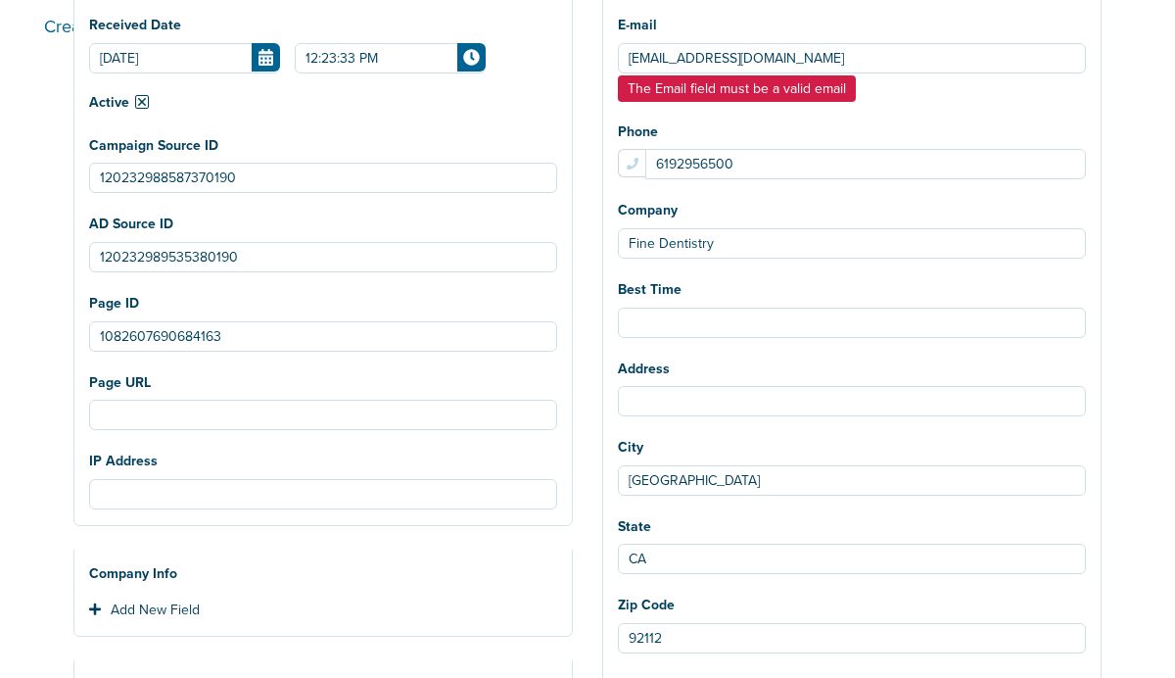
scroll to position [169, 0]
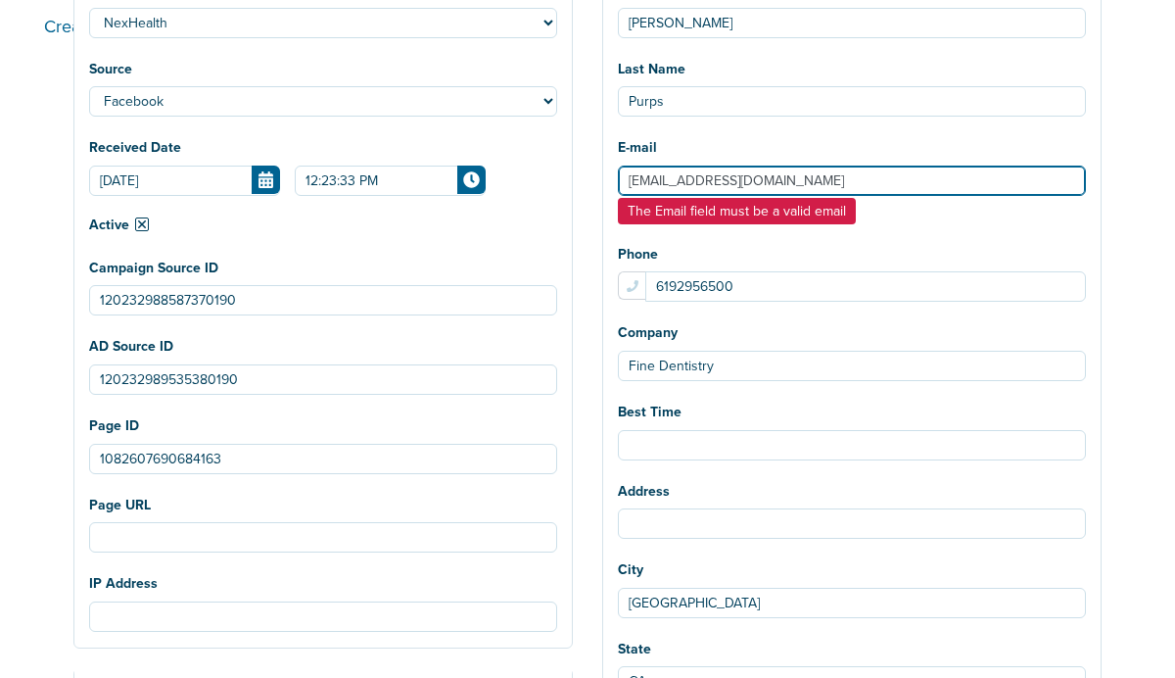
click at [879, 188] on input "admin@sandiegofinedentistry.com" at bounding box center [852, 180] width 468 height 30
click at [631, 177] on input "admin@sandiegofinedentistry.com" at bounding box center [852, 180] width 468 height 30
click at [639, 187] on input "admin@sandiegofinedentistry.com" at bounding box center [852, 180] width 468 height 30
type input "admin@sandiegofinedentistry.com"
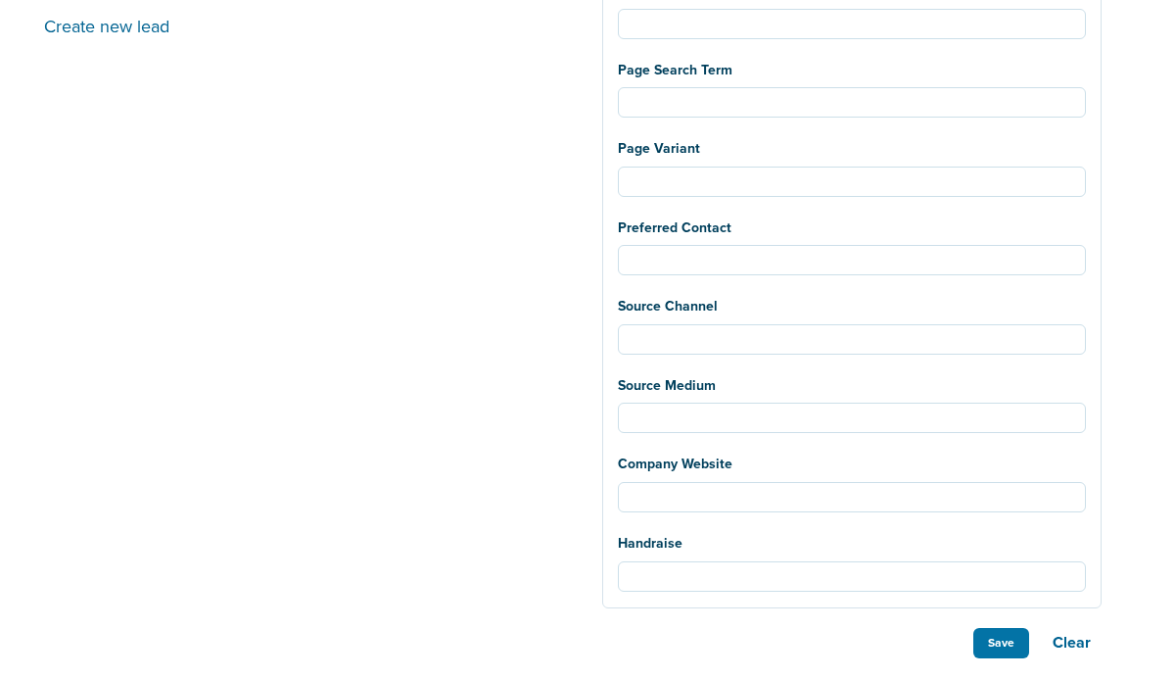
scroll to position [1366, 0]
click at [977, 652] on button "Save" at bounding box center [1001, 643] width 56 height 30
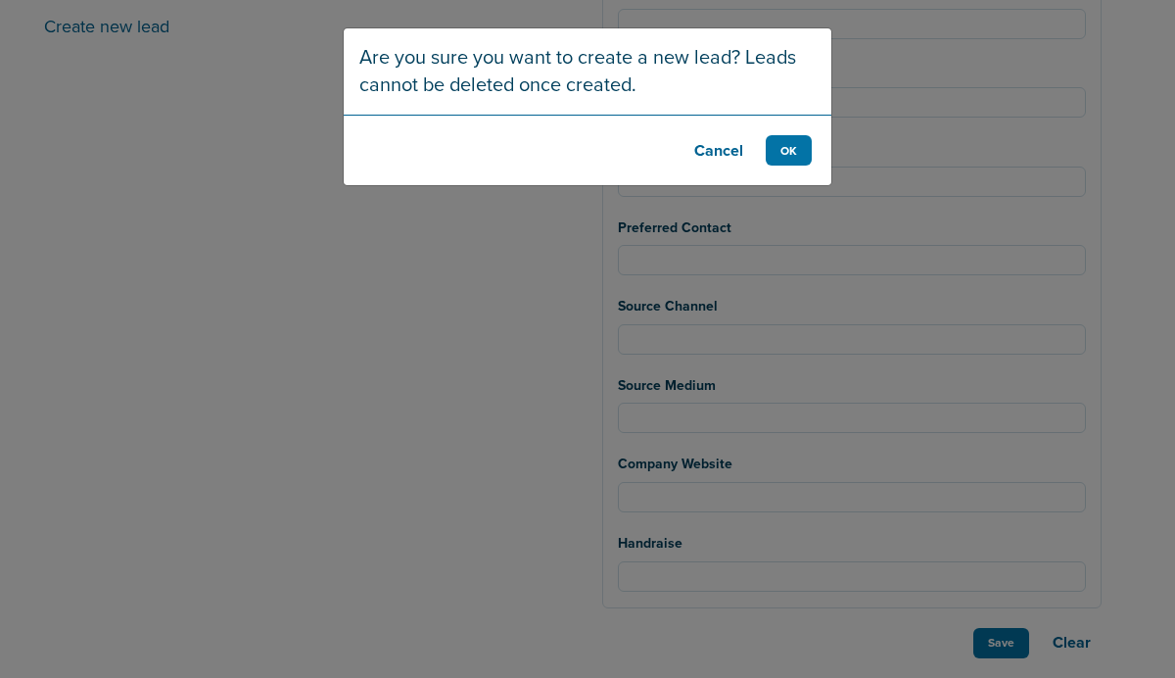
click at [690, 136] on button "Cancel" at bounding box center [718, 150] width 78 height 30
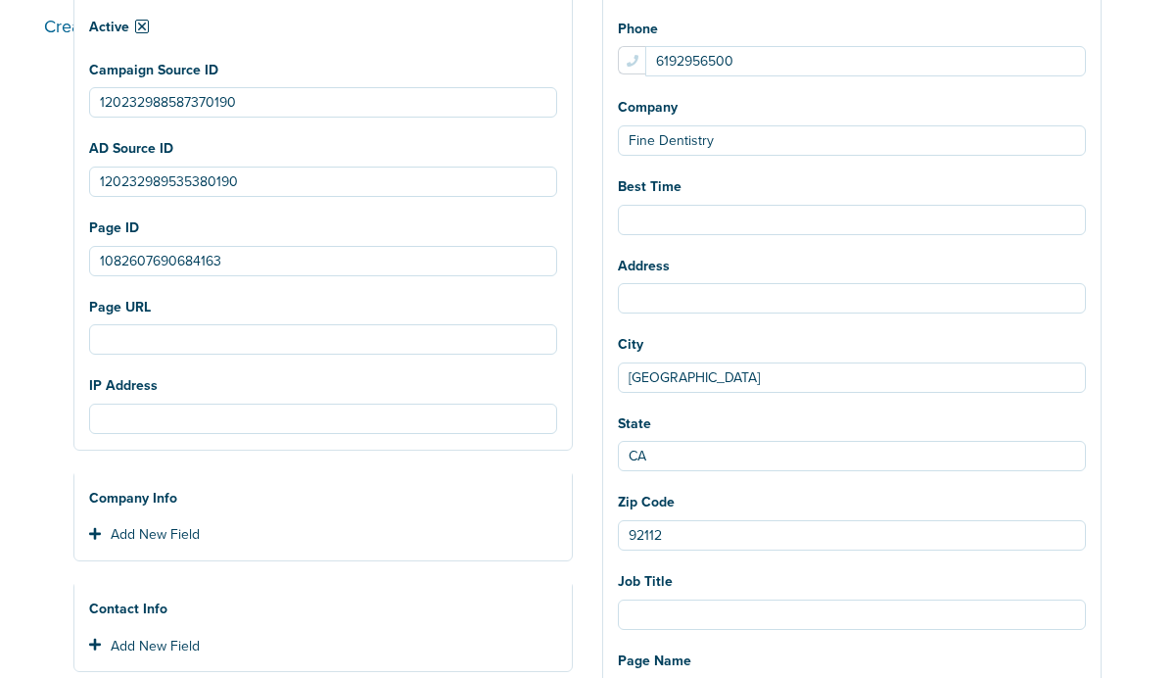
scroll to position [489, 0]
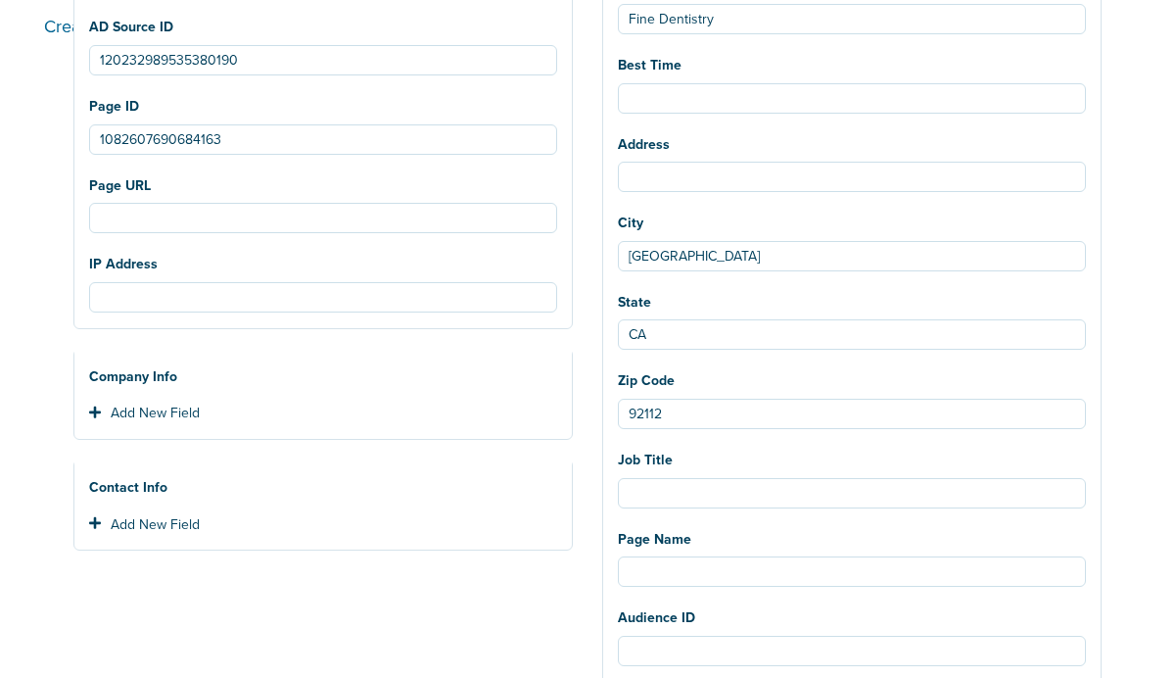
click at [1130, 443] on div "Create new lead New Lead Client NexHealth Lawmatics AcceptCare BonsaiHealth Lil…" at bounding box center [587, 339] width 1175 height 678
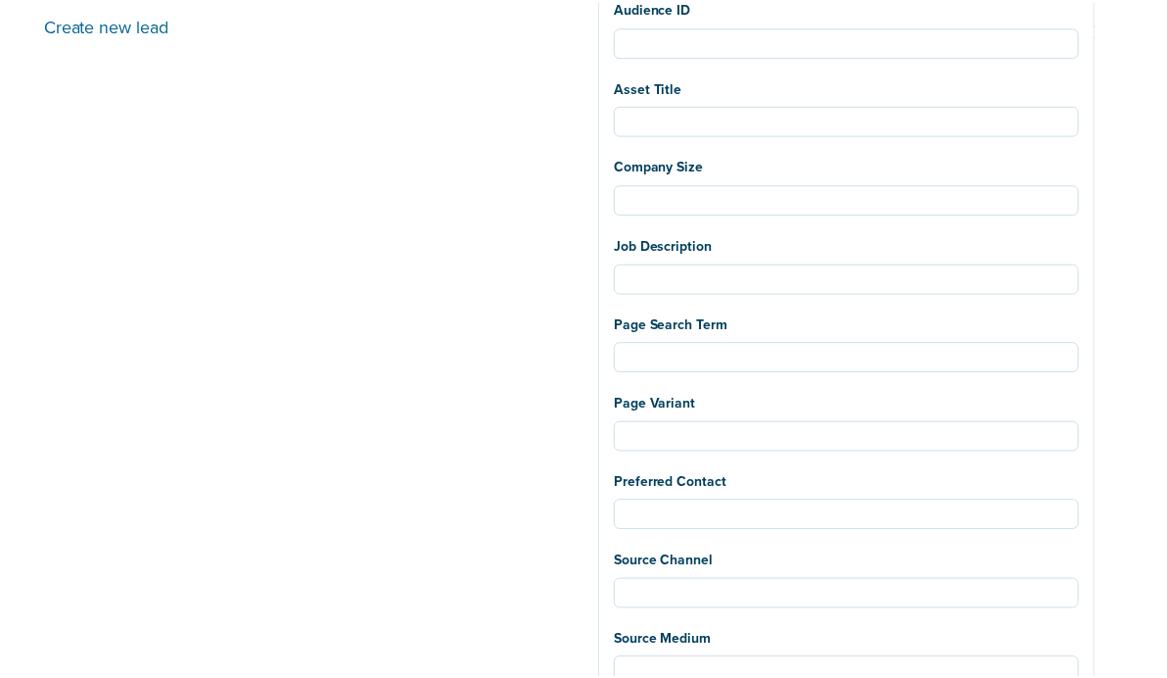
scroll to position [1366, 0]
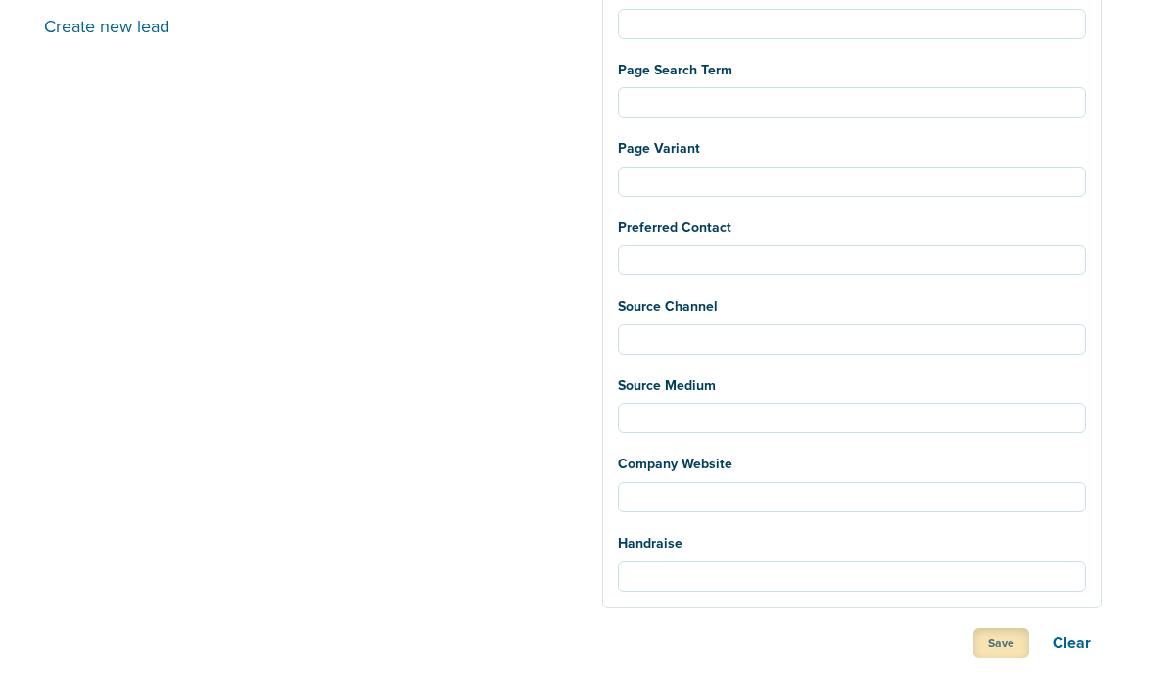
click at [989, 640] on button "Save" at bounding box center [1001, 643] width 56 height 30
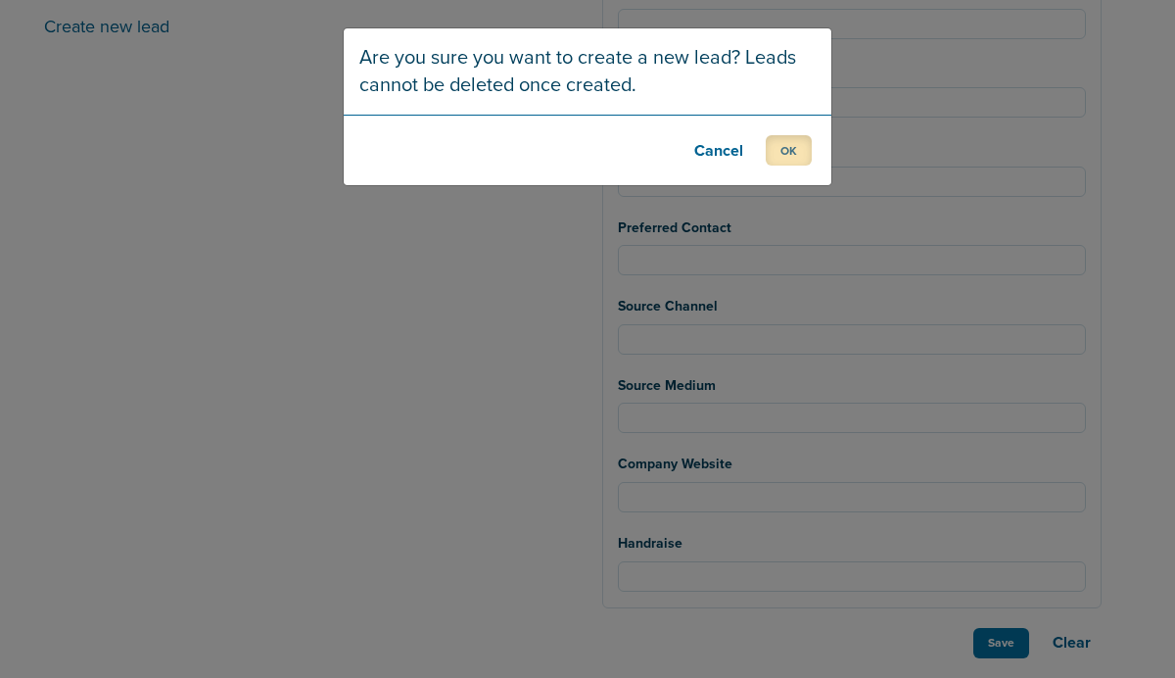
click at [783, 146] on button "OK" at bounding box center [789, 150] width 46 height 30
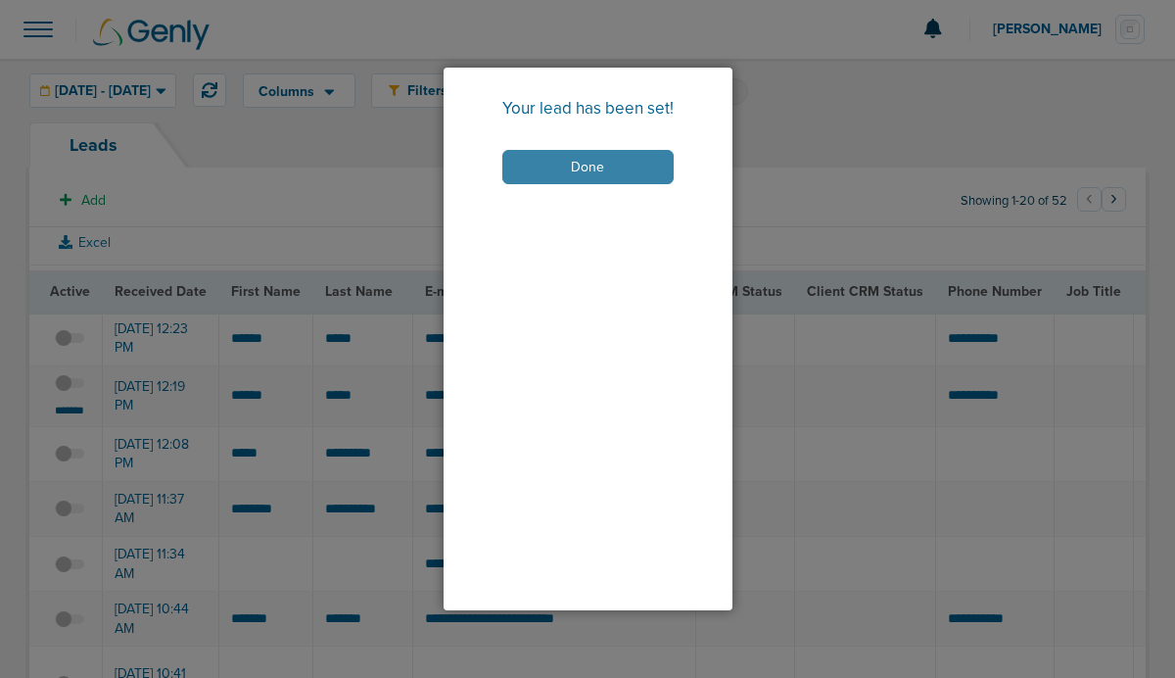
click at [565, 162] on button "Done" at bounding box center [587, 167] width 171 height 34
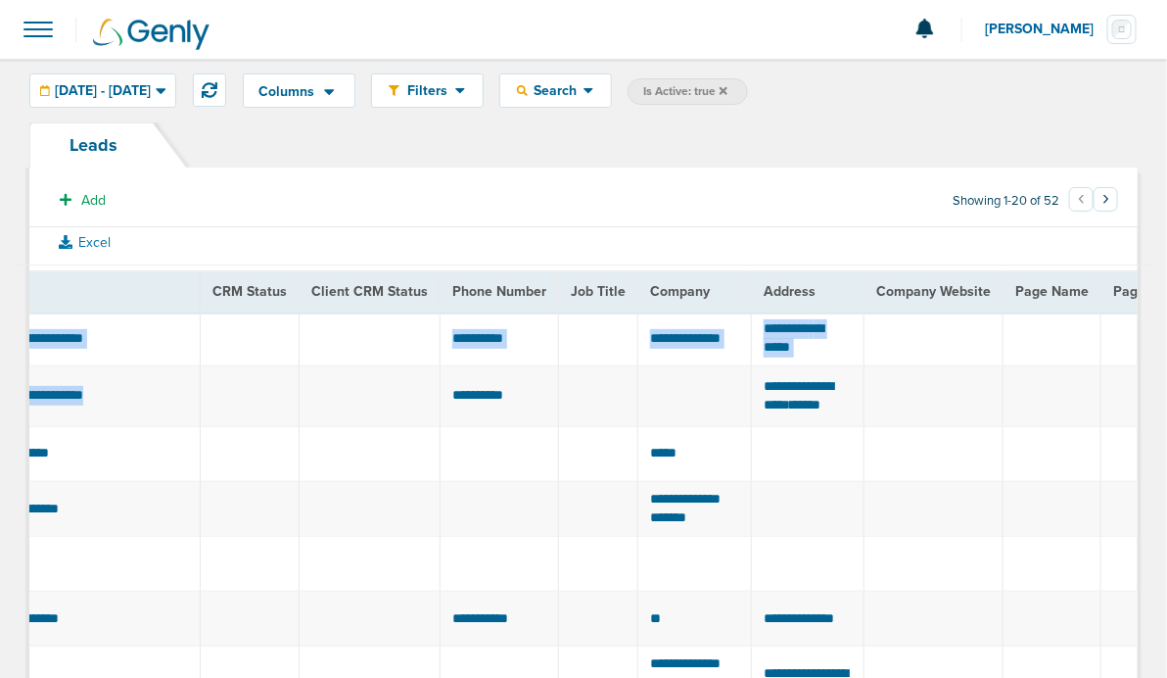
scroll to position [0, 0]
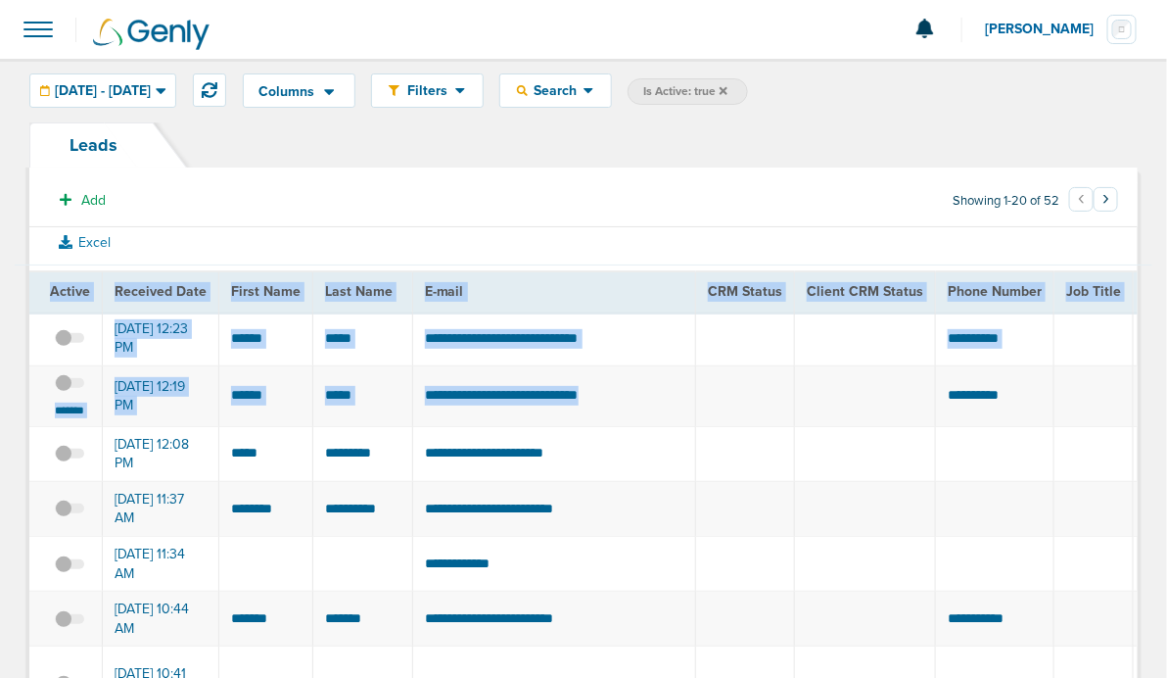
drag, startPoint x: 781, startPoint y: 365, endPoint x: -33, endPoint y: 324, distance: 815.6
click at [0, 324] on html "Notifications You have no unread notifications Lauren Mericle Profile Sign Out …" at bounding box center [583, 339] width 1167 height 678
click at [777, 305] on th "CRM Status" at bounding box center [745, 291] width 99 height 40
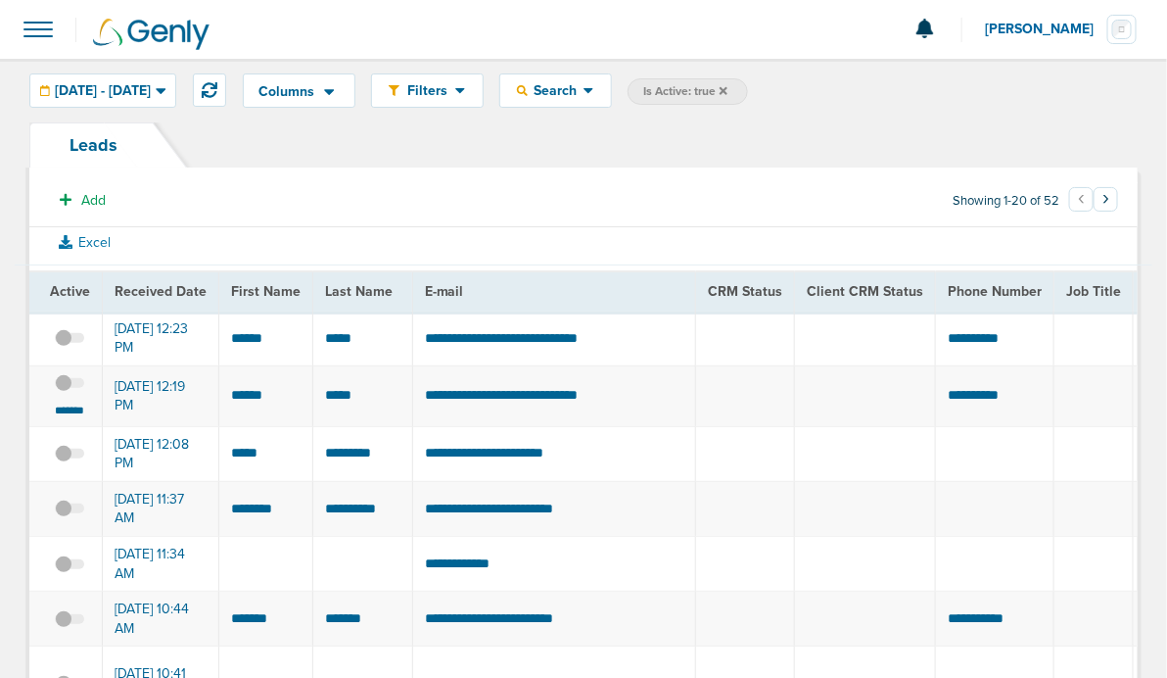
click at [76, 394] on span at bounding box center [69, 394] width 29 height 0
click at [70, 387] on input "checkbox" at bounding box center [70, 387] width 0 height 0
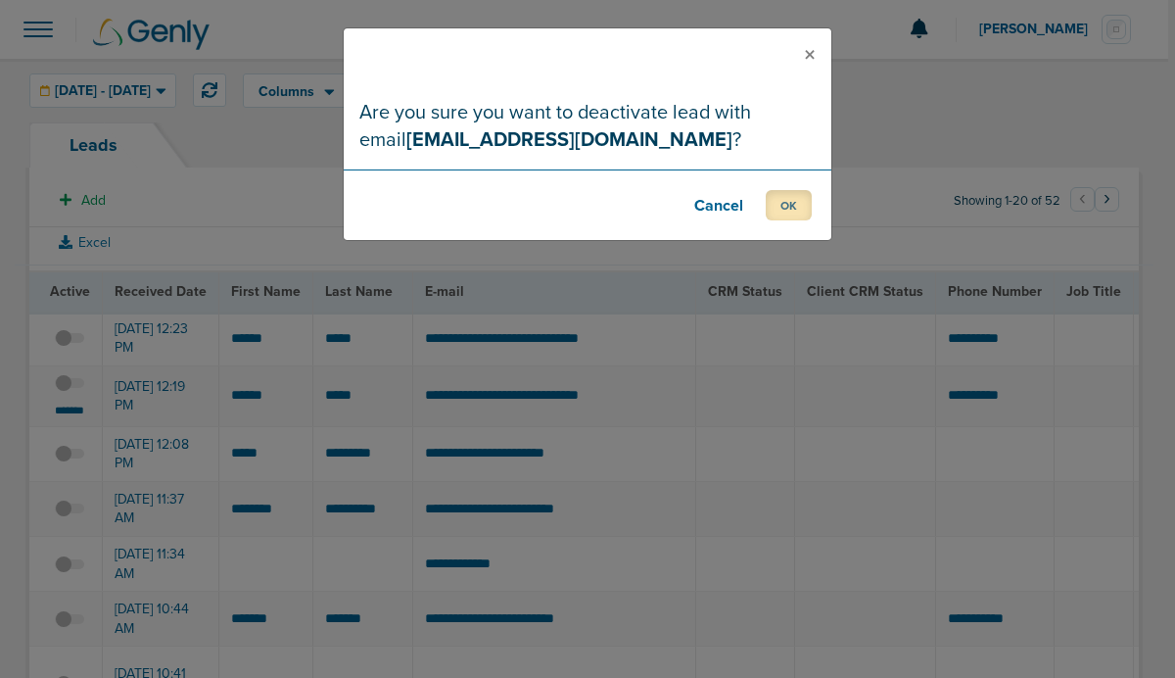
click at [793, 208] on button "OK" at bounding box center [789, 205] width 46 height 30
